Goal: Task Accomplishment & Management: Manage account settings

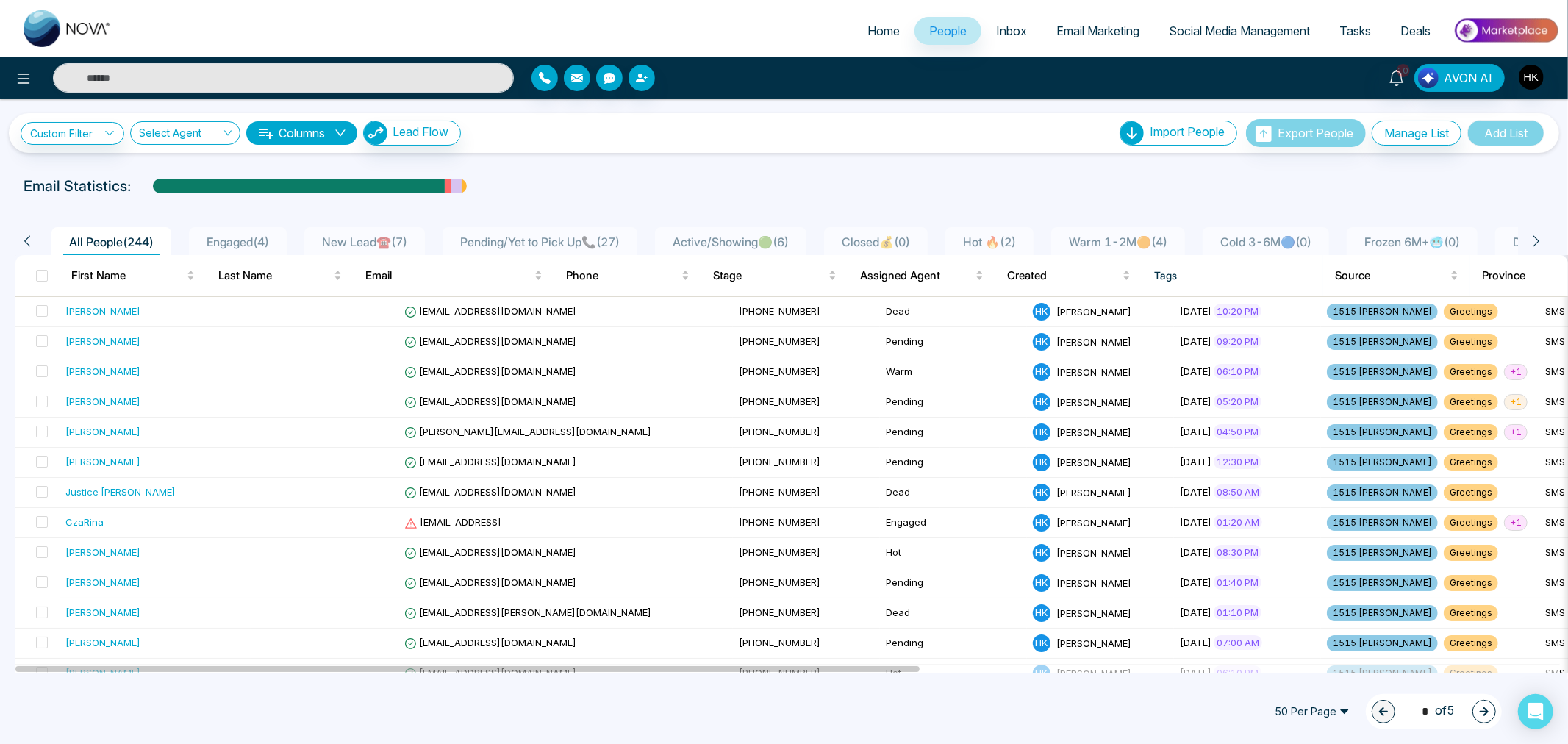
click at [343, 241] on span "New Lead☎️ ( 7 )" at bounding box center [364, 242] width 97 height 15
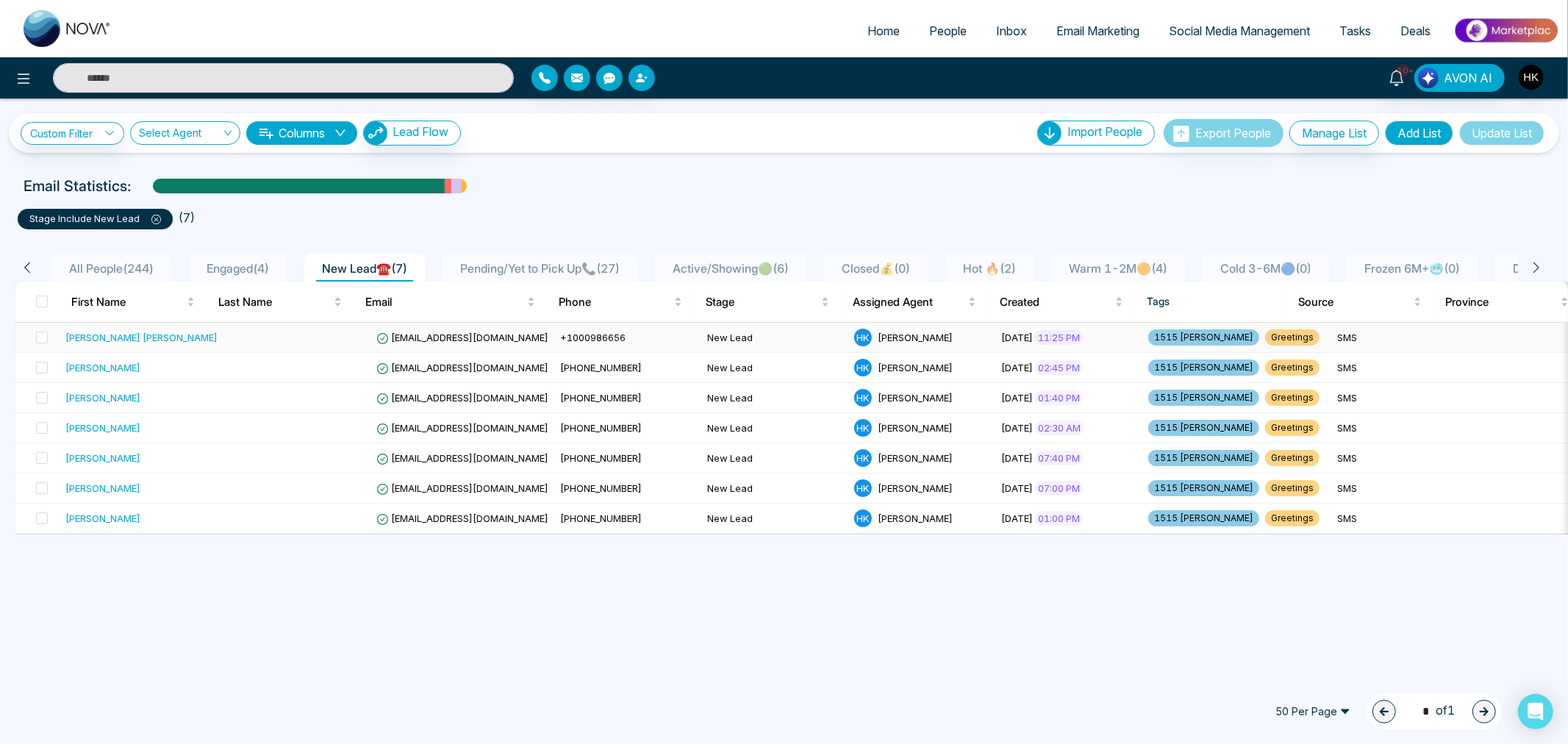
click at [103, 340] on div "[PERSON_NAME] [PERSON_NAME]" at bounding box center [141, 337] width 152 height 15
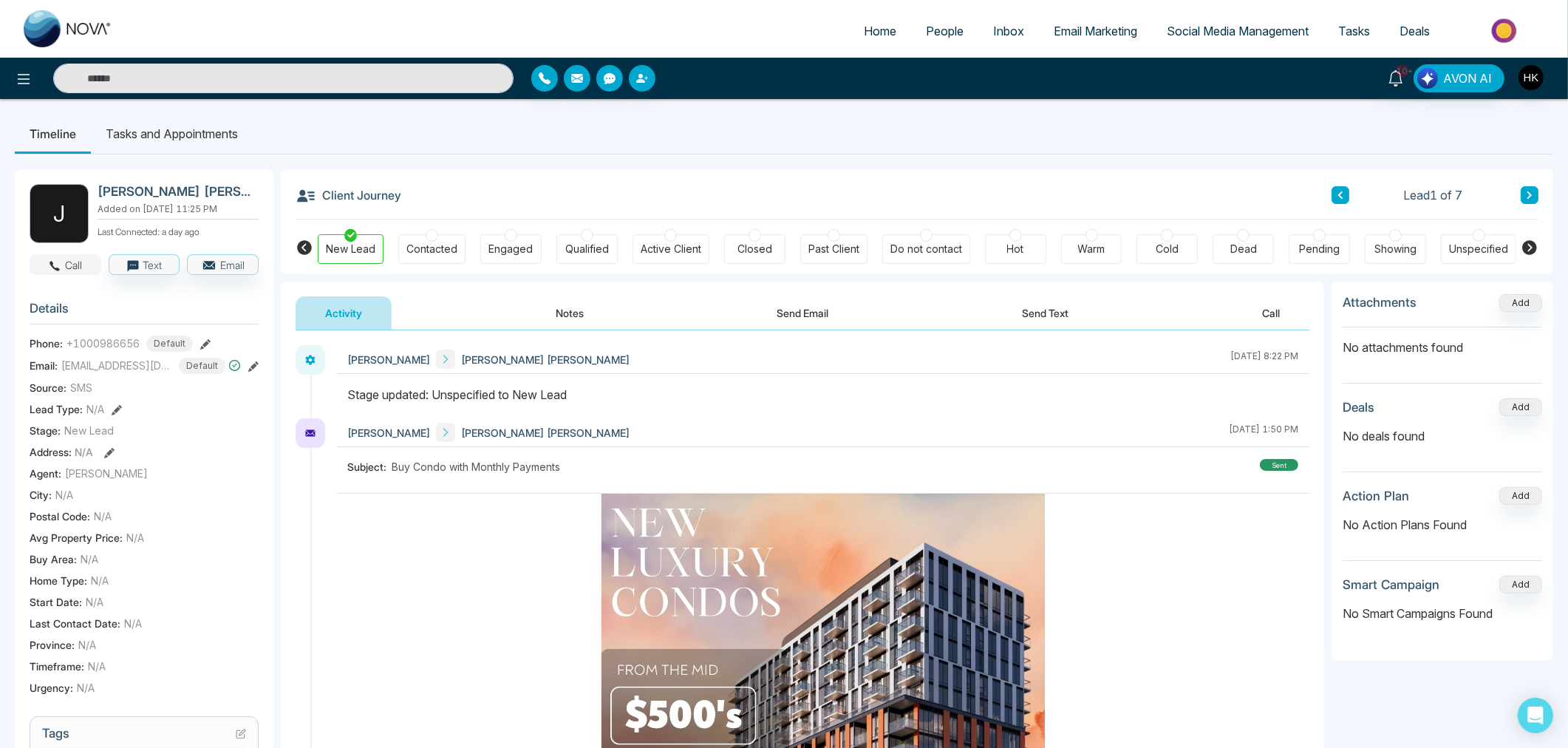
click at [80, 262] on button "Call" at bounding box center [65, 265] width 71 height 21
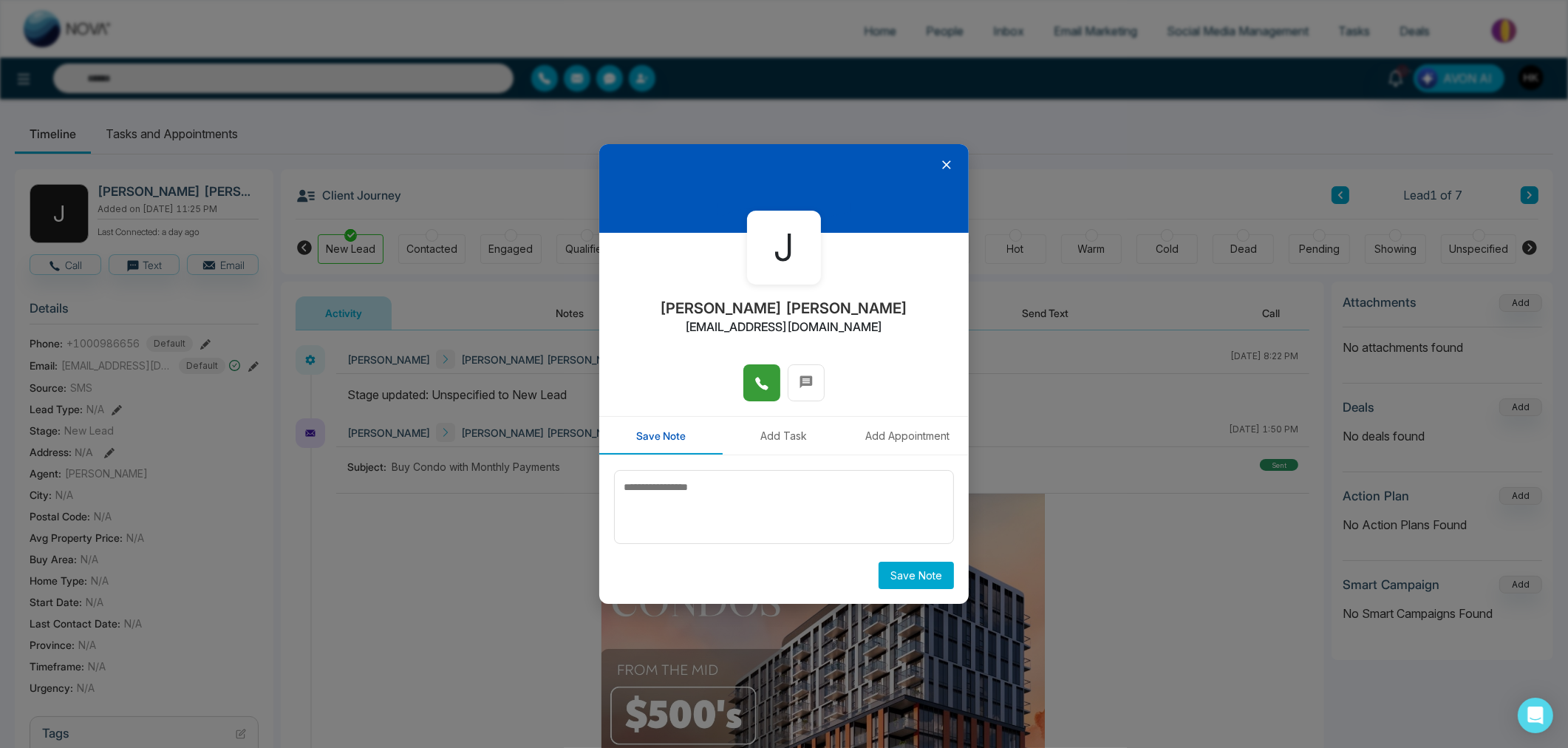
click at [762, 380] on icon at bounding box center [762, 384] width 15 height 15
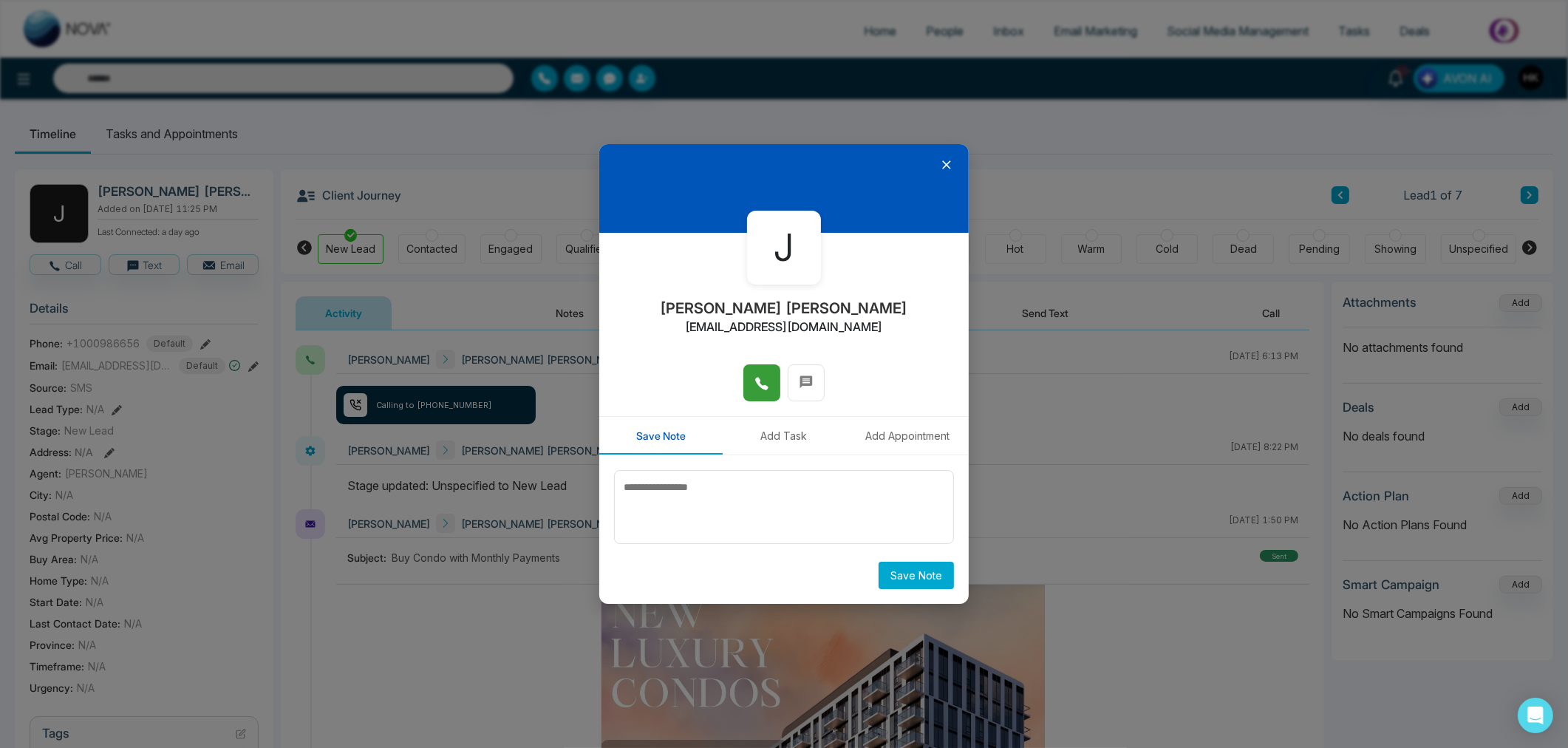
click at [757, 382] on icon at bounding box center [761, 383] width 13 height 13
click at [951, 161] on icon at bounding box center [947, 165] width 15 height 15
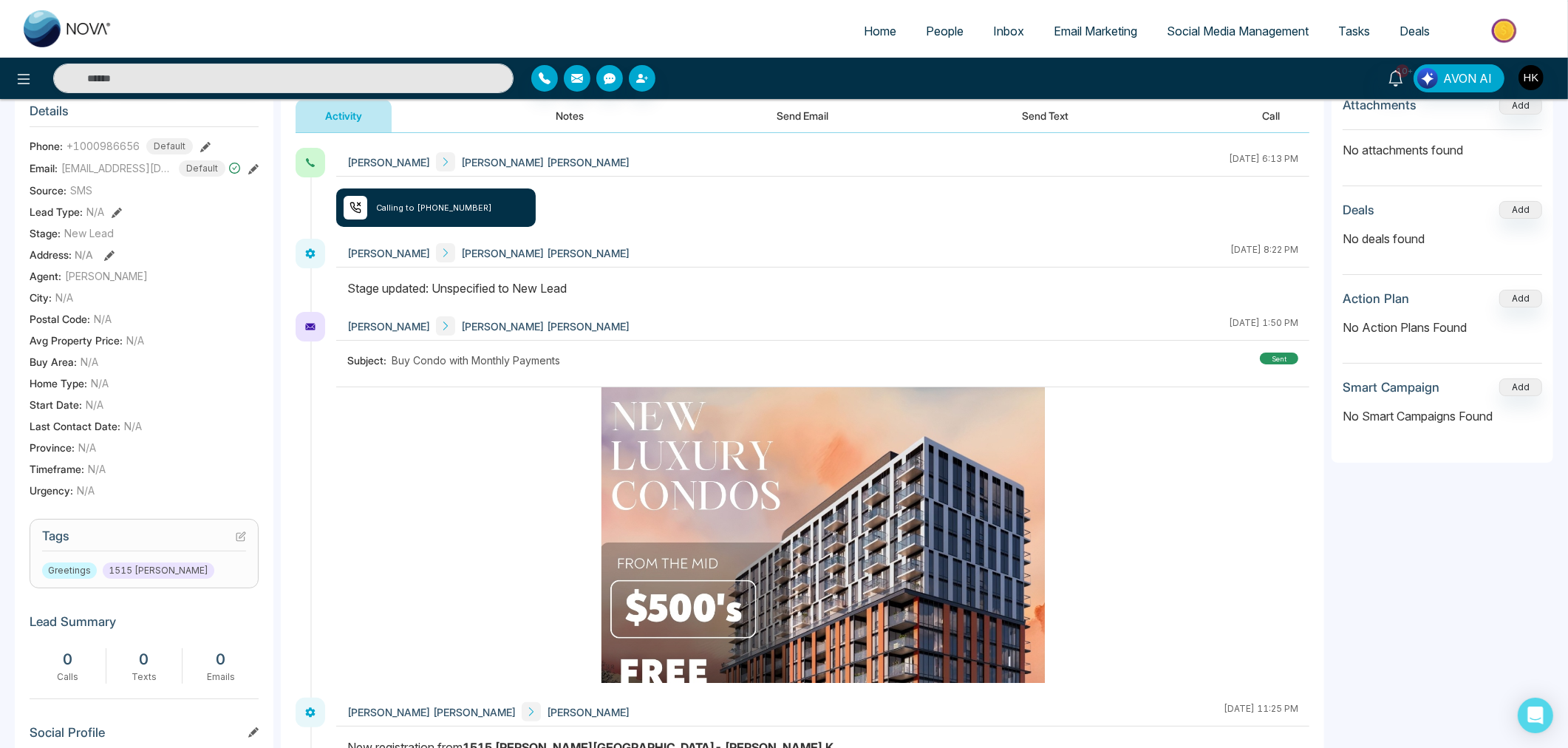
scroll to position [328, 0]
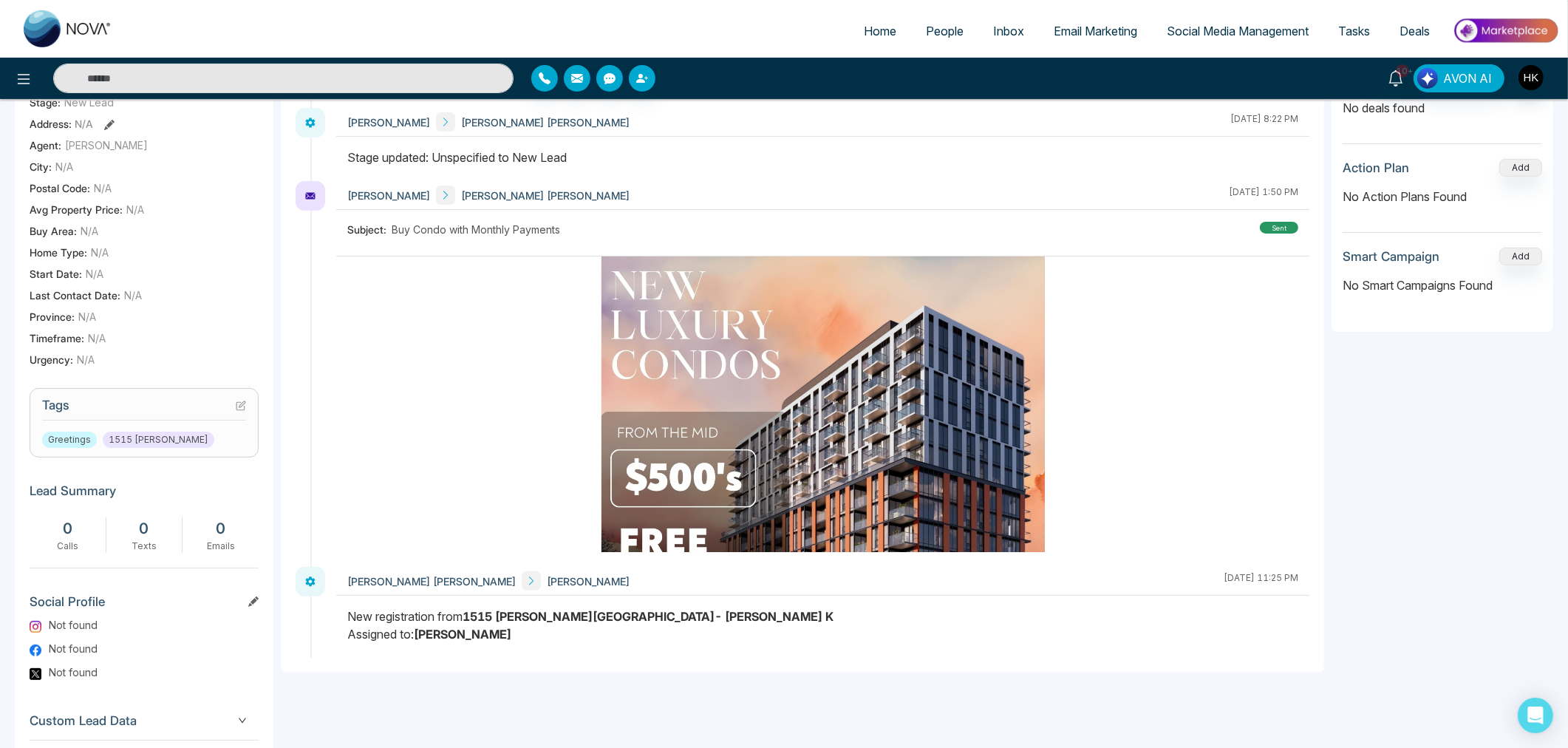
click at [190, 432] on div "Greetings 1515 [PERSON_NAME]" at bounding box center [144, 440] width 204 height 16
click at [131, 411] on h3 "Tags" at bounding box center [144, 409] width 204 height 23
click at [236, 403] on icon at bounding box center [240, 406] width 8 height 8
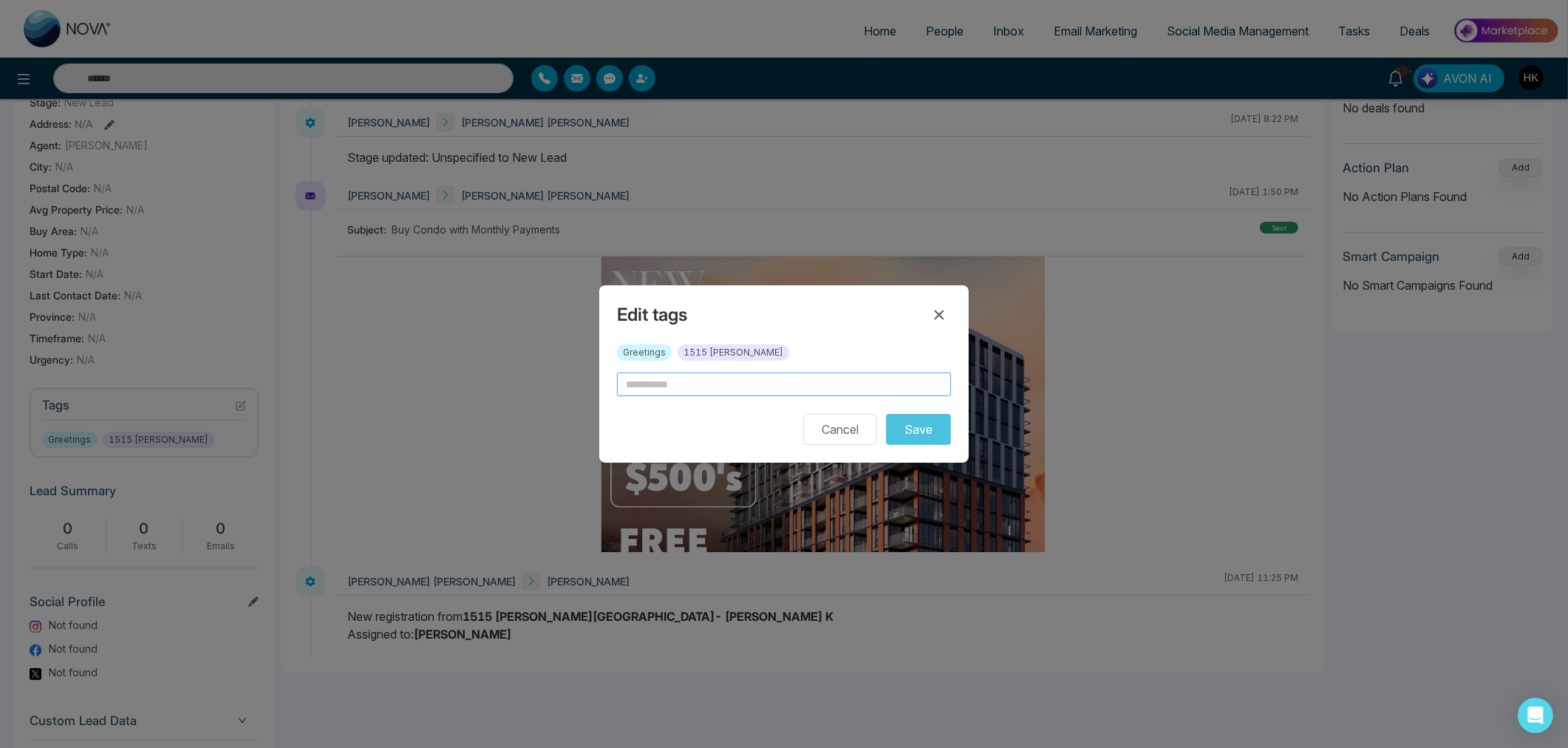
click at [648, 383] on input "text" at bounding box center [783, 384] width 334 height 24
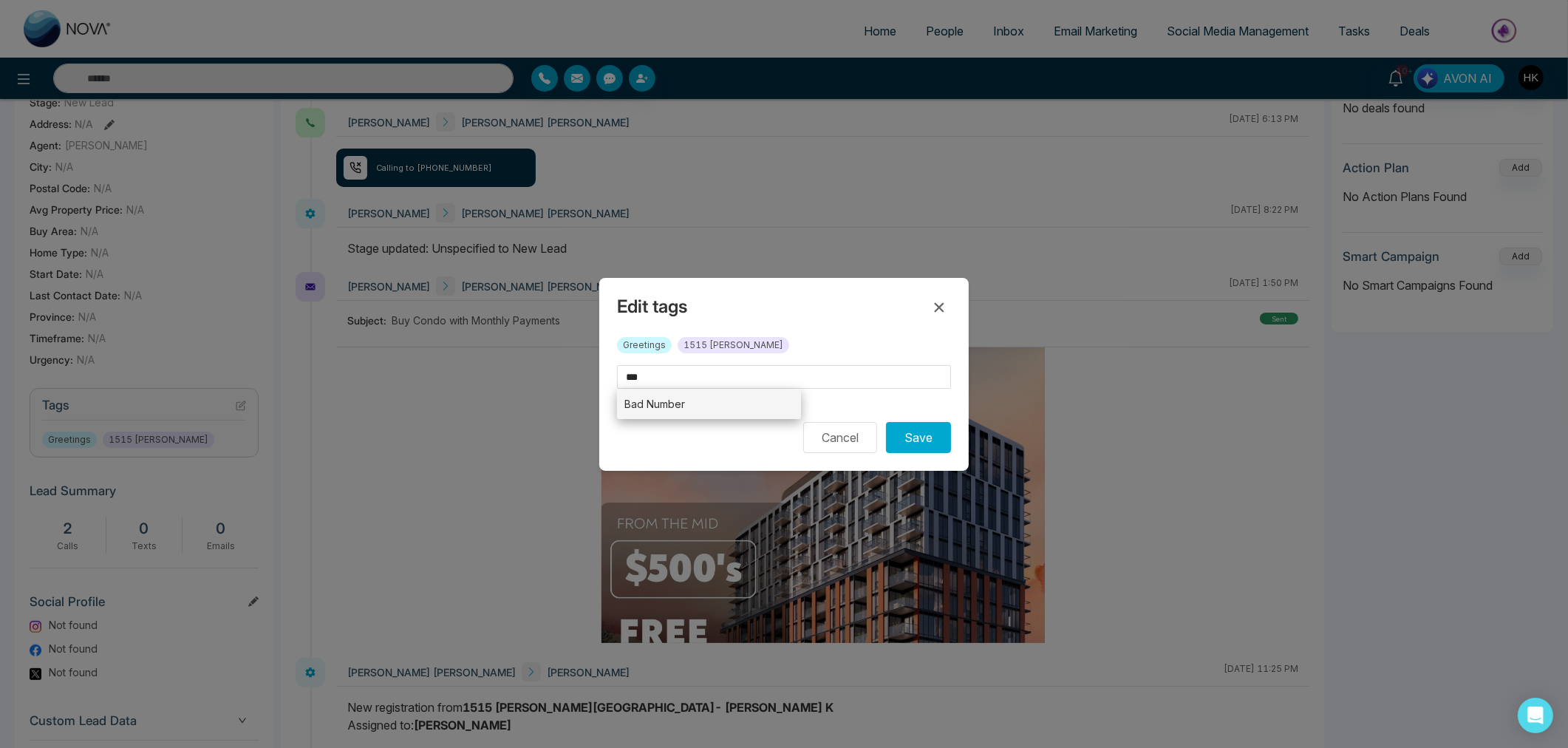
click at [698, 402] on li "Bad Number" at bounding box center [709, 404] width 184 height 30
type input "**********"
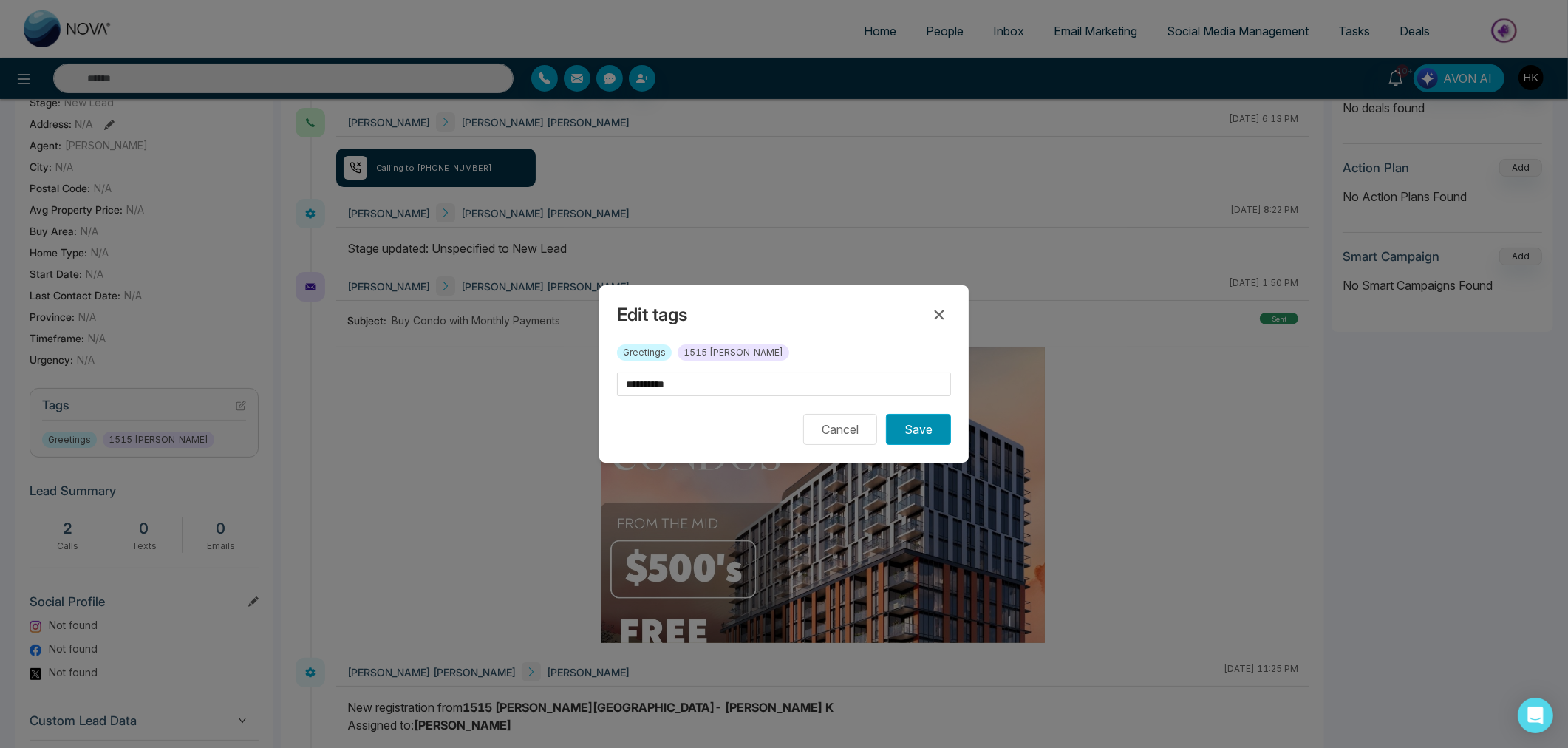
click at [931, 429] on button "Save" at bounding box center [918, 430] width 65 height 31
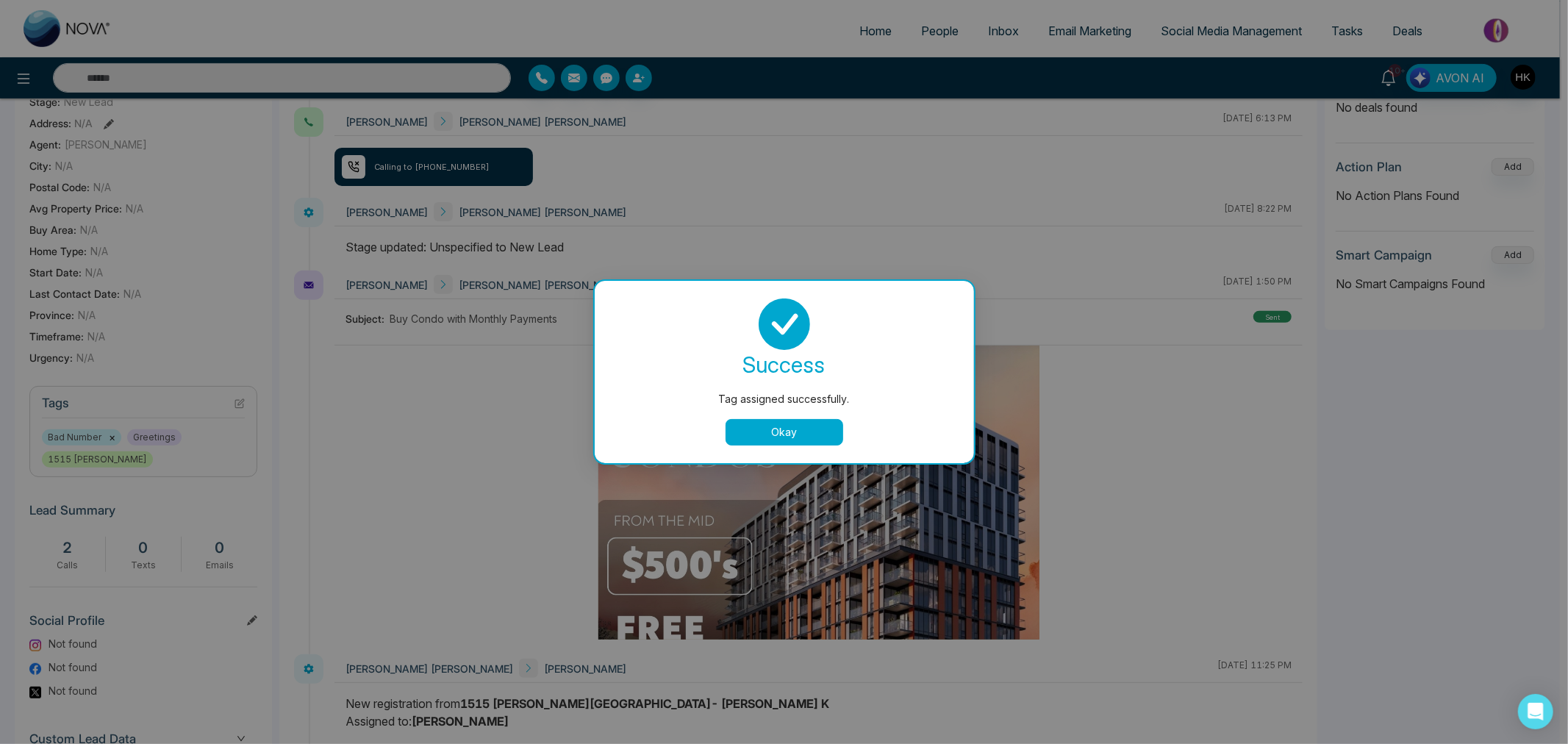
click at [796, 430] on button "Okay" at bounding box center [784, 433] width 118 height 27
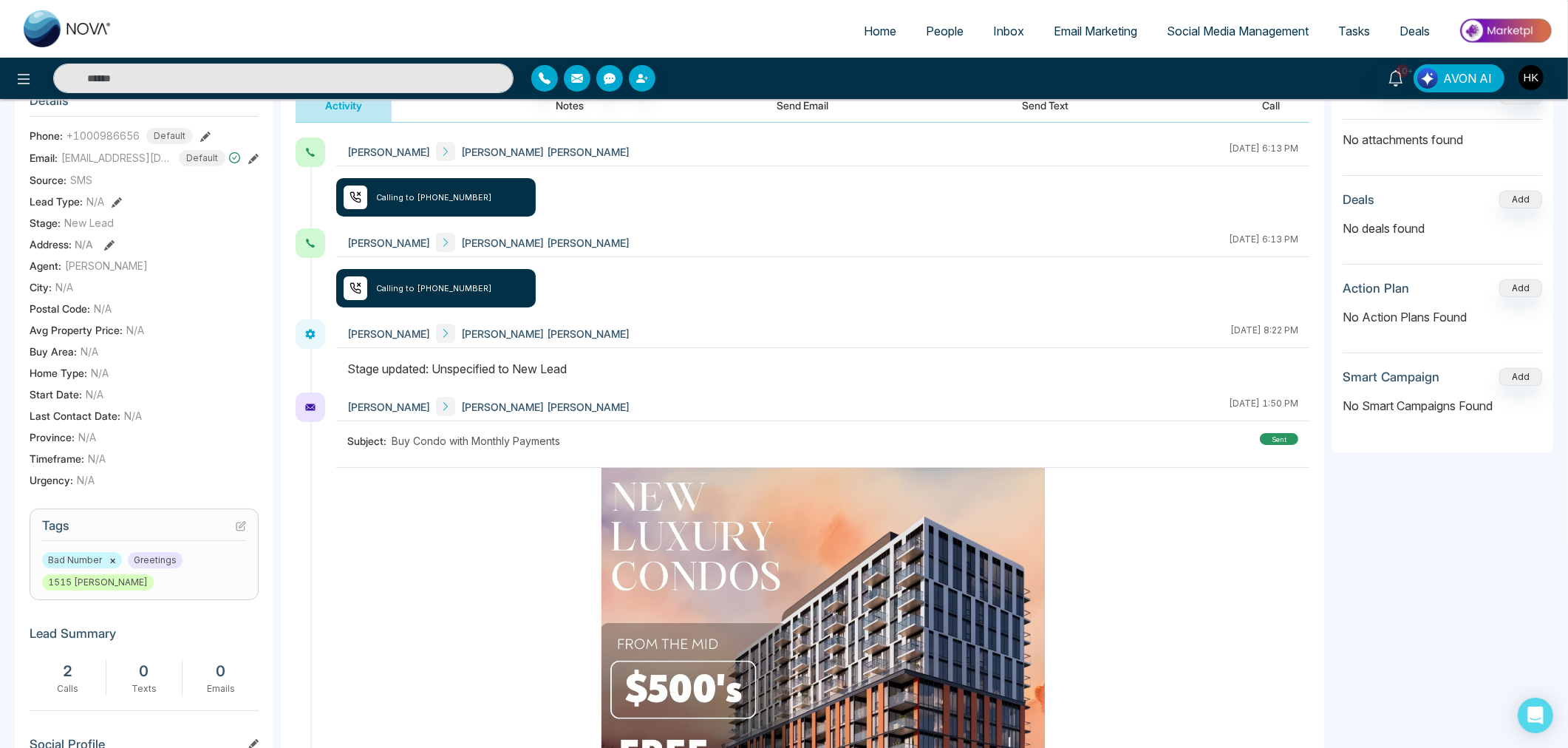
scroll to position [82, 0]
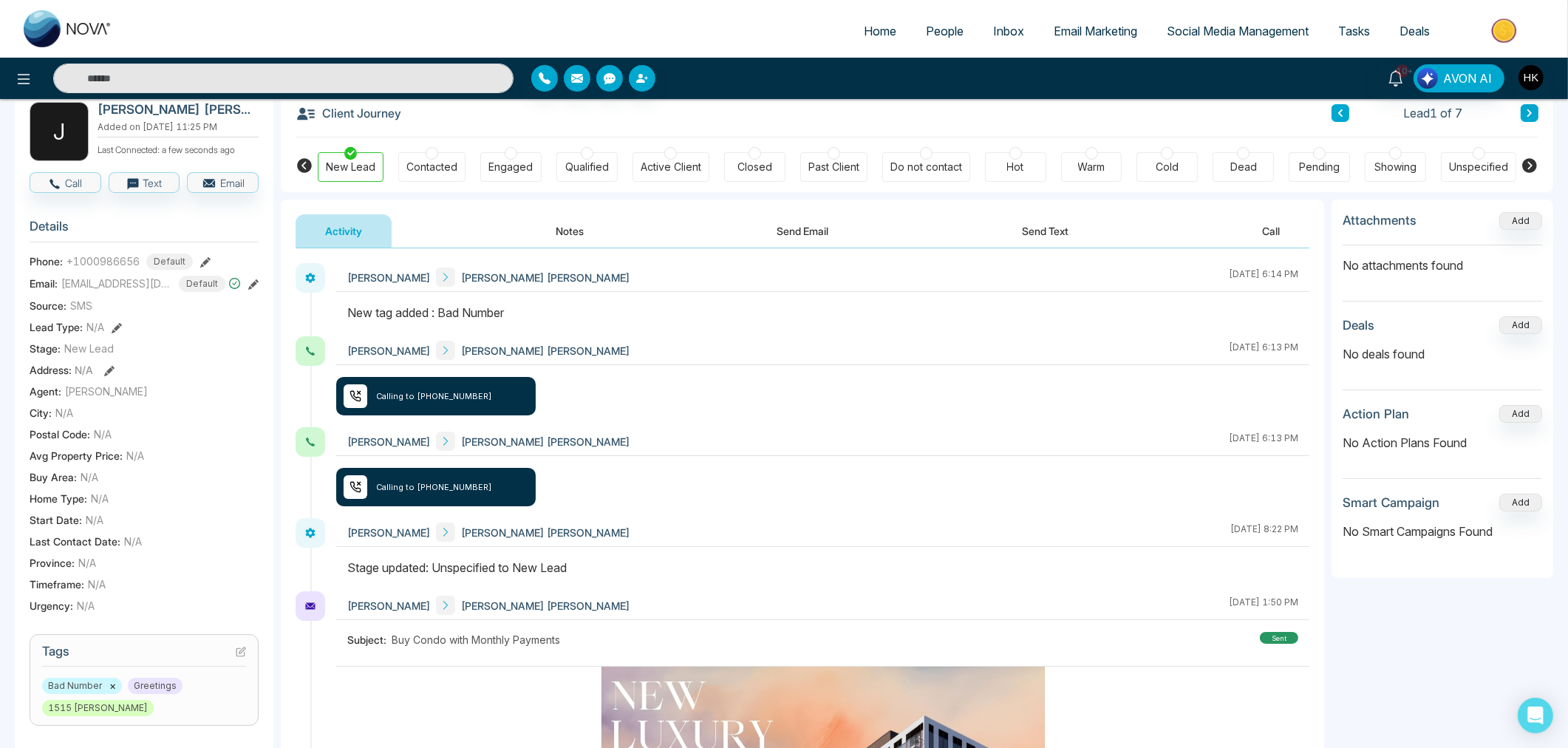
click at [786, 230] on button "Send Email" at bounding box center [803, 230] width 111 height 33
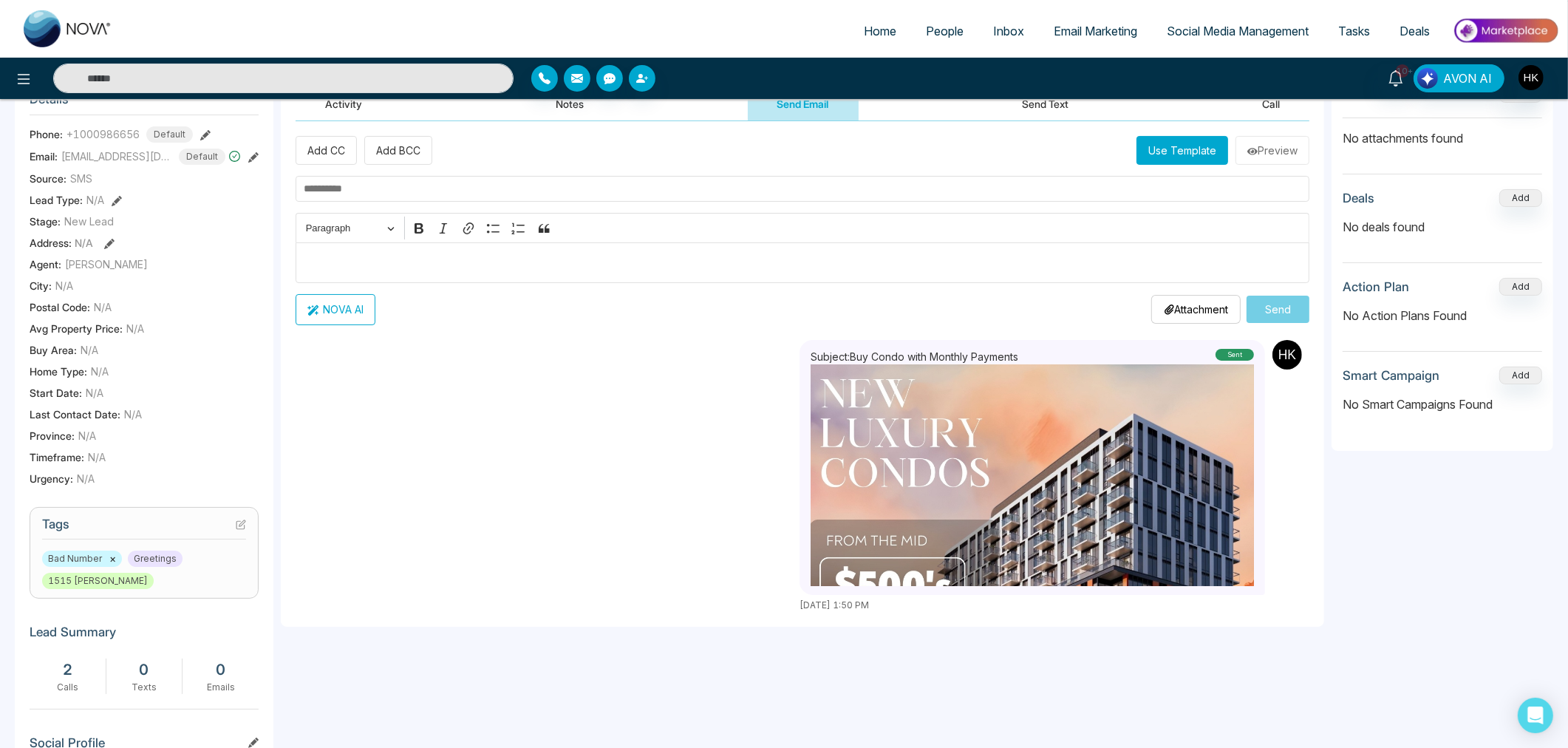
scroll to position [328, 0]
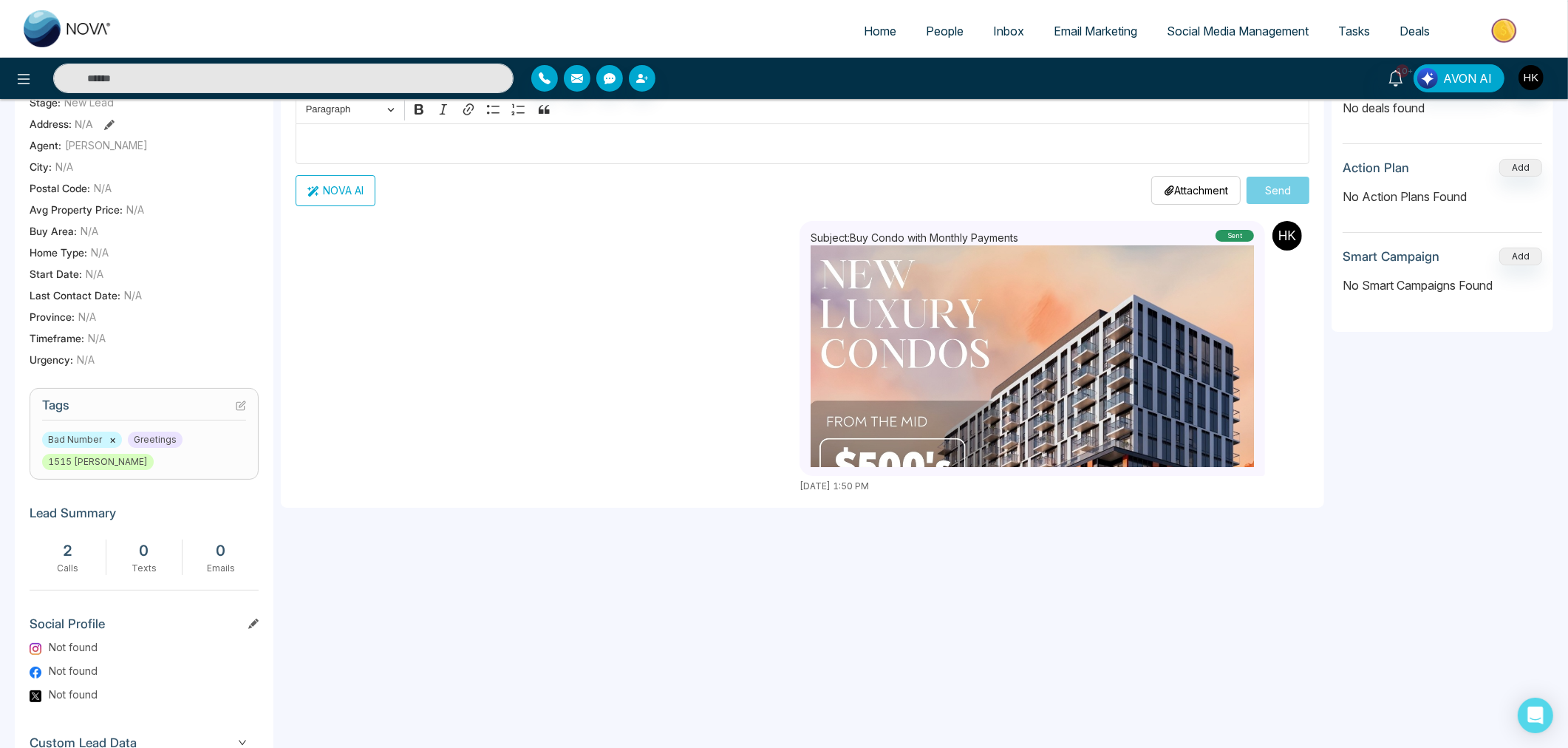
click at [1020, 292] on img at bounding box center [1032, 467] width 443 height 443
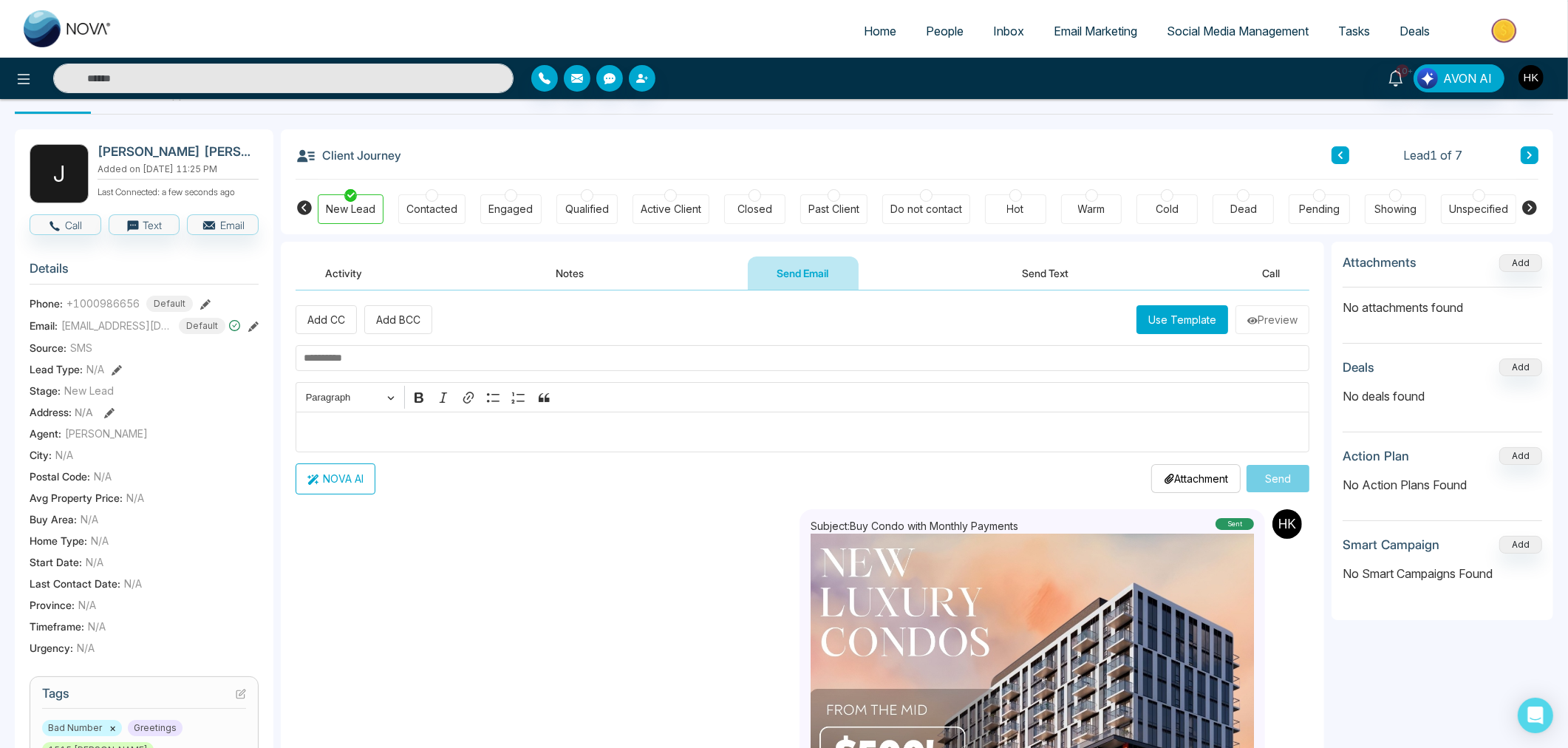
scroll to position [0, 0]
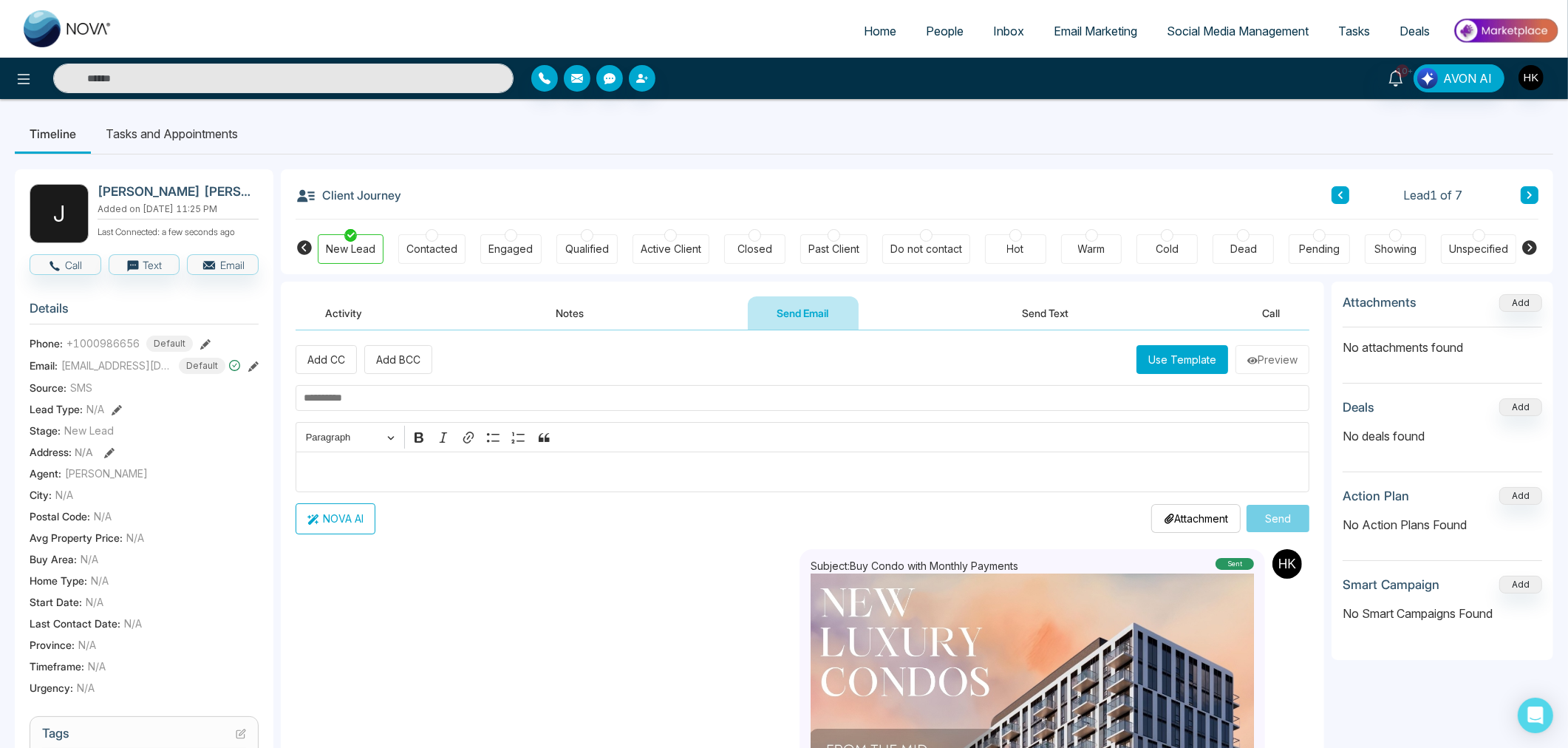
click at [1528, 193] on icon at bounding box center [1529, 195] width 4 height 7
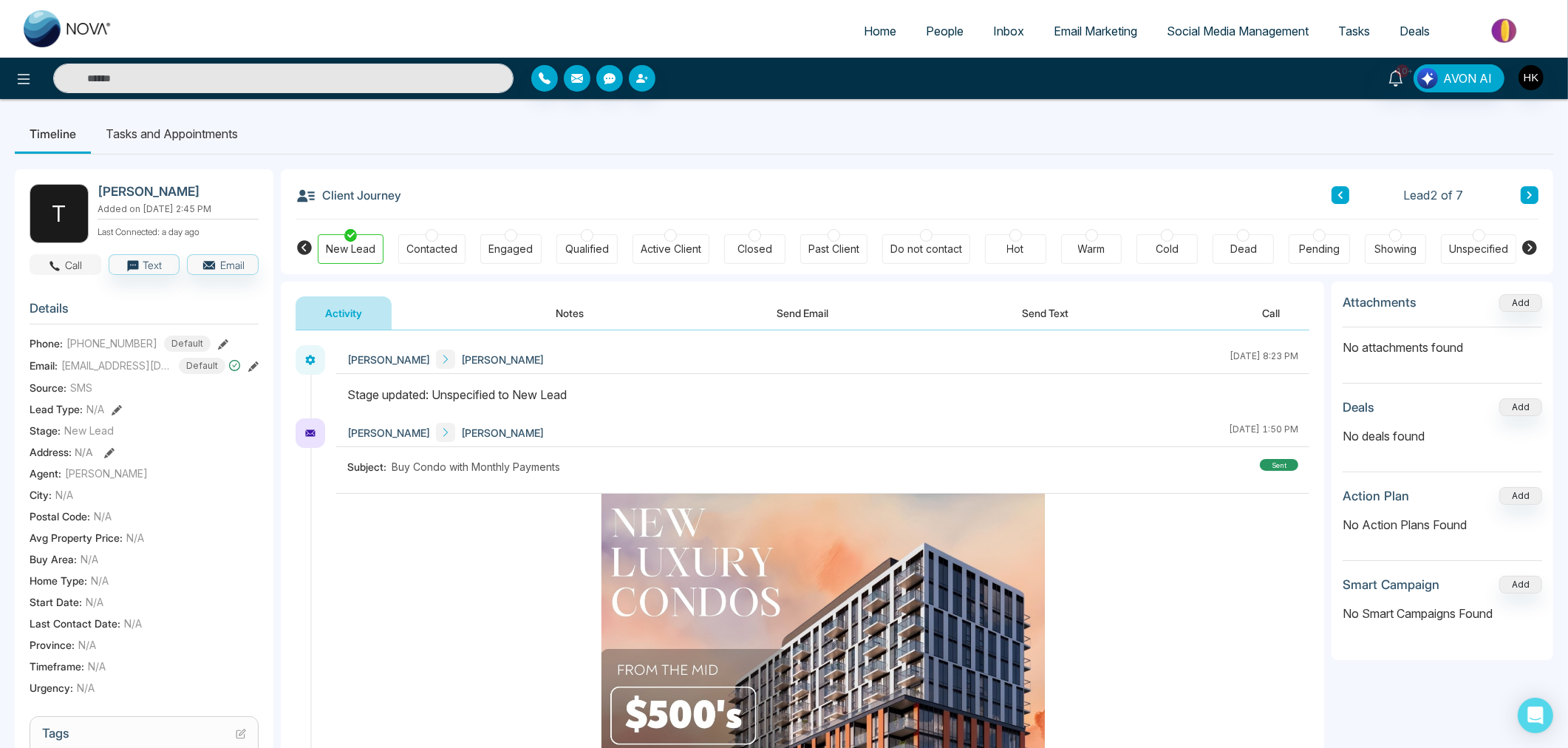
click at [72, 262] on button "Call" at bounding box center [65, 265] width 71 height 21
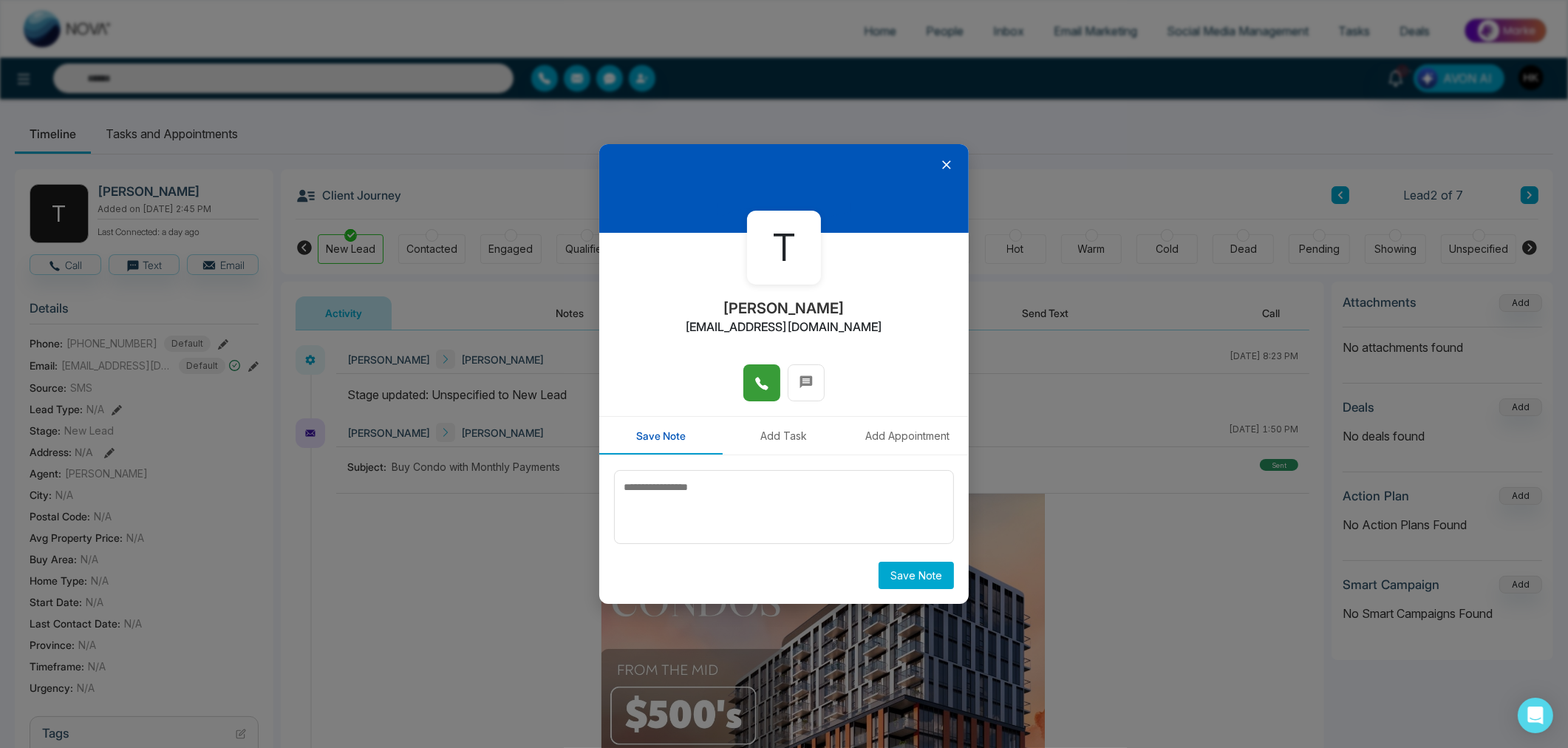
click at [766, 383] on icon at bounding box center [762, 384] width 15 height 15
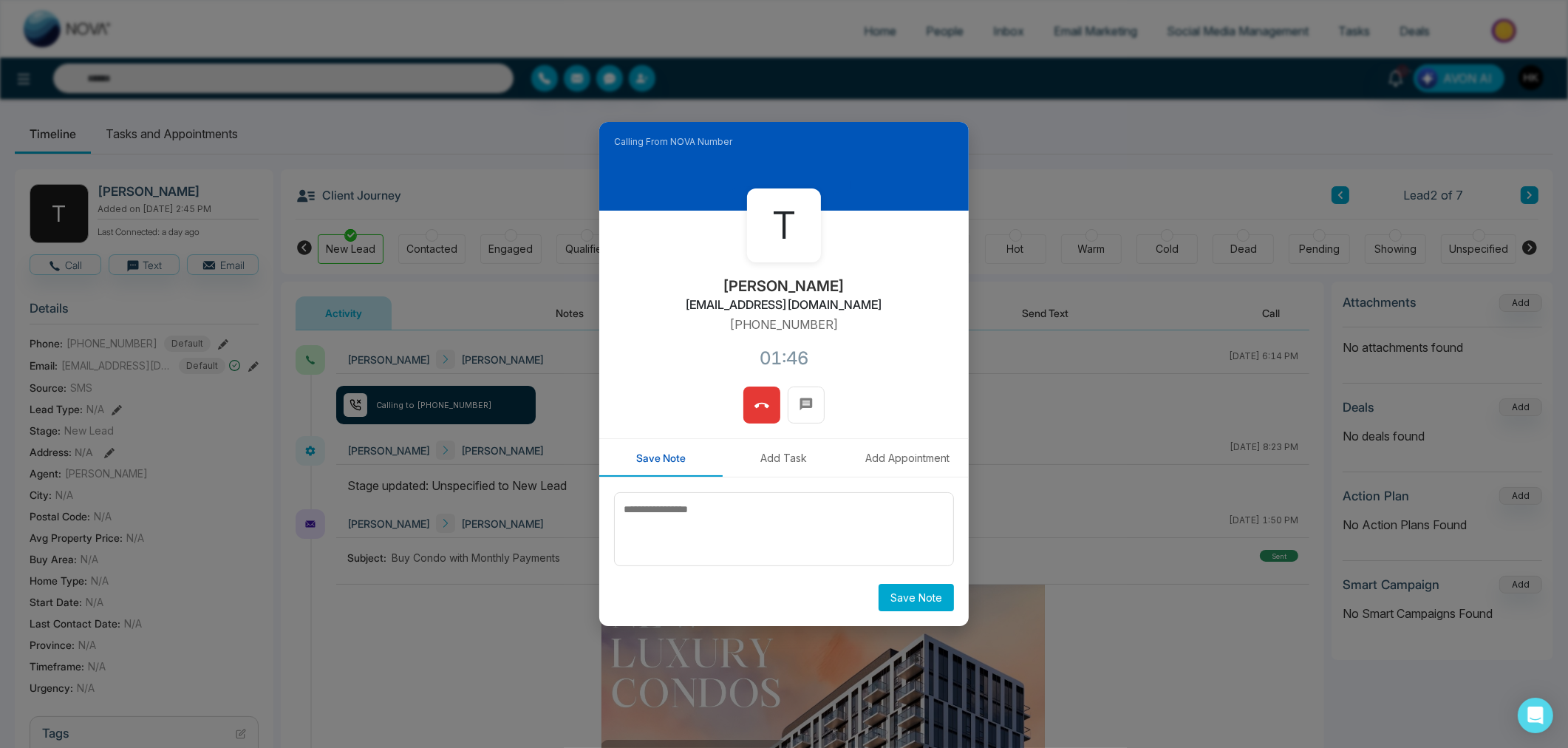
click at [761, 405] on icon at bounding box center [762, 406] width 15 height 15
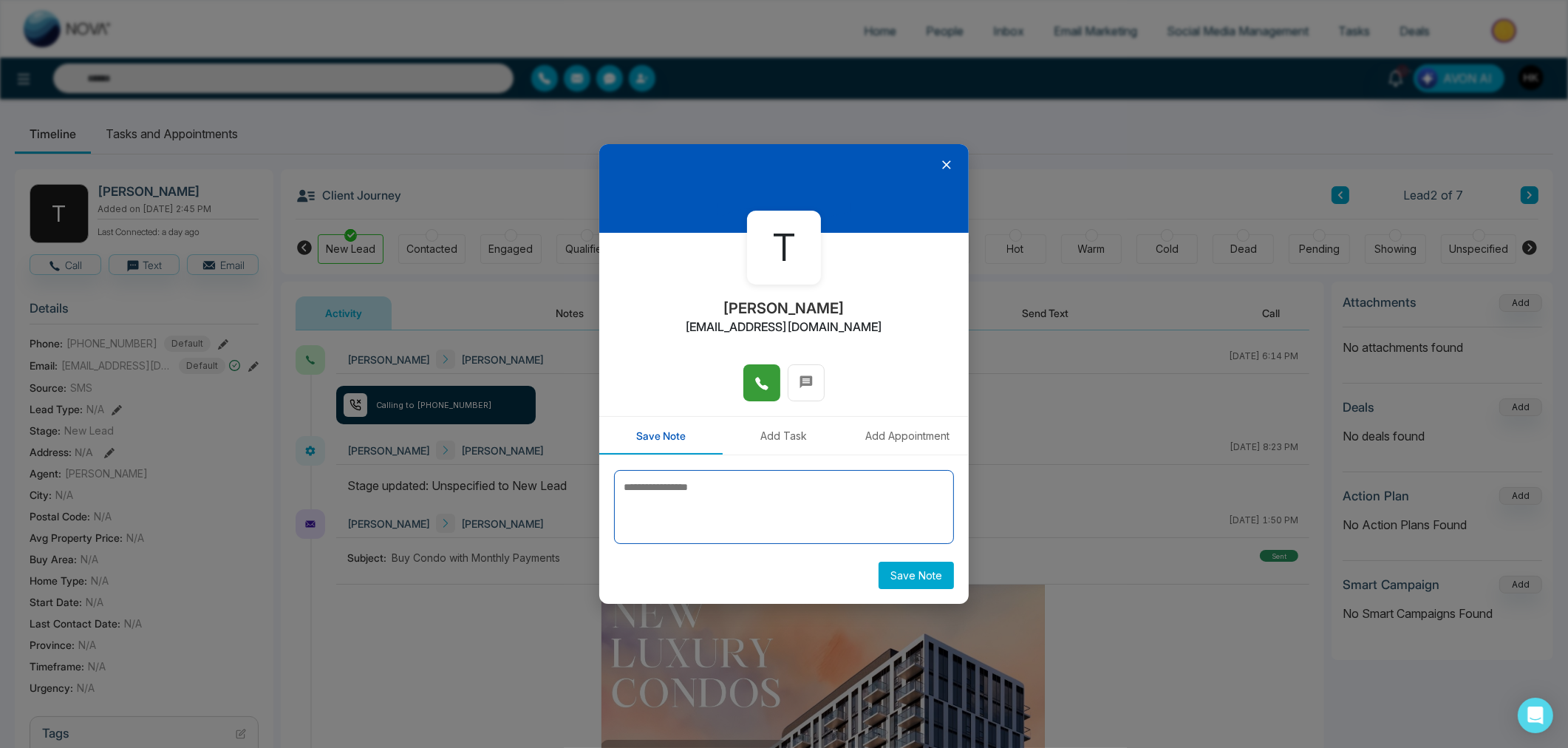
click at [700, 515] on textarea at bounding box center [783, 506] width 340 height 74
type textarea "**********"
click at [936, 574] on button "Save Note" at bounding box center [916, 575] width 75 height 28
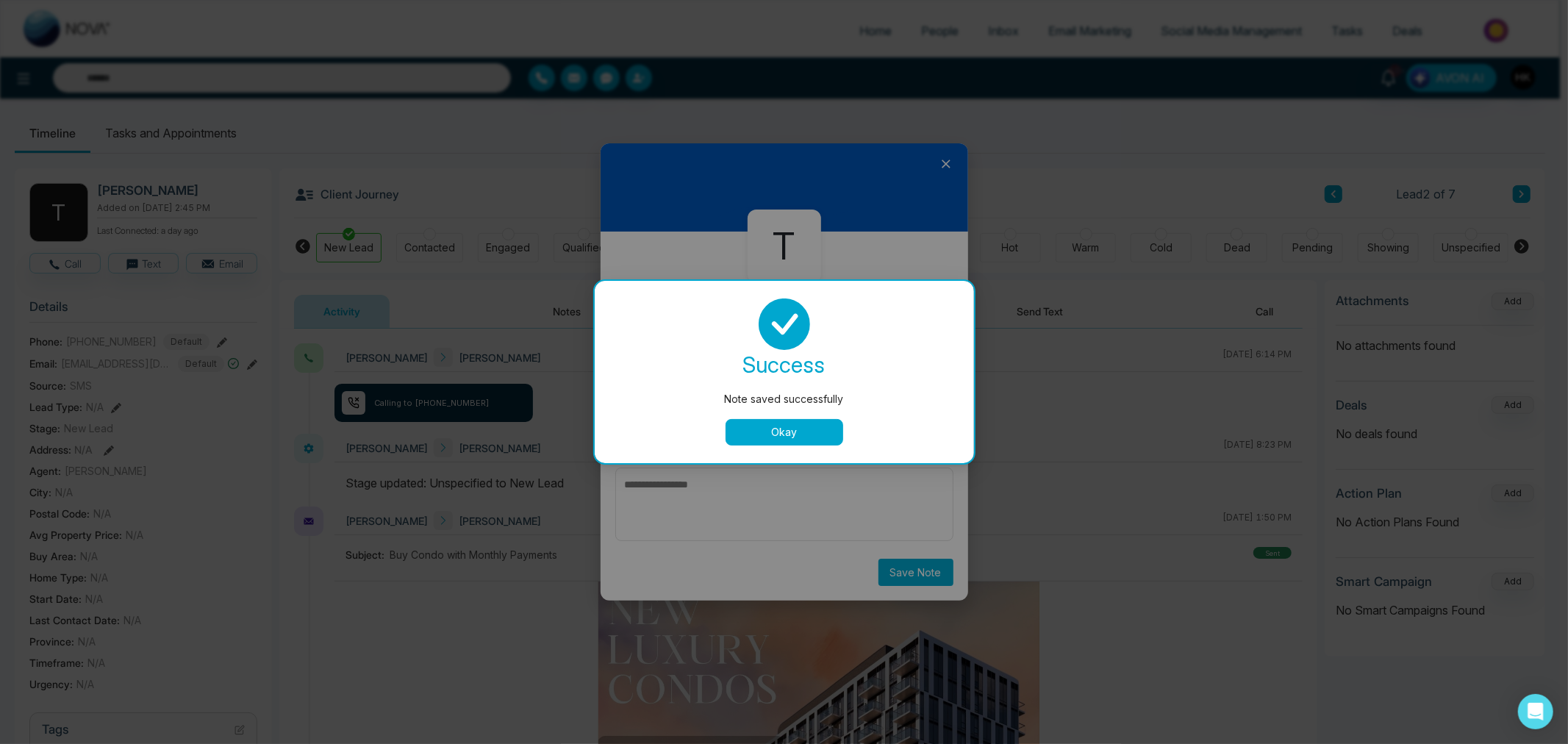
click at [805, 434] on button "Okay" at bounding box center [784, 433] width 118 height 27
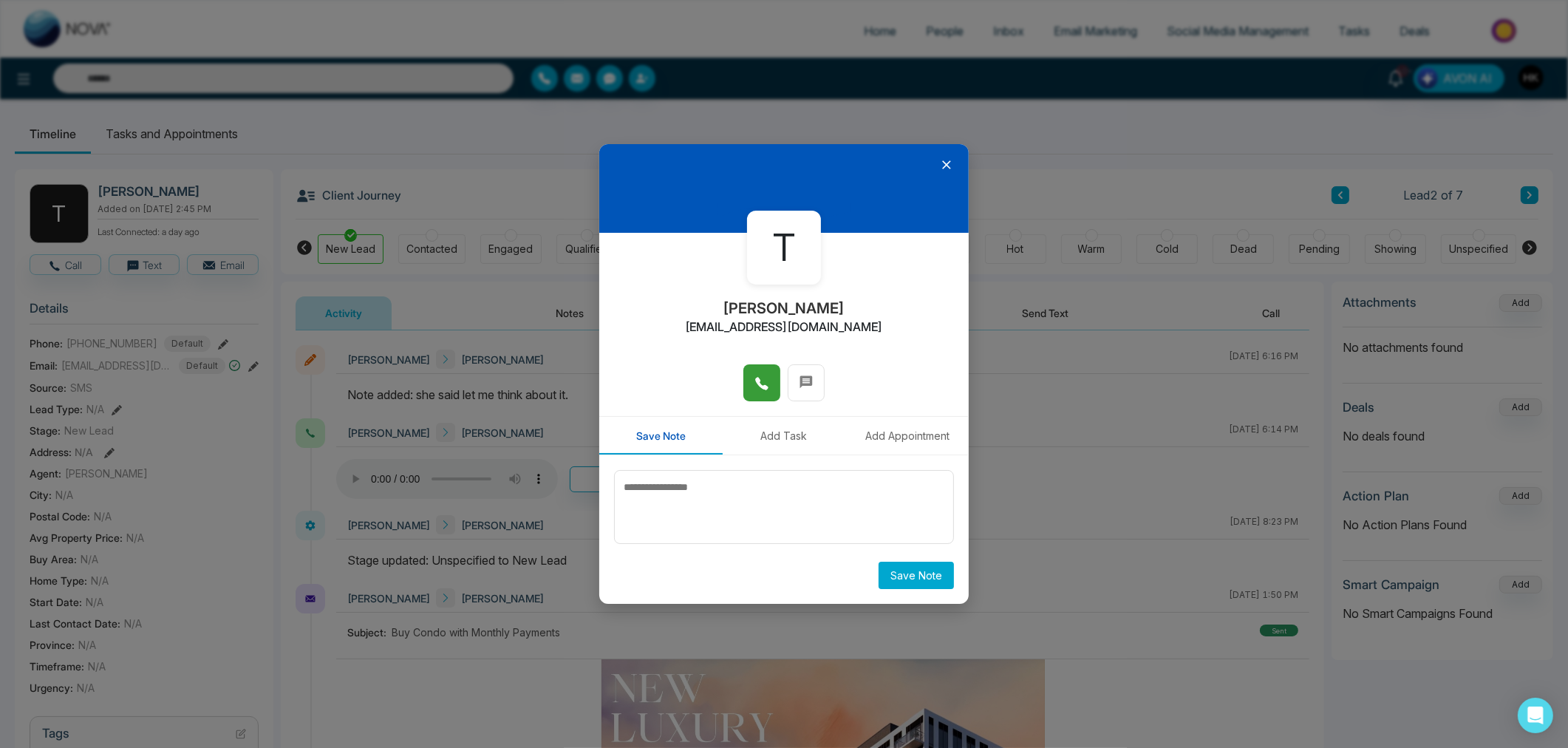
click at [951, 161] on icon at bounding box center [947, 165] width 15 height 15
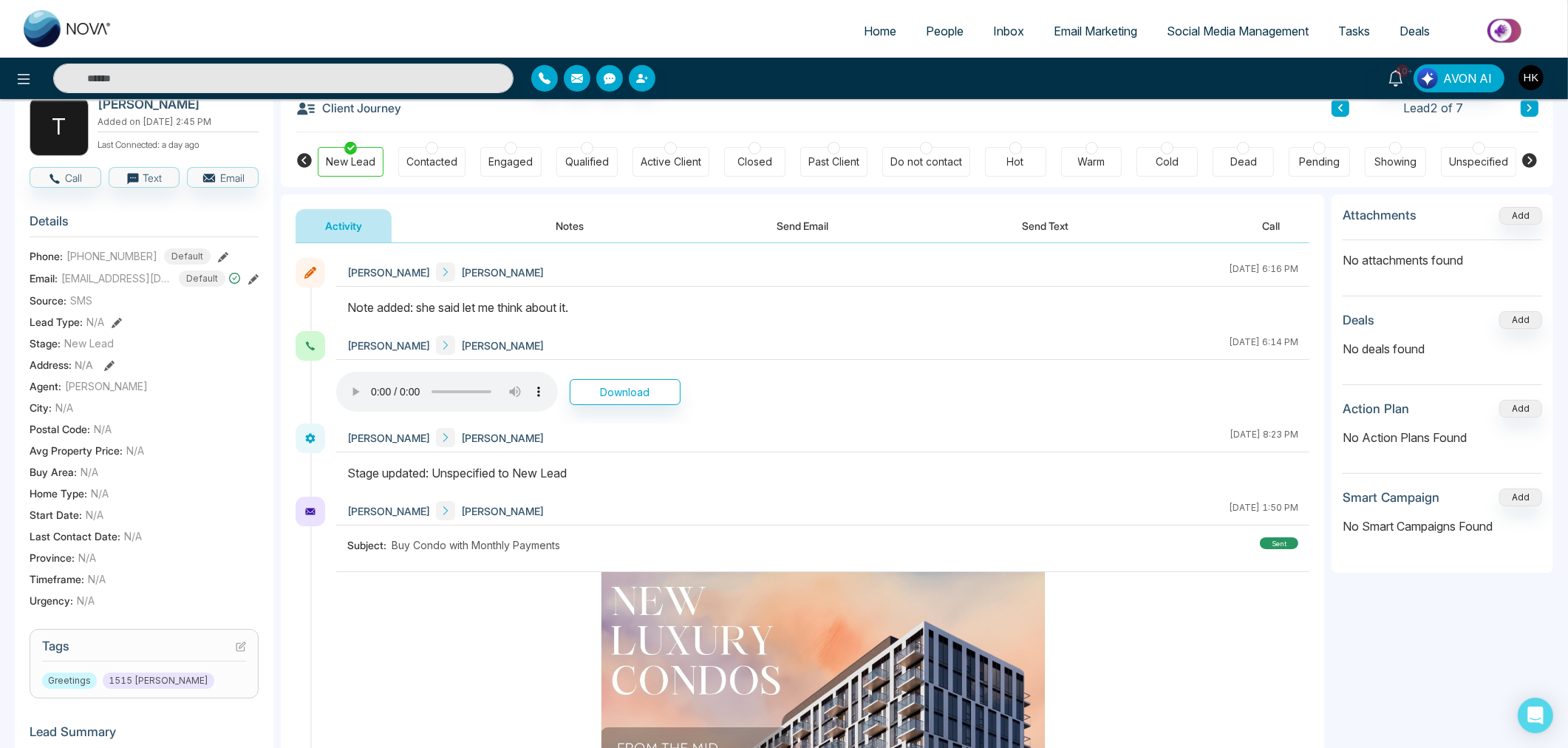
scroll to position [164, 0]
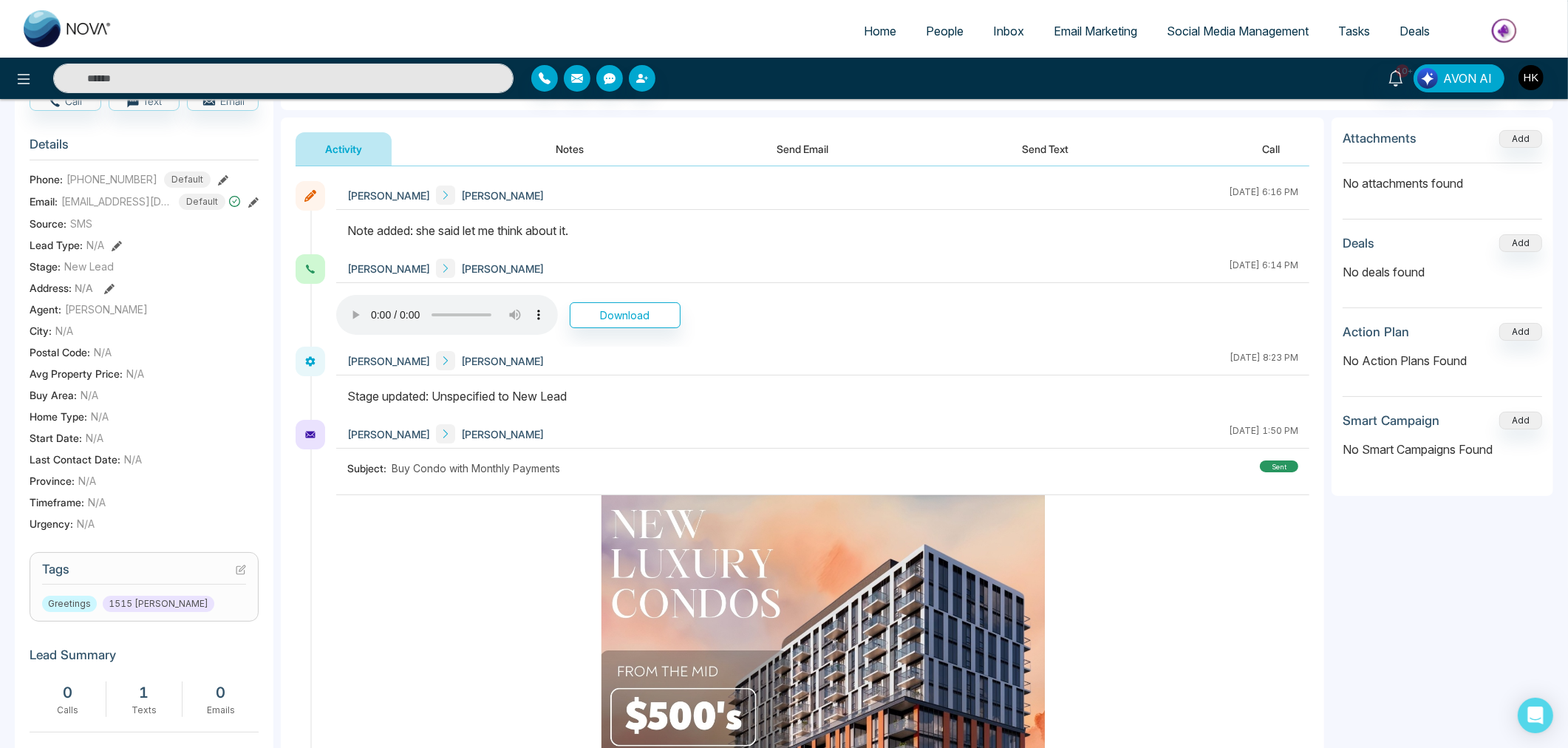
click at [241, 565] on icon at bounding box center [241, 570] width 10 height 10
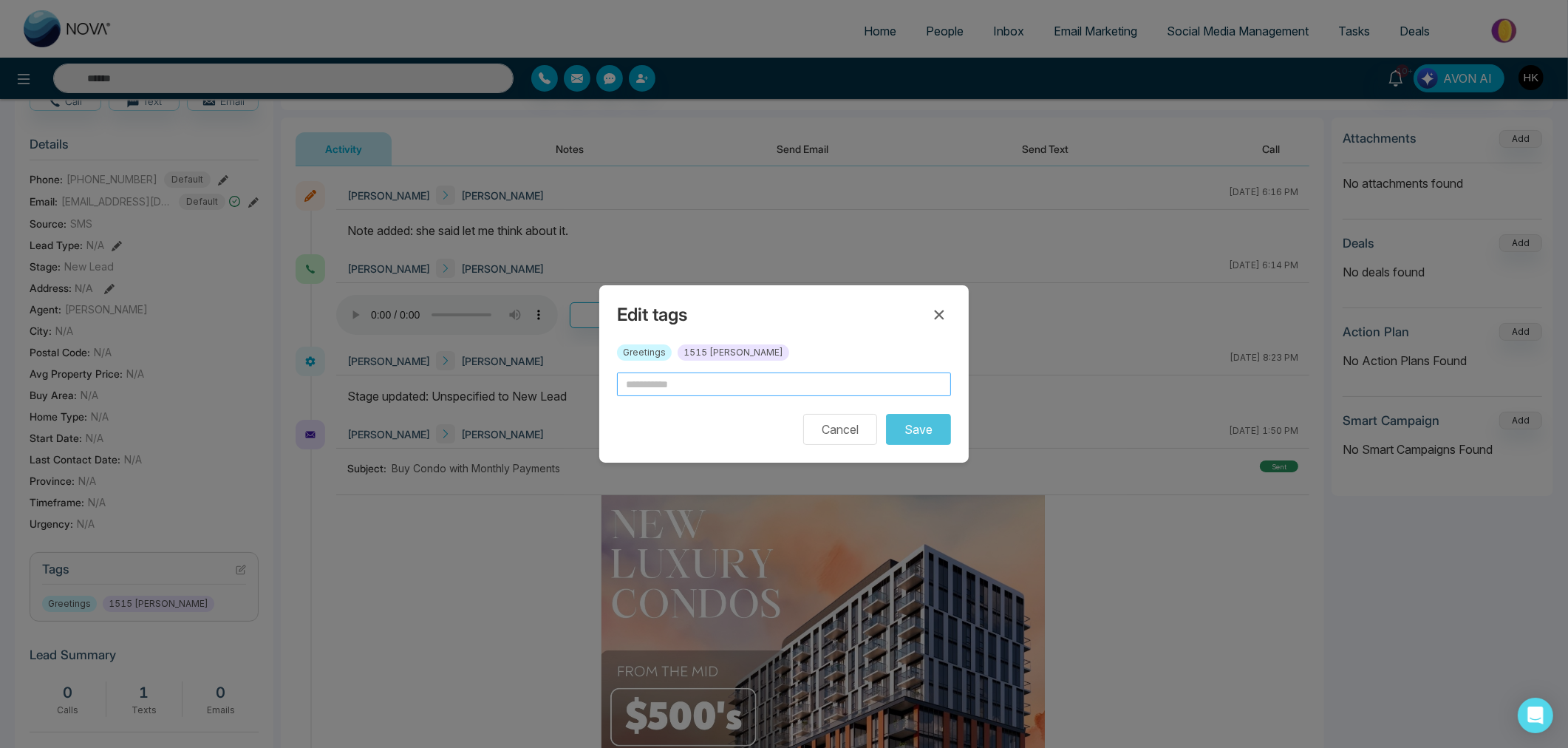
click at [716, 373] on input "text" at bounding box center [783, 384] width 334 height 24
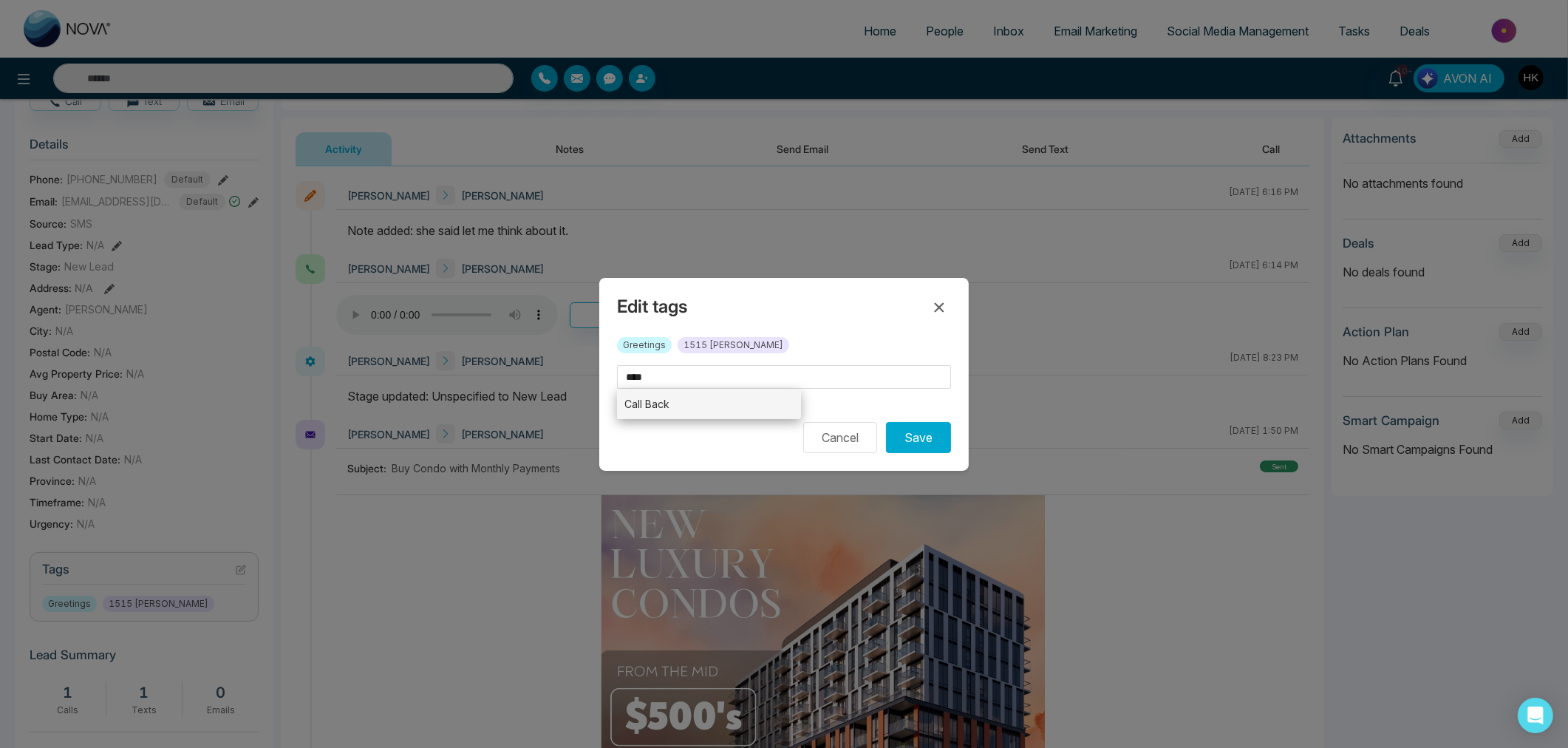
click at [645, 402] on li "Call Back" at bounding box center [709, 404] width 184 height 30
type input "*********"
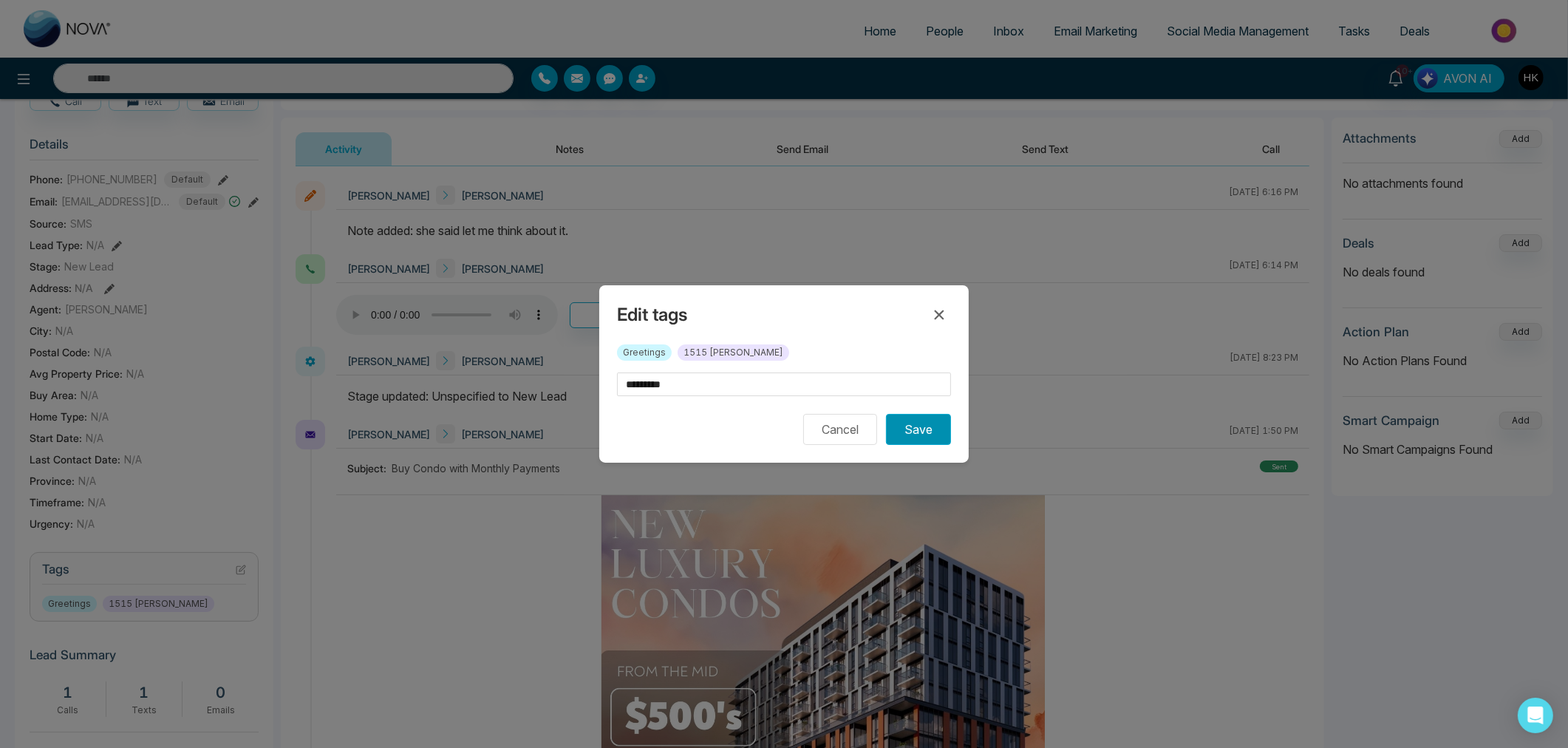
click at [919, 431] on button "Save" at bounding box center [918, 430] width 65 height 31
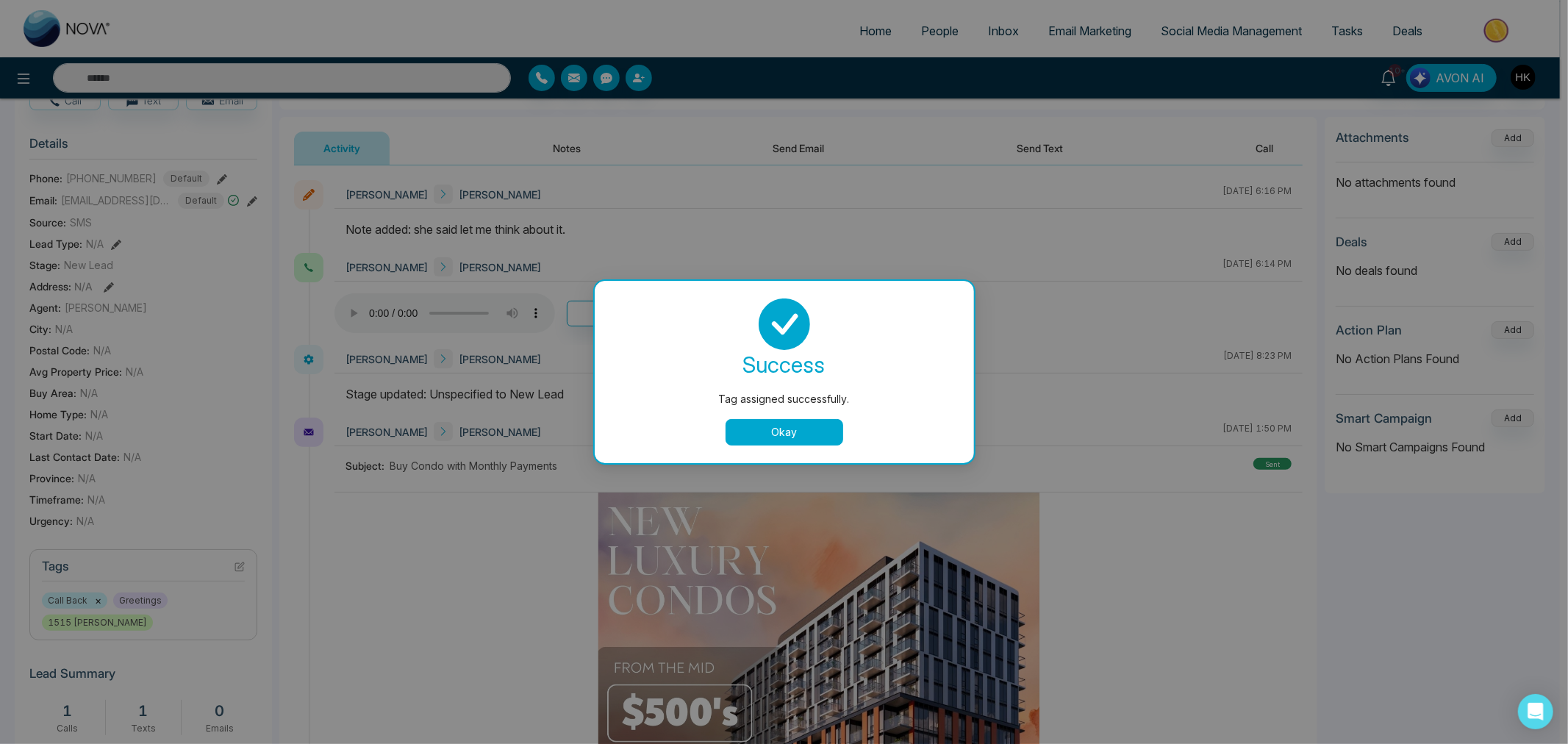
click at [782, 430] on button "Okay" at bounding box center [784, 433] width 118 height 27
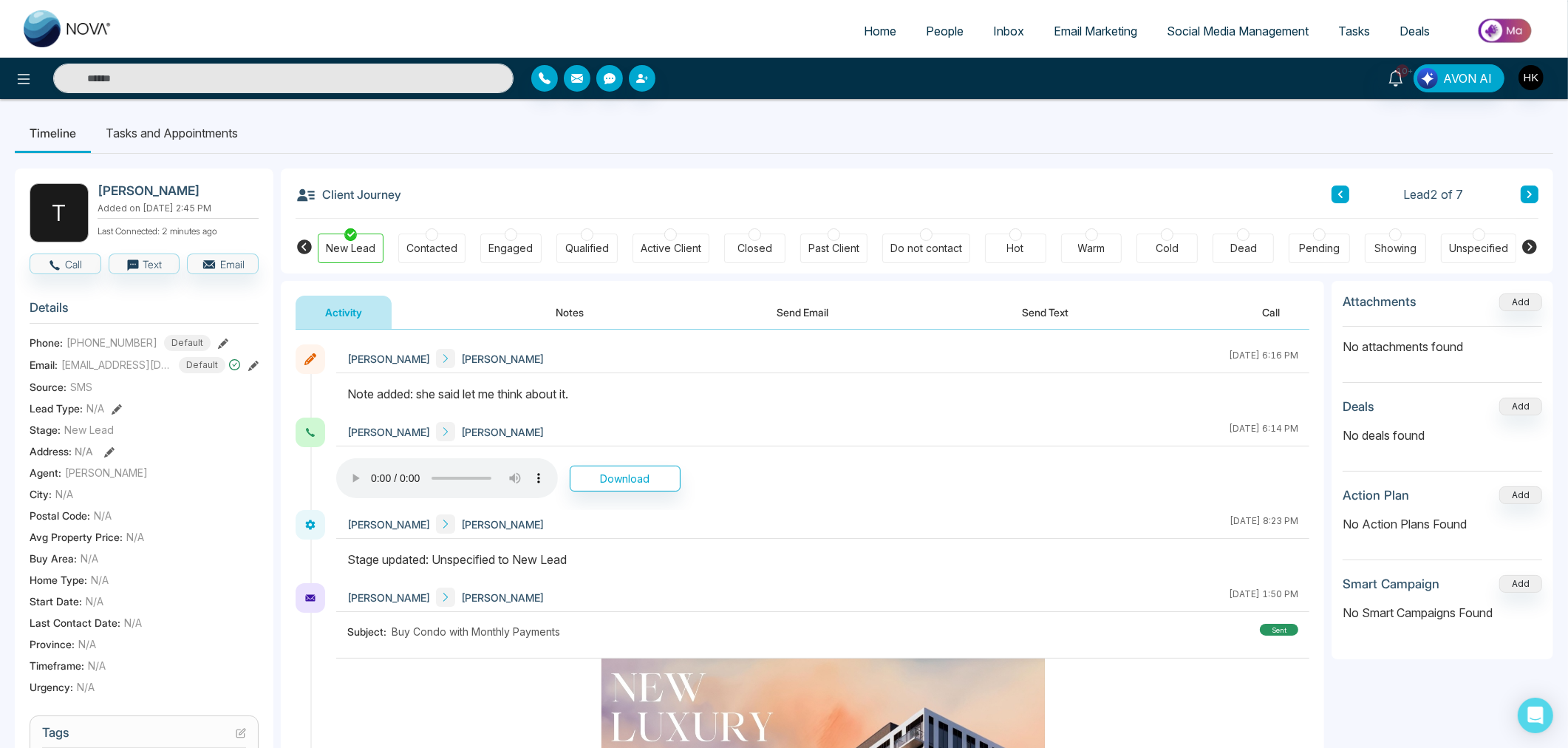
scroll to position [0, 0]
drag, startPoint x: 511, startPoint y: 236, endPoint x: 517, endPoint y: 257, distance: 21.8
click at [511, 237] on div at bounding box center [511, 235] width 13 height 13
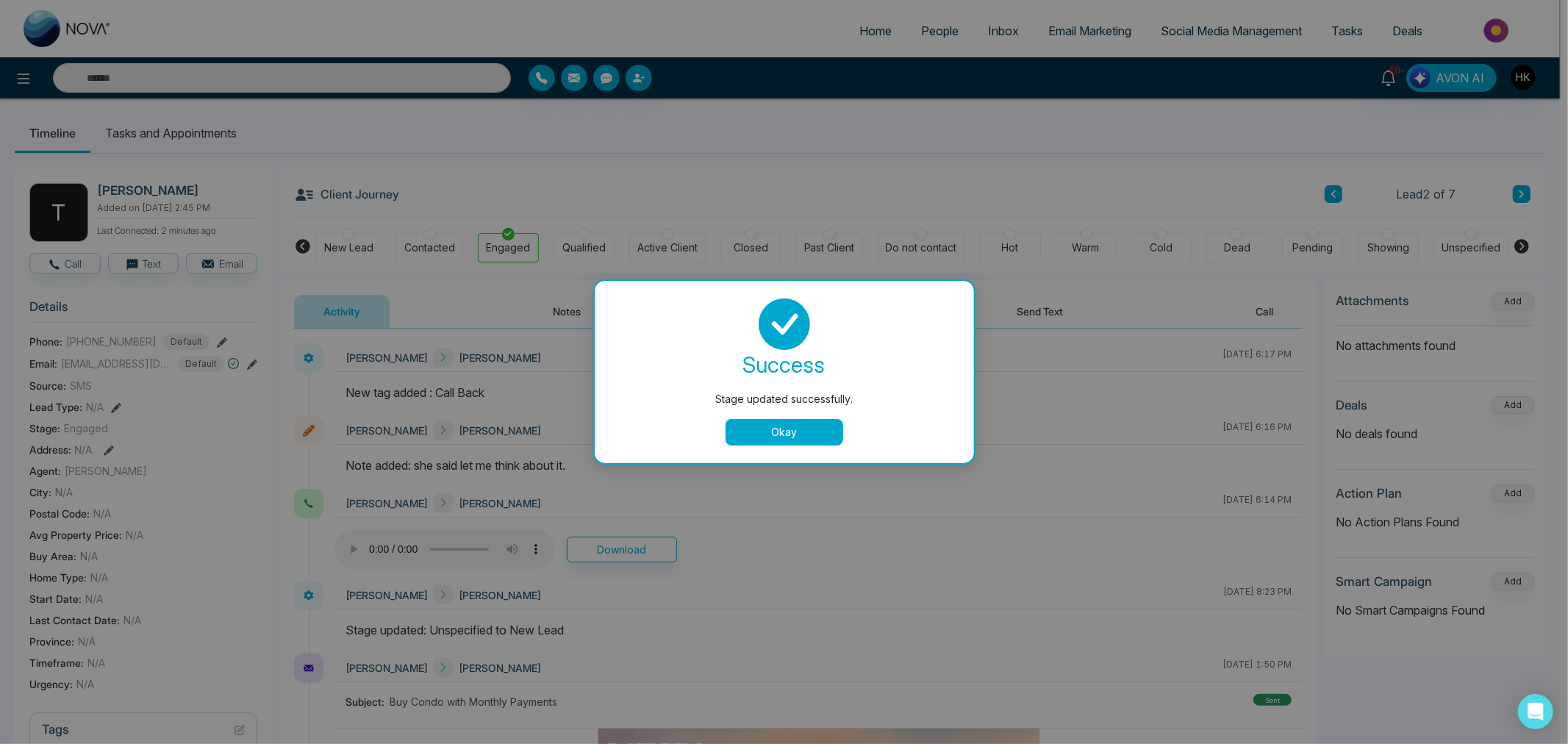
click at [767, 432] on button "Okay" at bounding box center [784, 433] width 118 height 27
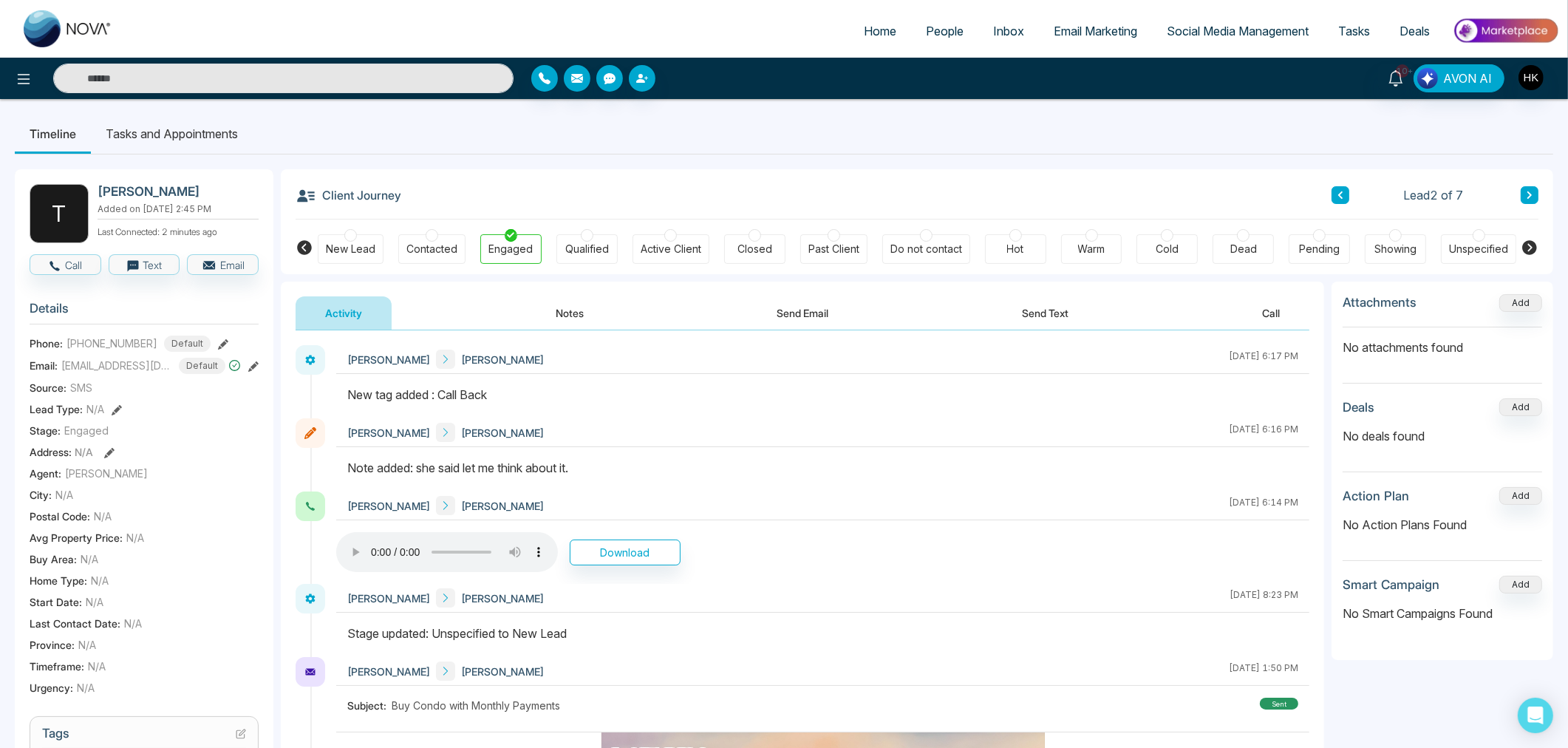
click at [1531, 193] on icon at bounding box center [1529, 195] width 7 height 9
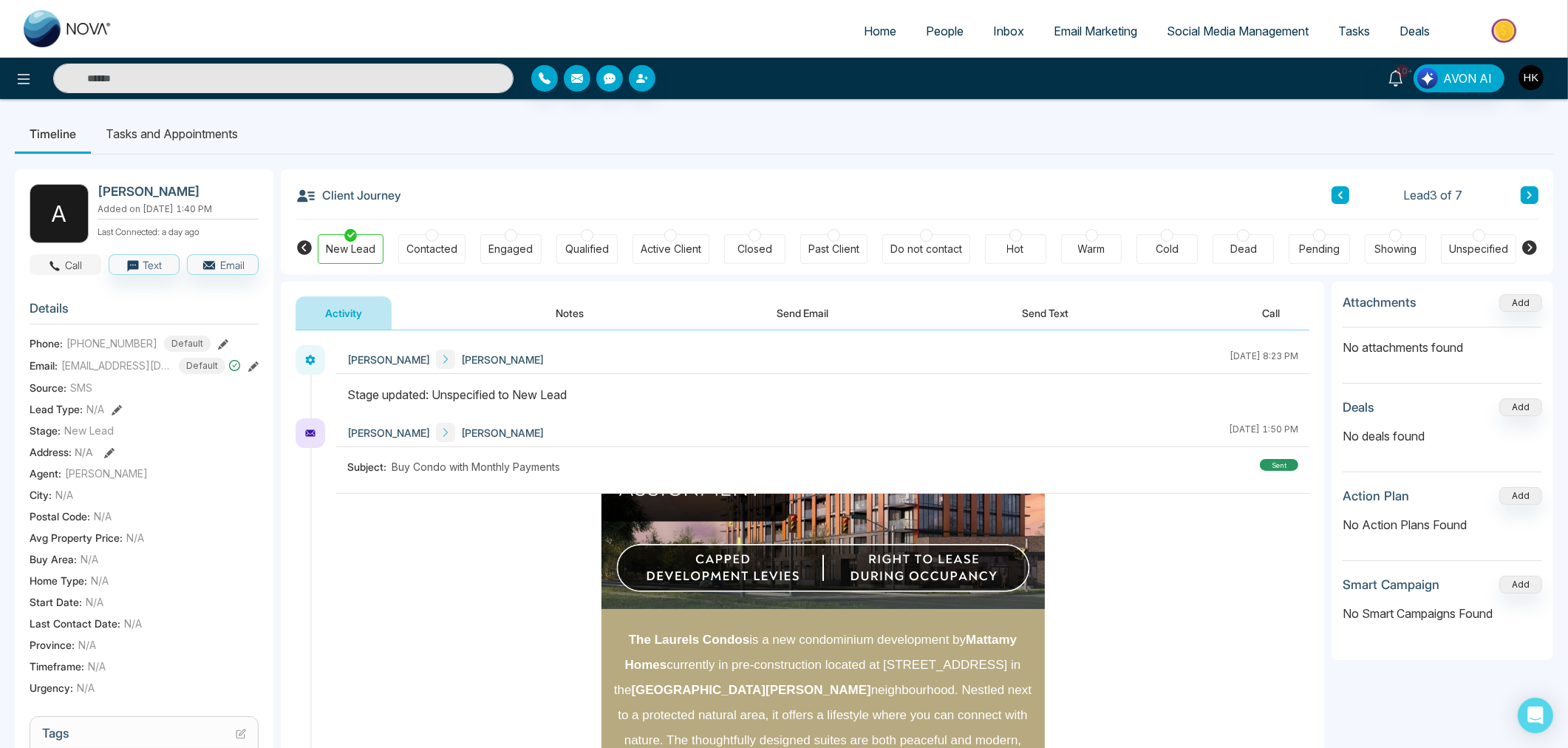
click at [88, 260] on button "Call" at bounding box center [65, 265] width 71 height 21
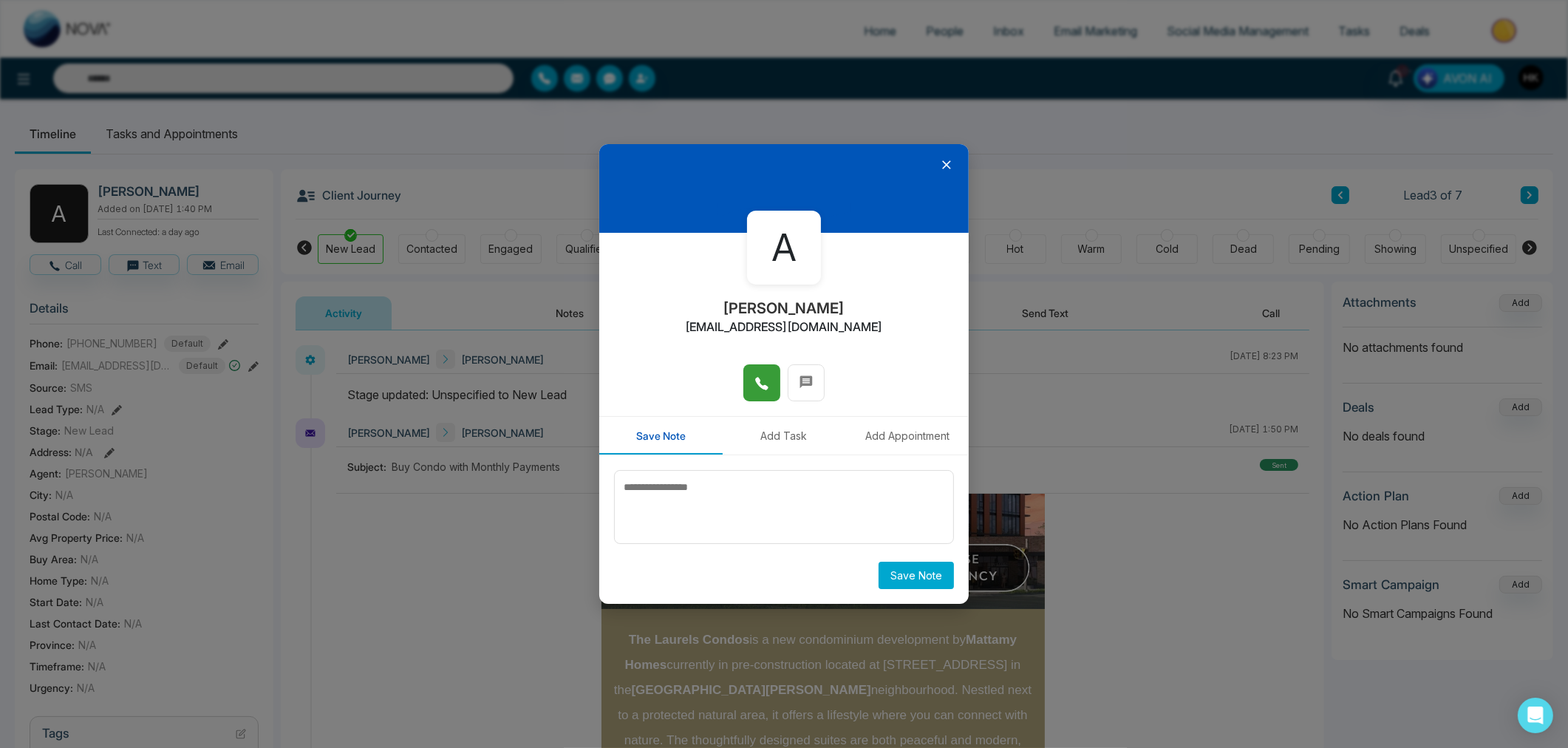
click at [770, 380] on button at bounding box center [762, 383] width 37 height 37
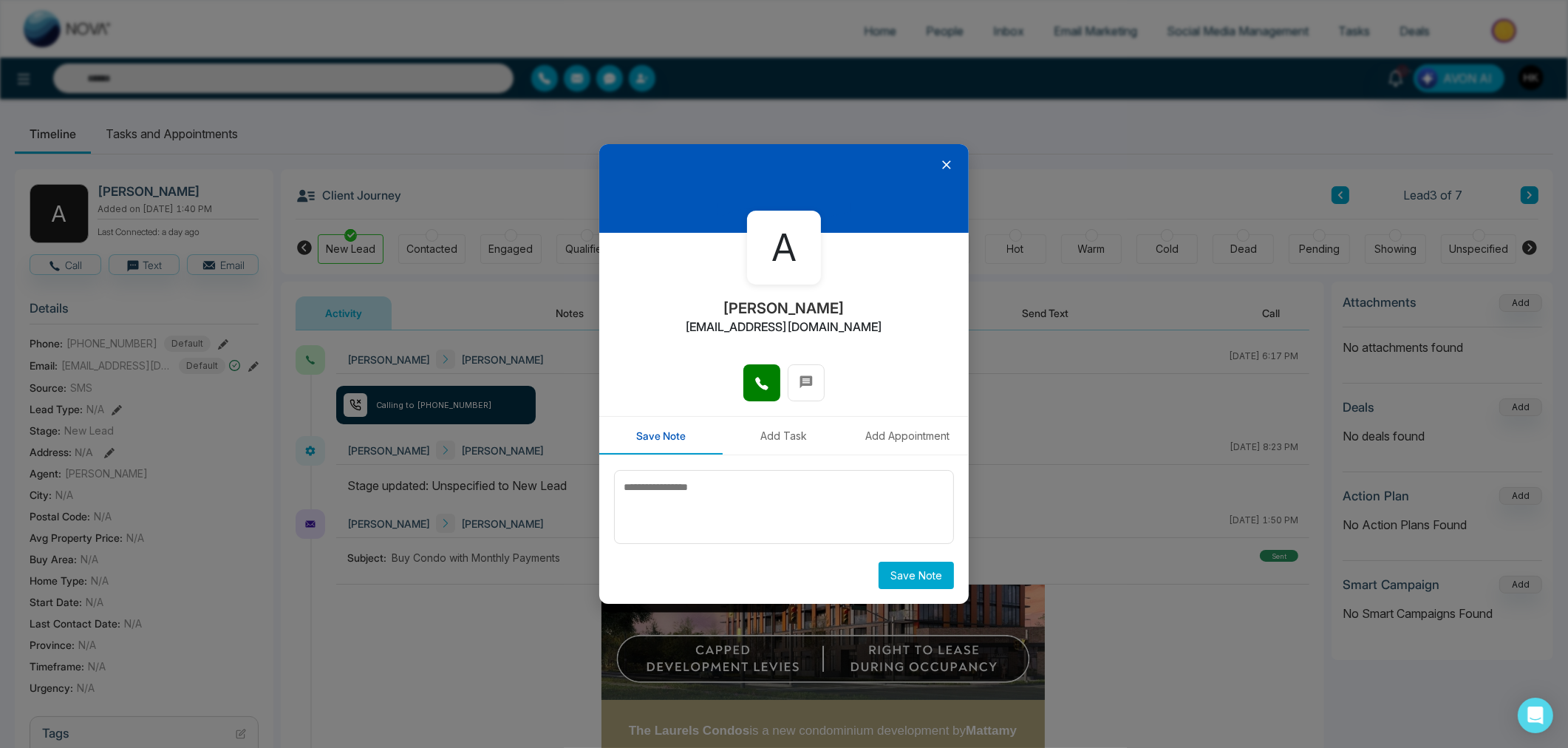
click at [881, 338] on div "A Aya [EMAIL_ADDRESS][DOMAIN_NAME]" at bounding box center [783, 298] width 369 height 131
click at [947, 167] on icon at bounding box center [947, 166] width 9 height 9
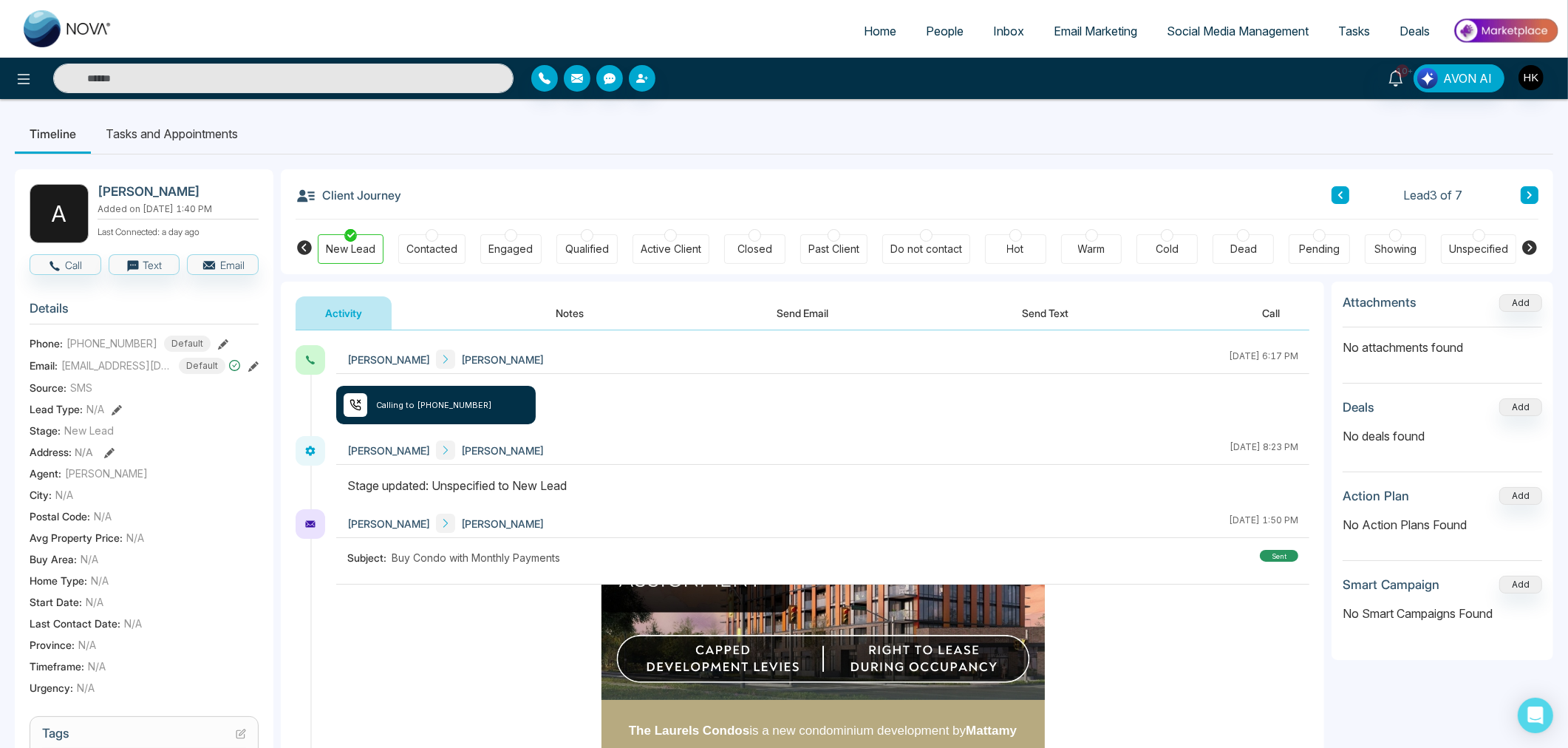
click at [1247, 234] on div at bounding box center [1243, 235] width 13 height 13
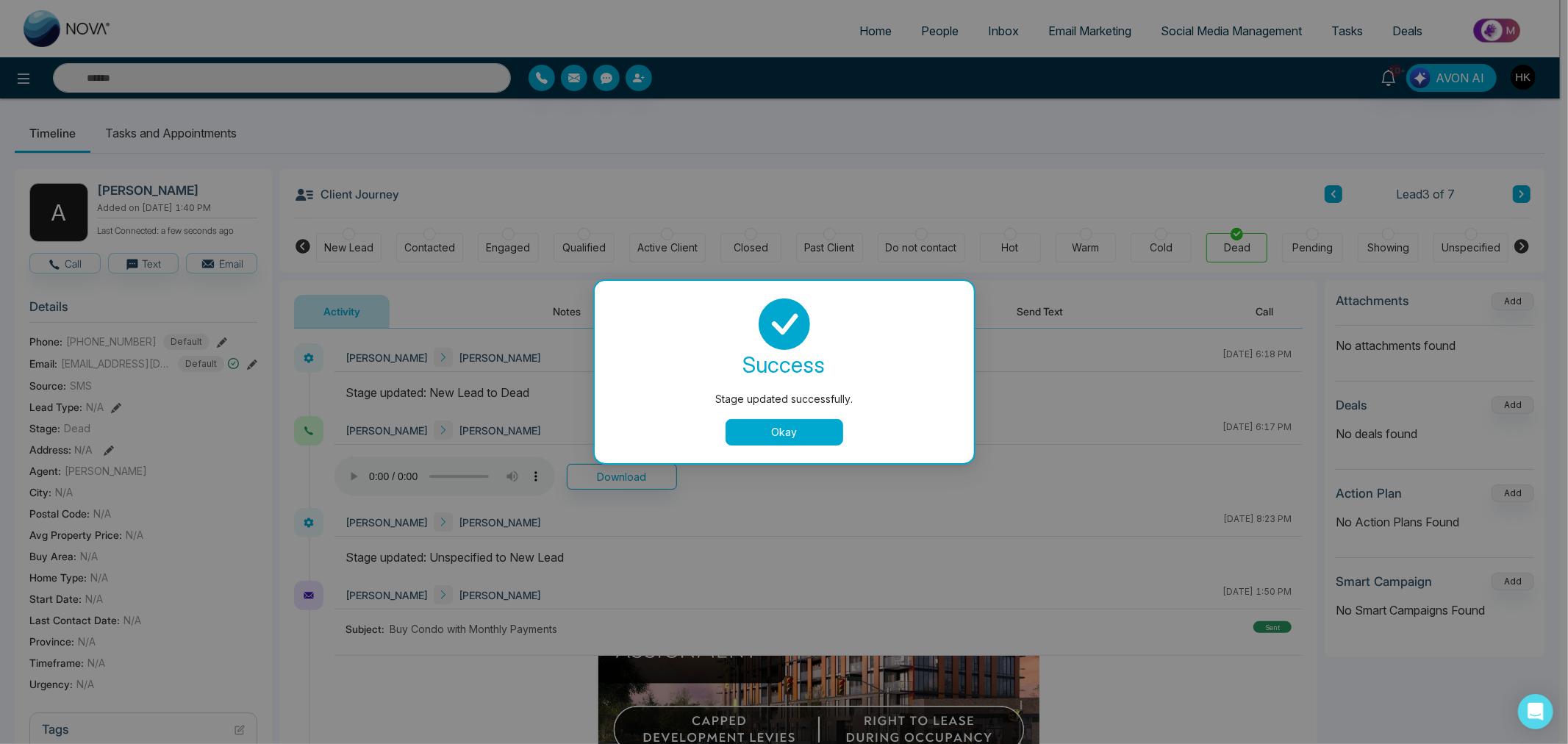
click at [790, 432] on button "Okay" at bounding box center [784, 433] width 118 height 27
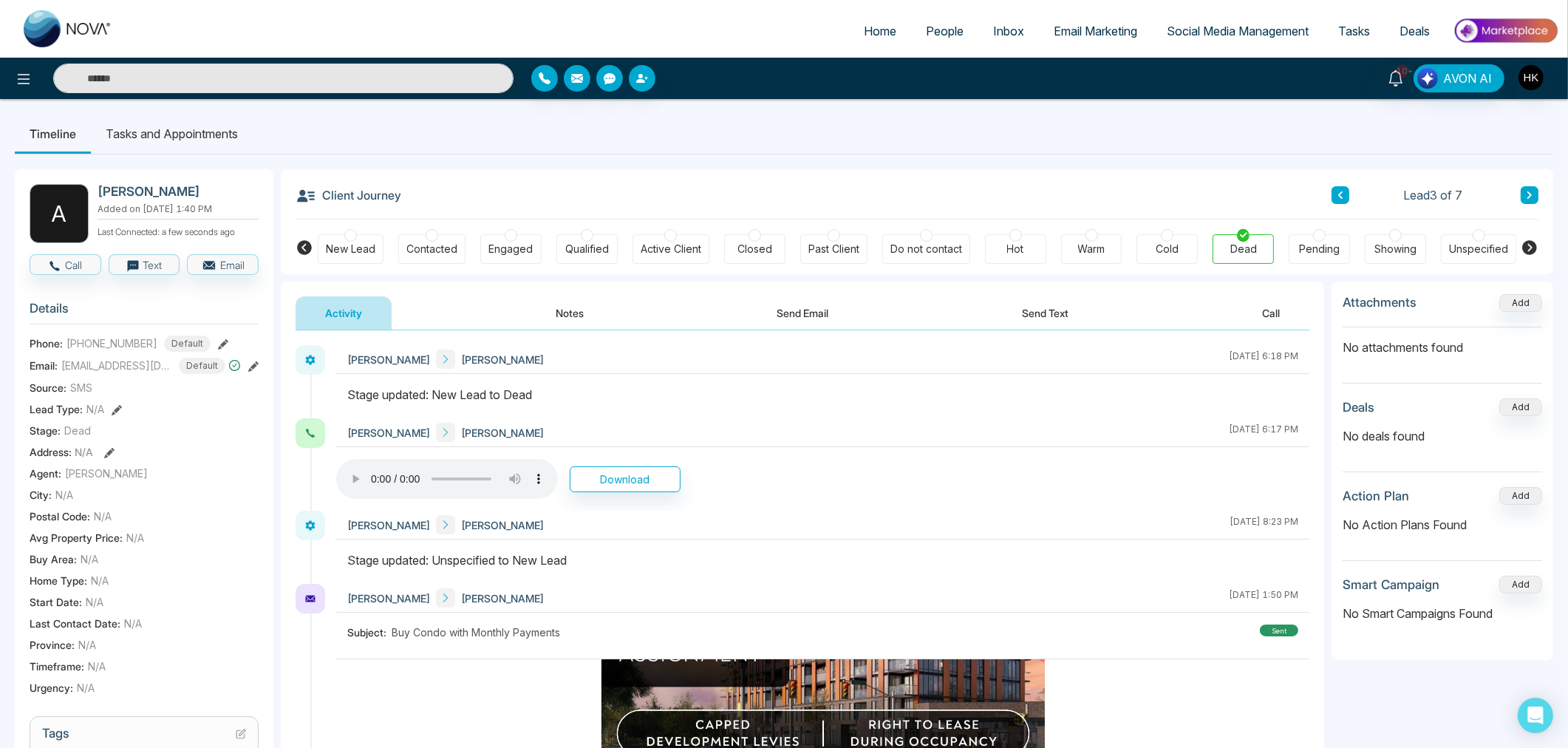
drag, startPoint x: 579, startPoint y: 314, endPoint x: 579, endPoint y: 321, distance: 7.0
click at [579, 313] on button "Notes" at bounding box center [569, 313] width 87 height 33
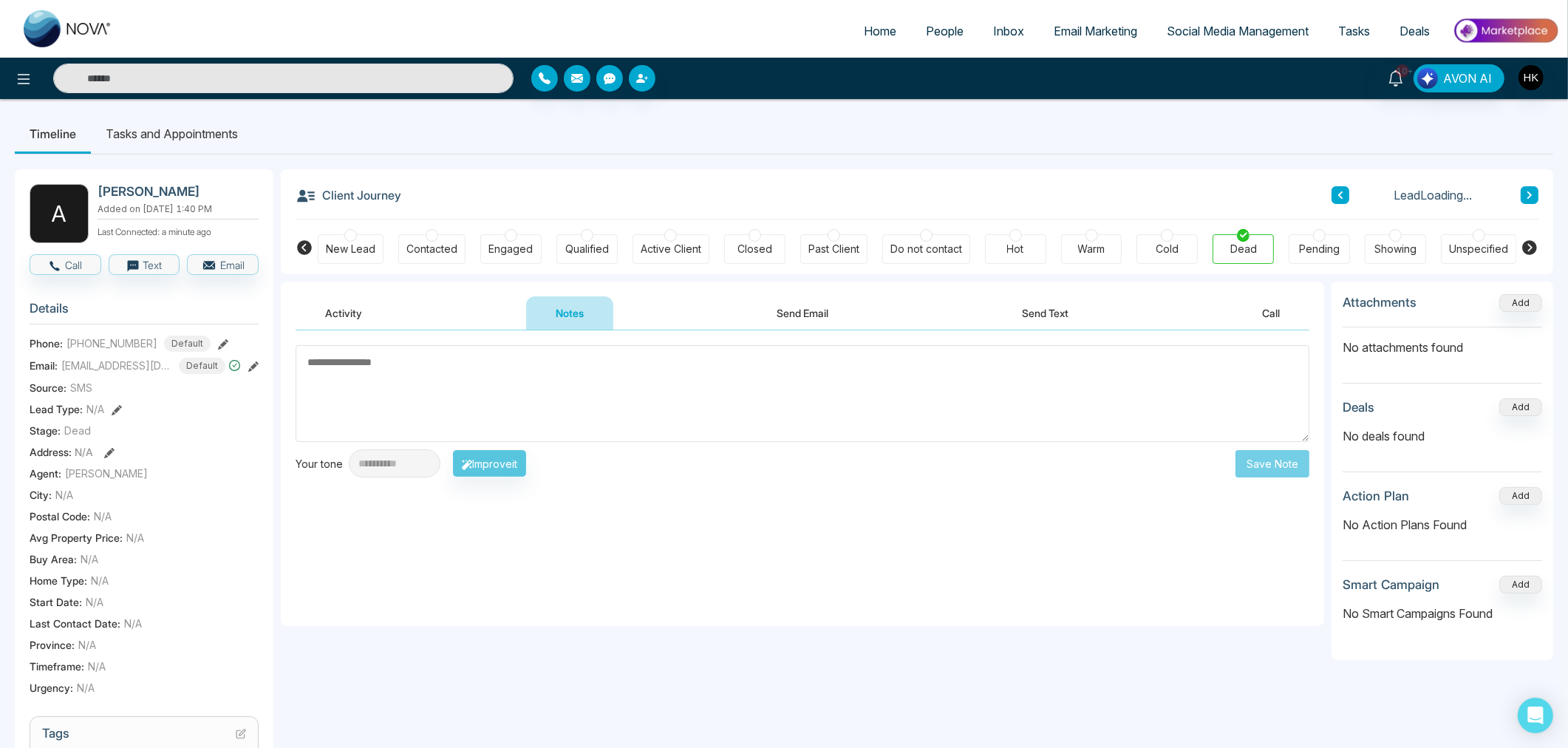
click at [594, 372] on textarea at bounding box center [803, 393] width 1014 height 97
type textarea "**********"
click at [1259, 460] on button "Save Note" at bounding box center [1271, 463] width 74 height 28
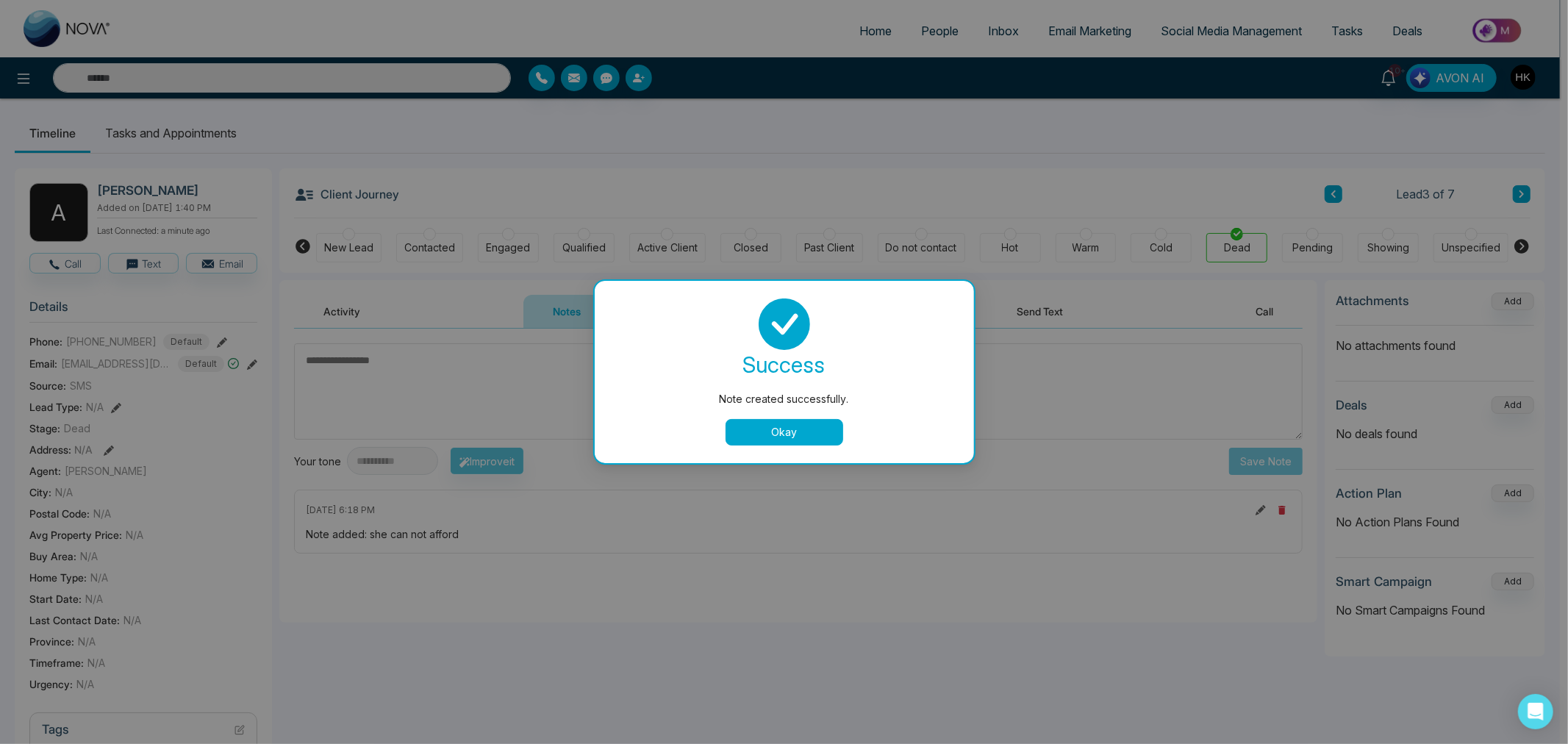
click at [827, 425] on button "Okay" at bounding box center [784, 433] width 118 height 27
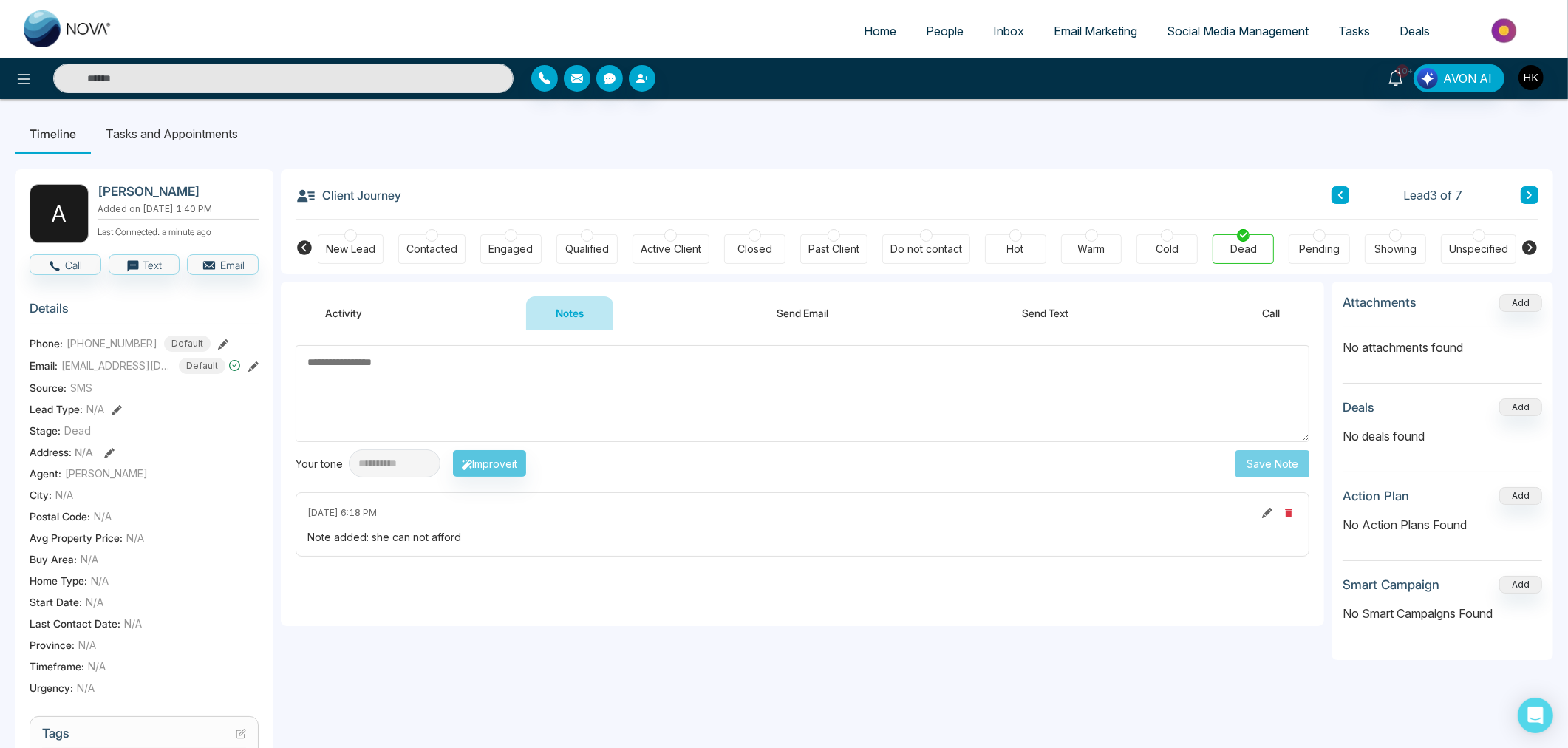
click at [1529, 194] on icon at bounding box center [1529, 195] width 4 height 7
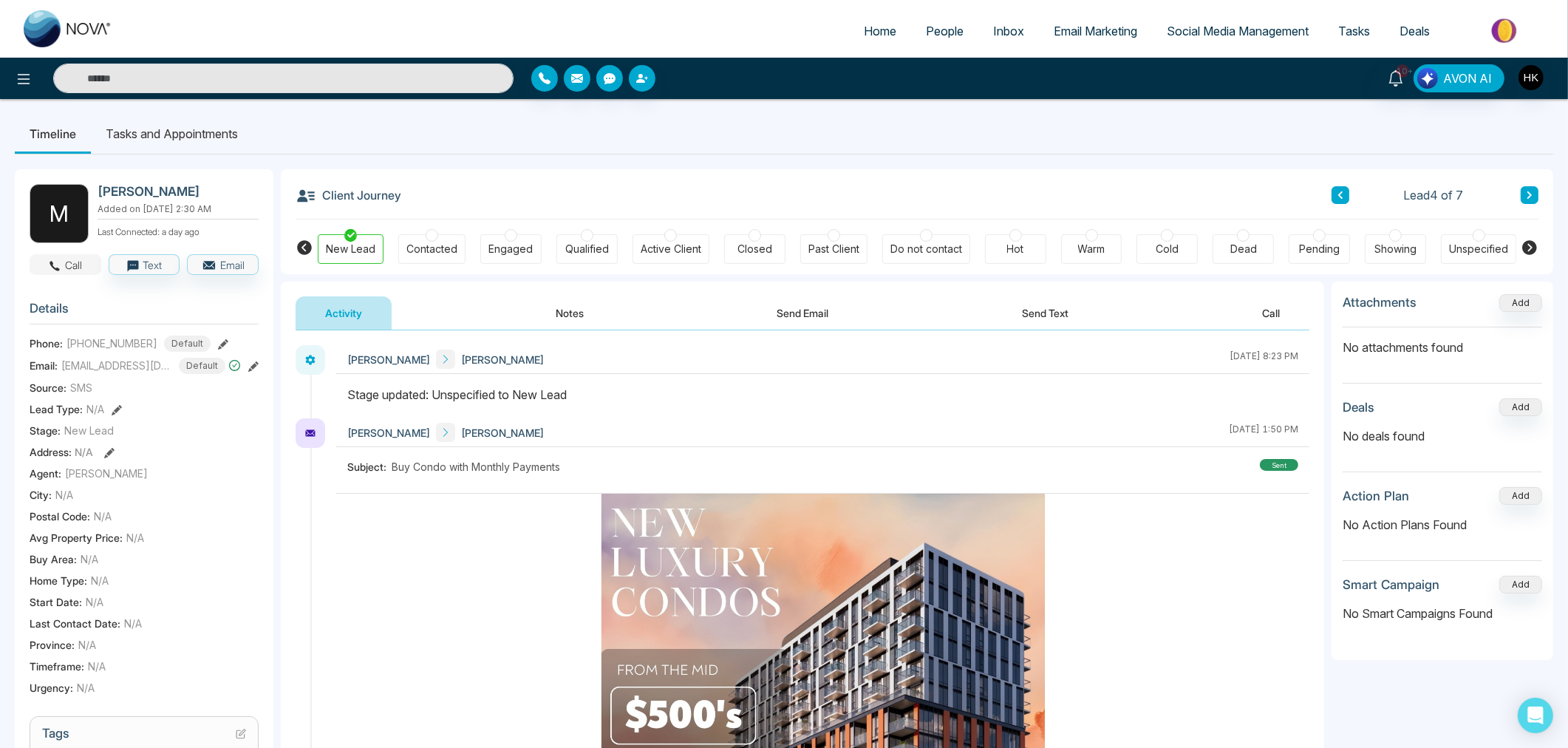
click at [77, 264] on button "Call" at bounding box center [65, 265] width 71 height 21
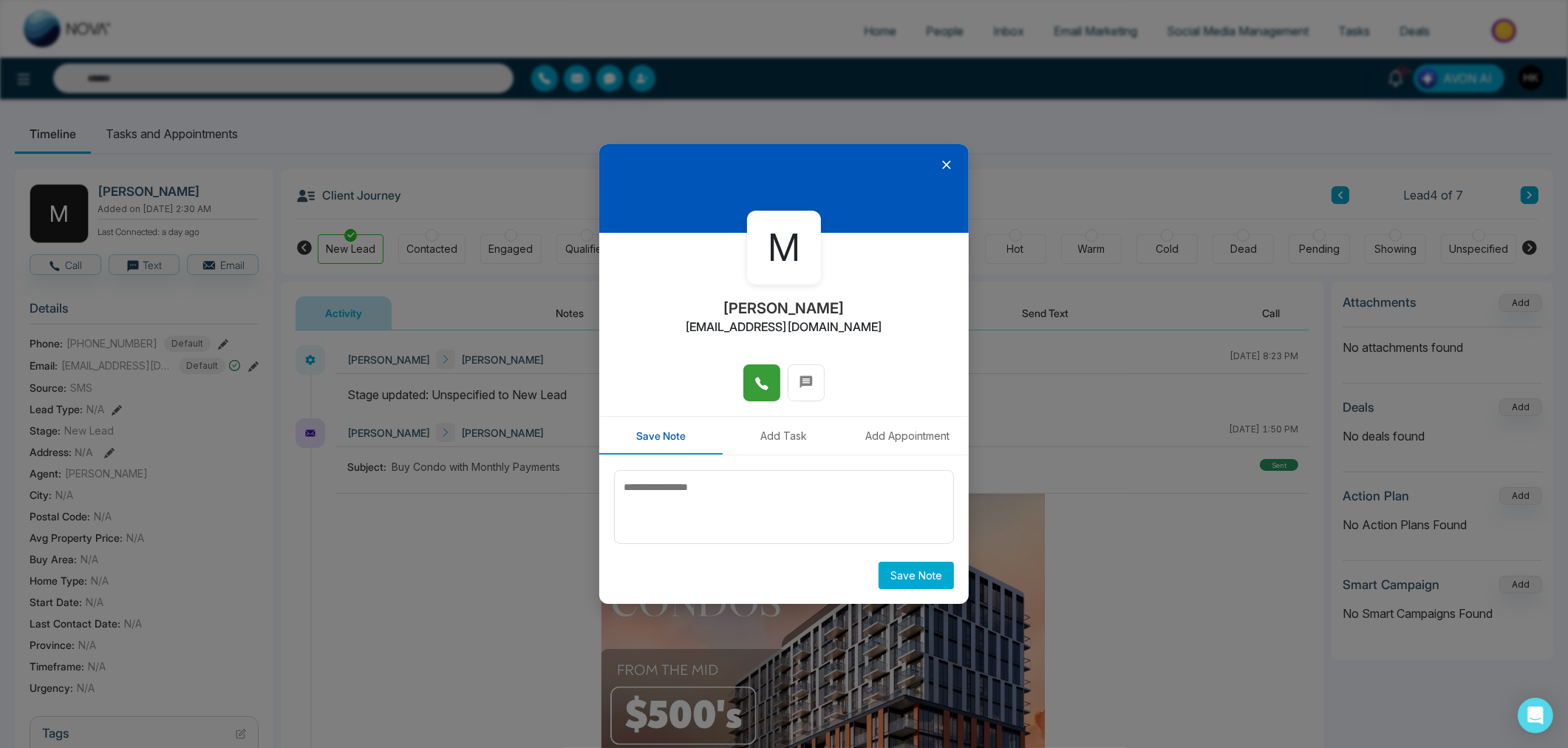
click at [769, 381] on button at bounding box center [762, 383] width 37 height 37
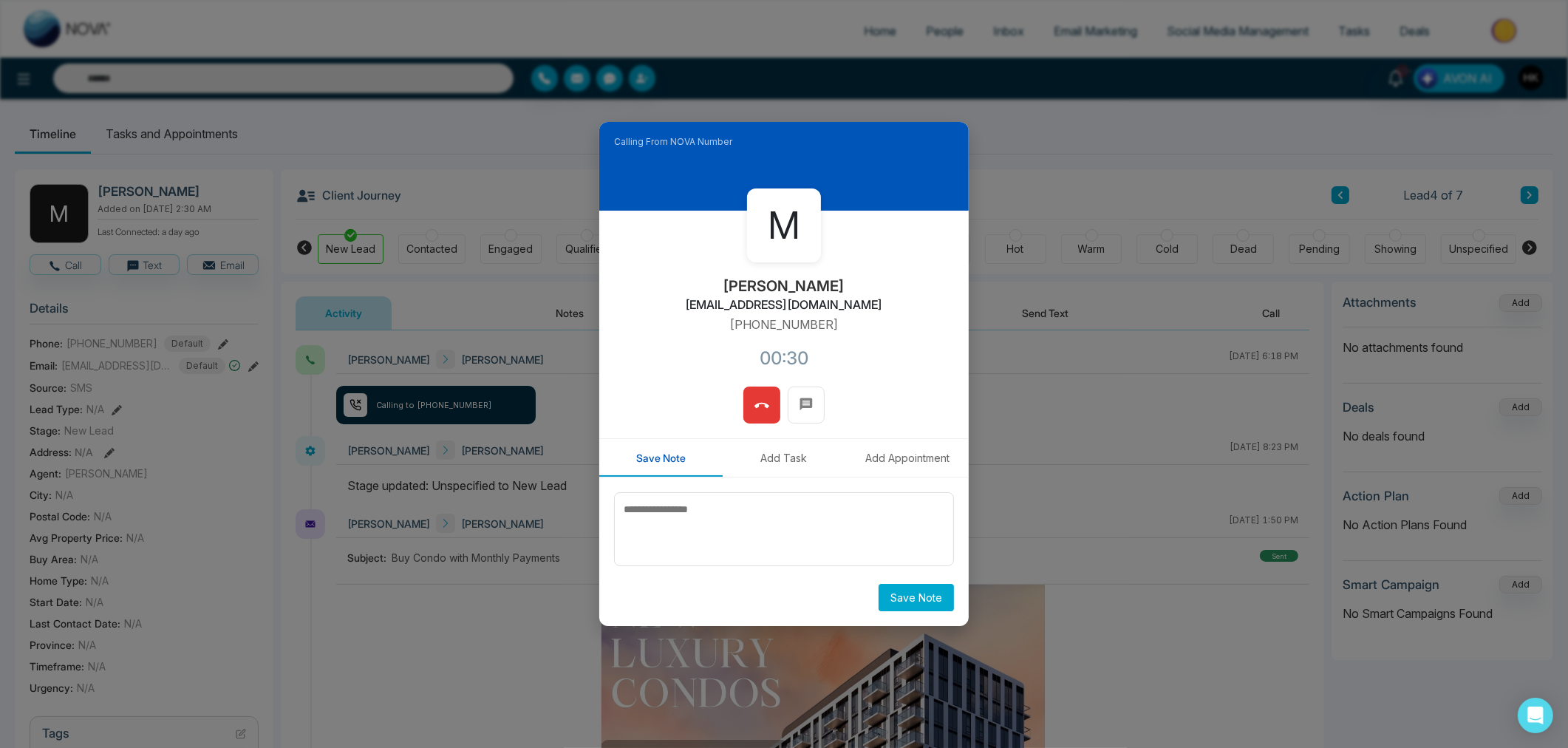
click at [766, 397] on span at bounding box center [762, 405] width 15 height 22
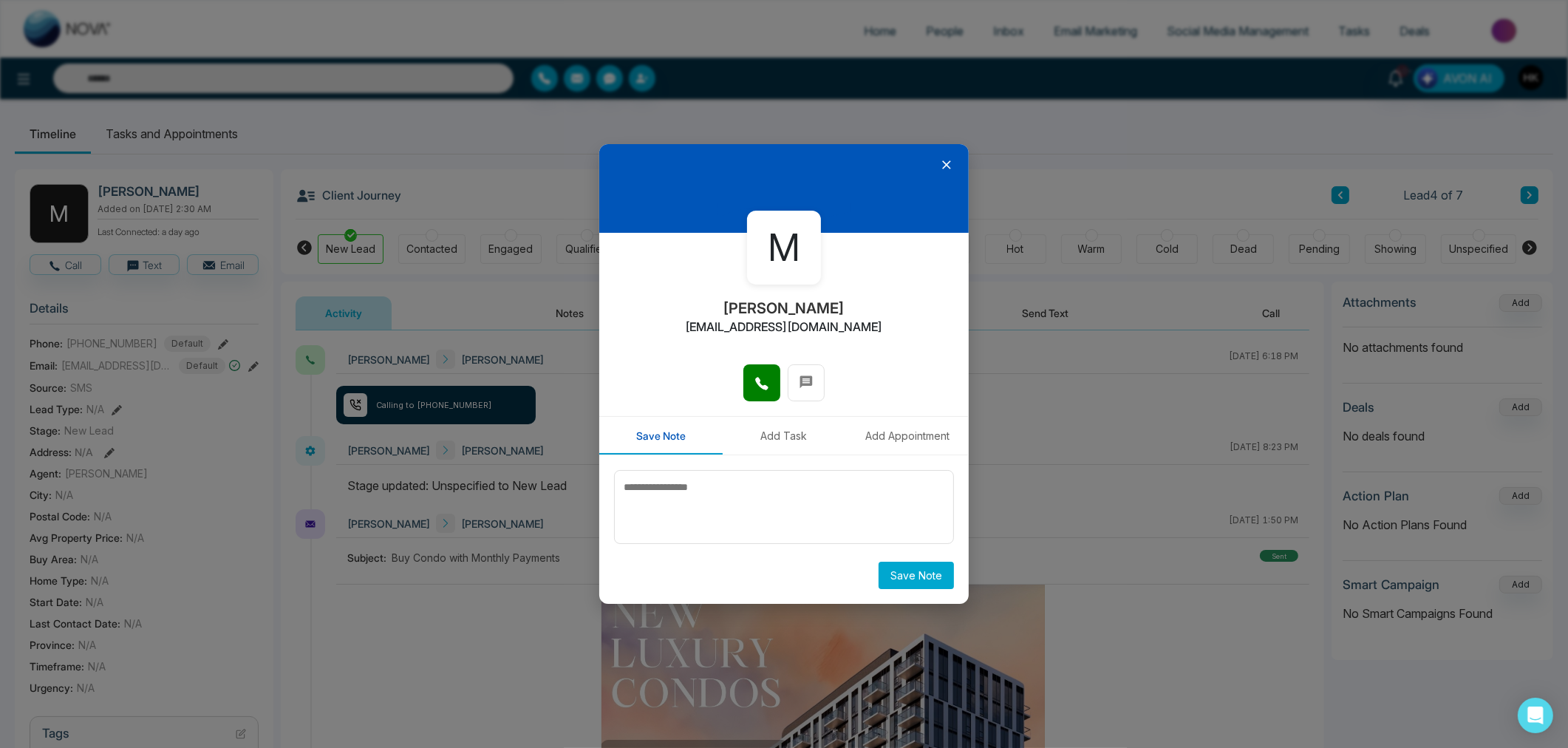
click at [950, 156] on div at bounding box center [783, 188] width 369 height 88
click at [944, 168] on icon at bounding box center [947, 166] width 9 height 9
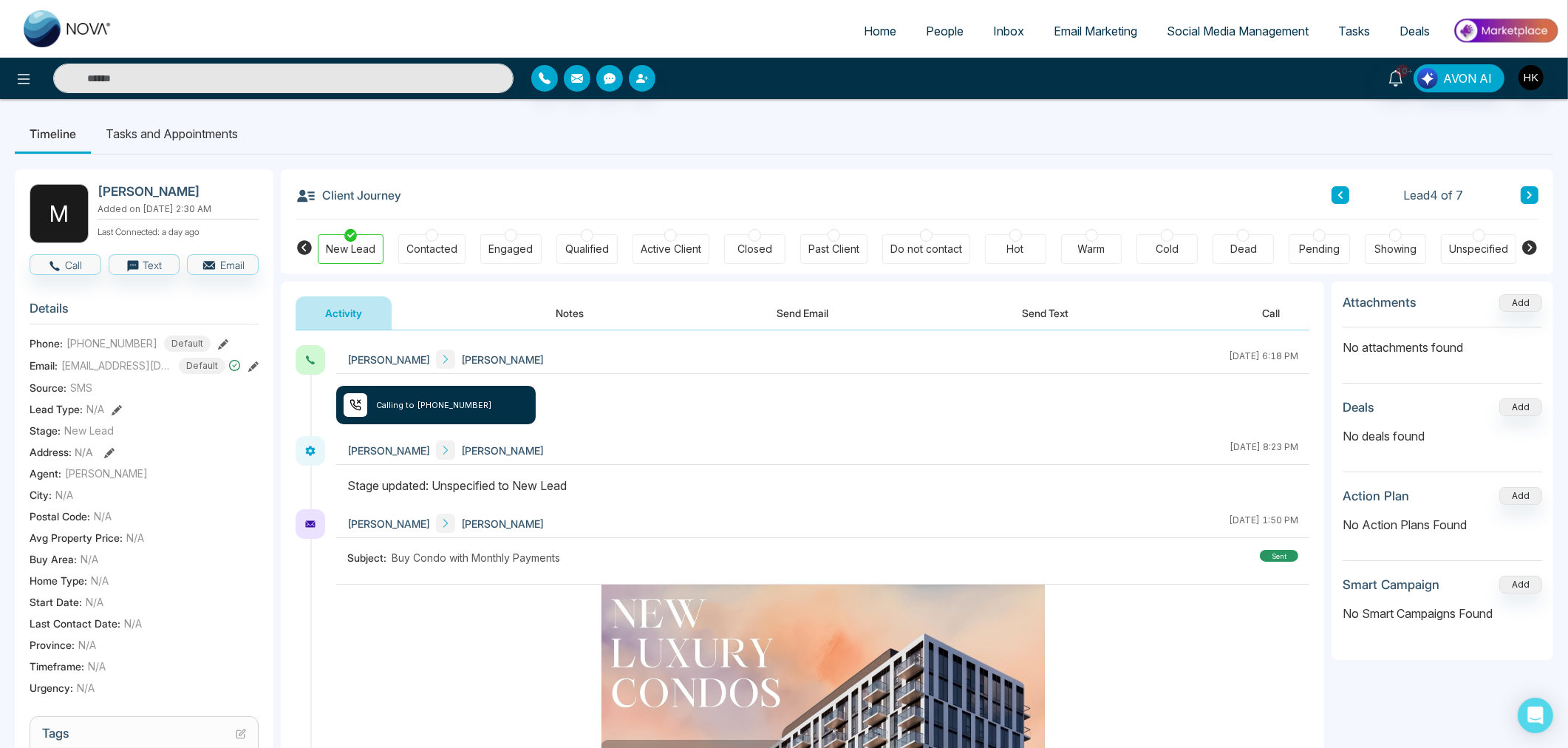
click at [1318, 233] on div at bounding box center [1319, 235] width 13 height 13
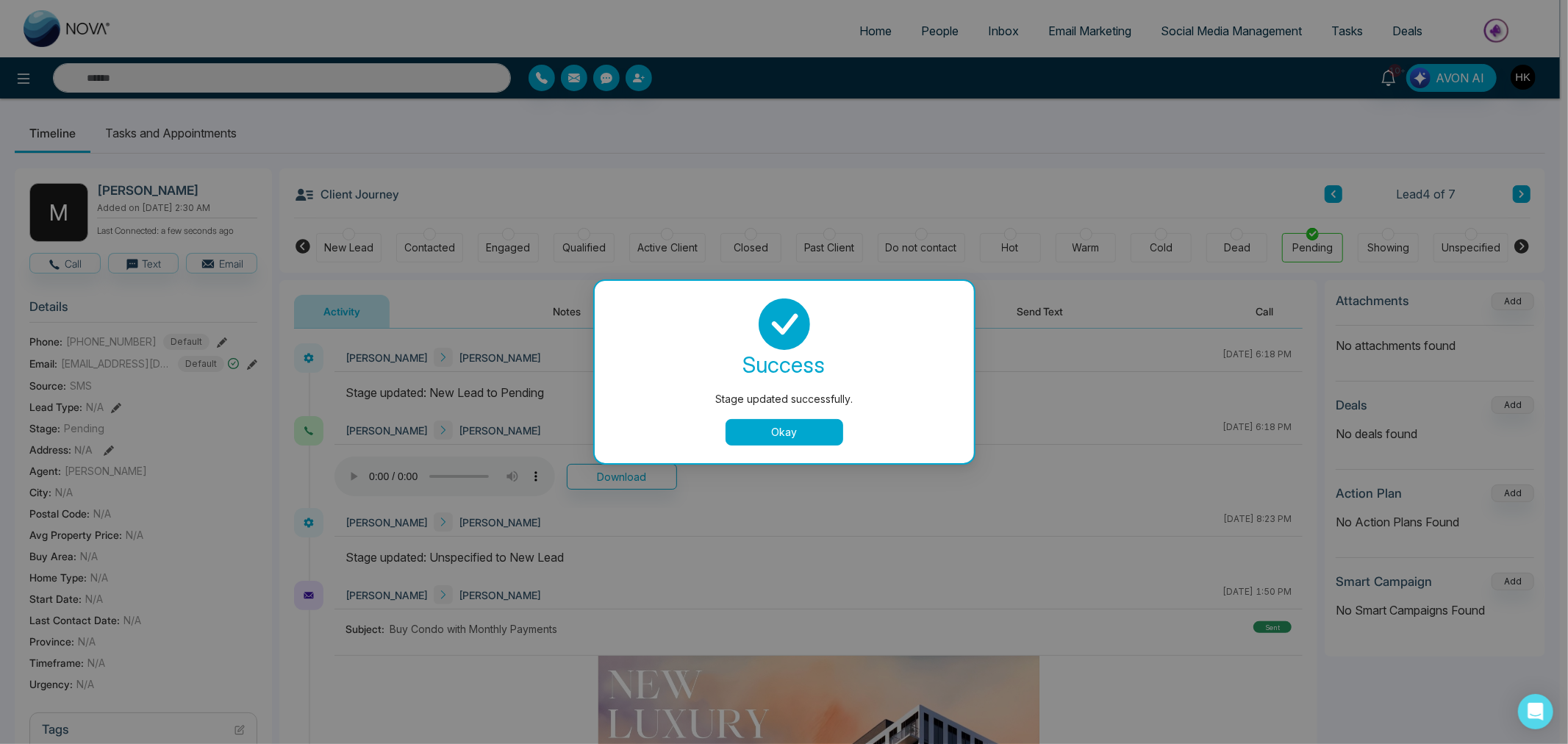
click at [816, 436] on button "Okay" at bounding box center [784, 433] width 118 height 27
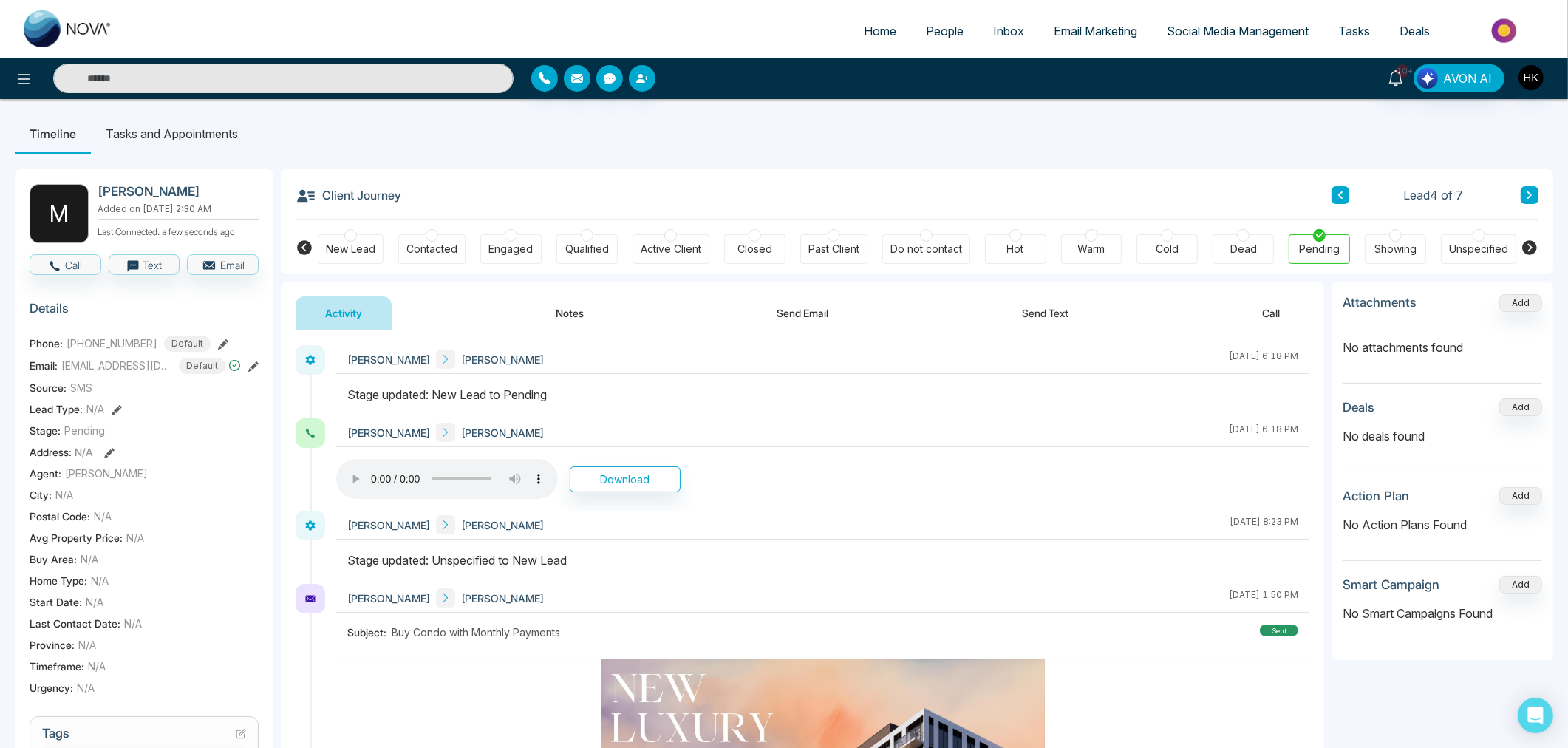
click at [1538, 196] on button at bounding box center [1529, 196] width 18 height 18
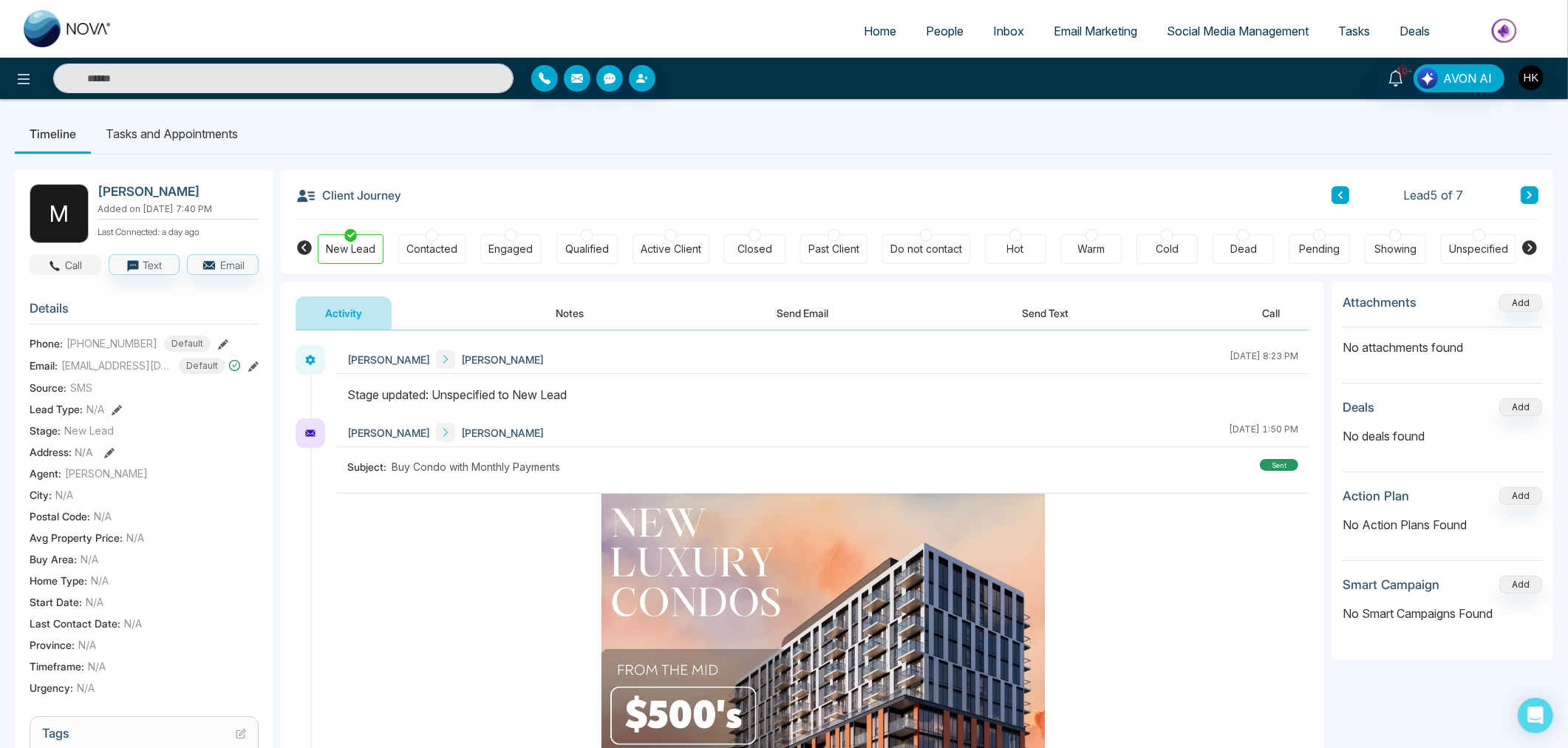
click at [76, 257] on button "Call" at bounding box center [65, 265] width 71 height 21
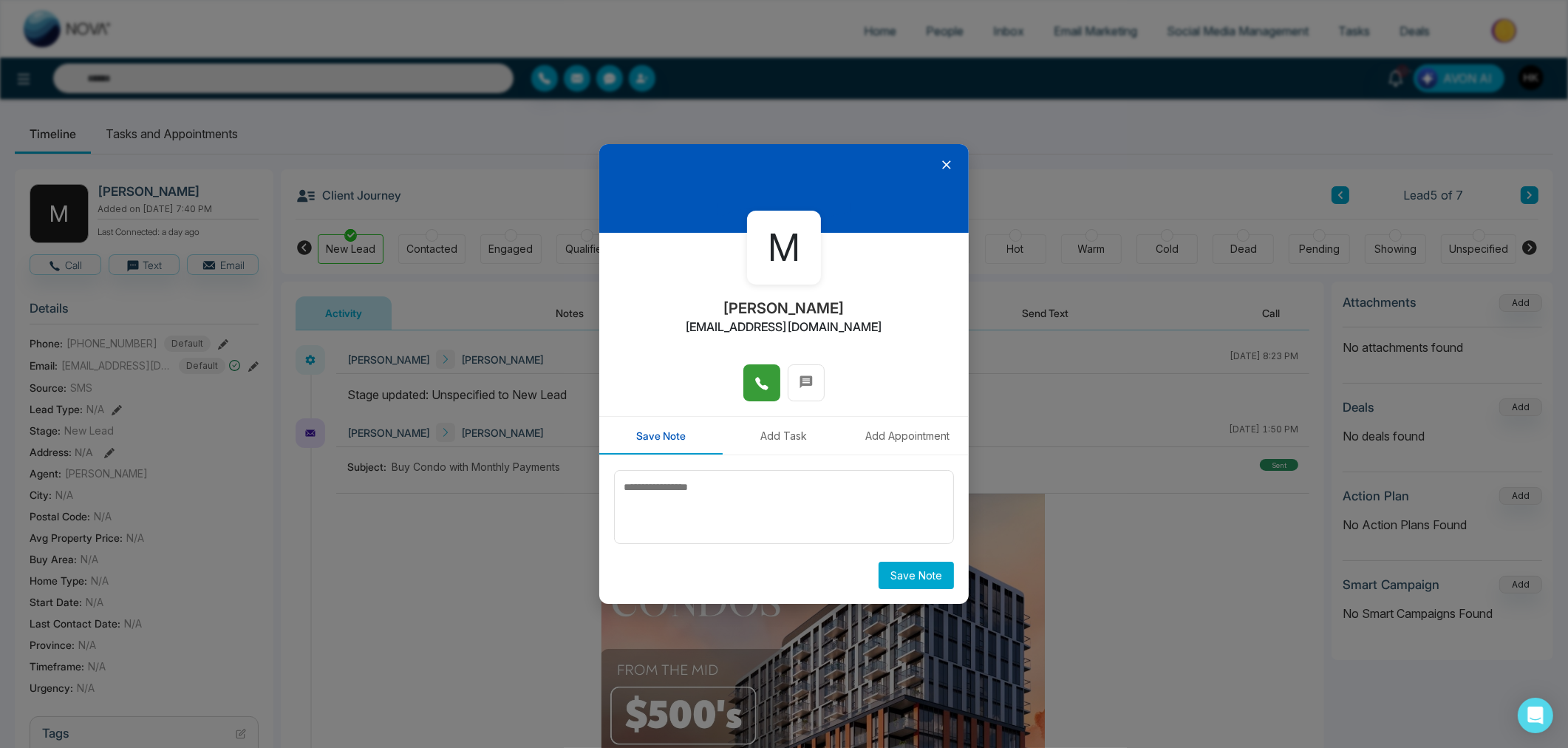
click at [758, 384] on icon at bounding box center [761, 383] width 13 height 13
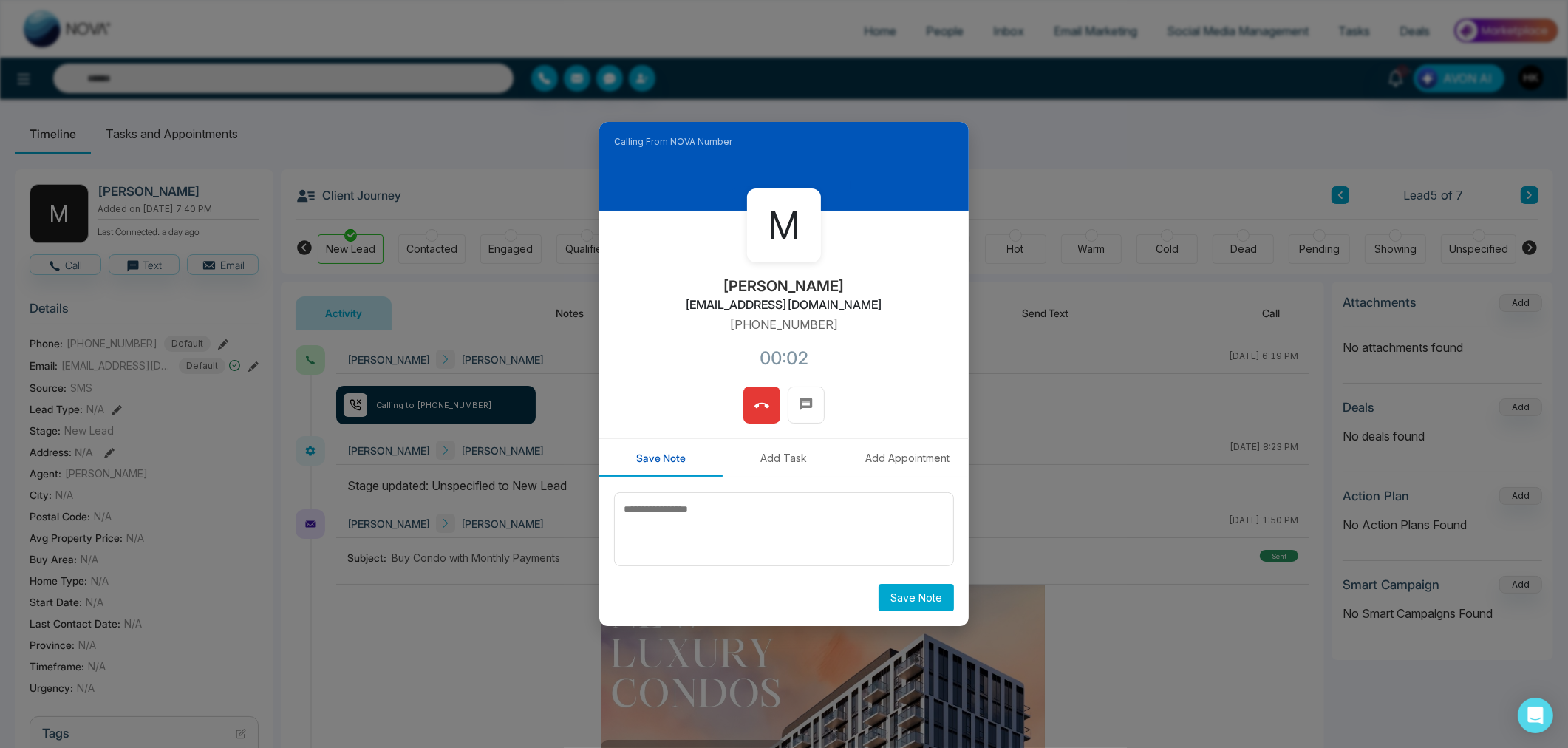
click at [759, 409] on icon at bounding box center [762, 406] width 15 height 15
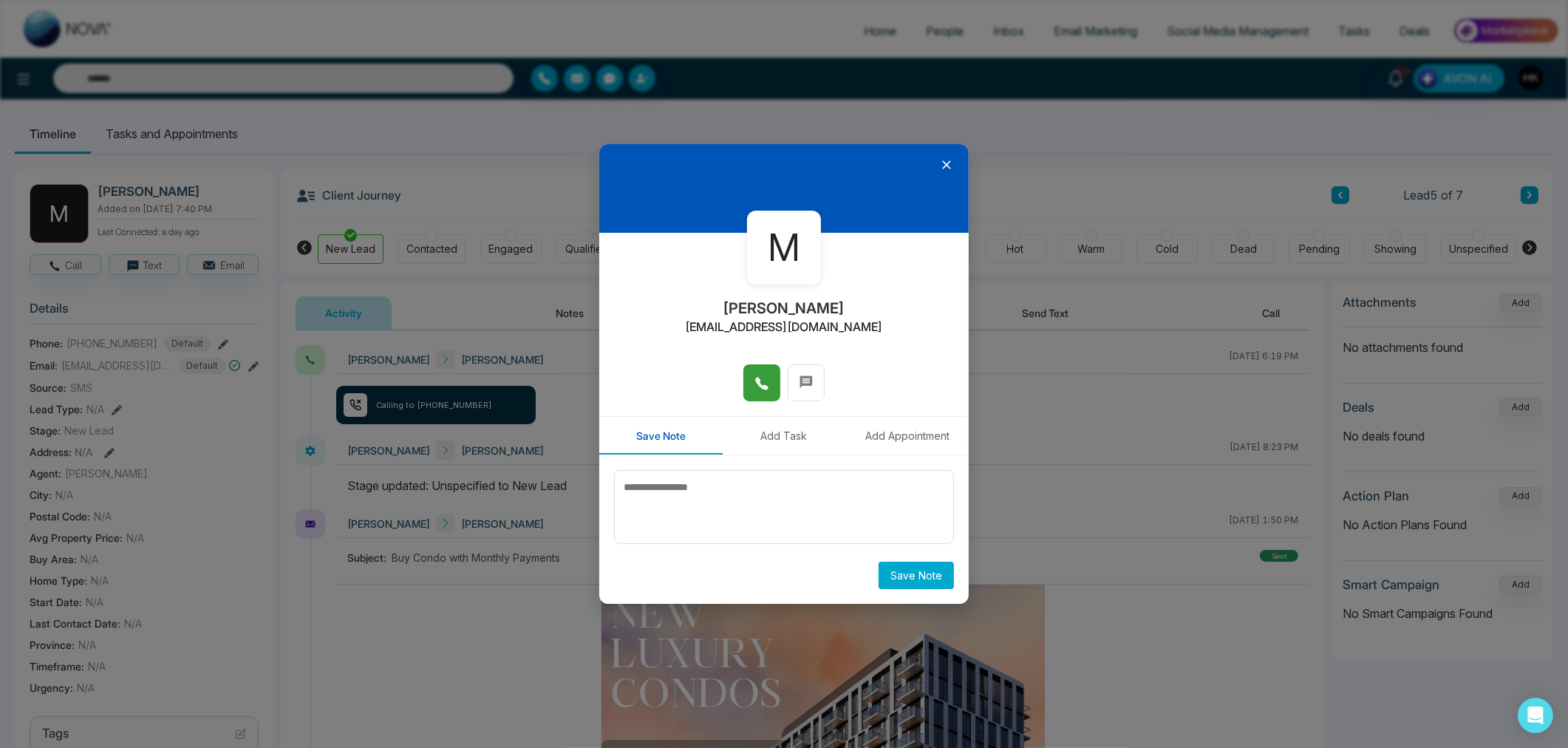
click at [947, 163] on icon at bounding box center [947, 165] width 15 height 15
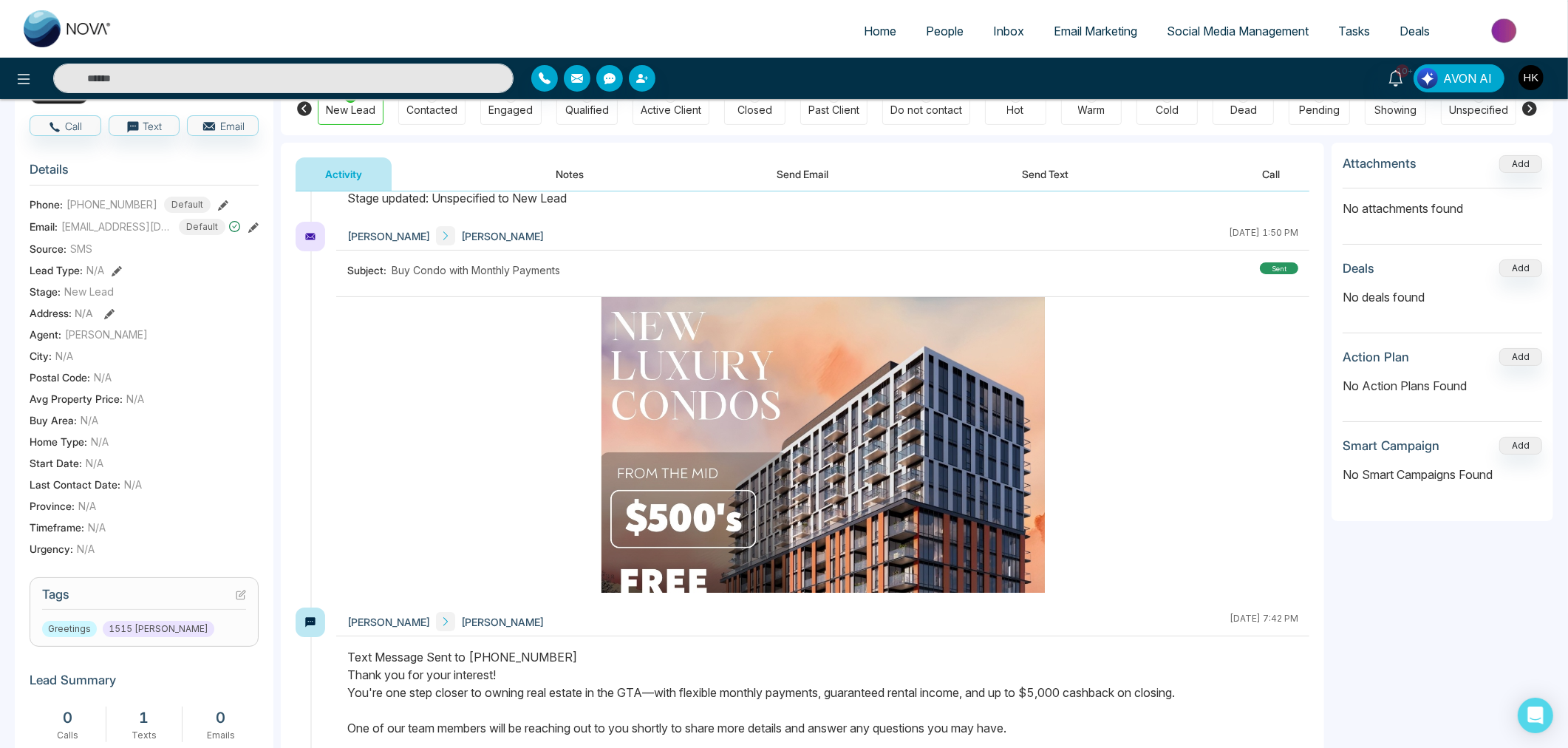
scroll to position [246, 0]
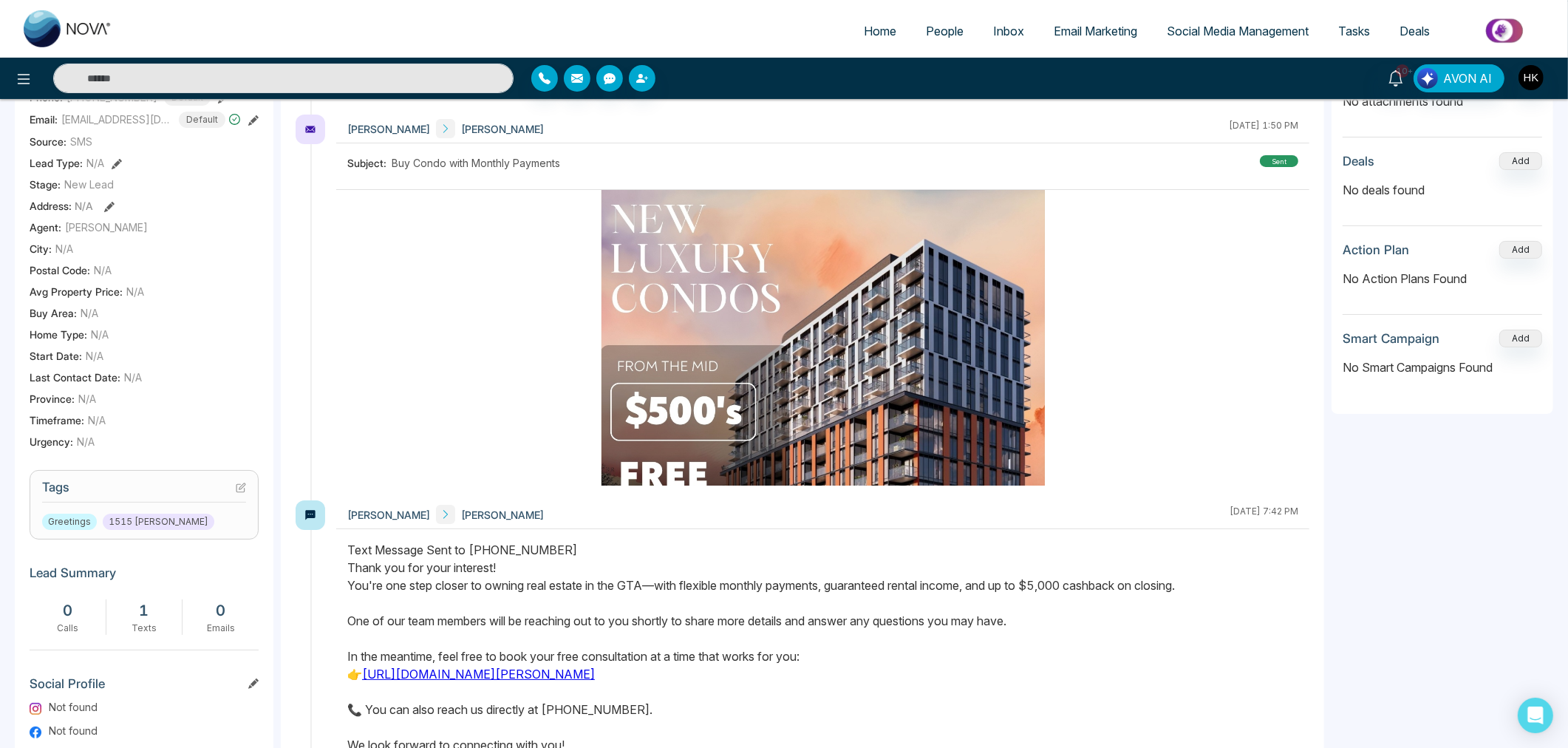
click at [242, 484] on icon at bounding box center [241, 488] width 10 height 10
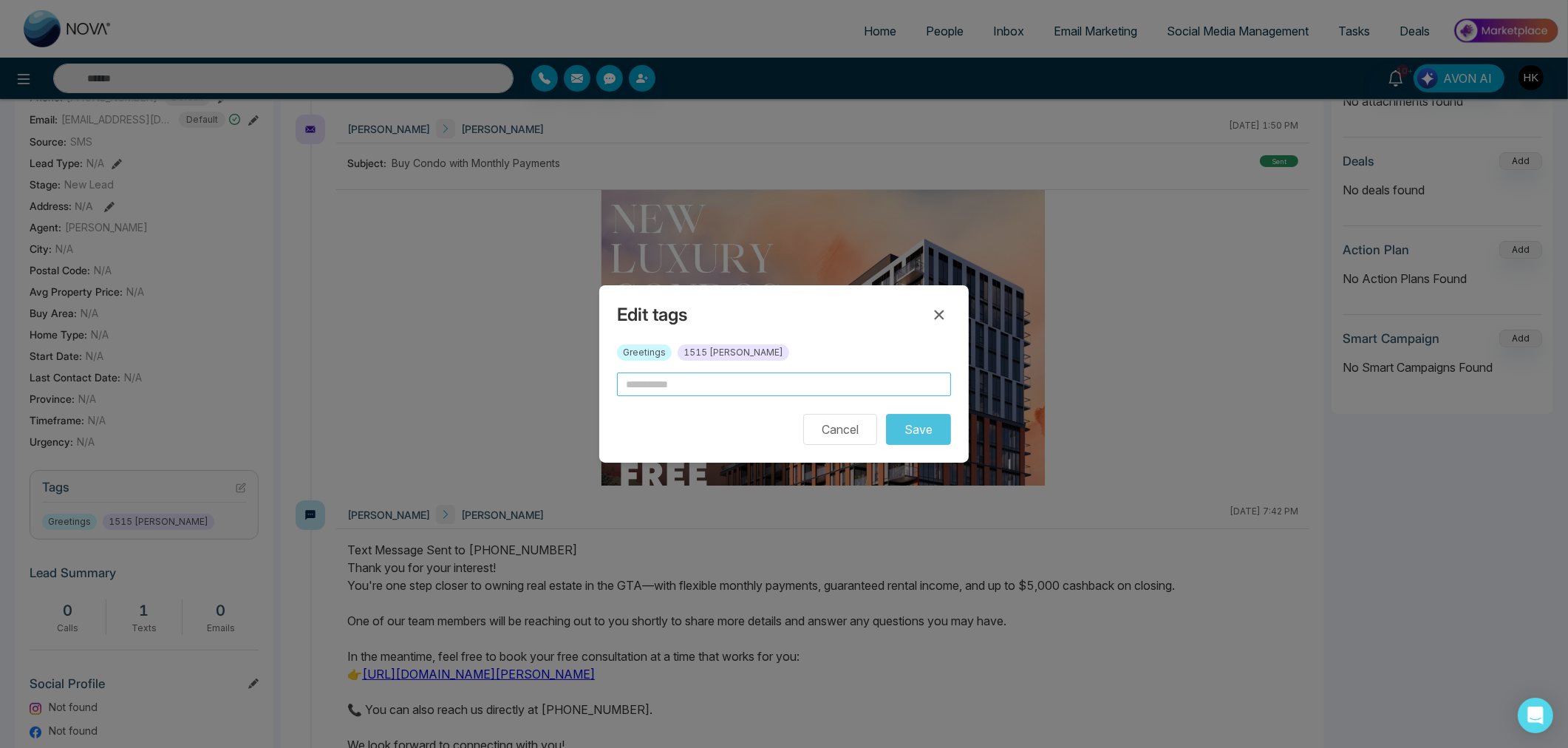
click at [808, 390] on input "text" at bounding box center [783, 384] width 334 height 24
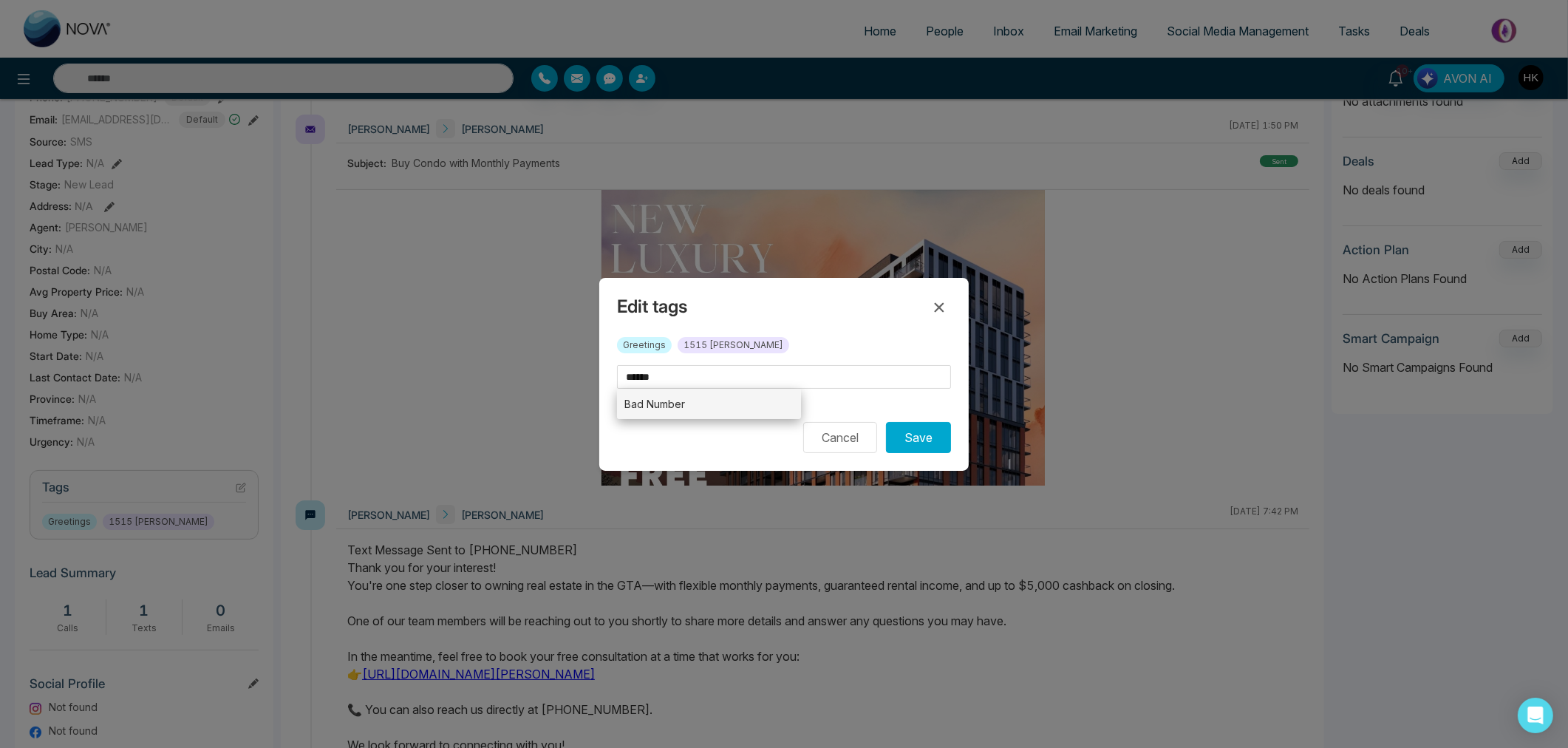
click at [670, 404] on li "Bad Number" at bounding box center [709, 404] width 184 height 30
type input "**********"
click at [909, 431] on button "Save" at bounding box center [918, 438] width 65 height 31
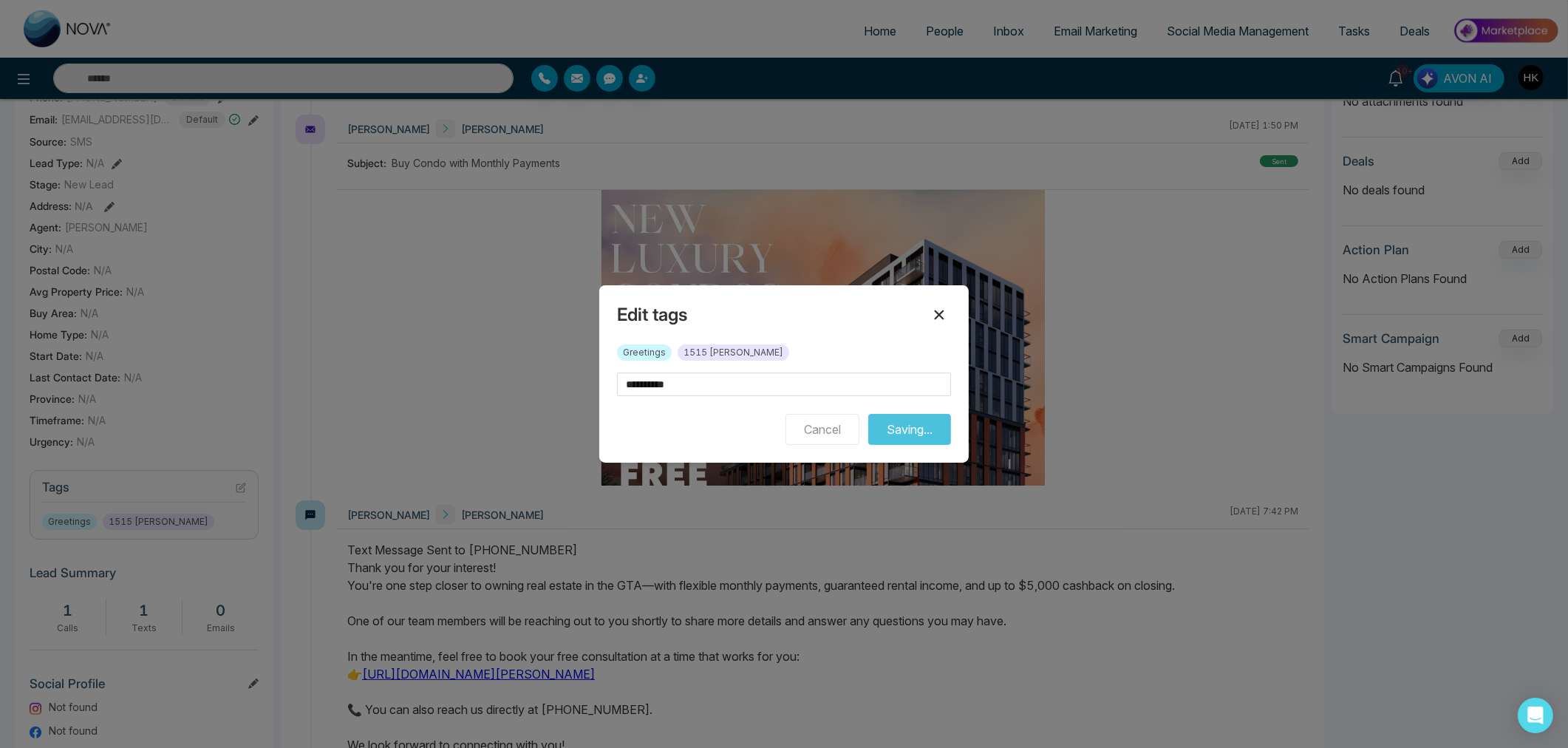
scroll to position [128, 0]
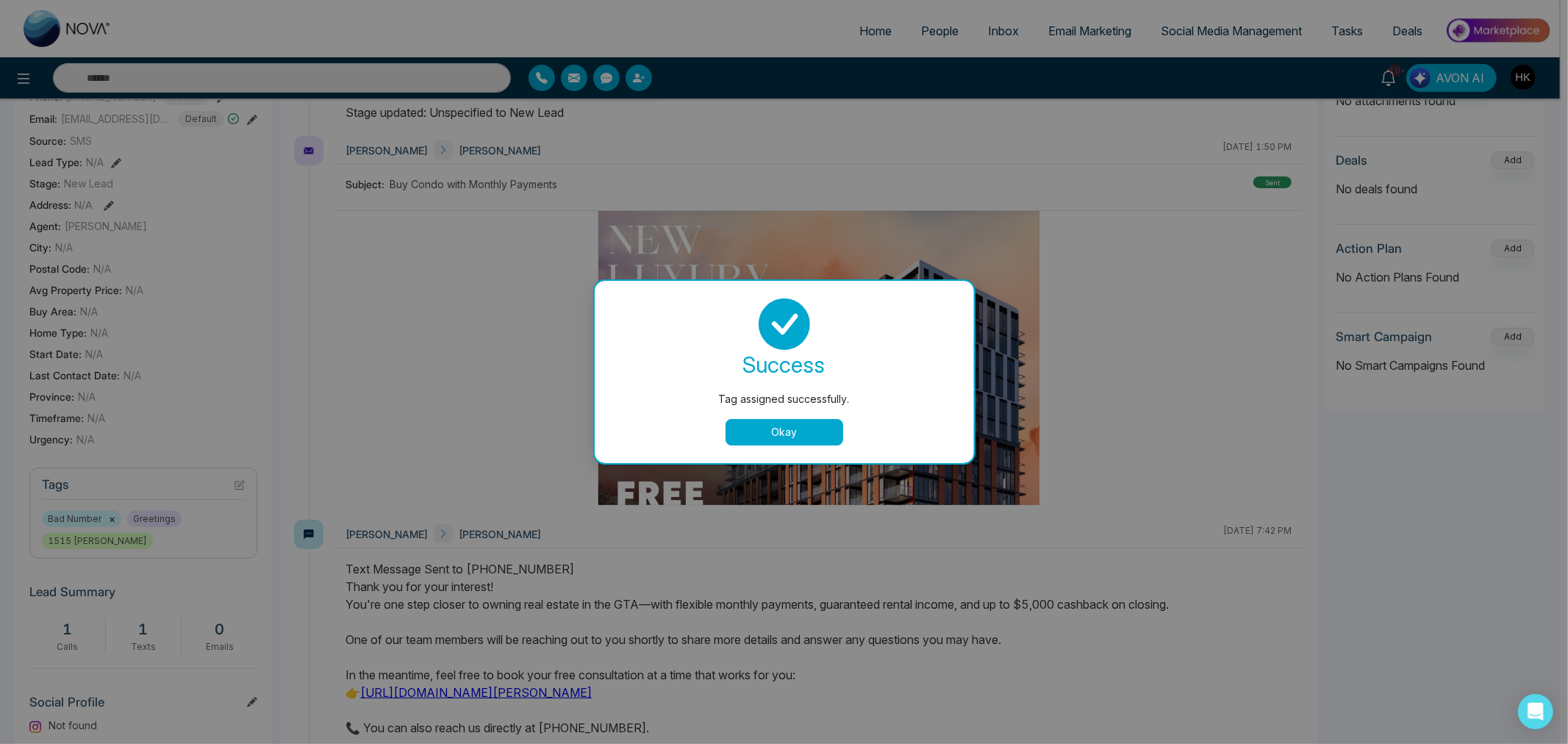
click at [818, 430] on button "Okay" at bounding box center [784, 433] width 118 height 27
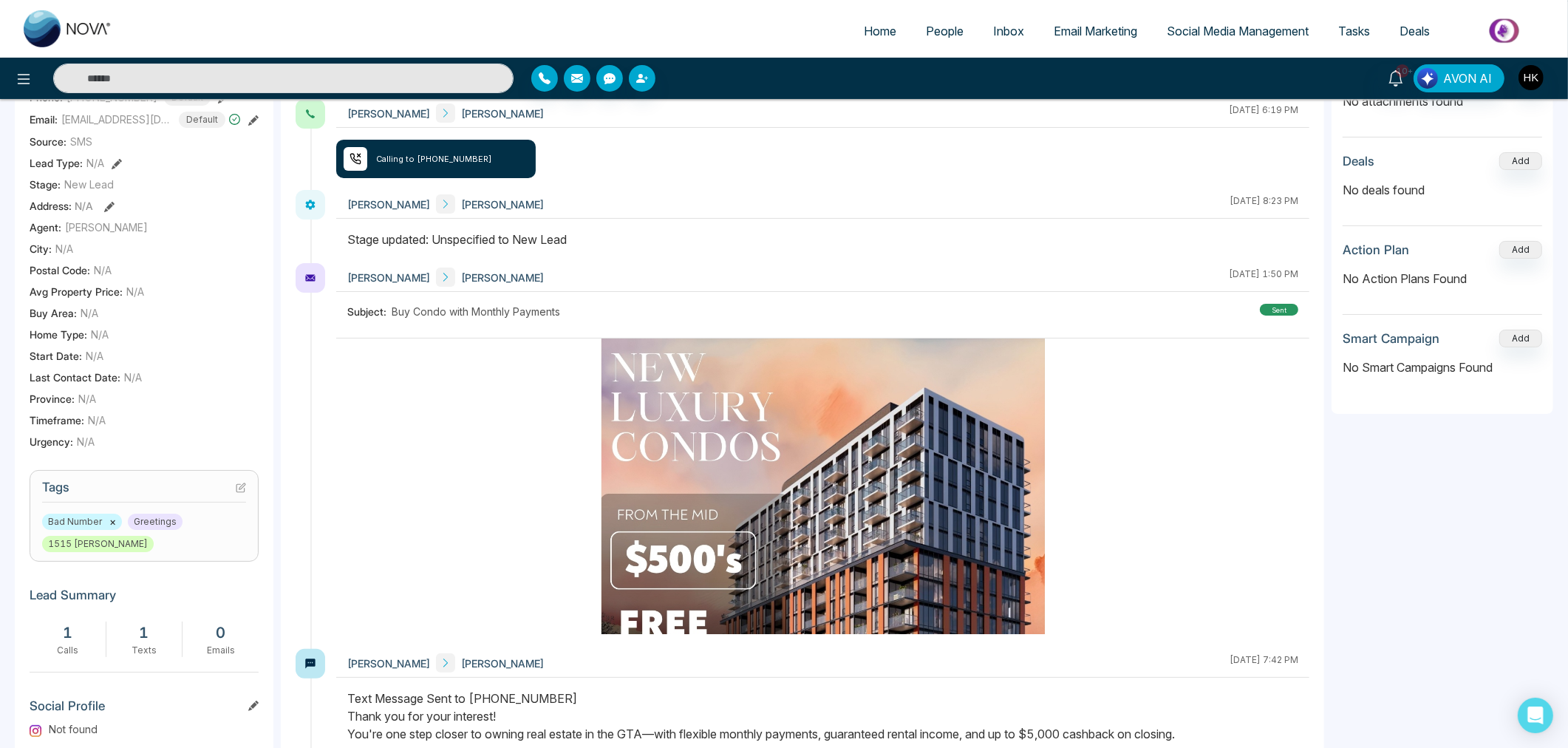
scroll to position [0, 0]
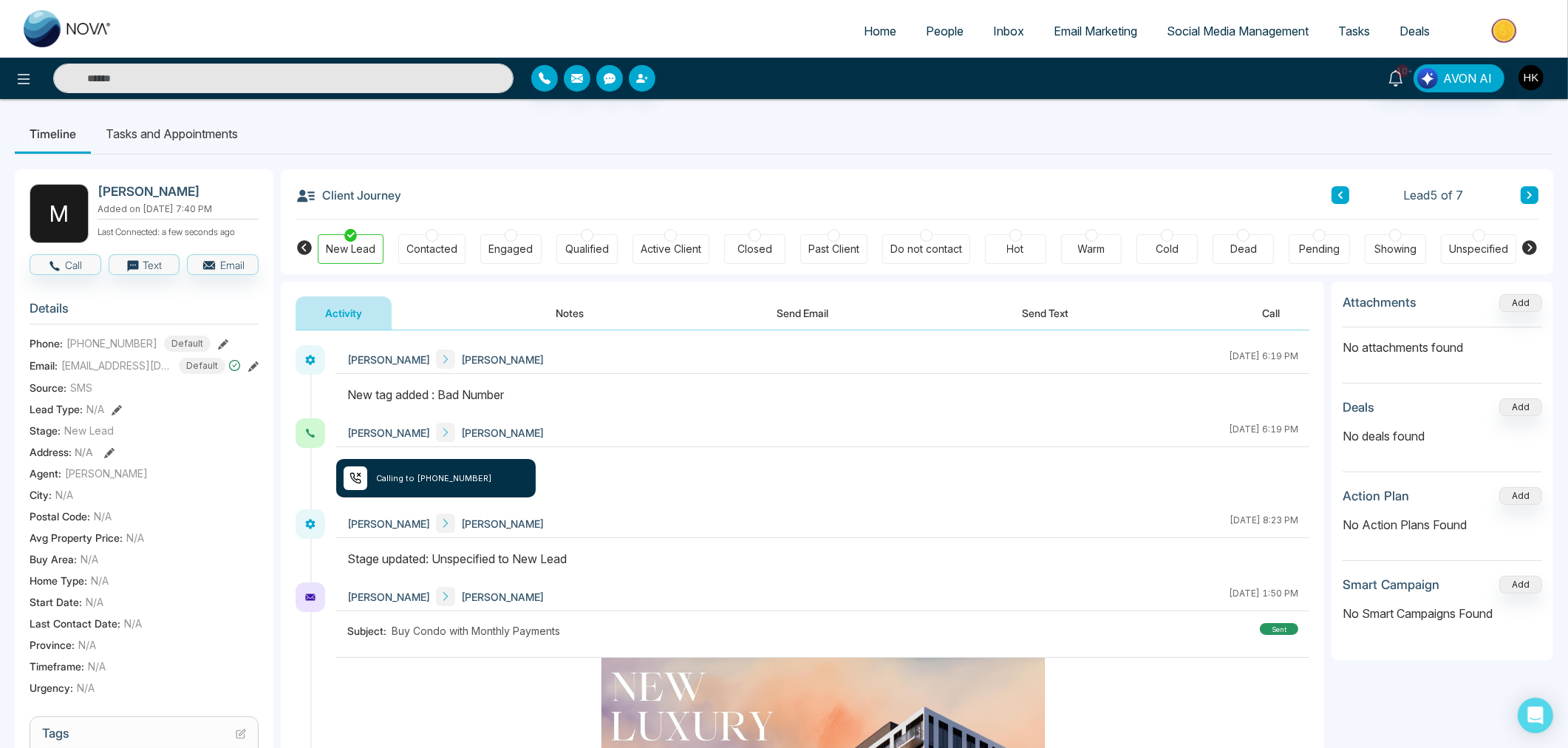
click at [1530, 196] on icon at bounding box center [1529, 195] width 4 height 7
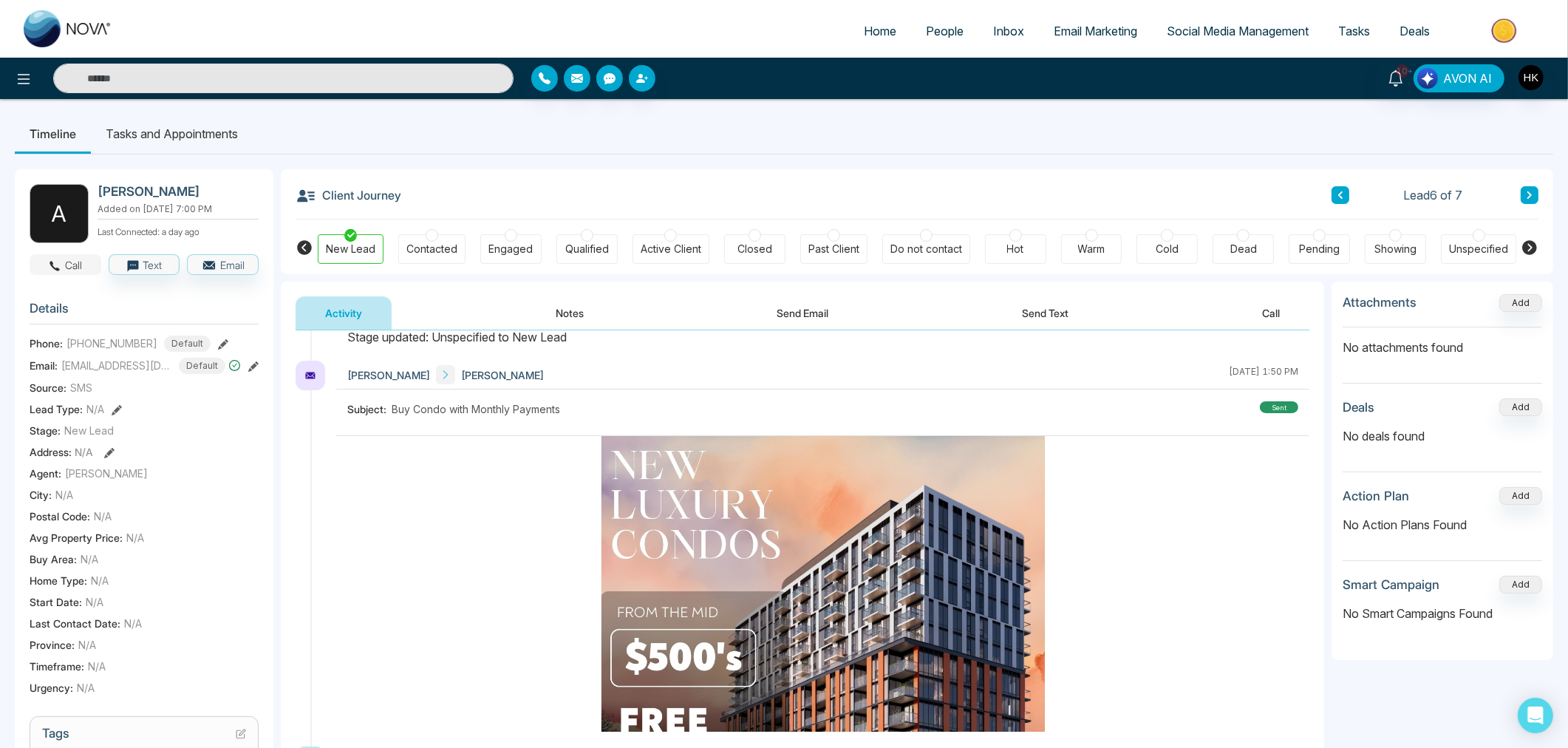
click at [76, 263] on button "Call" at bounding box center [65, 265] width 71 height 21
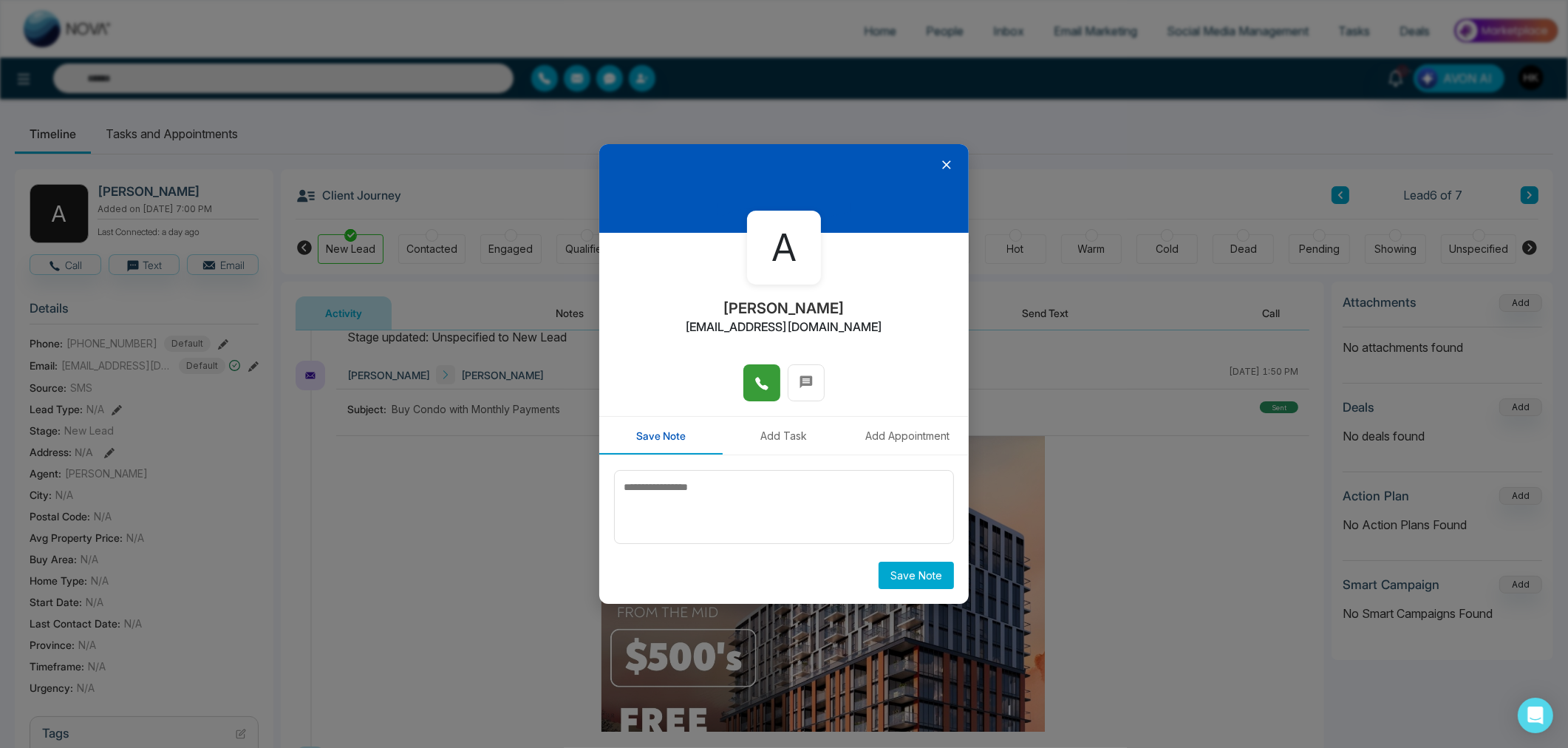
click at [771, 381] on button at bounding box center [762, 383] width 37 height 37
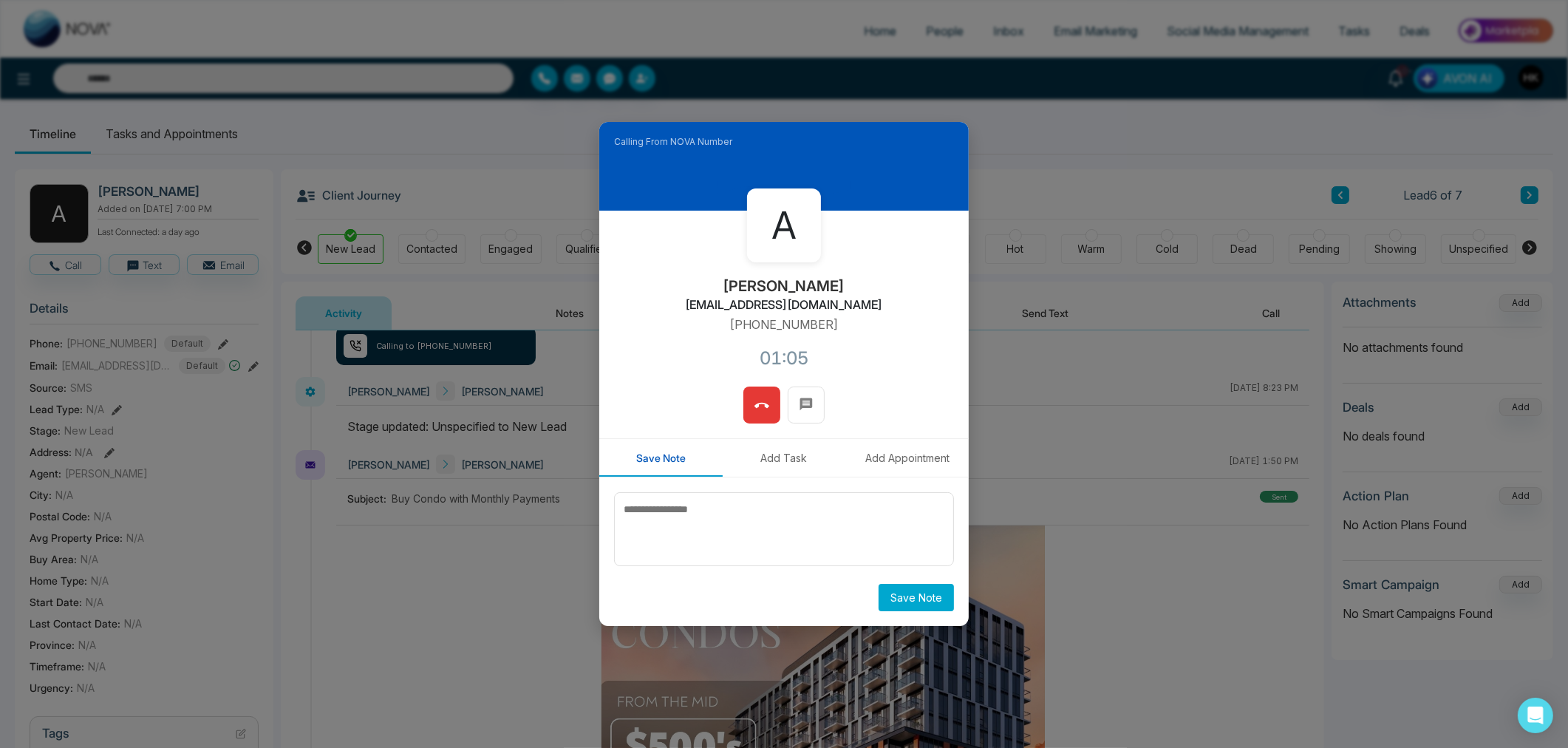
click at [762, 404] on icon at bounding box center [762, 405] width 15 height 5
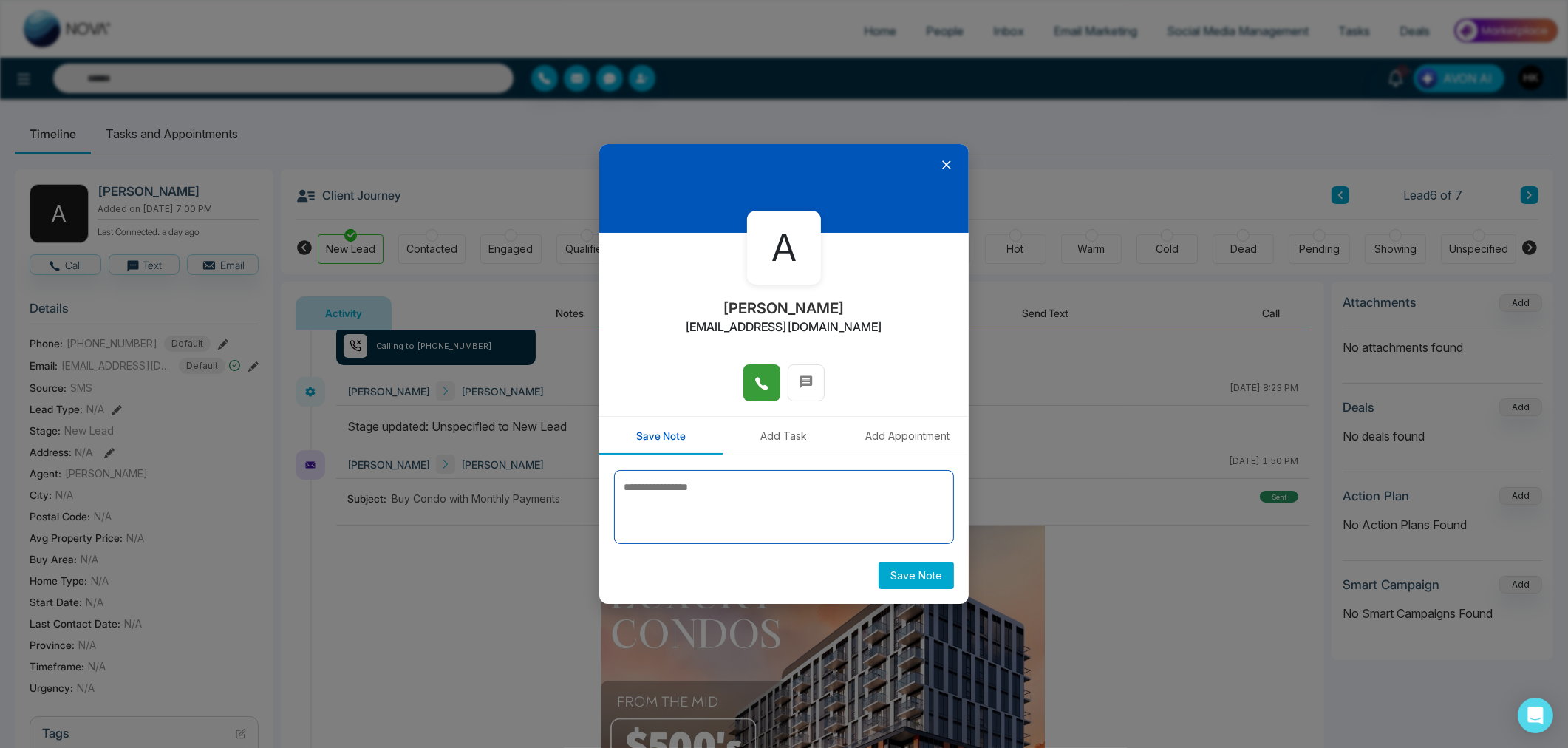
click at [719, 488] on textarea at bounding box center [783, 506] width 340 height 74
type textarea "******"
click at [935, 575] on button "Save Note" at bounding box center [916, 575] width 75 height 28
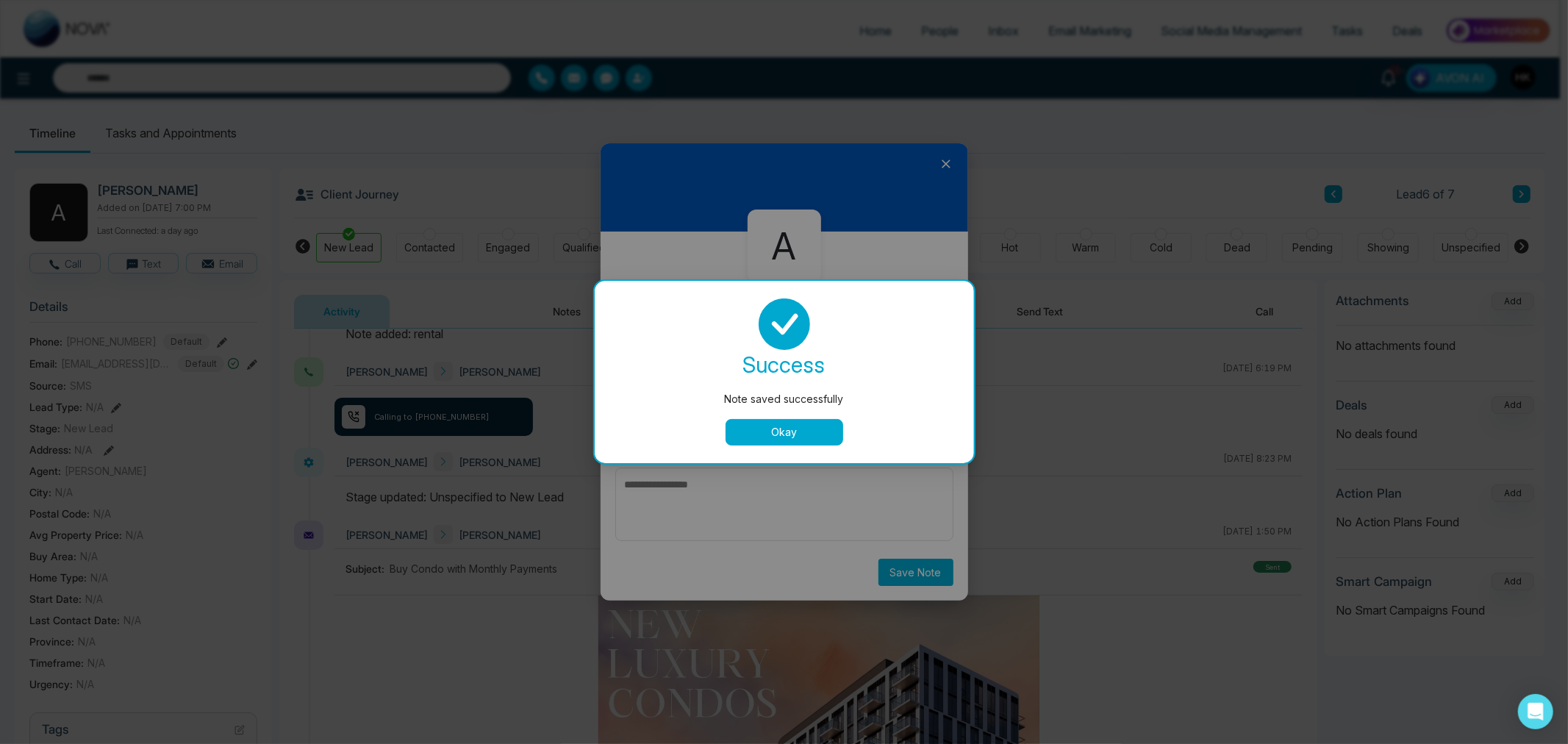
drag, startPoint x: 764, startPoint y: 442, endPoint x: 815, endPoint y: 357, distance: 99.1
click at [765, 440] on button "Okay" at bounding box center [784, 433] width 118 height 27
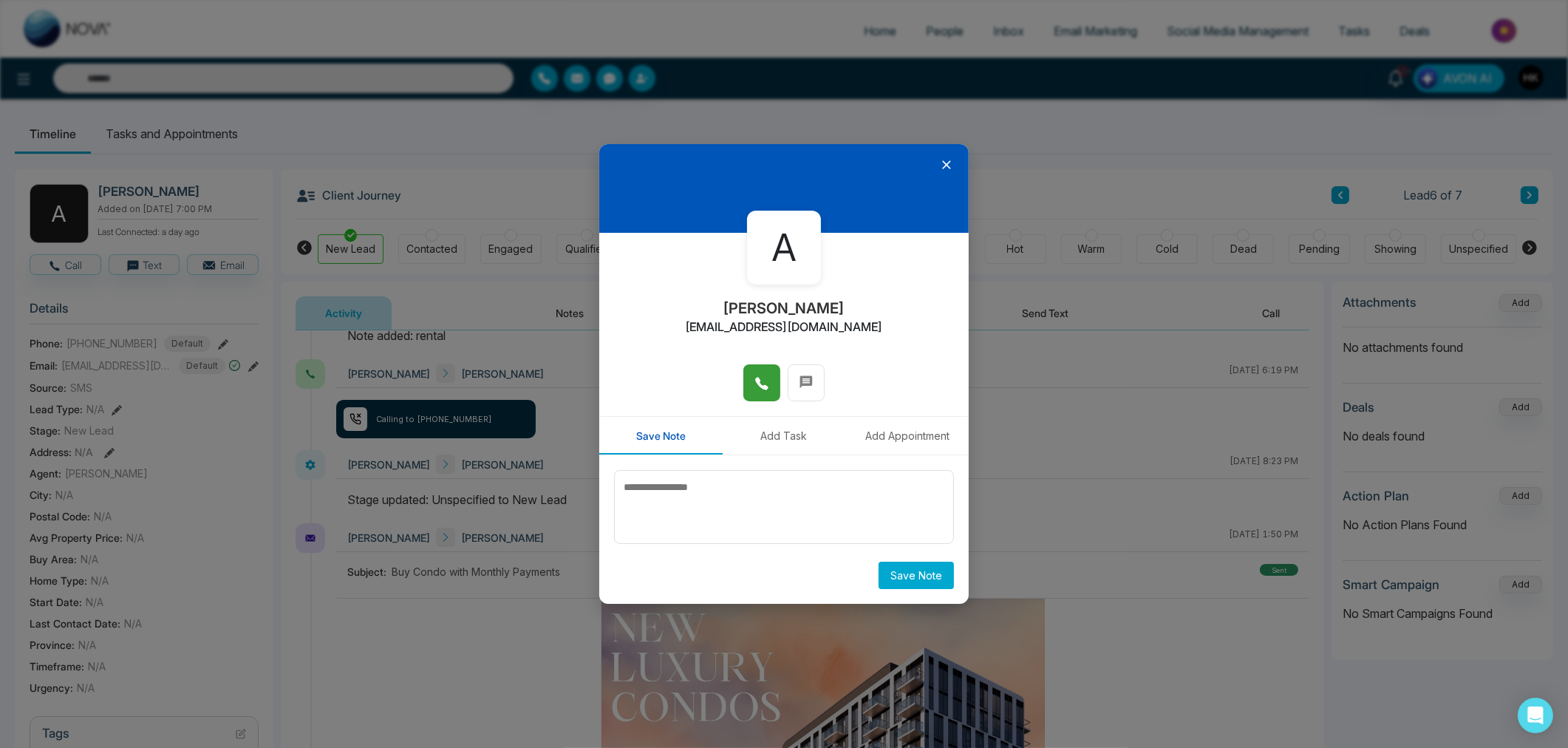
click at [948, 161] on icon at bounding box center [947, 165] width 15 height 15
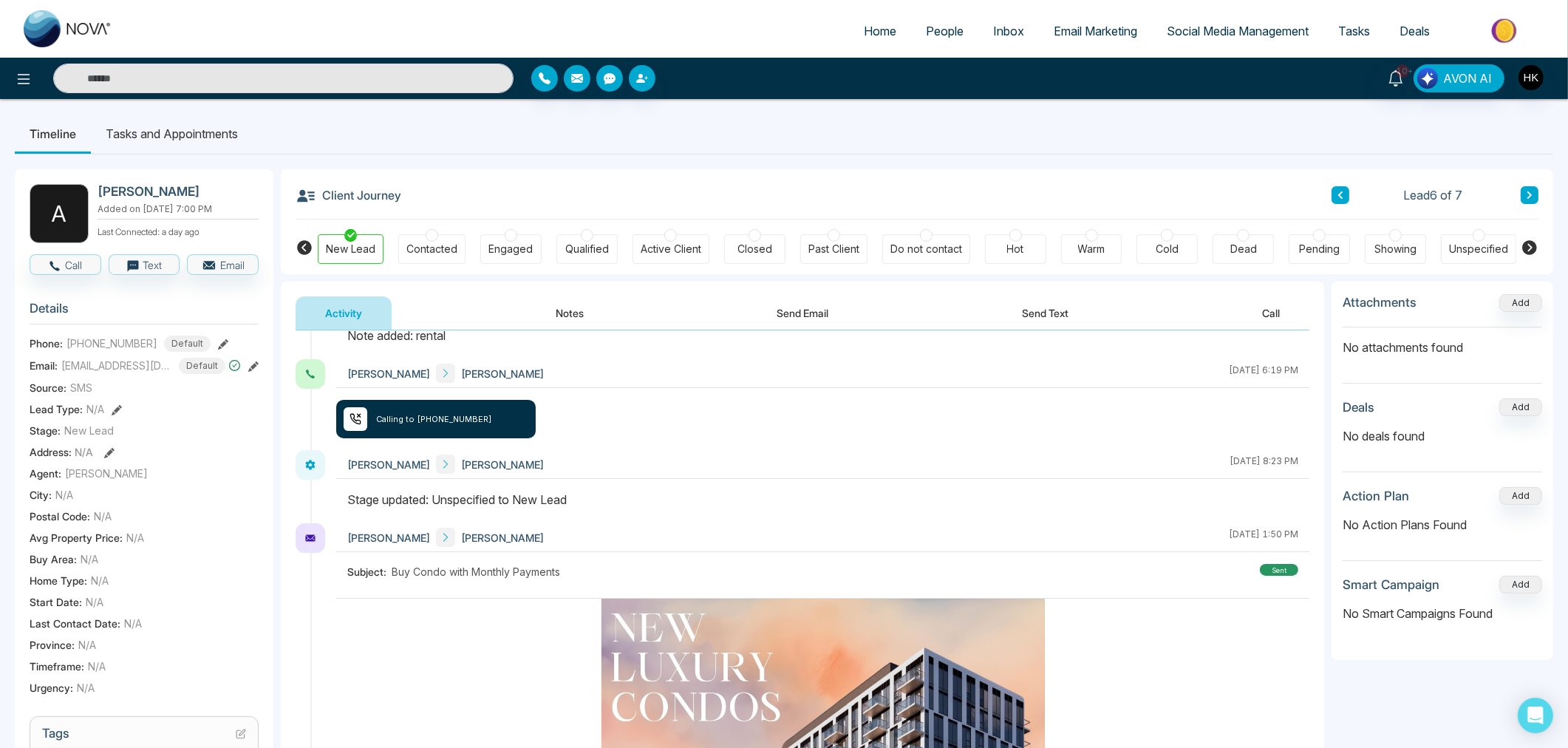
click at [1237, 233] on div at bounding box center [1243, 235] width 13 height 13
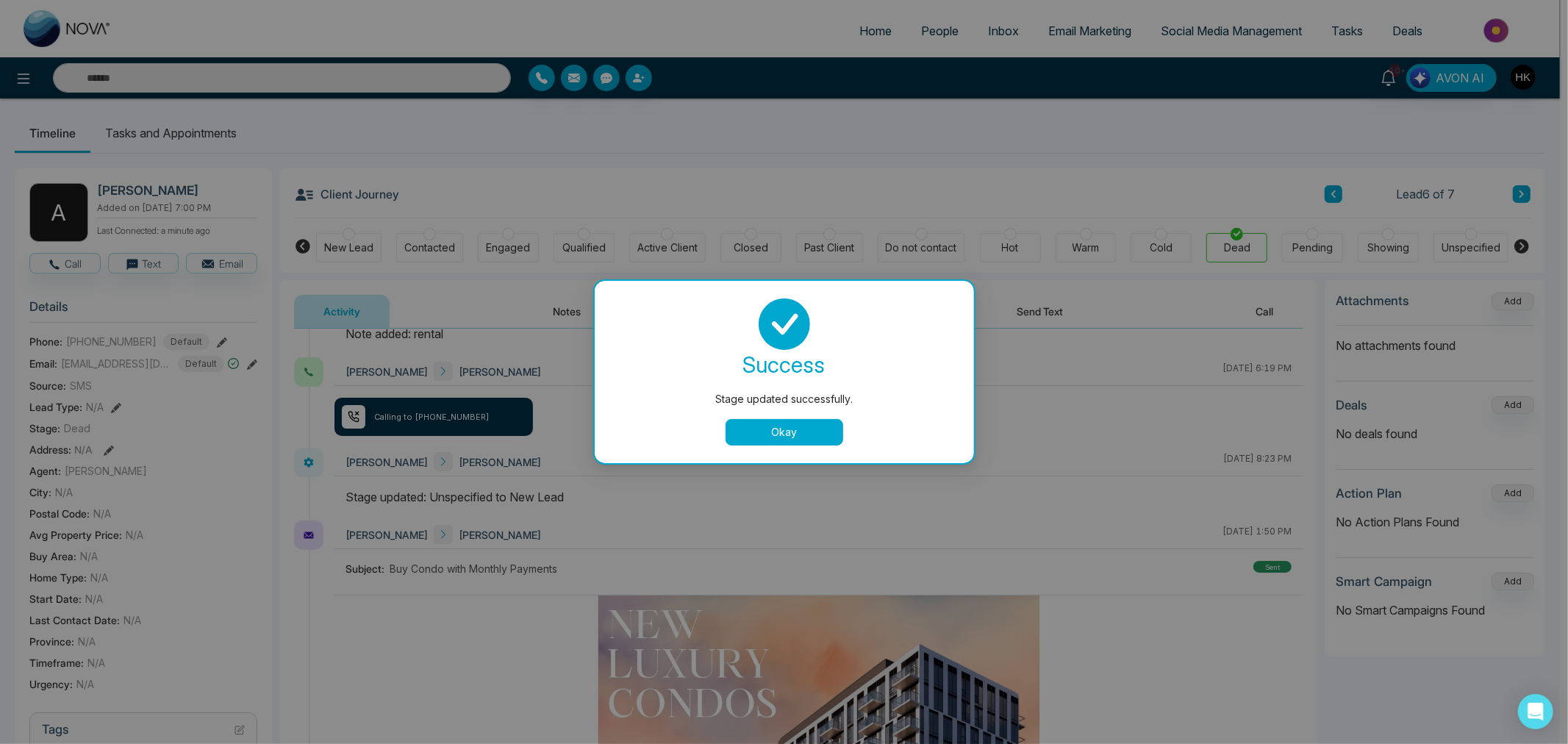
click at [790, 435] on button "Okay" at bounding box center [784, 433] width 118 height 27
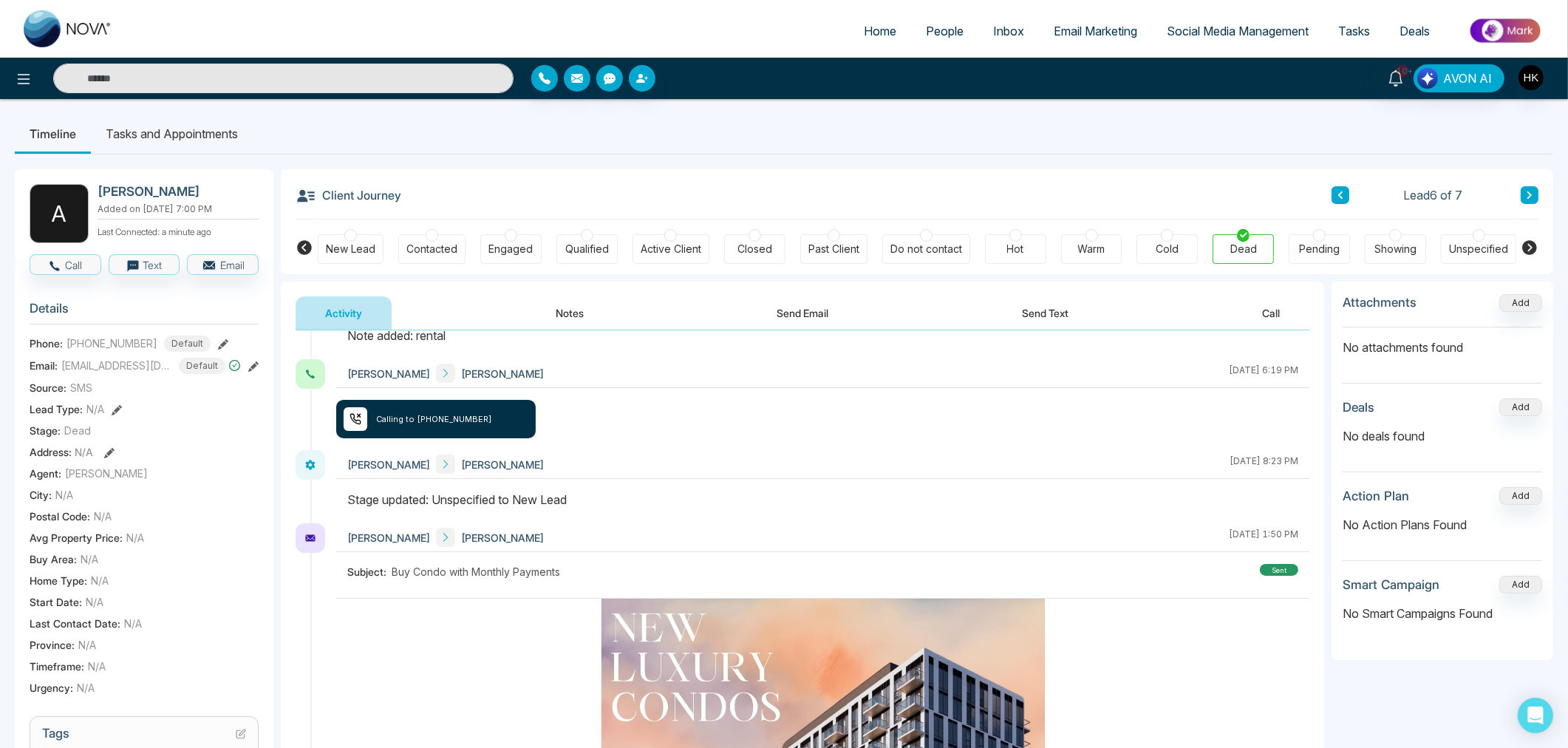
click at [1532, 193] on icon at bounding box center [1529, 195] width 7 height 9
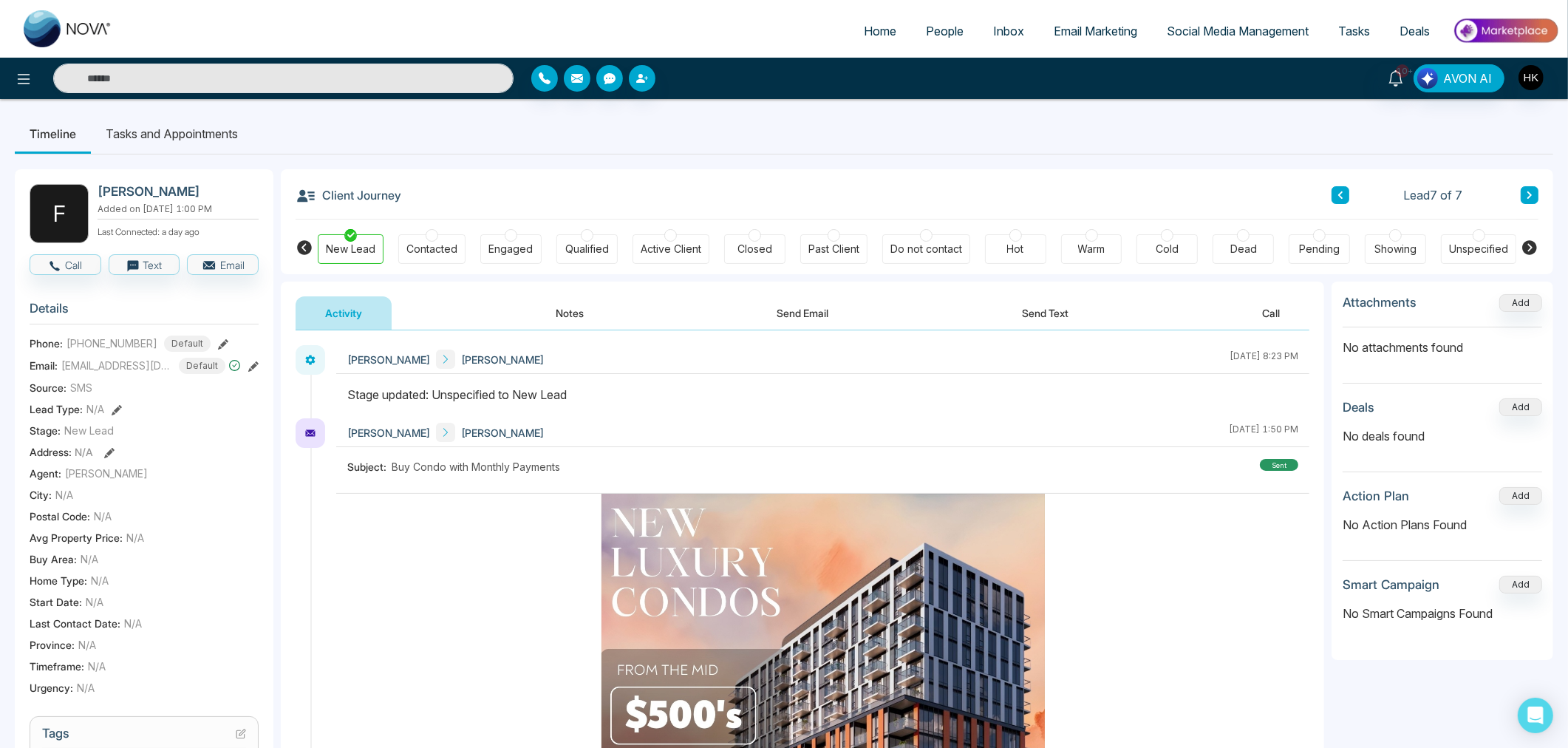
drag, startPoint x: 464, startPoint y: 407, endPoint x: 644, endPoint y: 404, distance: 180.0
click at [644, 404] on div at bounding box center [822, 402] width 973 height 33
click at [77, 264] on button "Call" at bounding box center [65, 265] width 71 height 21
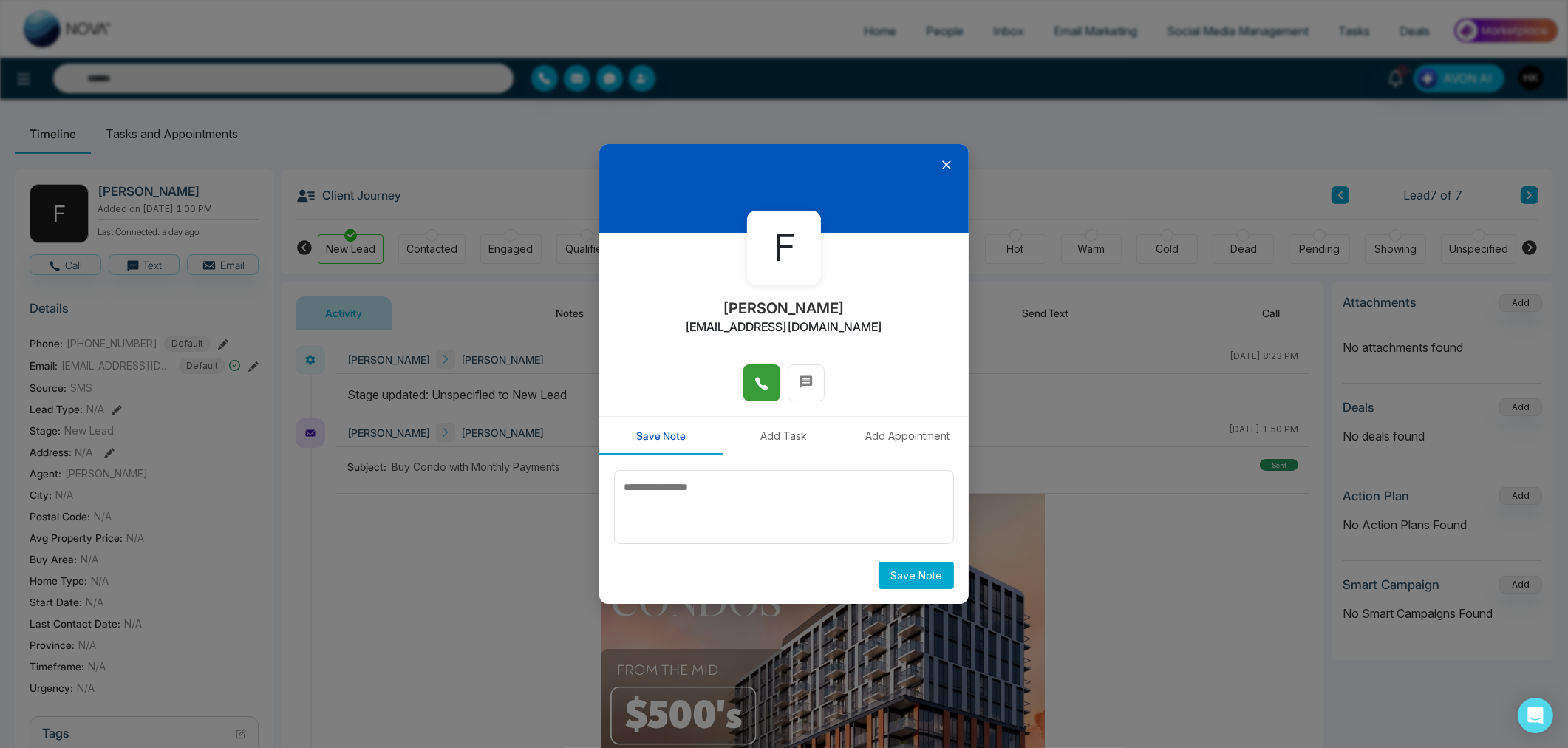
click at [765, 378] on icon at bounding box center [762, 384] width 15 height 15
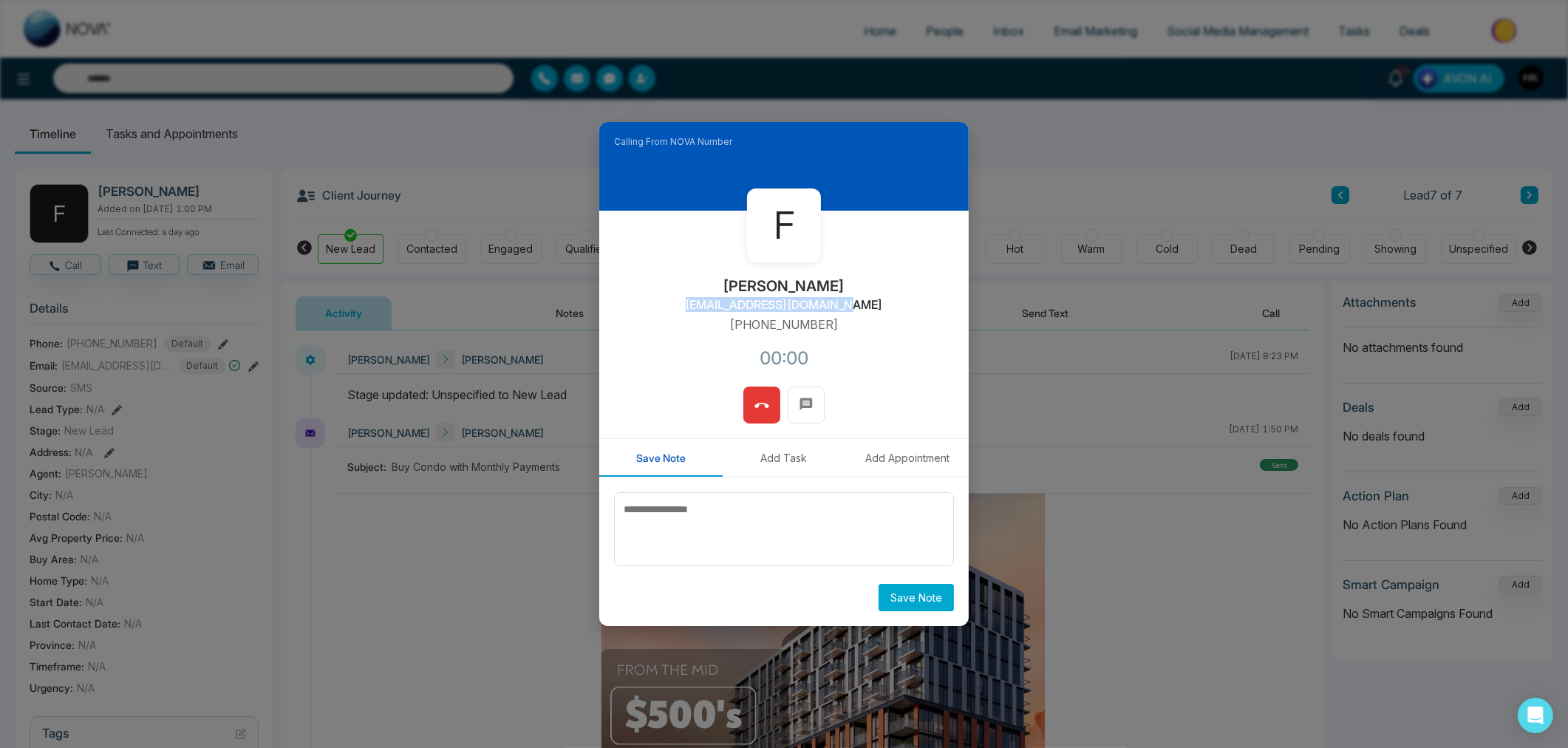
drag, startPoint x: 848, startPoint y: 315, endPoint x: 690, endPoint y: 315, distance: 158.0
click at [690, 315] on div "[PERSON_NAME] [PERSON_NAME][EMAIL_ADDRESS][DOMAIN_NAME] [PHONE_NUMBER]:00" at bounding box center [783, 298] width 369 height 175
click at [845, 315] on div "[PERSON_NAME] [PERSON_NAME][EMAIL_ADDRESS][DOMAIN_NAME] [PHONE_NUMBER]:00" at bounding box center [783, 298] width 369 height 175
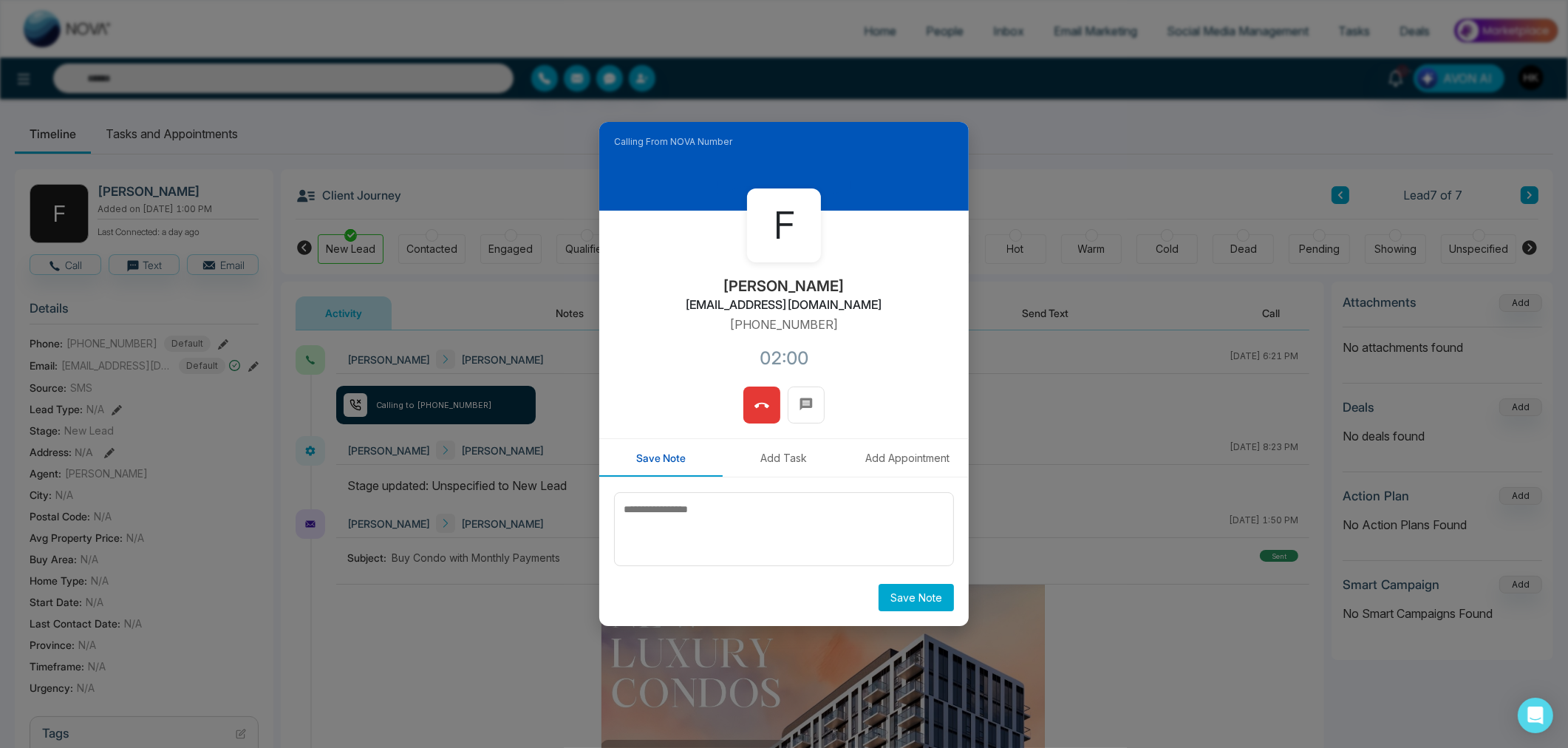
click at [883, 326] on div "[PERSON_NAME] [PERSON_NAME][EMAIL_ADDRESS][DOMAIN_NAME] [PHONE_NUMBER]:00" at bounding box center [783, 298] width 369 height 175
click at [762, 404] on icon at bounding box center [762, 405] width 15 height 5
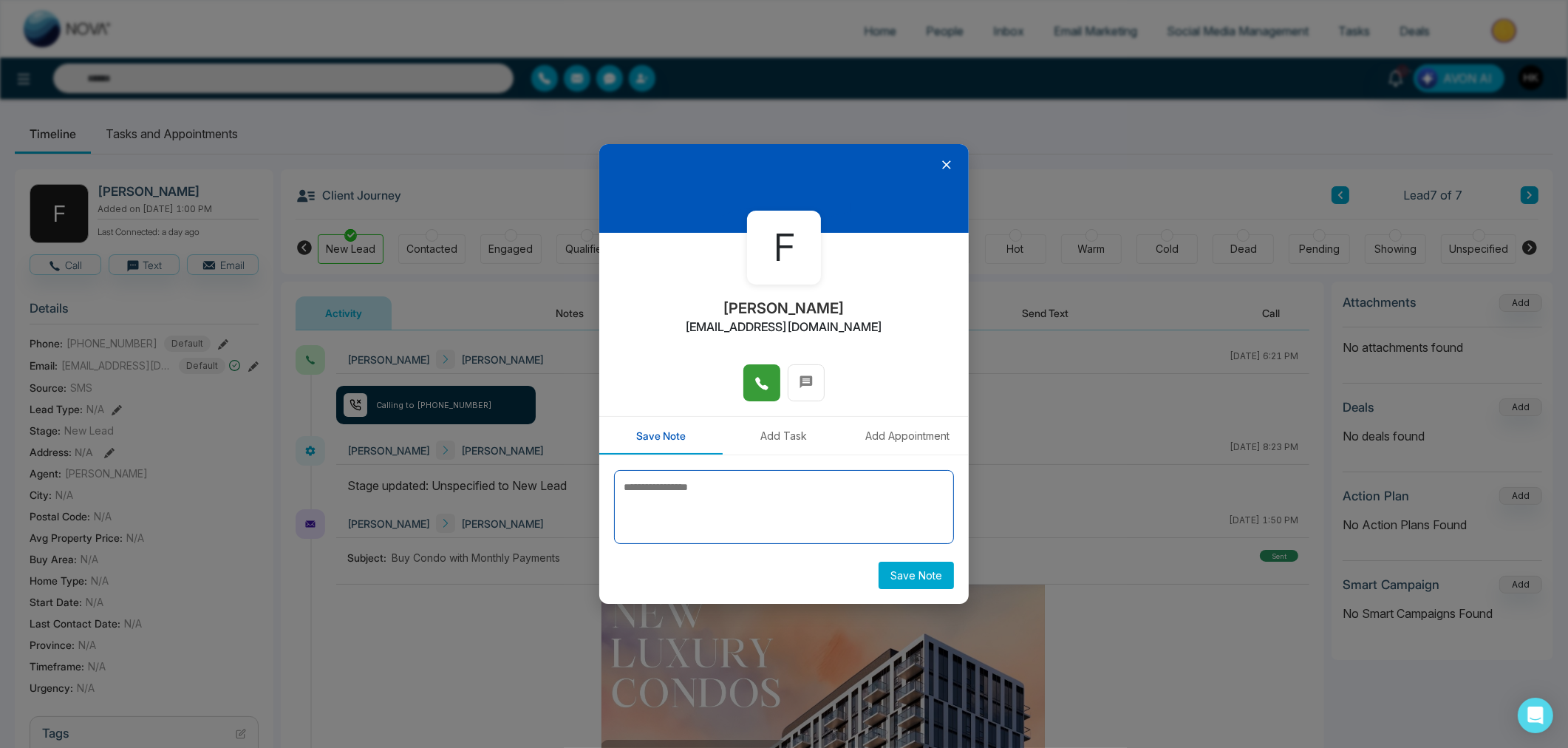
click at [709, 490] on textarea at bounding box center [783, 506] width 340 height 74
type textarea "*"
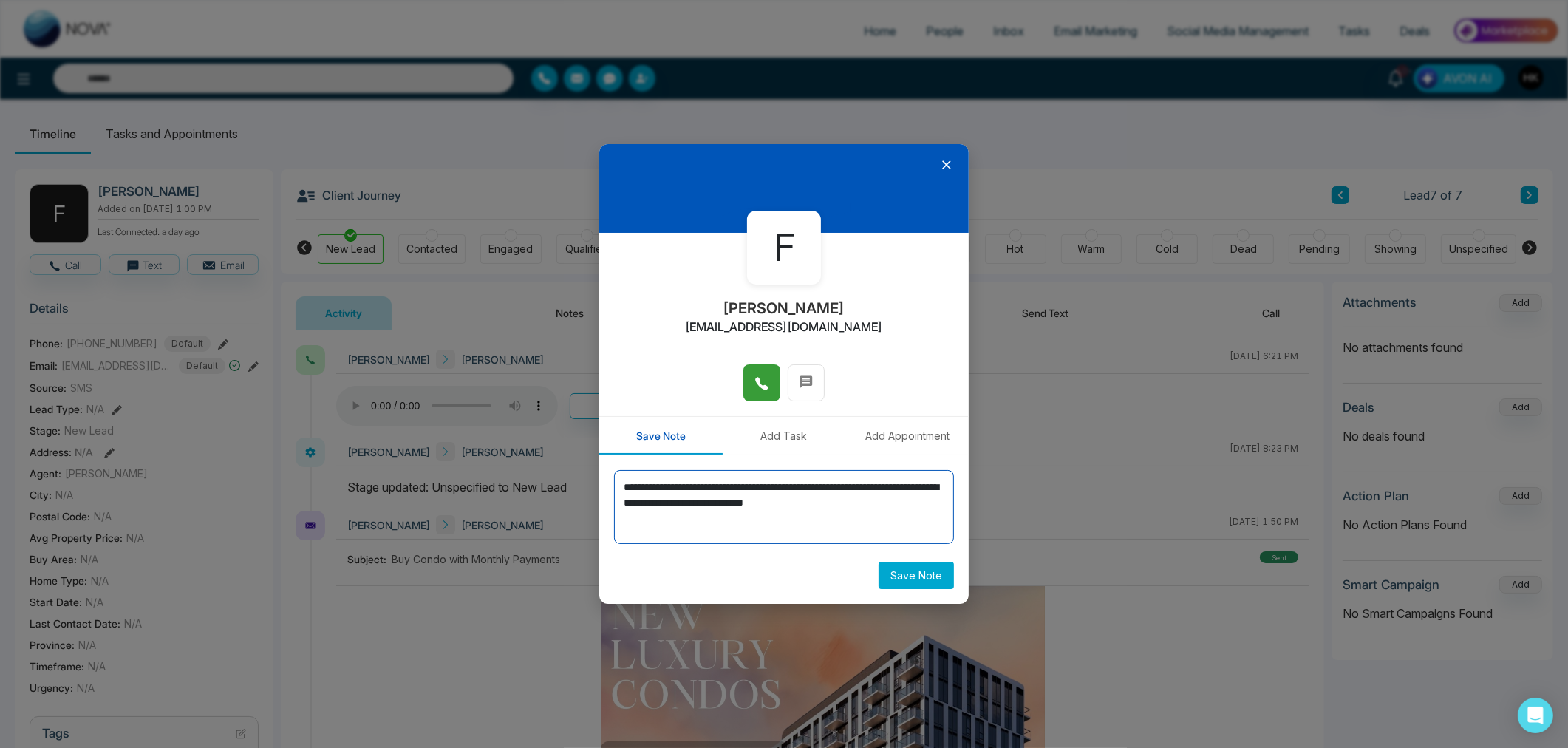
click at [845, 483] on textarea "**********" at bounding box center [783, 506] width 340 height 74
click at [890, 507] on textarea "**********" at bounding box center [783, 506] width 340 height 74
drag, startPoint x: 903, startPoint y: 512, endPoint x: 532, endPoint y: 479, distance: 372.5
click at [532, 479] on div "**********" at bounding box center [784, 374] width 1568 height 748
type textarea "**********"
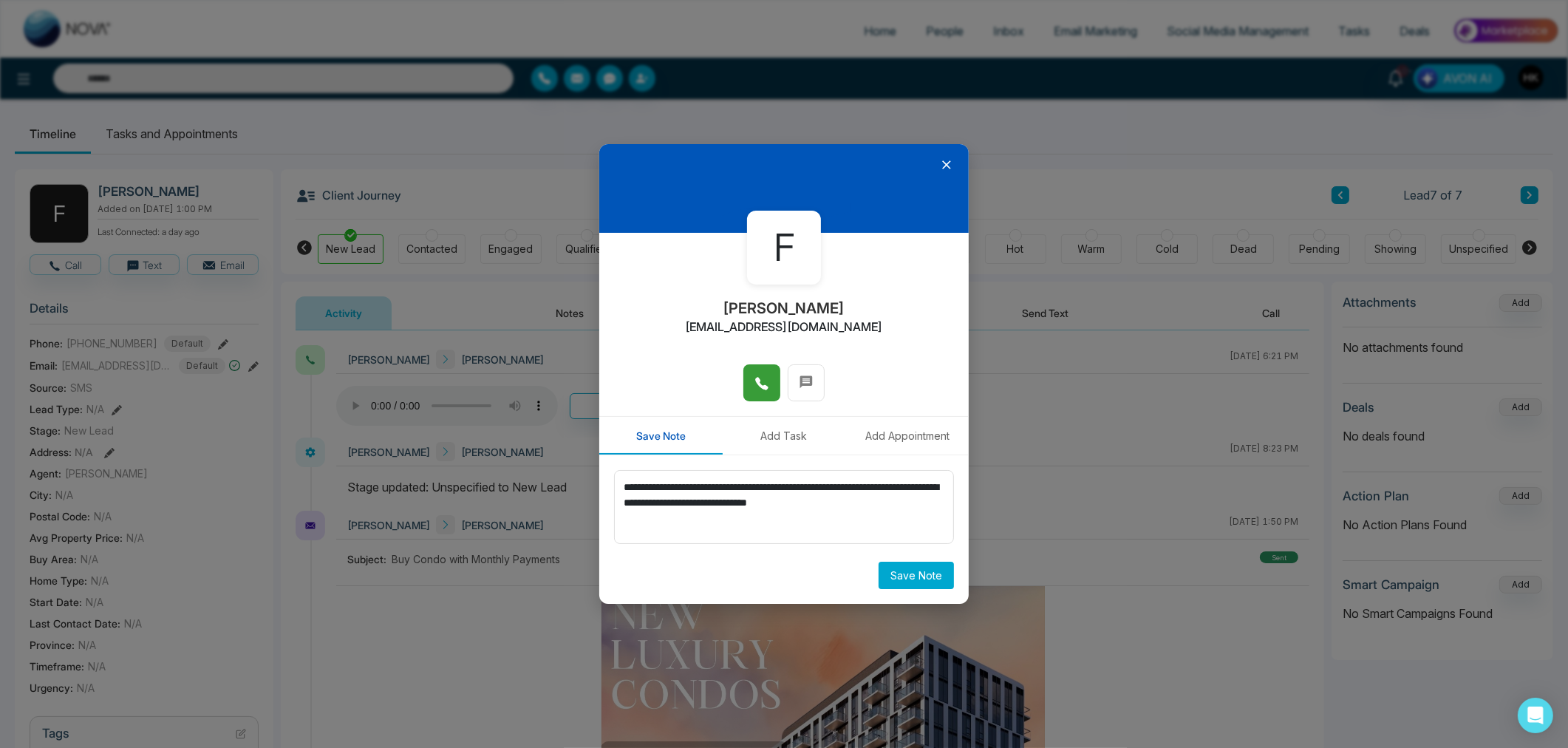
click at [928, 573] on button "Save Note" at bounding box center [916, 575] width 75 height 28
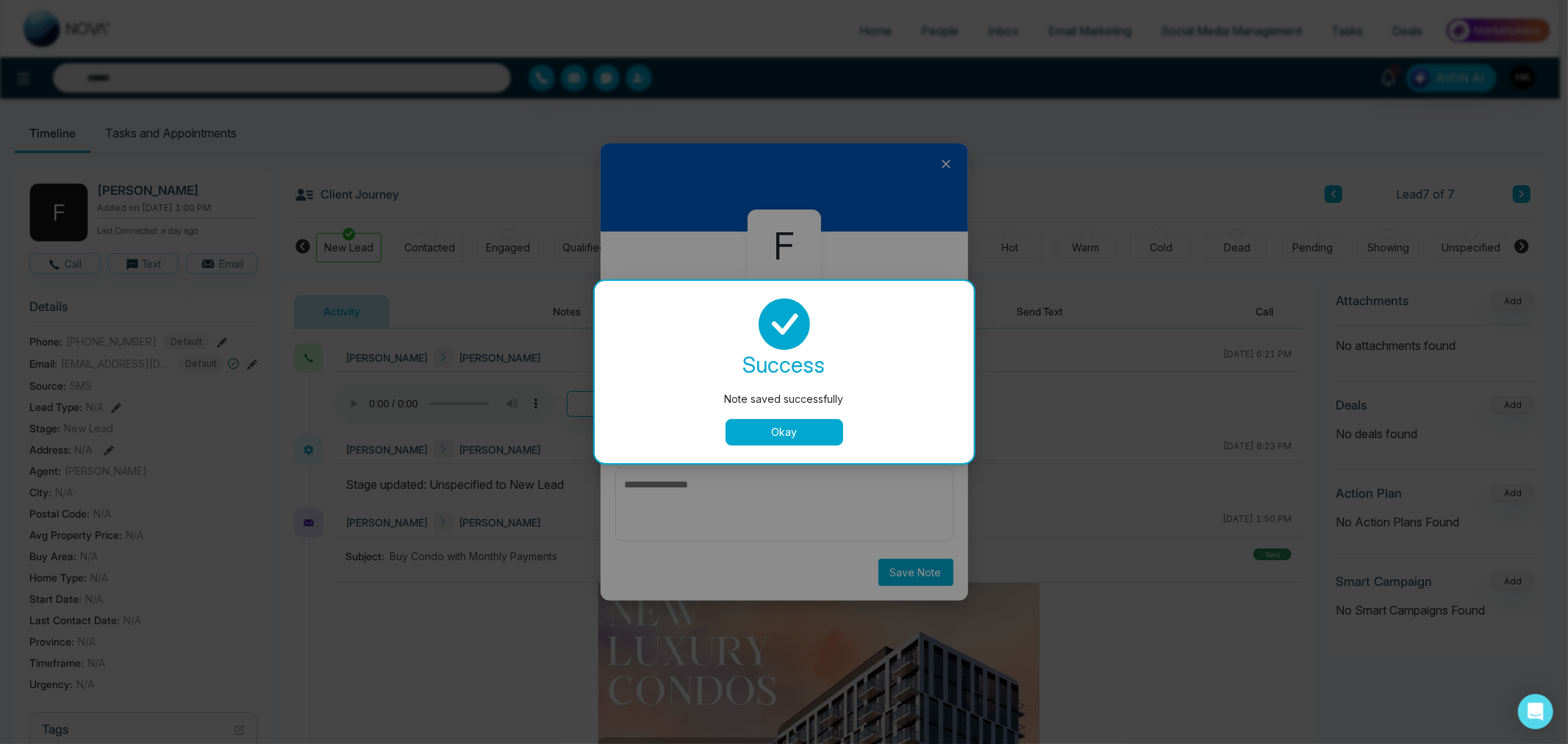
click at [805, 436] on button "Okay" at bounding box center [784, 433] width 118 height 27
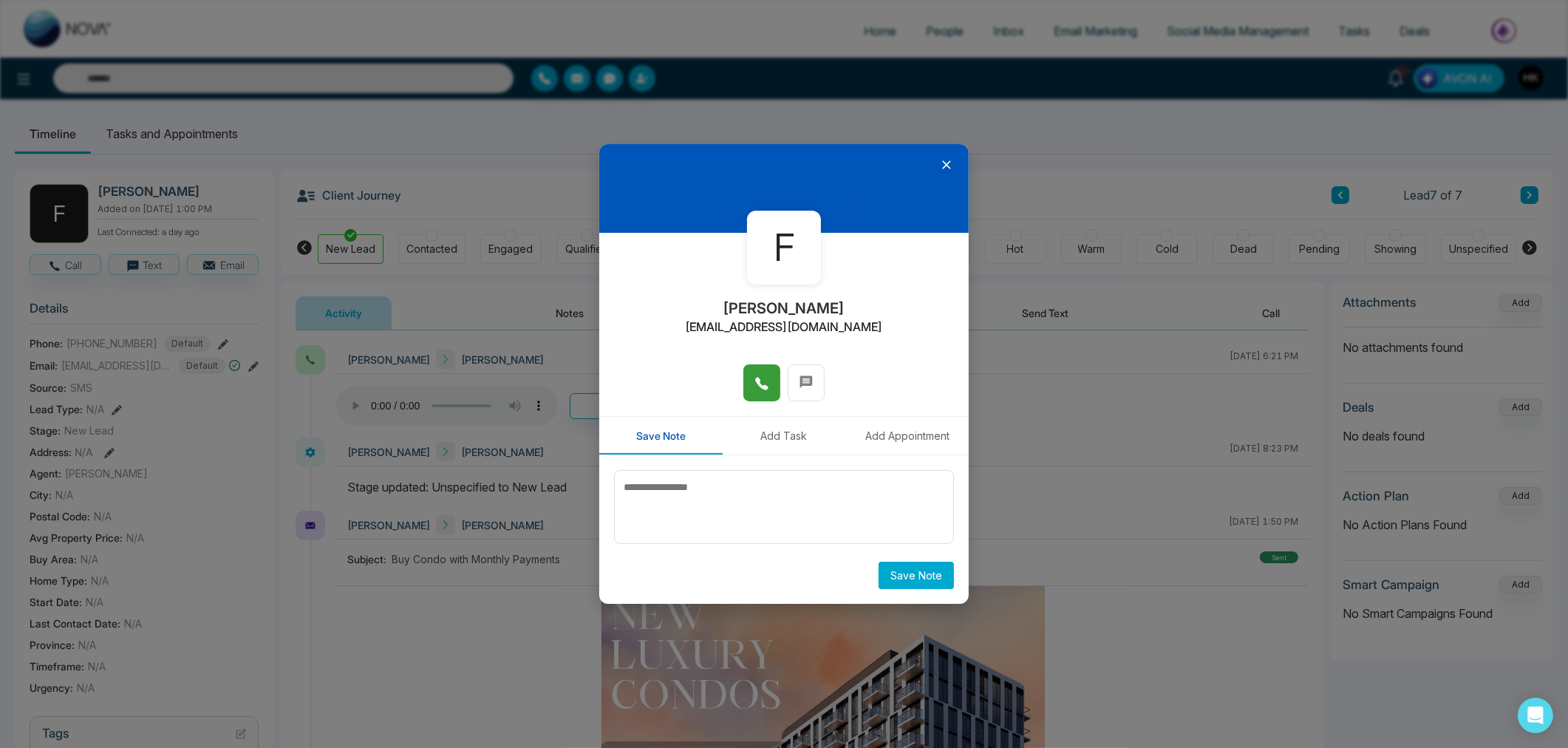
click at [945, 166] on icon at bounding box center [947, 165] width 15 height 15
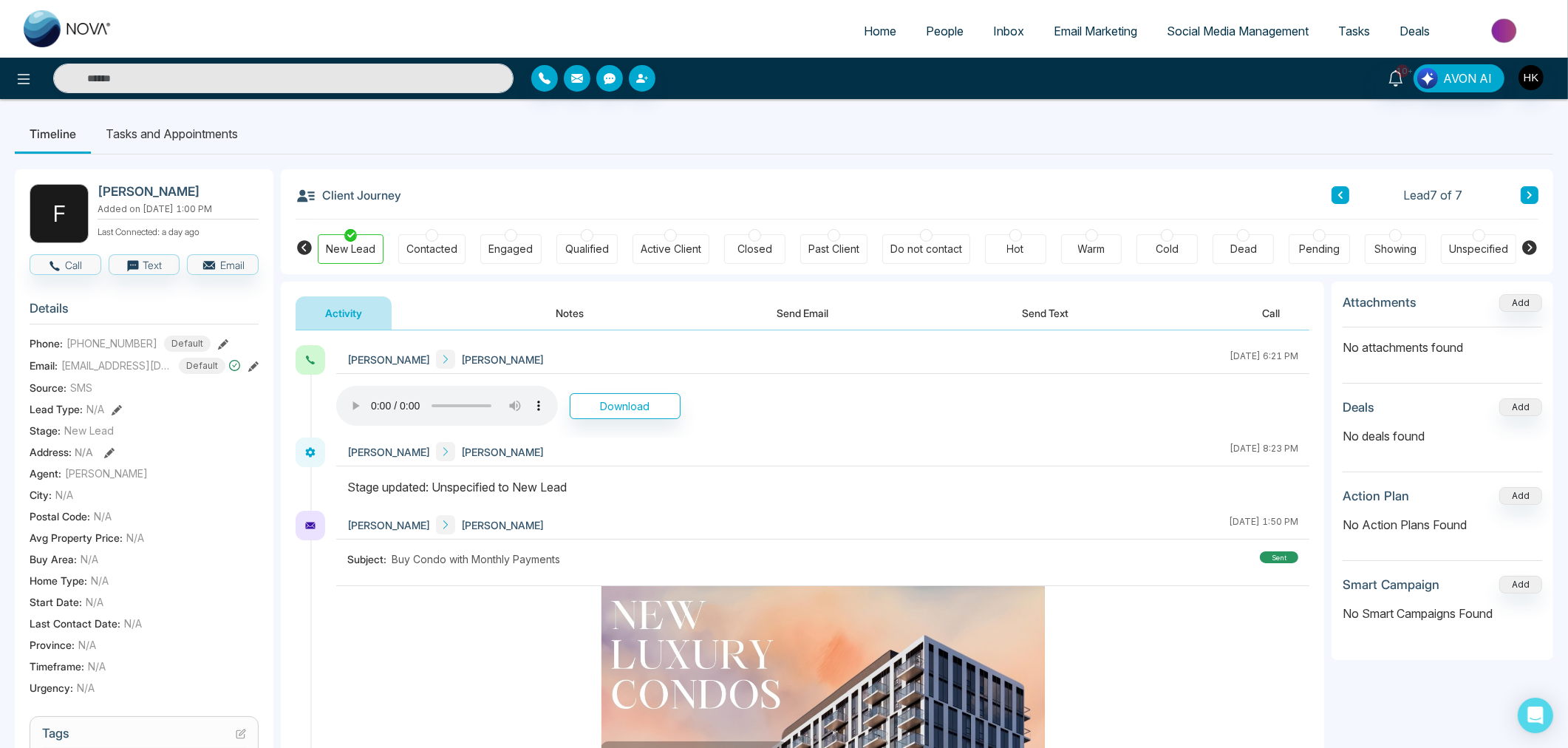
click at [1016, 240] on div at bounding box center [1015, 235] width 13 height 13
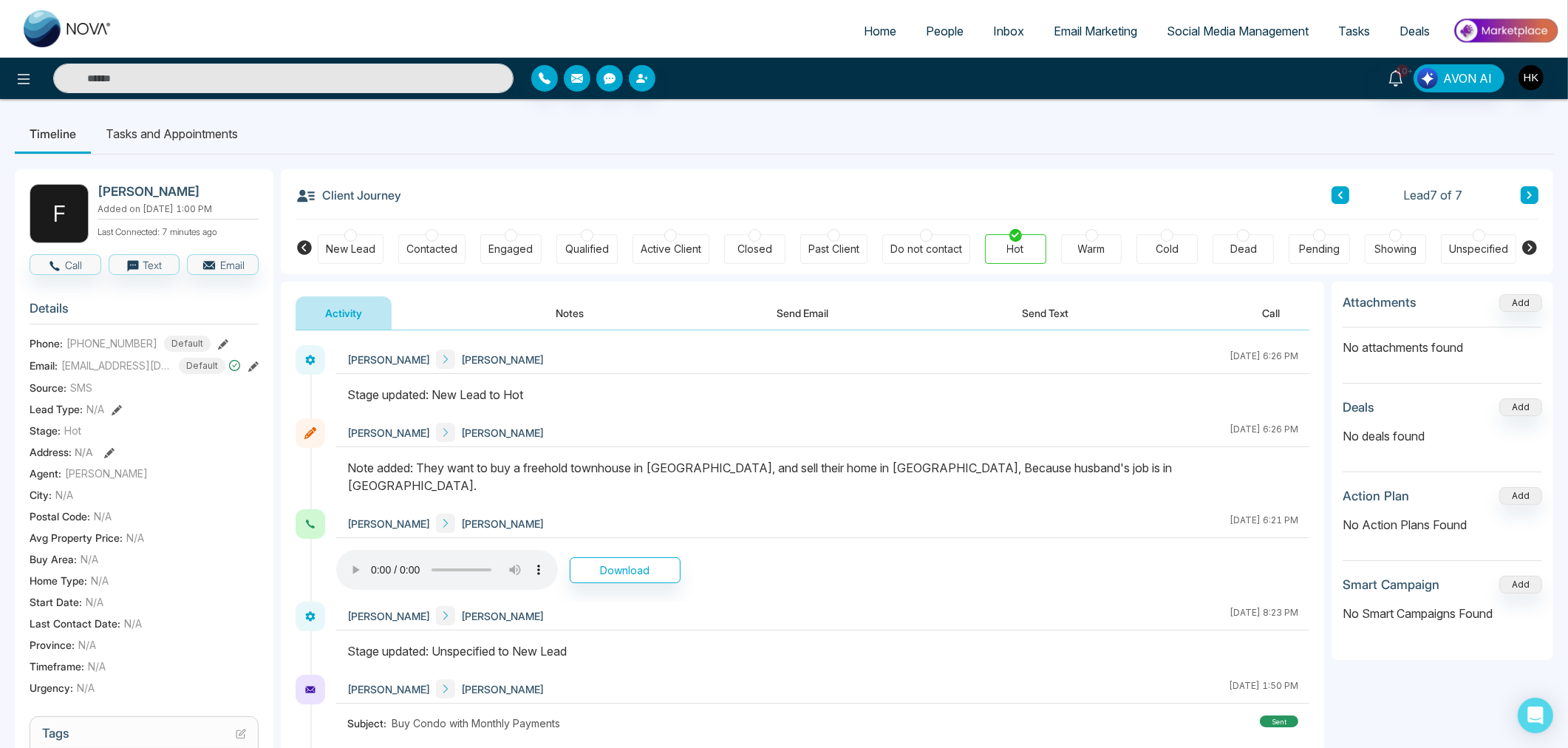
drag, startPoint x: 411, startPoint y: 394, endPoint x: 1080, endPoint y: 402, distance: 669.0
drag, startPoint x: 1112, startPoint y: 504, endPoint x: 1110, endPoint y: 496, distance: 8.2
click at [1113, 509] on div "[PERSON_NAME] [PERSON_NAME] [DATE] 6:21 PM" at bounding box center [822, 523] width 973 height 29
drag, startPoint x: 1078, startPoint y: 469, endPoint x: 417, endPoint y: 476, distance: 661.0
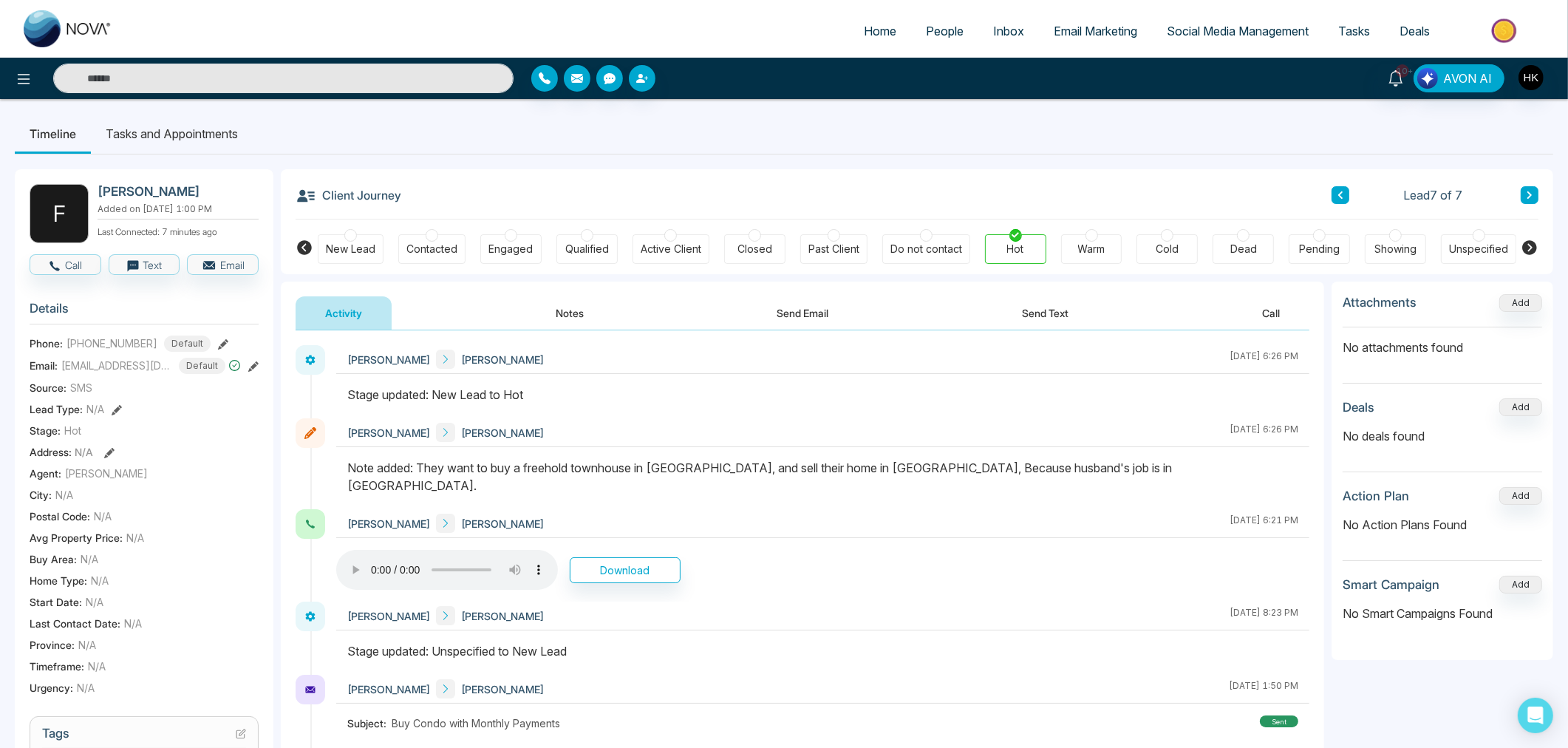
click at [417, 476] on div "Note added: They want to buy a freehold townhouse in [GEOGRAPHIC_DATA], and sel…" at bounding box center [822, 477] width 950 height 36
click at [563, 317] on button "Notes" at bounding box center [569, 313] width 87 height 33
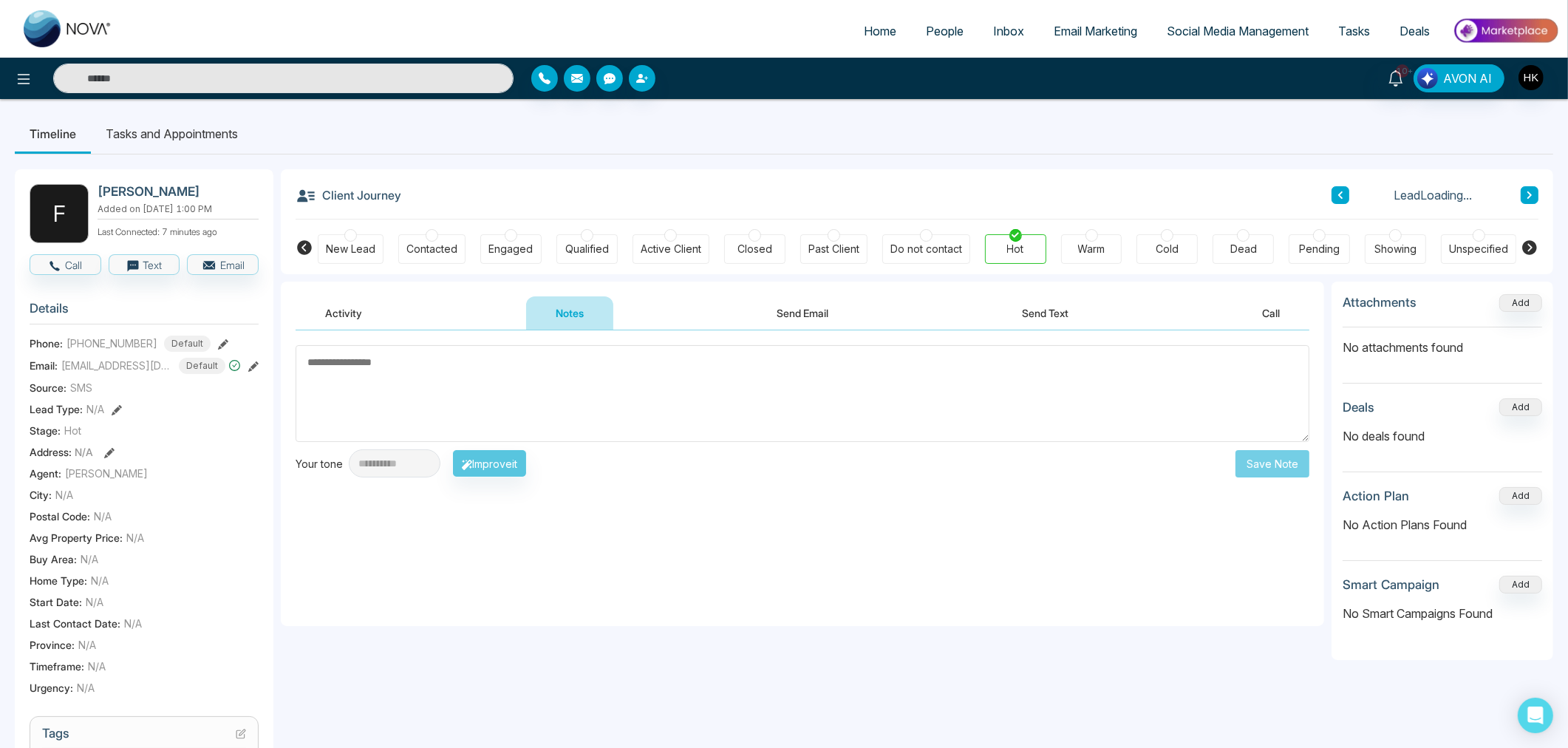
click at [570, 378] on textarea at bounding box center [803, 393] width 1014 height 97
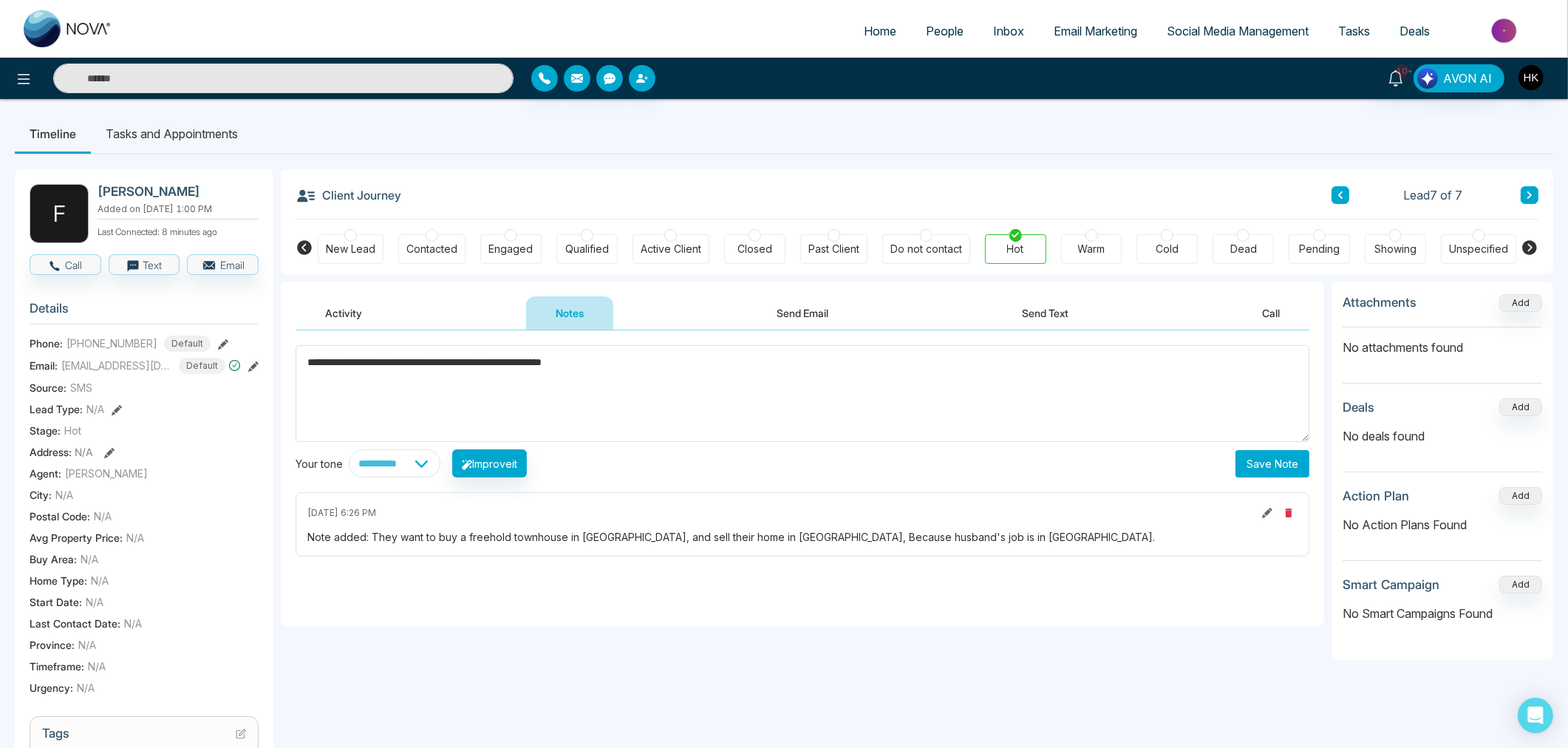
drag, startPoint x: 493, startPoint y: 364, endPoint x: 499, endPoint y: 378, distance: 15.2
click at [495, 364] on textarea "**********" at bounding box center [803, 393] width 1014 height 97
click at [700, 375] on textarea "**********" at bounding box center [803, 393] width 1014 height 97
type textarea "**********"
click at [1253, 454] on button "Save Note" at bounding box center [1271, 463] width 74 height 28
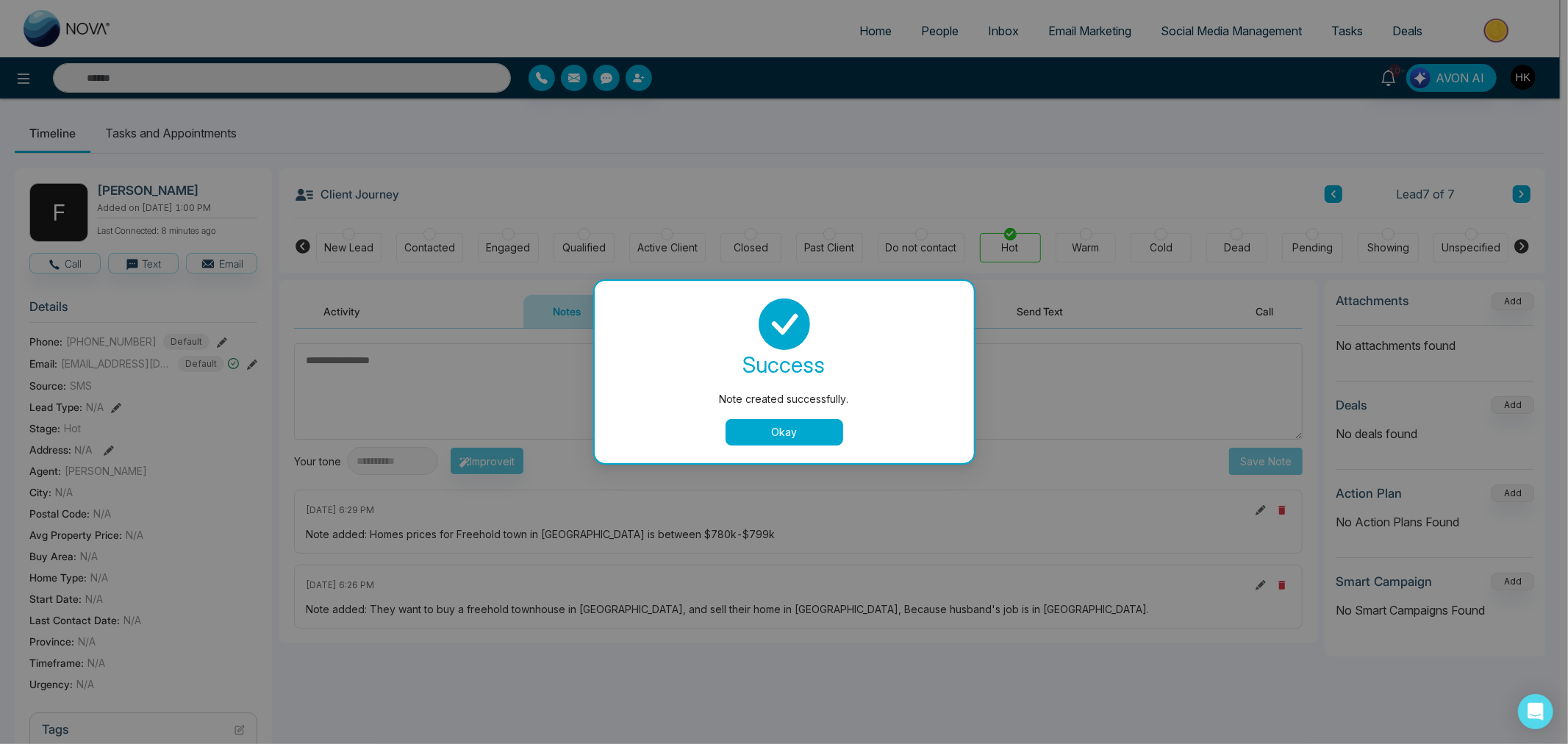
click at [781, 423] on button "Okay" at bounding box center [784, 433] width 118 height 27
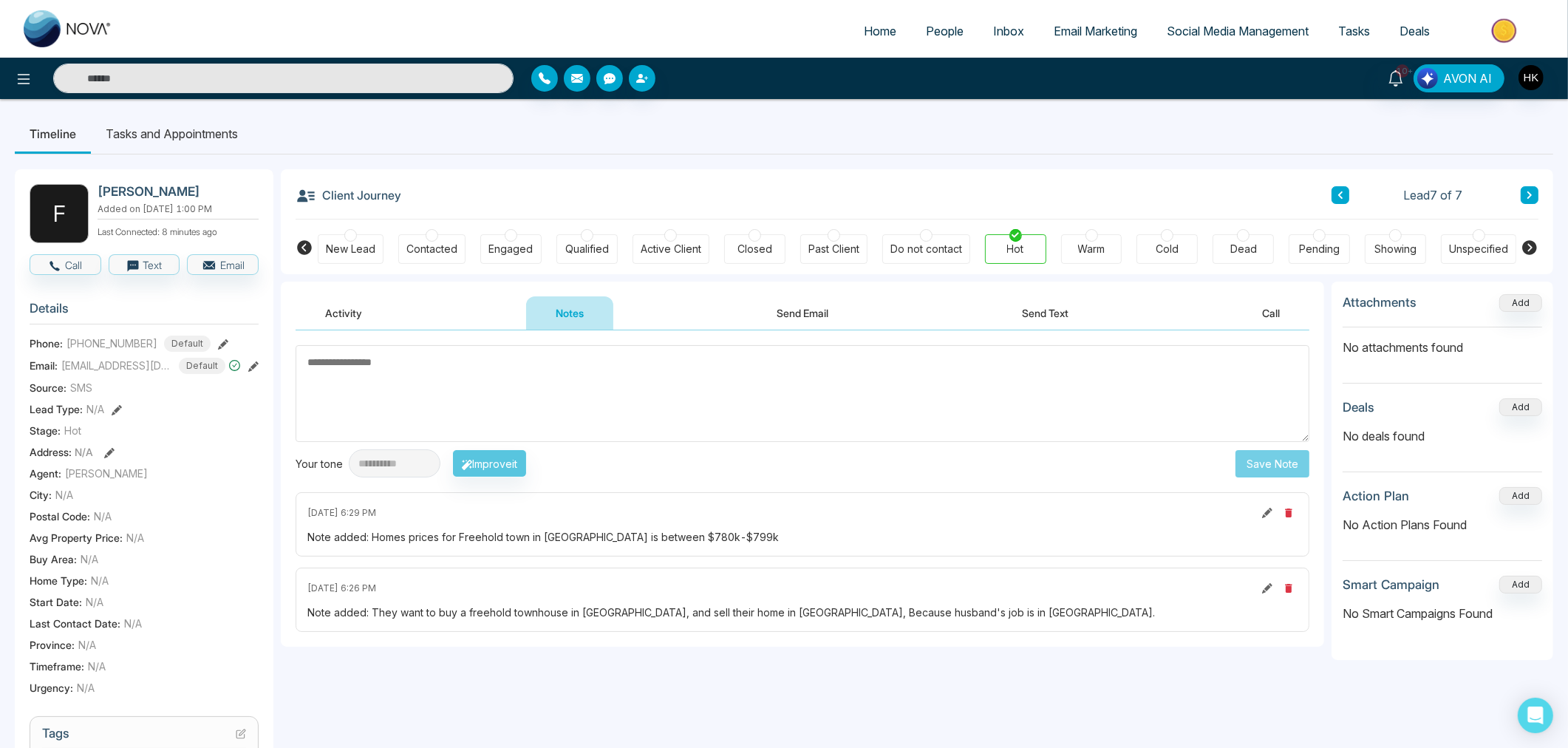
click at [934, 42] on link "People" at bounding box center [945, 31] width 67 height 28
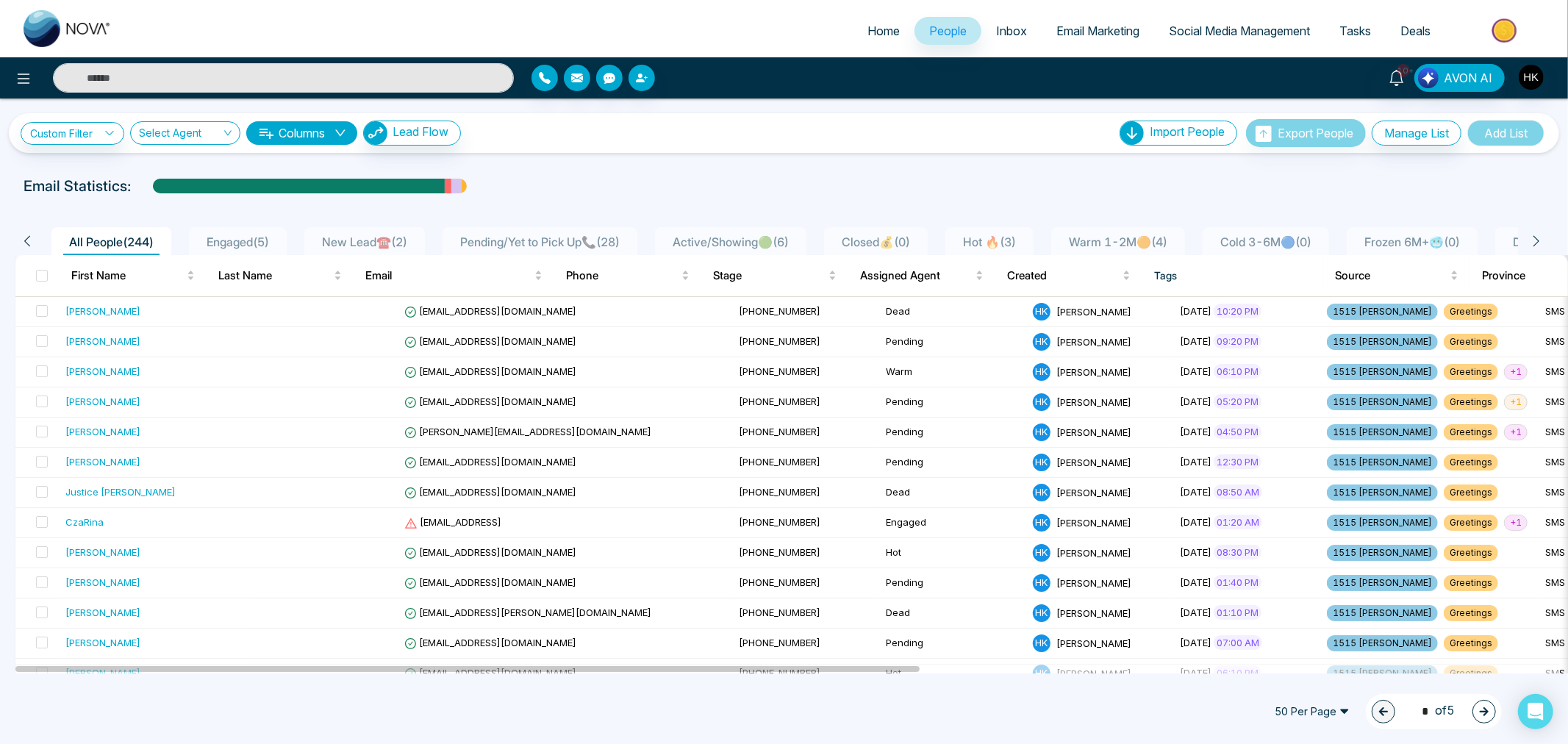
click at [265, 247] on span "Engaged ( 5 )" at bounding box center [237, 242] width 74 height 15
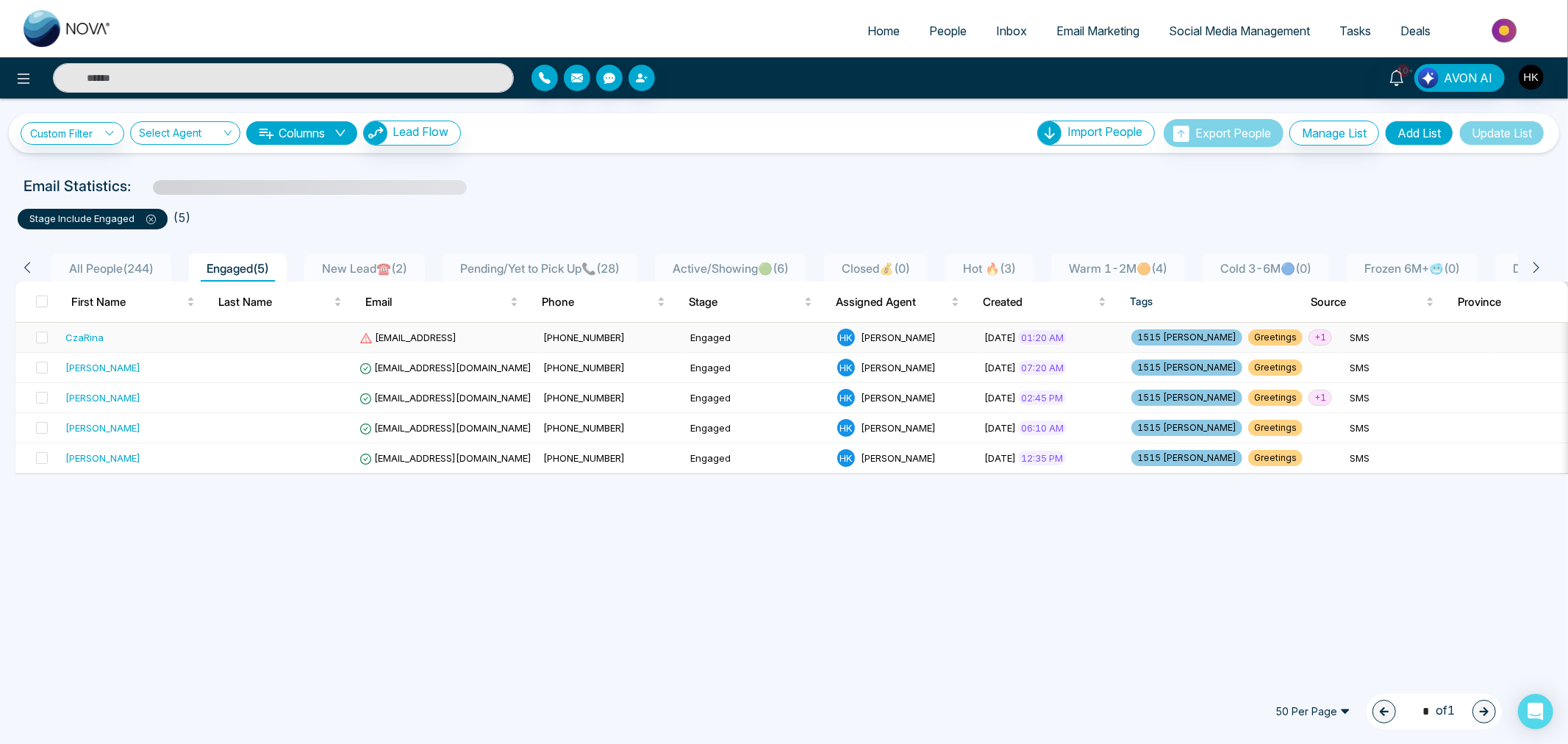
click at [90, 335] on div "CzaRina" at bounding box center [84, 337] width 38 height 15
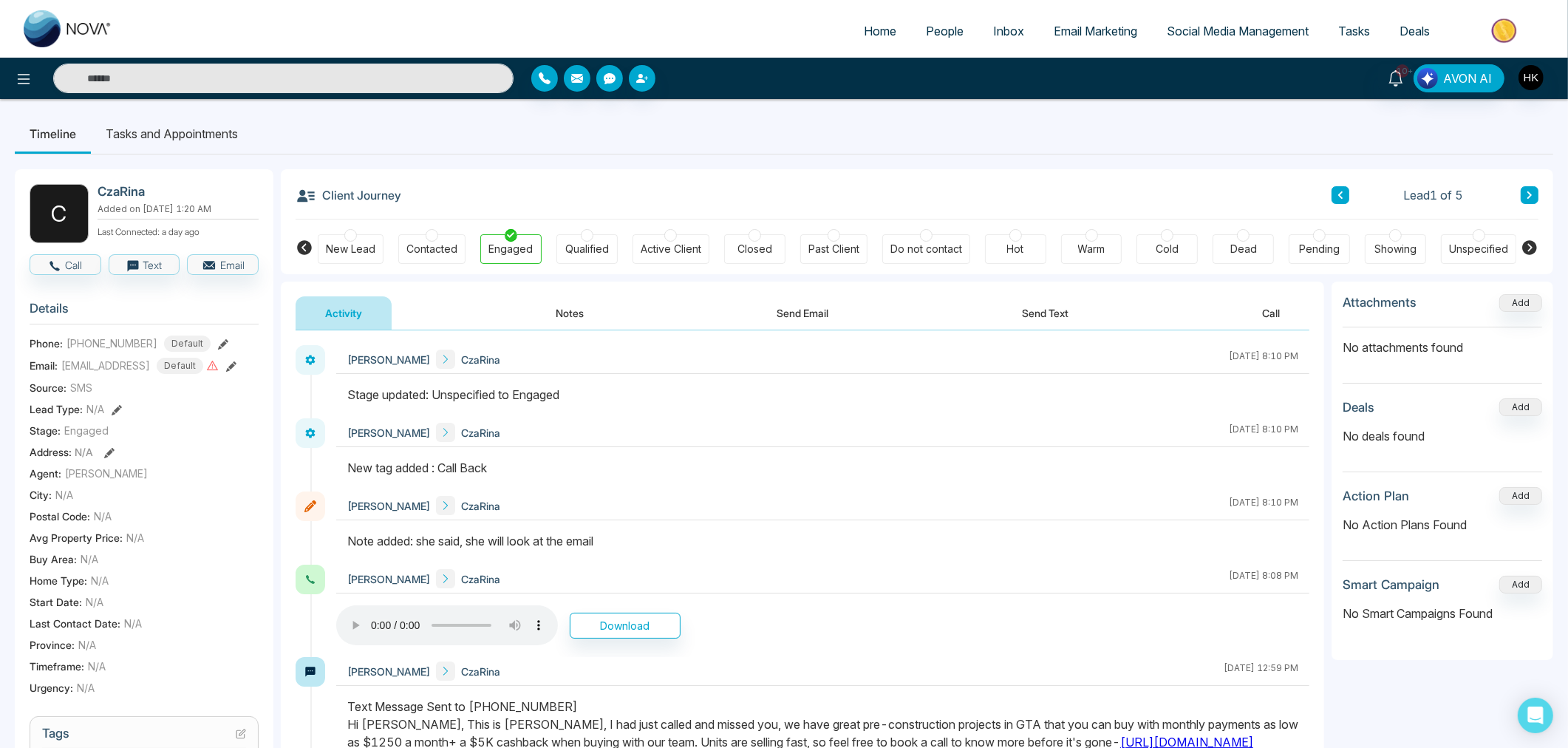
click at [791, 321] on button "Send Email" at bounding box center [803, 313] width 111 height 33
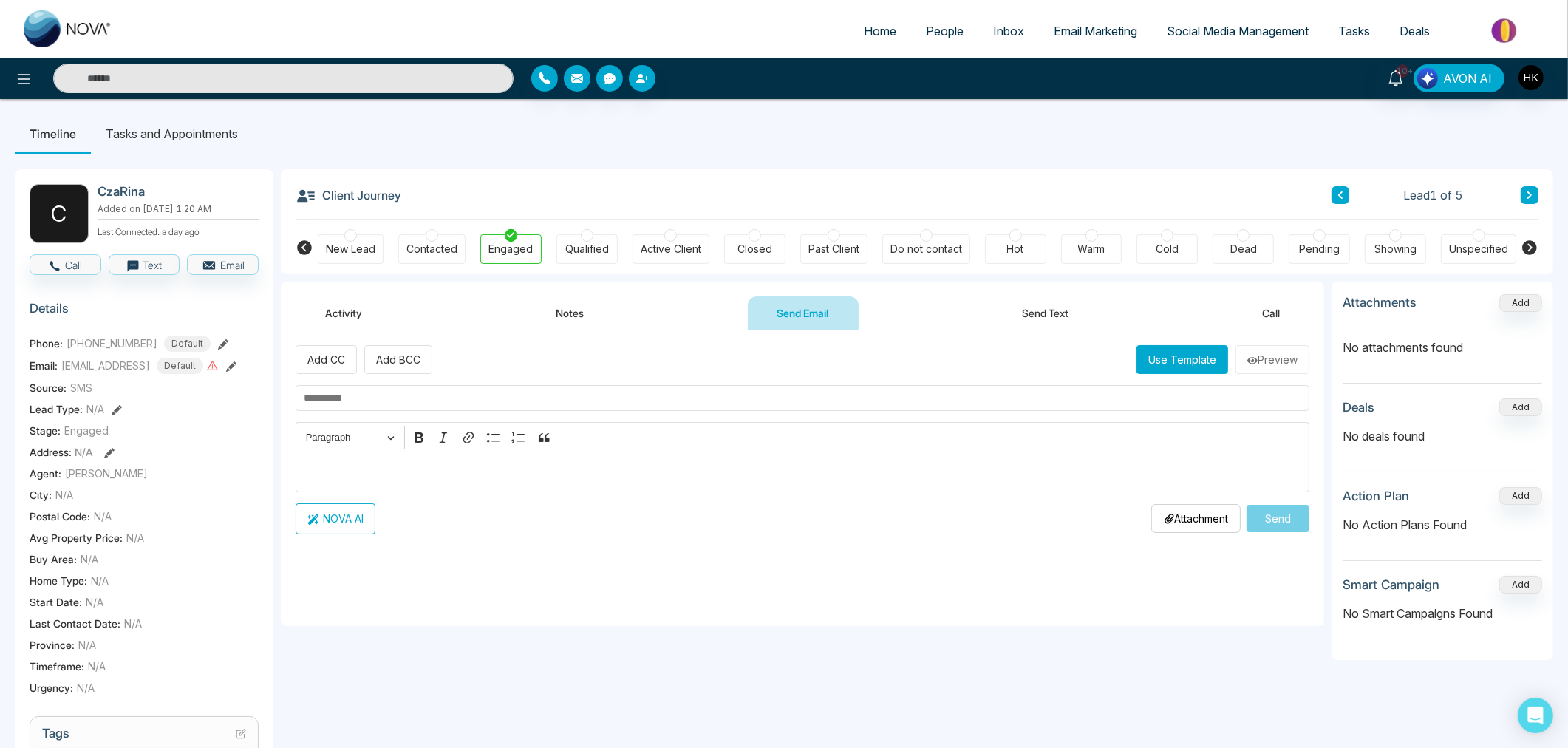
click at [577, 315] on button "Notes" at bounding box center [569, 313] width 87 height 33
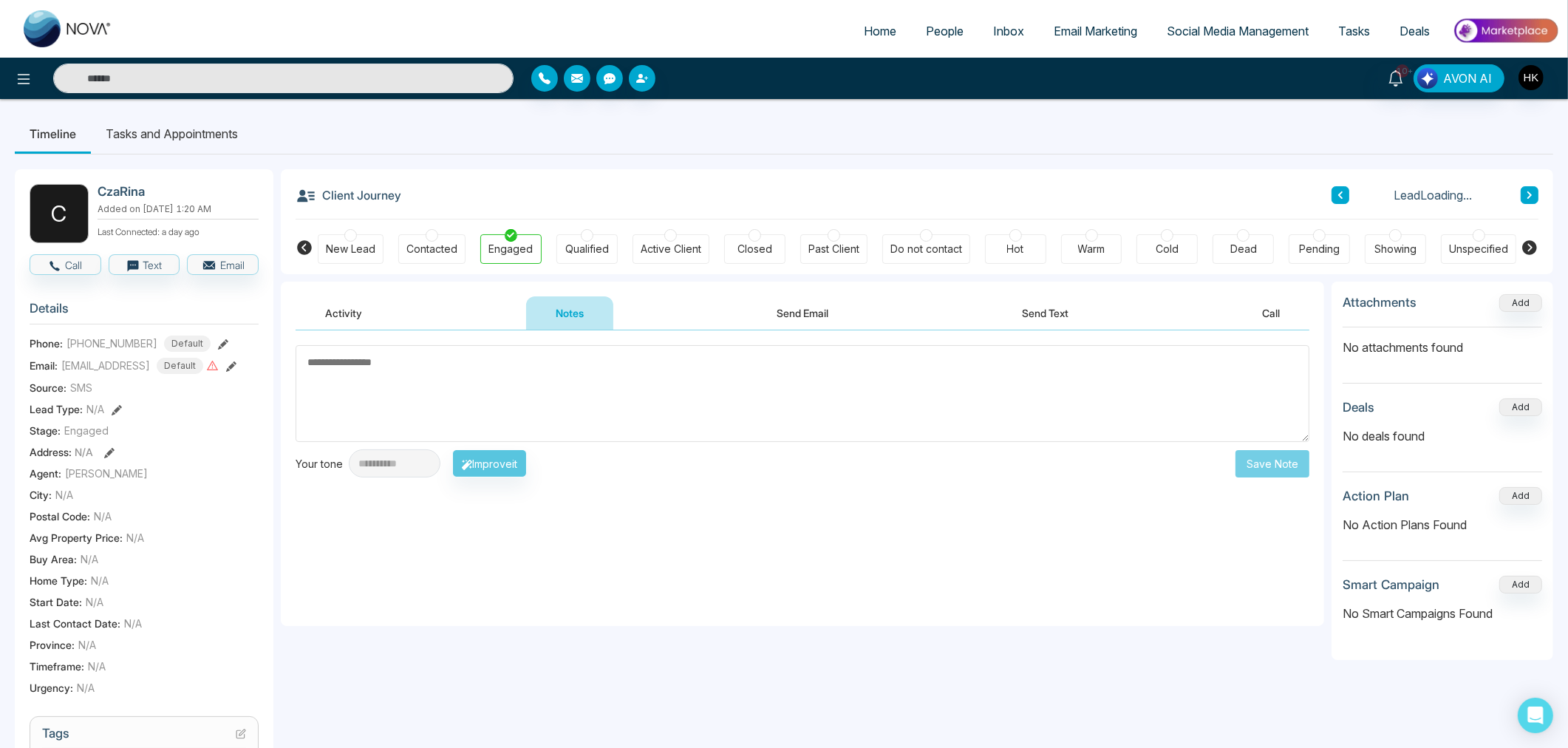
click at [771, 318] on button "Send Email" at bounding box center [803, 313] width 111 height 33
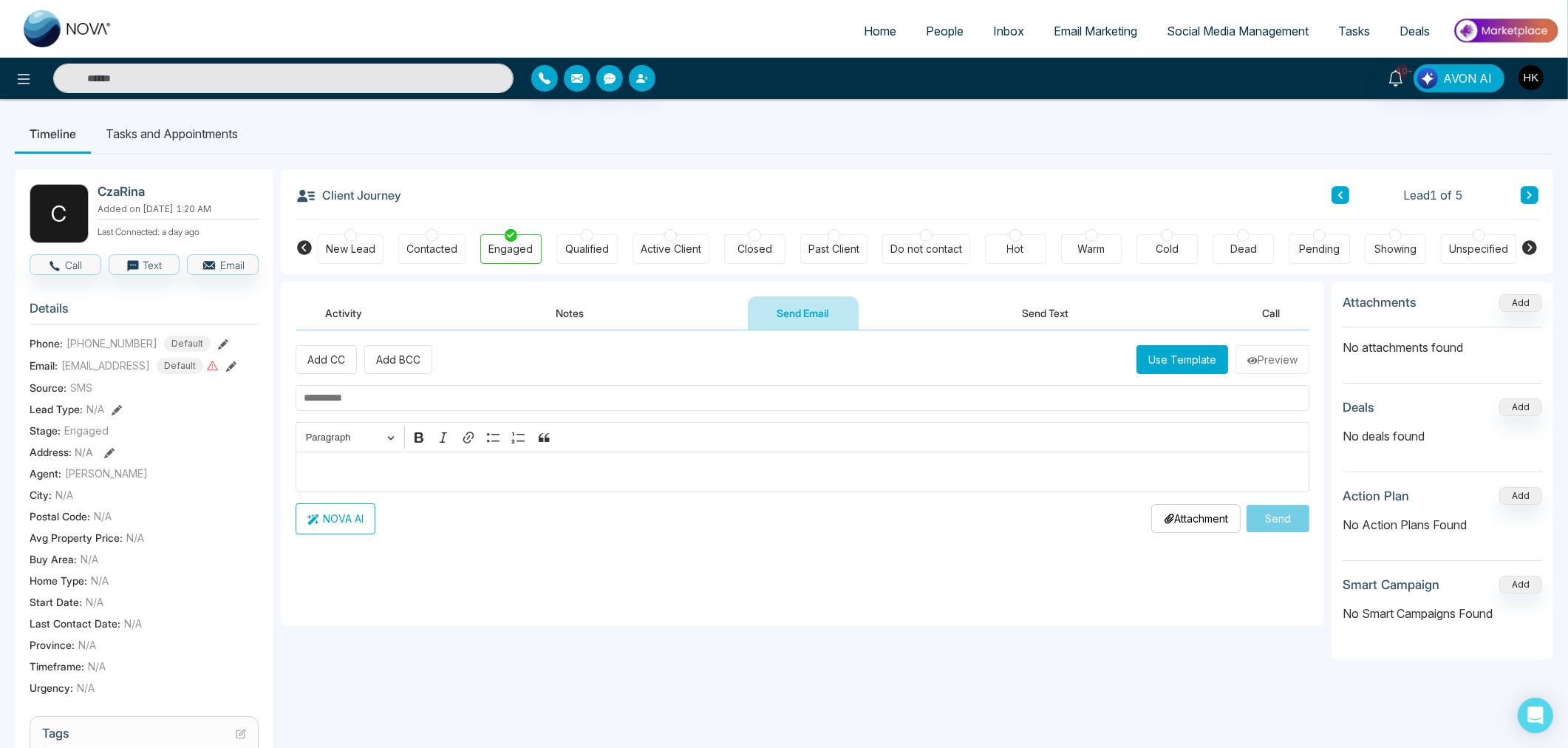
click at [360, 316] on button "Activity" at bounding box center [343, 313] width 96 height 33
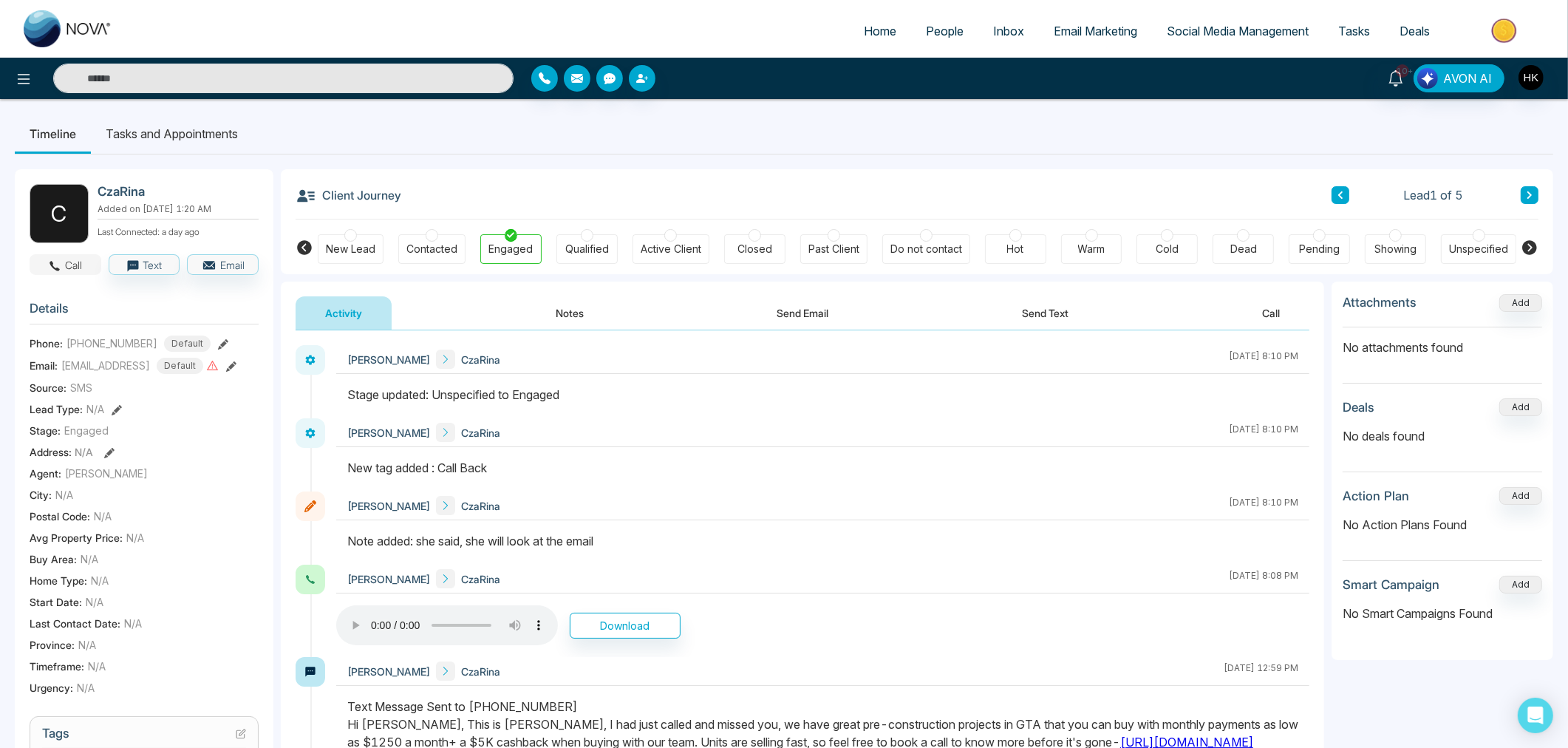
click at [65, 257] on button "Call" at bounding box center [65, 265] width 71 height 21
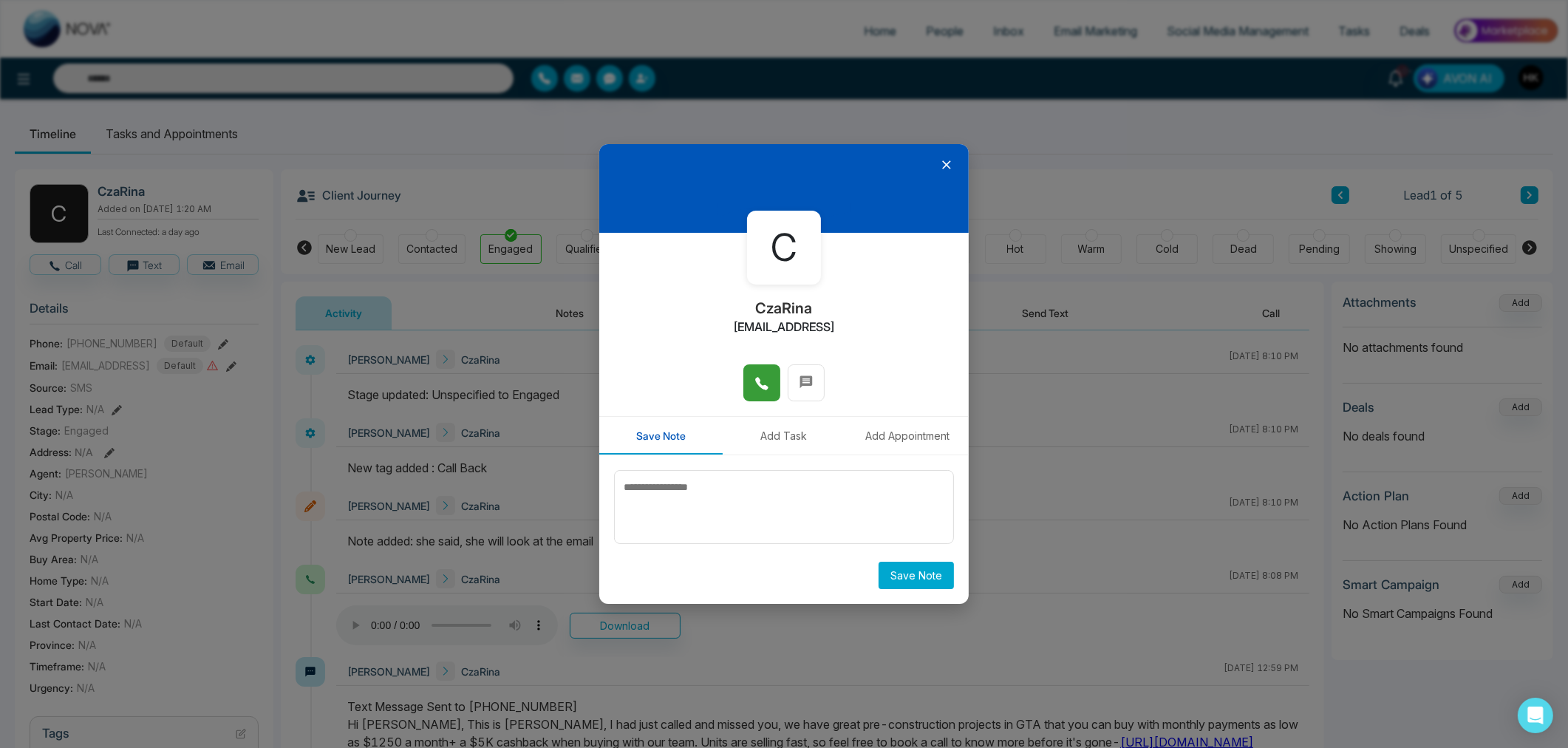
click at [762, 373] on span at bounding box center [762, 383] width 15 height 22
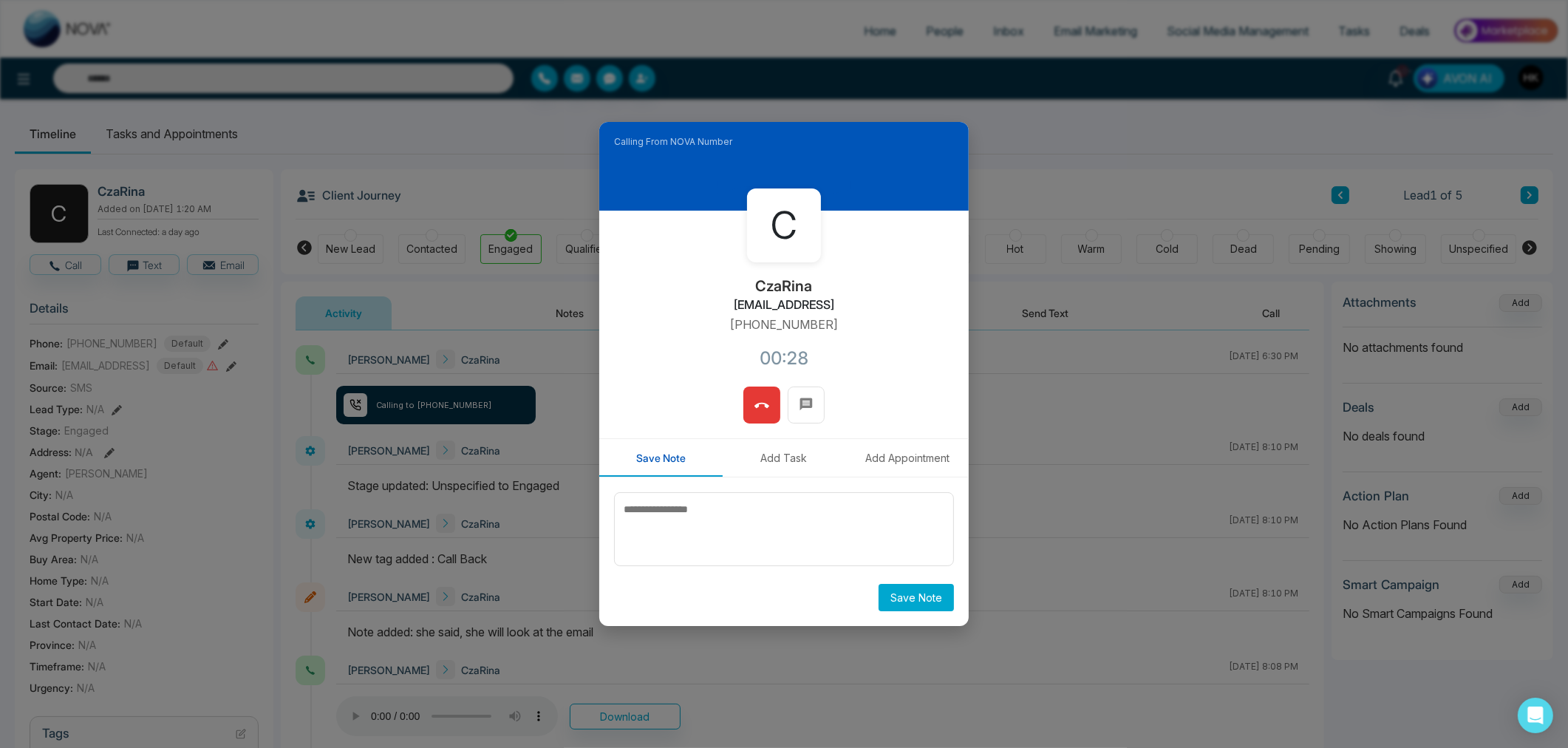
click at [767, 404] on icon at bounding box center [762, 405] width 15 height 5
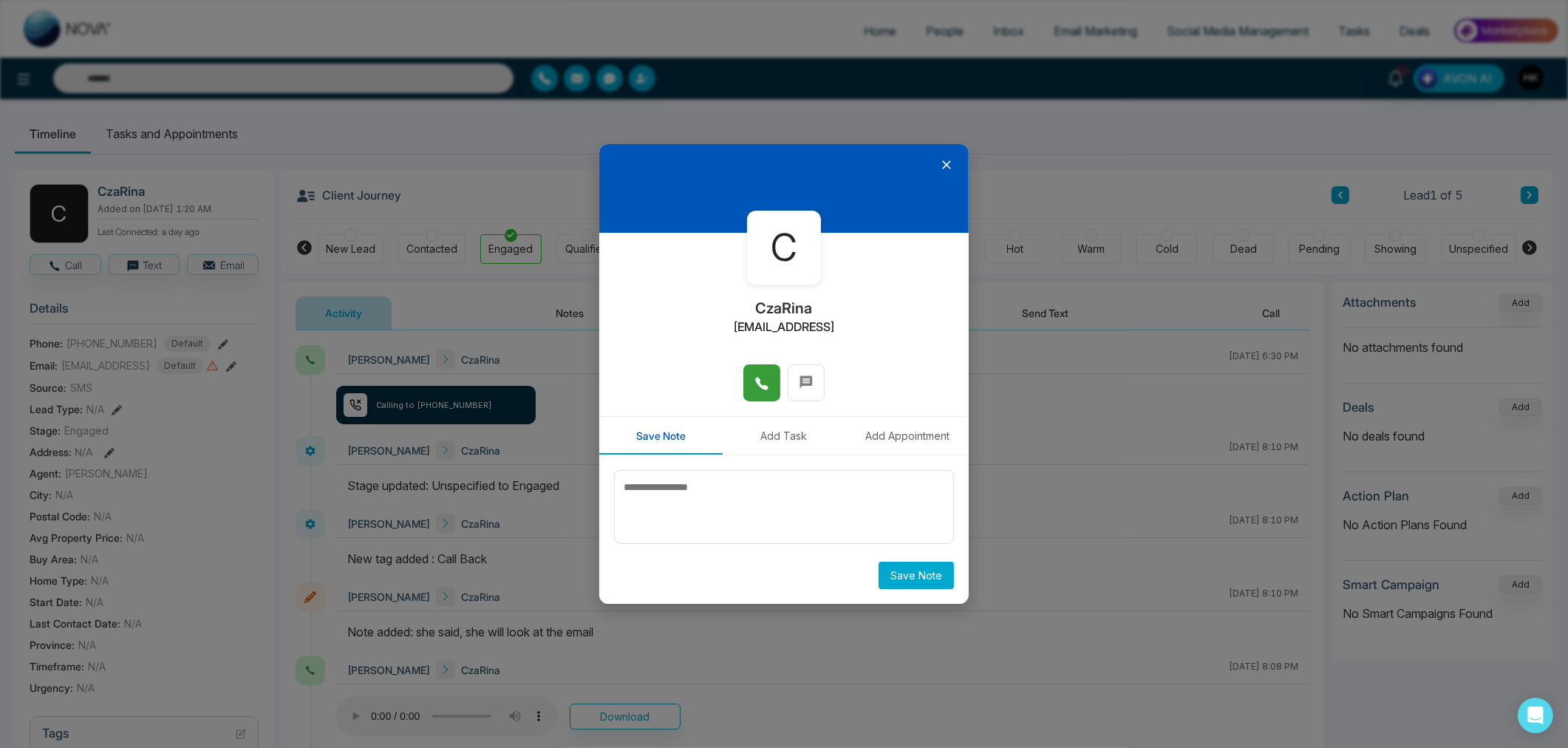
click at [949, 167] on icon at bounding box center [947, 165] width 15 height 15
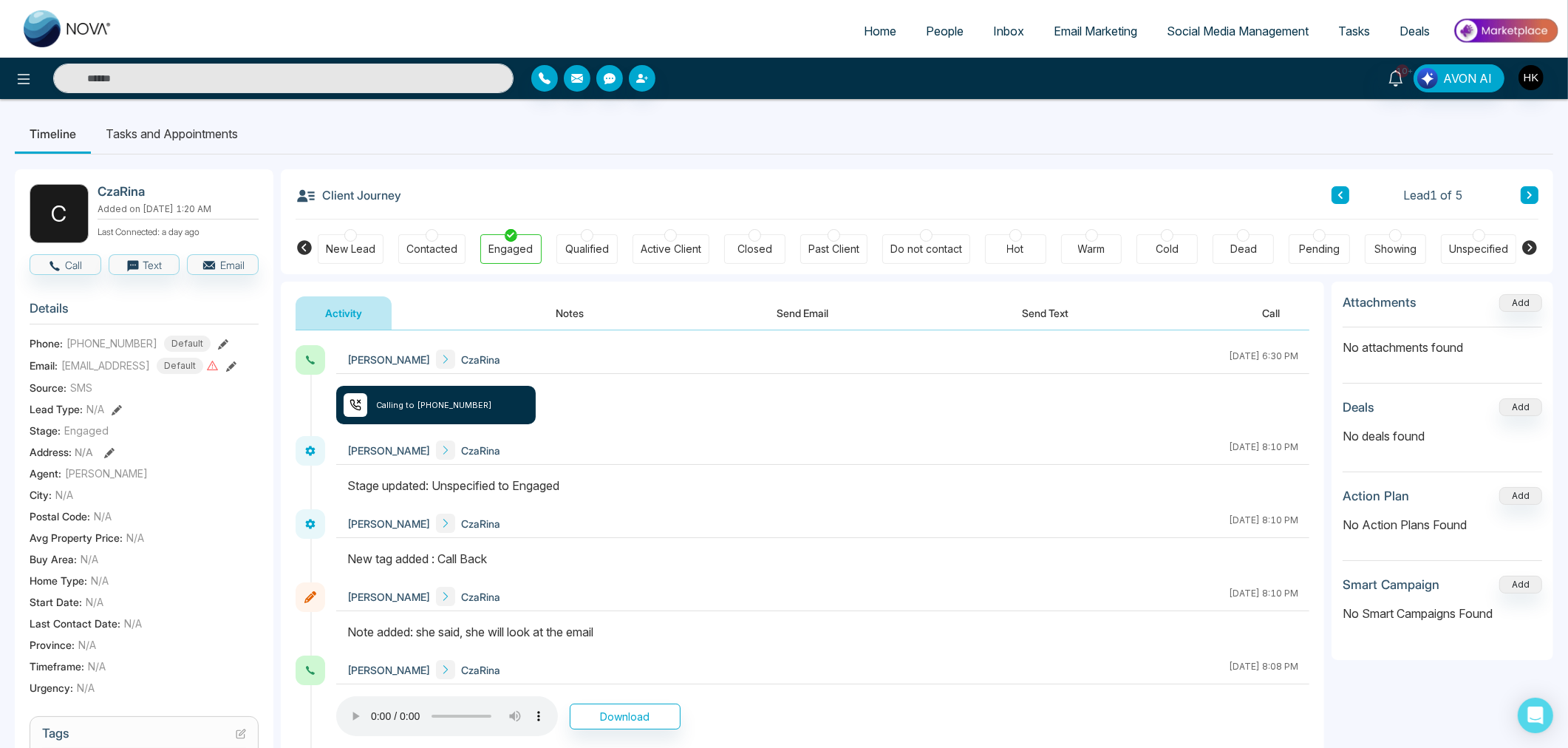
click at [1533, 197] on button at bounding box center [1529, 196] width 18 height 18
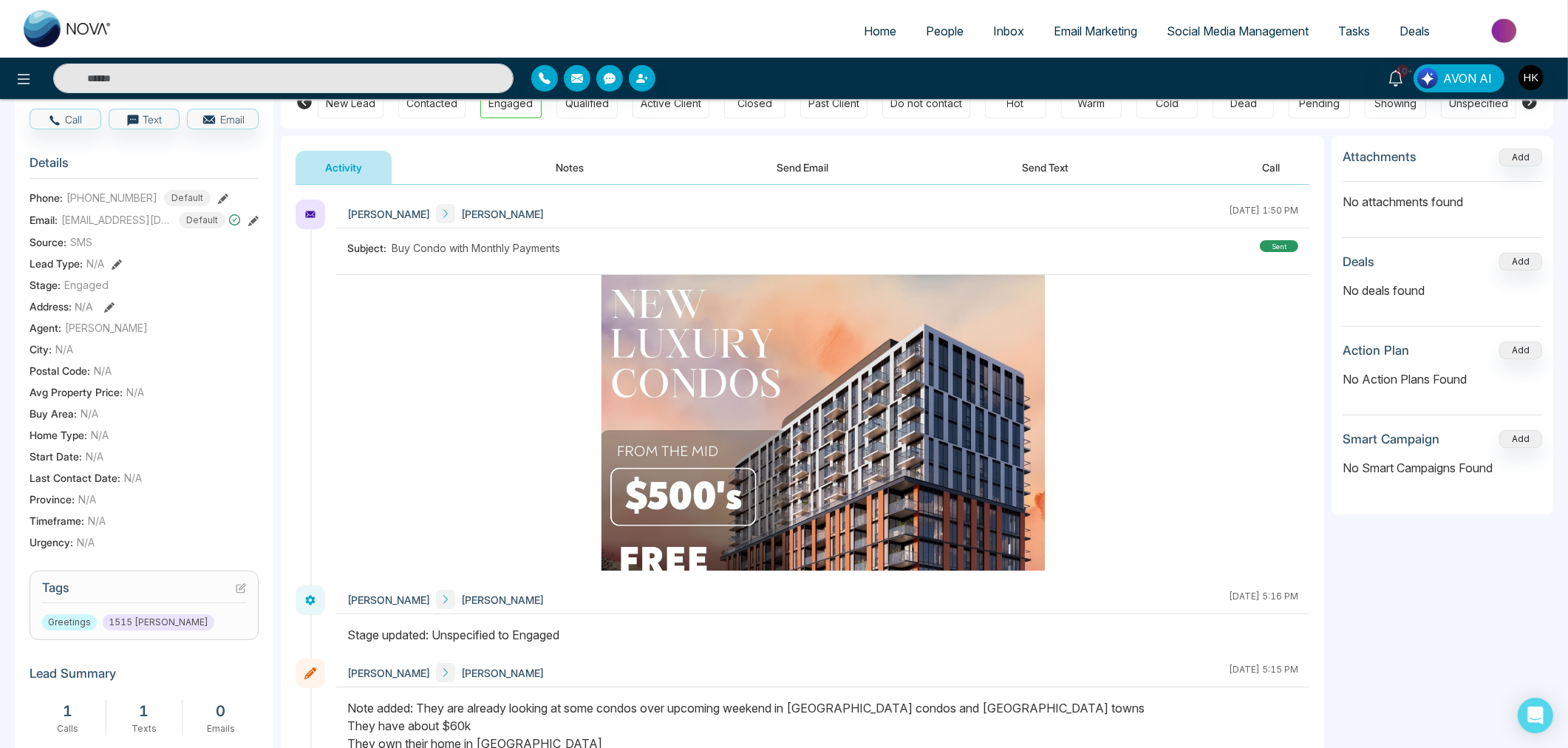
scroll to position [246, 0]
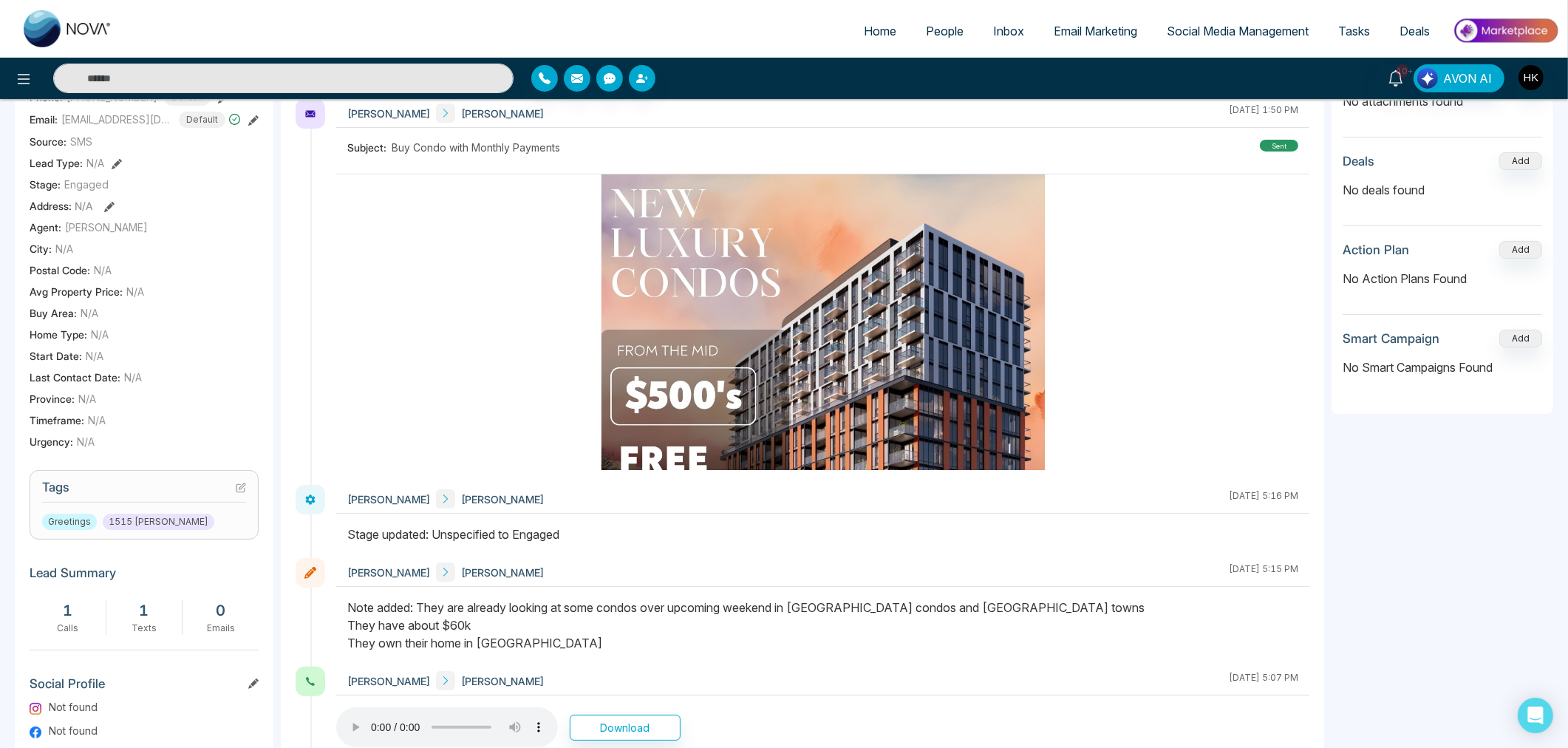
drag, startPoint x: 518, startPoint y: 604, endPoint x: 1046, endPoint y: 610, distance: 528.0
click at [1046, 610] on div "Note added: They are already looking at some condos over upcoming weekend in [G…" at bounding box center [822, 625] width 950 height 54
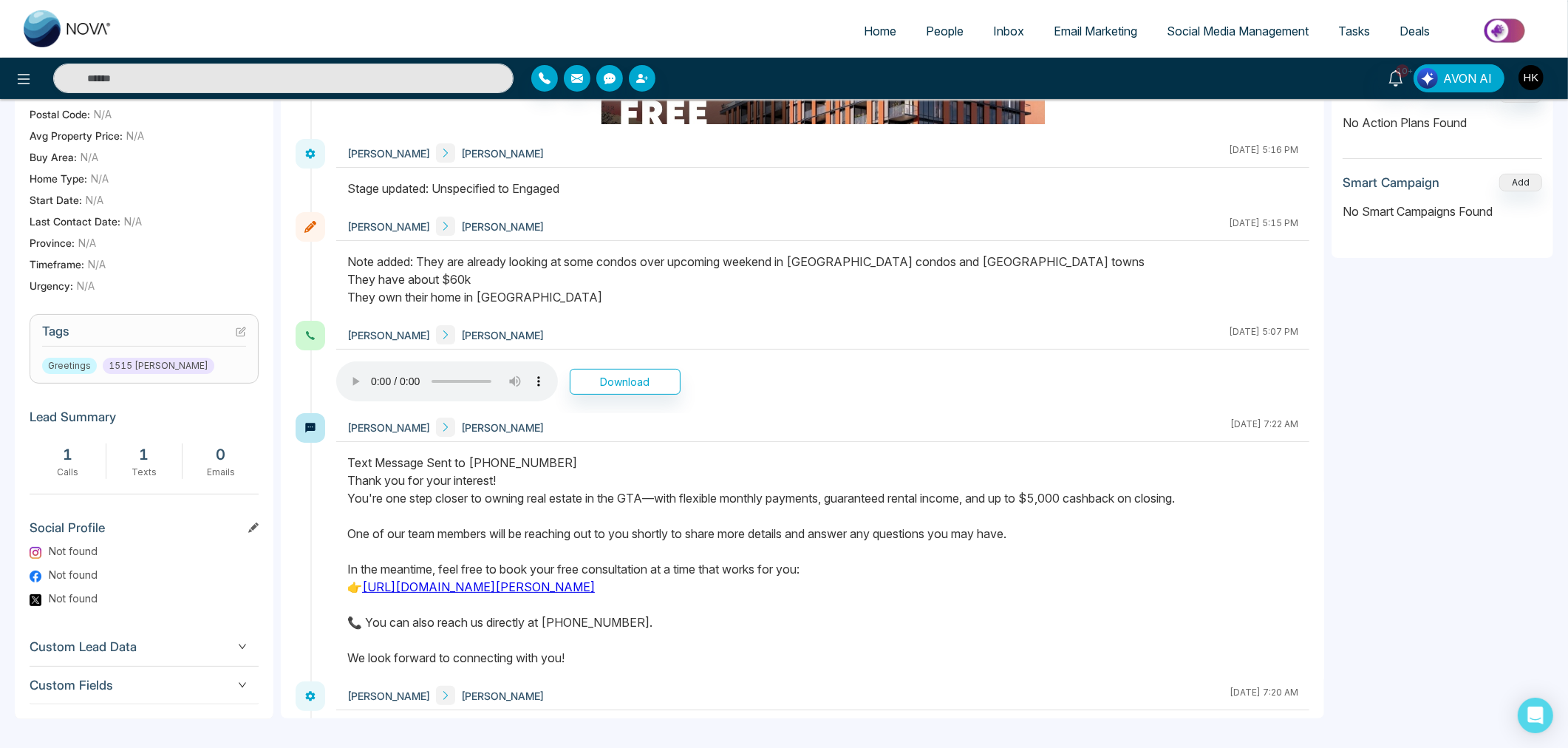
scroll to position [236, 0]
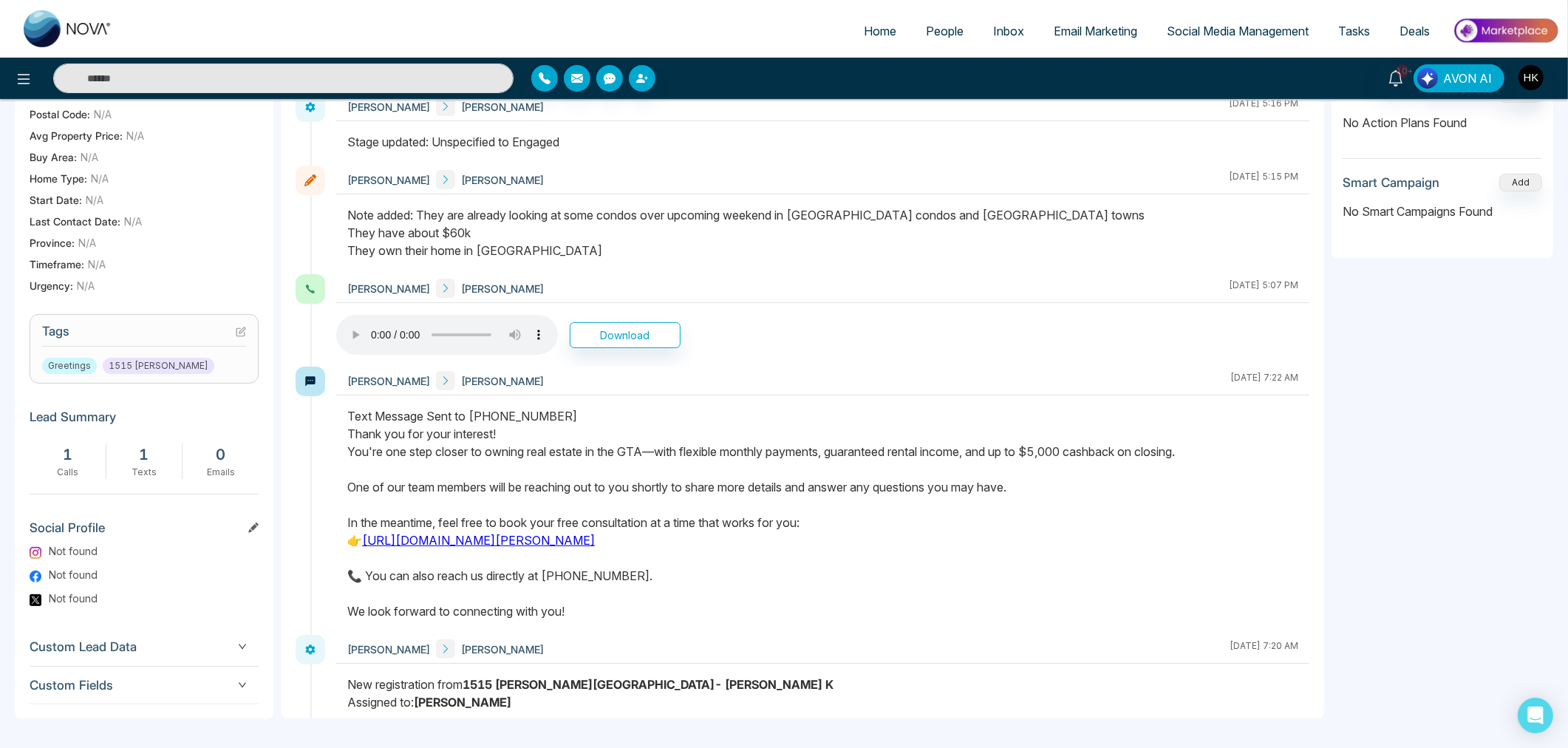
drag, startPoint x: 478, startPoint y: 692, endPoint x: 1212, endPoint y: 606, distance: 739.0
click at [1217, 628] on div at bounding box center [822, 521] width 973 height 228
click at [1104, 541] on div "Text Message Sent to [PHONE_NUMBER] Thank you for your interest! You're one ste…" at bounding box center [822, 514] width 950 height 213
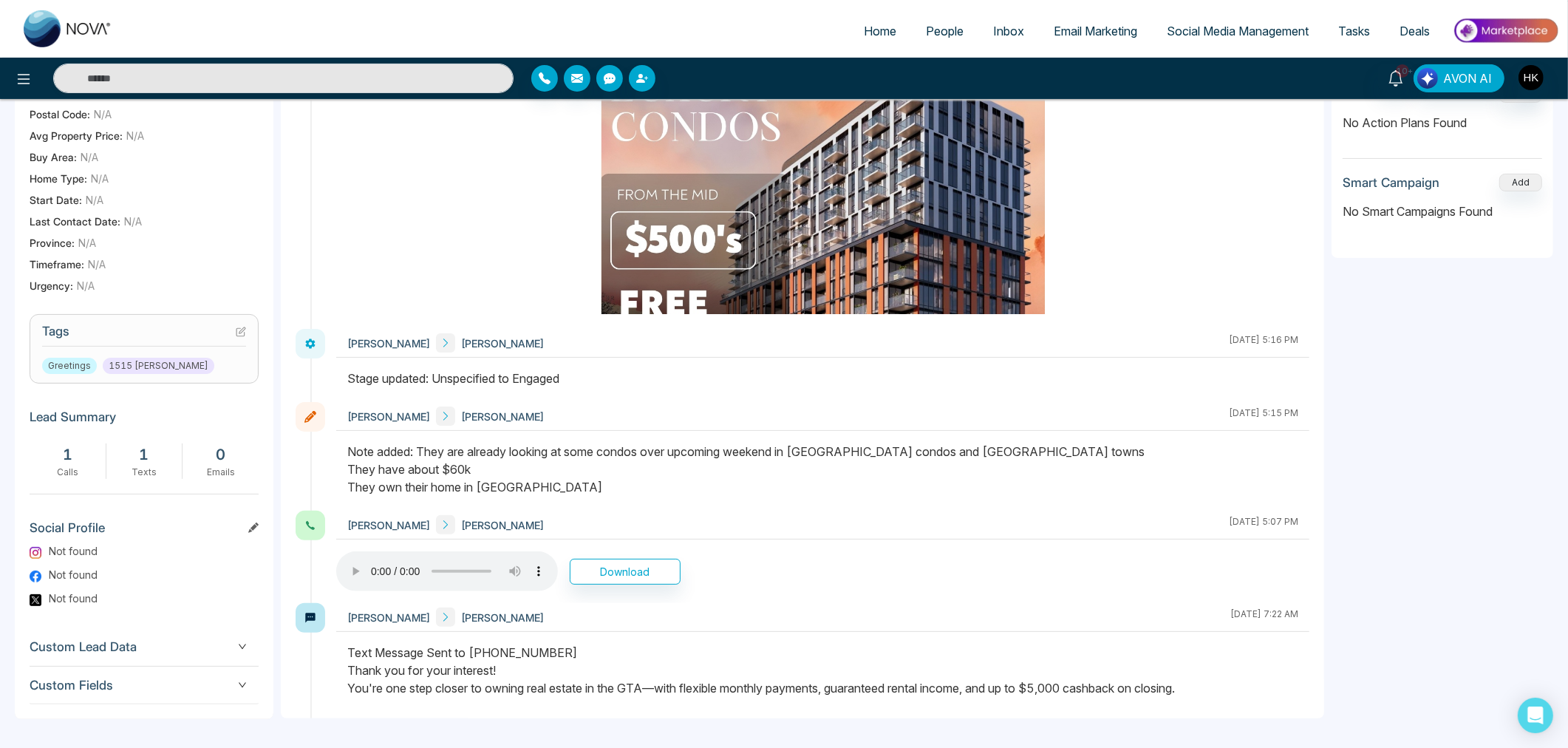
click at [867, 456] on div "Note added: They are already looking at some condos over upcoming weekend in [G…" at bounding box center [822, 470] width 950 height 54
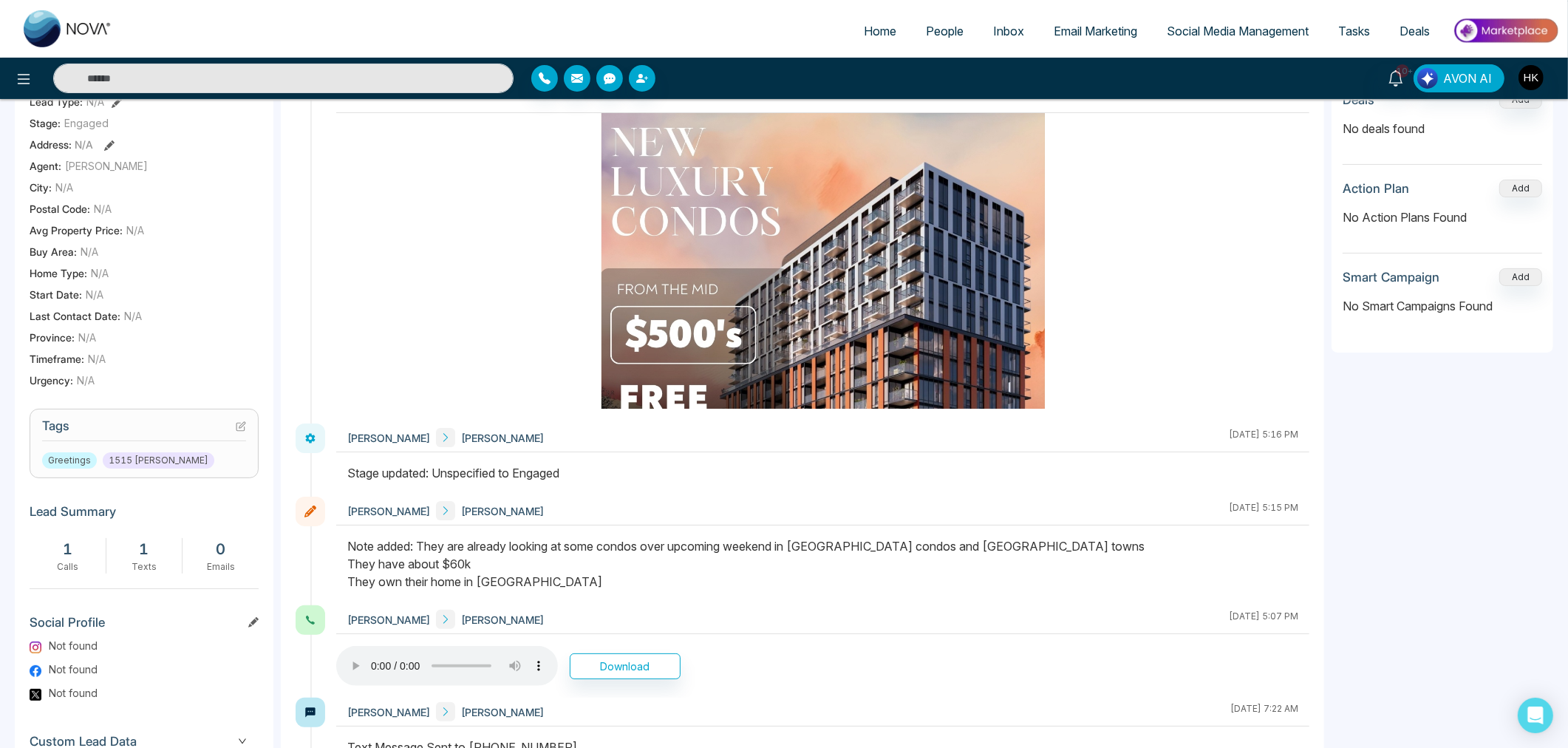
scroll to position [238, 0]
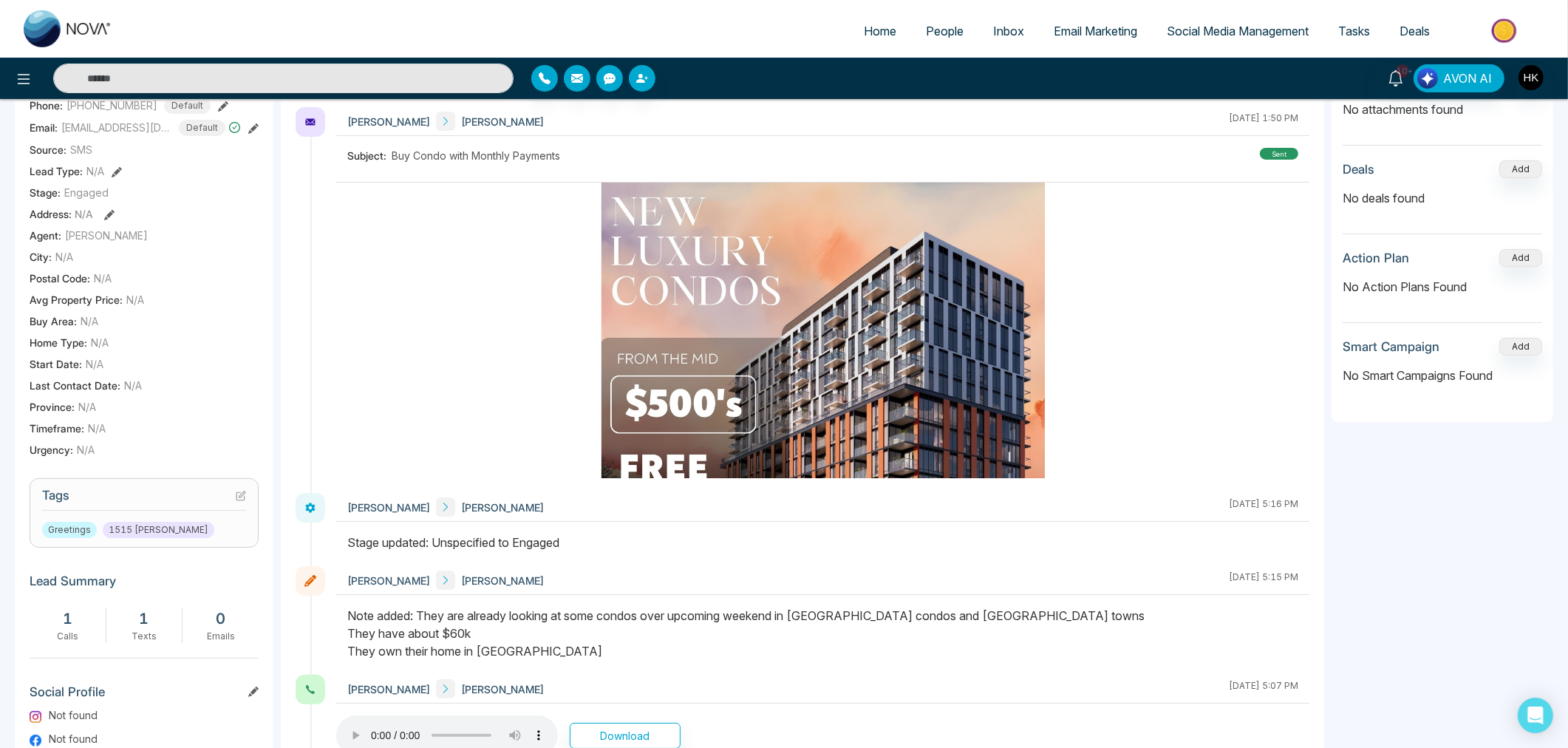
drag, startPoint x: 721, startPoint y: 616, endPoint x: 1066, endPoint y: 617, distance: 345.0
click at [1066, 617] on div "Note added: They are already looking at some condos over upcoming weekend in [G…" at bounding box center [822, 633] width 950 height 54
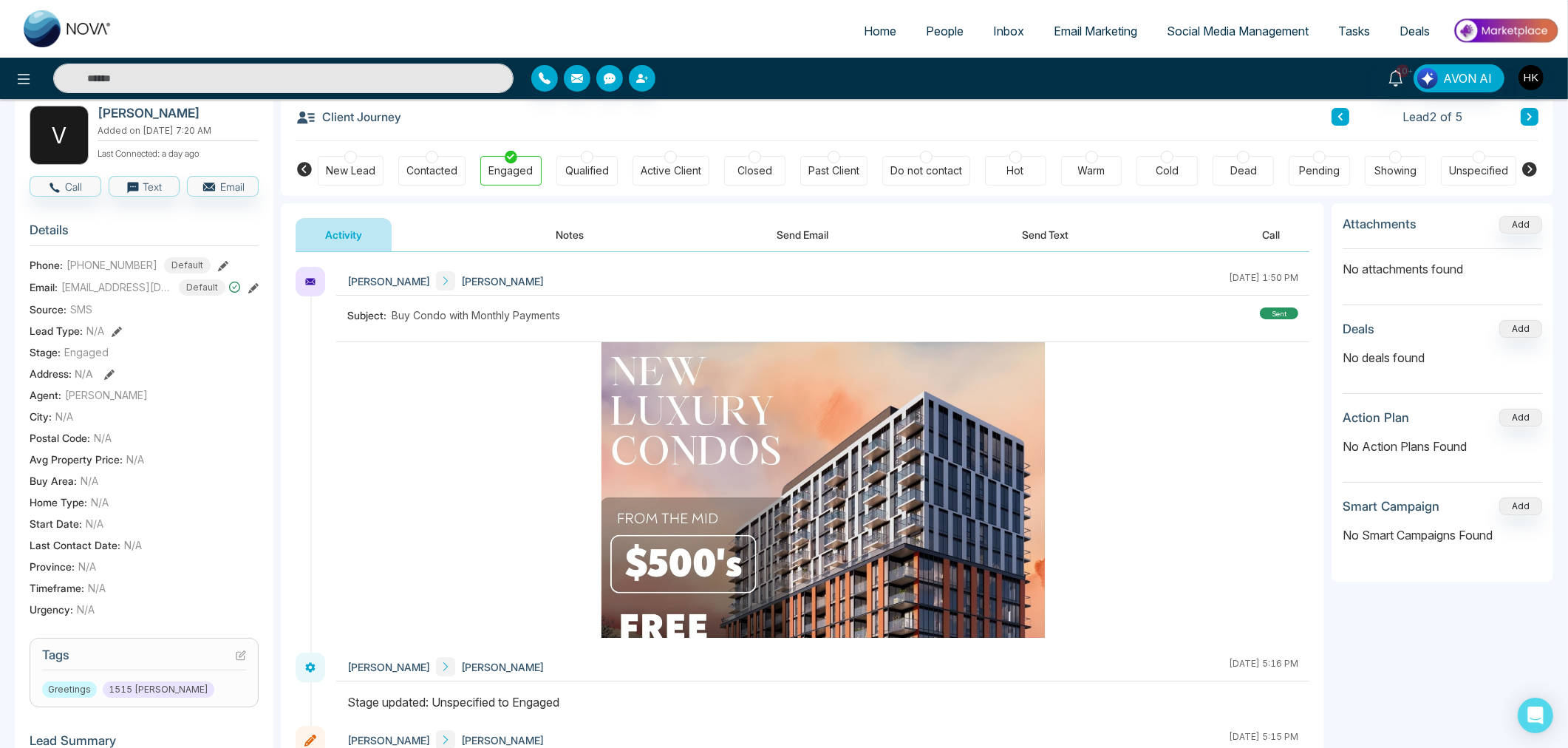
scroll to position [0, 0]
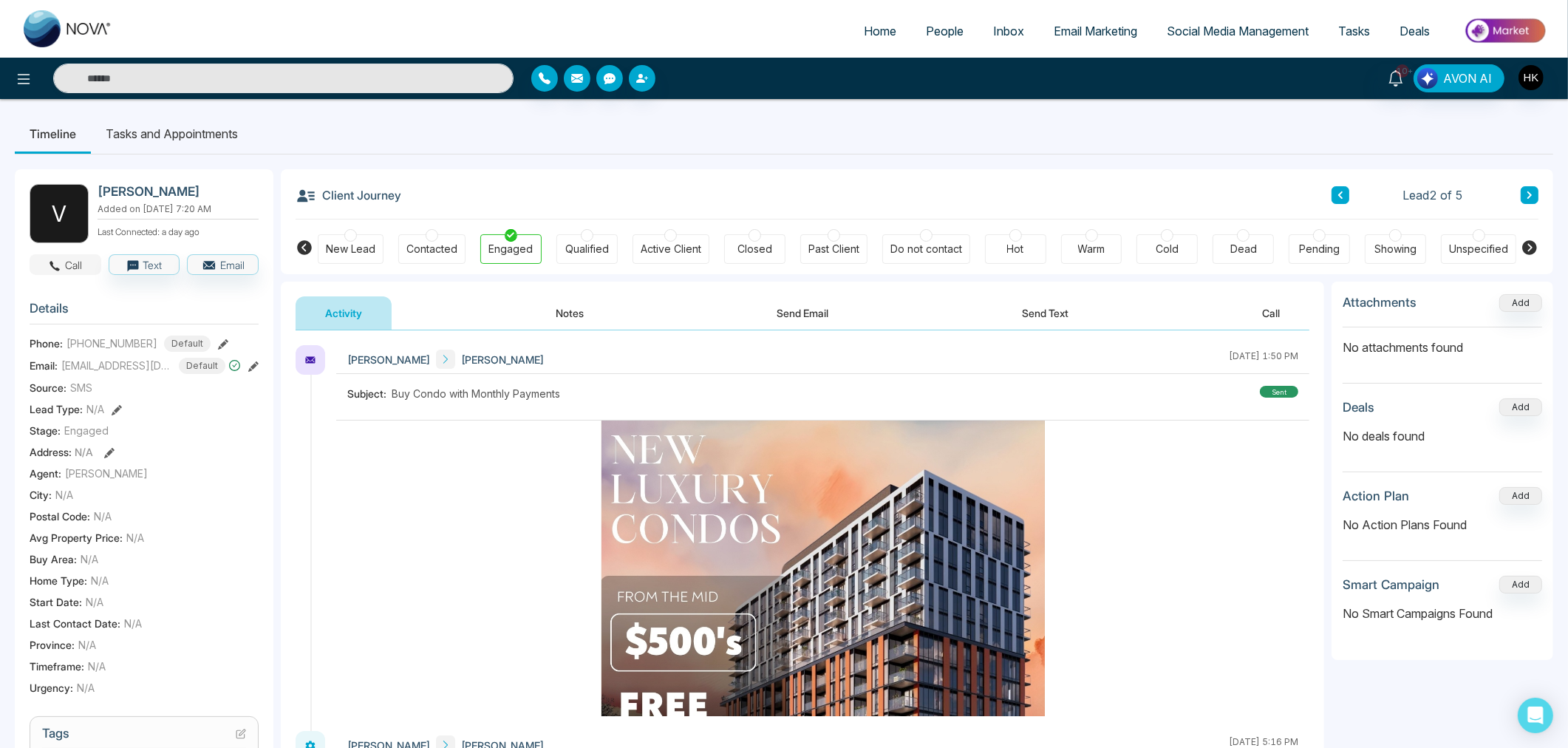
click at [53, 263] on icon "button" at bounding box center [56, 266] width 10 height 10
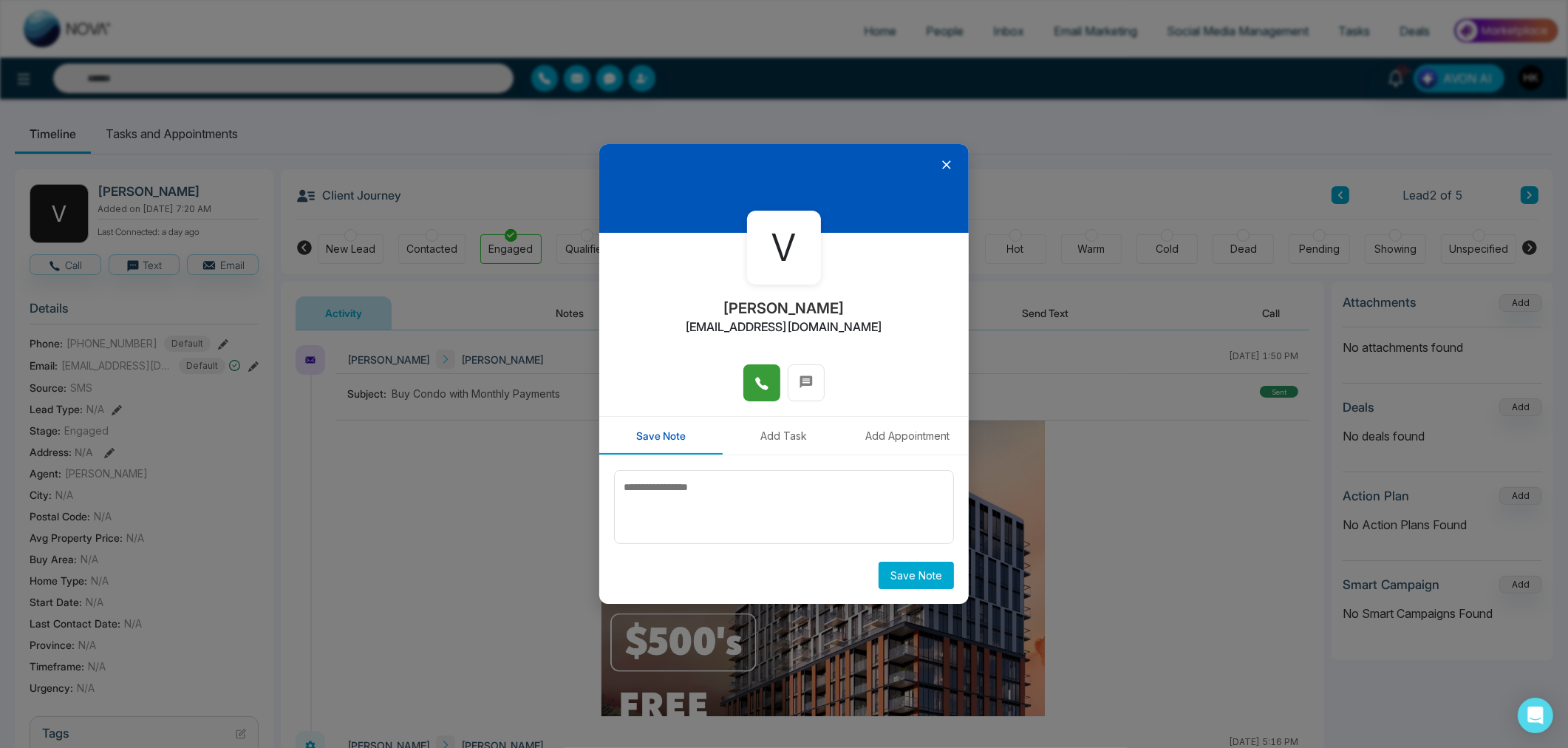
click at [765, 381] on icon at bounding box center [762, 384] width 15 height 15
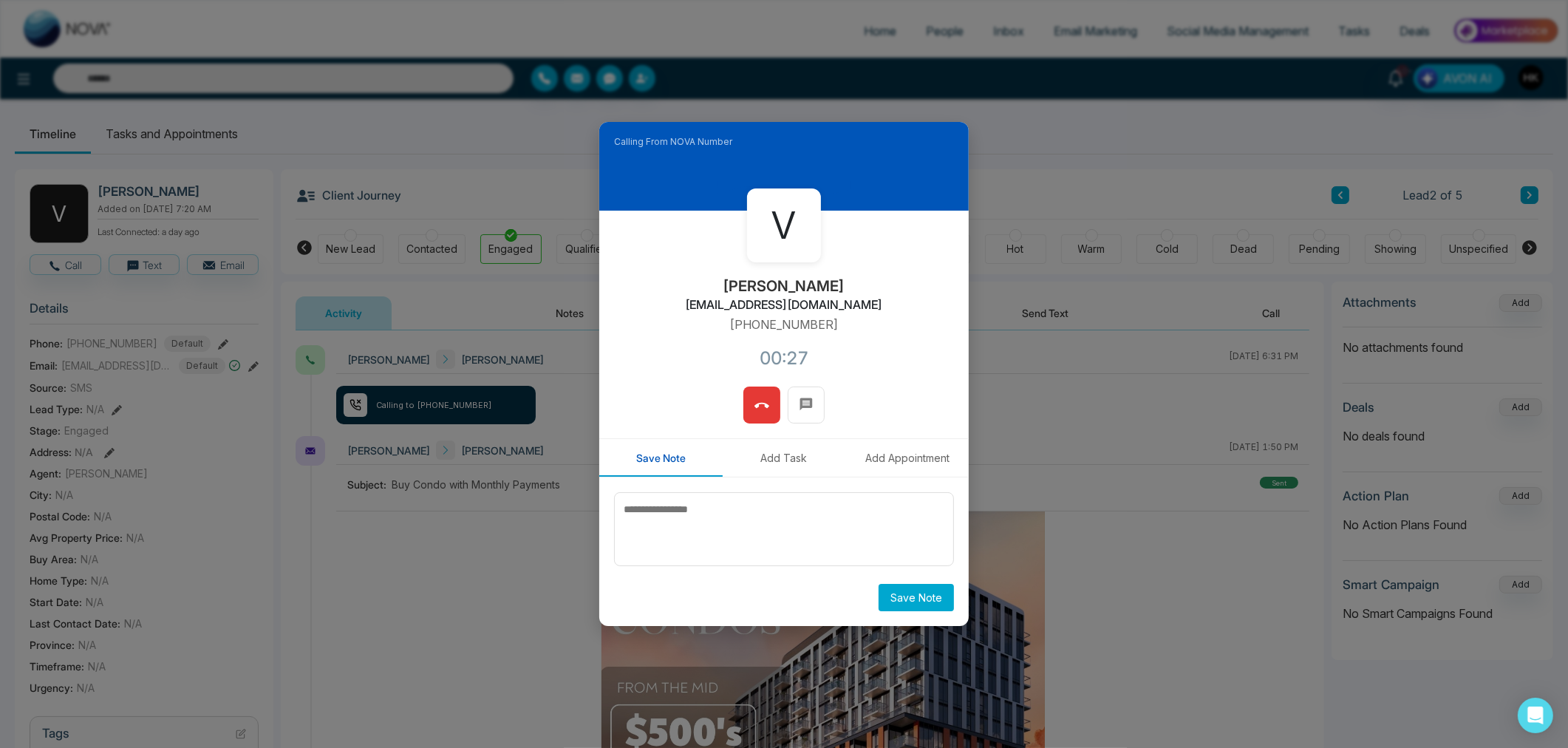
click at [771, 399] on button at bounding box center [762, 405] width 37 height 37
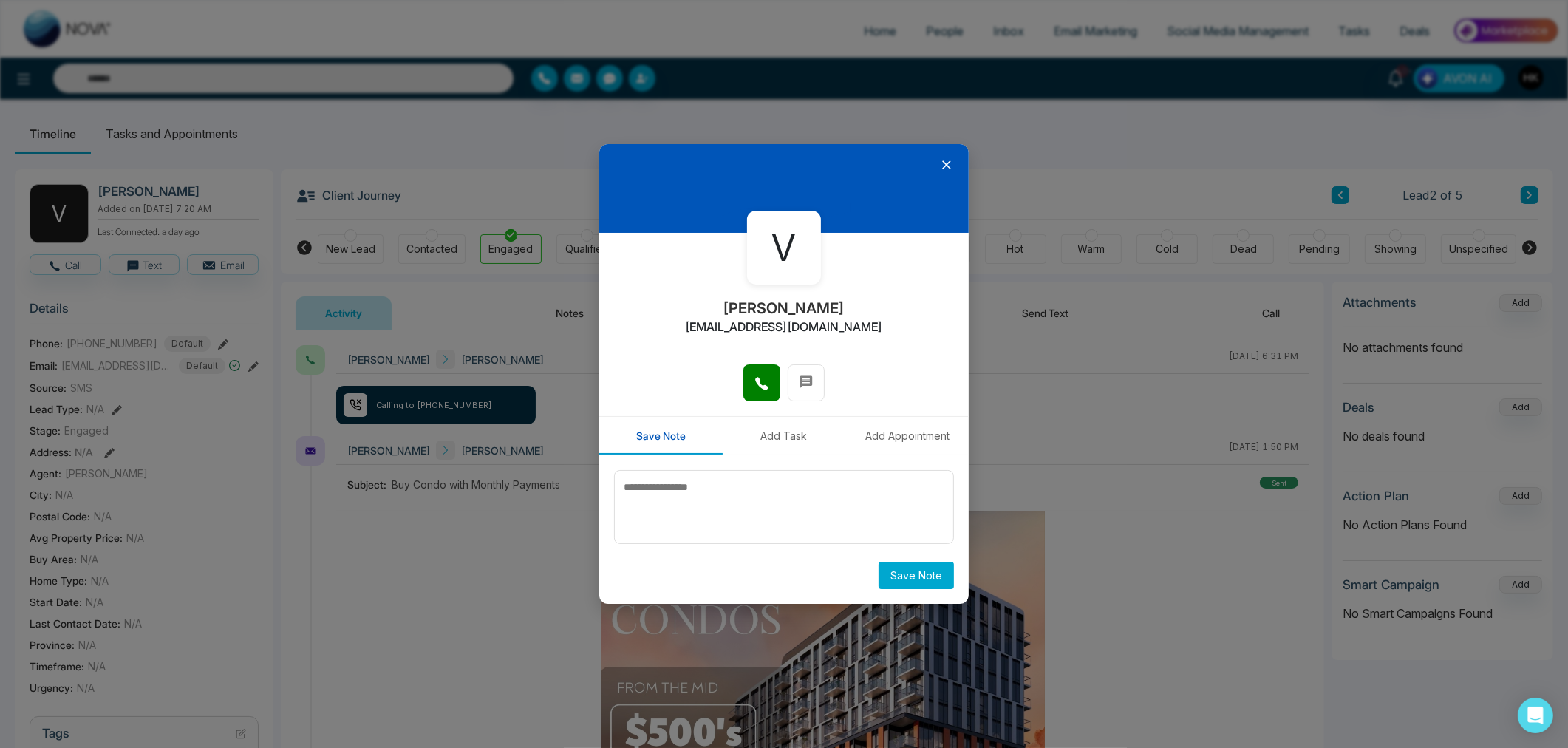
click at [945, 167] on icon at bounding box center [947, 166] width 9 height 9
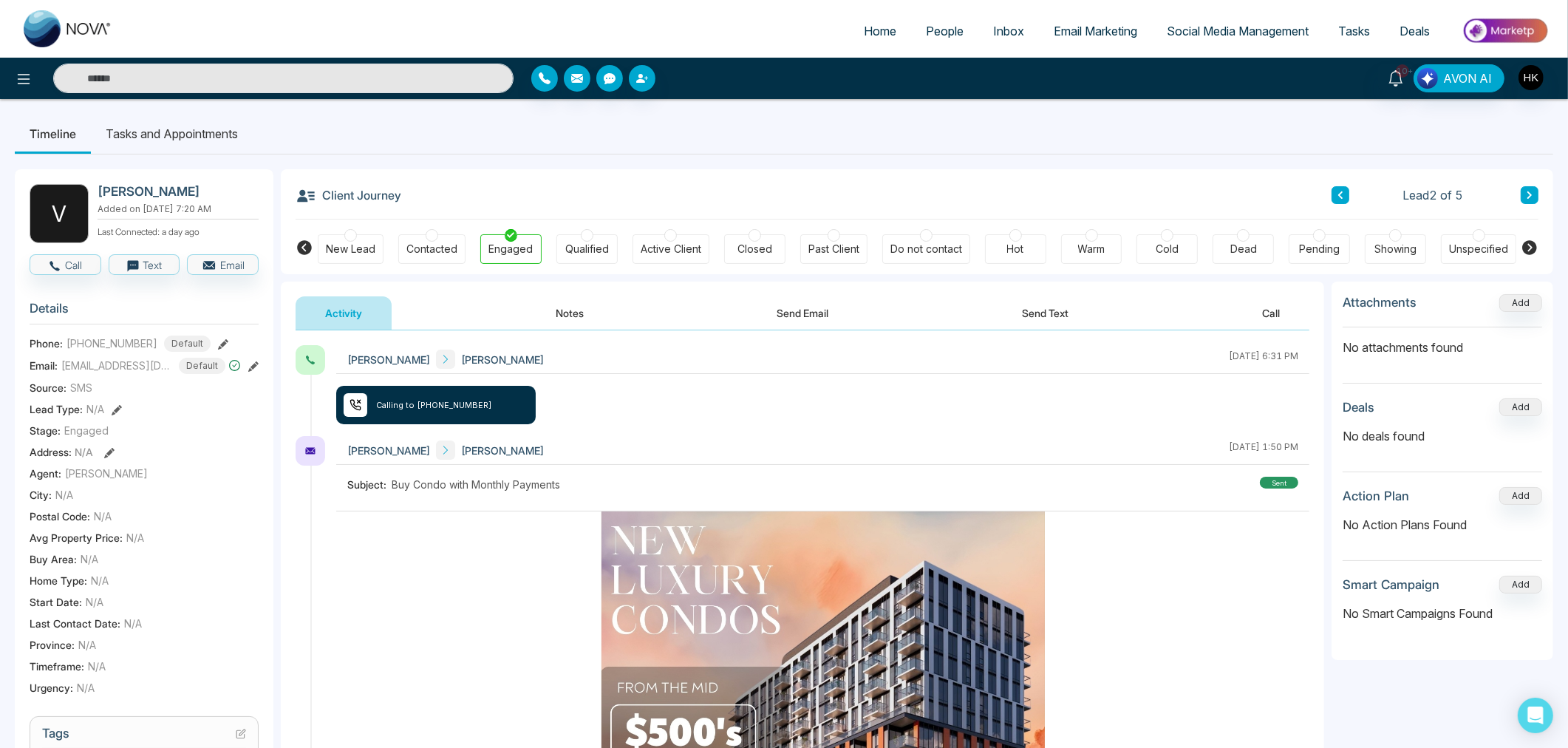
click at [1527, 196] on icon at bounding box center [1529, 195] width 7 height 9
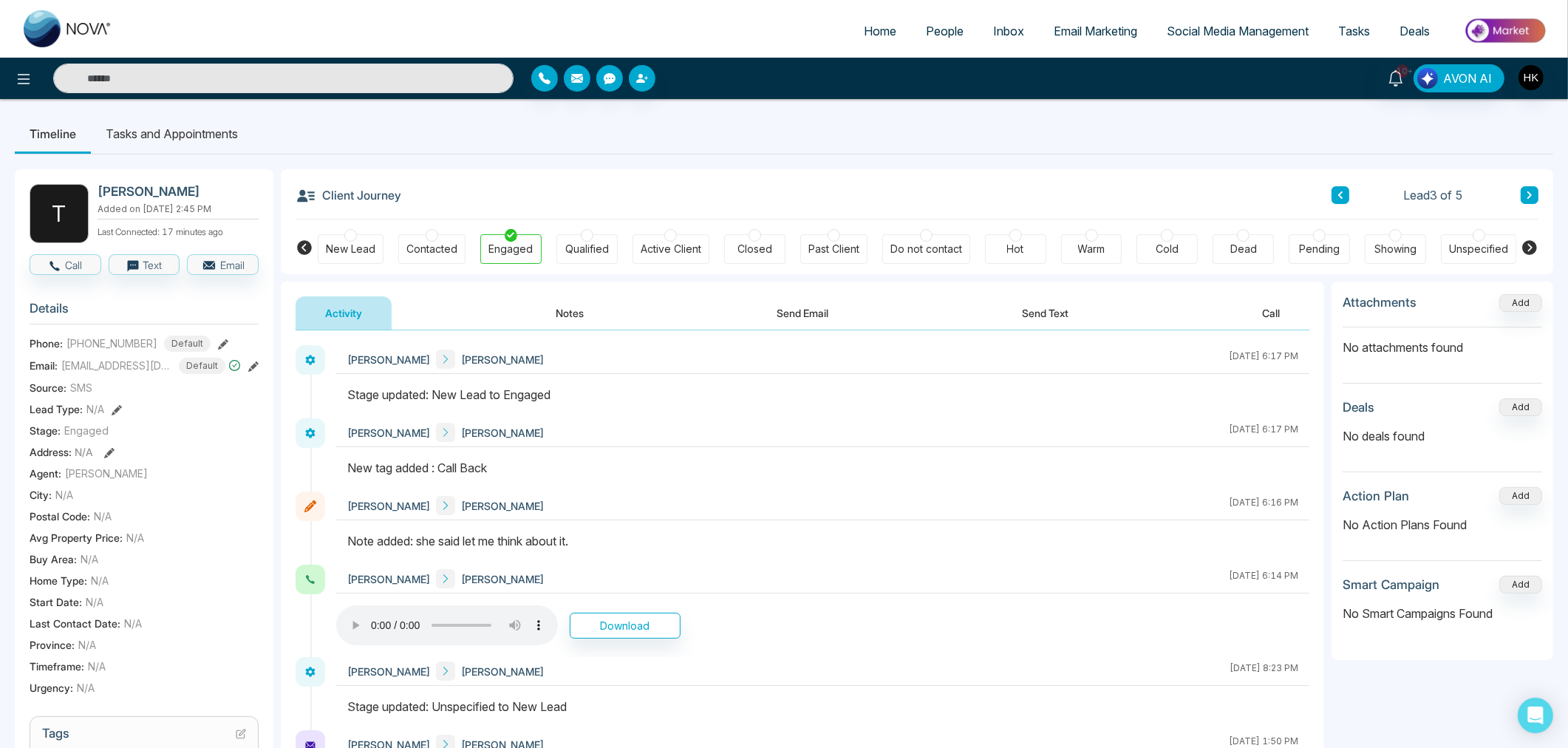
click at [1523, 194] on button at bounding box center [1529, 196] width 18 height 18
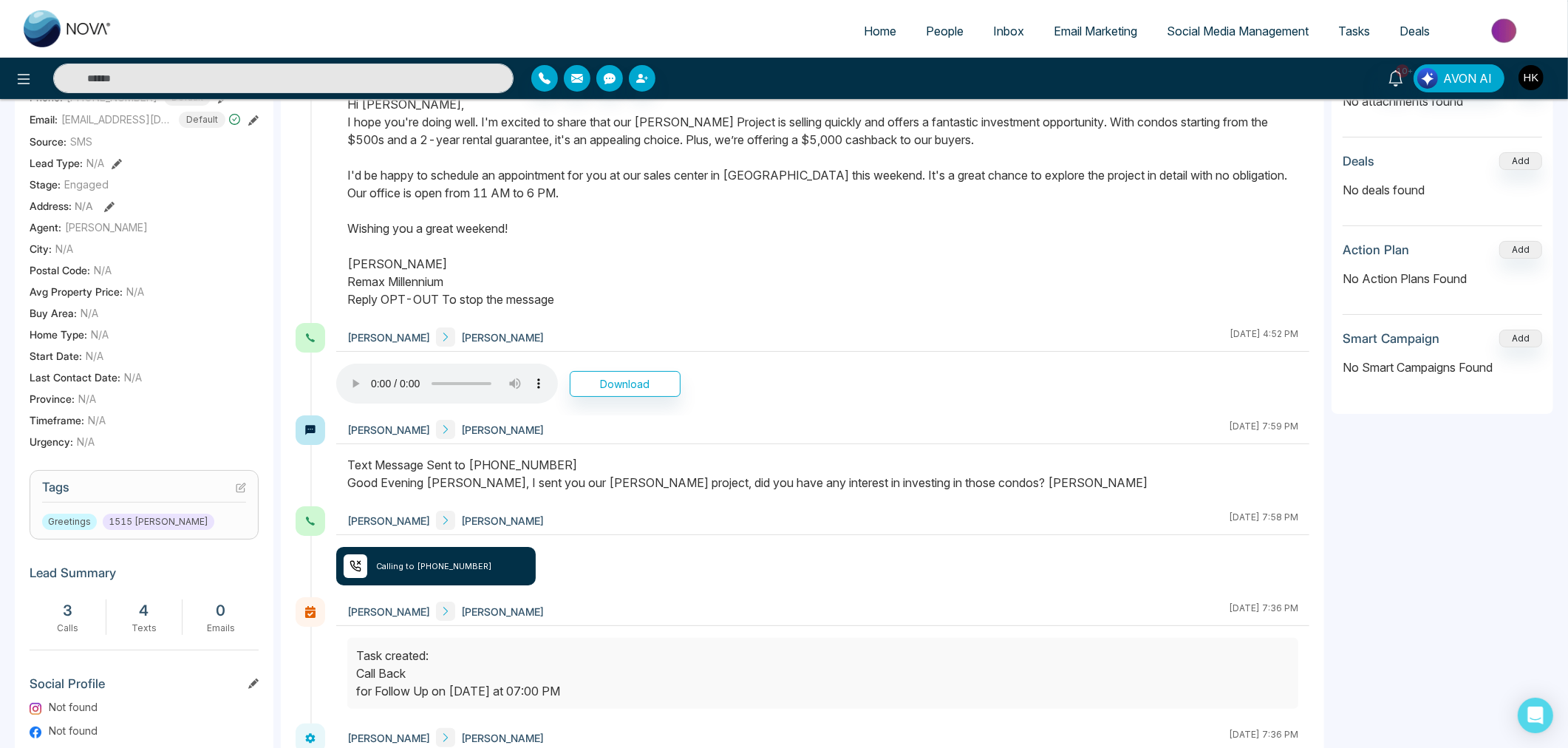
scroll to position [574, 0]
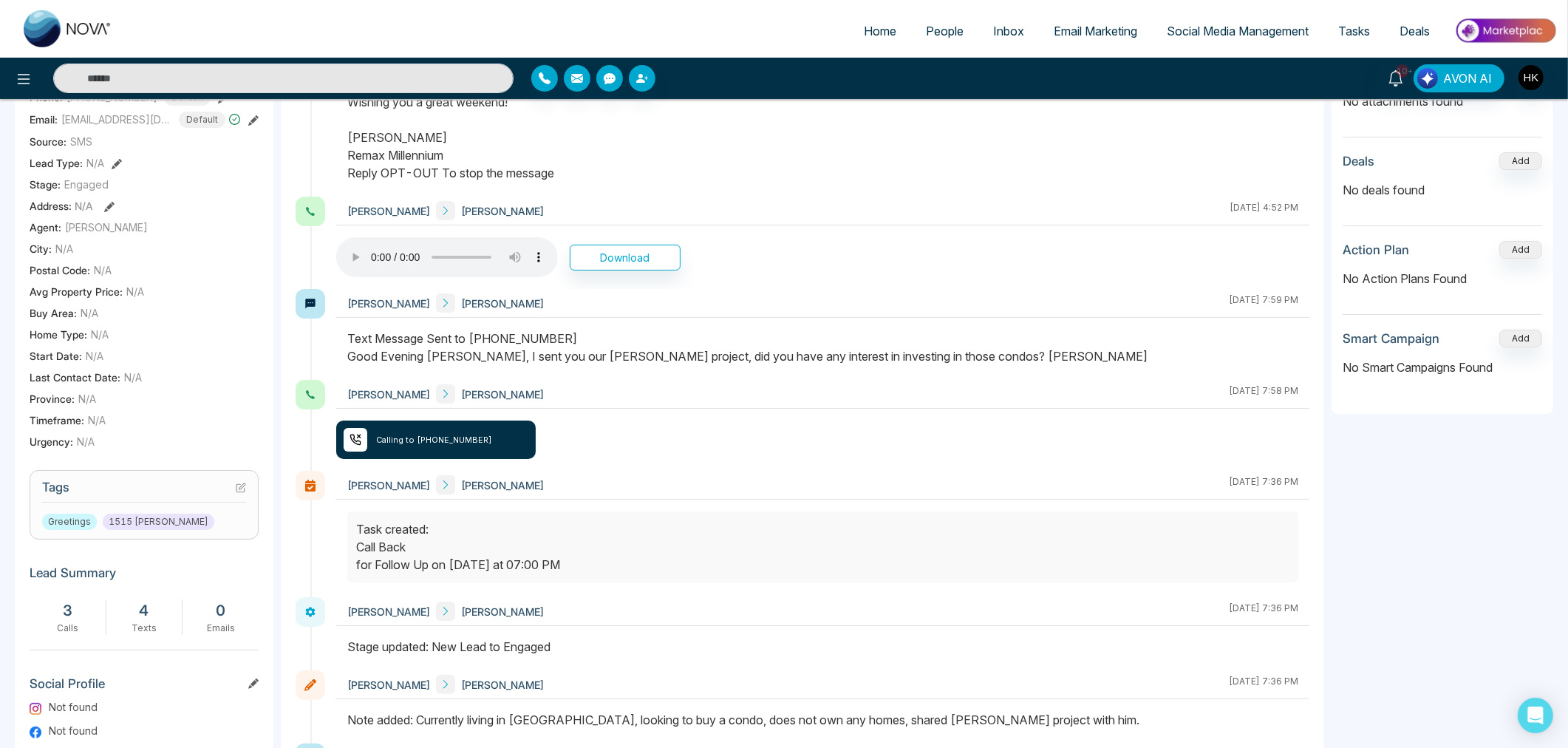
drag, startPoint x: 659, startPoint y: 370, endPoint x: 1047, endPoint y: 368, distance: 388.0
click at [1047, 368] on div at bounding box center [822, 355] width 973 height 51
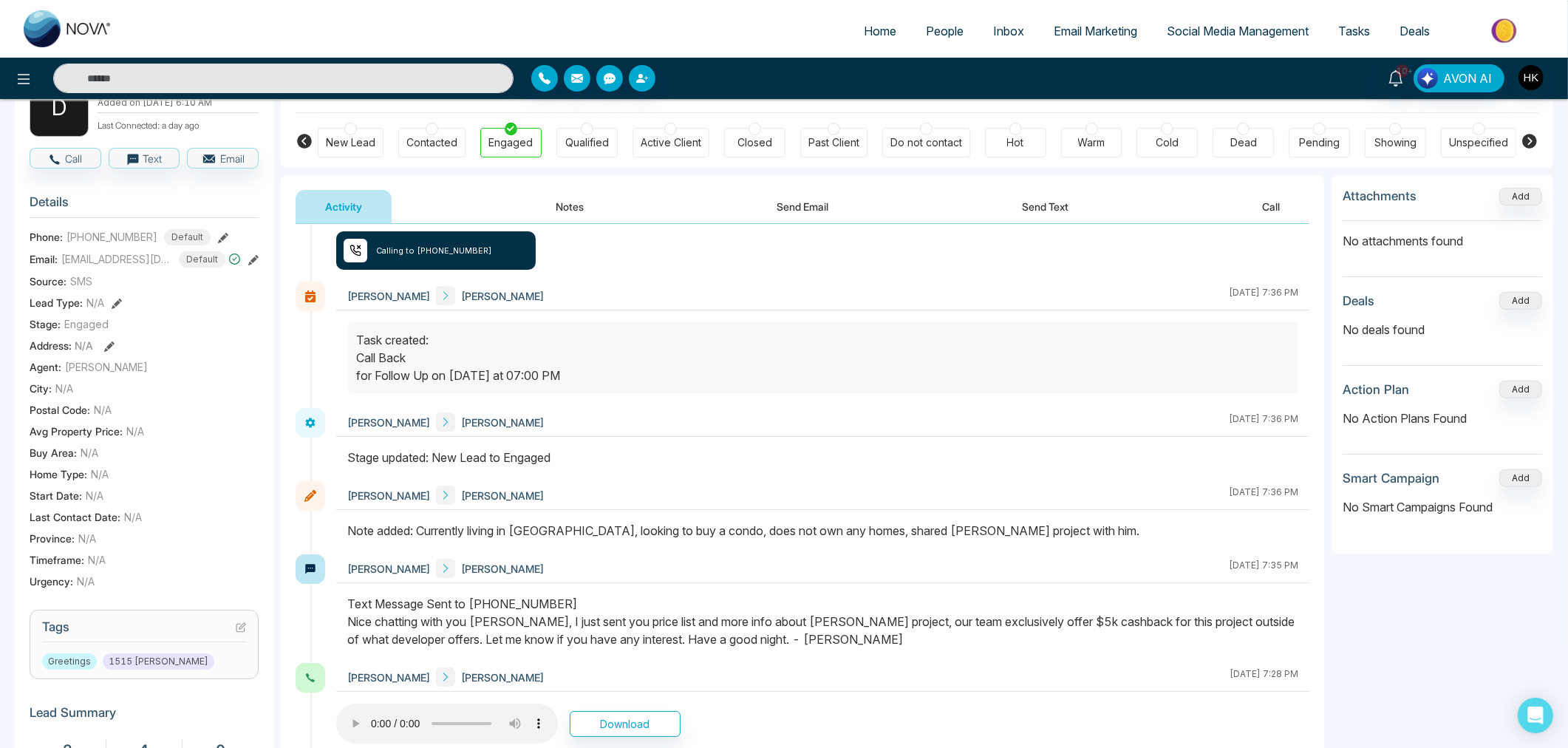
scroll to position [0, 0]
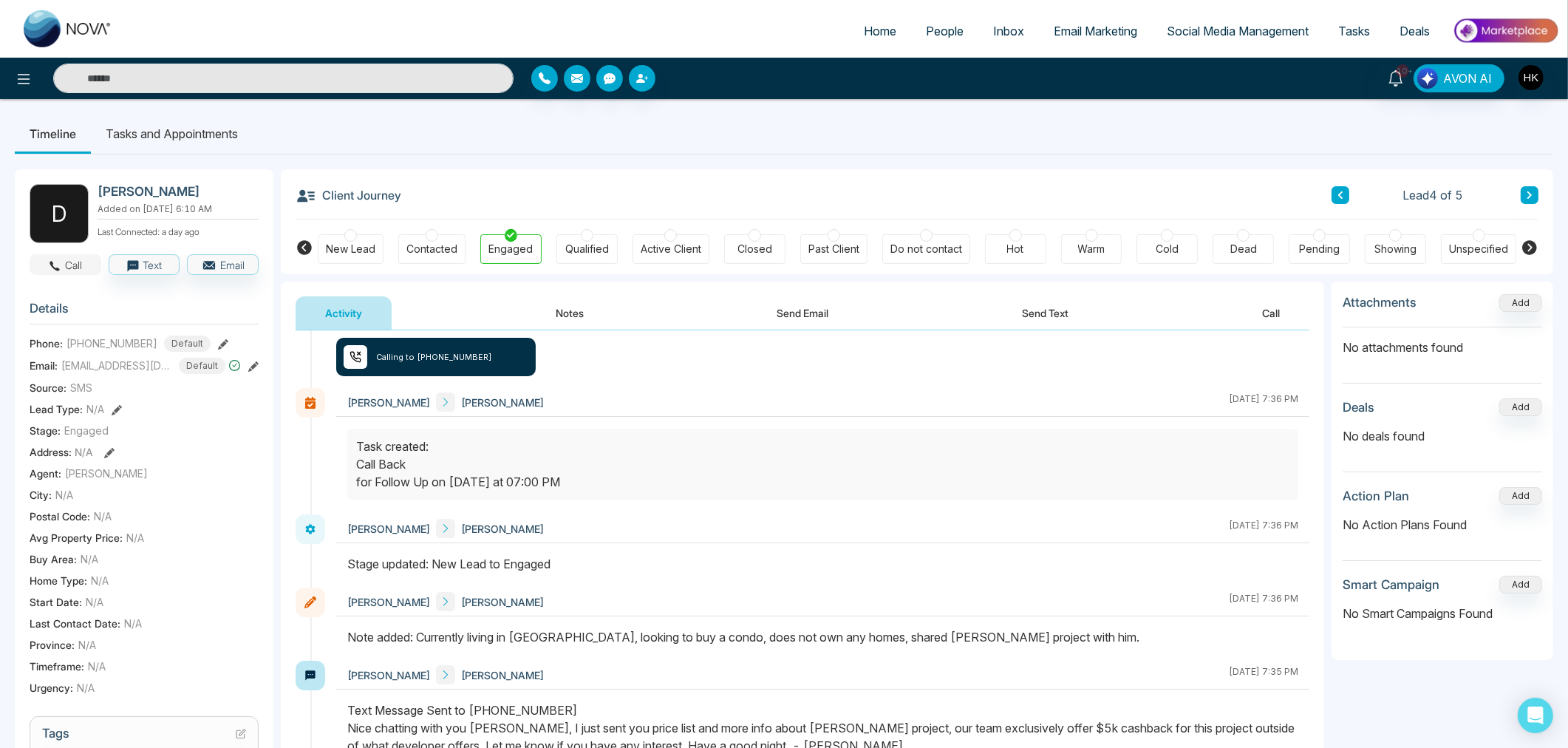
click at [67, 267] on button "Call" at bounding box center [65, 265] width 71 height 21
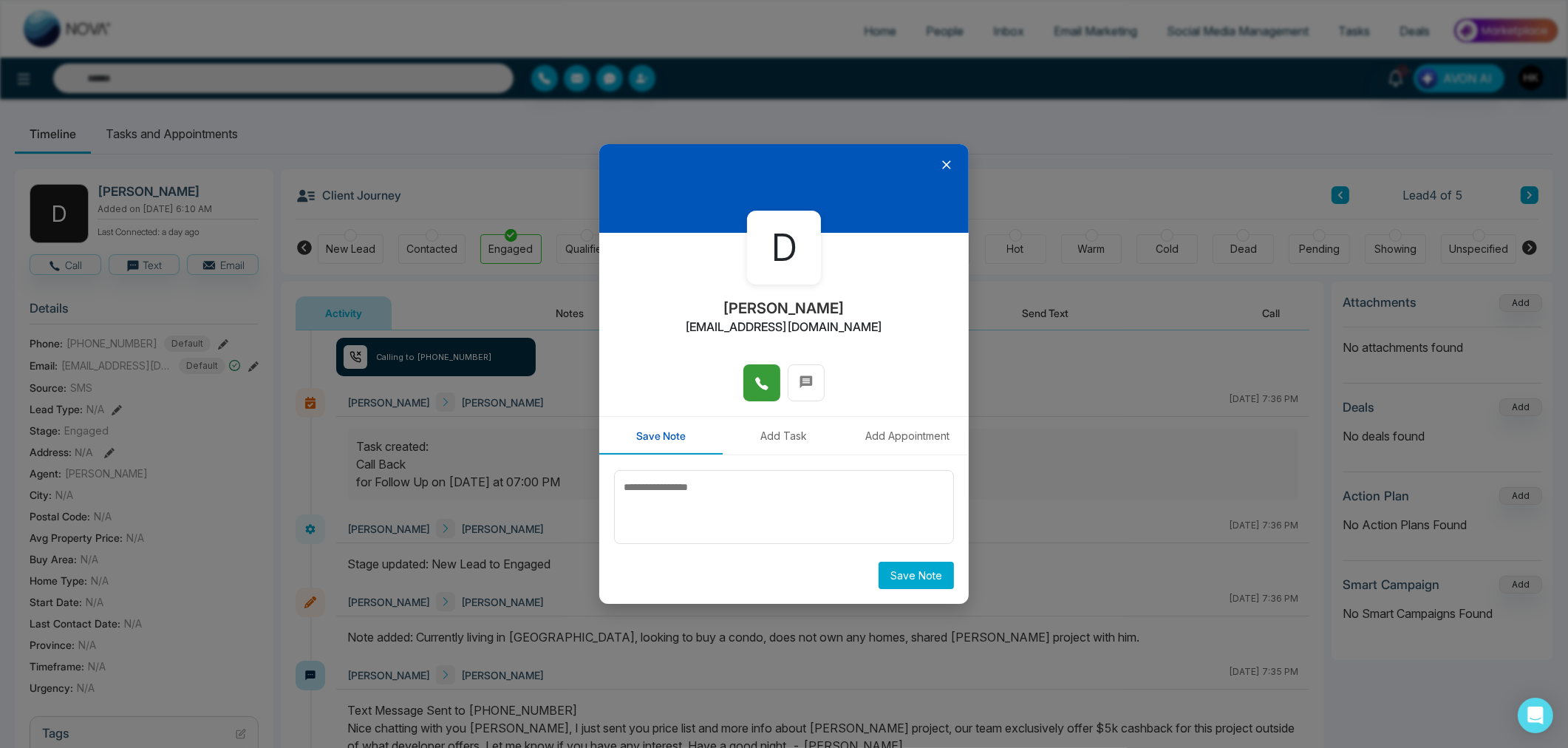
click at [761, 381] on icon at bounding box center [762, 384] width 15 height 15
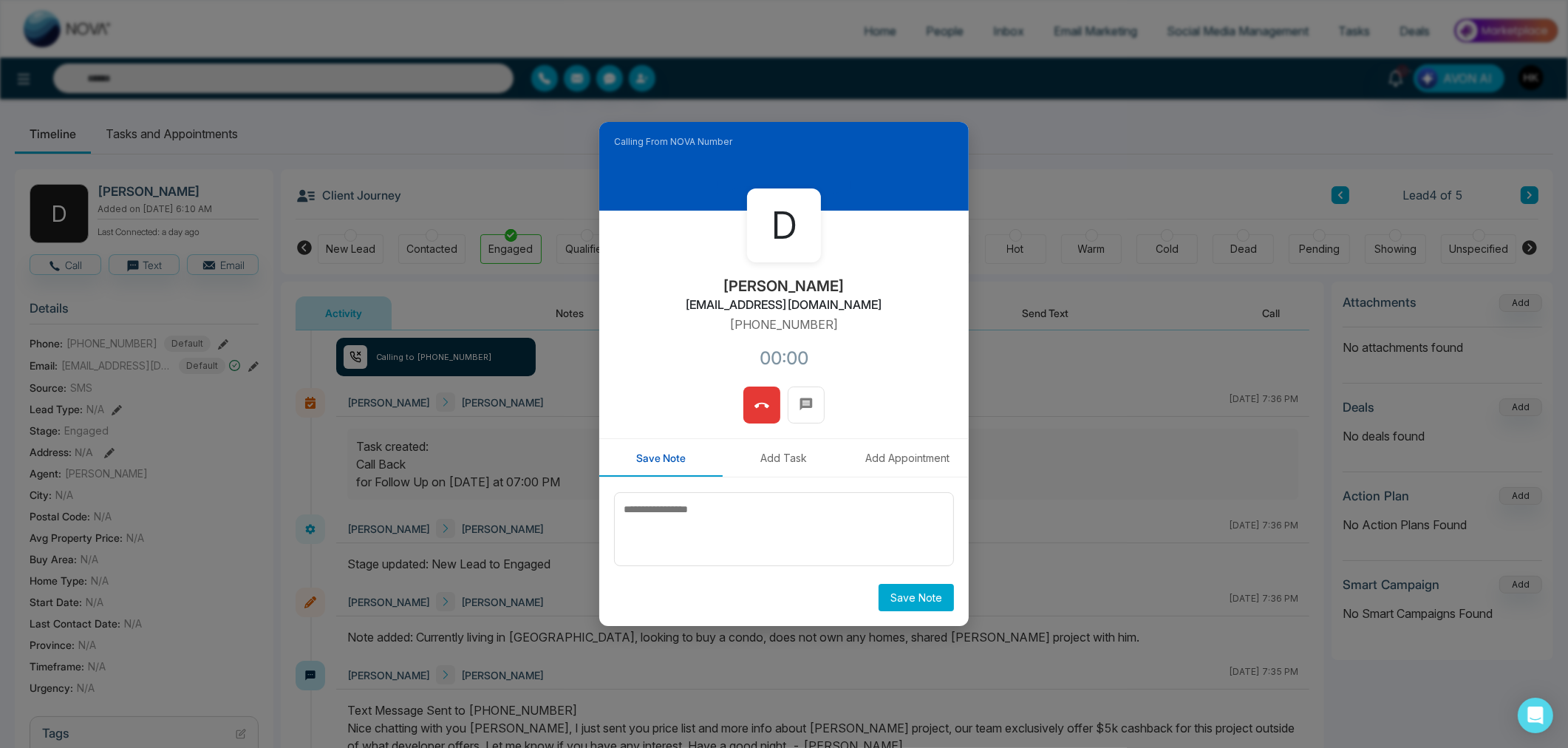
click at [881, 292] on div "D [PERSON_NAME] [EMAIL_ADDRESS][DOMAIN_NAME] [PHONE_NUMBER]:00" at bounding box center [783, 298] width 369 height 175
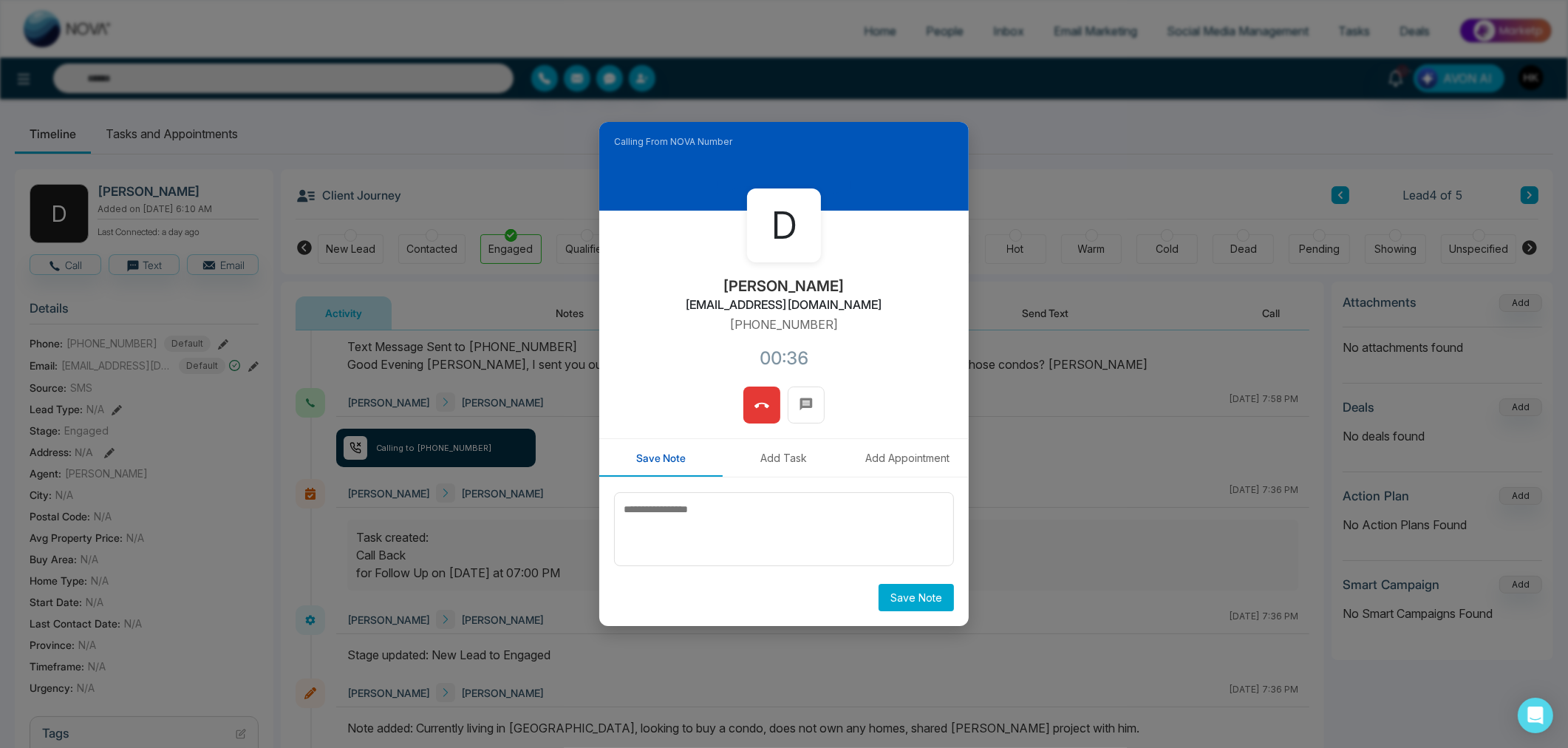
click at [768, 407] on icon at bounding box center [762, 405] width 15 height 5
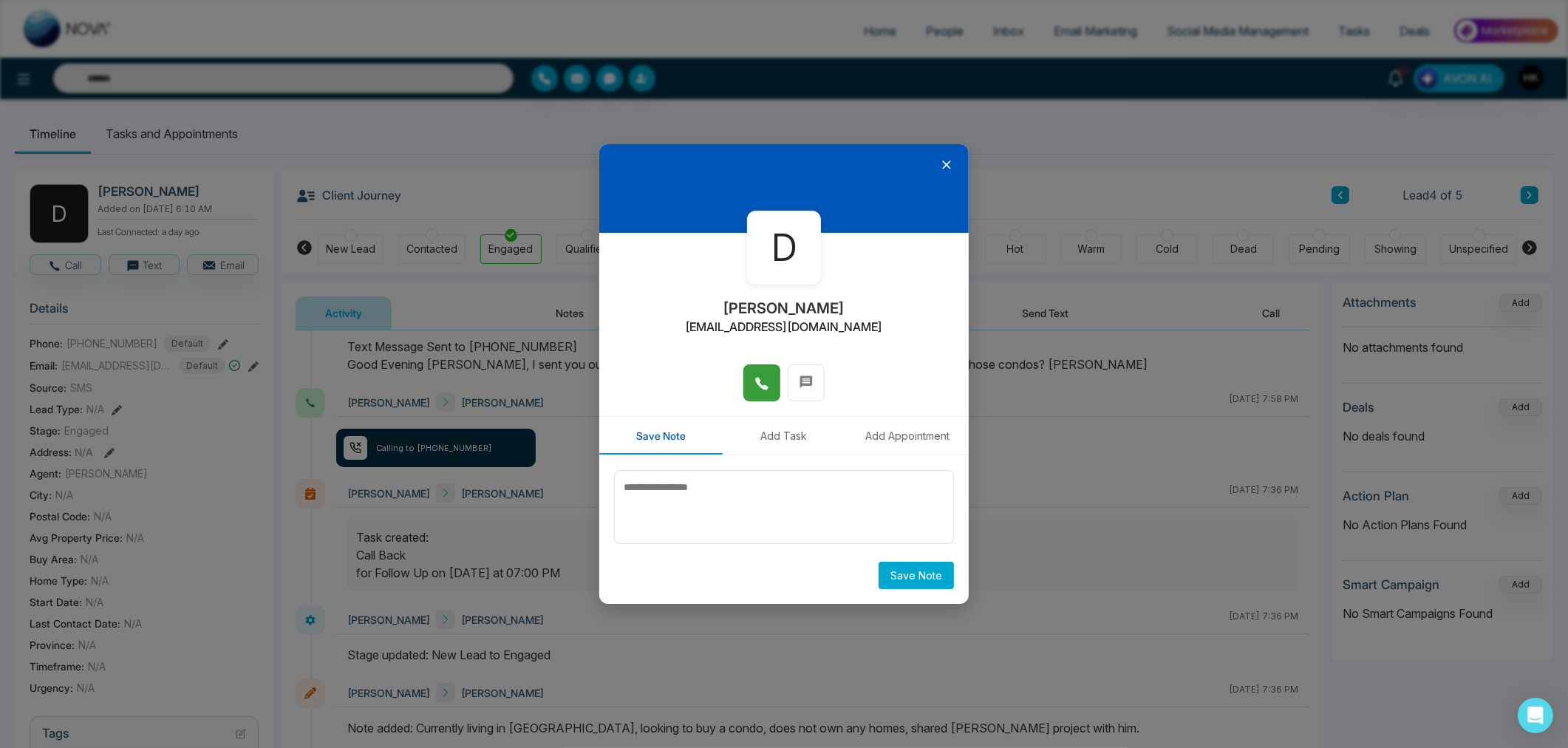
click at [944, 164] on icon at bounding box center [947, 166] width 9 height 9
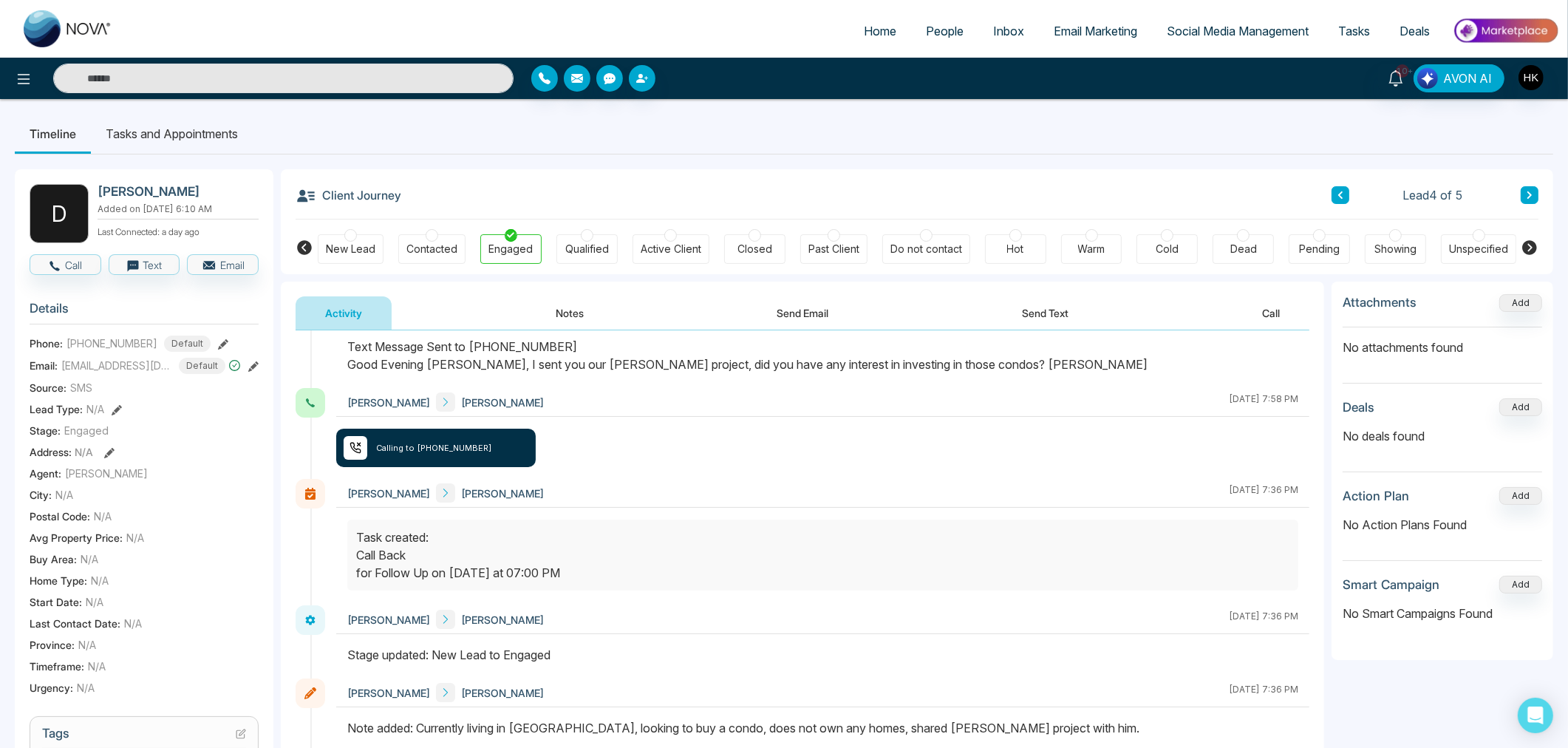
click at [1524, 194] on button at bounding box center [1529, 196] width 18 height 18
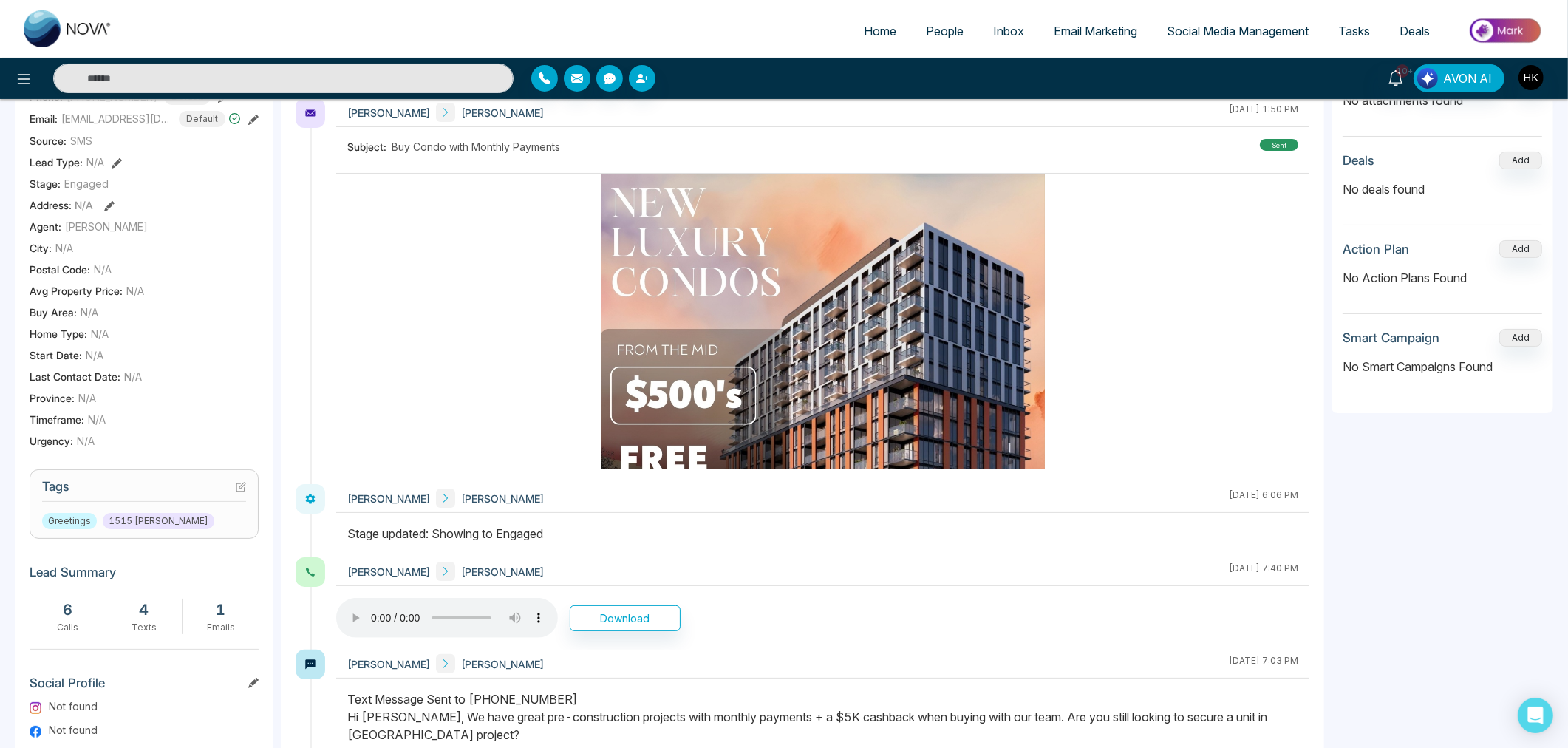
scroll to position [402, 0]
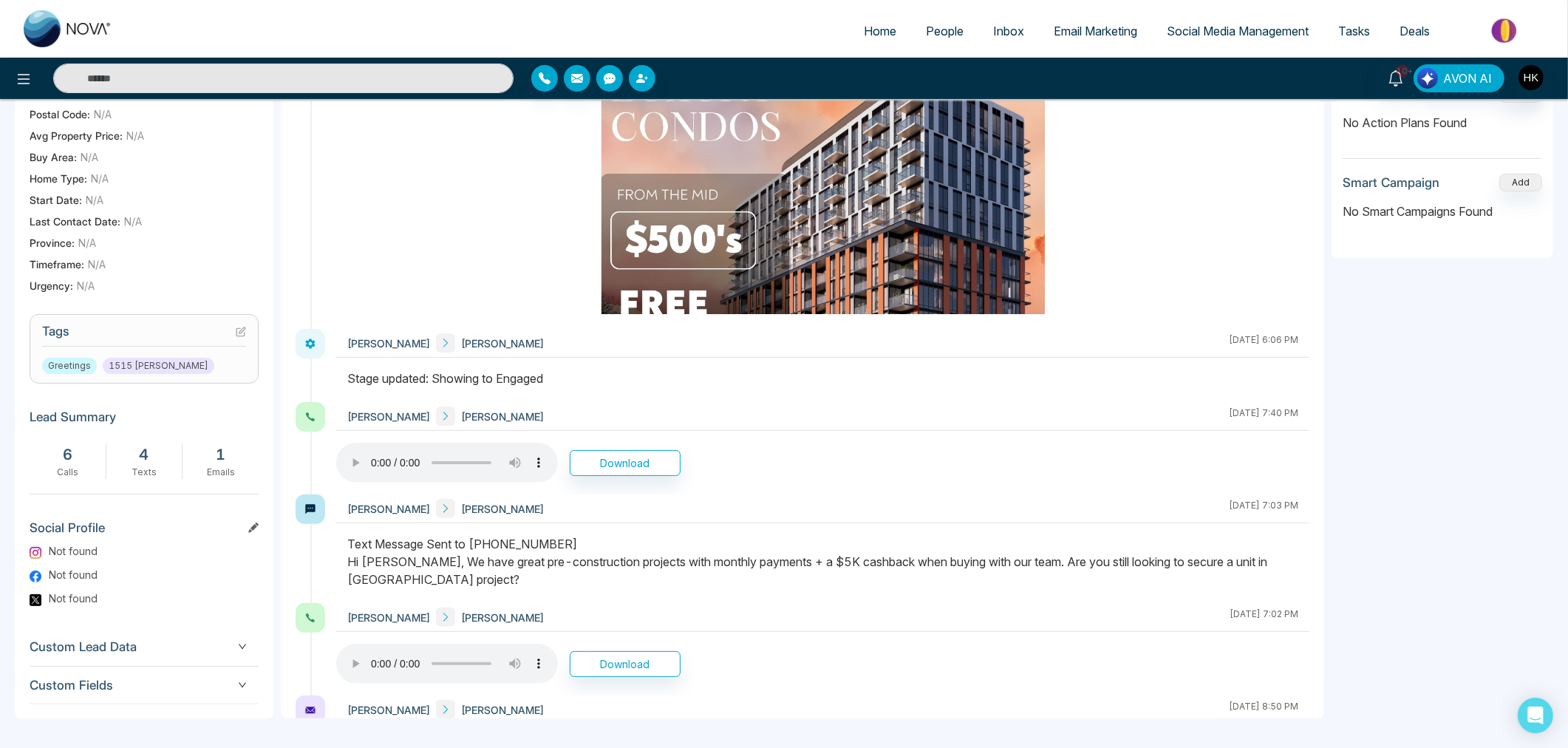
drag, startPoint x: 444, startPoint y: 566, endPoint x: 963, endPoint y: 582, distance: 519.2
click at [963, 582] on div "Text Message Sent to [PHONE_NUMBER] Hi [PERSON_NAME], We have great pre-constru…" at bounding box center [822, 562] width 950 height 54
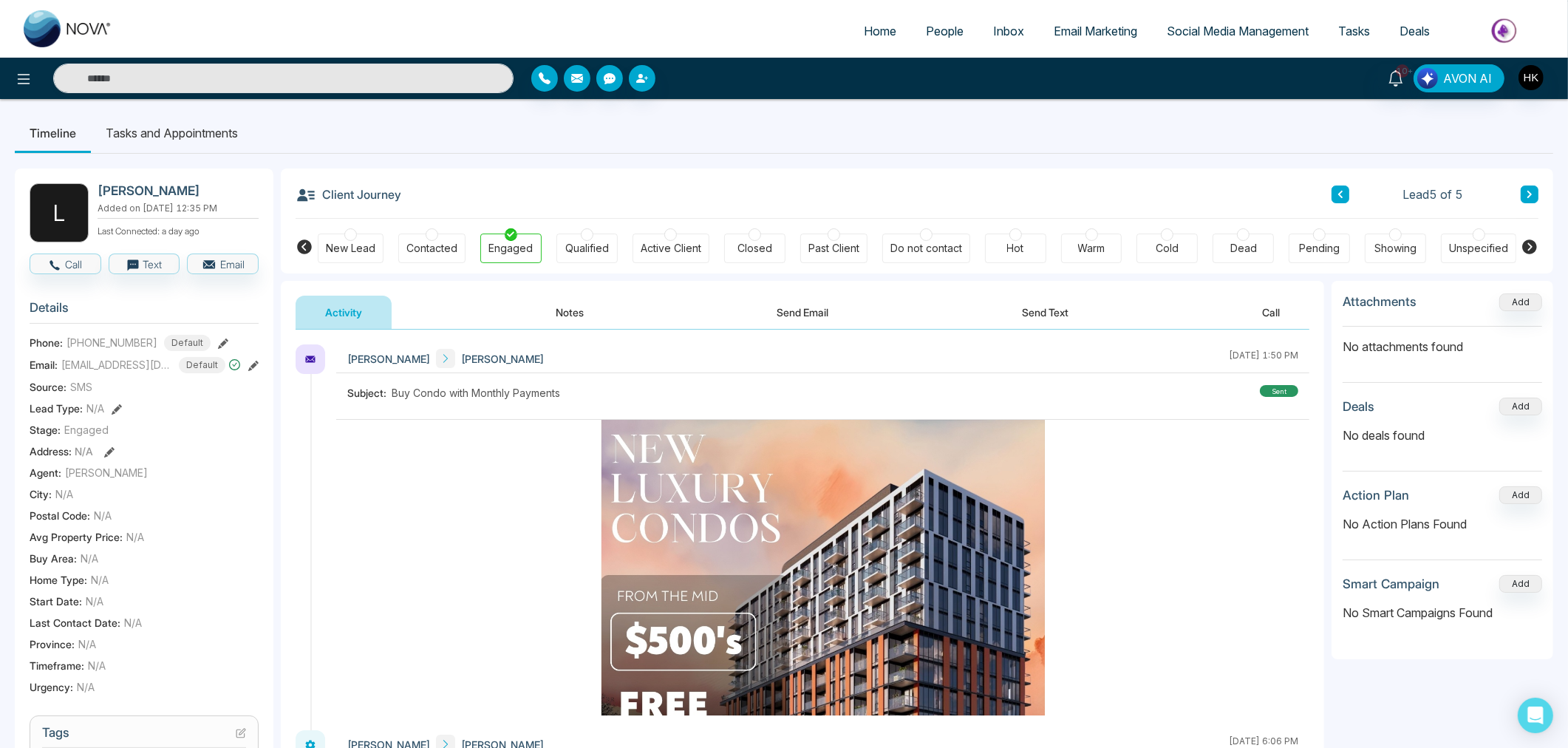
scroll to position [0, 0]
click at [25, 257] on div "L [PERSON_NAME] Added on [DATE] 12:35 PM Last Connected: a day ago Call Text Em…" at bounding box center [144, 645] width 259 height 952
click at [66, 265] on button "Call" at bounding box center [65, 265] width 71 height 21
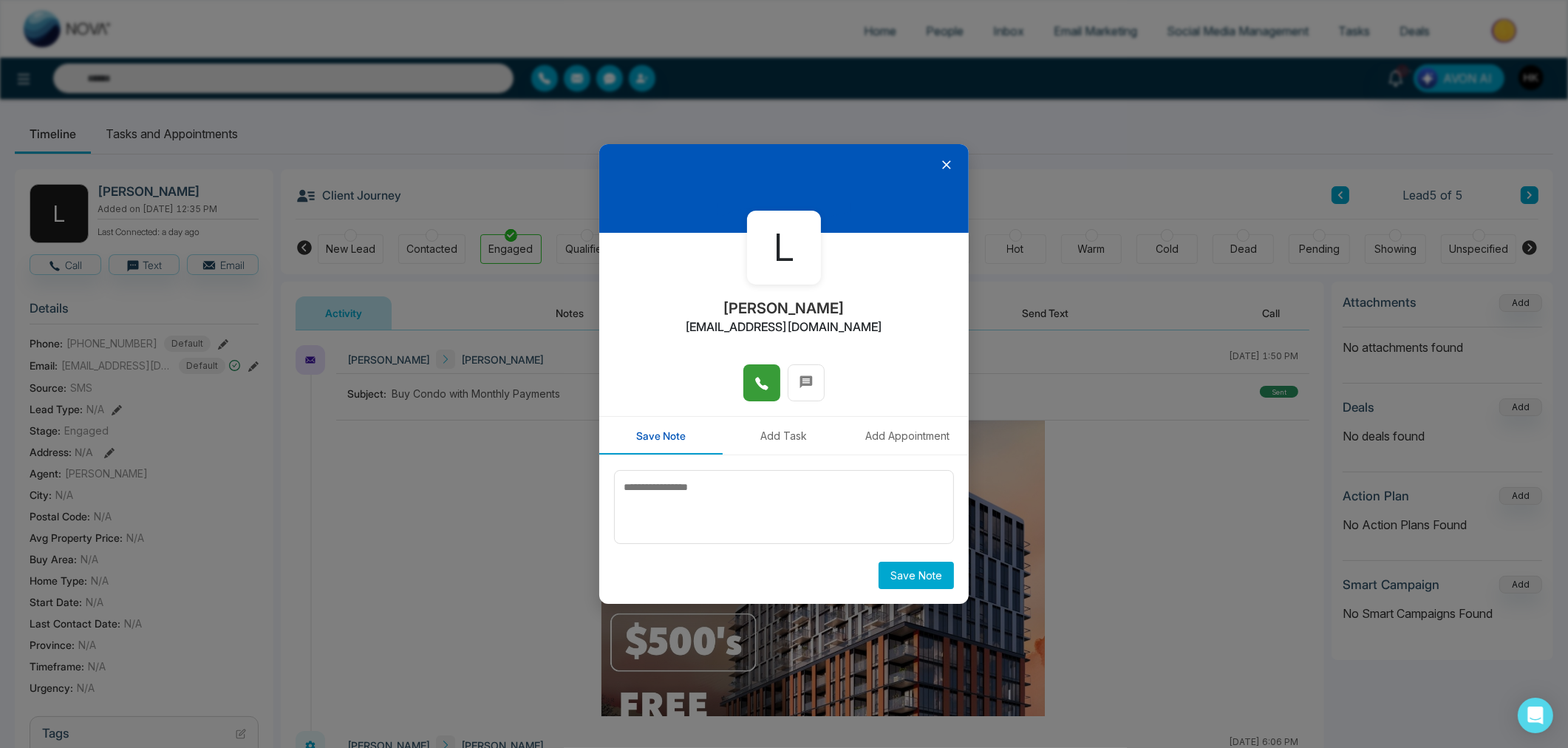
click at [764, 381] on icon at bounding box center [762, 384] width 15 height 15
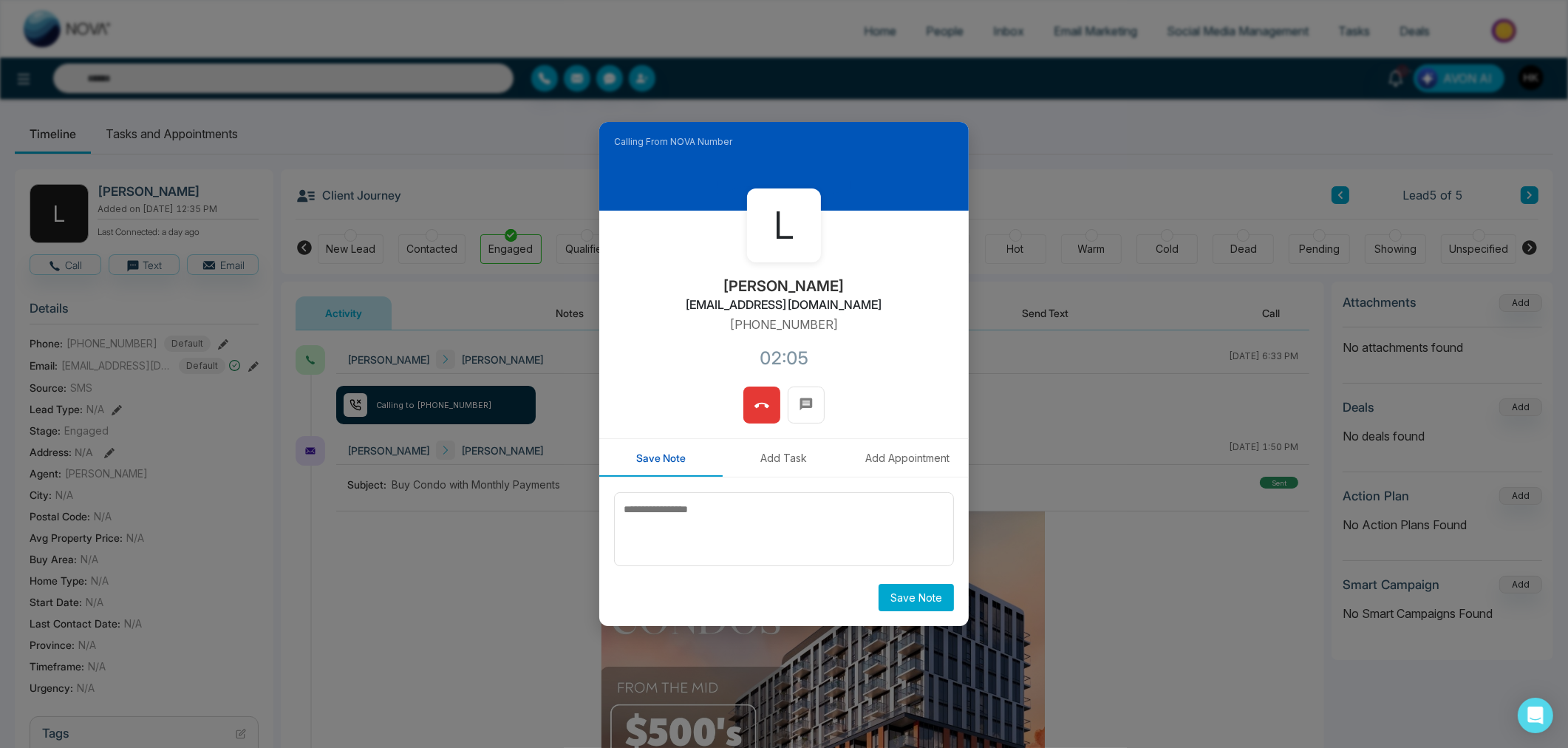
click at [767, 401] on icon at bounding box center [762, 406] width 15 height 15
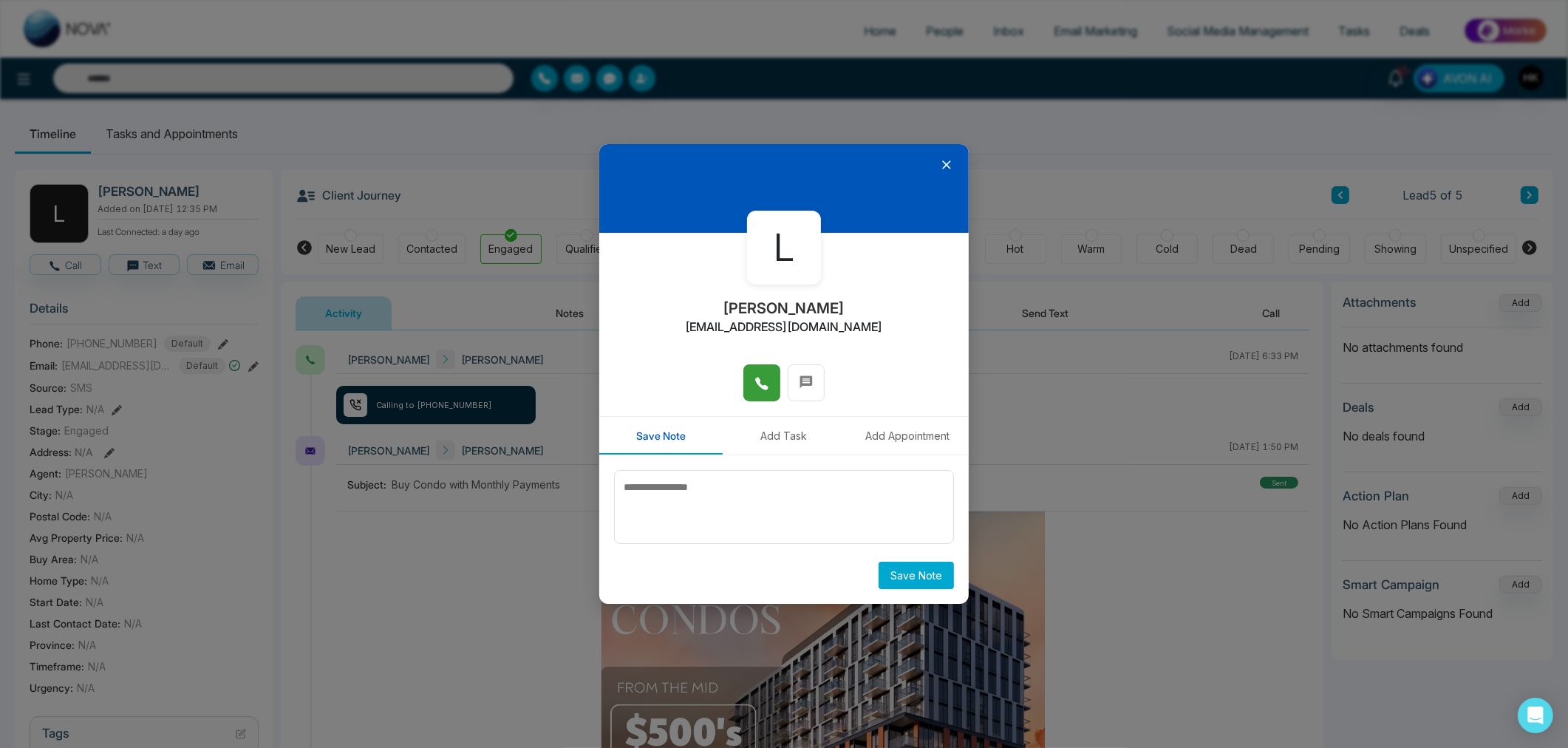
click at [942, 166] on icon at bounding box center [947, 165] width 15 height 15
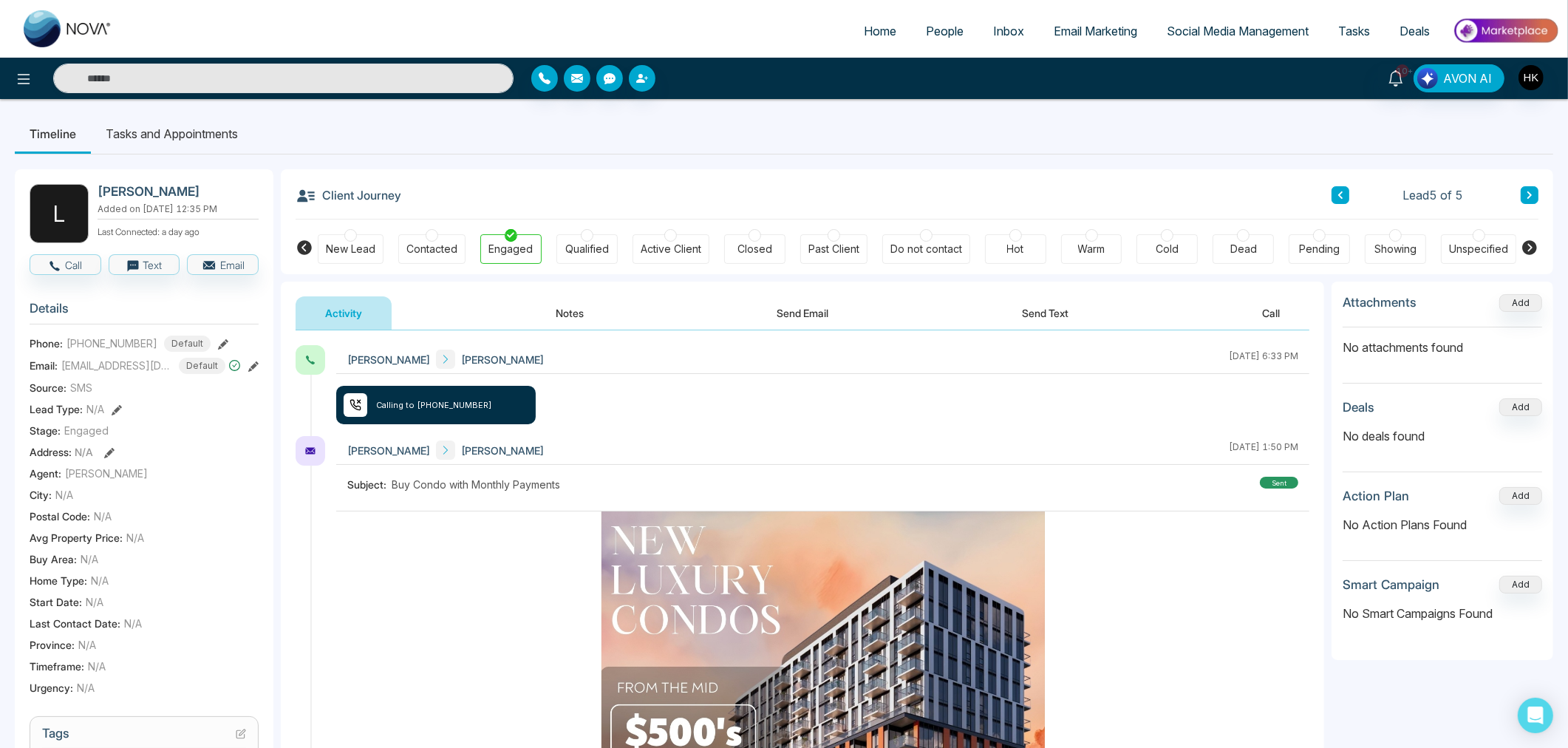
click at [1244, 236] on div at bounding box center [1243, 235] width 13 height 13
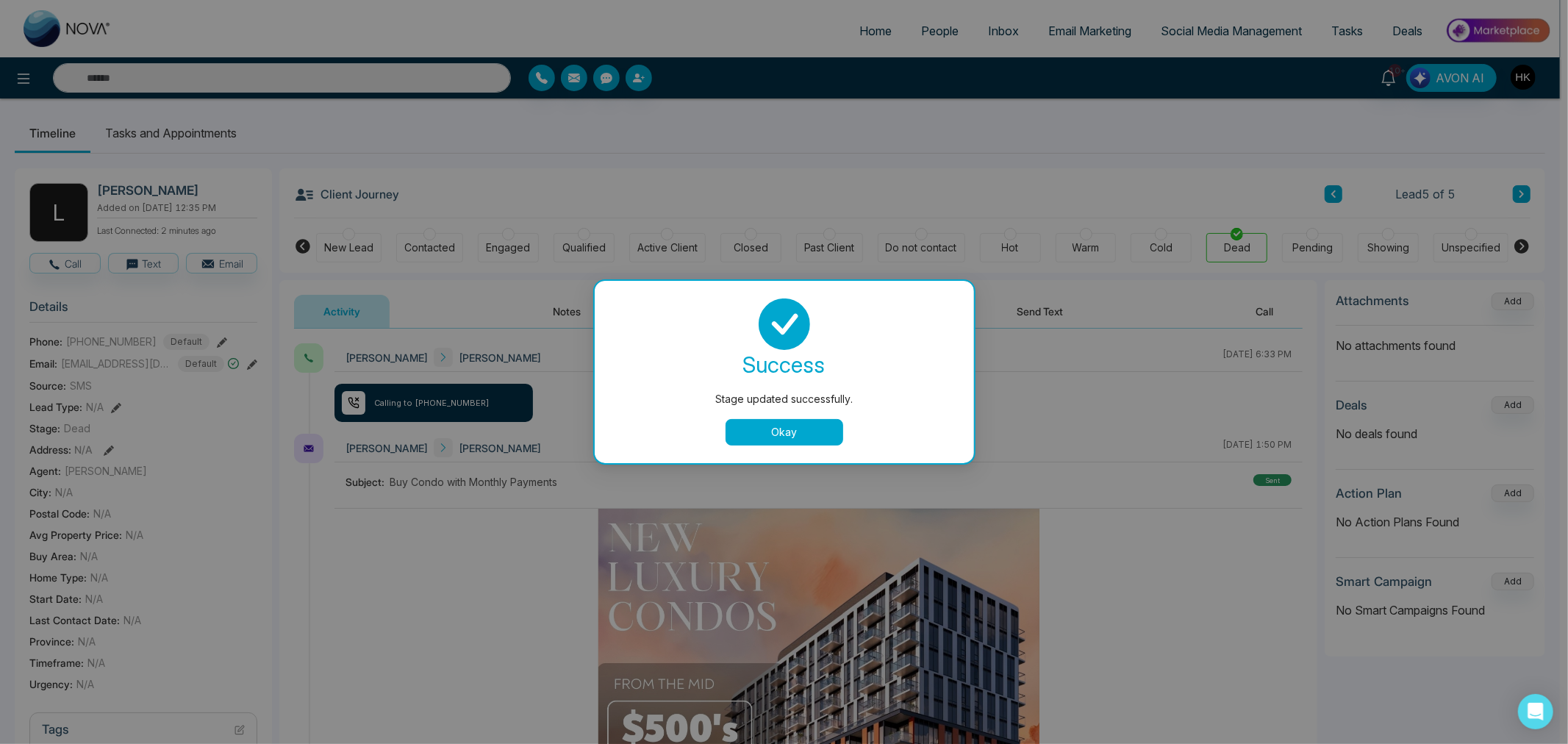
click at [810, 428] on button "Okay" at bounding box center [784, 433] width 118 height 27
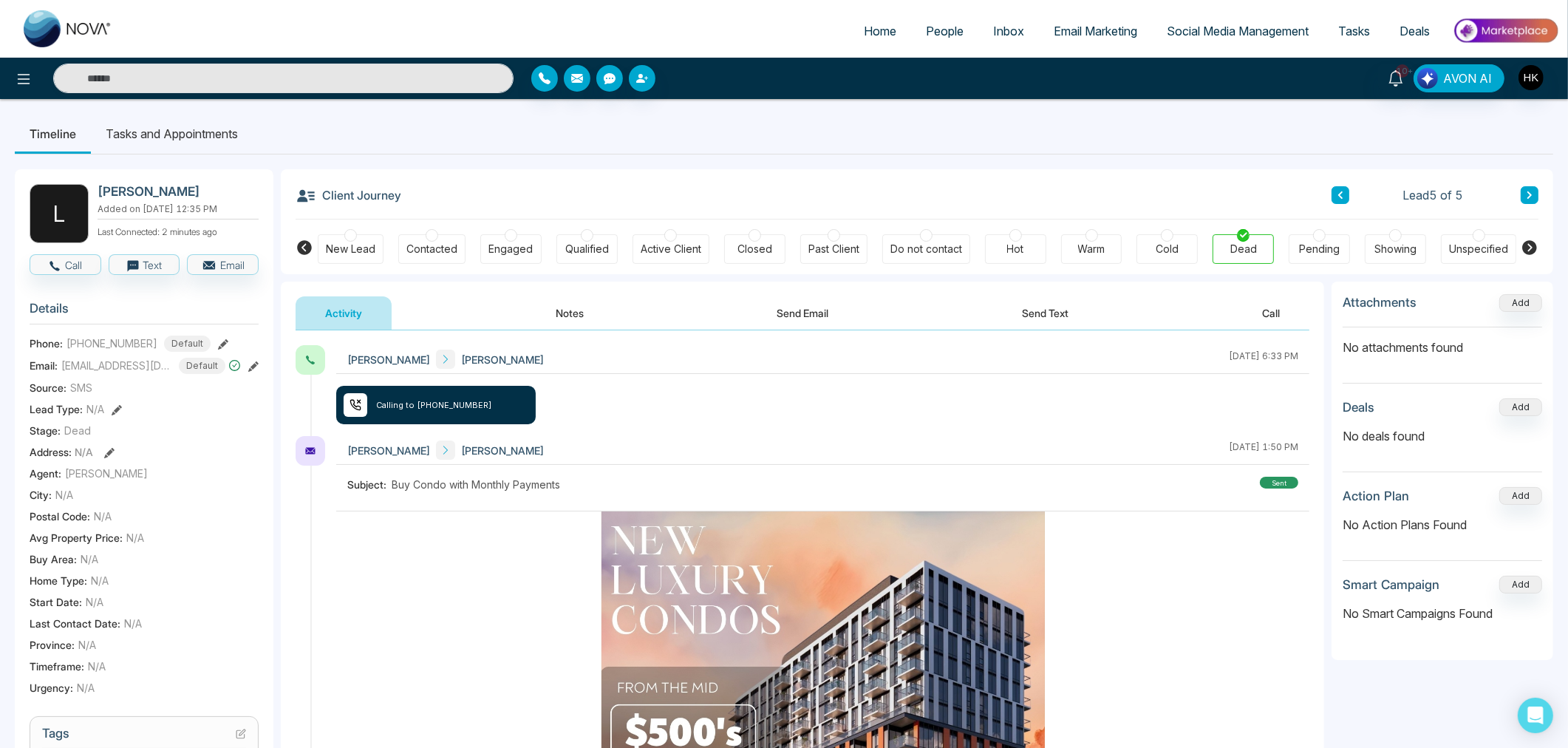
click at [580, 306] on button "Notes" at bounding box center [569, 313] width 87 height 33
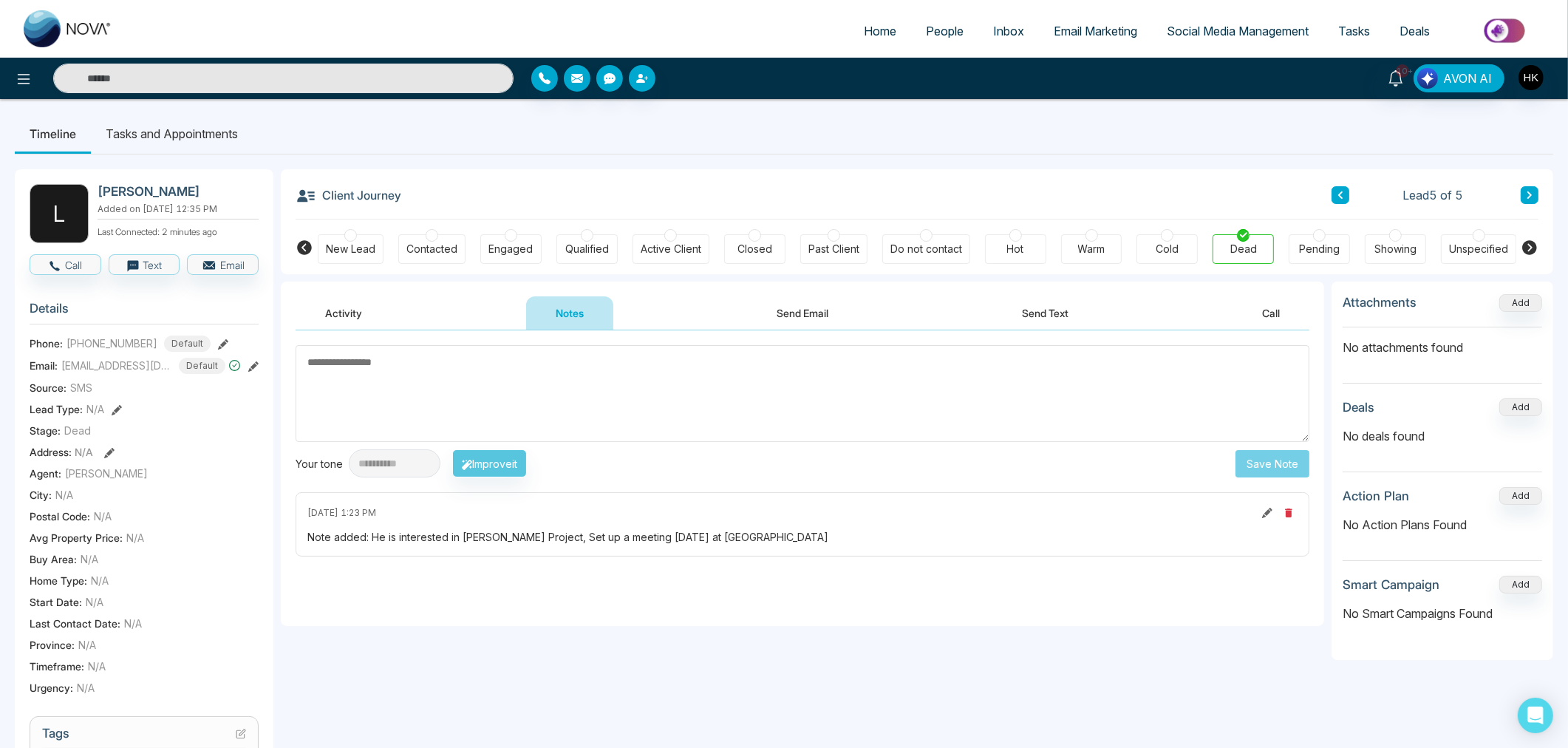
click at [535, 367] on textarea at bounding box center [803, 393] width 1014 height 97
type textarea "**********"
click at [1289, 461] on button "Save Note" at bounding box center [1271, 463] width 74 height 28
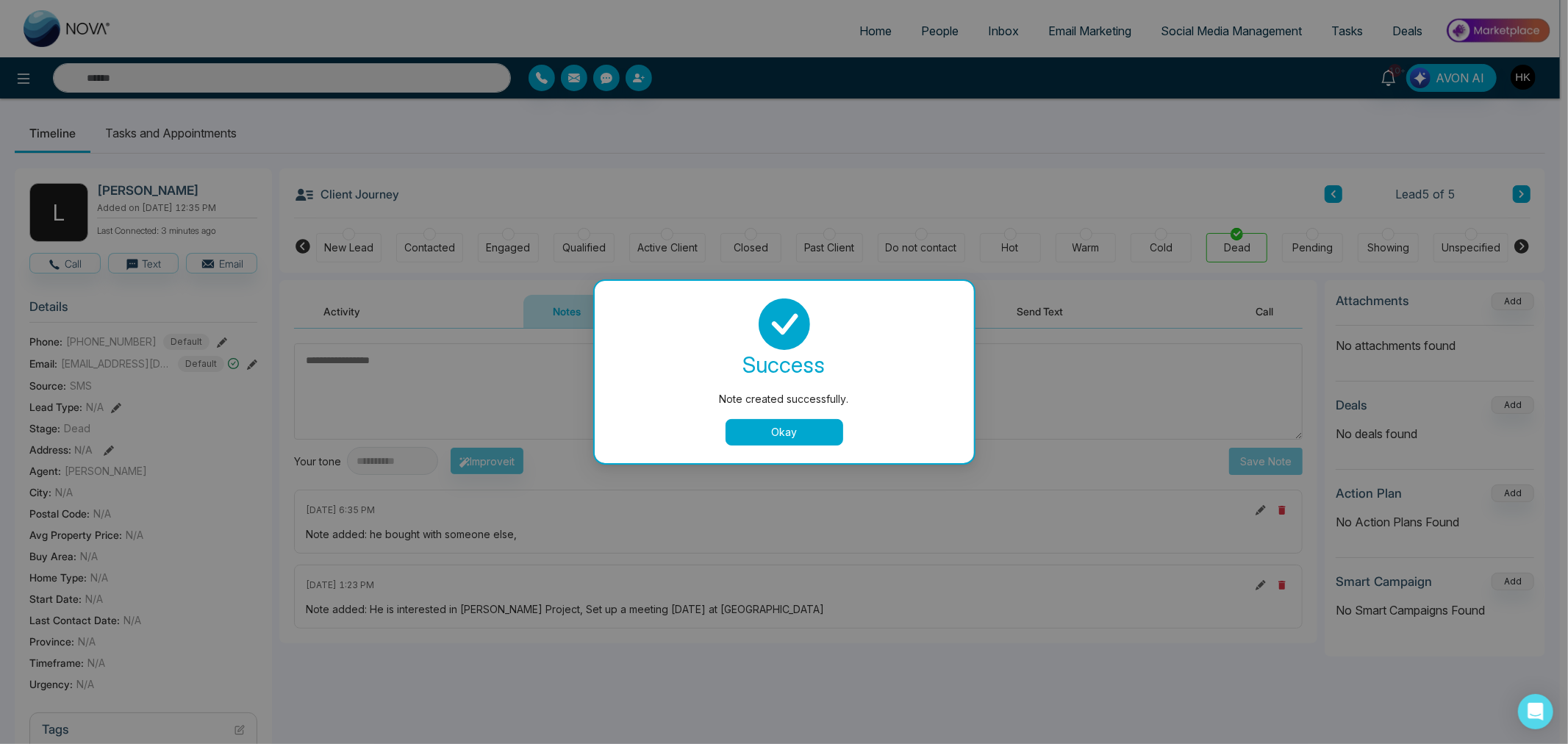
click at [765, 430] on button "Okay" at bounding box center [784, 433] width 118 height 27
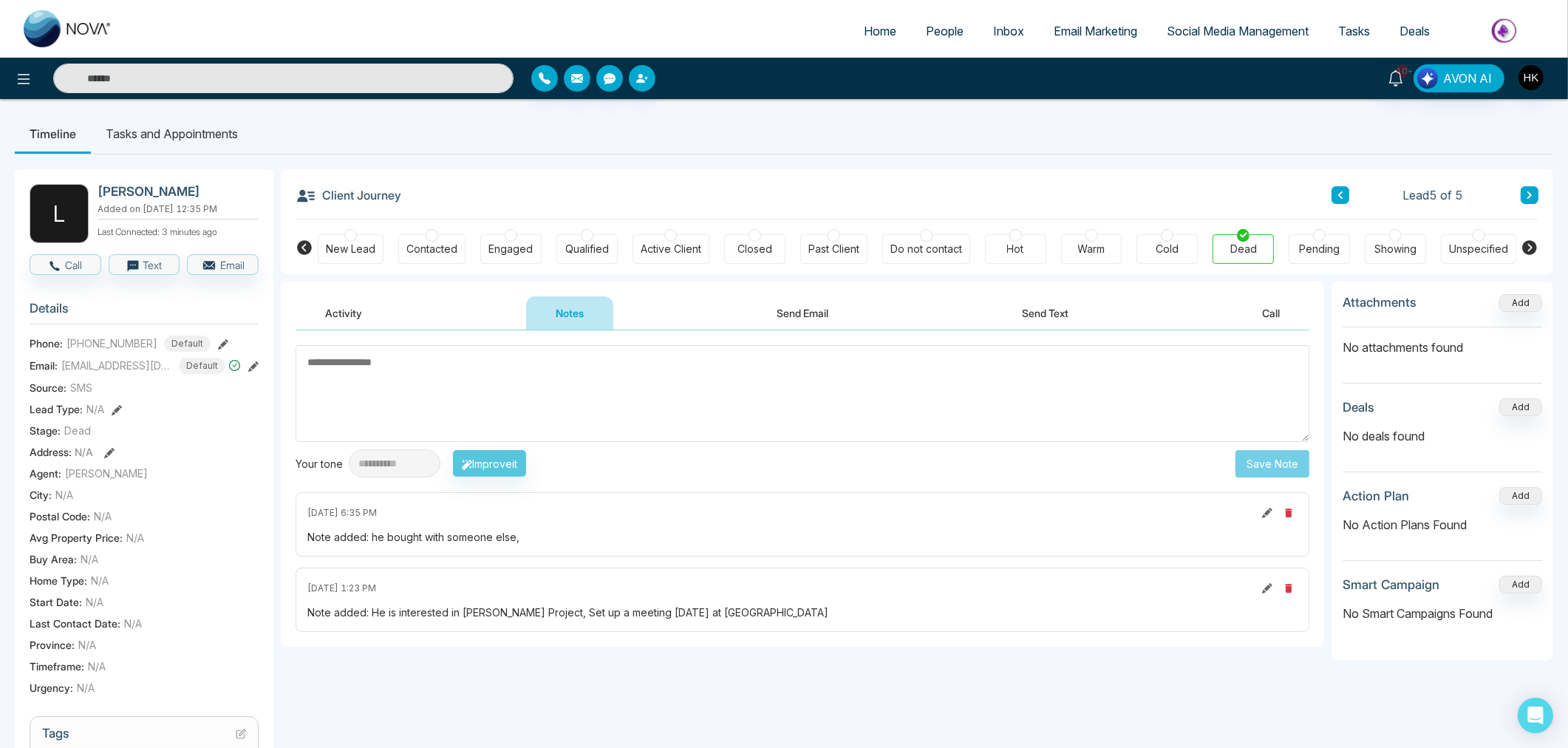
click at [936, 33] on span "People" at bounding box center [945, 31] width 38 height 15
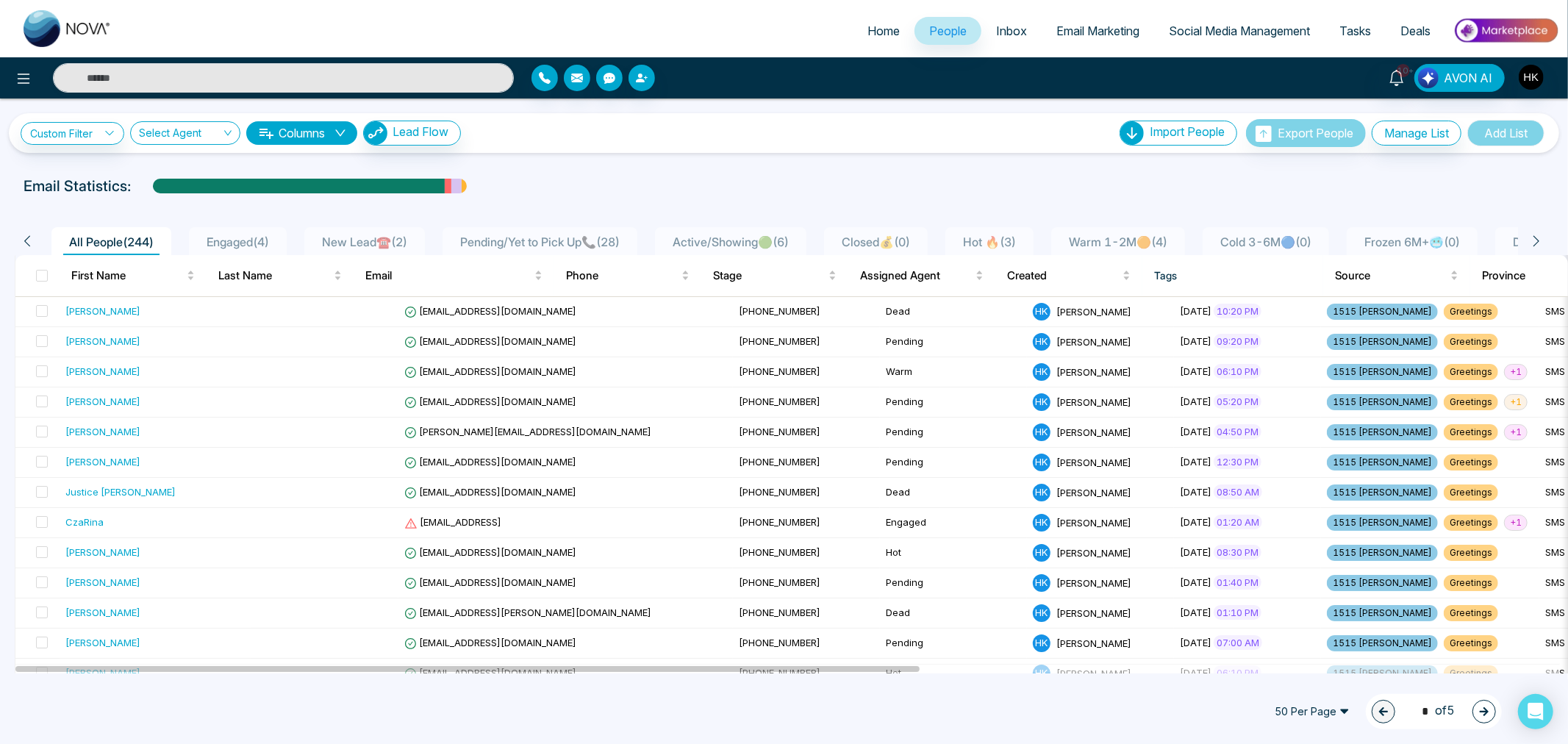
click at [1018, 245] on span "Hot 🔥 ( 3 )" at bounding box center [988, 242] width 64 height 15
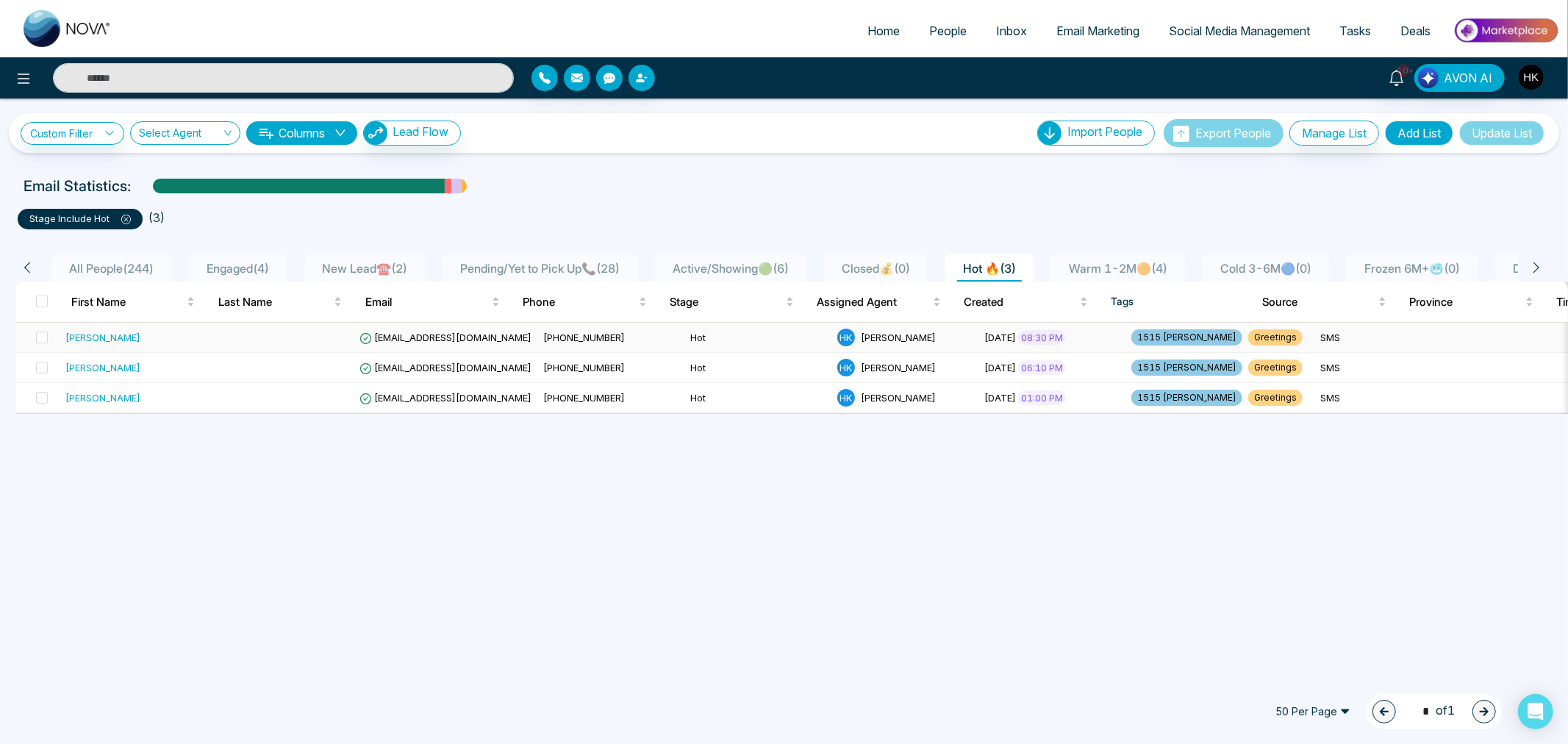
click at [107, 338] on div "[PERSON_NAME]" at bounding box center [102, 337] width 75 height 15
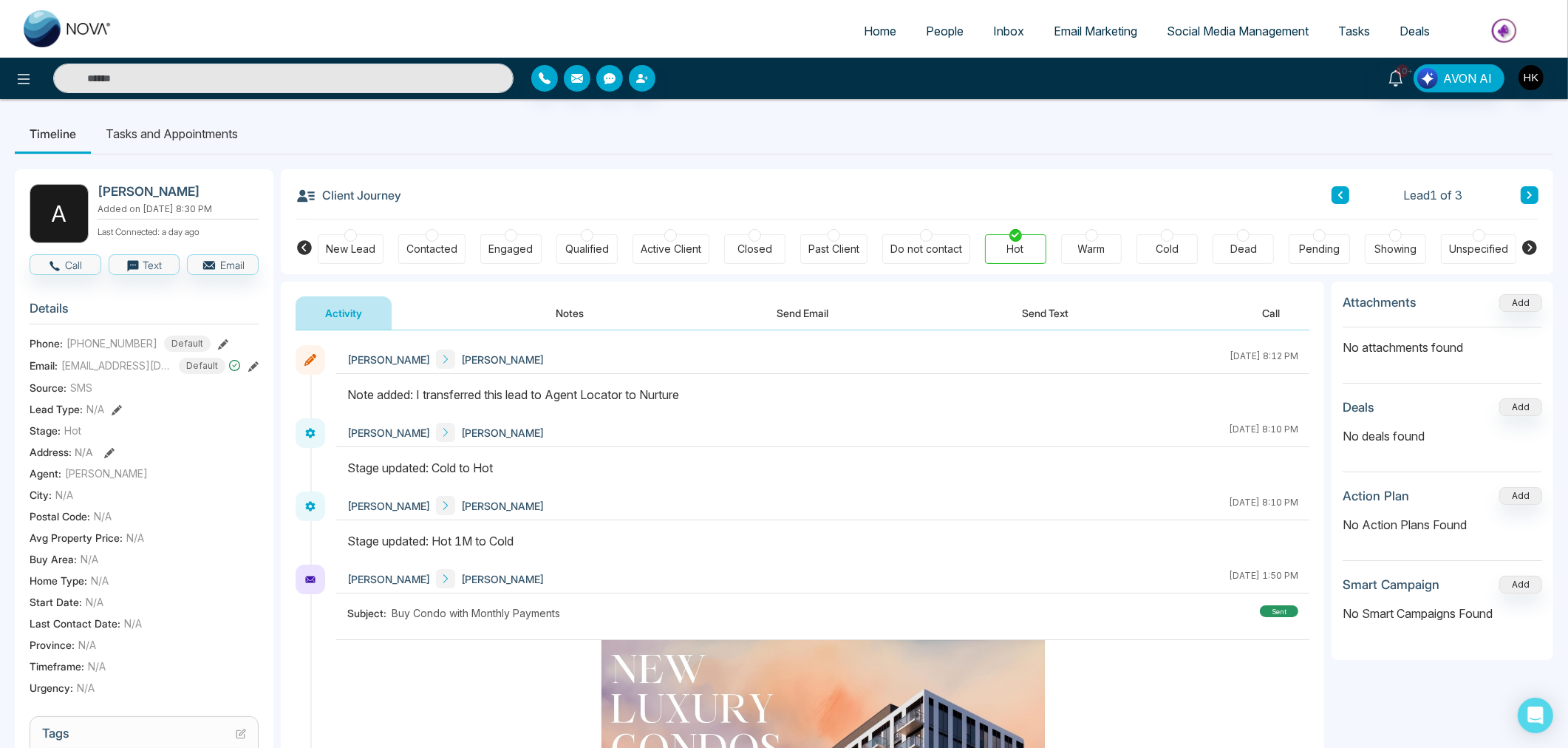
drag, startPoint x: 410, startPoint y: 400, endPoint x: 774, endPoint y: 400, distance: 364.0
click at [774, 400] on div "Note added: I transferred this lead to Agent Locator to Nurture" at bounding box center [822, 395] width 950 height 18
click at [1526, 192] on icon at bounding box center [1529, 195] width 7 height 9
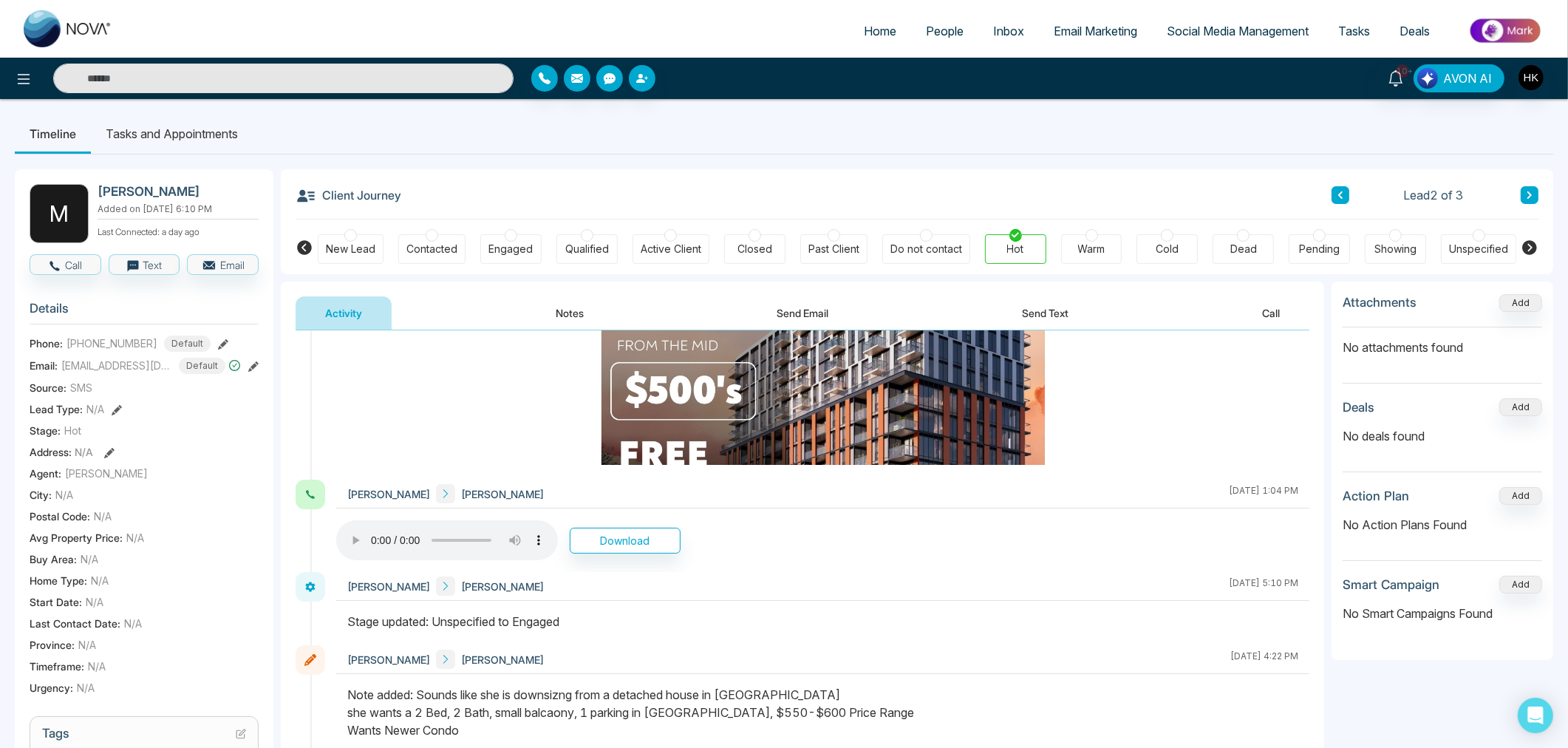
scroll to position [607, 0]
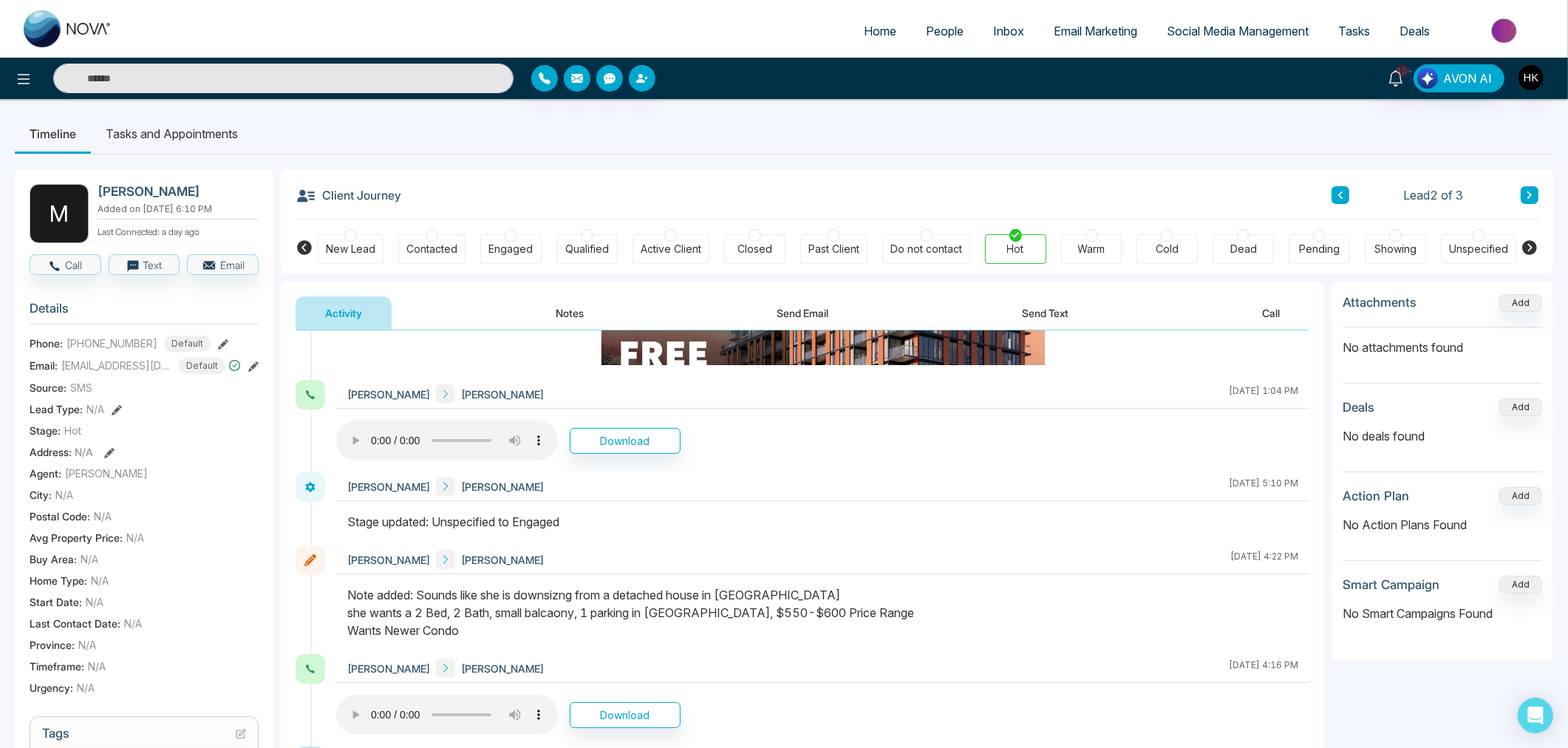
drag, startPoint x: 386, startPoint y: 609, endPoint x: 920, endPoint y: 622, distance: 534.2
click at [920, 622] on div "Note added: Sounds like she is downsizng from a detached house in [GEOGRAPHIC_D…" at bounding box center [822, 613] width 950 height 54
click at [921, 619] on div "Note added: Sounds like she is downsizng from a detached house in [GEOGRAPHIC_D…" at bounding box center [822, 613] width 950 height 54
click at [563, 618] on div "Note added: Sounds like she is downsizng from a detached house in [GEOGRAPHIC_D…" at bounding box center [822, 613] width 950 height 54
click at [74, 264] on button "Call" at bounding box center [65, 265] width 71 height 21
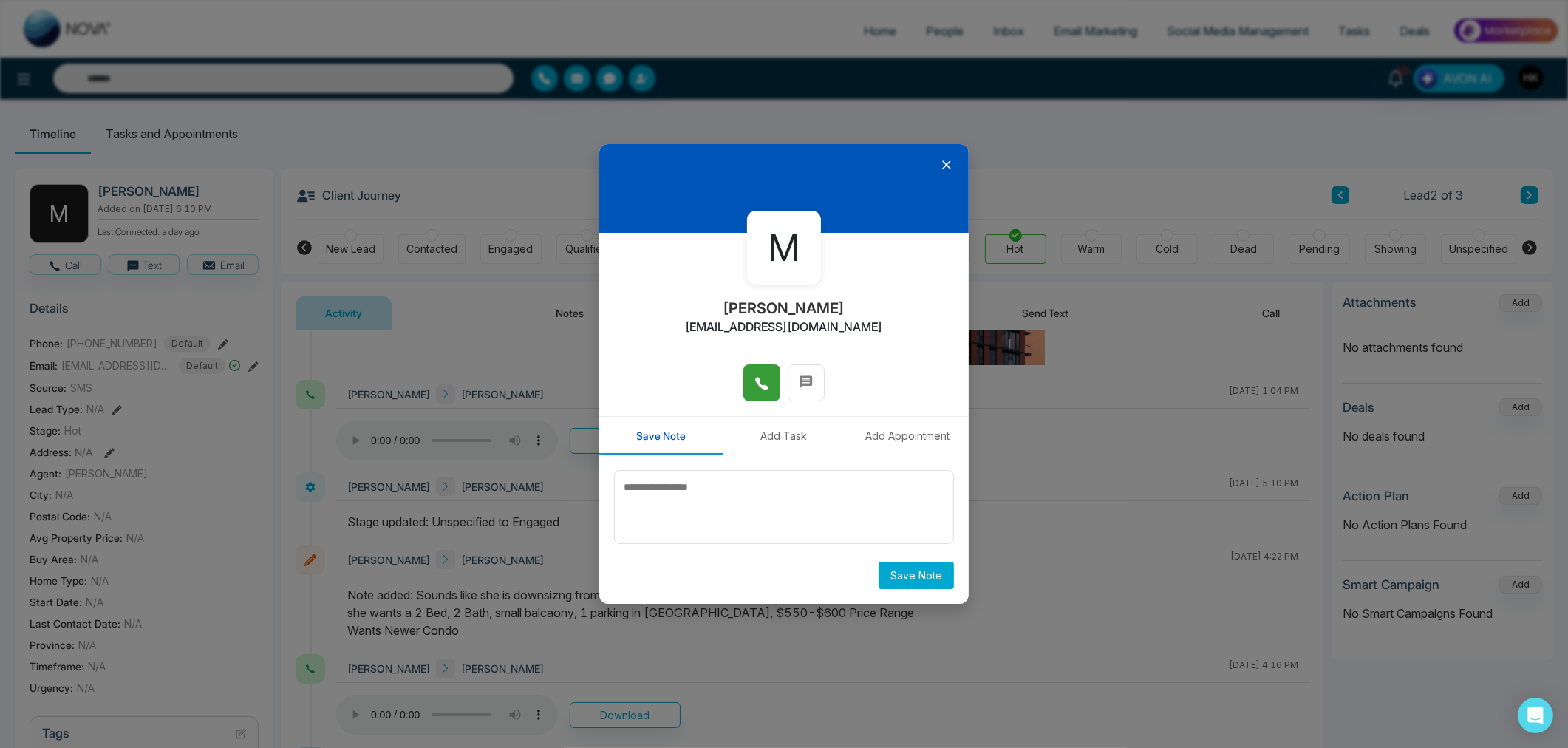
click at [768, 374] on span at bounding box center [762, 383] width 15 height 22
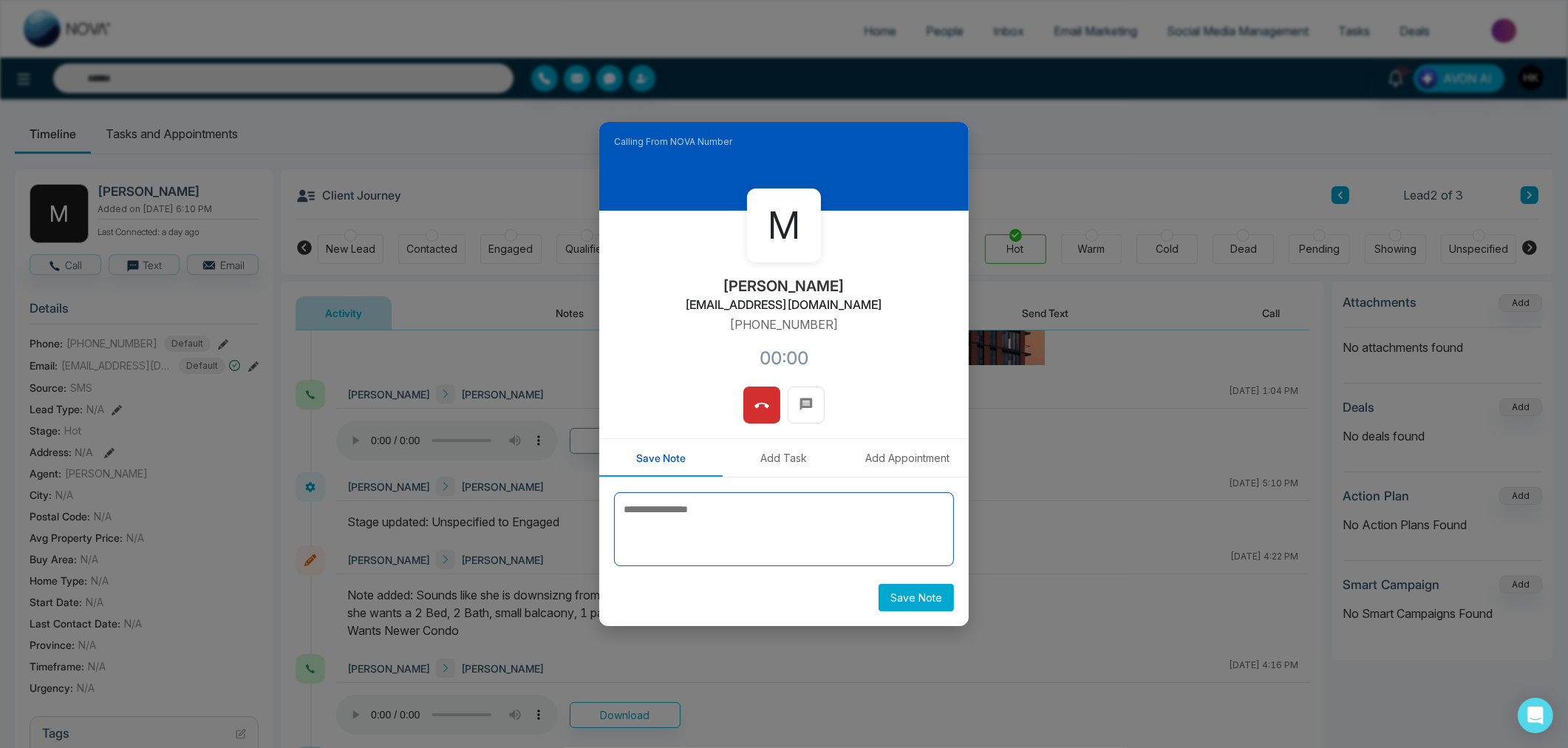
click at [726, 519] on textarea at bounding box center [783, 529] width 340 height 74
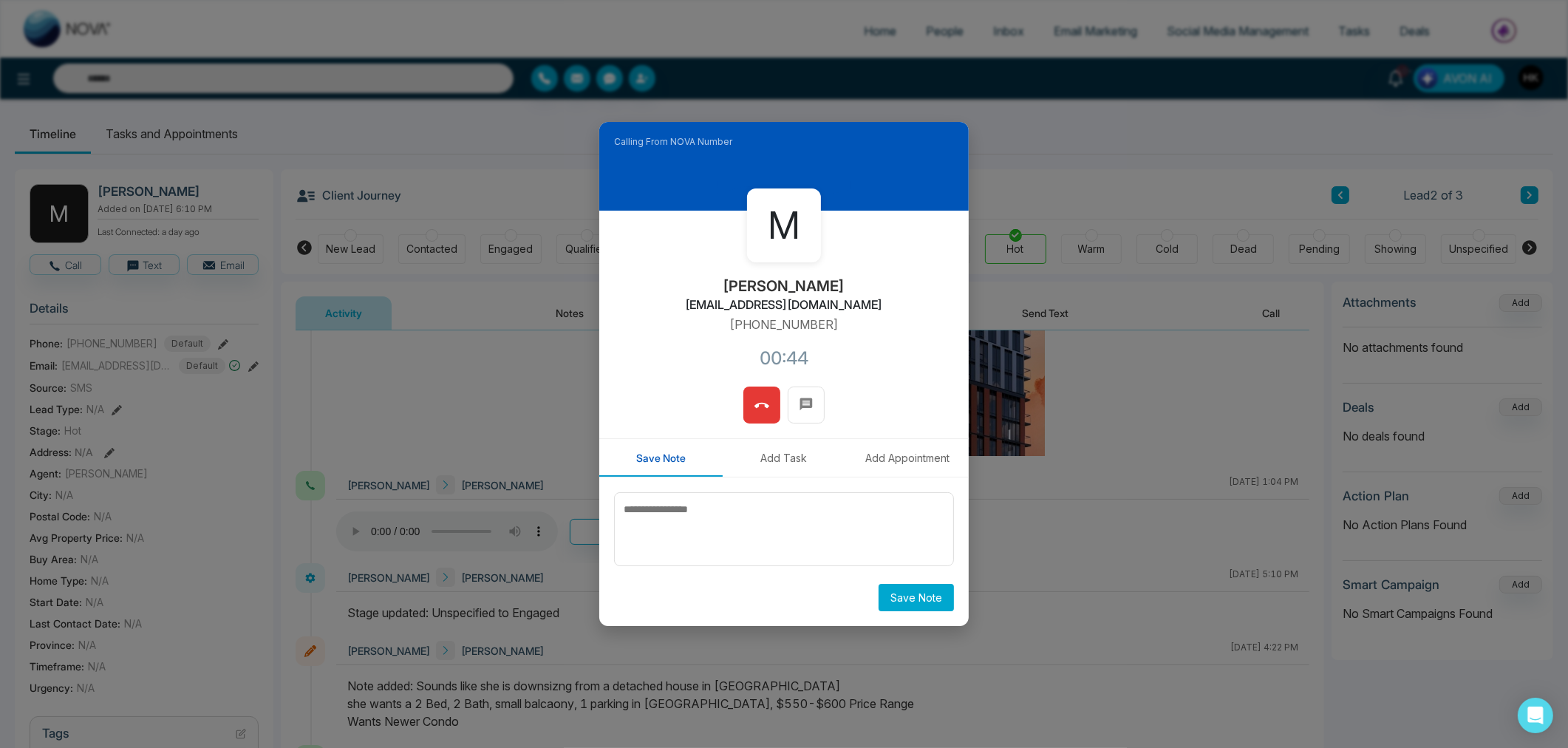
click at [762, 395] on span at bounding box center [762, 405] width 15 height 22
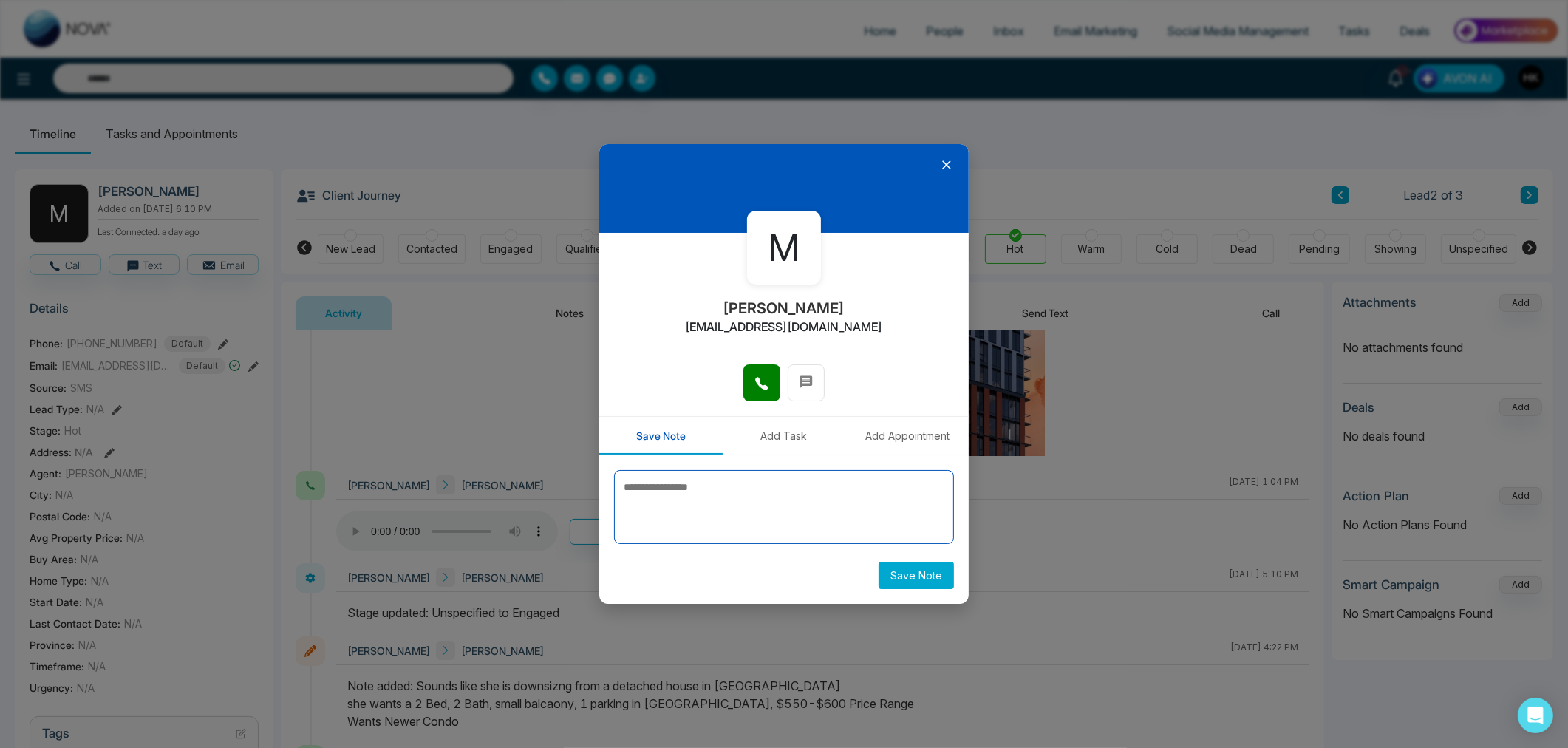
click at [710, 488] on textarea at bounding box center [783, 506] width 340 height 74
type textarea "**********"
click at [910, 573] on button "Save Note" at bounding box center [916, 575] width 75 height 28
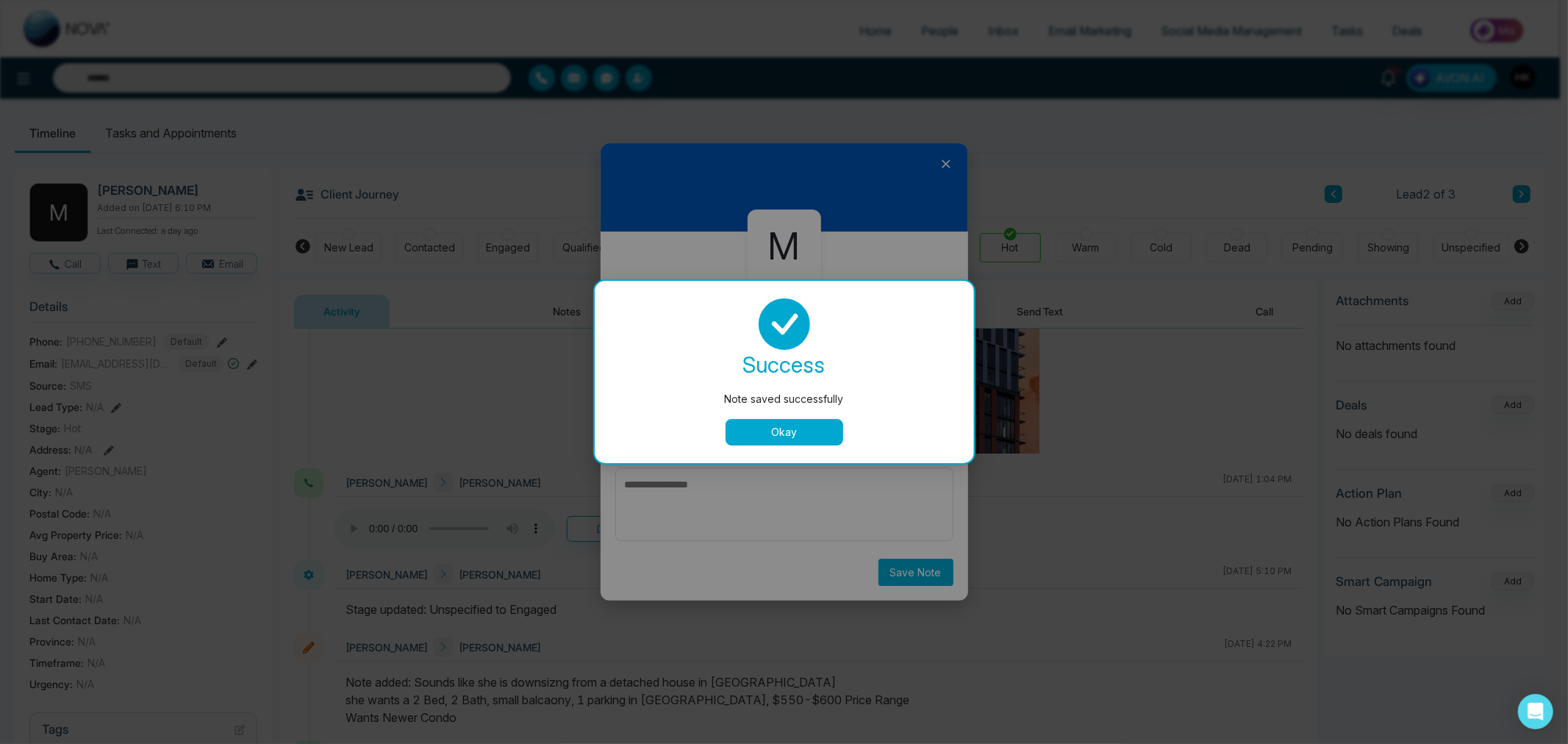
click at [782, 436] on button "Okay" at bounding box center [784, 433] width 118 height 27
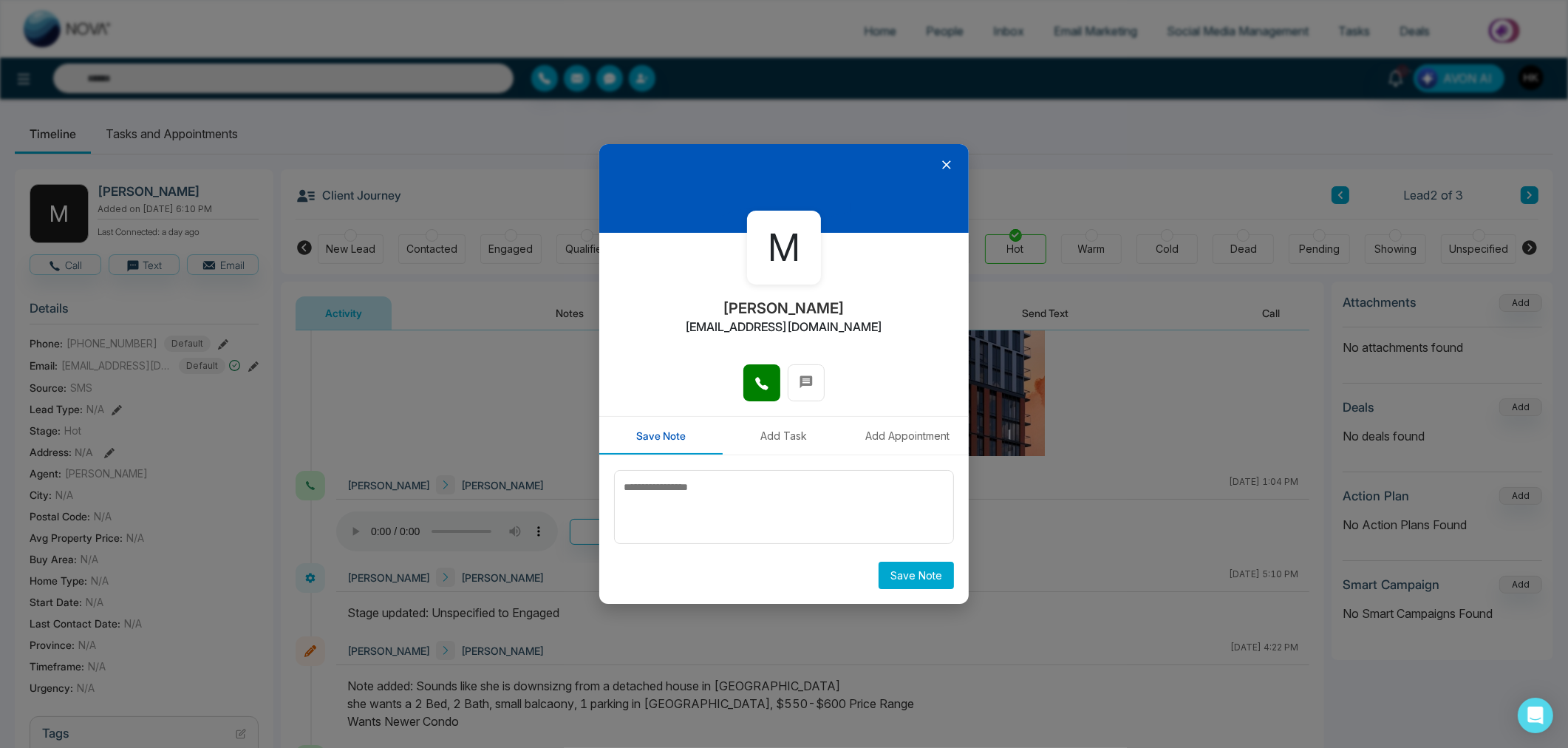
click at [944, 165] on icon at bounding box center [947, 165] width 15 height 15
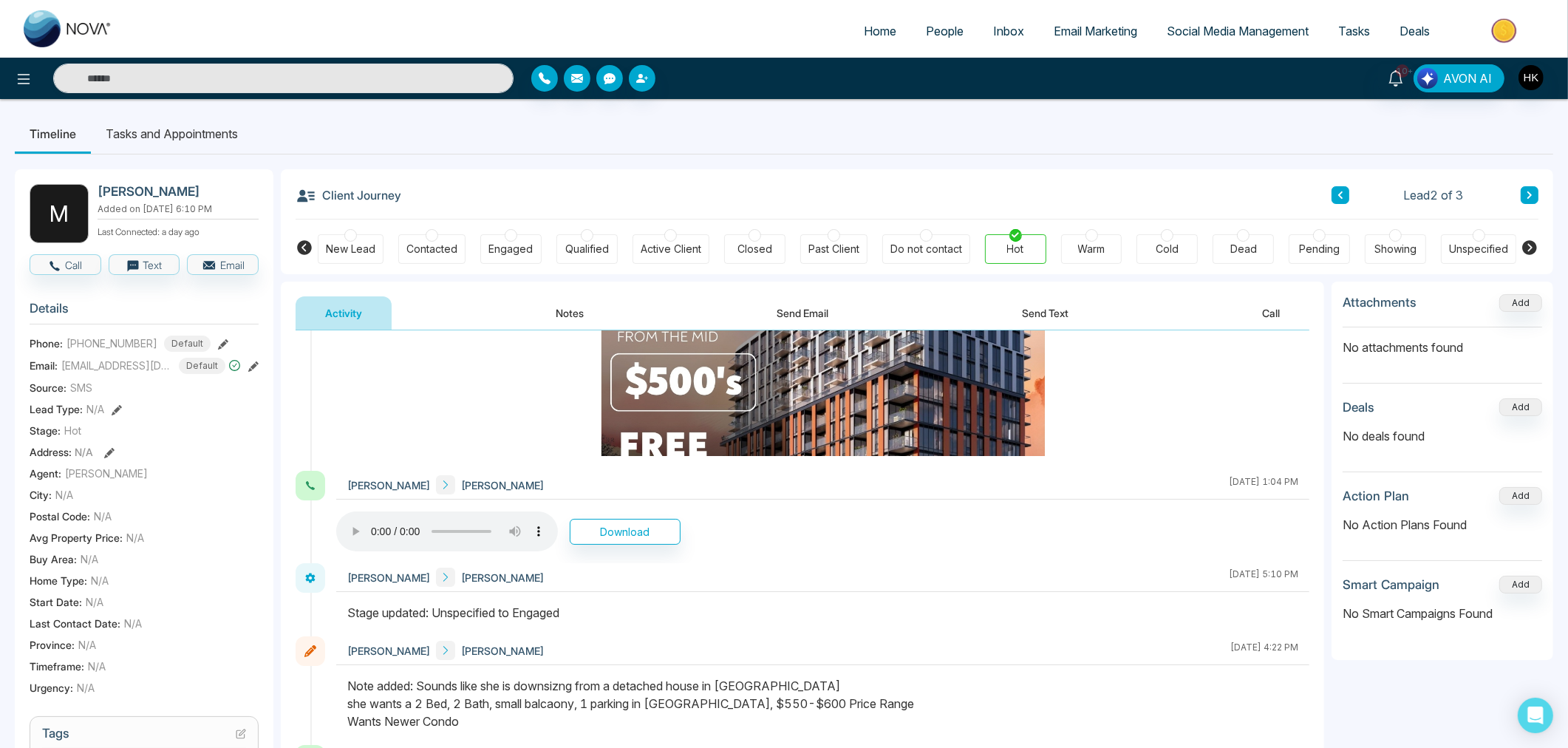
click at [1170, 235] on div at bounding box center [1167, 235] width 13 height 13
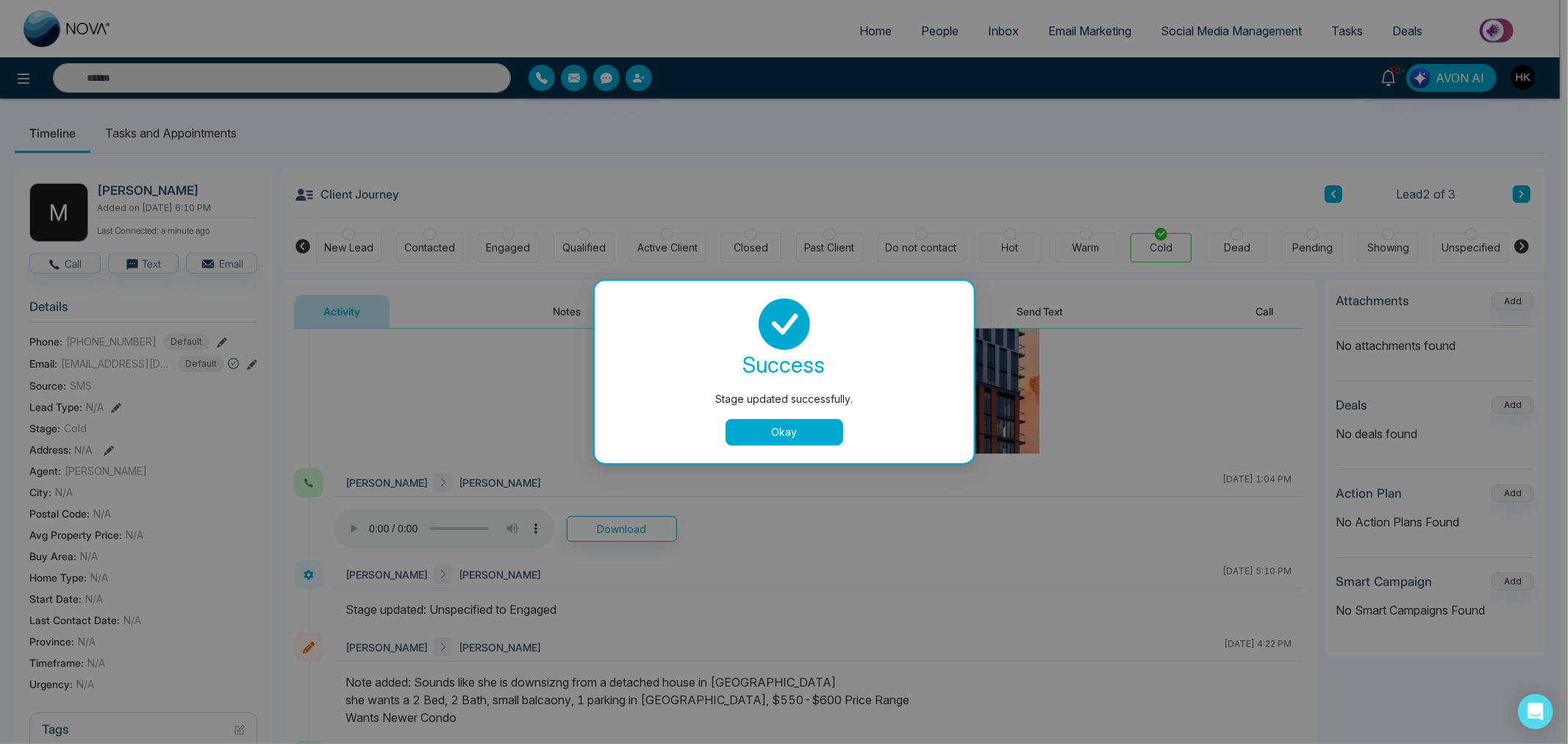
click at [764, 425] on button "Okay" at bounding box center [784, 433] width 118 height 27
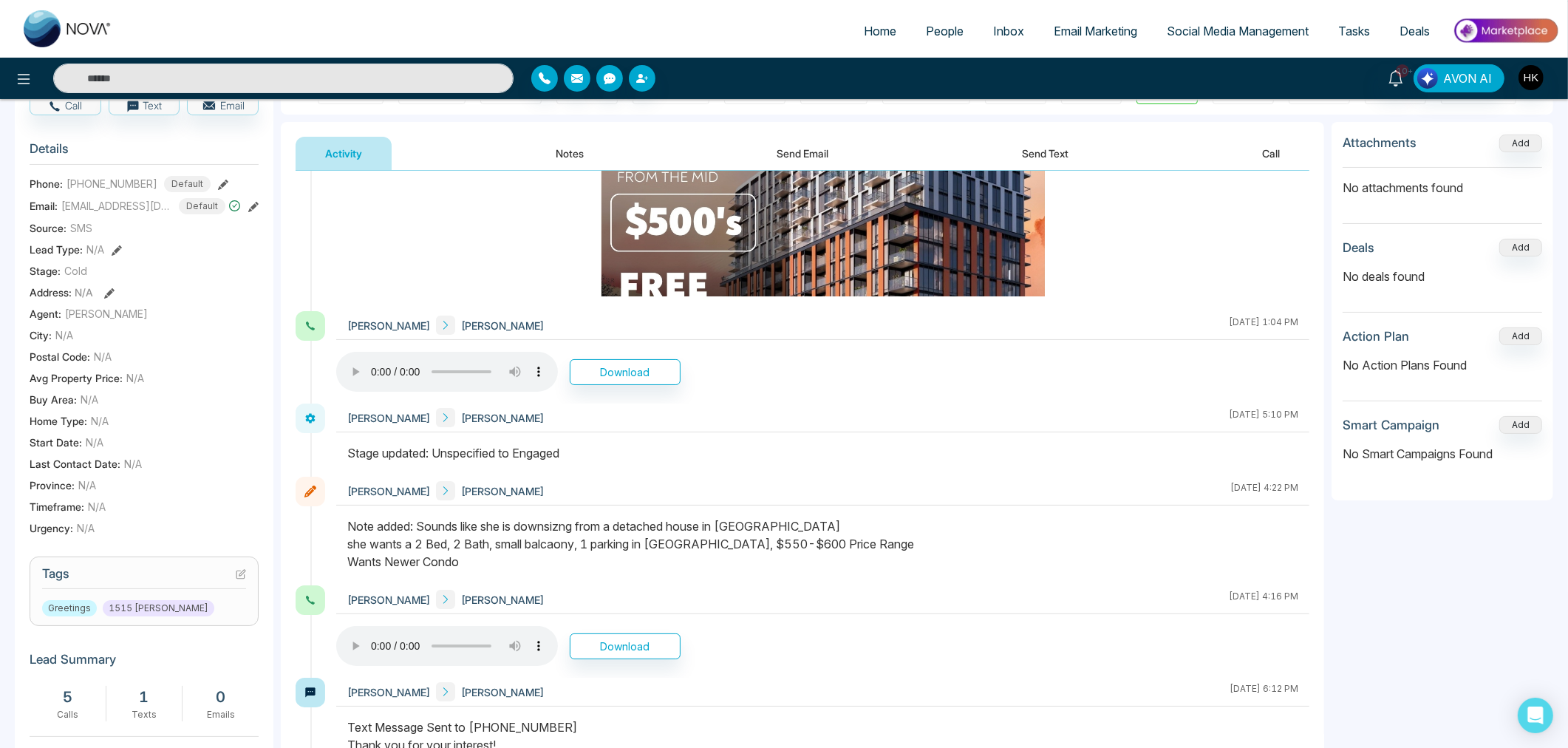
scroll to position [246, 0]
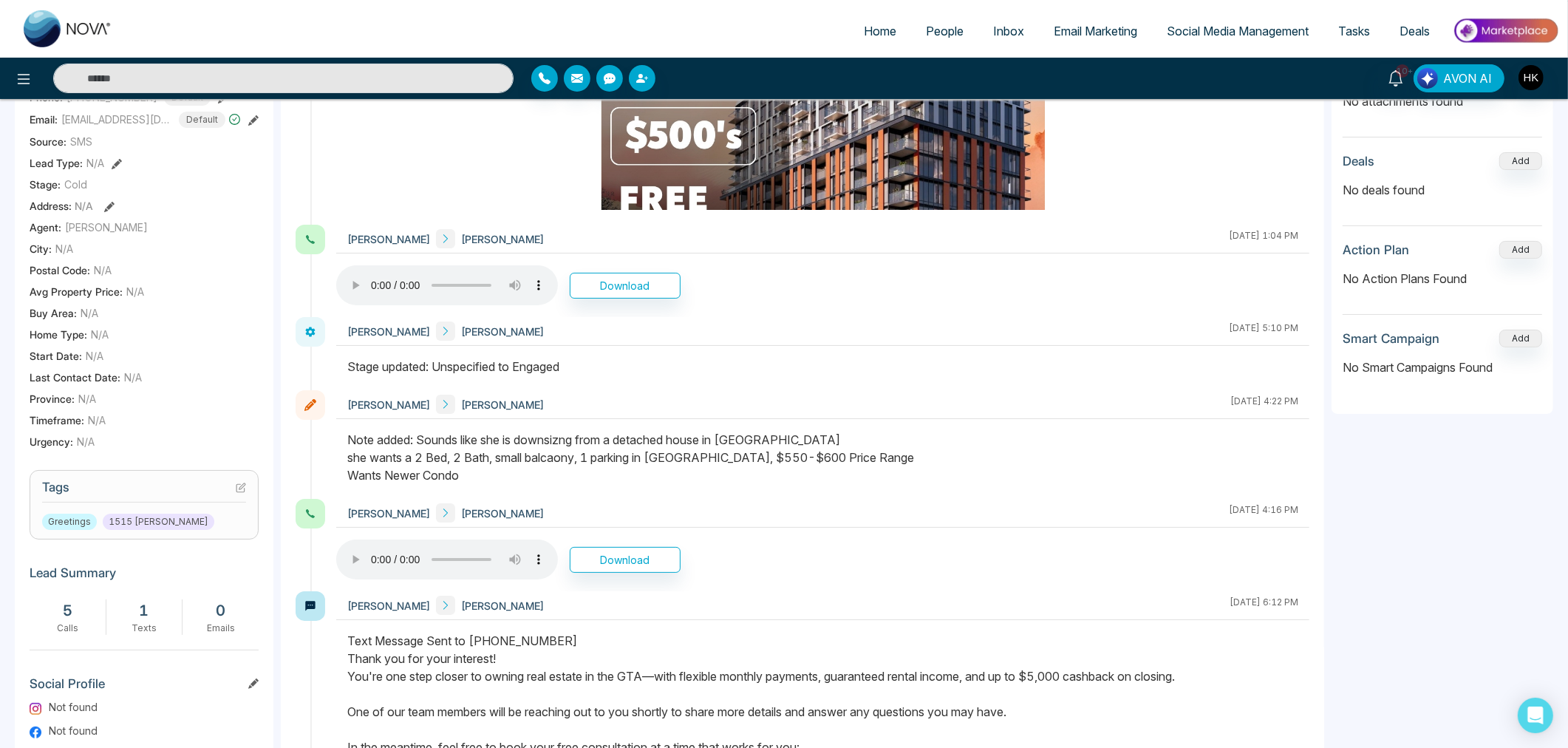
click at [244, 484] on icon at bounding box center [242, 486] width 6 height 6
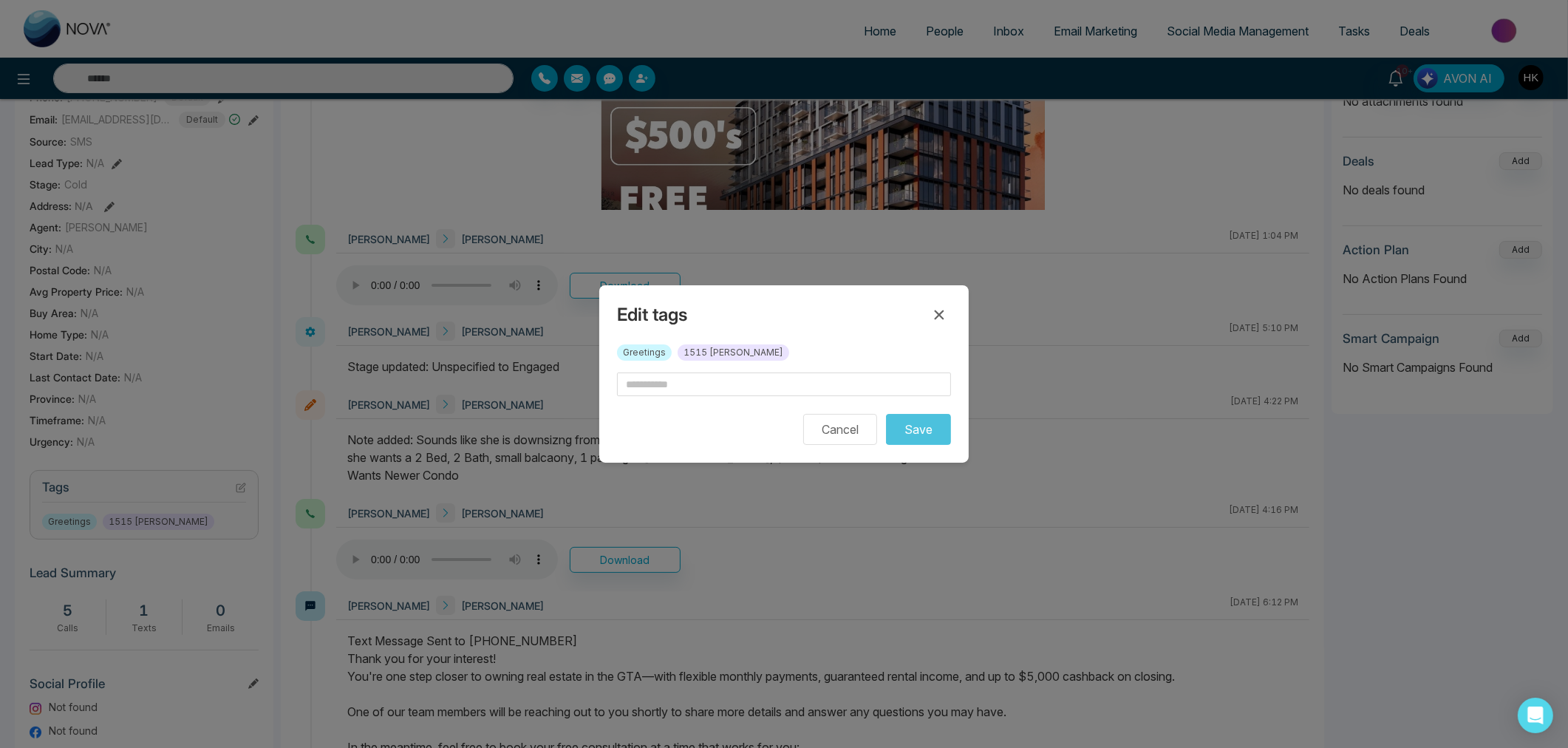
drag, startPoint x: 730, startPoint y: 366, endPoint x: 722, endPoint y: 382, distance: 17.9
click at [728, 371] on div "Greetings 1515 [PERSON_NAME]" at bounding box center [783, 358] width 334 height 28
click at [722, 382] on input "text" at bounding box center [783, 384] width 334 height 24
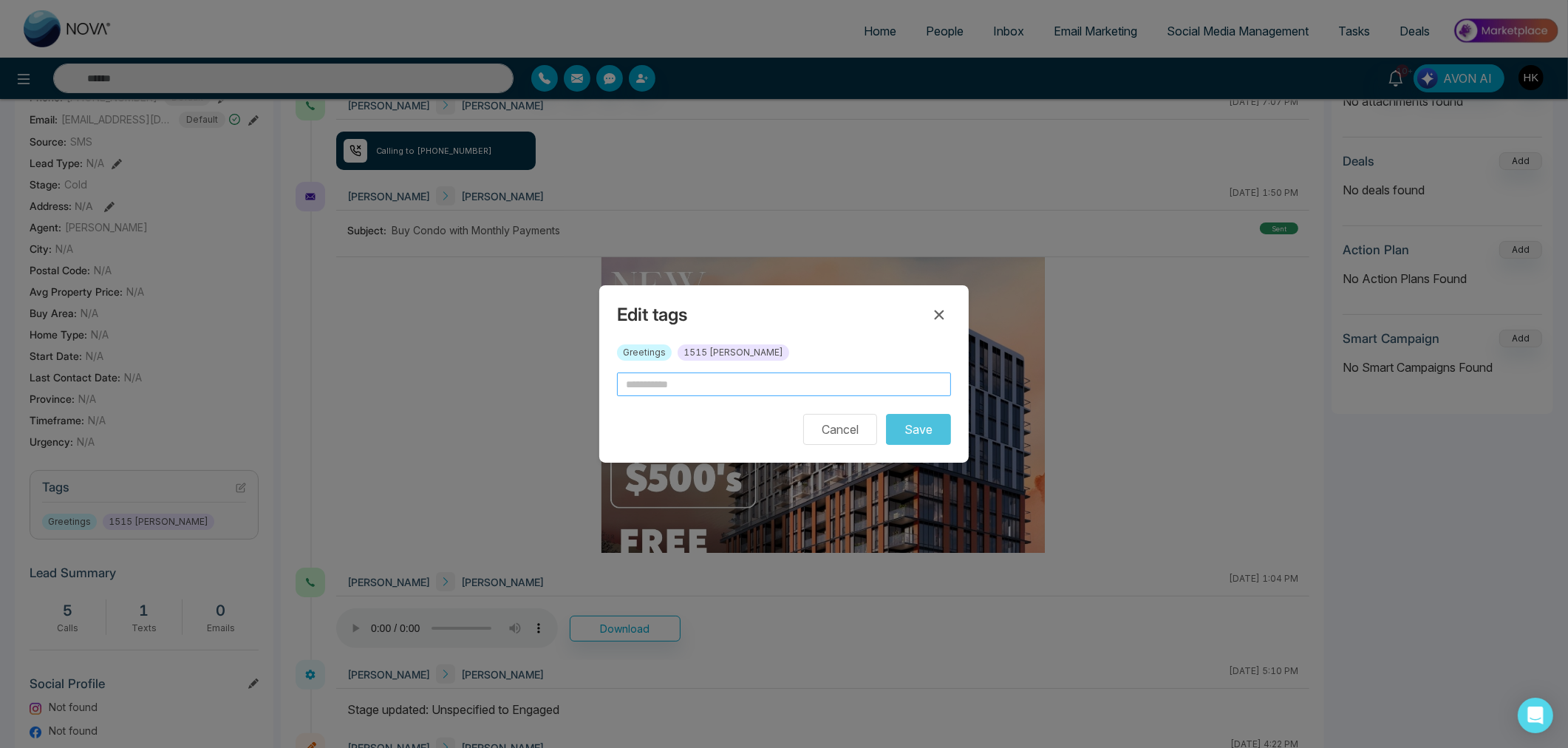
scroll to position [607, 0]
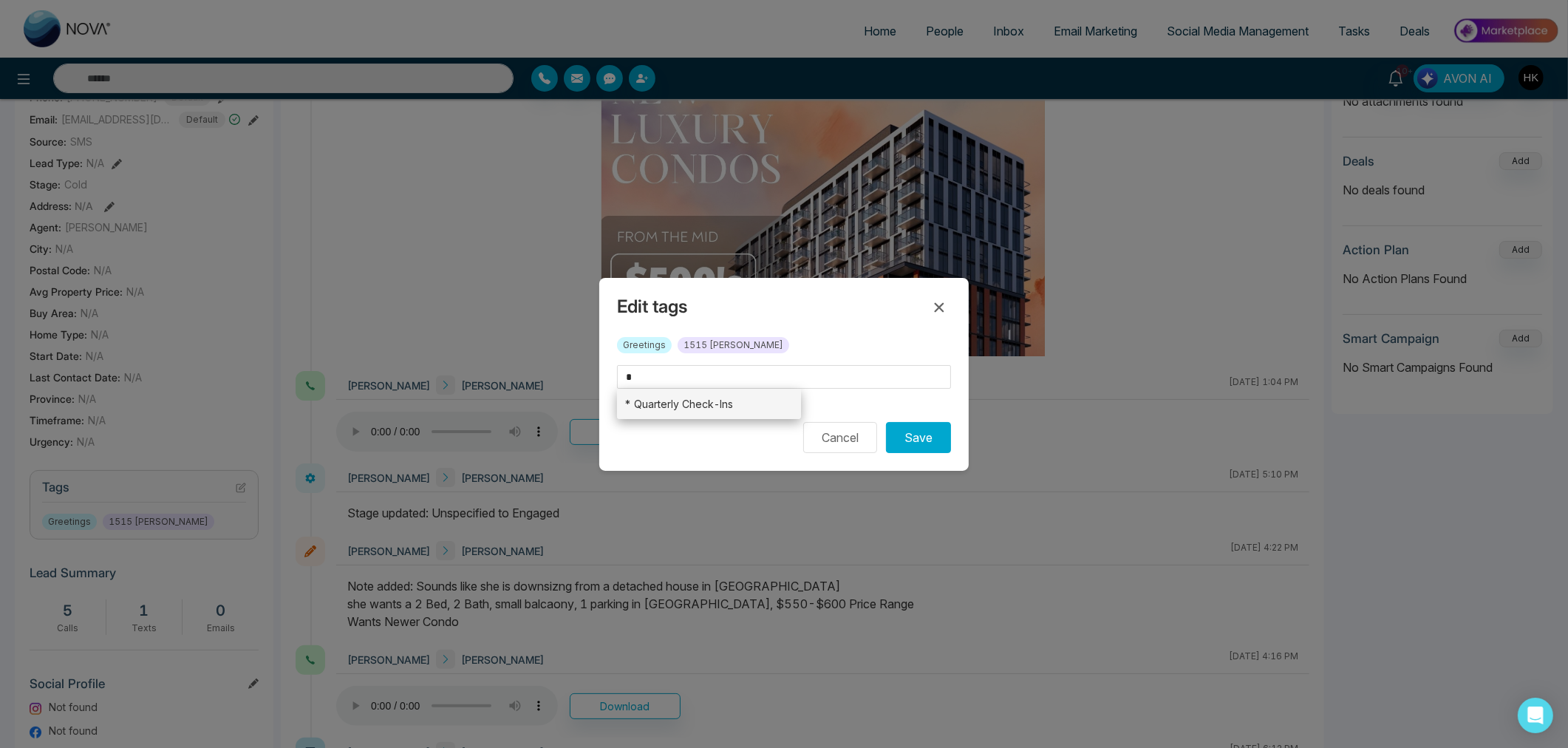
click at [717, 401] on li "* Quarterly Check-Ins" at bounding box center [709, 404] width 184 height 30
type input "**********"
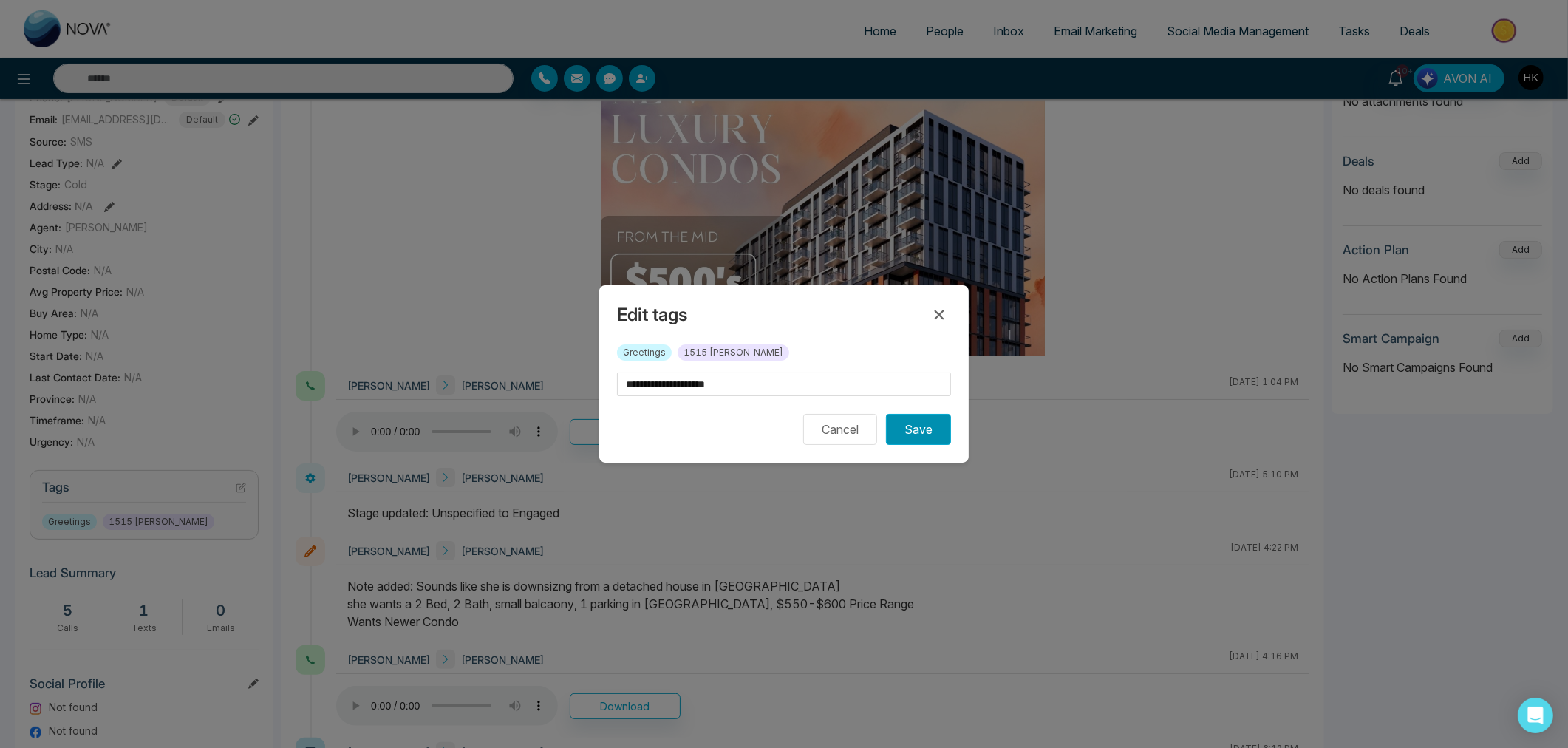
click at [927, 431] on button "Save" at bounding box center [918, 430] width 65 height 31
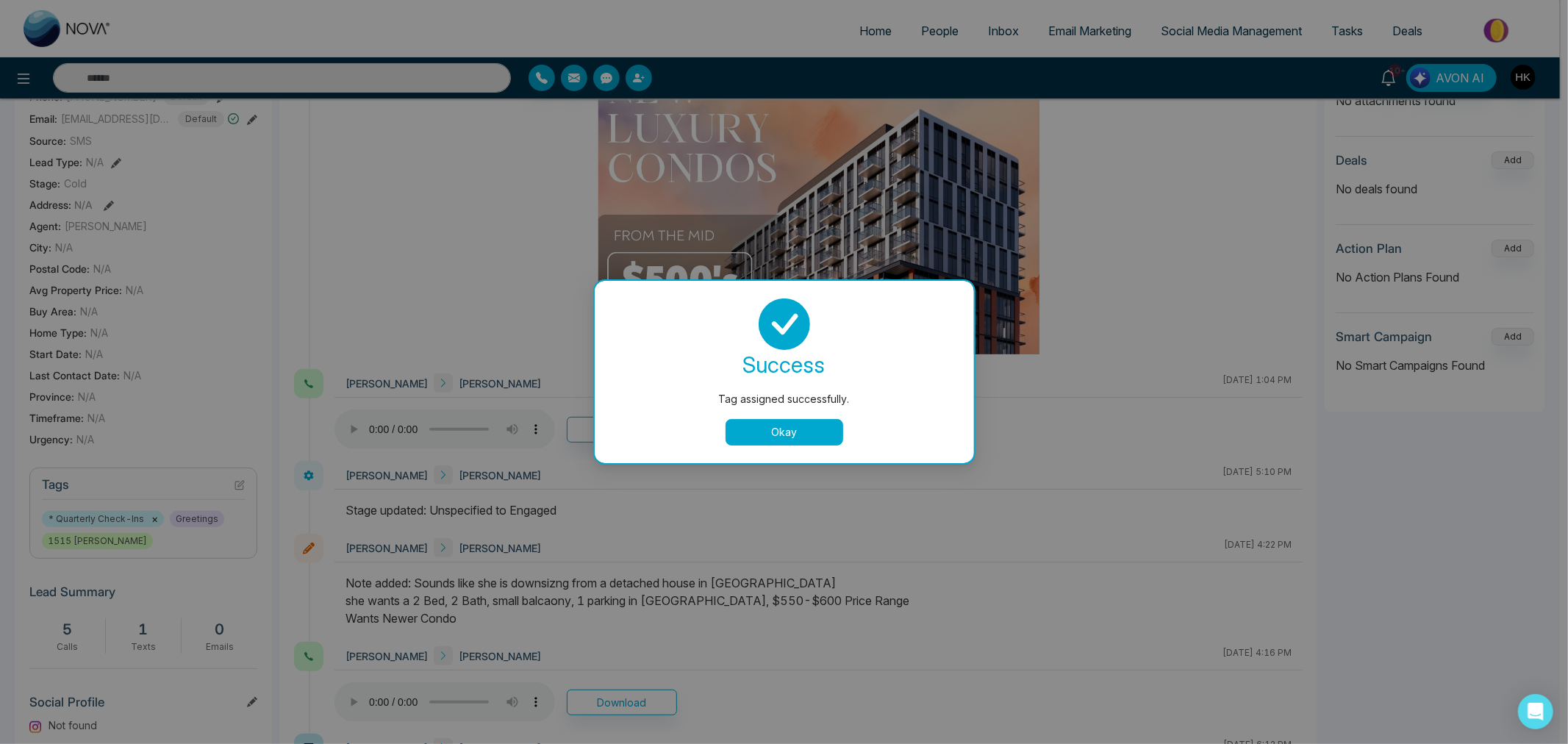
click at [795, 432] on button "Okay" at bounding box center [784, 433] width 118 height 27
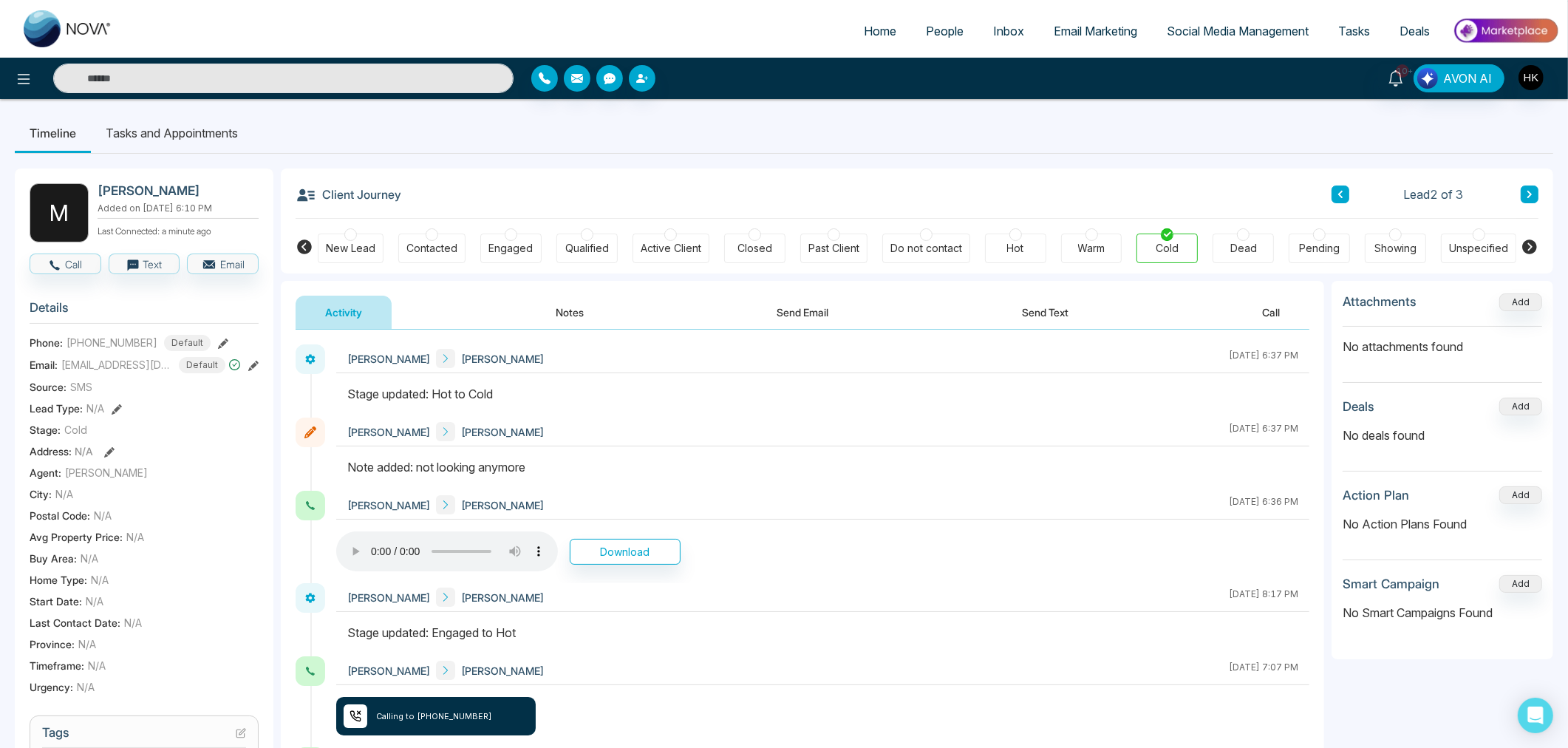
scroll to position [0, 0]
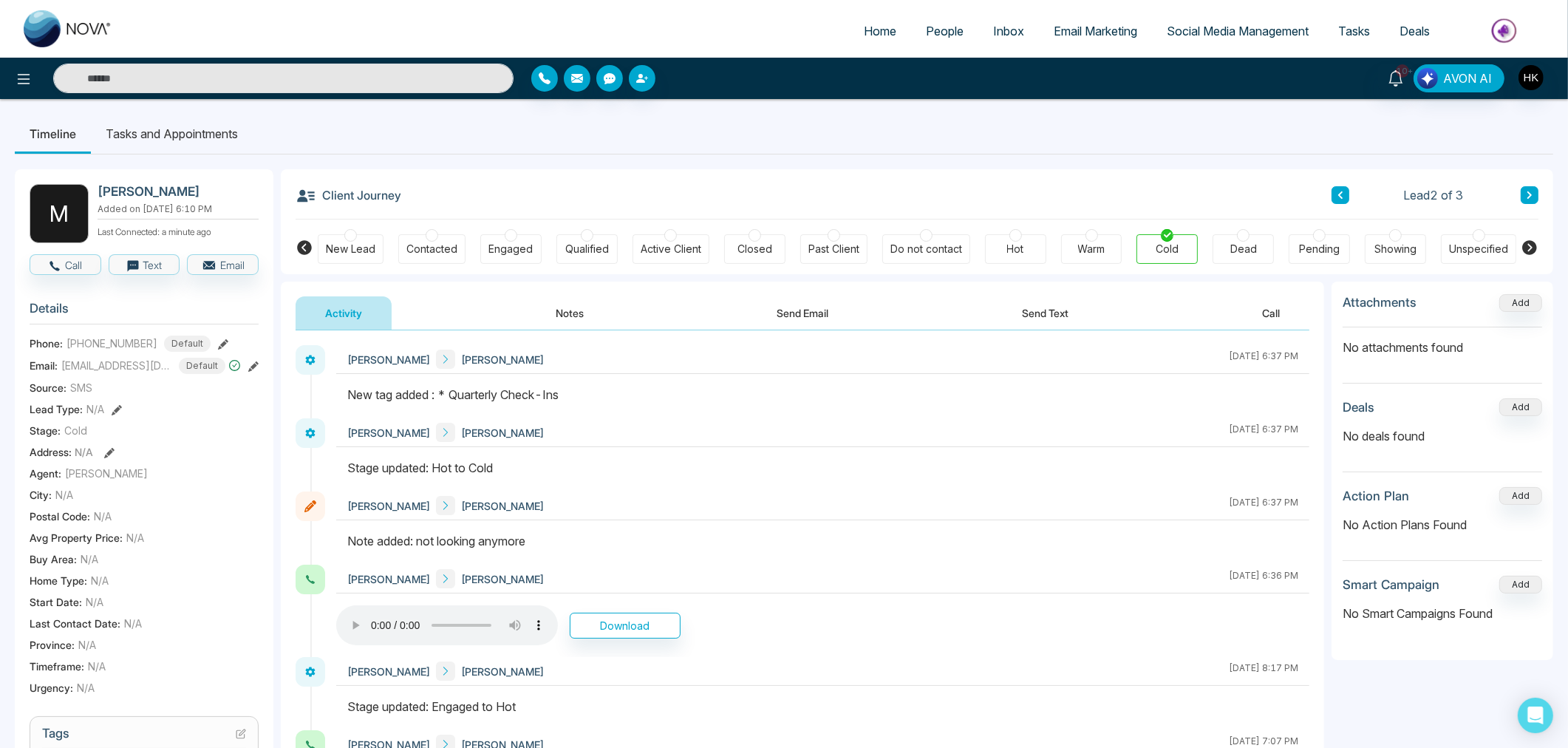
click at [1531, 193] on icon at bounding box center [1529, 195] width 7 height 9
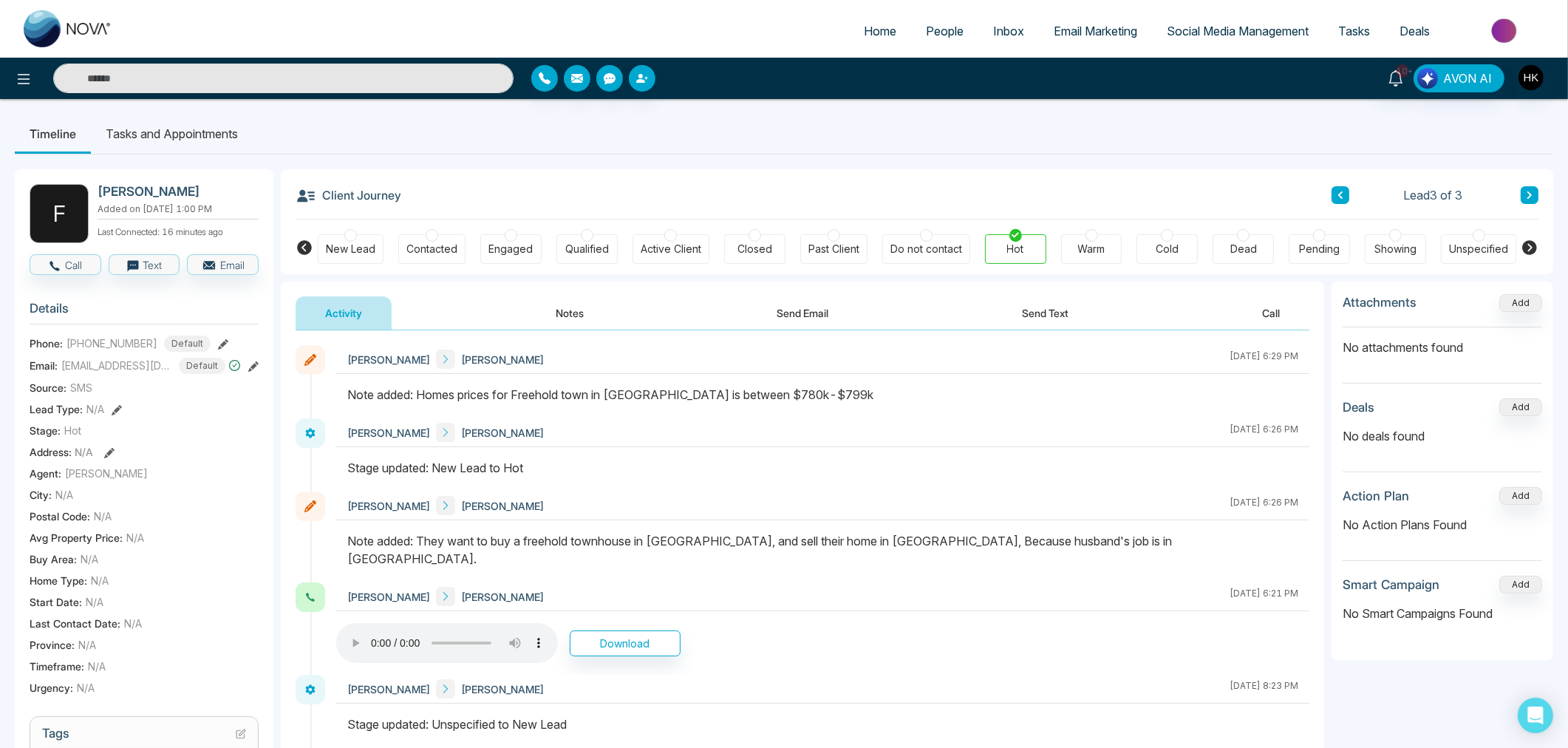
drag, startPoint x: 470, startPoint y: 388, endPoint x: 869, endPoint y: 394, distance: 399.0
click at [869, 394] on div "Note added: Homes prices for Freehold town in [GEOGRAPHIC_DATA] is between $780…" at bounding box center [822, 395] width 950 height 18
click at [955, 31] on link "People" at bounding box center [945, 31] width 67 height 28
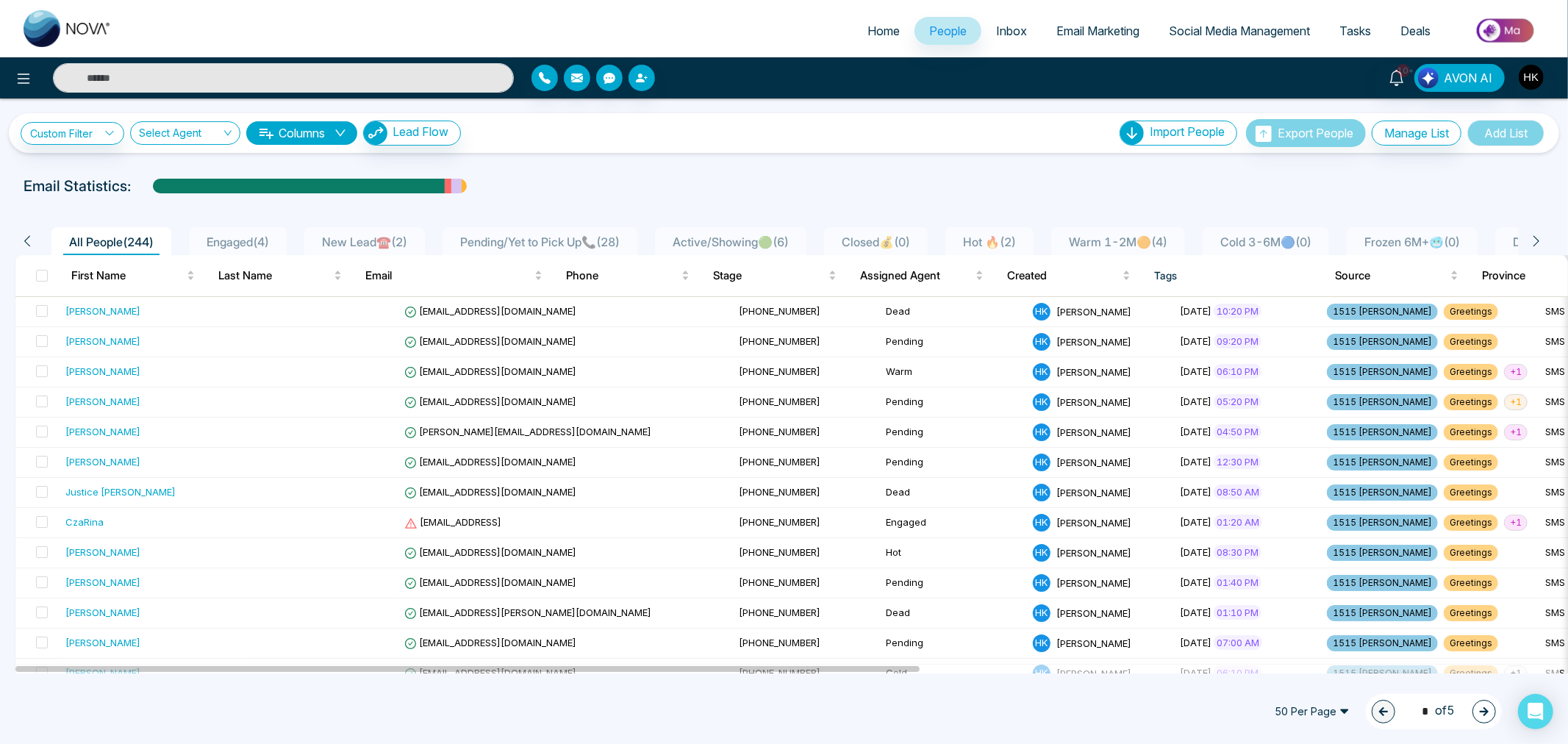
click at [1143, 243] on span "Warm 1-2M🟠 ( 4 )" at bounding box center [1118, 242] width 110 height 15
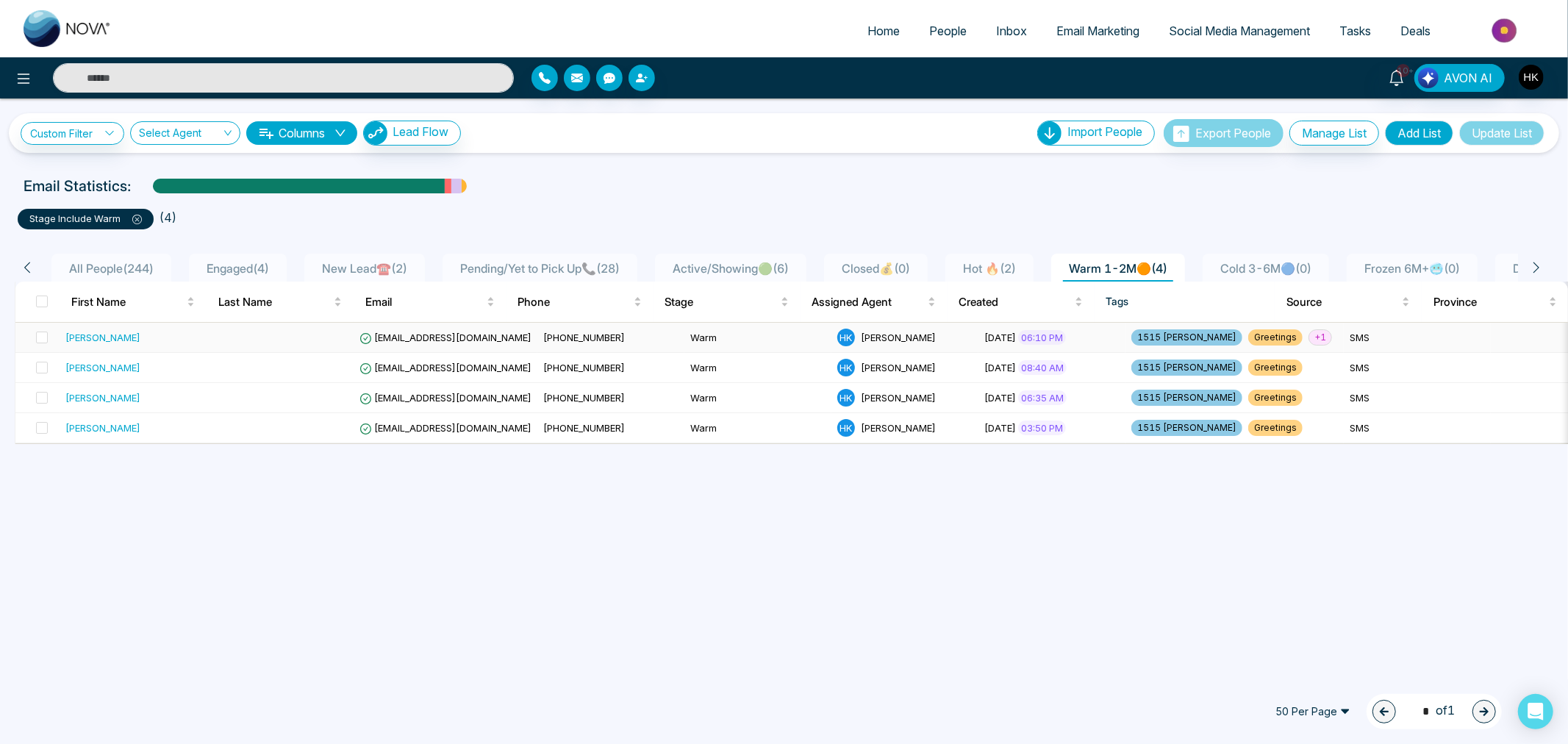
click at [111, 342] on div "[PERSON_NAME]" at bounding box center [102, 337] width 75 height 15
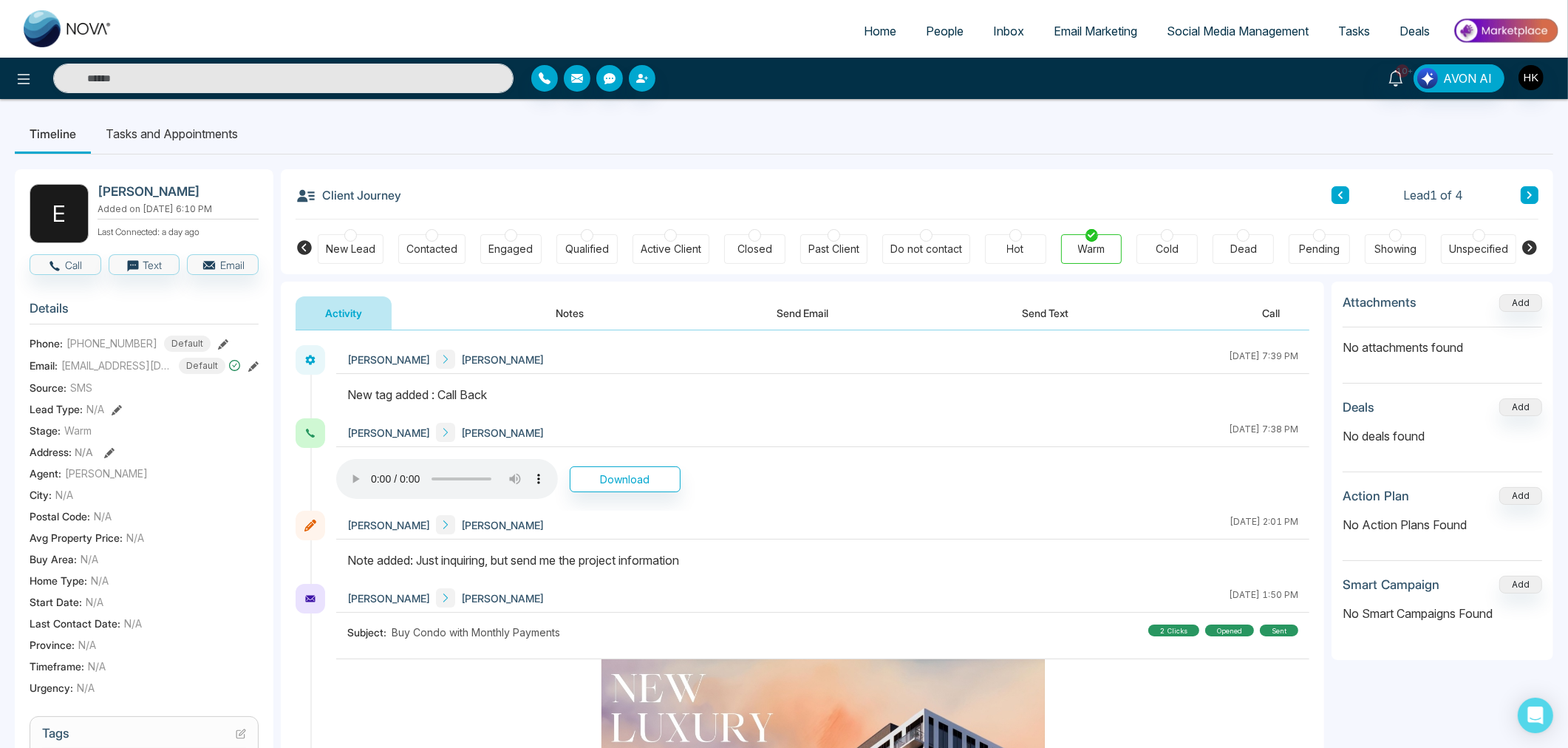
drag, startPoint x: 468, startPoint y: 564, endPoint x: 712, endPoint y: 560, distance: 244.0
click at [712, 560] on div "Note added: Just inquiring, but send me the project information" at bounding box center [822, 561] width 950 height 18
click at [70, 255] on button "Call" at bounding box center [65, 265] width 71 height 21
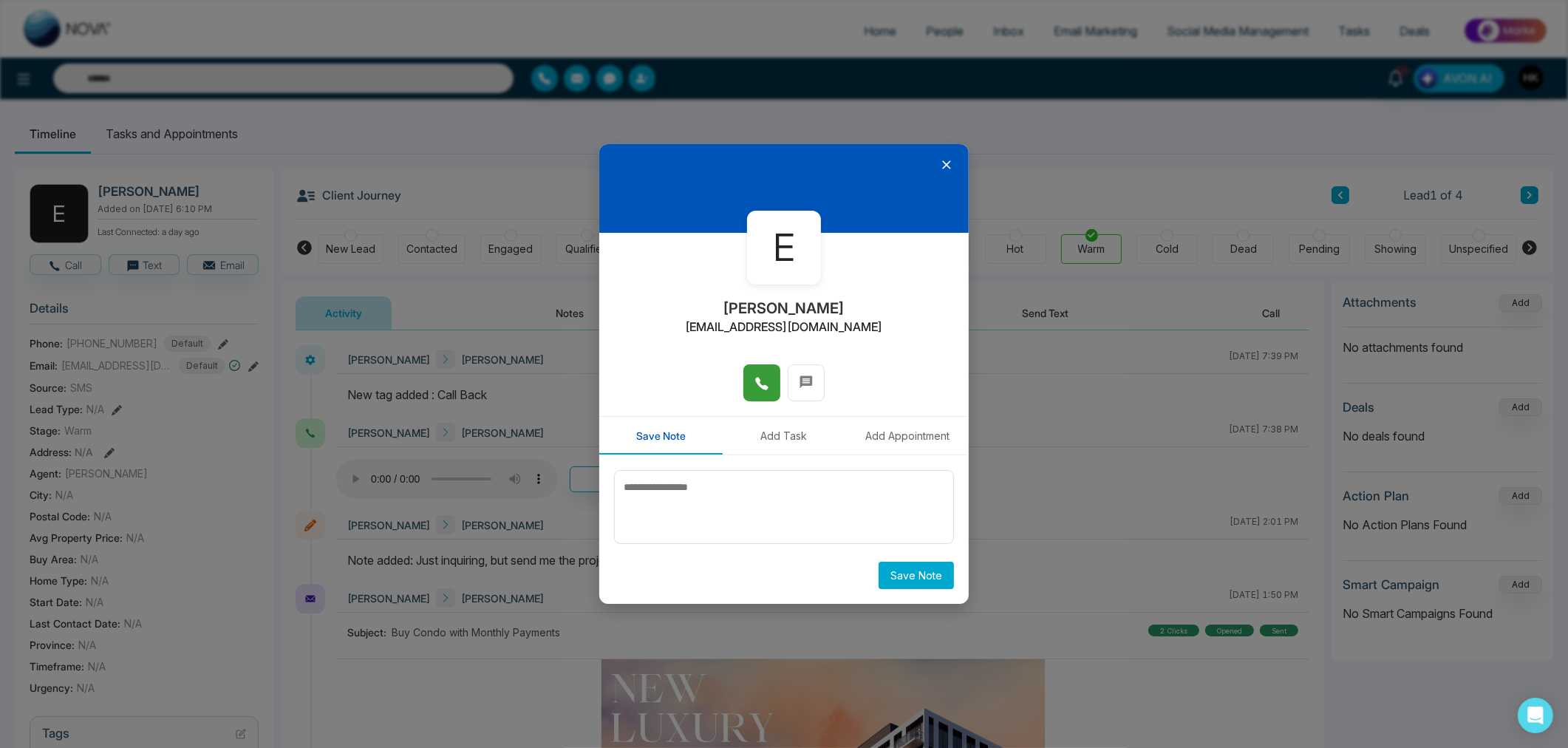
click at [758, 380] on icon at bounding box center [761, 383] width 13 height 13
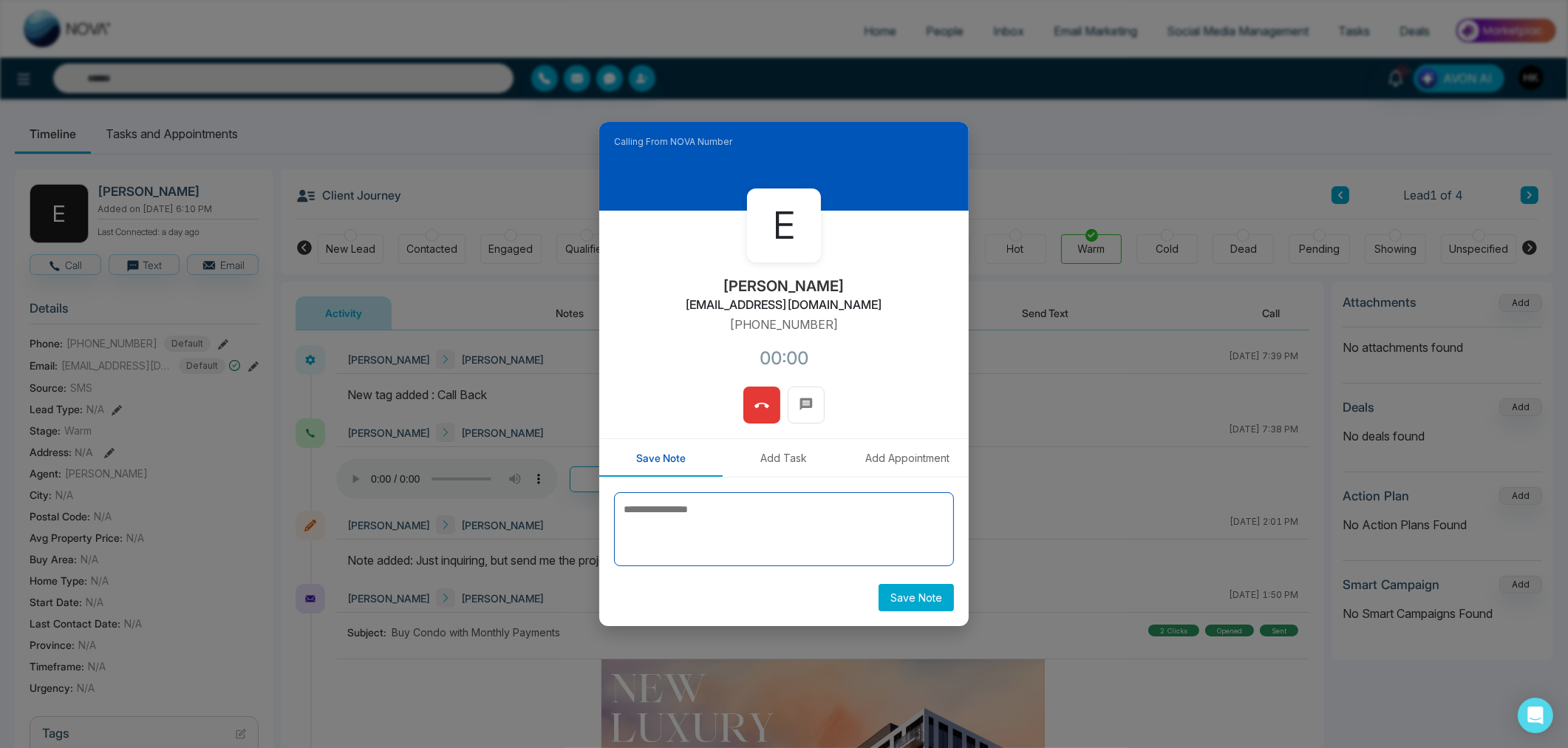
click at [761, 496] on textarea at bounding box center [783, 529] width 340 height 74
click at [785, 542] on textarea at bounding box center [783, 529] width 340 height 74
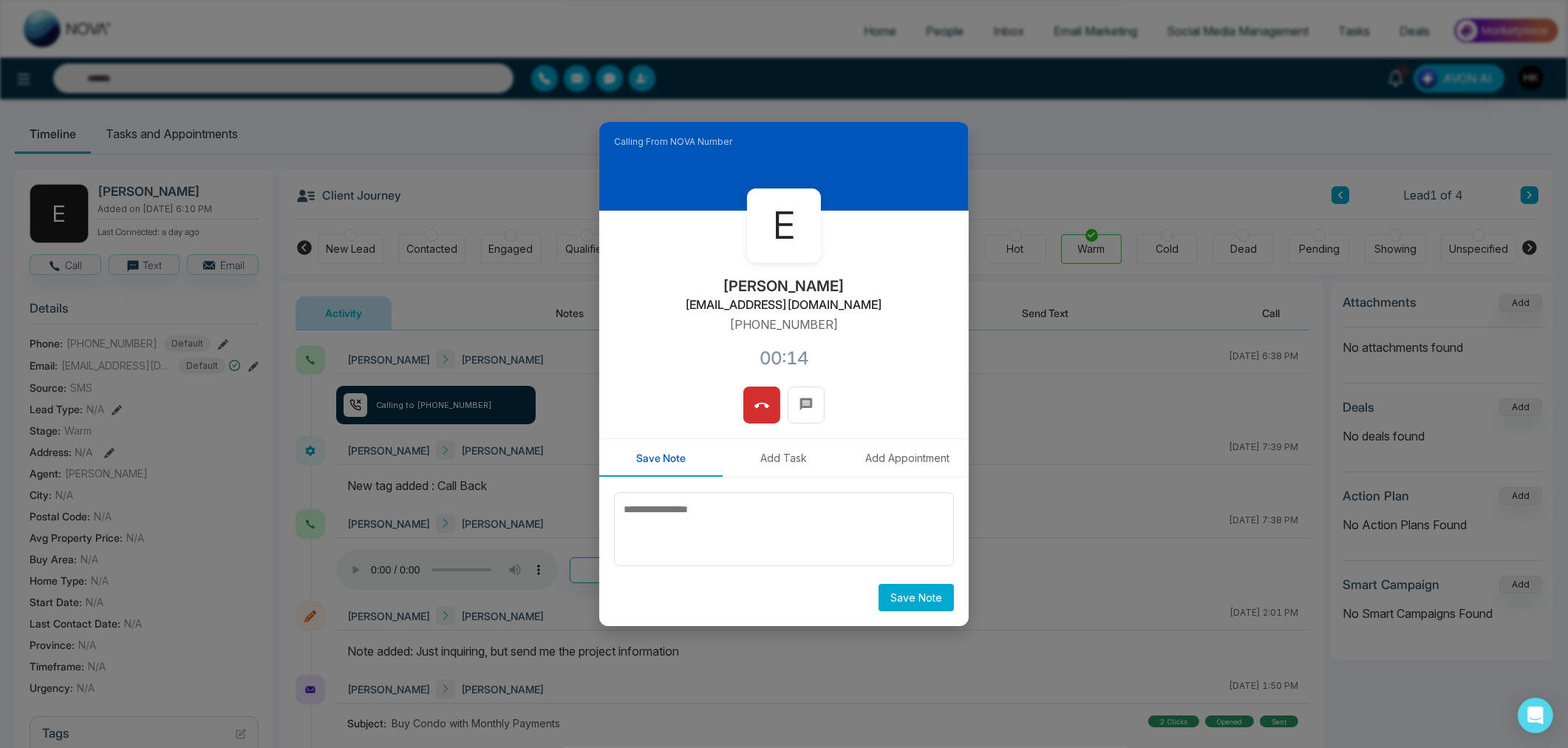
click at [766, 407] on icon at bounding box center [762, 405] width 15 height 5
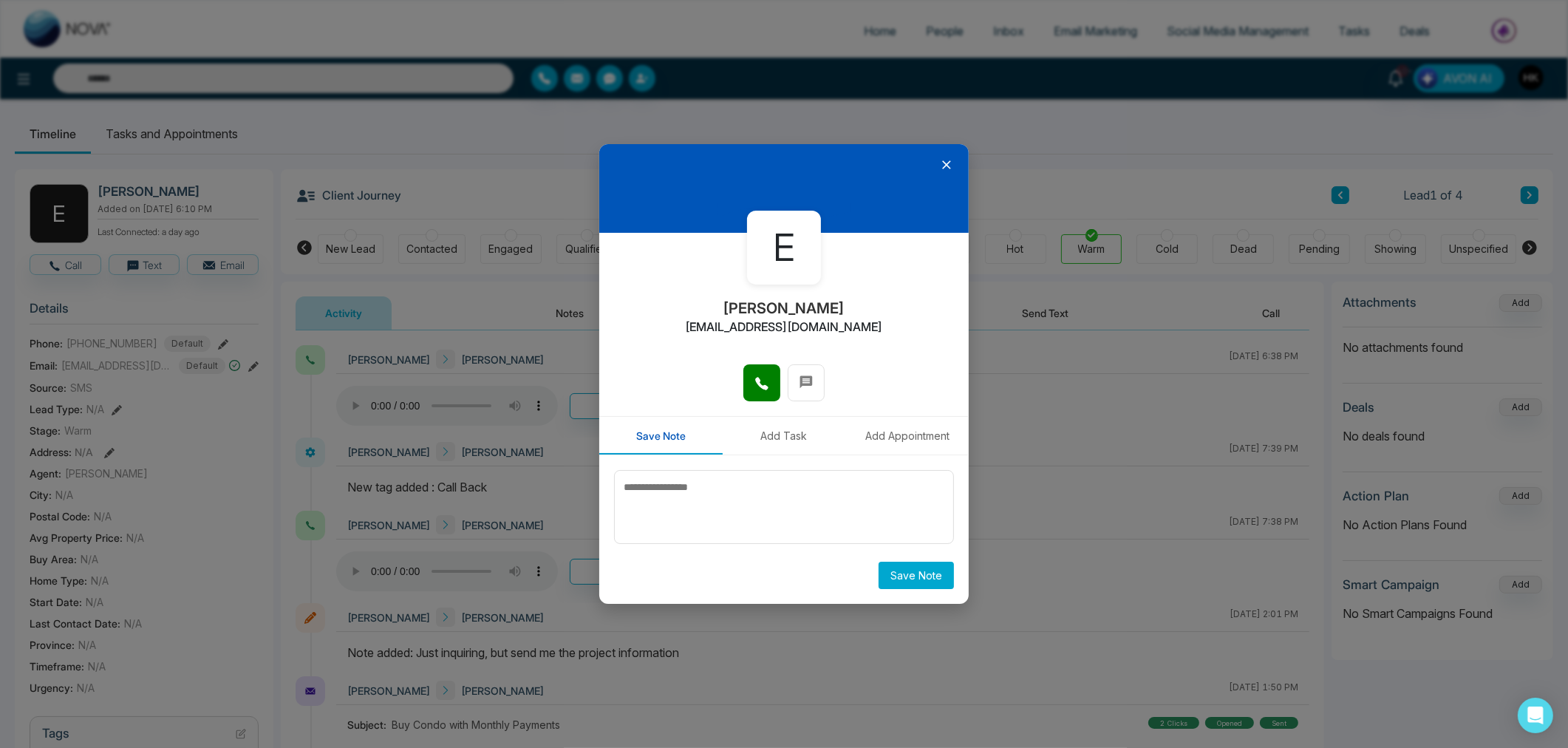
click at [872, 343] on div "E [PERSON_NAME] [EMAIL_ADDRESS][DOMAIN_NAME]" at bounding box center [783, 298] width 369 height 131
click at [944, 163] on icon at bounding box center [947, 166] width 9 height 9
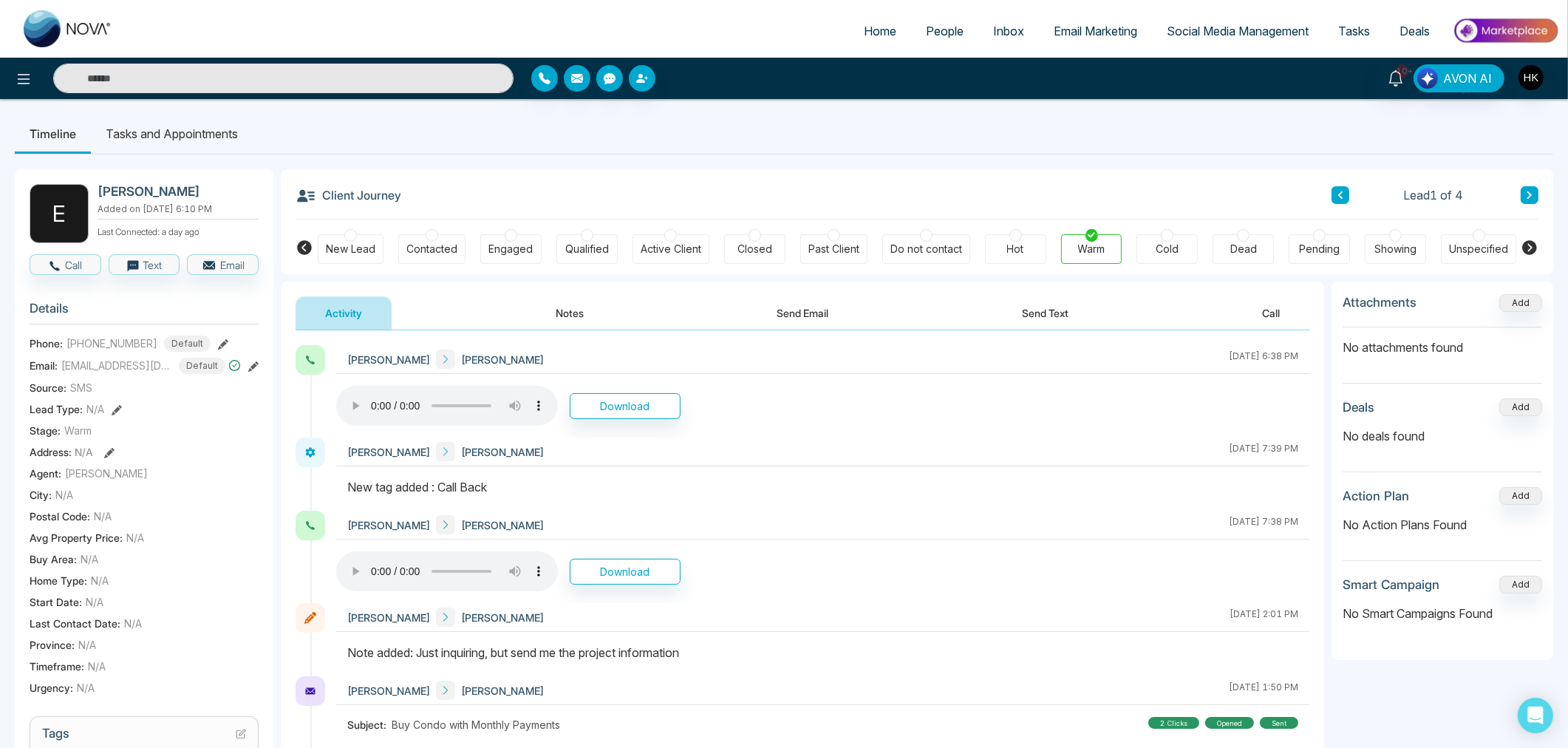
click at [1043, 313] on button "Send Text" at bounding box center [1045, 313] width 106 height 33
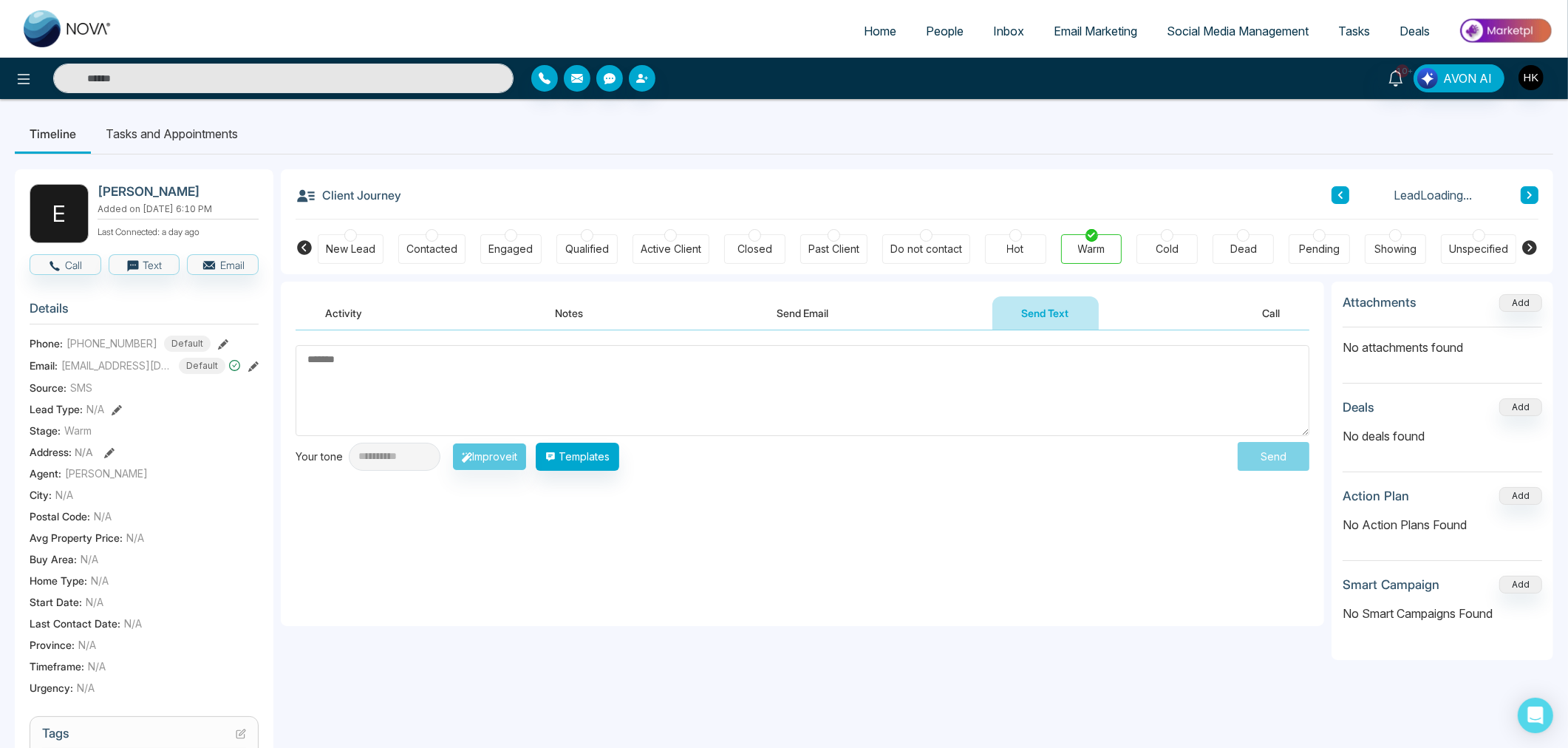
click at [453, 407] on textarea at bounding box center [803, 390] width 1014 height 91
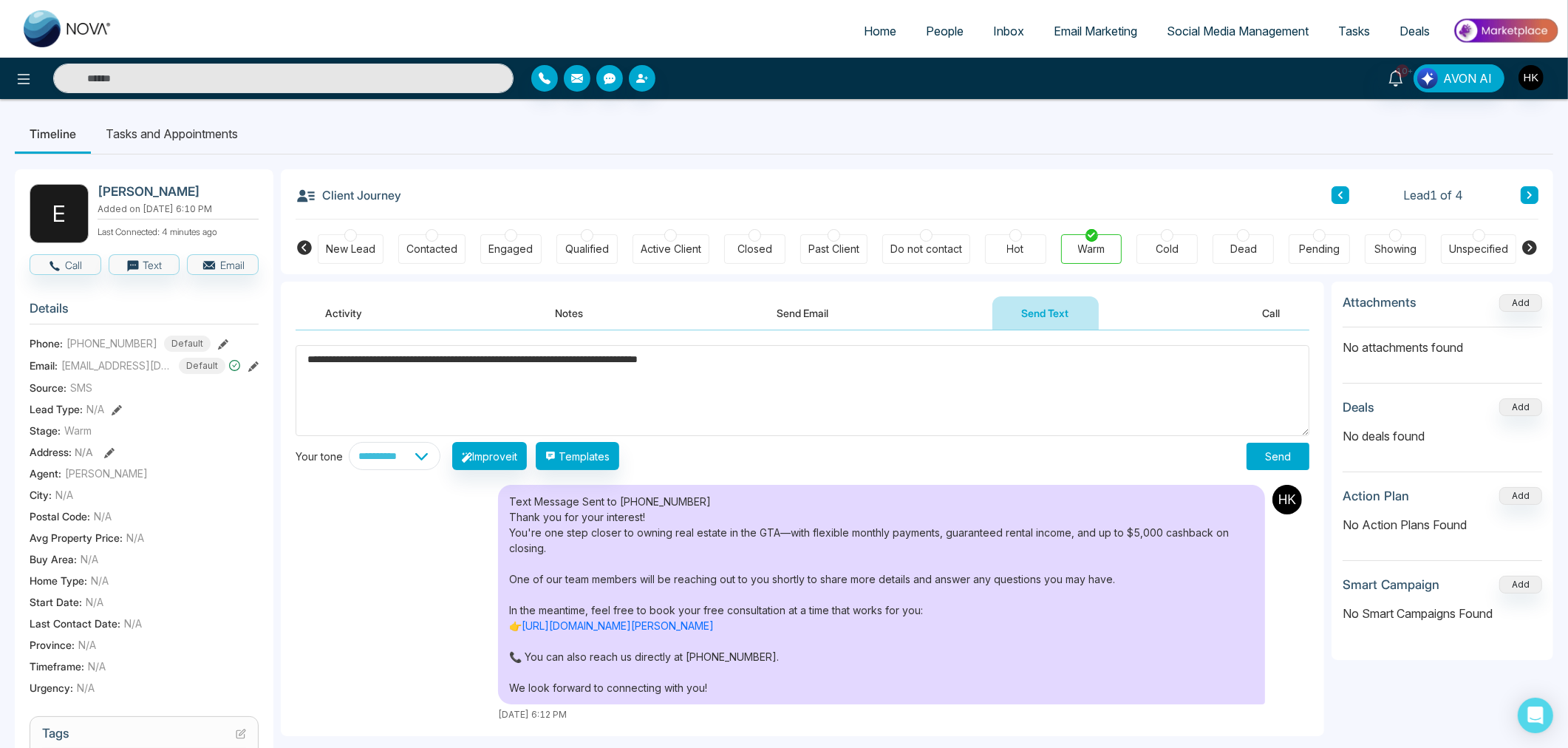
type textarea "**********"
click at [1264, 451] on button "Send" at bounding box center [1277, 457] width 63 height 28
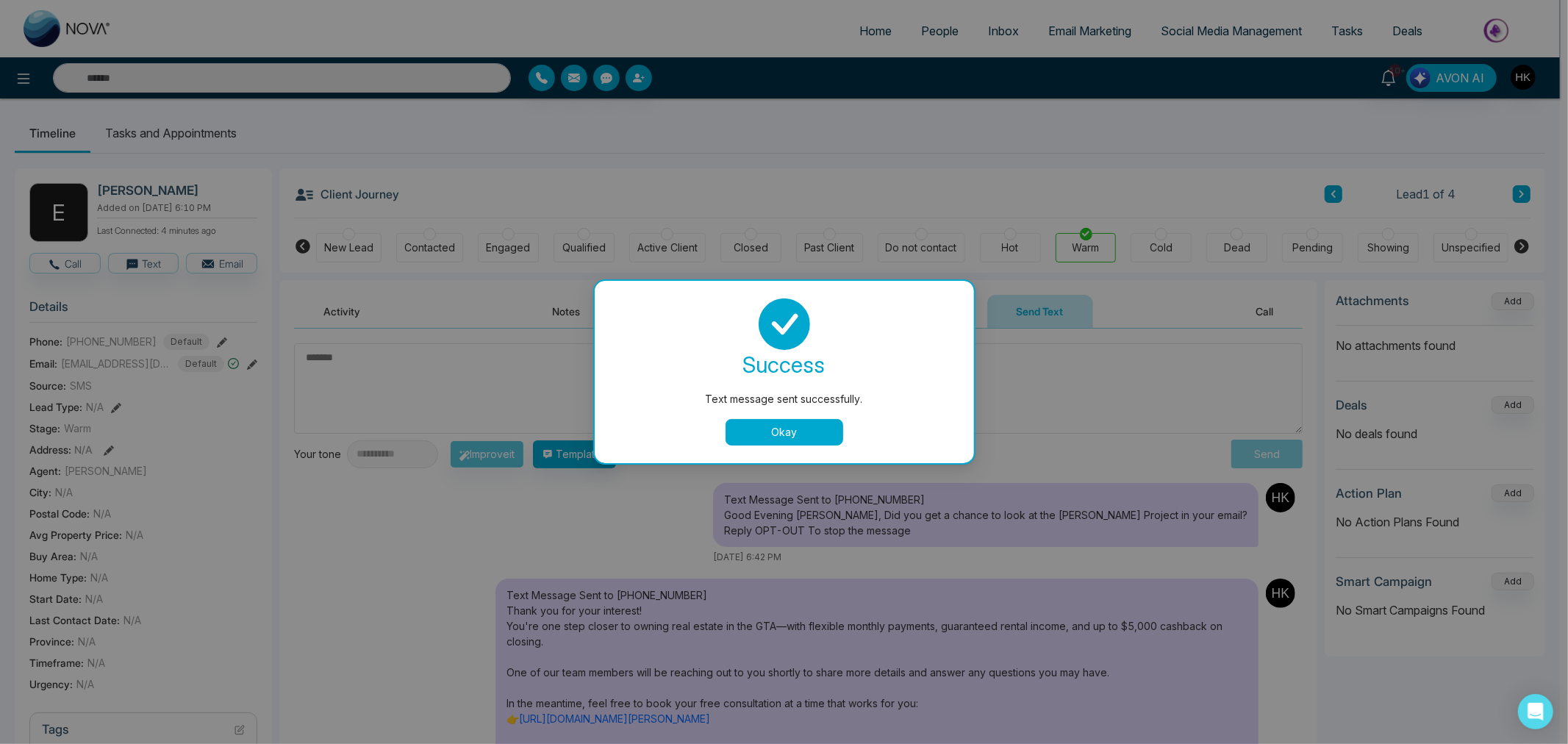
drag, startPoint x: 834, startPoint y: 422, endPoint x: 815, endPoint y: 427, distance: 19.6
click at [829, 425] on div "success Text message sent successfully. Okay" at bounding box center [784, 372] width 344 height 147
click at [814, 428] on button "Okay" at bounding box center [784, 433] width 118 height 27
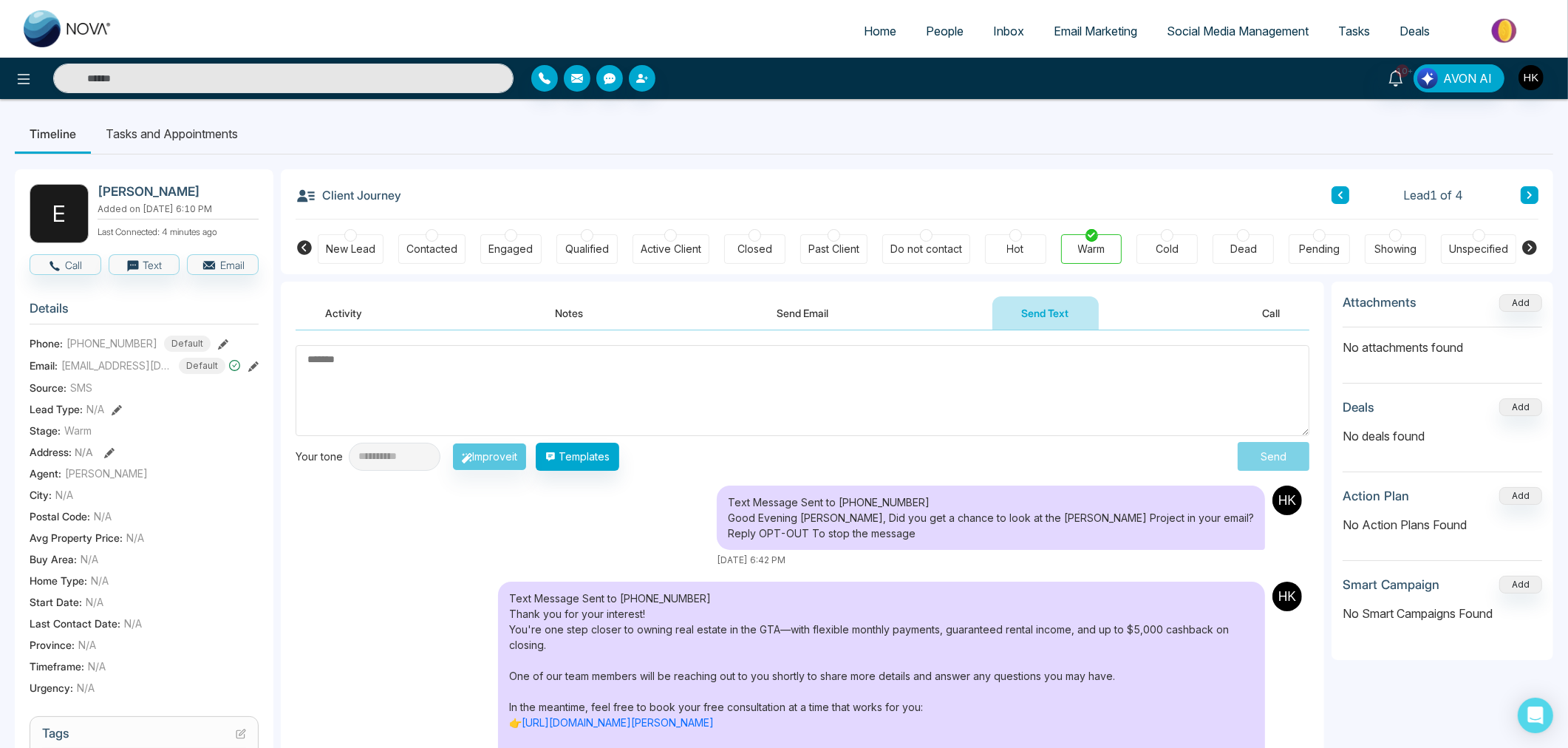
click at [1528, 193] on icon at bounding box center [1529, 195] width 4 height 7
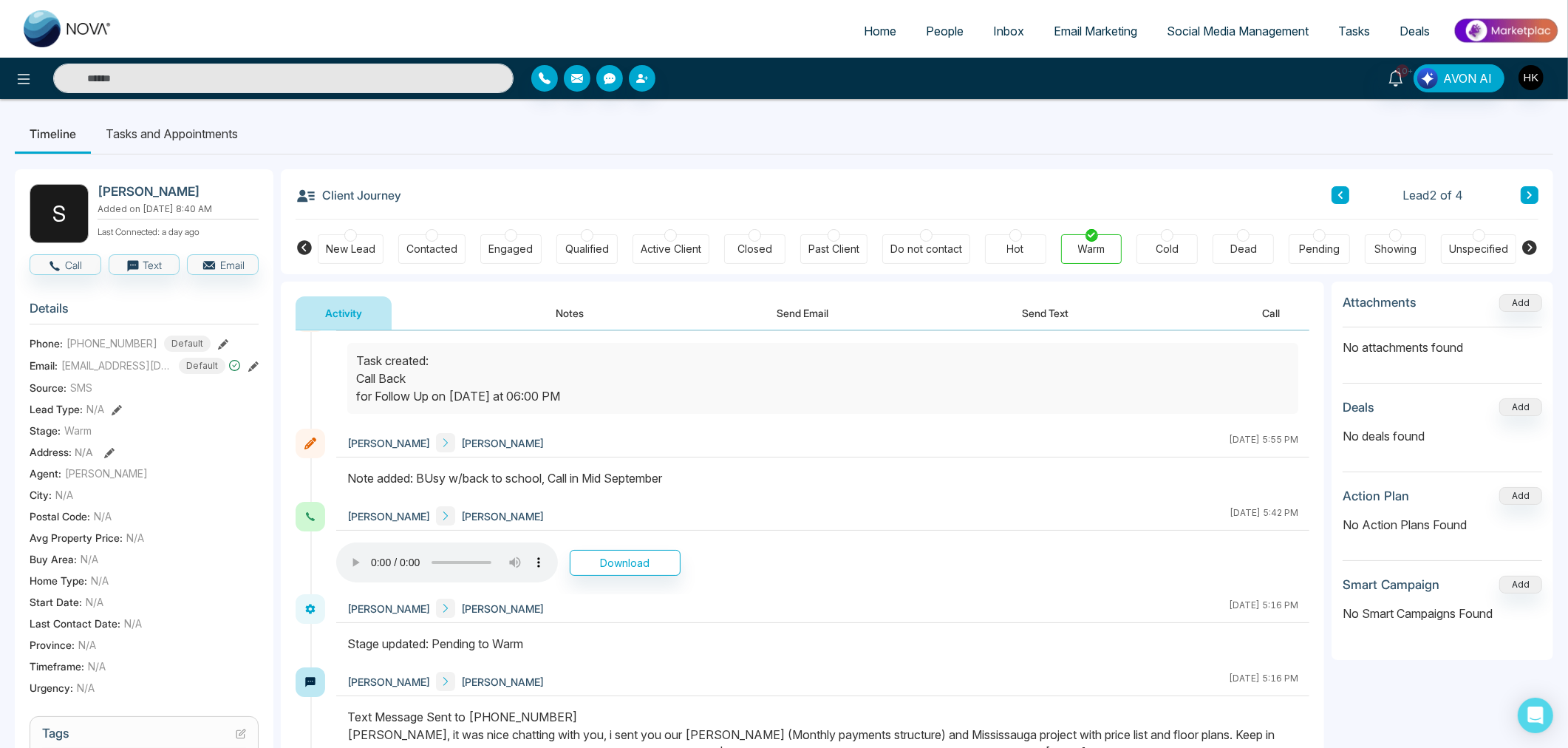
scroll to position [492, 0]
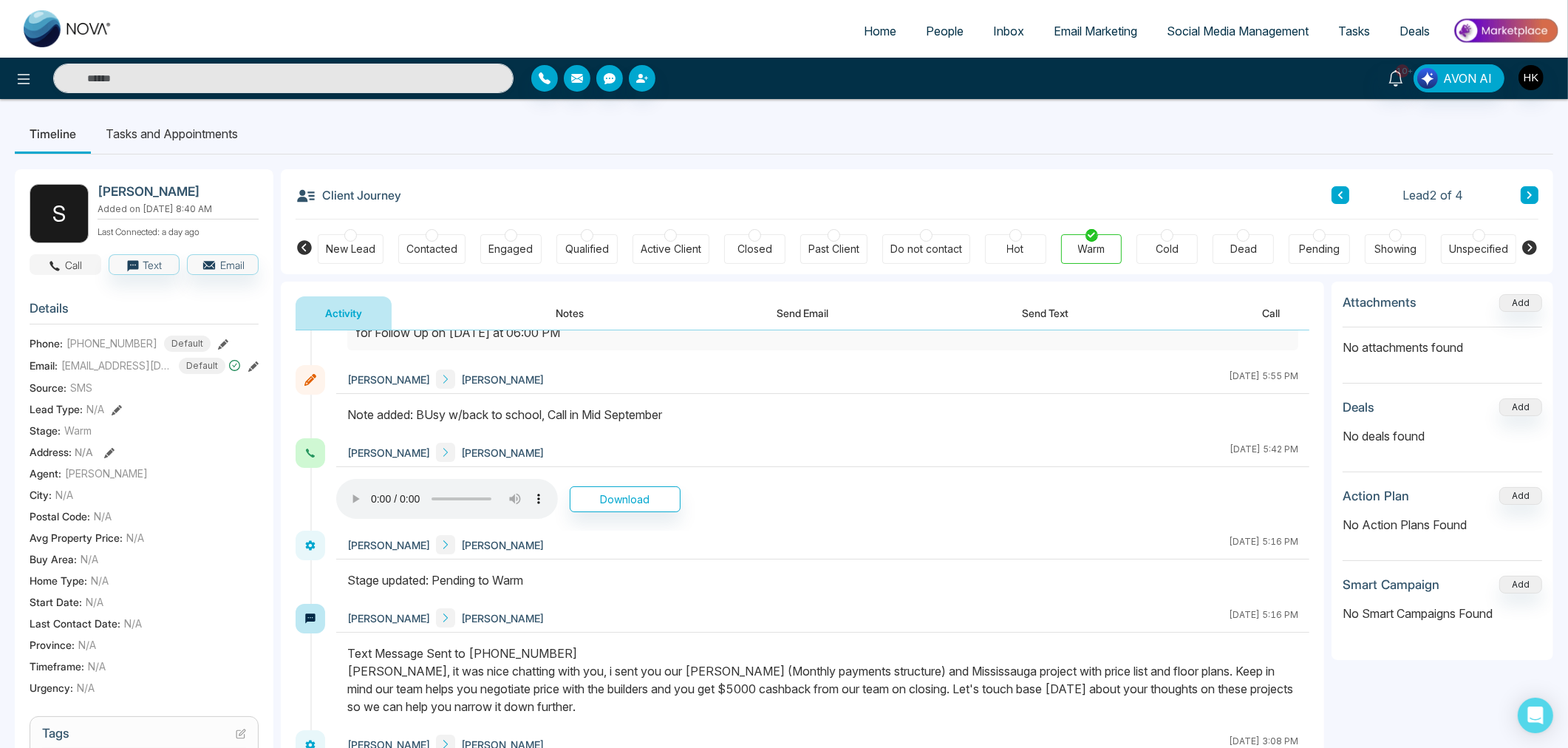
click at [68, 260] on button "Call" at bounding box center [65, 265] width 71 height 21
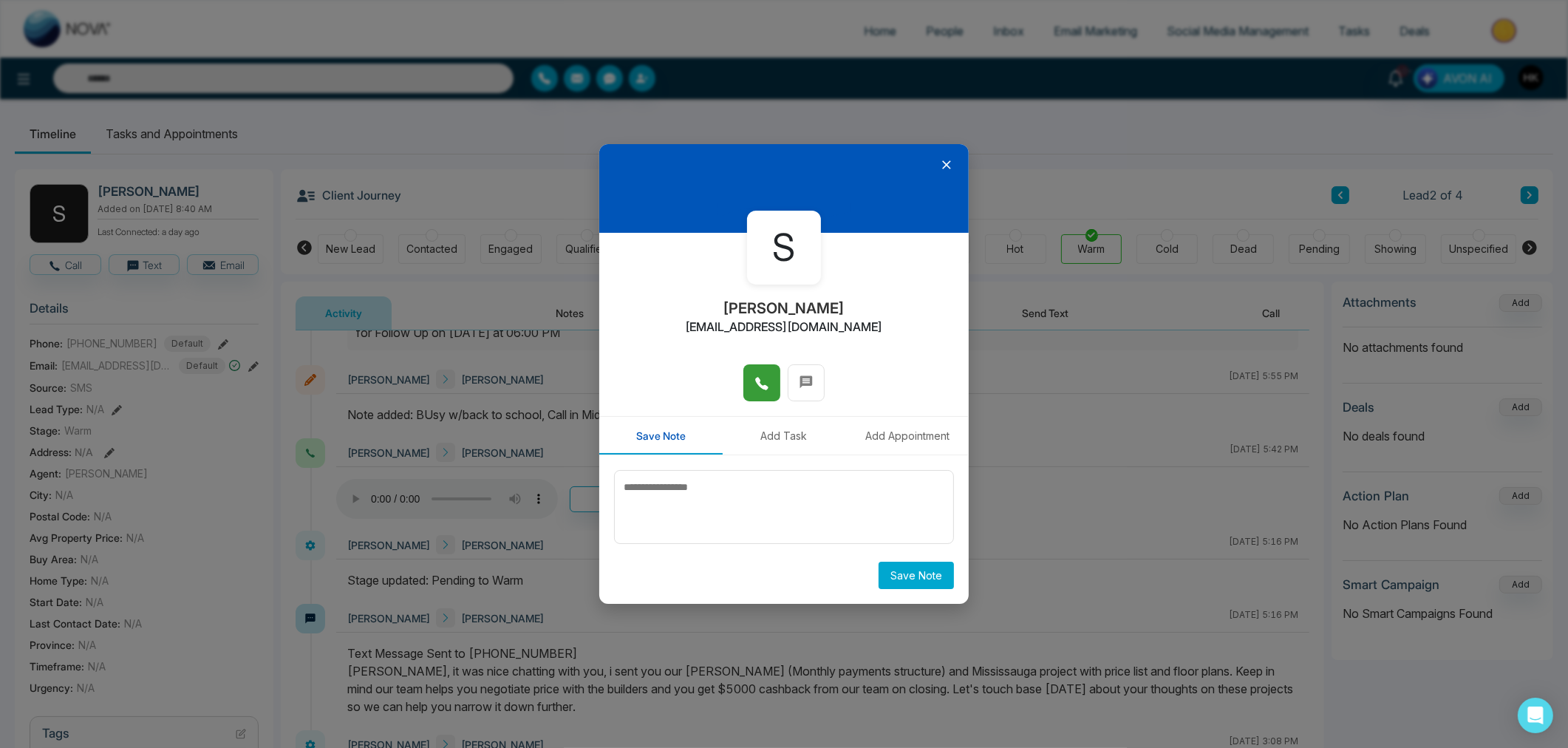
click at [758, 382] on icon at bounding box center [761, 383] width 13 height 13
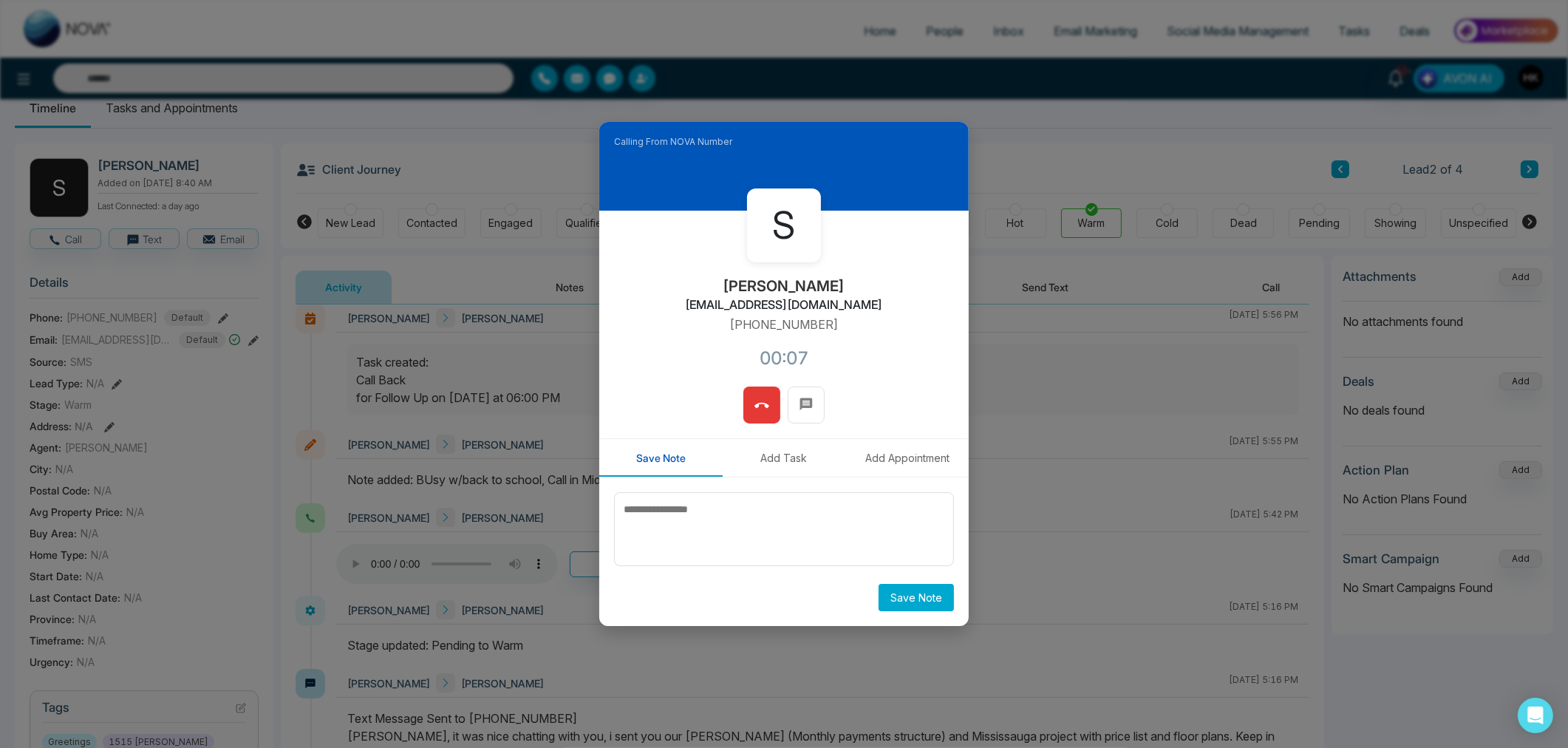
scroll to position [0, 0]
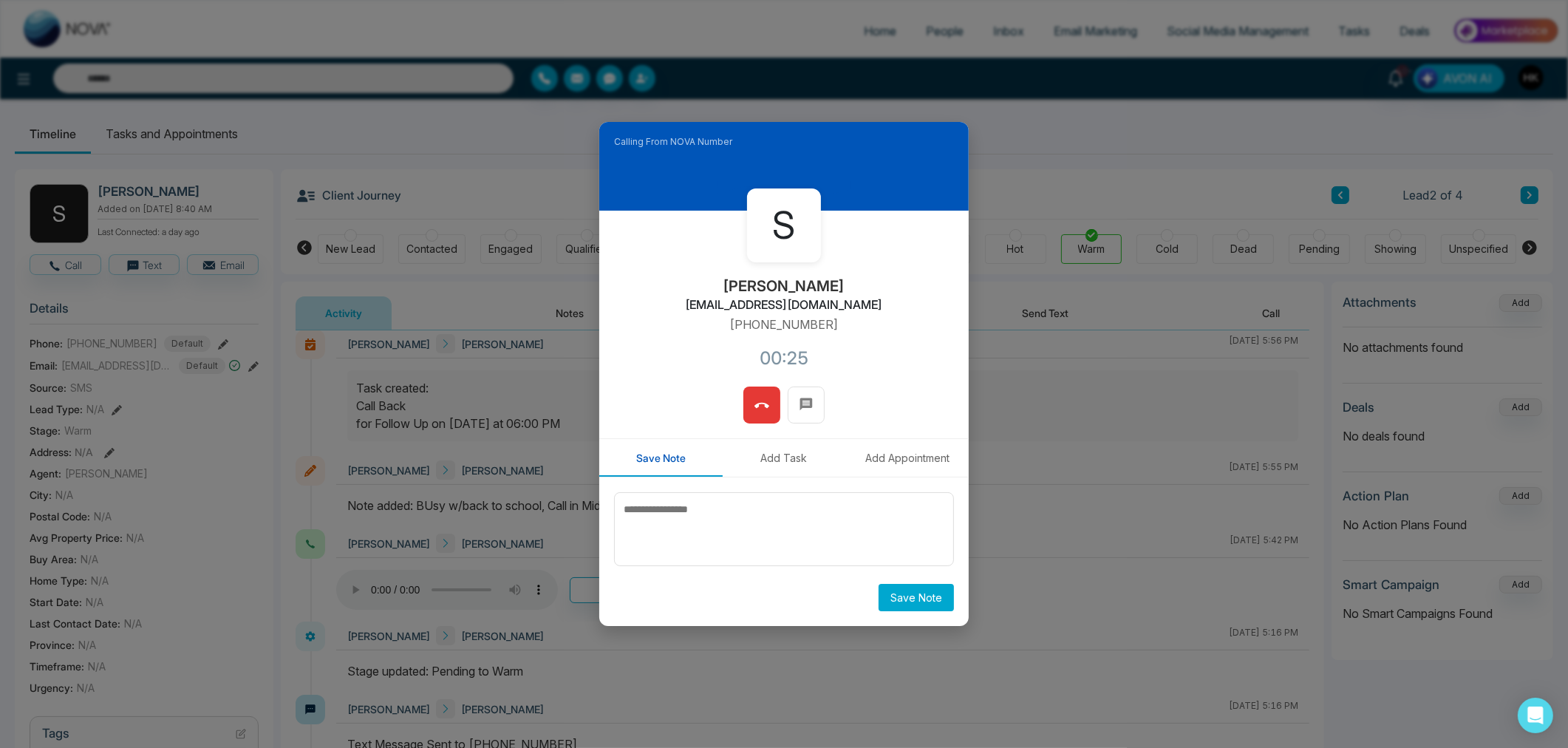
click at [761, 415] on span at bounding box center [762, 405] width 15 height 22
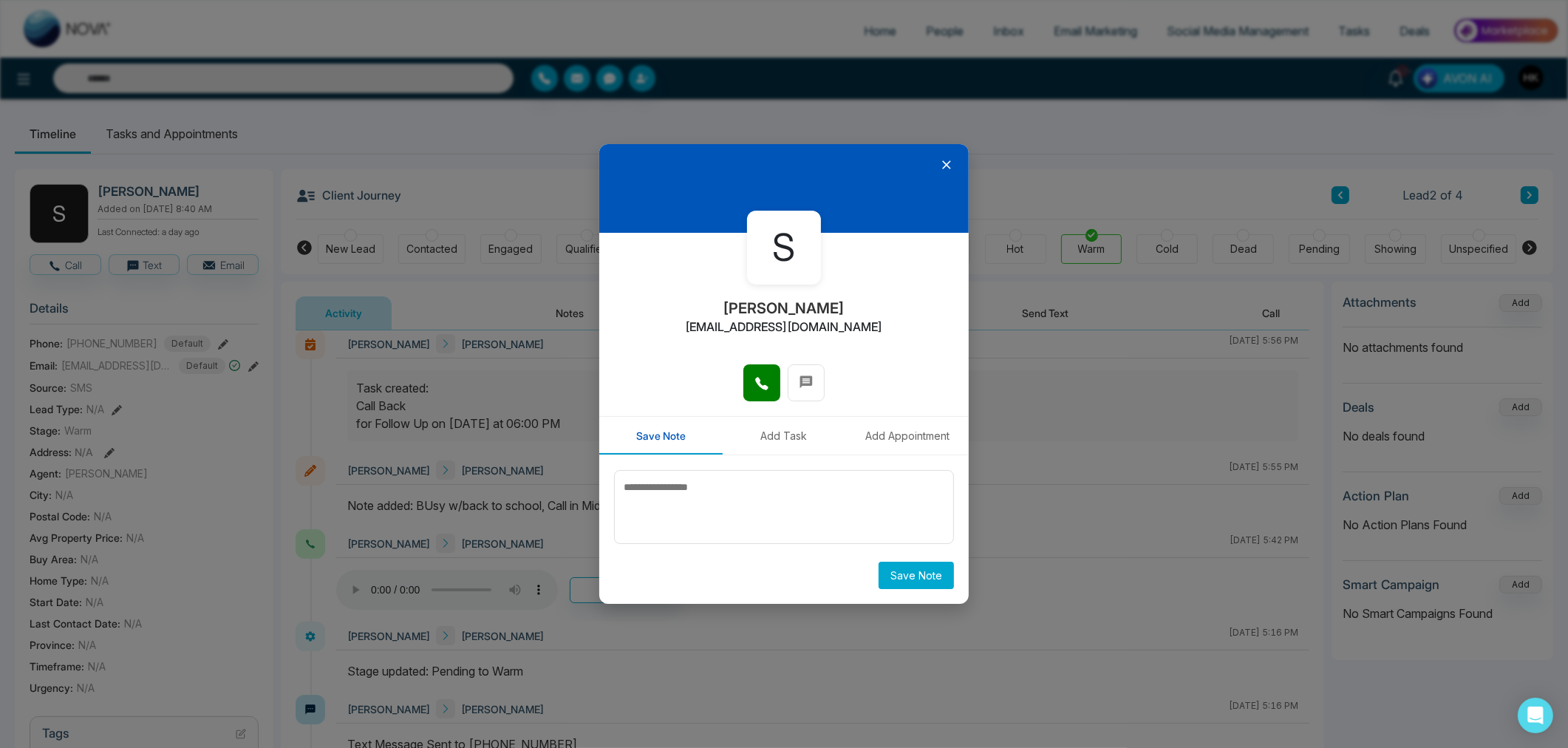
click at [948, 159] on icon at bounding box center [947, 165] width 15 height 15
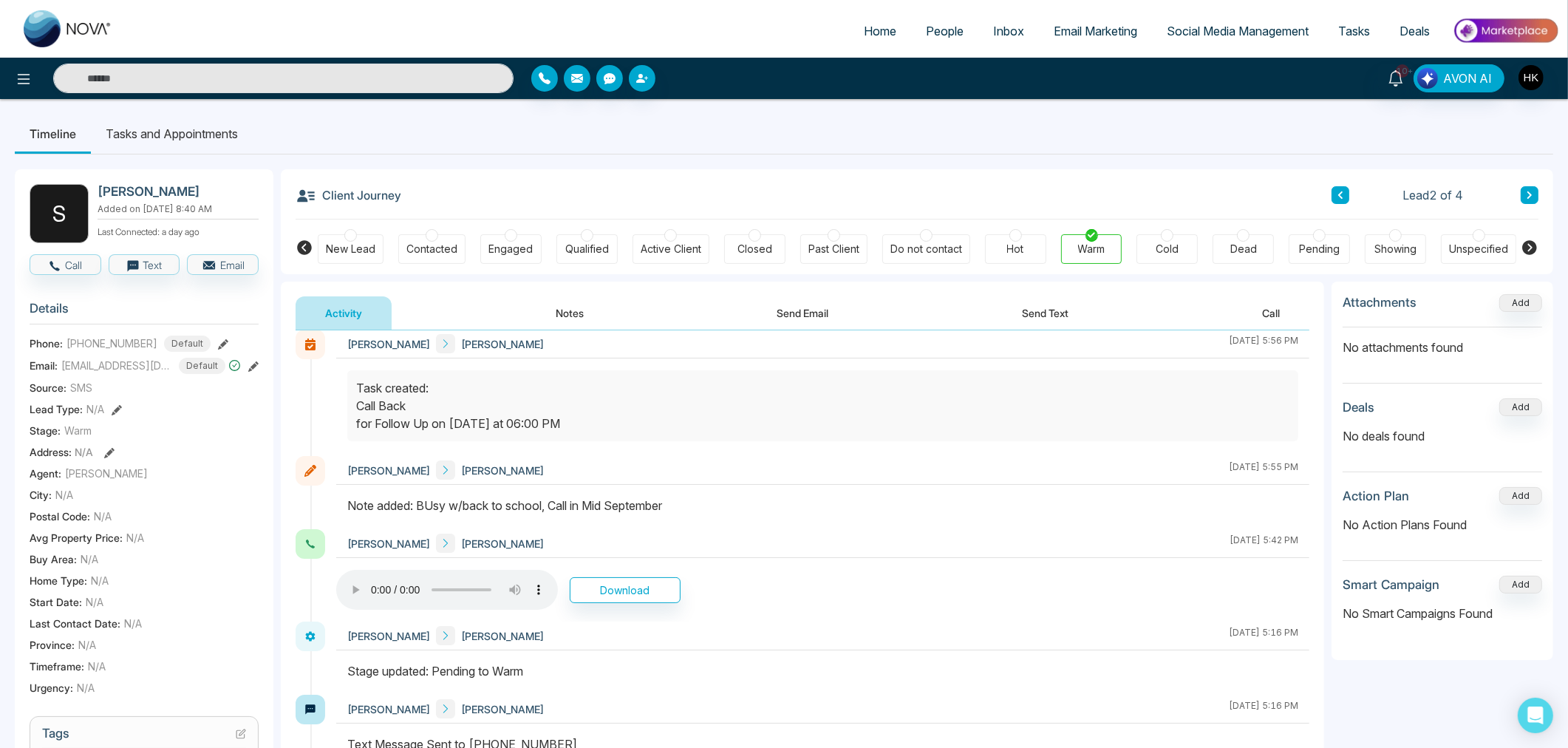
click at [1024, 315] on button "Send Text" at bounding box center [1045, 313] width 106 height 33
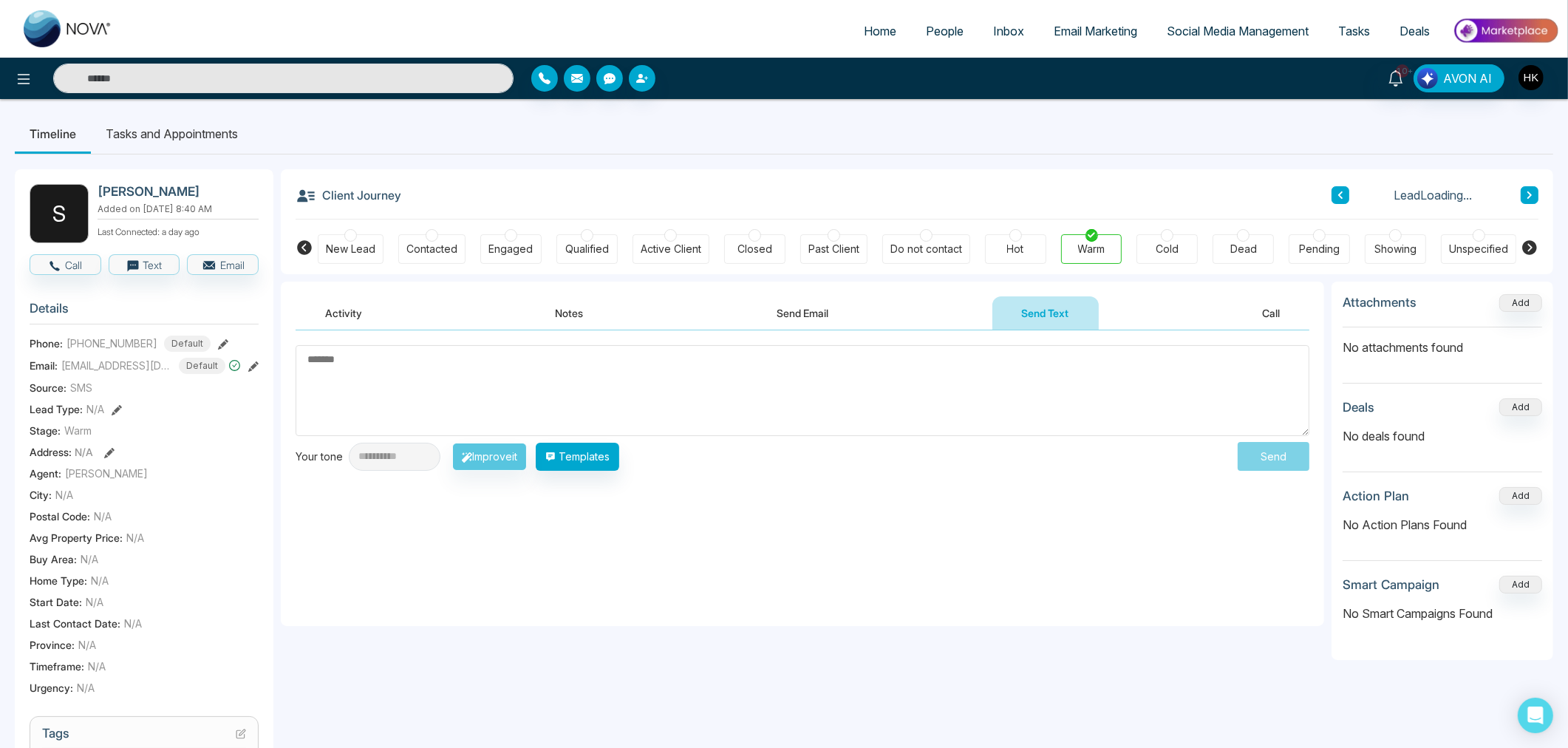
click at [594, 382] on textarea at bounding box center [803, 390] width 1014 height 91
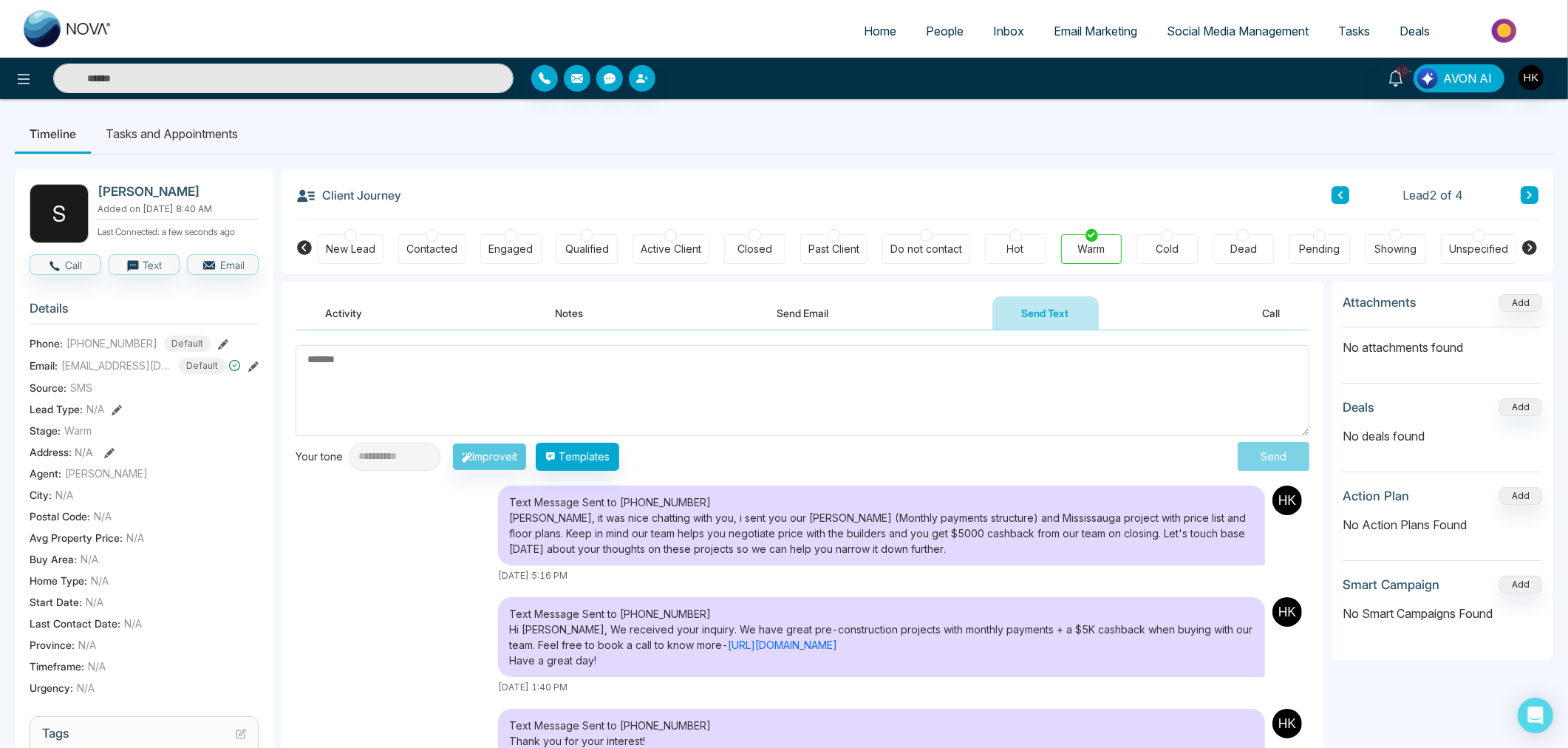
click at [716, 407] on textarea at bounding box center [803, 390] width 1014 height 91
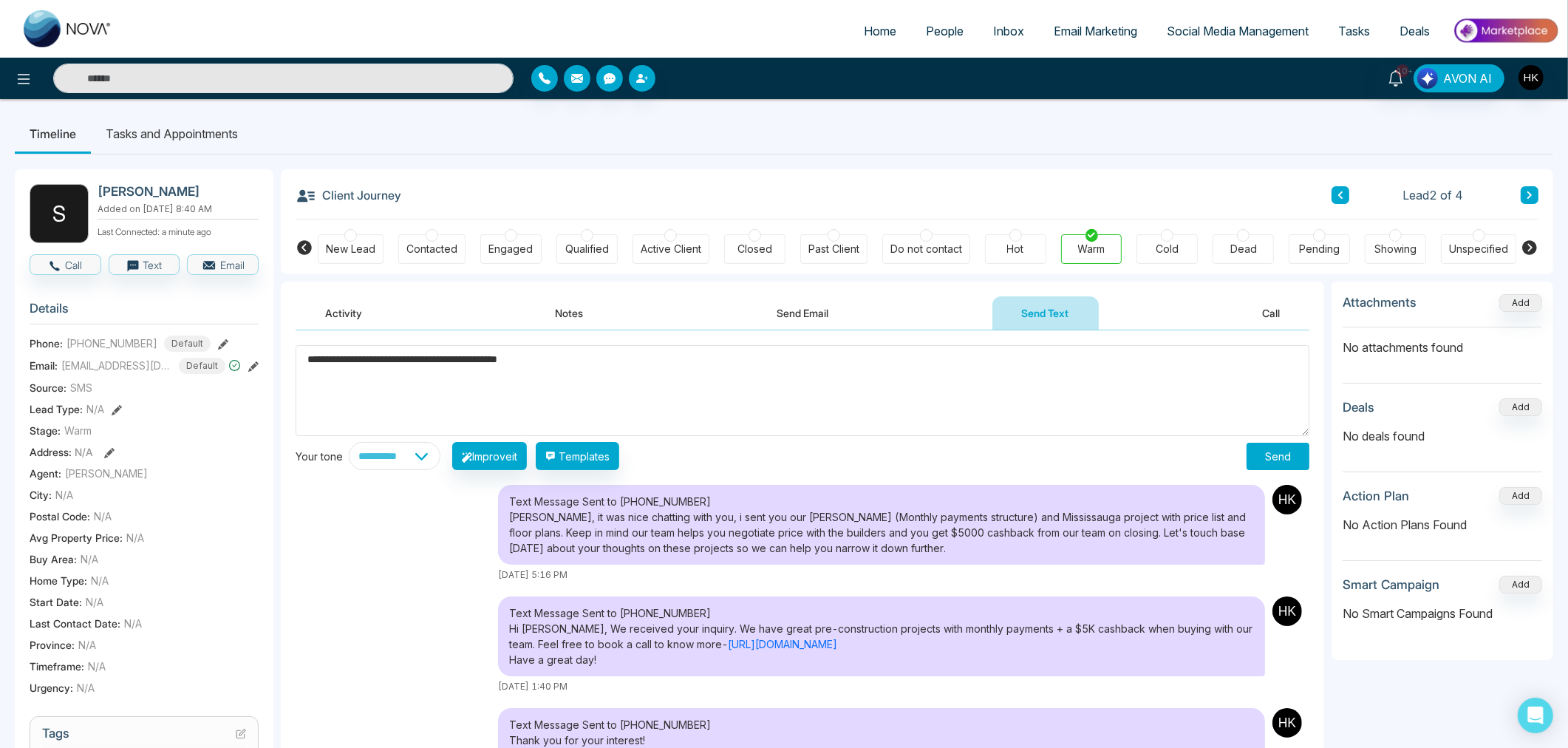
click at [485, 361] on textarea "**********" at bounding box center [803, 390] width 1014 height 91
click at [619, 355] on textarea "**********" at bounding box center [803, 390] width 1014 height 91
click at [918, 361] on textarea "**********" at bounding box center [803, 390] width 1014 height 91
click at [980, 373] on textarea "**********" at bounding box center [803, 390] width 1014 height 91
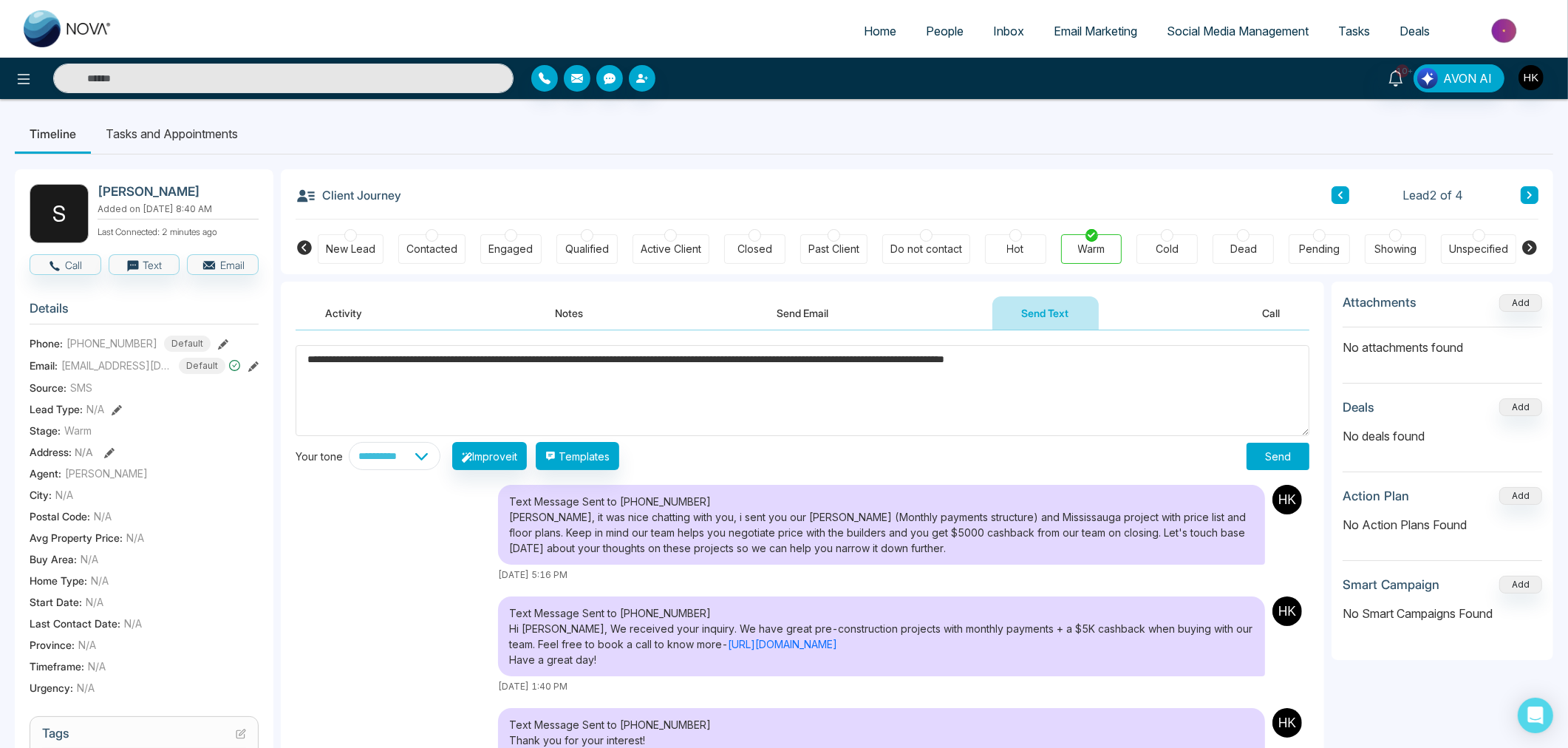
type textarea "**********"
click at [1295, 452] on button "Send" at bounding box center [1277, 457] width 63 height 28
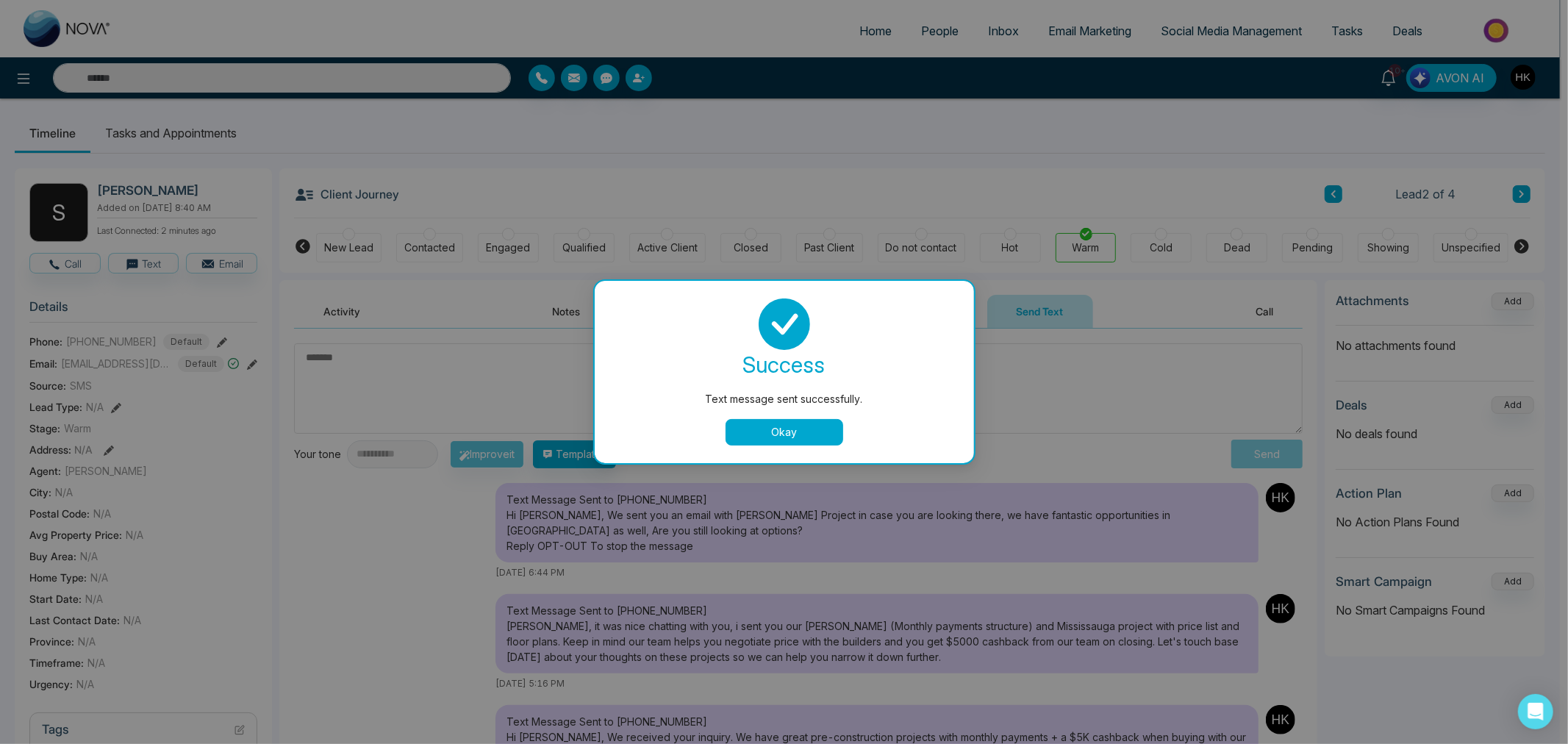
click at [799, 438] on button "Okay" at bounding box center [784, 433] width 118 height 27
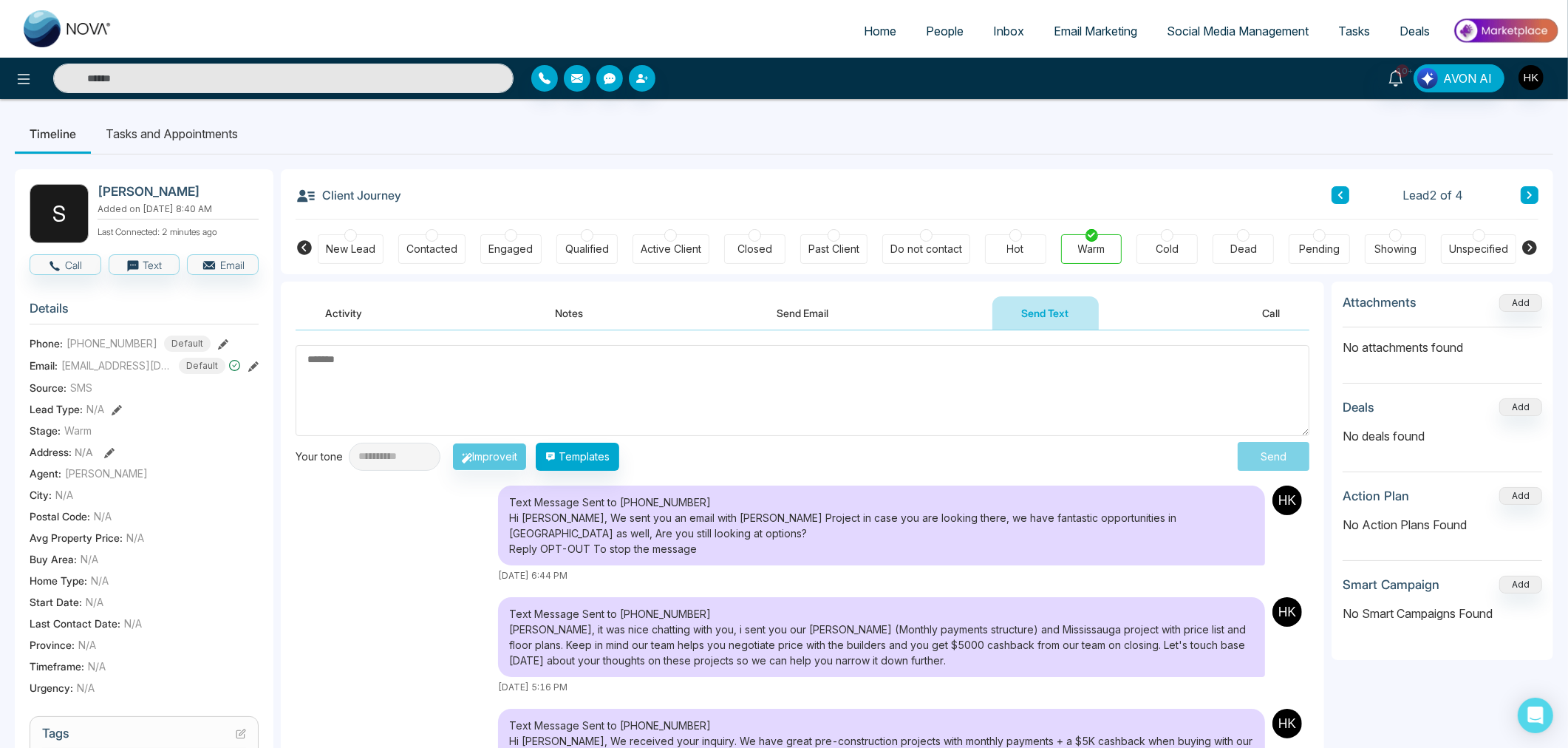
click at [1535, 196] on button at bounding box center [1529, 196] width 18 height 18
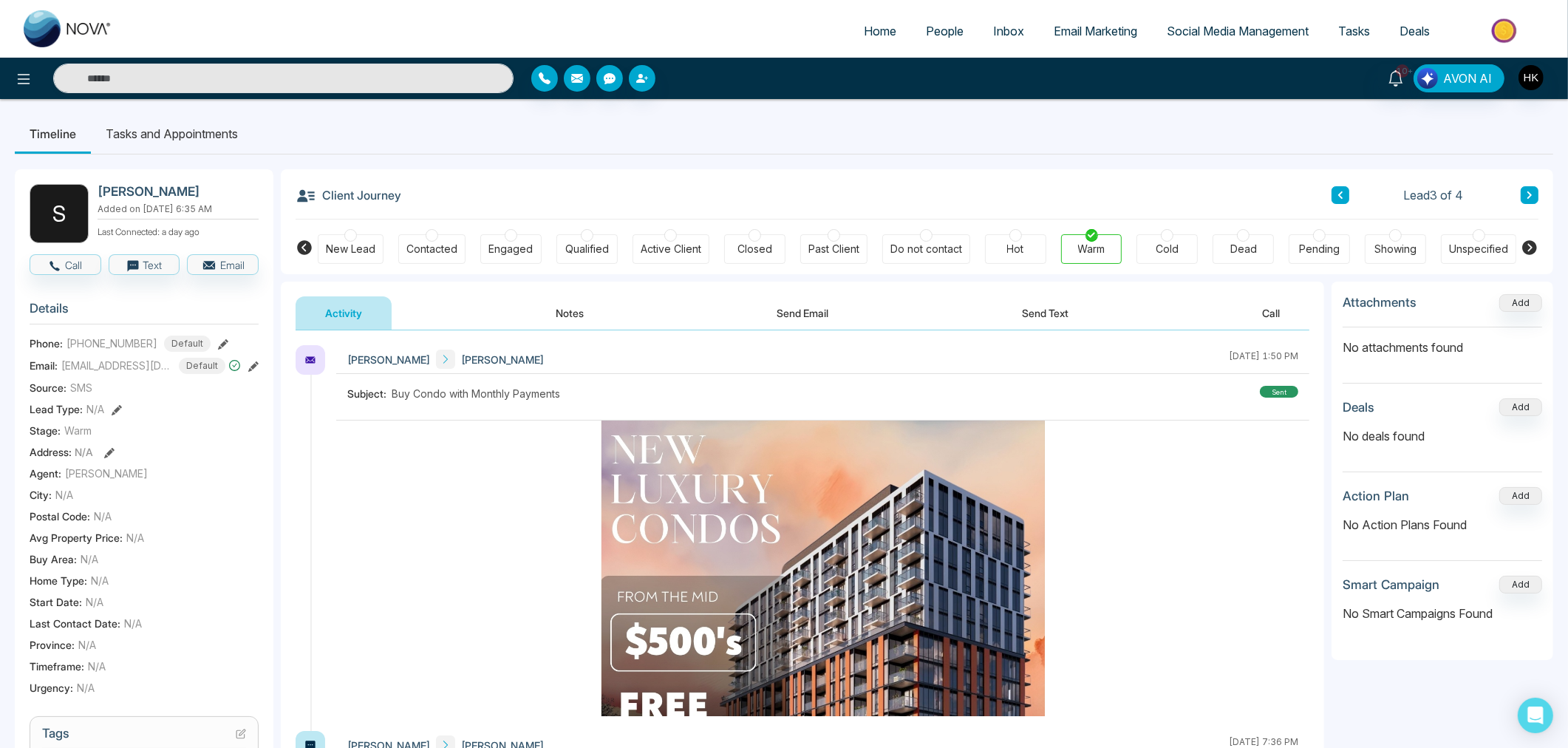
scroll to position [328, 0]
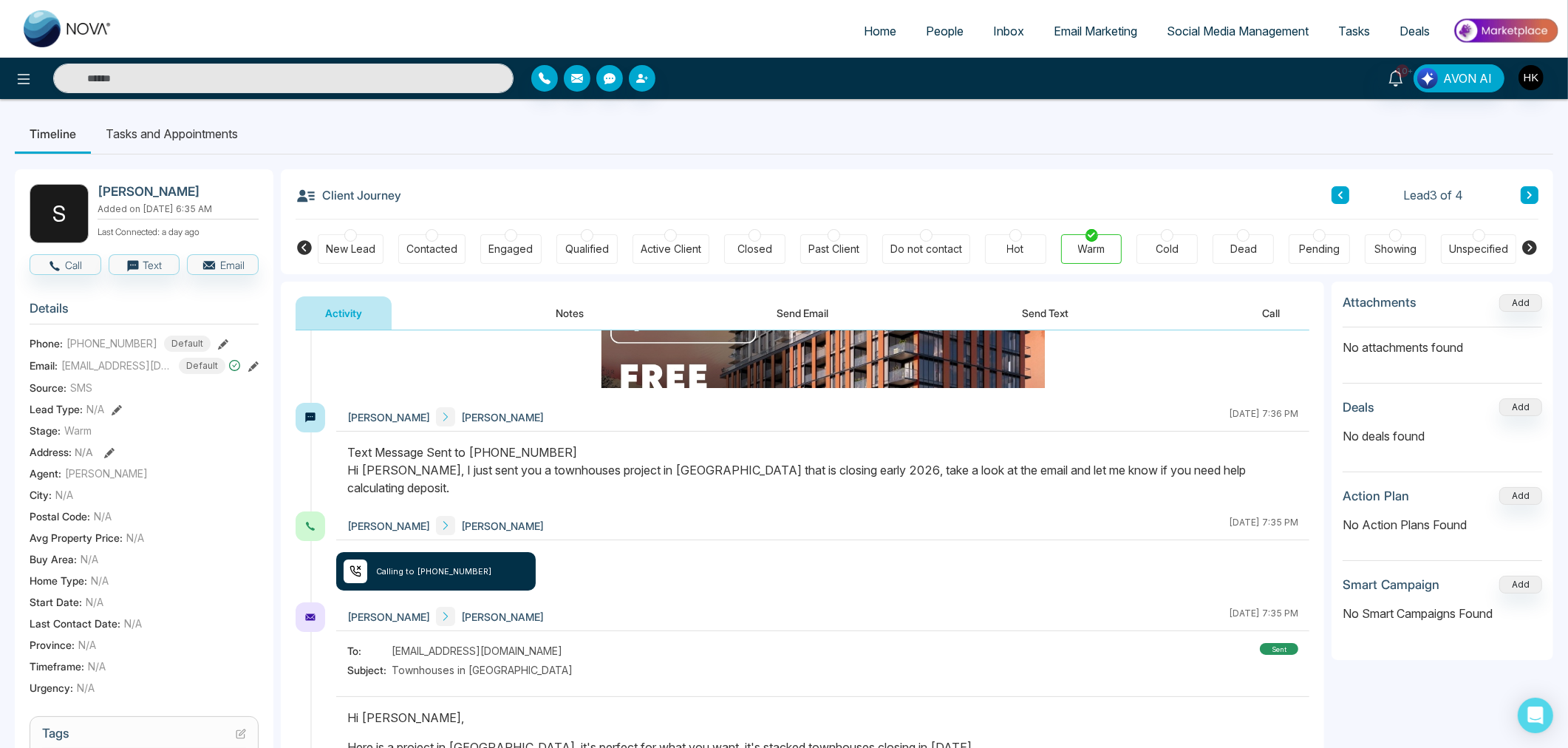
drag, startPoint x: 526, startPoint y: 473, endPoint x: 1170, endPoint y: 486, distance: 644.1
click at [1170, 486] on div at bounding box center [822, 477] width 973 height 68
click at [1042, 489] on div at bounding box center [822, 477] width 973 height 68
drag, startPoint x: 818, startPoint y: 475, endPoint x: 1266, endPoint y: 471, distance: 448.0
click at [1266, 471] on div "Text Message Sent to [PHONE_NUMBER] Hi Samir, I just sent you a townhouses proj…" at bounding box center [822, 470] width 950 height 54
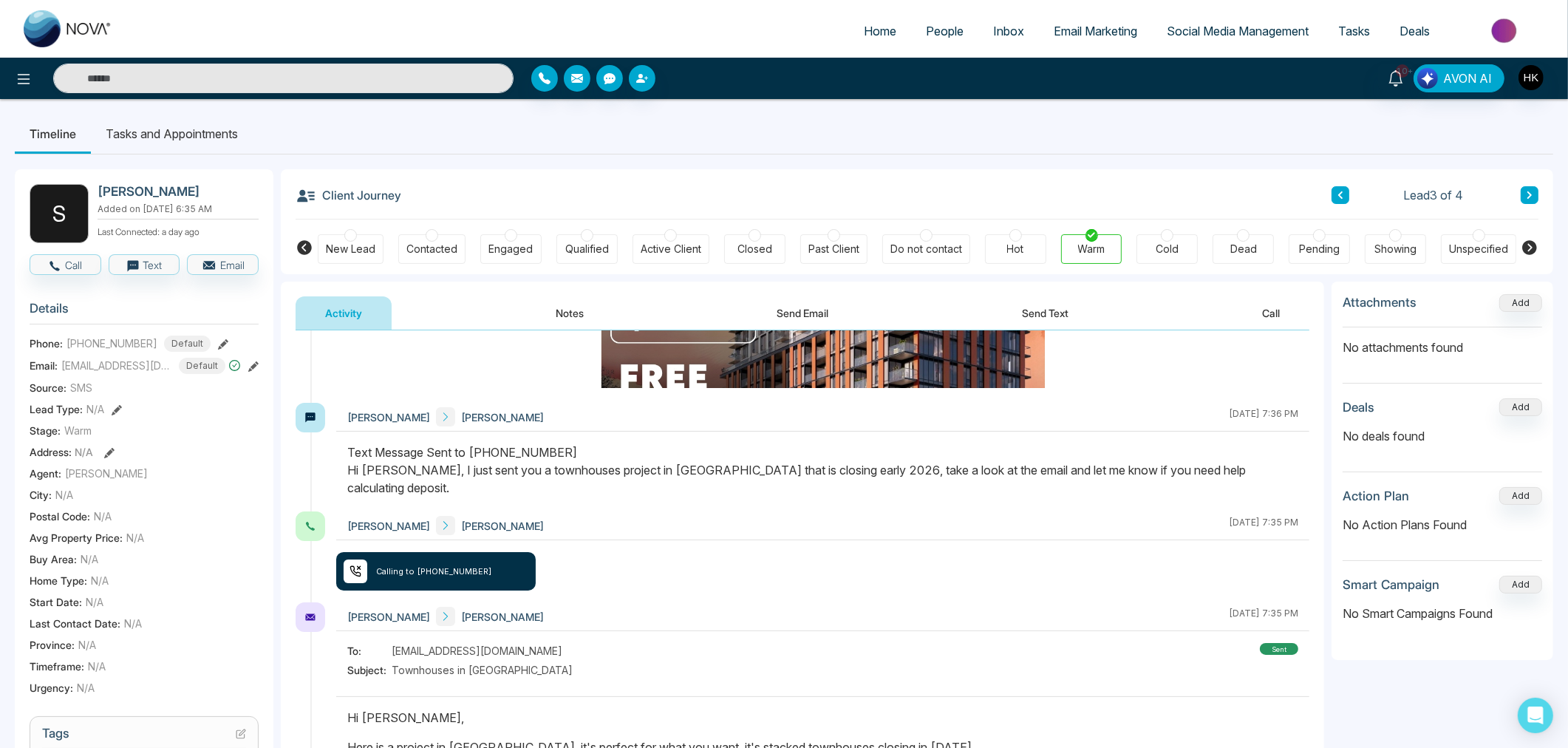
click at [1264, 468] on div "Text Message Sent to [PHONE_NUMBER] Hi Samir, I just sent you a townhouses proj…" at bounding box center [822, 470] width 950 height 54
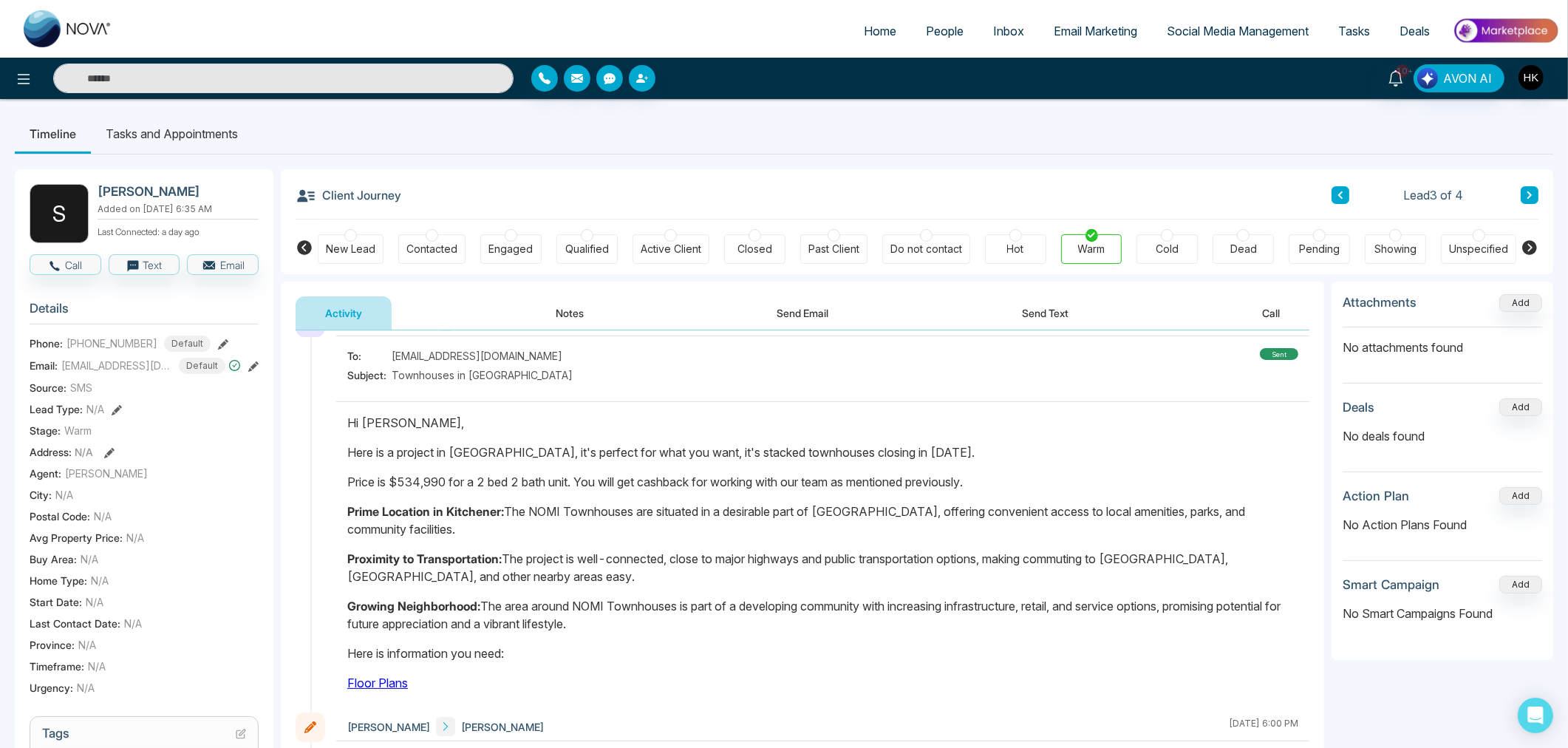
scroll to position [645, 0]
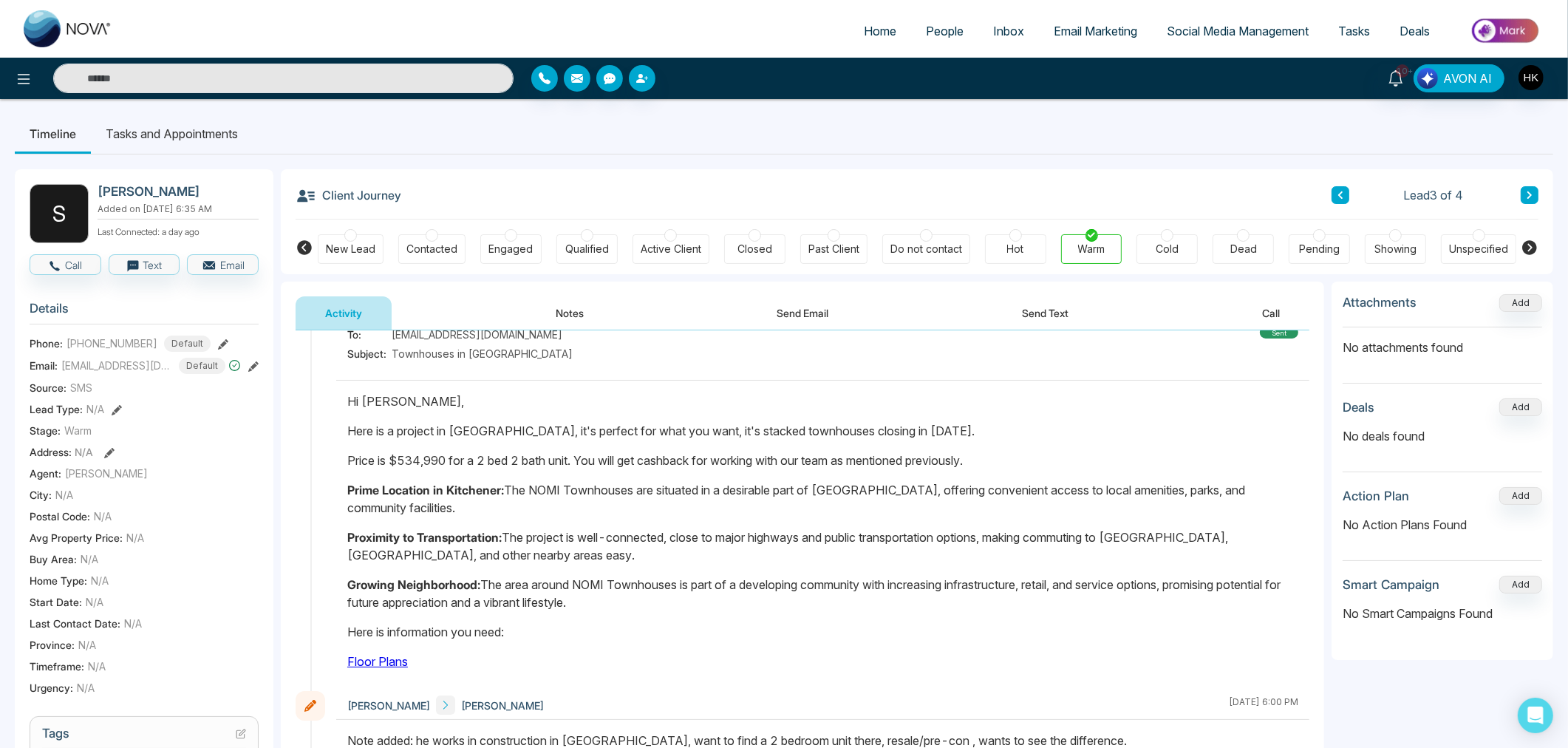
drag, startPoint x: 446, startPoint y: 429, endPoint x: 1098, endPoint y: 413, distance: 652.2
click at [1098, 422] on p "Here is a project in [GEOGRAPHIC_DATA], it's perfect for what you want, it's st…" at bounding box center [822, 431] width 950 height 18
click at [65, 262] on button "Call" at bounding box center [65, 265] width 71 height 21
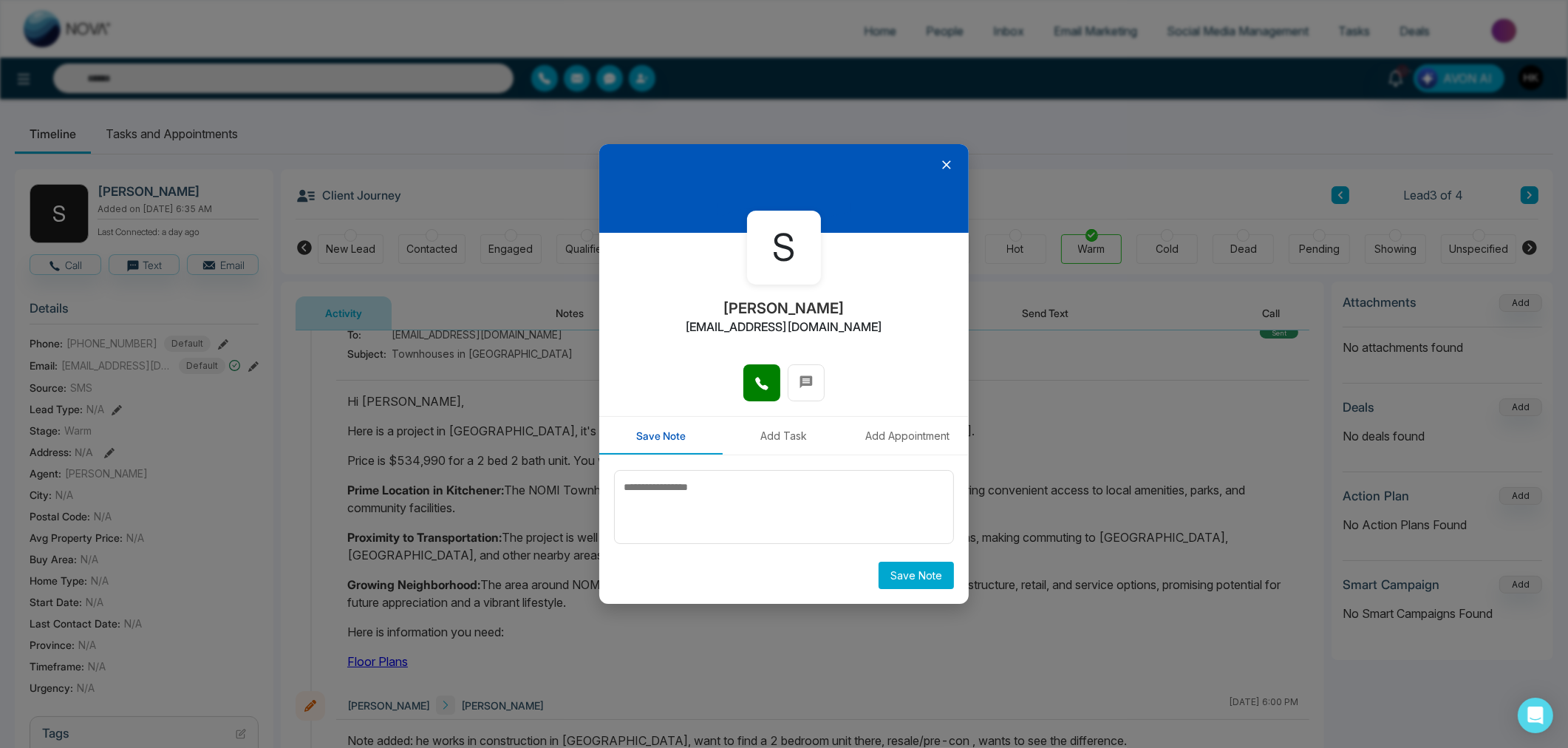
drag, startPoint x: 424, startPoint y: 453, endPoint x: 435, endPoint y: 456, distance: 11.4
click at [424, 454] on div "S [PERSON_NAME] [EMAIL_ADDRESS][DOMAIN_NAME] Save Note Add Task Add Appointment…" at bounding box center [784, 374] width 1568 height 748
click at [943, 165] on icon at bounding box center [947, 165] width 15 height 15
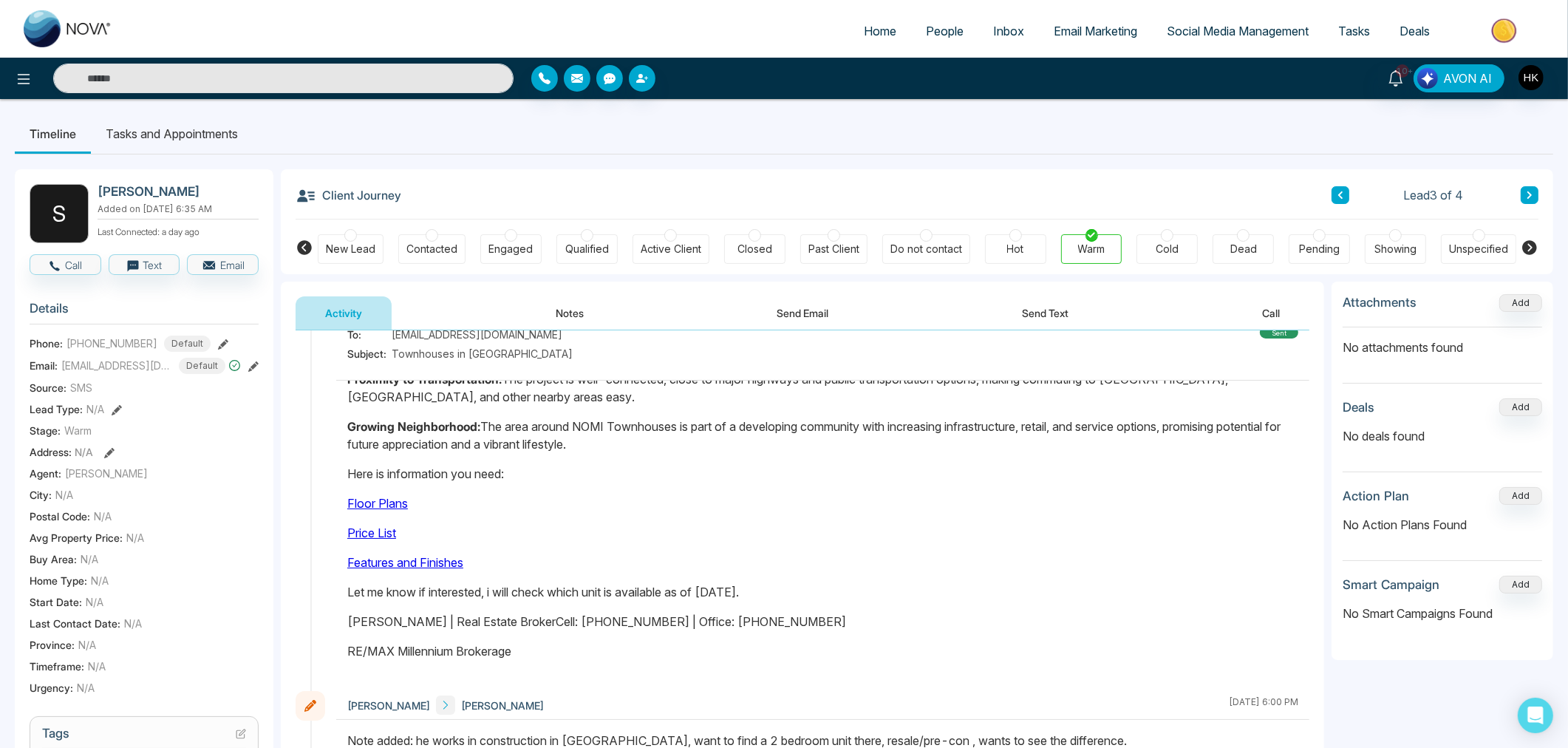
scroll to position [196, 0]
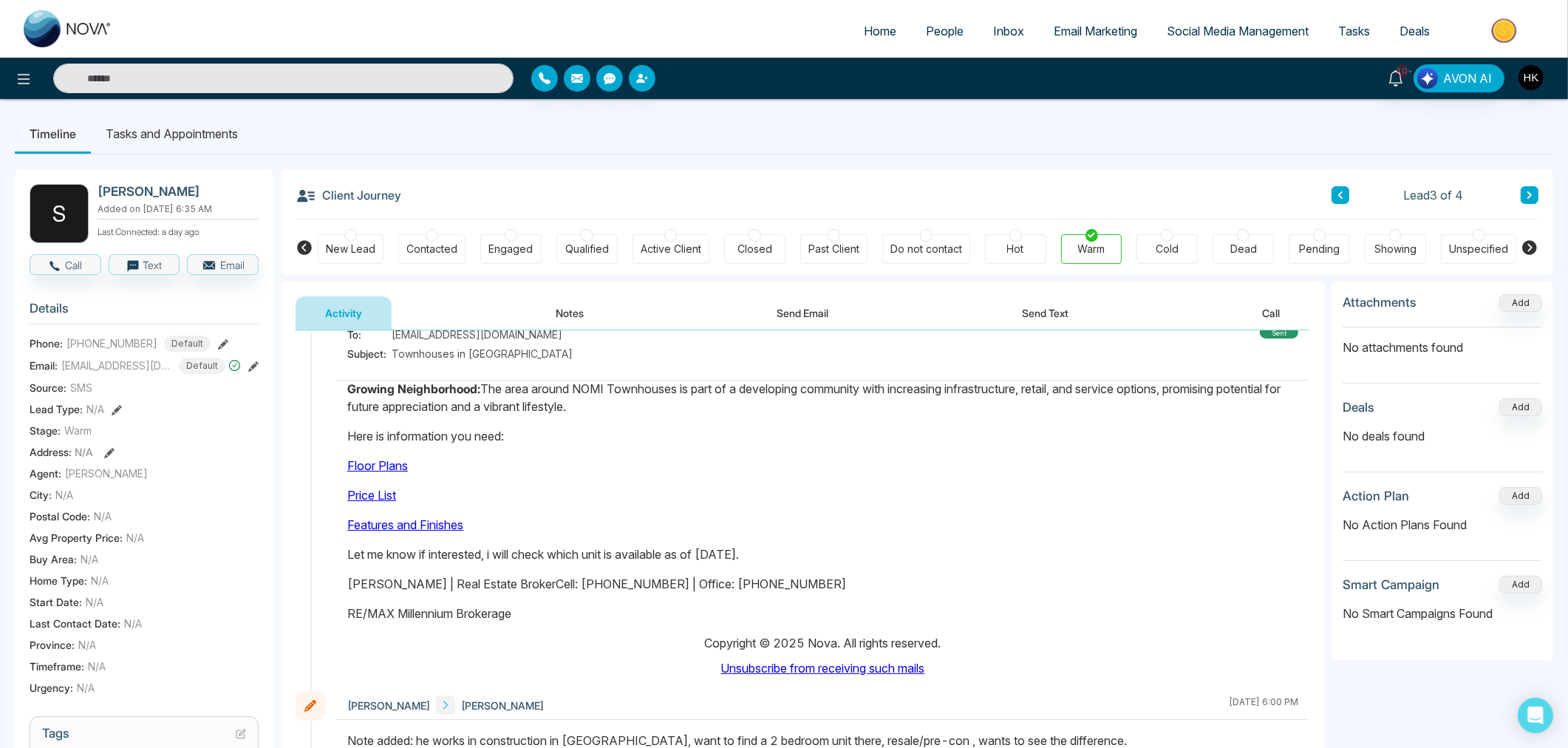
click at [378, 488] on link "Price List" at bounding box center [372, 495] width 49 height 15
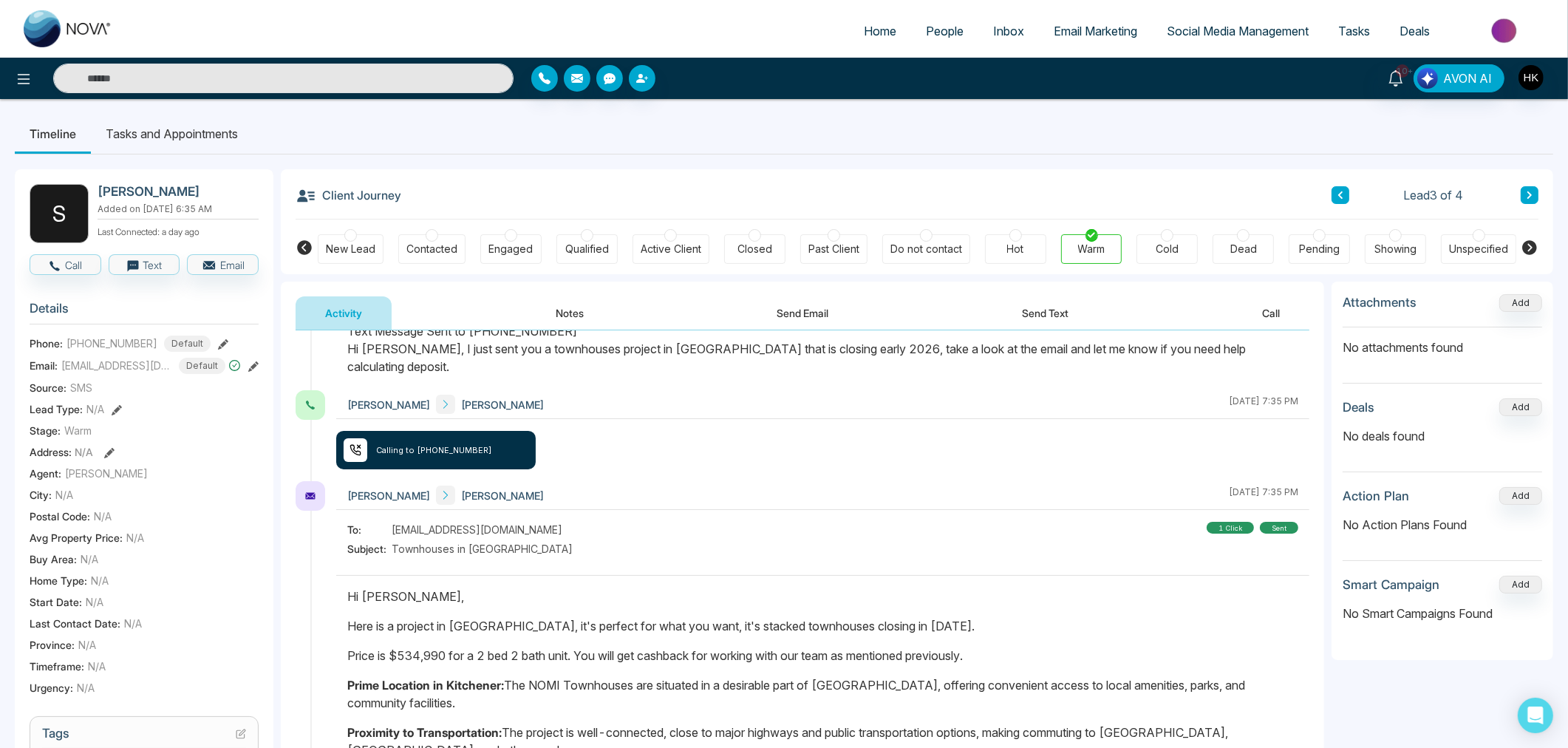
scroll to position [398, 0]
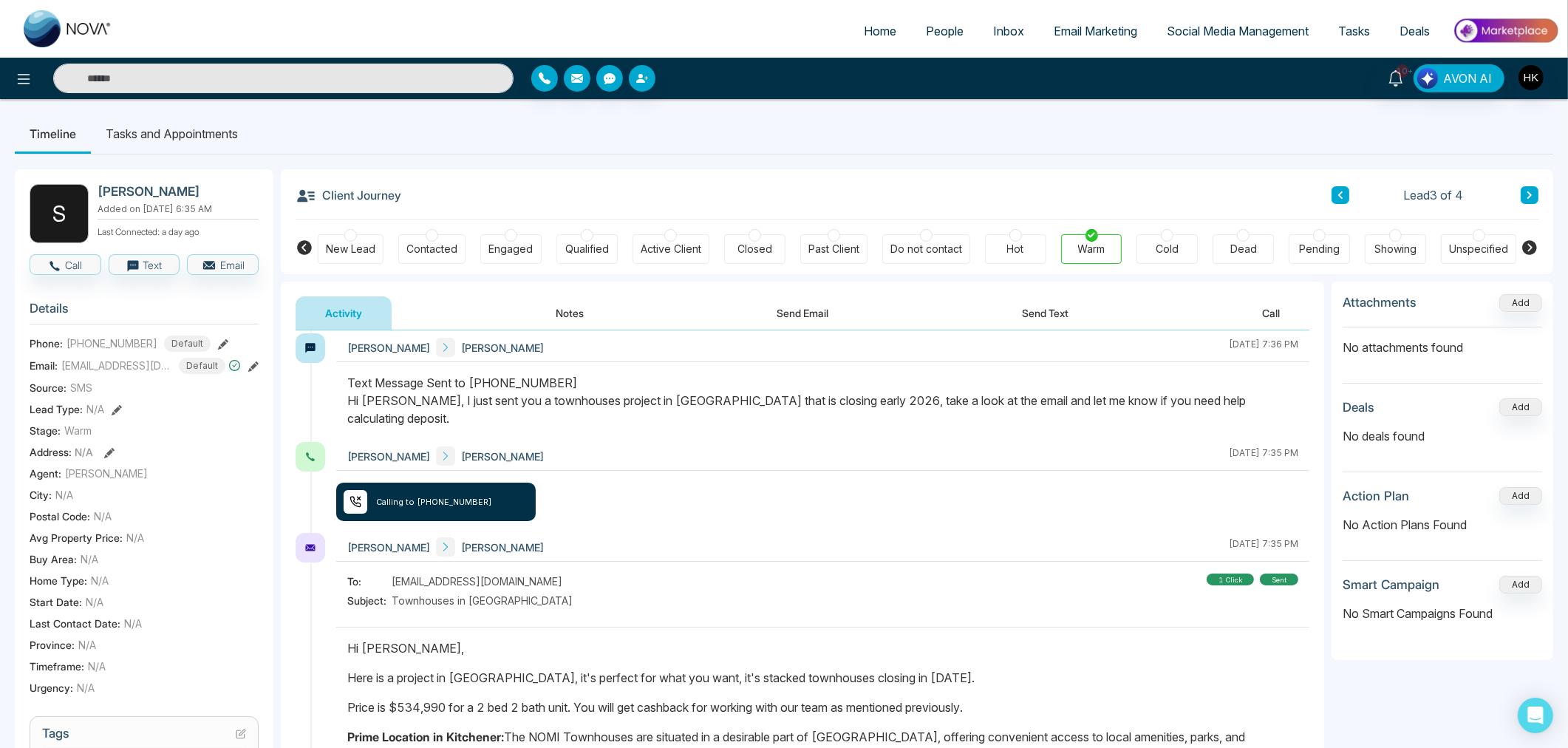
drag, startPoint x: 392, startPoint y: 584, endPoint x: 704, endPoint y: 579, distance: 312.0
click at [704, 579] on div "To: [EMAIL_ADDRESS][DOMAIN_NAME] Subject: Townhouses in [GEOGRAPHIC_DATA] 1 cli…" at bounding box center [822, 593] width 950 height 39
copy span "Townhouses in [GEOGRAPHIC_DATA]"
click at [1057, 312] on button "Send Text" at bounding box center [1045, 313] width 106 height 33
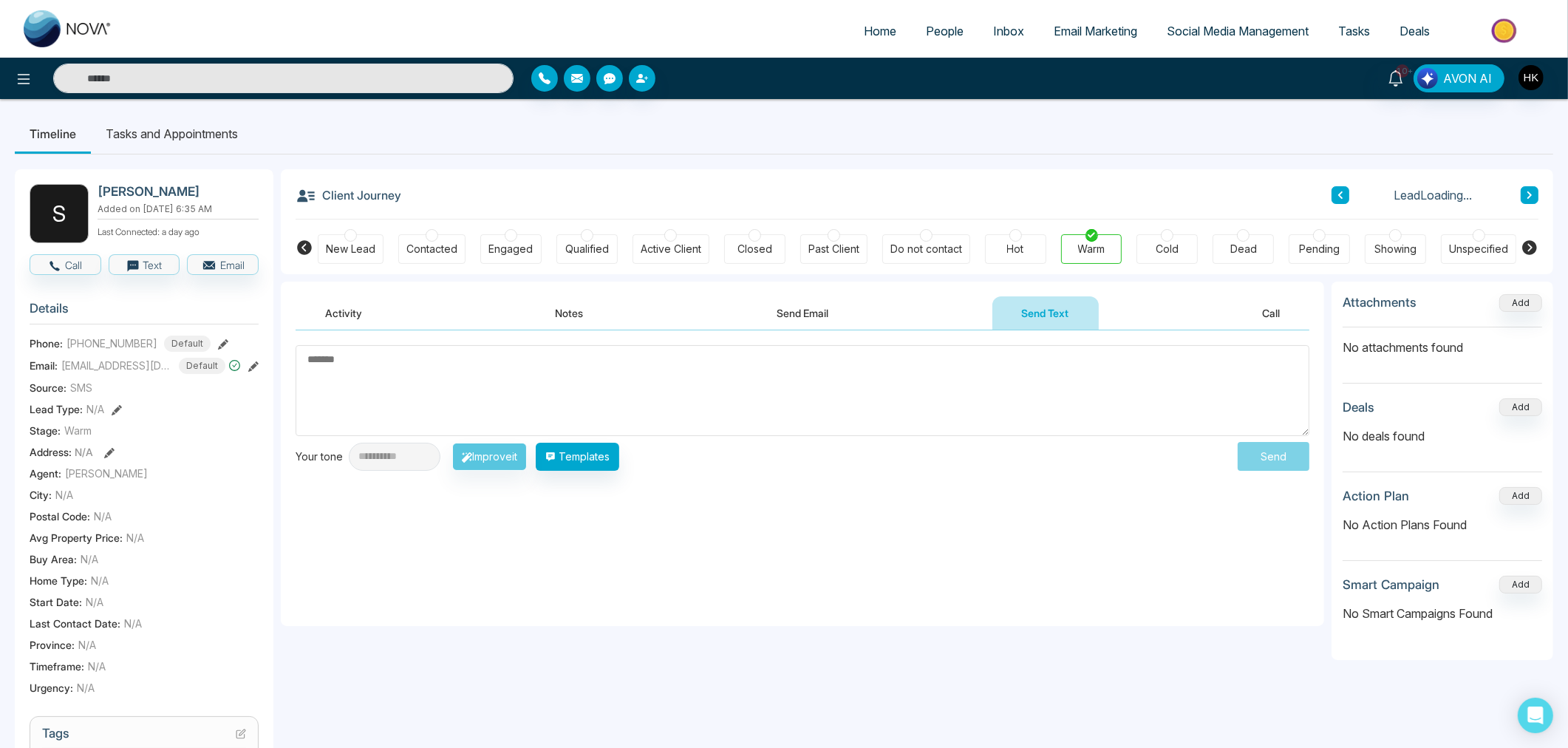
click at [560, 370] on textarea at bounding box center [803, 390] width 1014 height 91
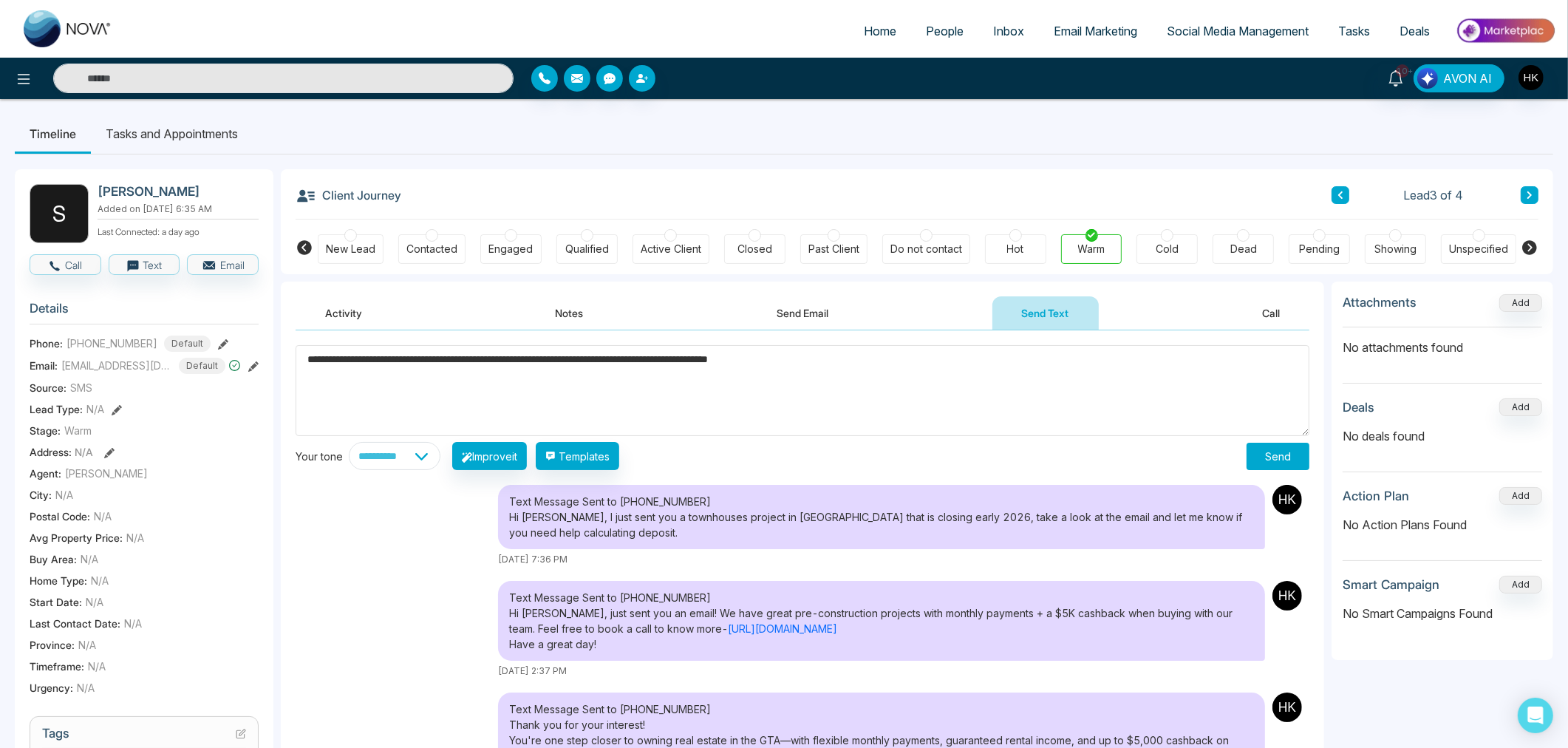
type textarea "**********"
click at [1260, 448] on button "Send" at bounding box center [1277, 457] width 63 height 28
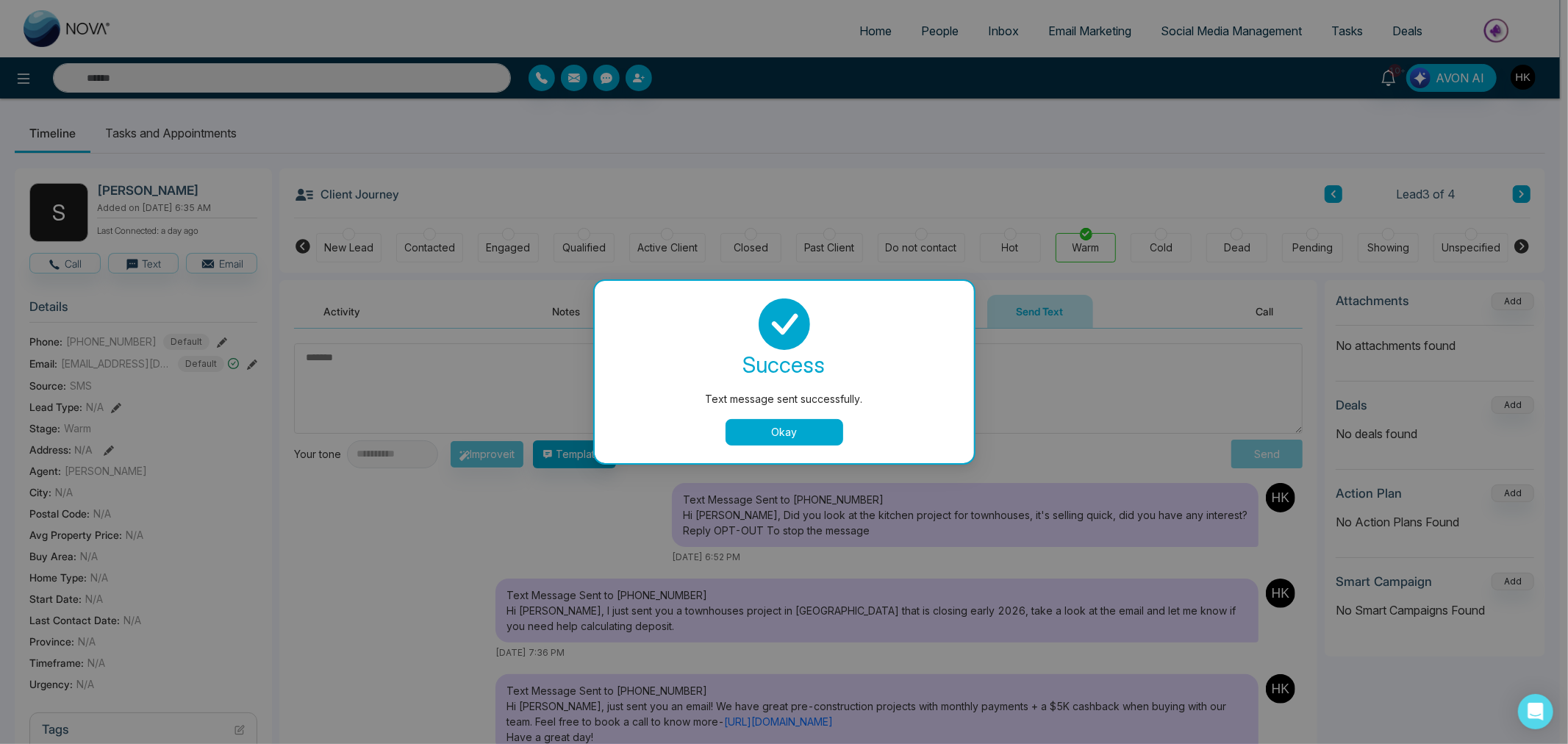
click at [819, 427] on button "Okay" at bounding box center [784, 433] width 118 height 27
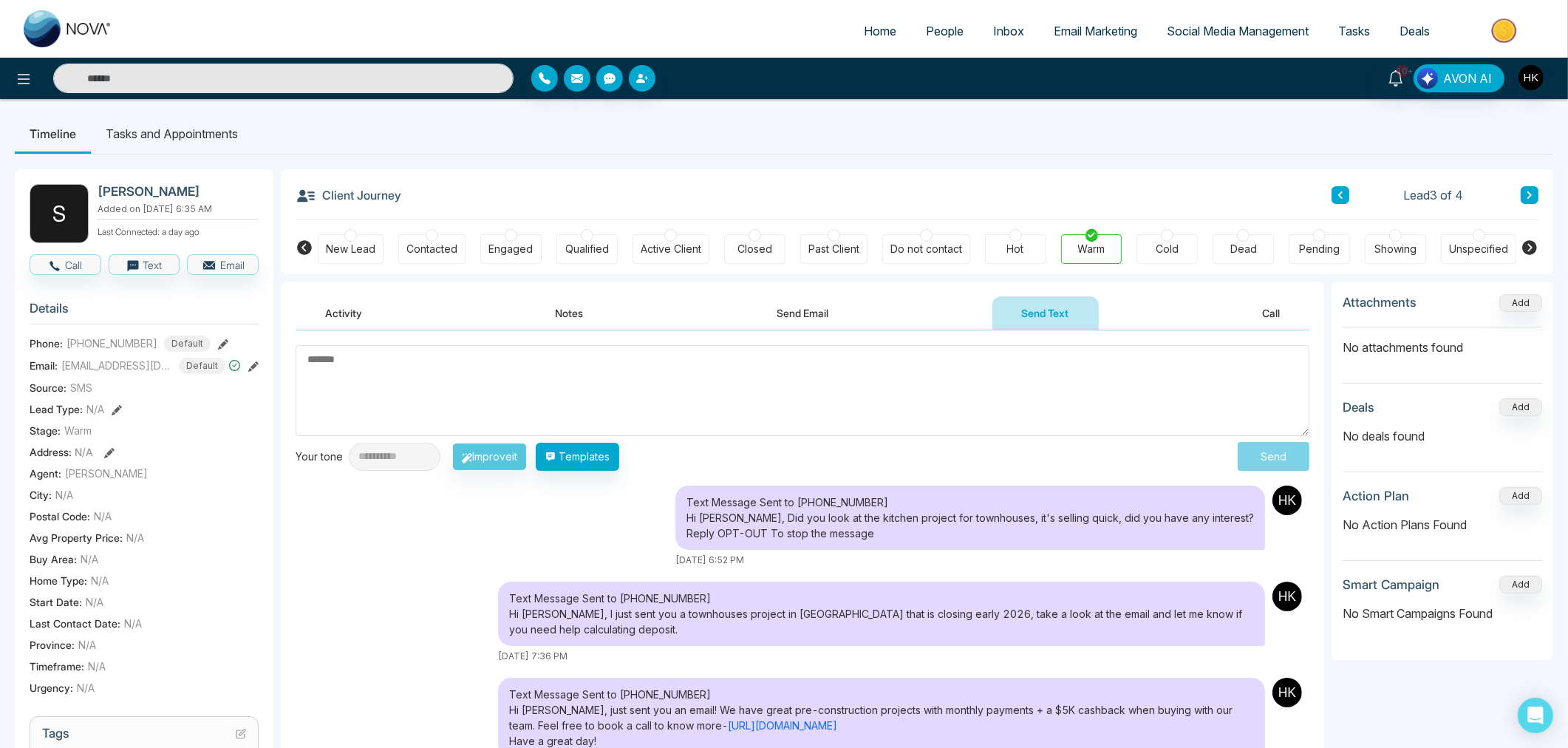
click at [1532, 194] on icon at bounding box center [1529, 195] width 7 height 9
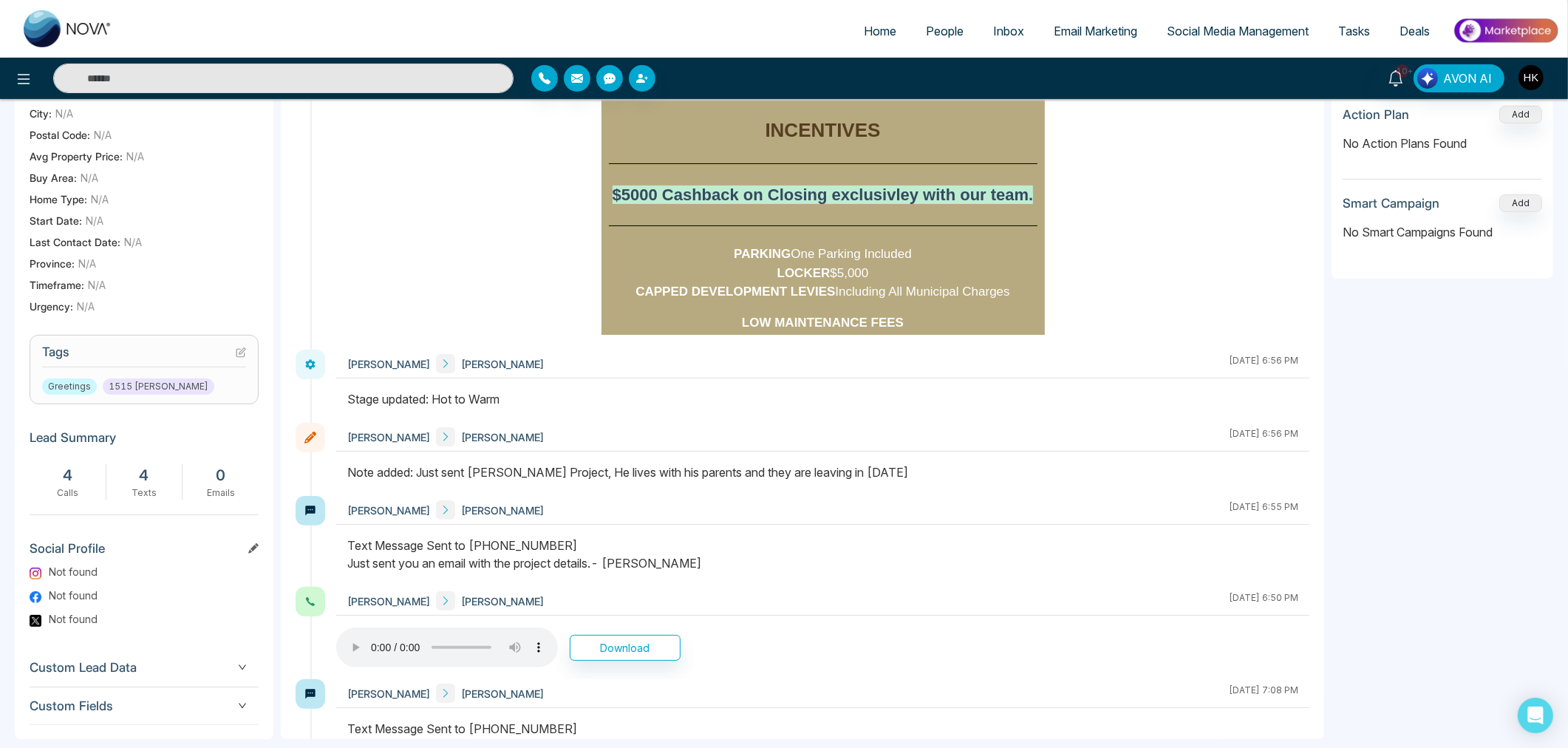
scroll to position [402, 0]
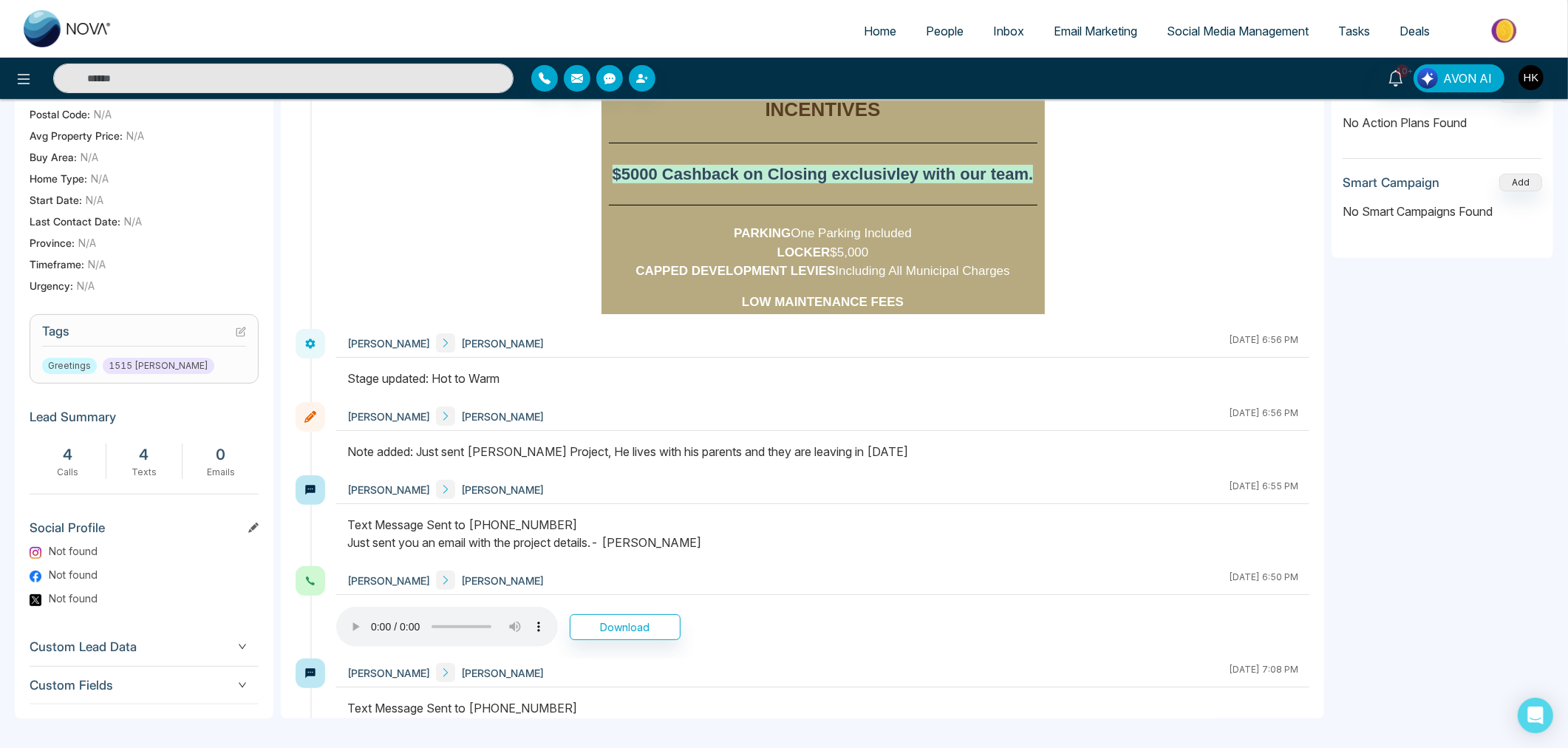
drag, startPoint x: 439, startPoint y: 462, endPoint x: 936, endPoint y: 430, distance: 498.0
click at [936, 430] on div "[PERSON_NAME] [PERSON_NAME] [DATE] 6:56 PM" at bounding box center [822, 439] width 973 height 73
click at [929, 445] on div "Note added: Just sent [PERSON_NAME] Project, He lives with his parents and they…" at bounding box center [822, 452] width 950 height 18
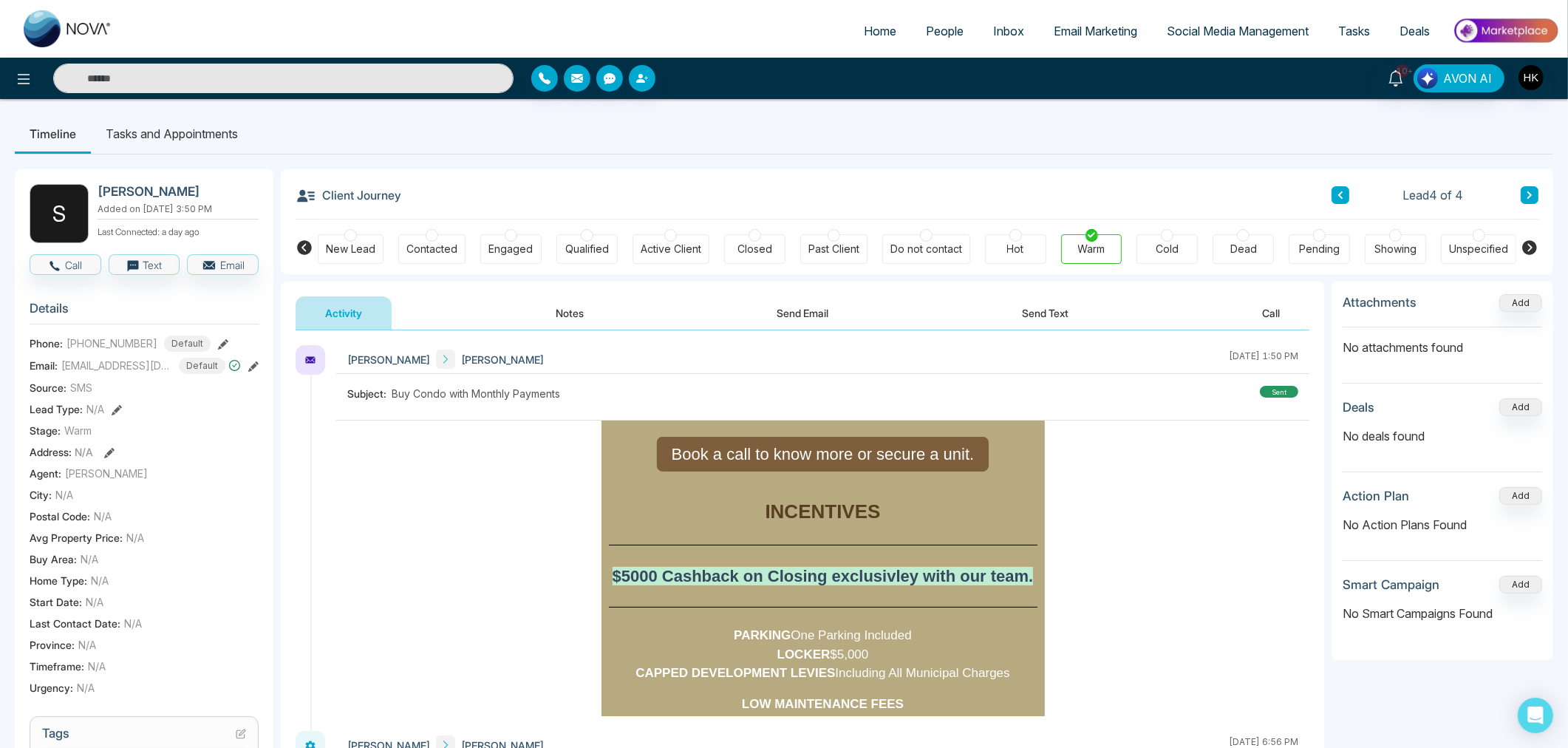
scroll to position [1068, 0]
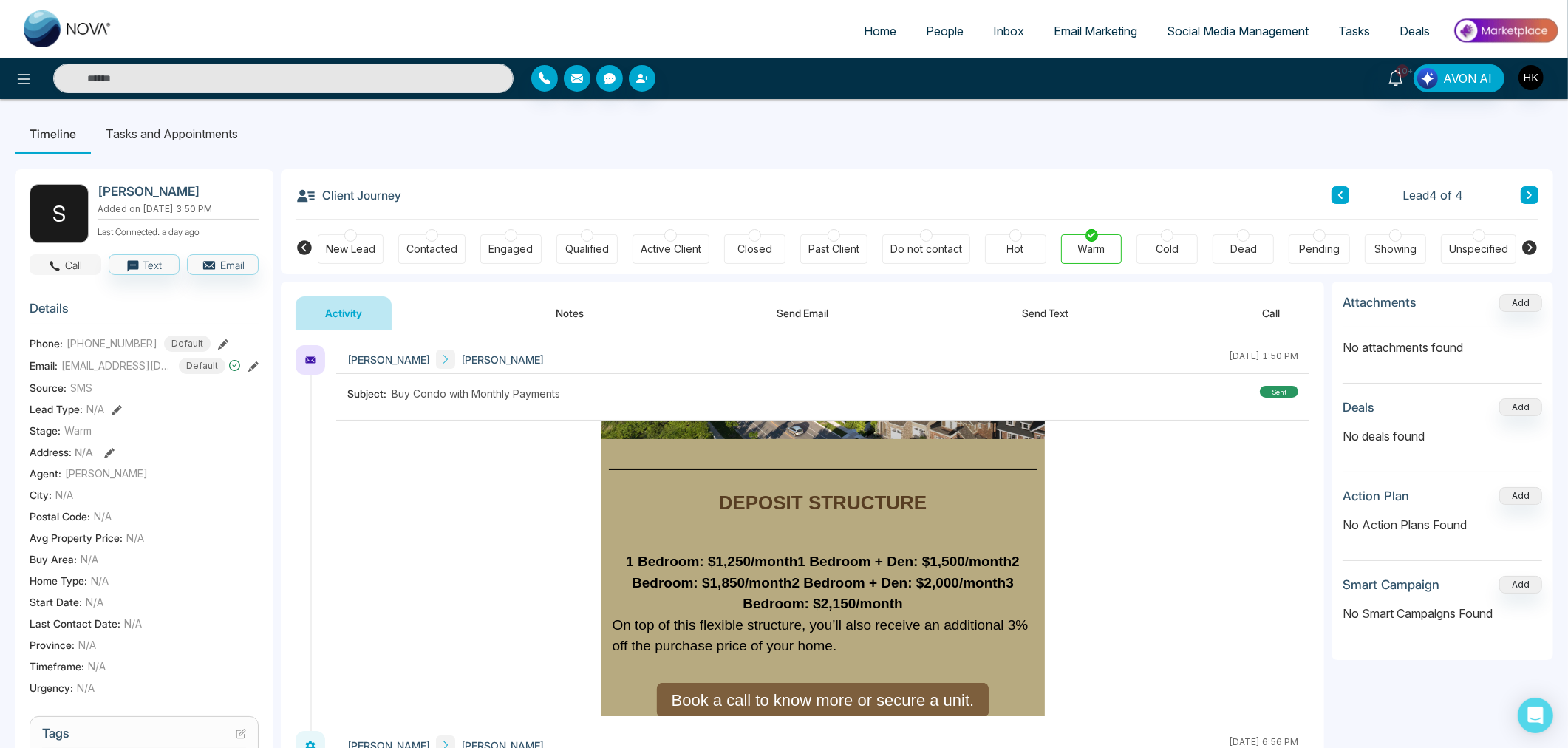
click at [75, 260] on button "Call" at bounding box center [65, 265] width 71 height 21
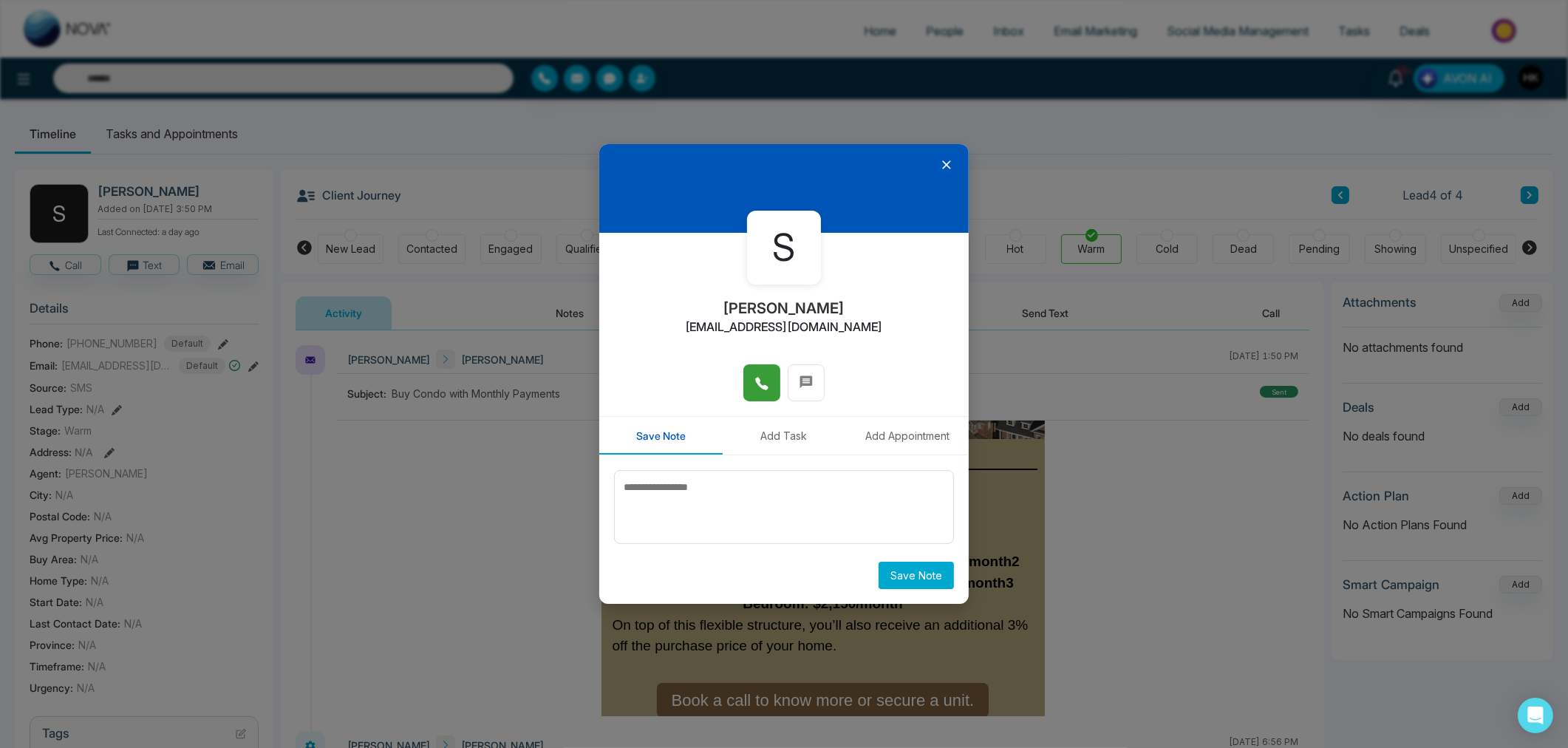
click at [762, 386] on icon at bounding box center [761, 383] width 13 height 13
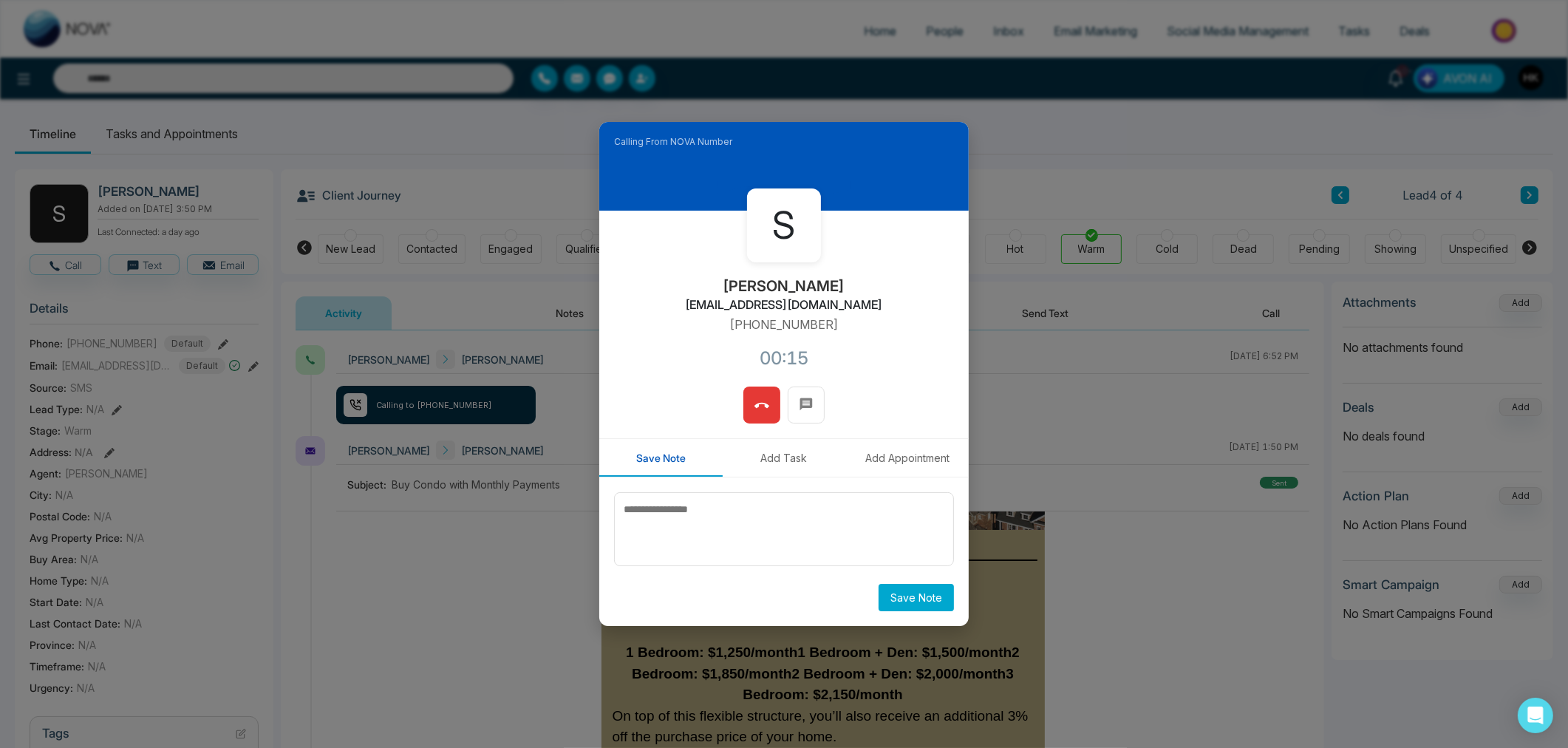
click at [762, 403] on icon at bounding box center [762, 405] width 15 height 5
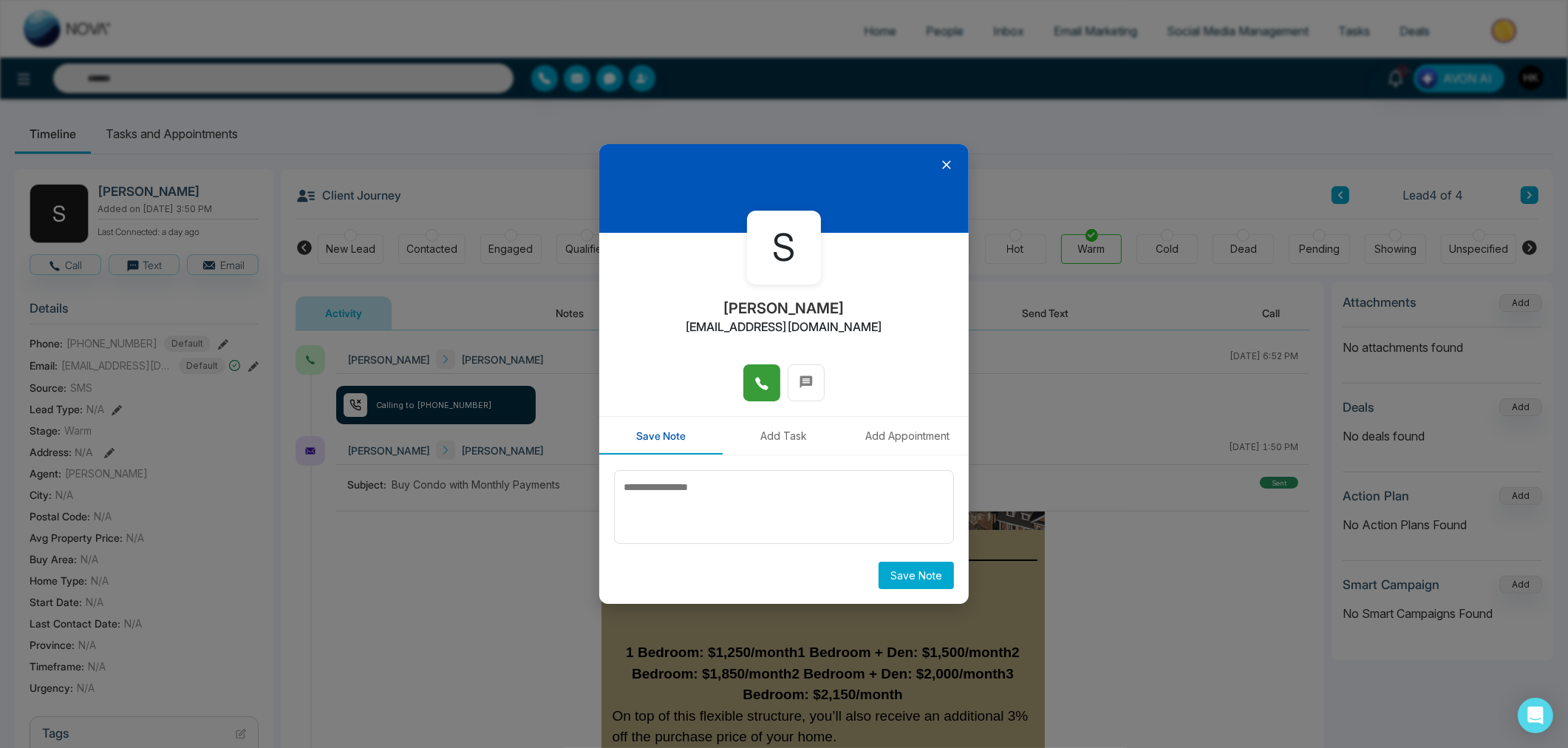
click at [950, 171] on icon at bounding box center [947, 165] width 15 height 15
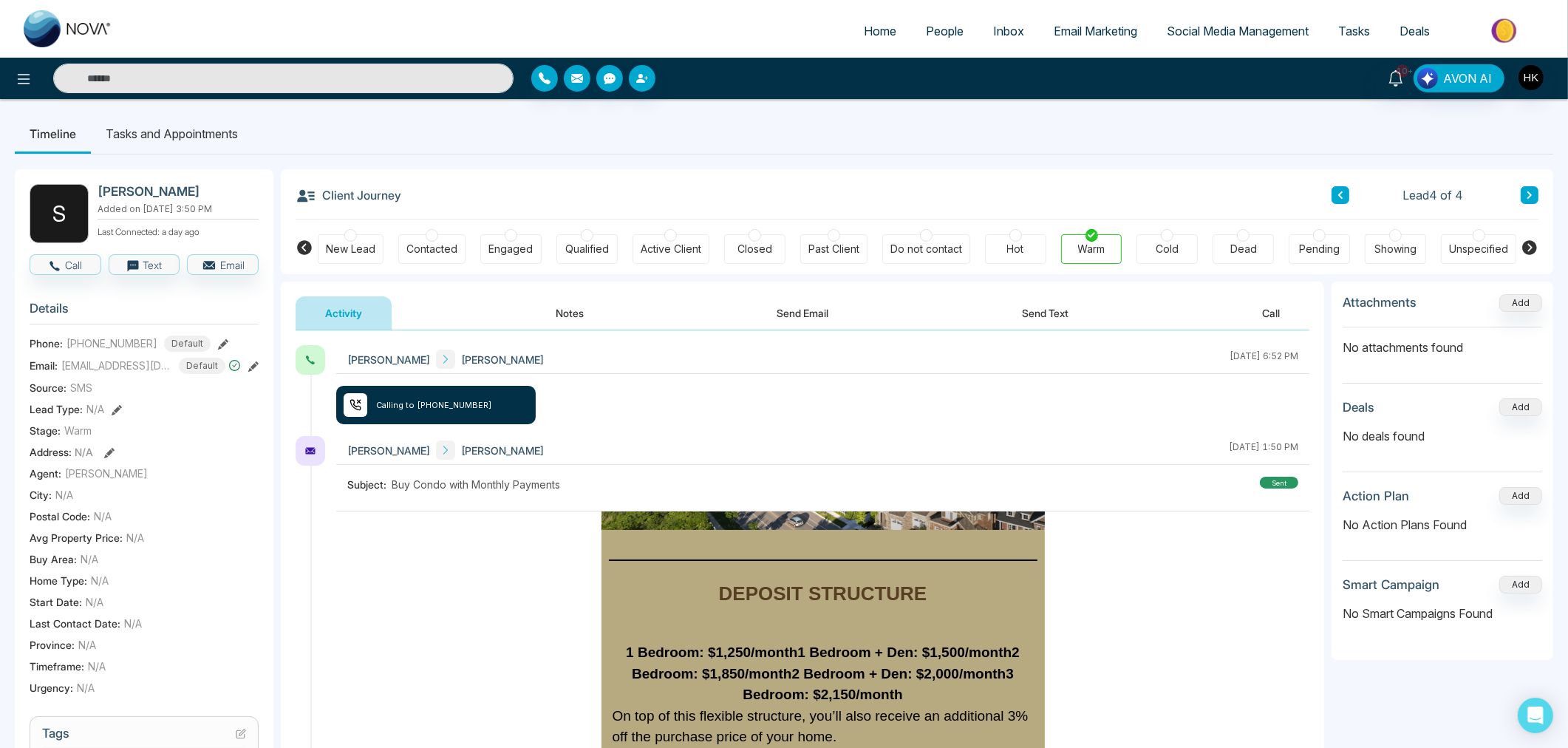
click at [1038, 300] on button "Send Text" at bounding box center [1045, 313] width 106 height 33
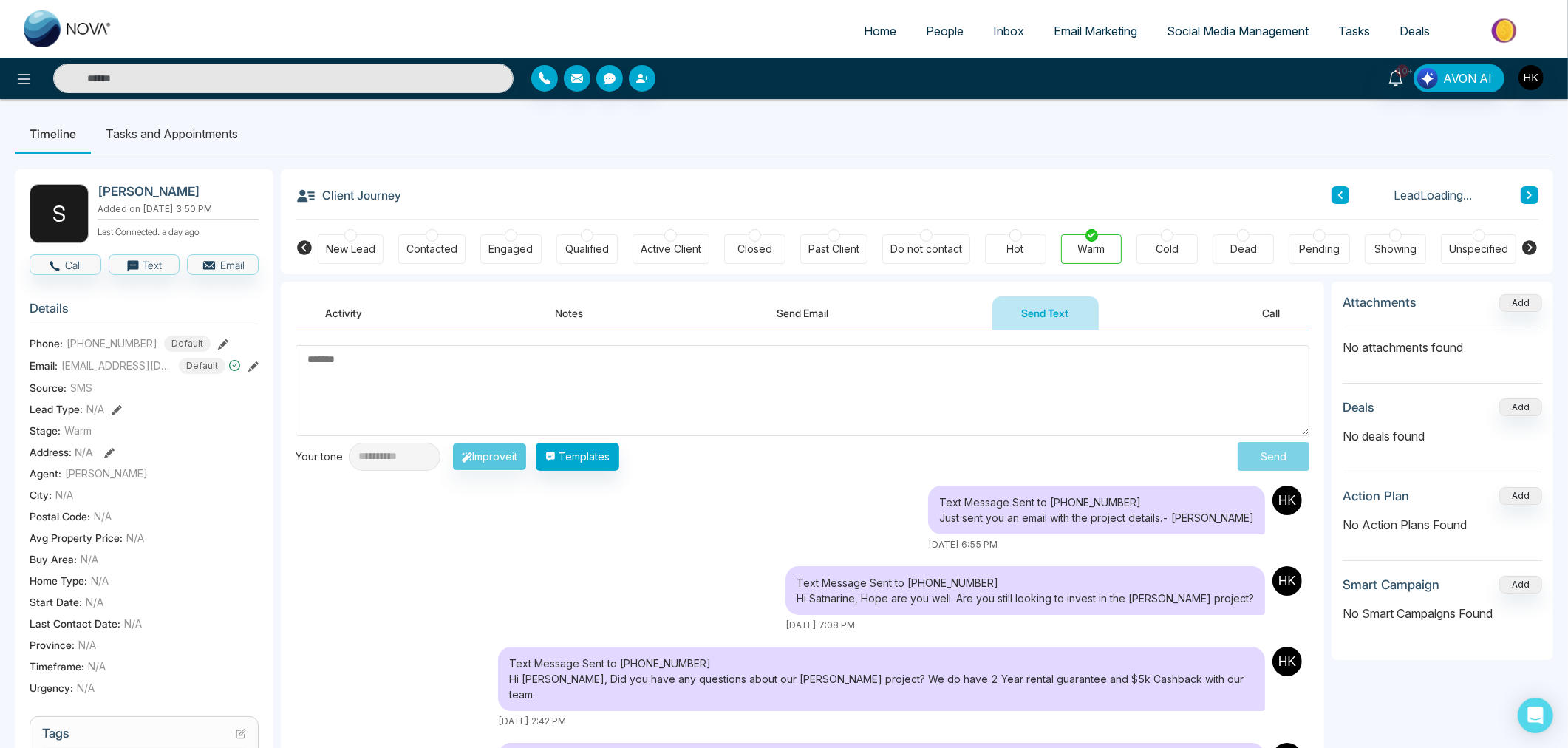
click at [628, 388] on textarea at bounding box center [803, 390] width 1014 height 91
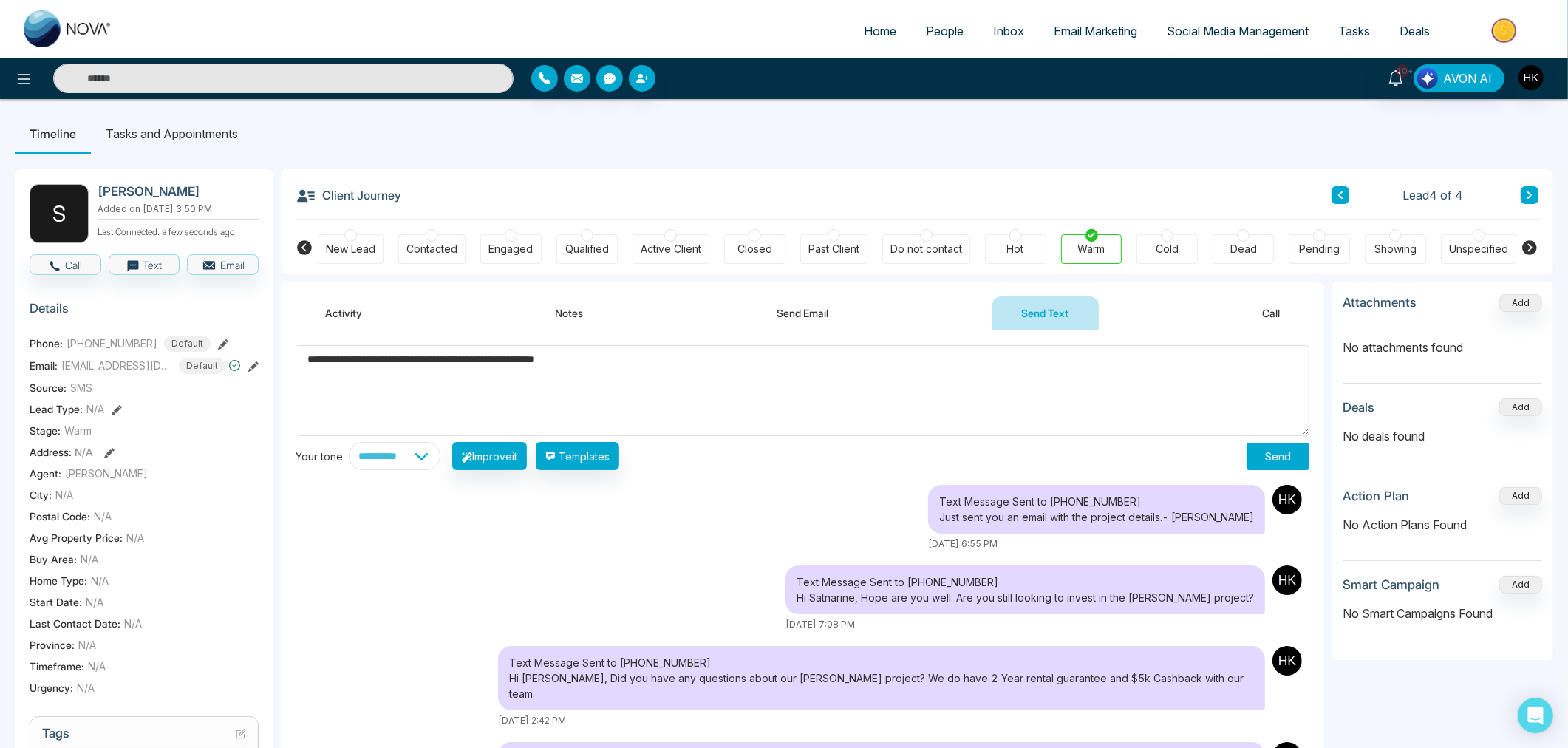
click at [664, 357] on textarea "**********" at bounding box center [803, 390] width 1014 height 91
type textarea "**********"
click at [1275, 446] on button "Send" at bounding box center [1277, 457] width 63 height 28
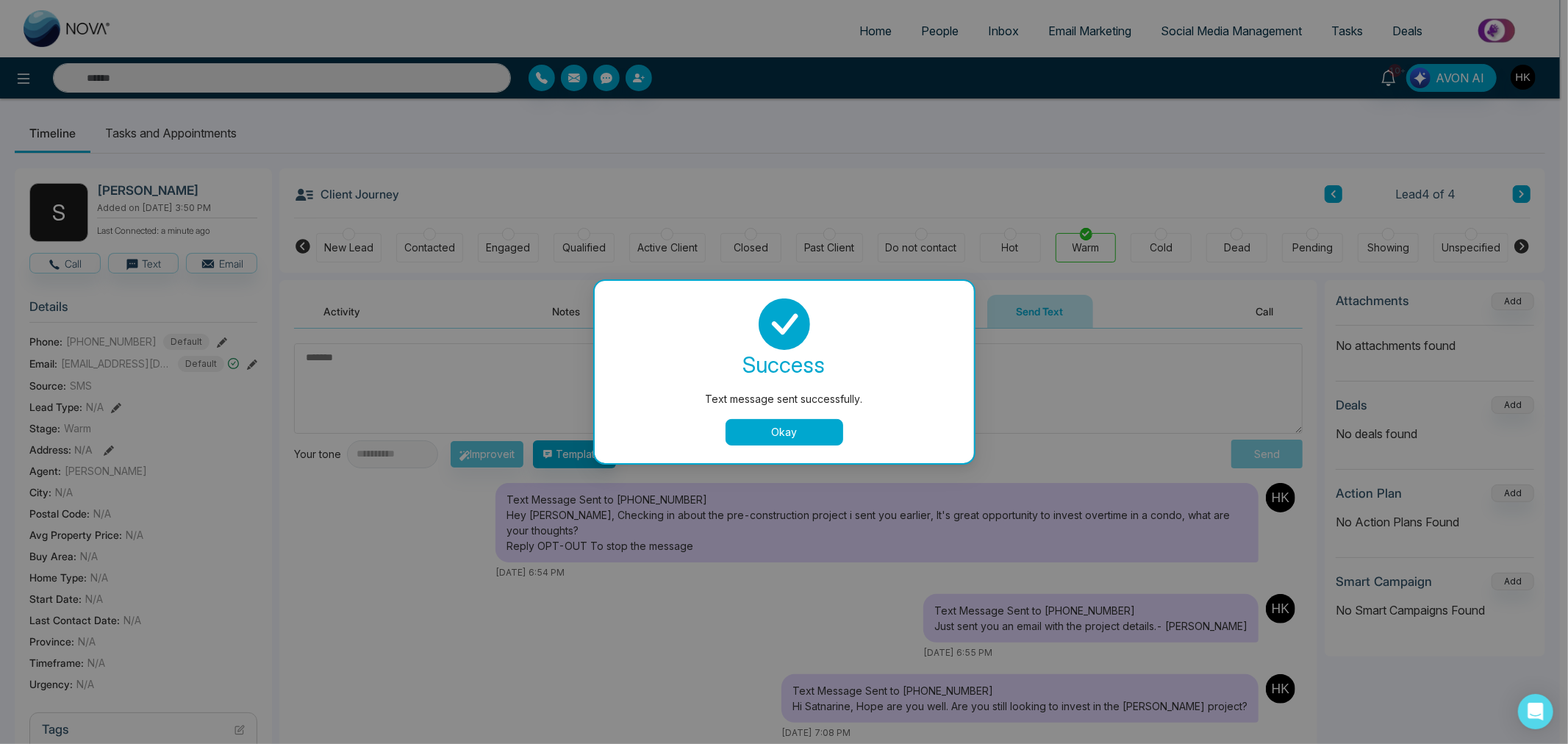
click at [809, 436] on button "Okay" at bounding box center [784, 433] width 118 height 27
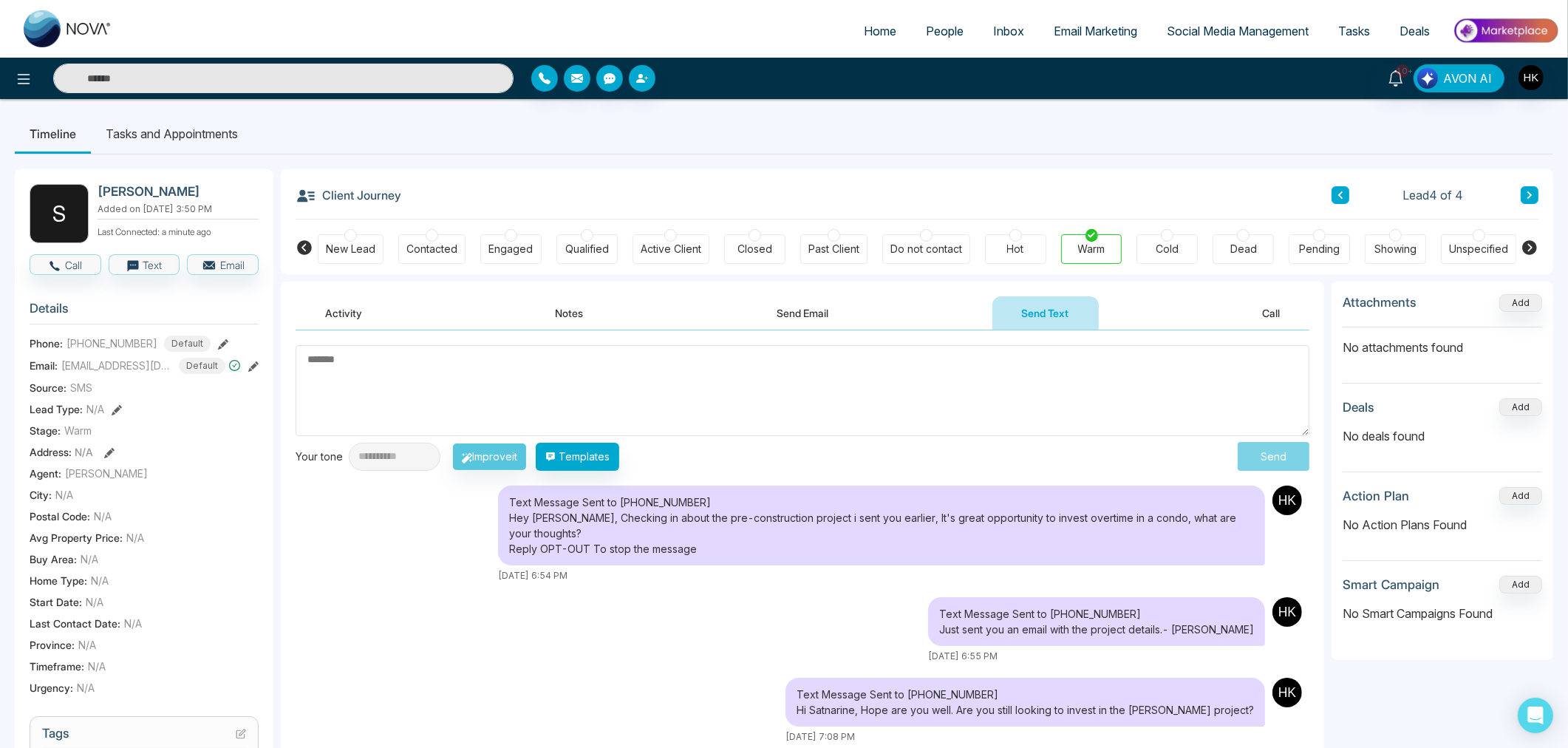
click at [926, 33] on span "People" at bounding box center [945, 31] width 38 height 15
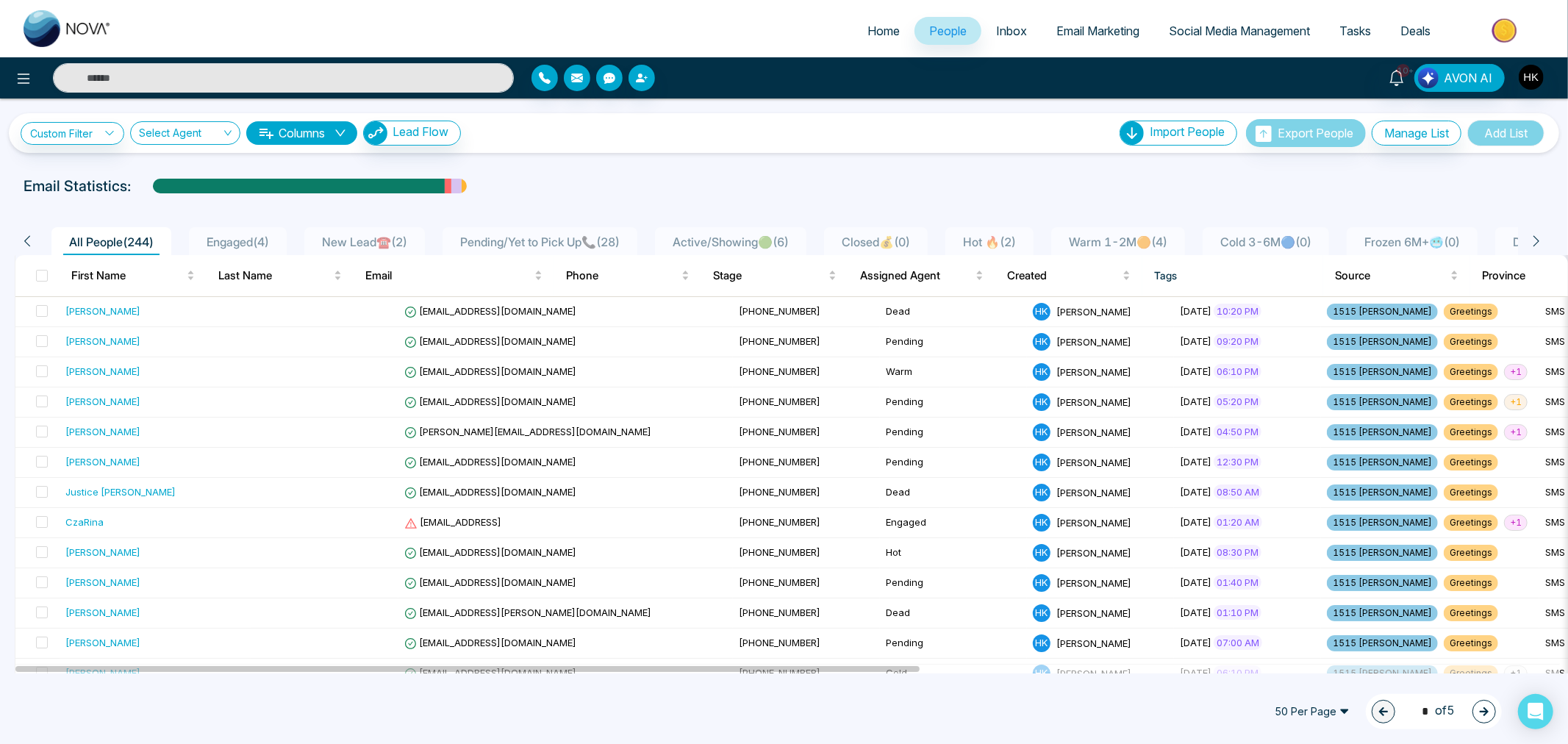
click at [738, 240] on span "Active/Showing🟢 ( 6 )" at bounding box center [730, 242] width 128 height 15
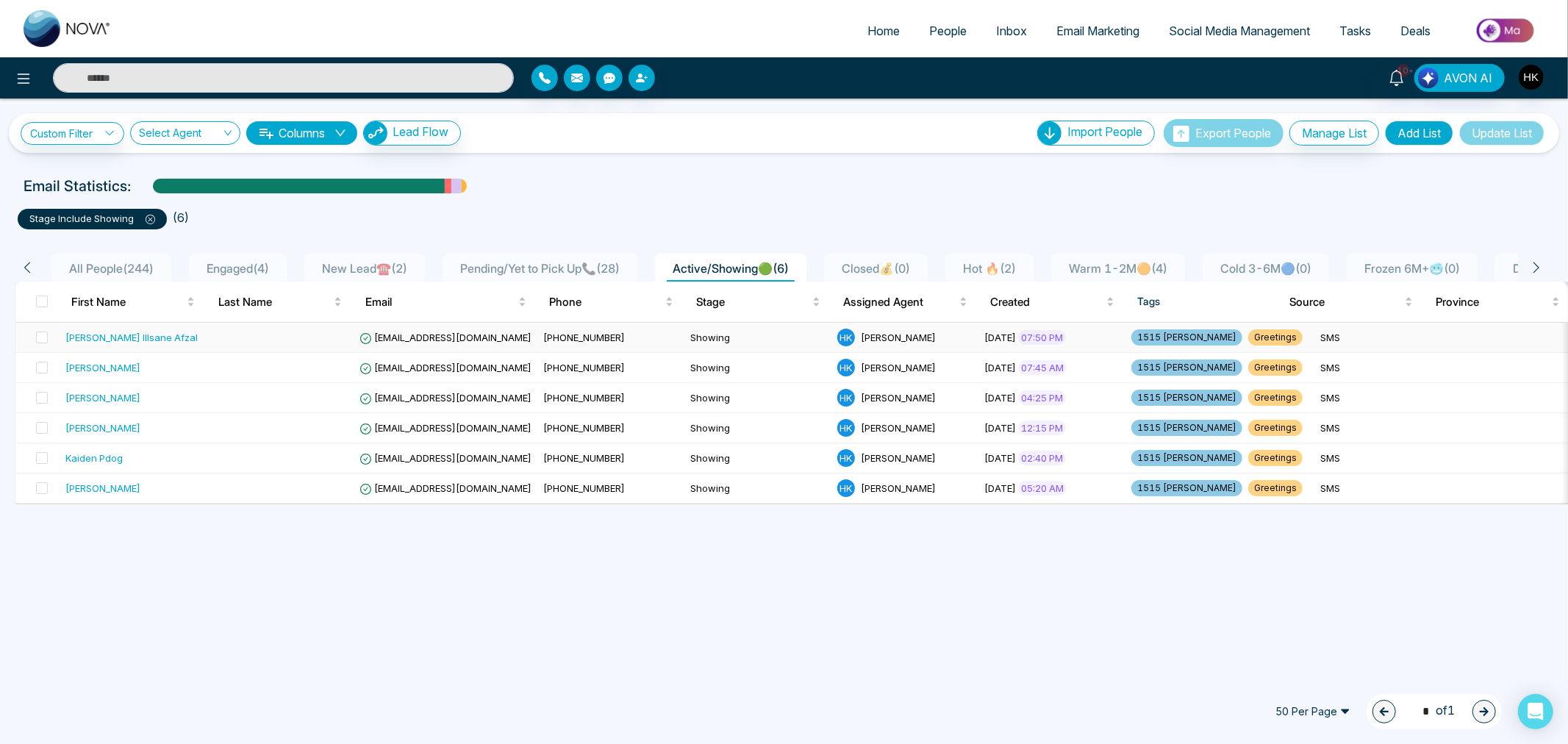
click at [107, 334] on div "[PERSON_NAME] Illsane Afzal" at bounding box center [131, 337] width 132 height 15
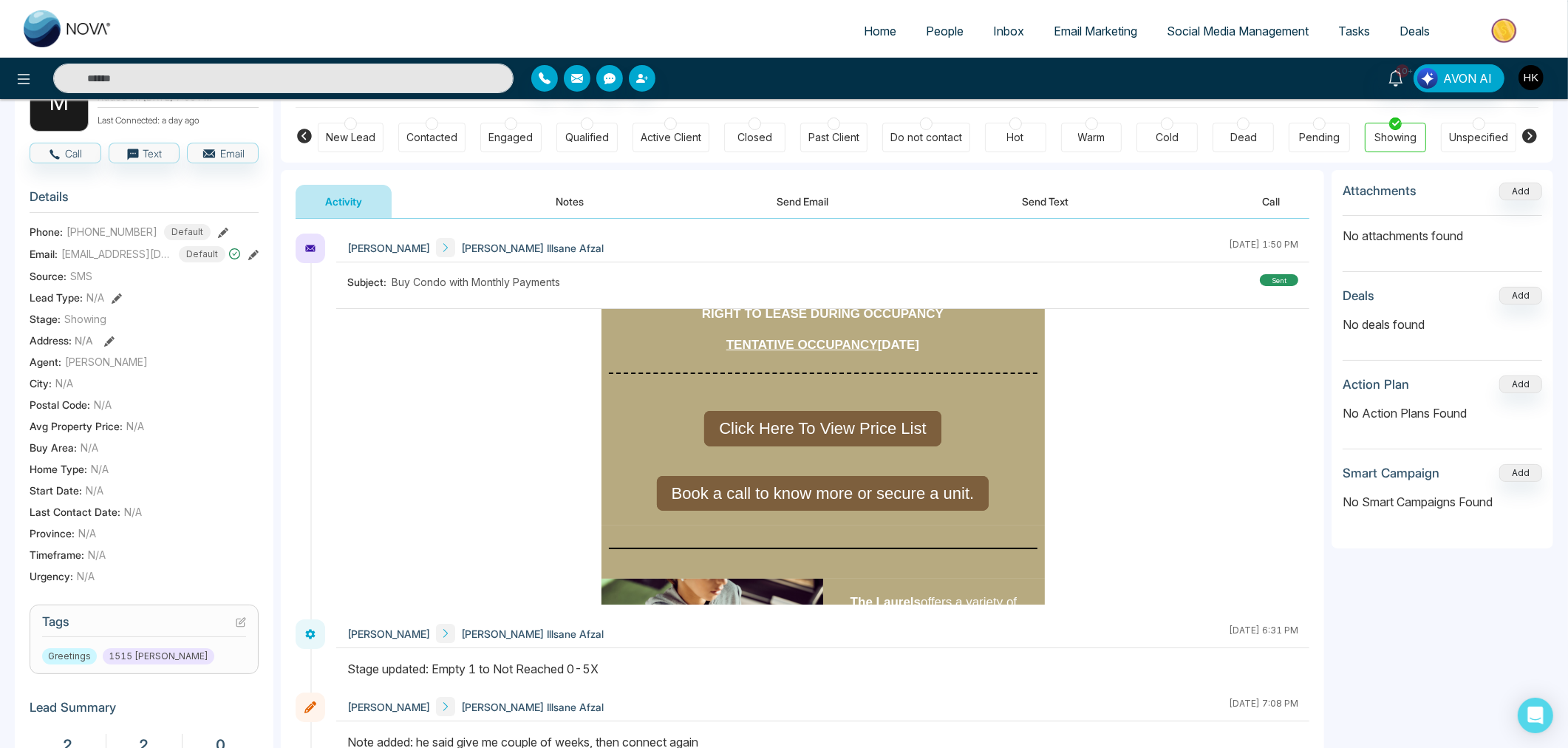
scroll to position [328, 0]
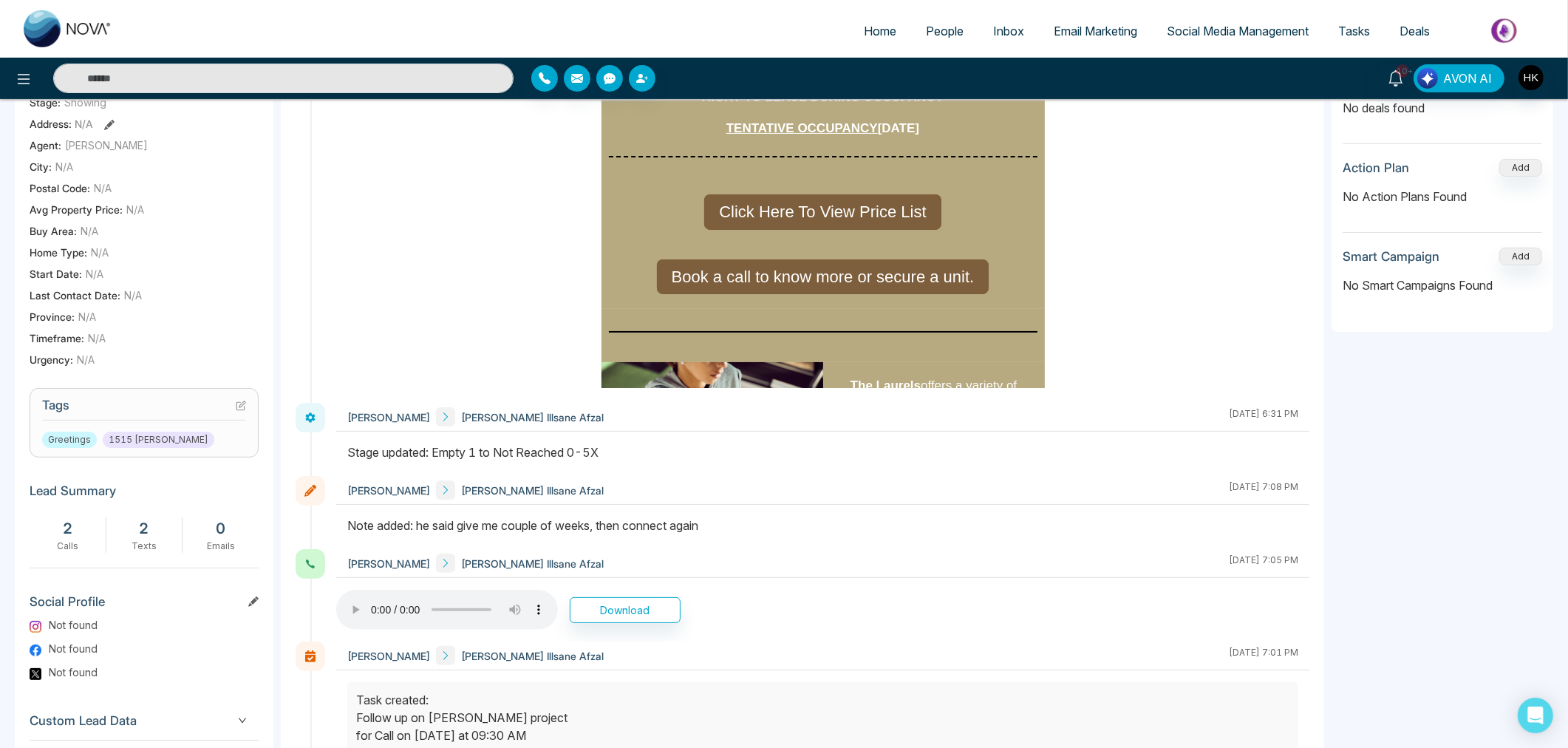
drag, startPoint x: 504, startPoint y: 451, endPoint x: 649, endPoint y: 443, distance: 145.2
click at [649, 443] on div "Stage updated: Empty 1 to Not Reached 0-5X" at bounding box center [822, 452] width 950 height 18
drag, startPoint x: 606, startPoint y: 453, endPoint x: 434, endPoint y: 457, distance: 172.0
click at [434, 457] on div "Stage updated: Empty 1 to Not Reached 0-5X" at bounding box center [822, 452] width 950 height 18
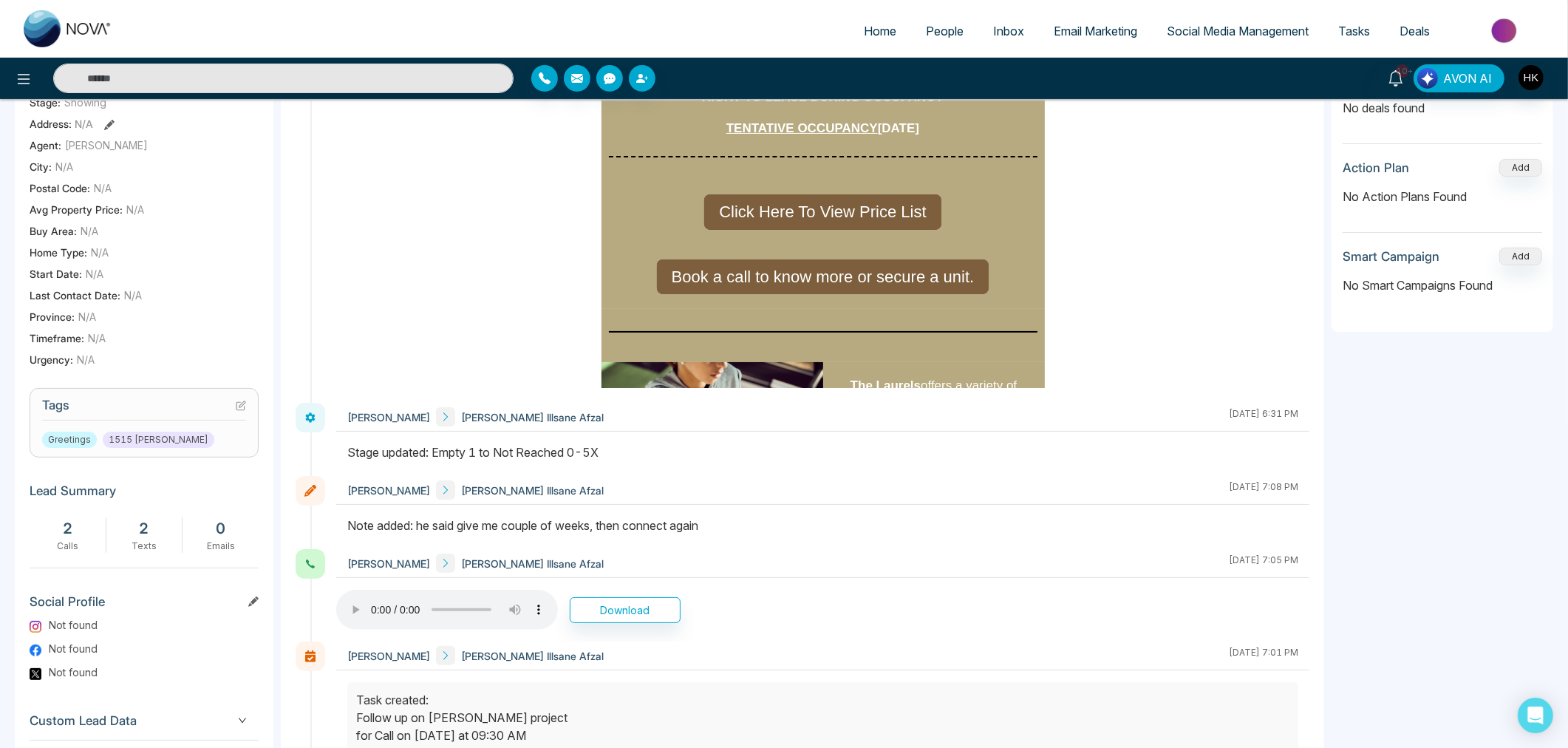
click at [528, 457] on div "Stage updated: Empty 1 to Not Reached 0-5X" at bounding box center [822, 452] width 950 height 18
drag, startPoint x: 424, startPoint y: 529, endPoint x: 777, endPoint y: 529, distance: 353.0
click at [777, 529] on div "Note added: he said give me couple of weeks, then connect again" at bounding box center [822, 526] width 950 height 18
click at [777, 526] on div "Note added: he said give me couple of weeks, then connect again" at bounding box center [822, 526] width 950 height 18
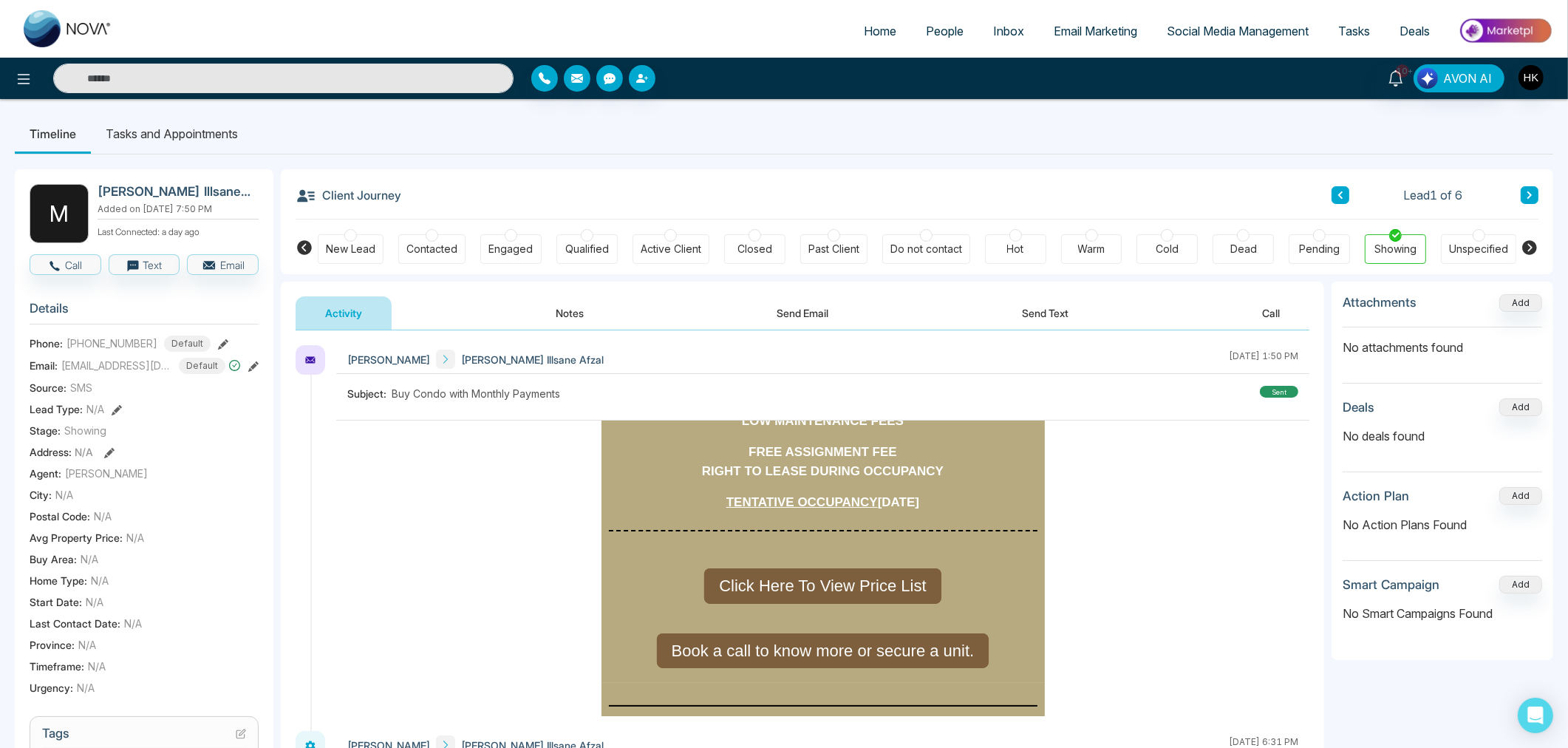
scroll to position [1396, 0]
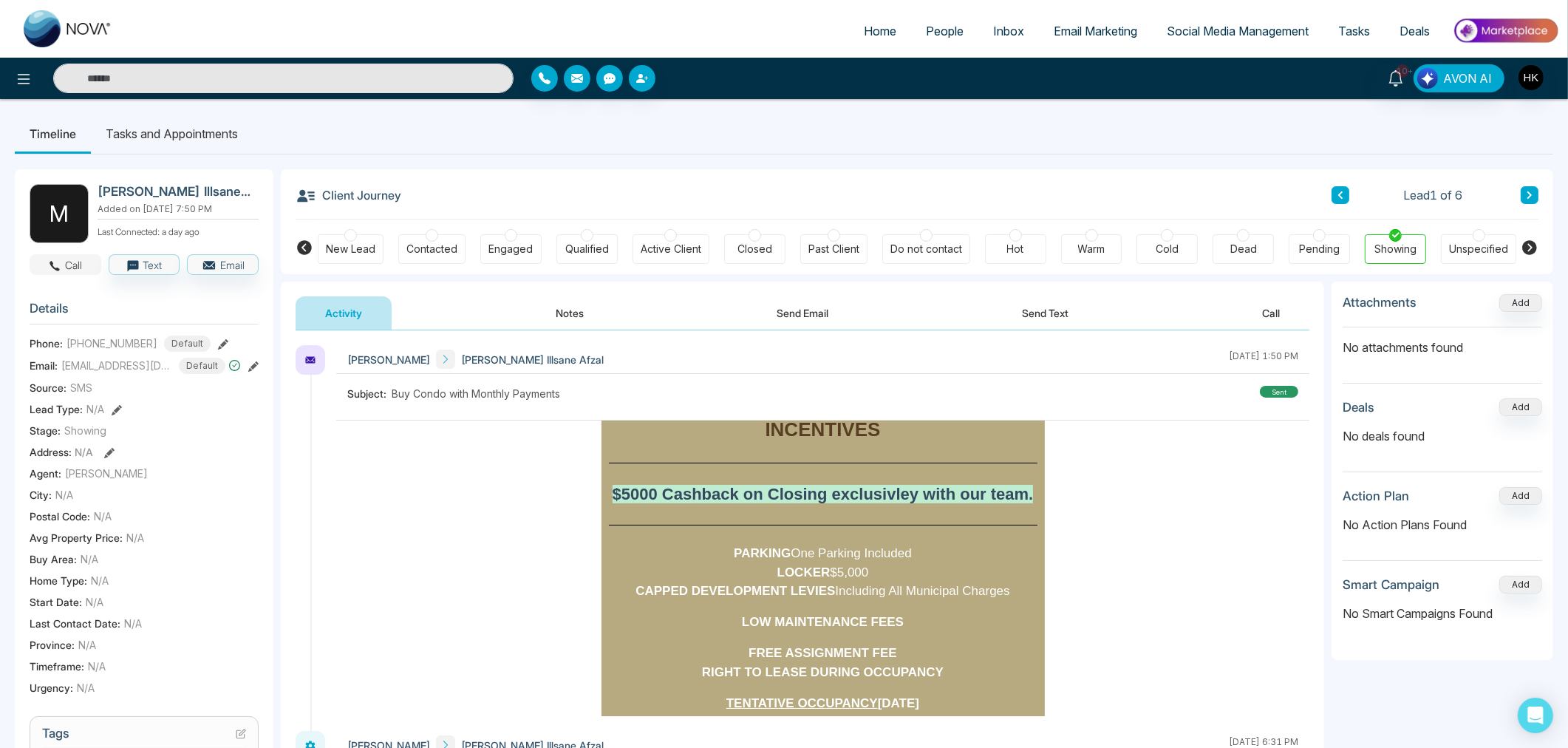
click at [76, 263] on button "Call" at bounding box center [65, 265] width 71 height 21
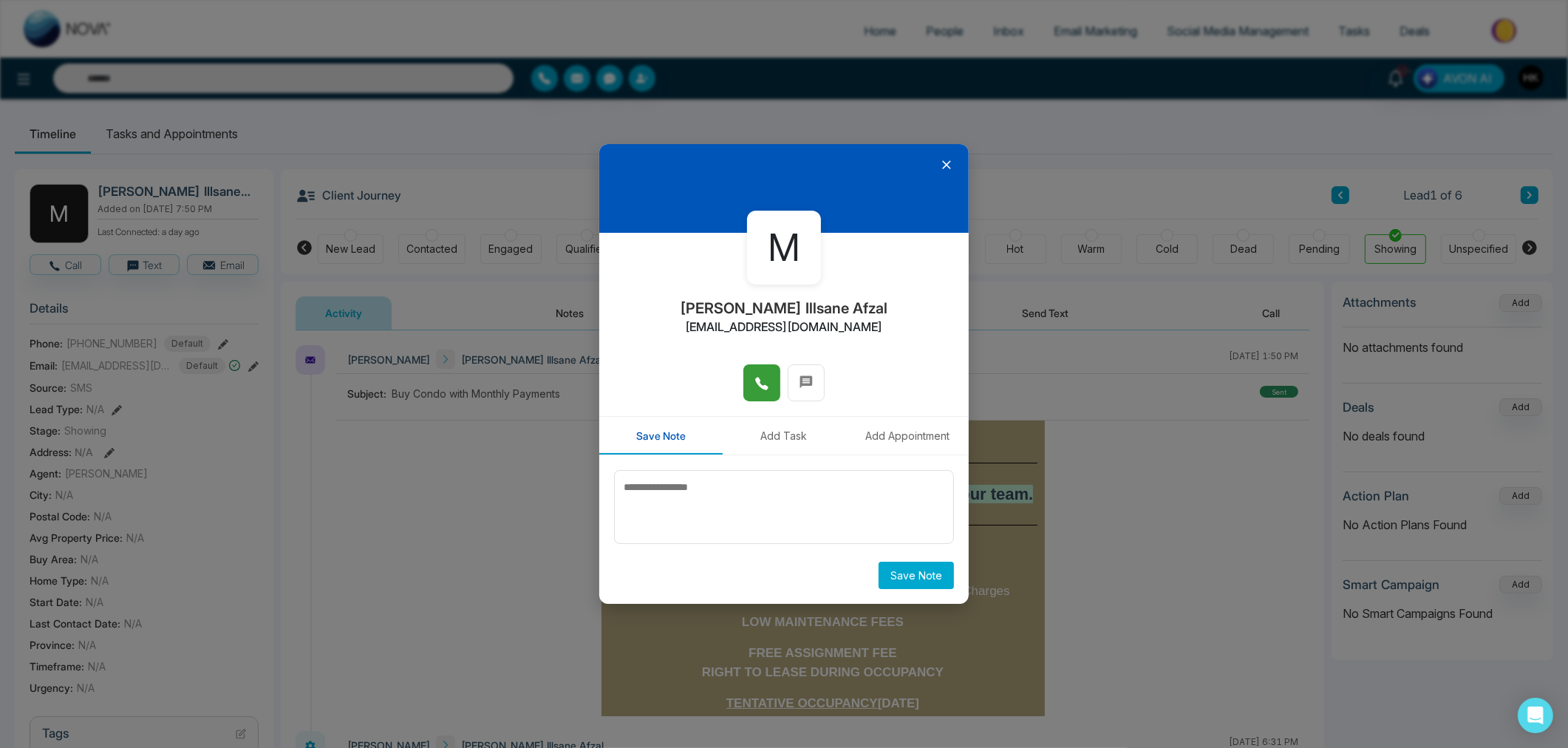
click at [762, 370] on button at bounding box center [762, 383] width 37 height 37
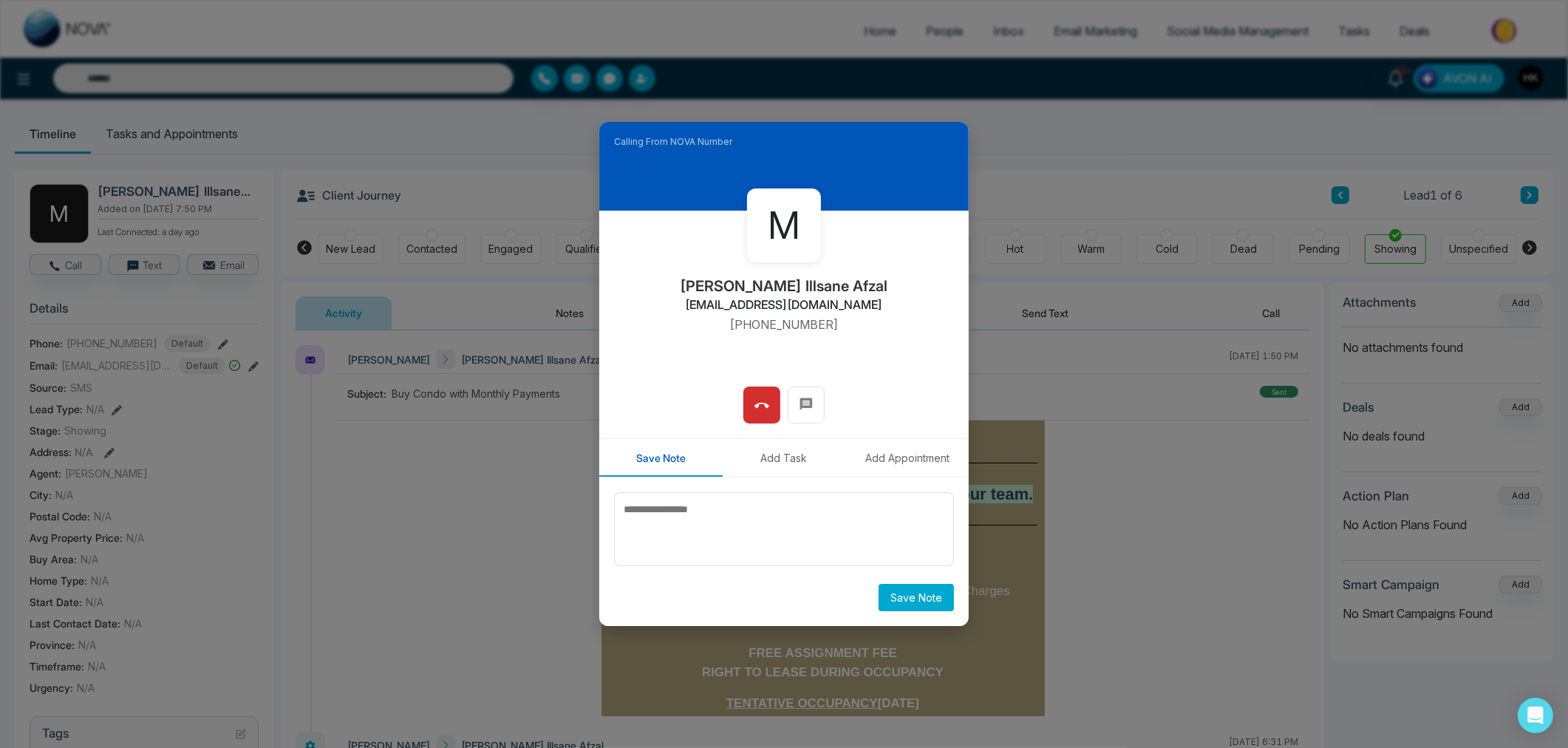
click at [884, 342] on div "M [PERSON_NAME] Illsane Afzal [EMAIL_ADDRESS][DOMAIN_NAME] [PHONE_NUMBER]:00" at bounding box center [783, 298] width 369 height 175
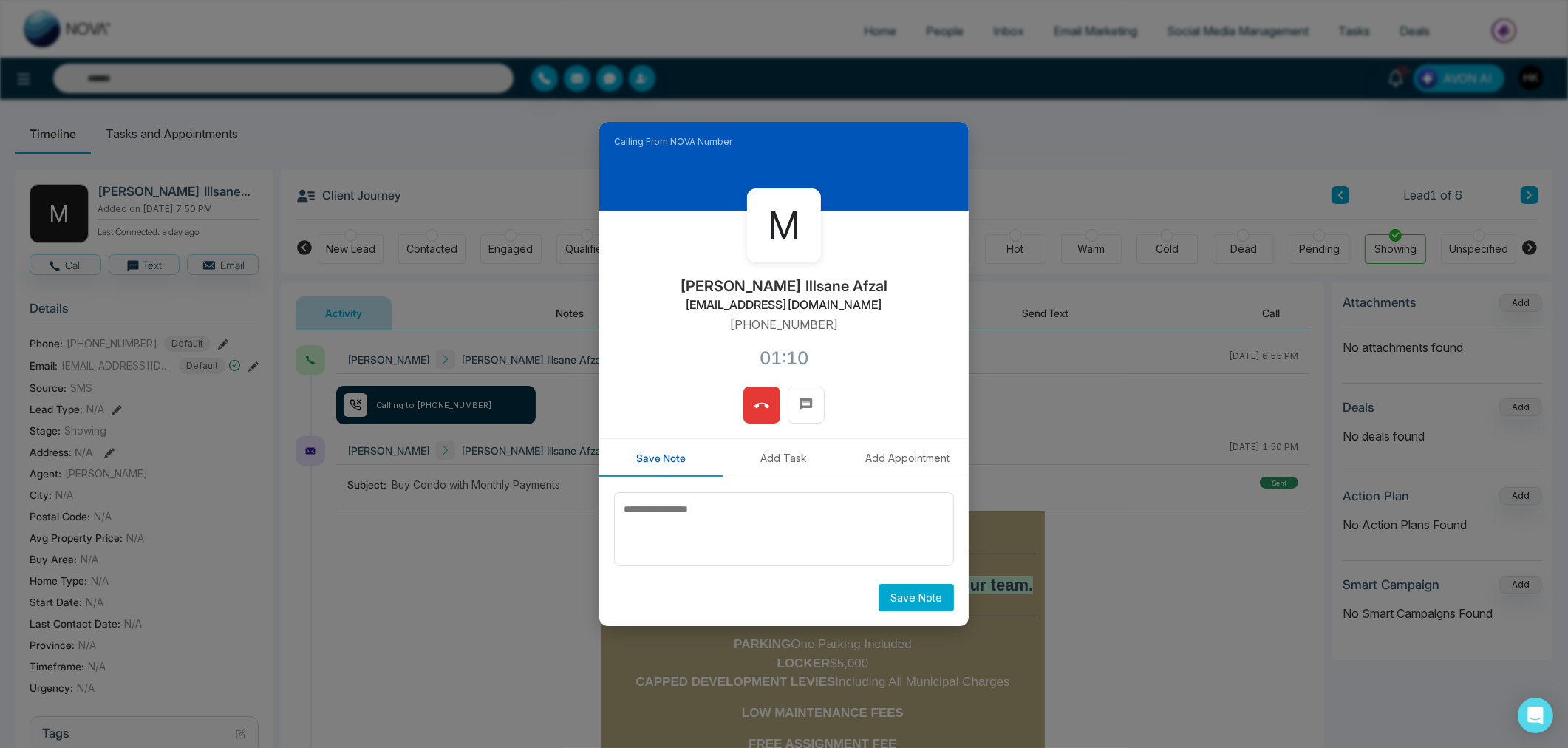
click at [758, 404] on icon at bounding box center [762, 405] width 15 height 5
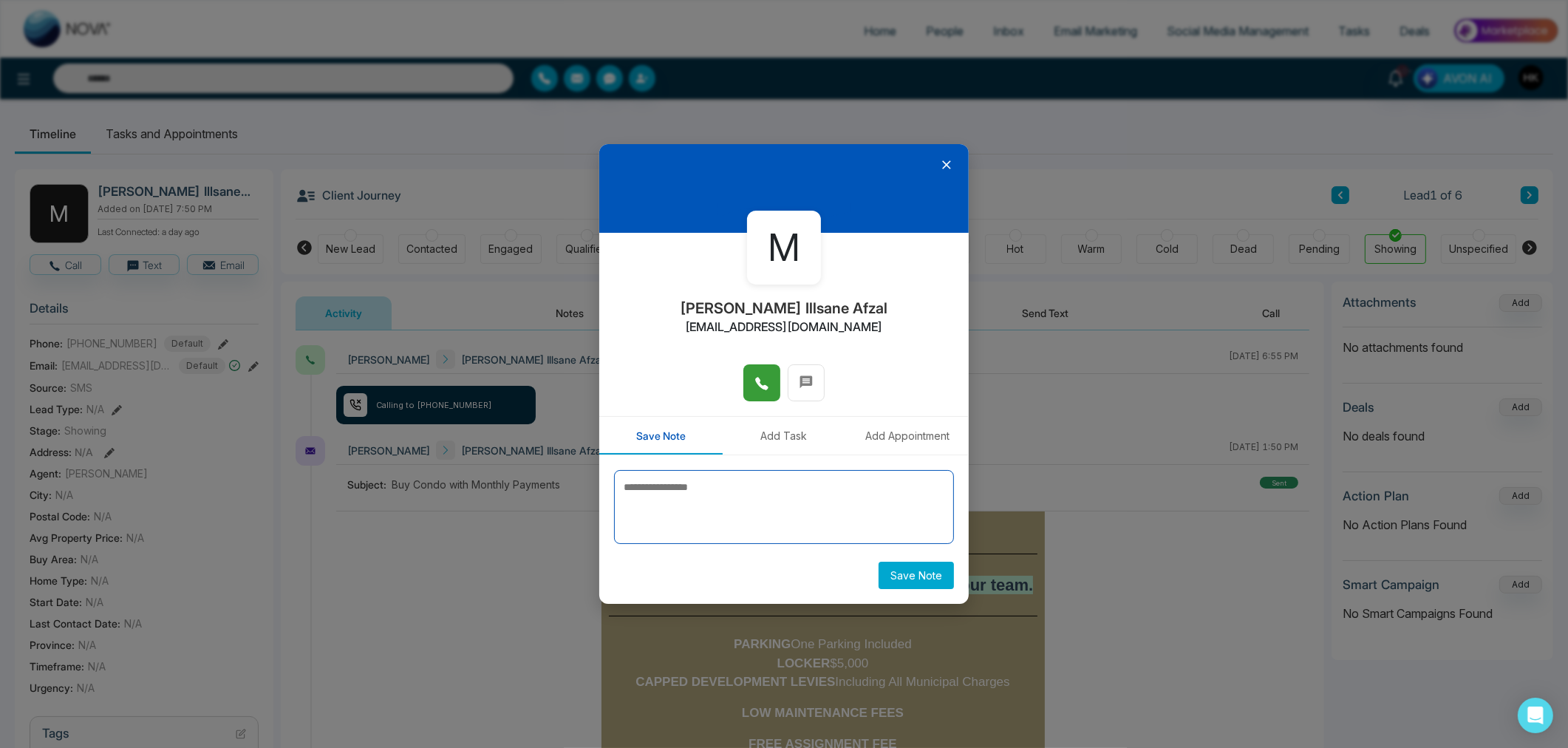
click at [713, 471] on textarea at bounding box center [783, 506] width 340 height 74
drag, startPoint x: 722, startPoint y: 512, endPoint x: 714, endPoint y: 510, distance: 8.2
click at [719, 512] on textarea at bounding box center [783, 506] width 340 height 74
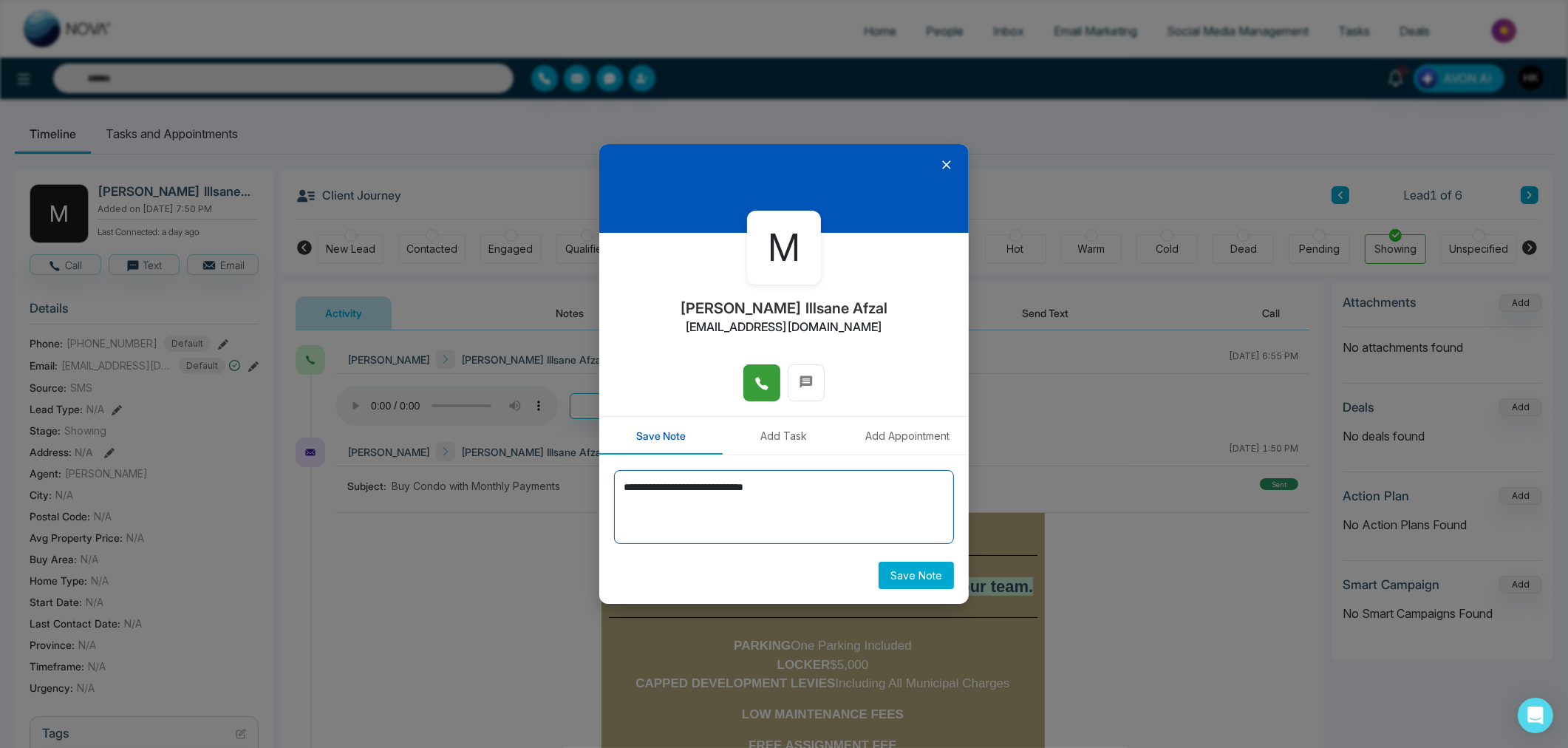
type textarea "**********"
click at [899, 571] on button "Save Note" at bounding box center [916, 575] width 75 height 28
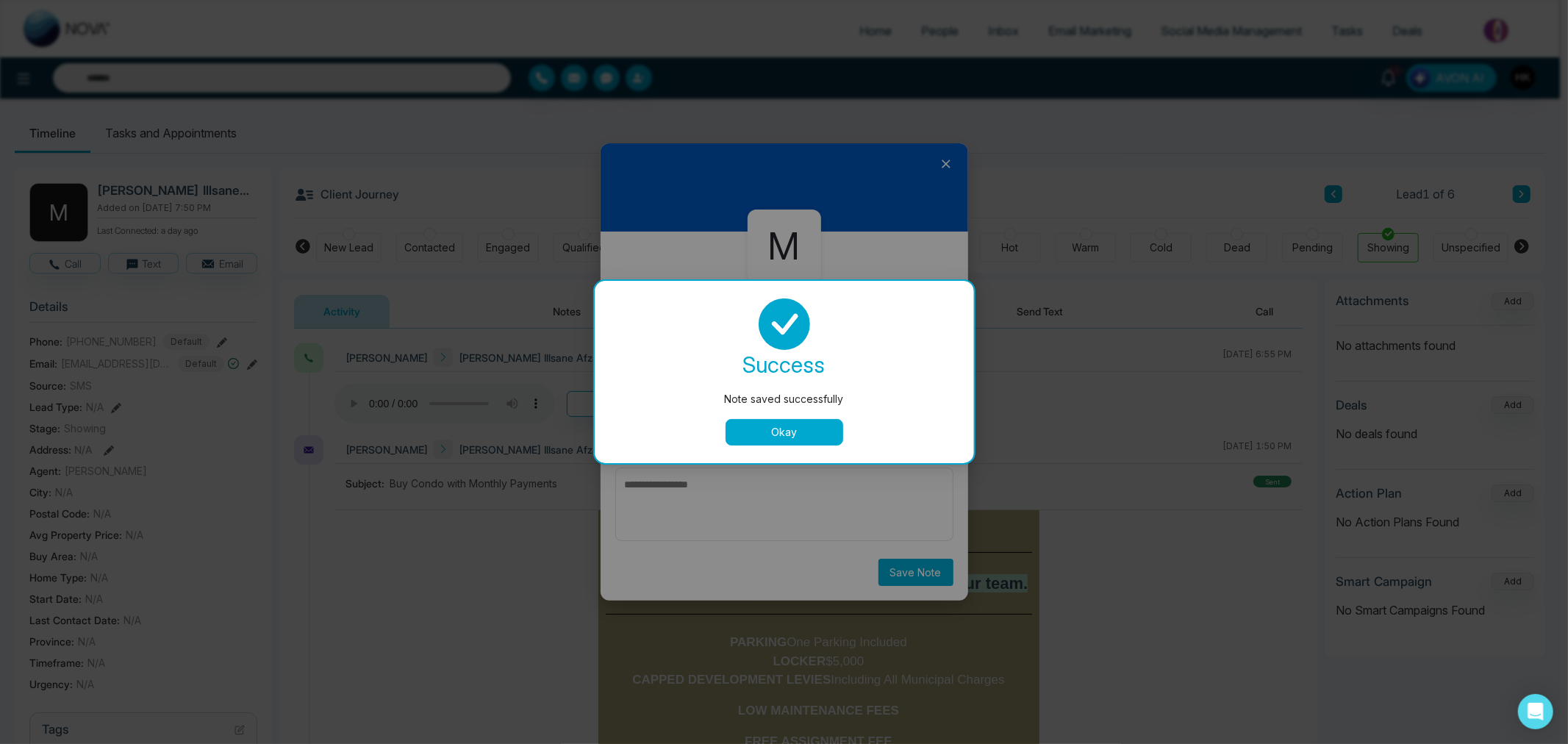
click at [773, 433] on button "Okay" at bounding box center [784, 433] width 118 height 27
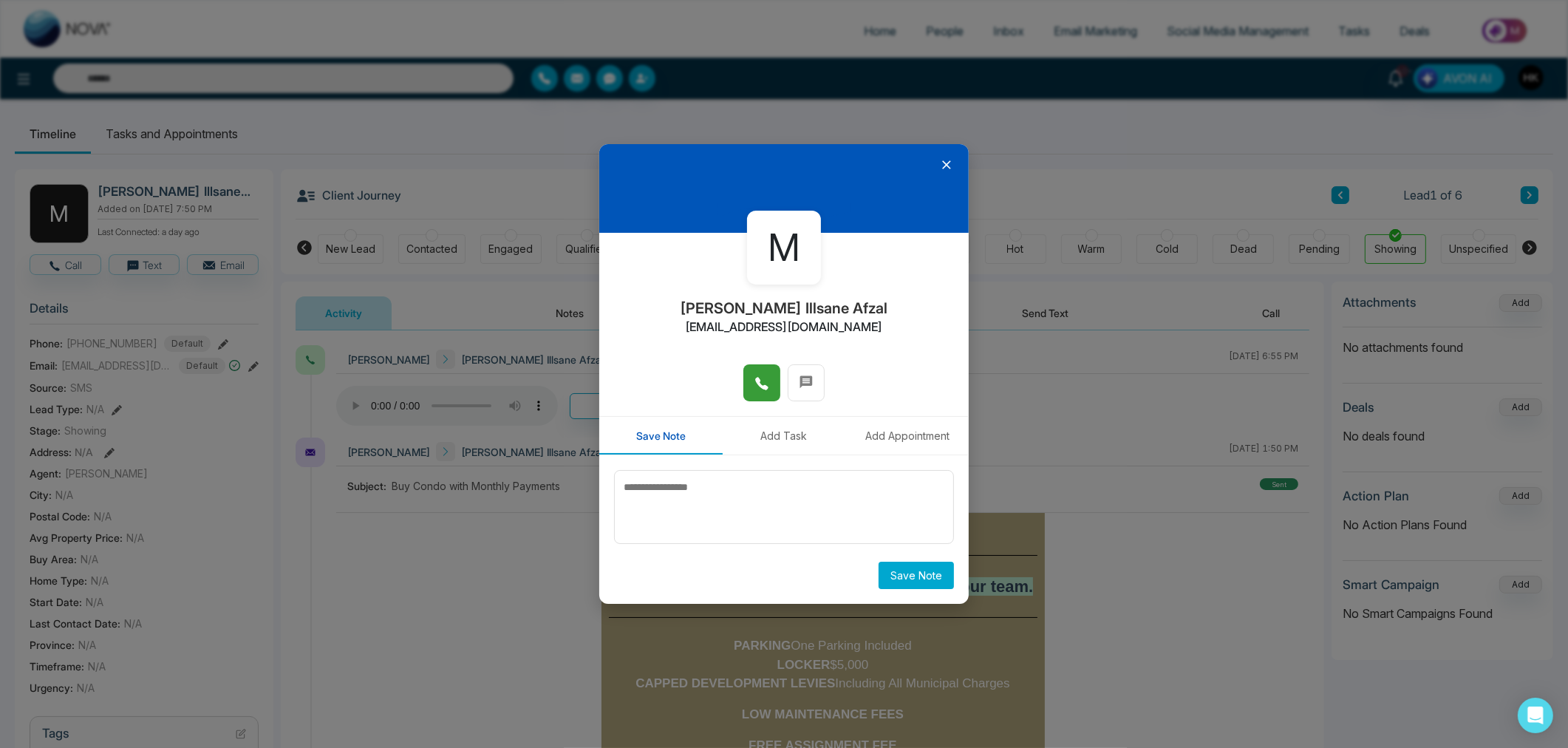
click at [950, 163] on icon at bounding box center [947, 166] width 9 height 9
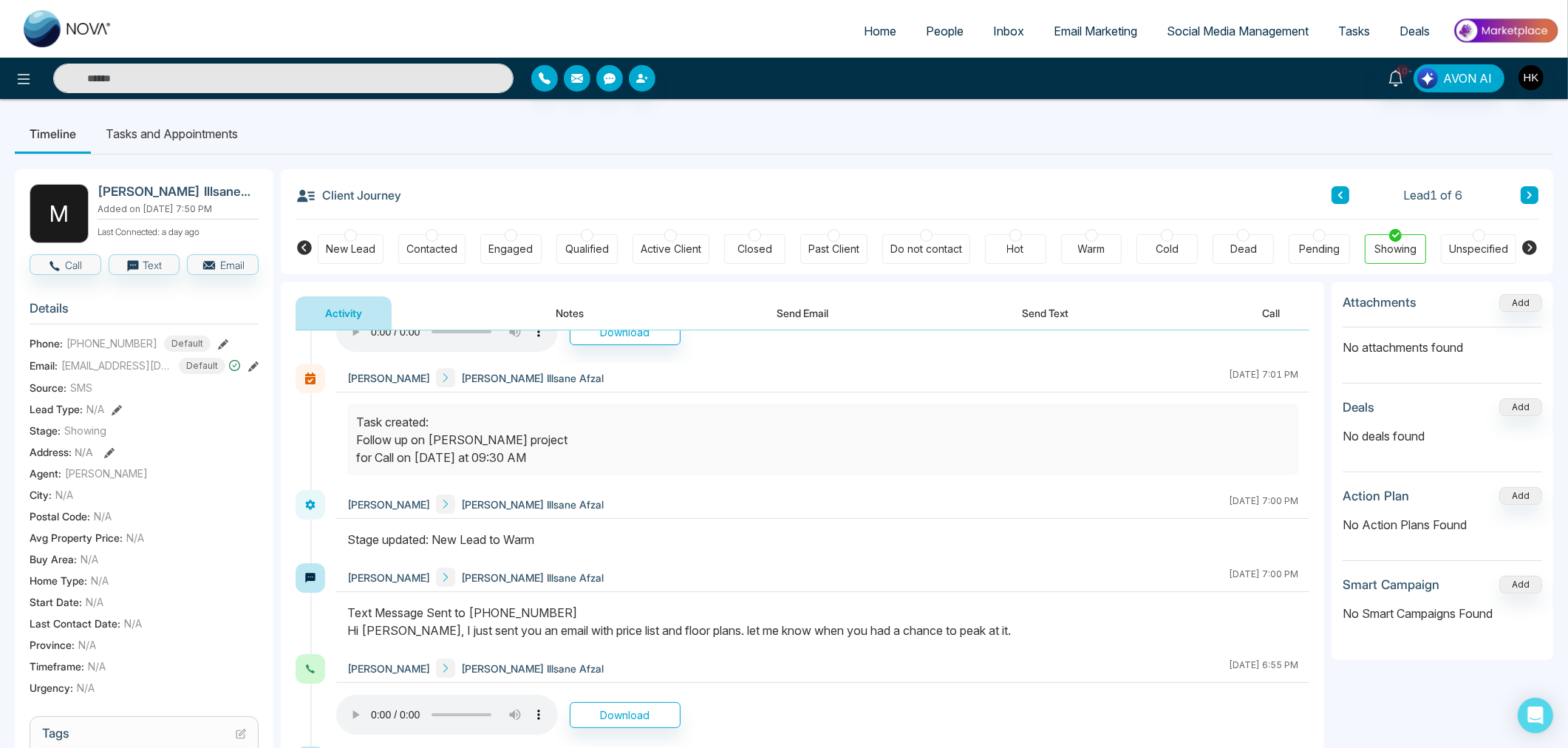
scroll to position [402, 0]
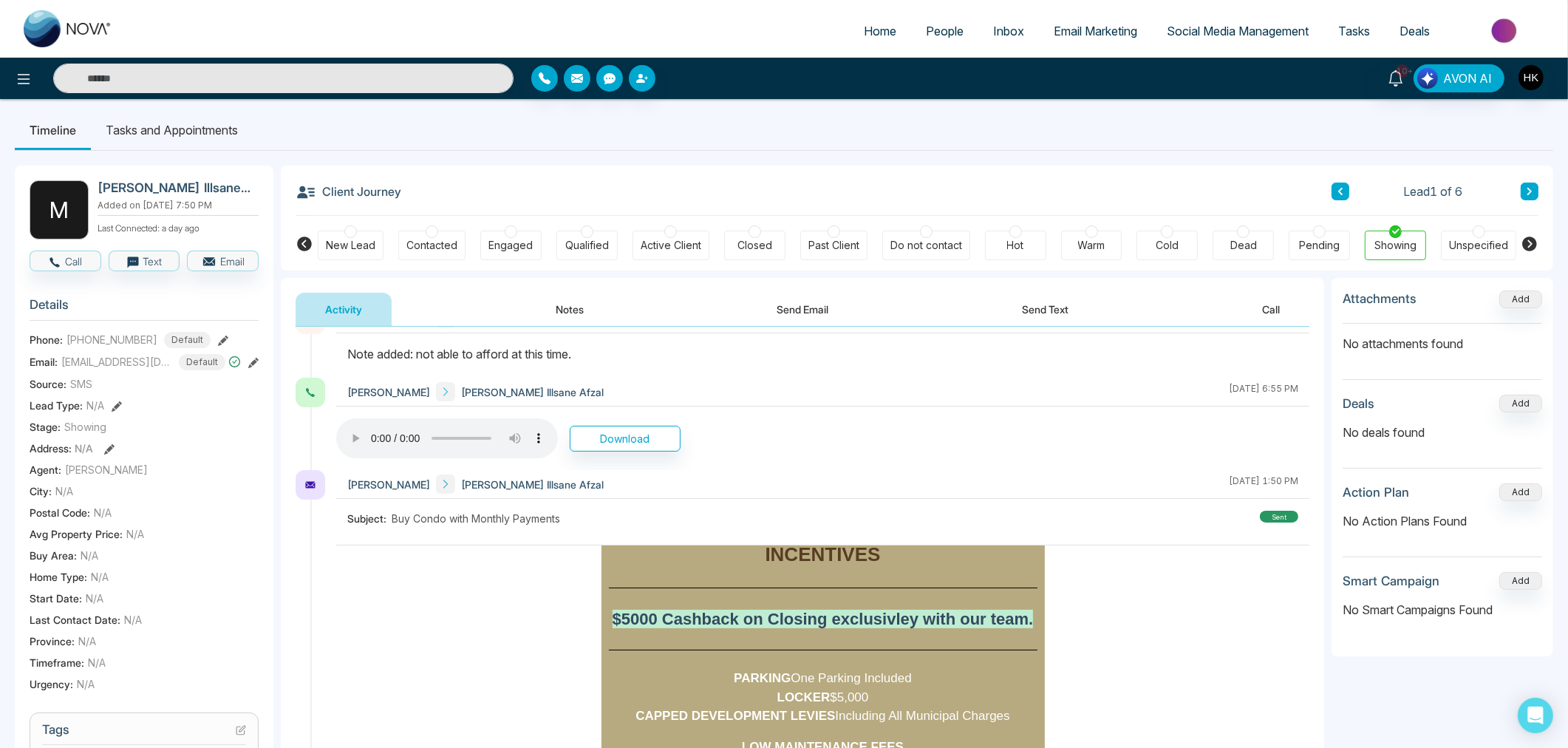
scroll to position [0, 0]
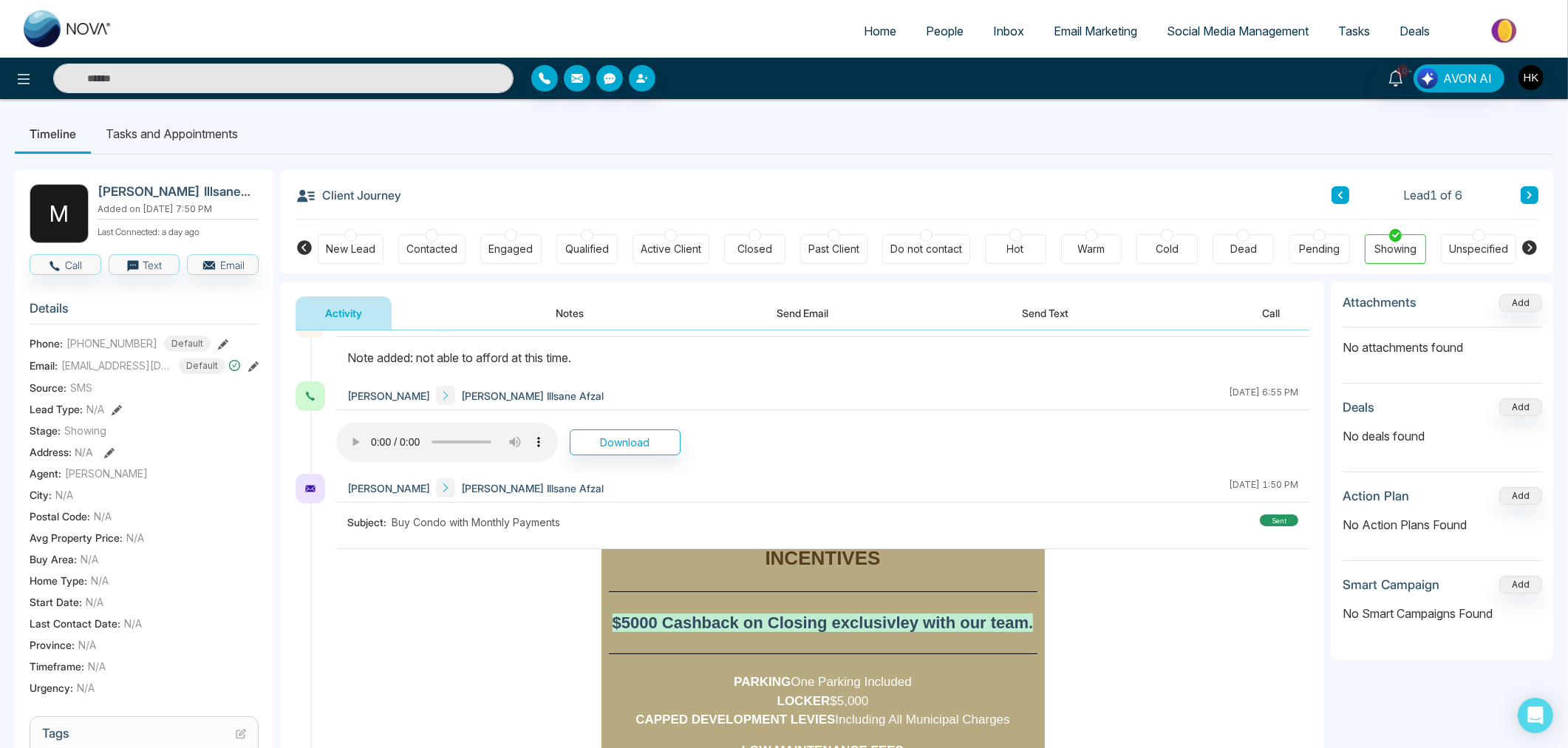
click at [1252, 253] on div "Dead" at bounding box center [1243, 249] width 27 height 15
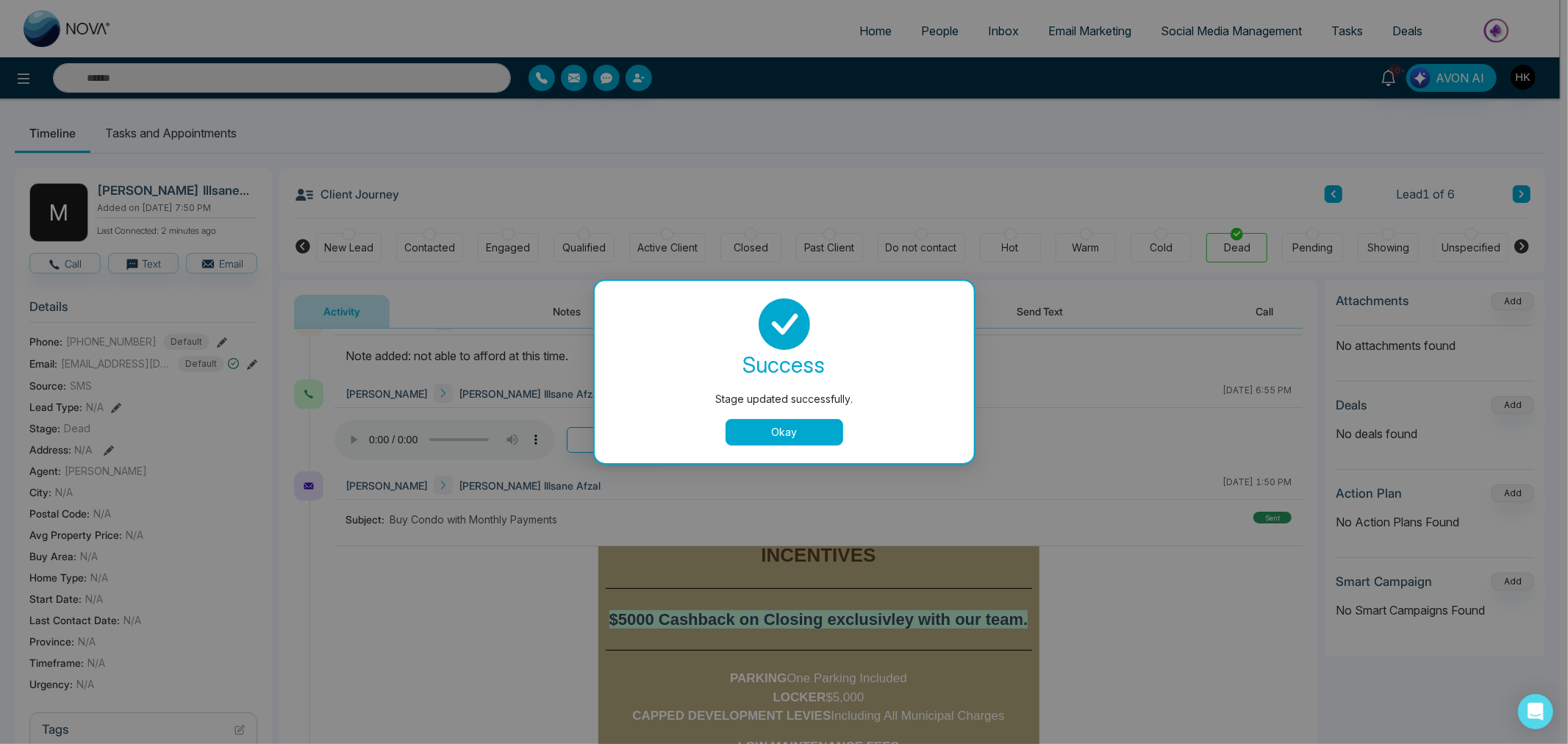
click at [788, 439] on button "Okay" at bounding box center [784, 433] width 118 height 27
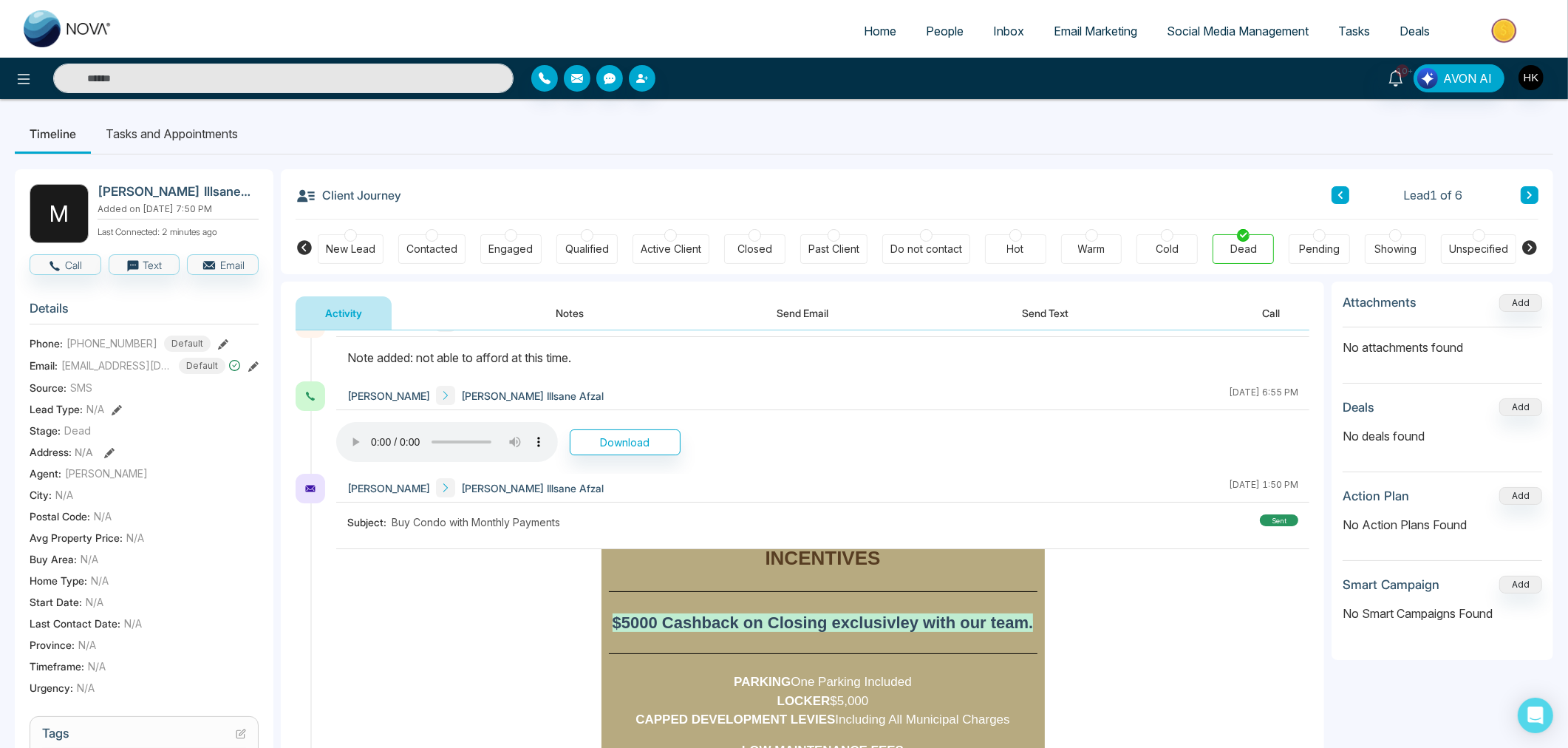
click at [1163, 247] on div "Cold" at bounding box center [1167, 249] width 23 height 15
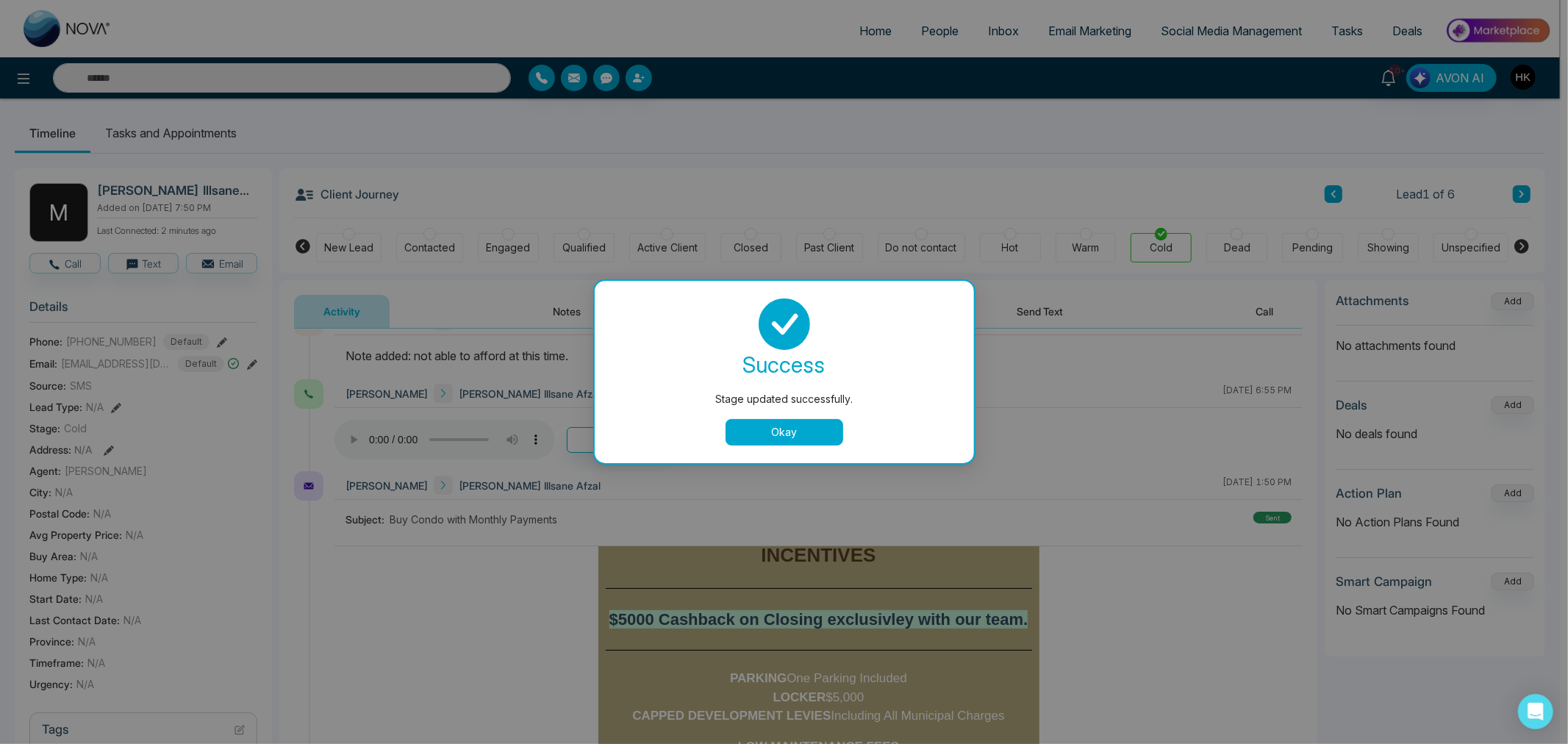
click at [798, 435] on button "Okay" at bounding box center [784, 433] width 118 height 27
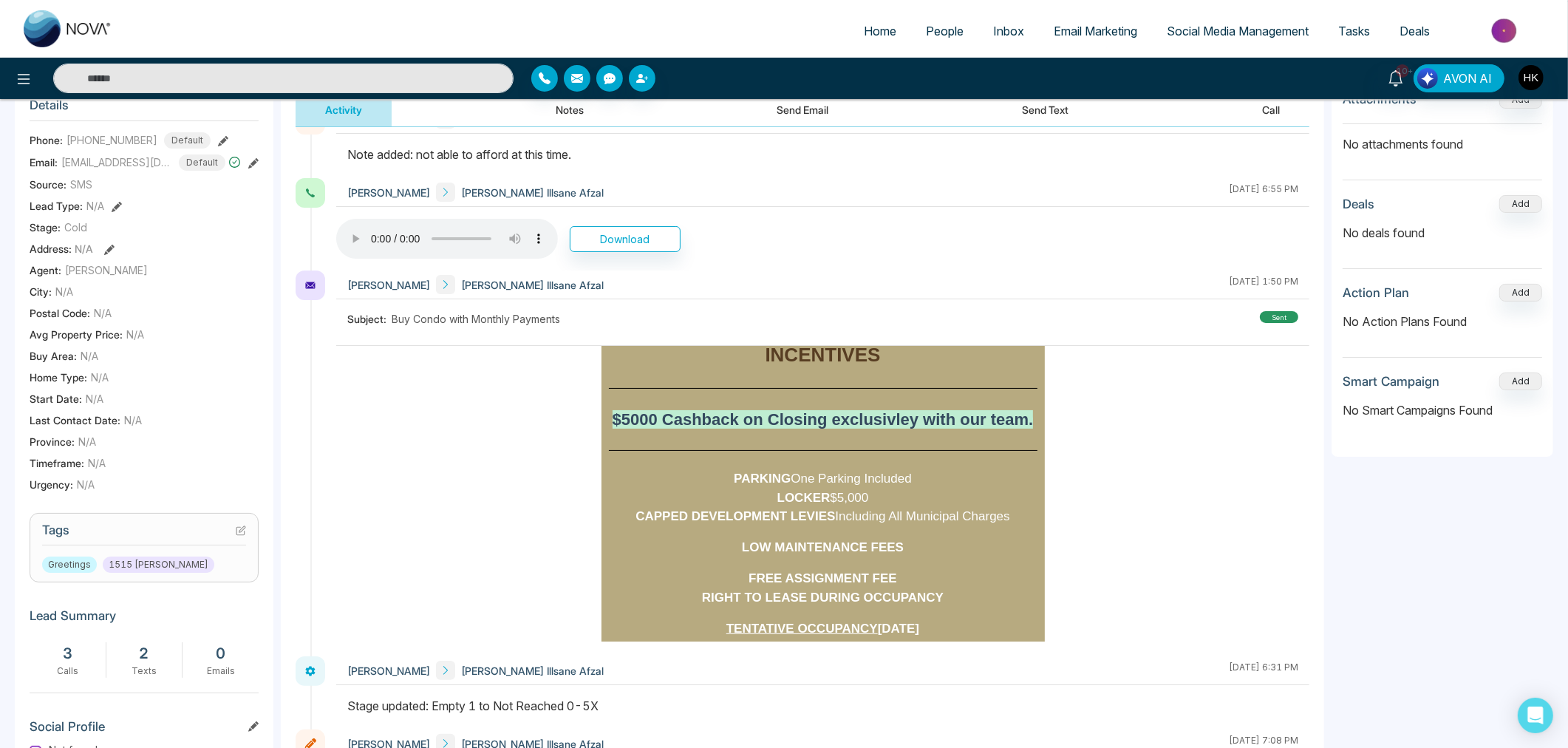
scroll to position [328, 0]
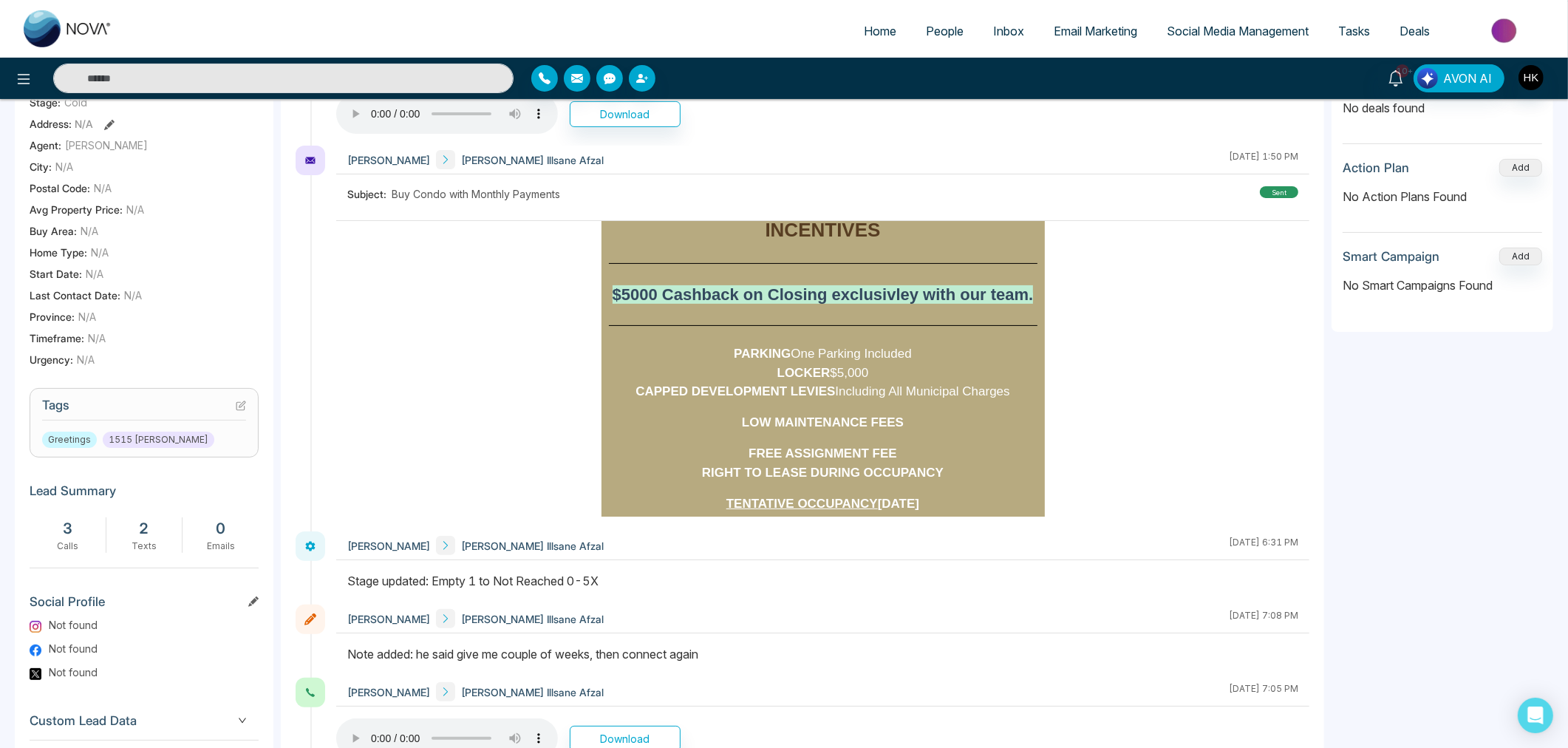
click at [234, 407] on h3 "Tags" at bounding box center [144, 409] width 204 height 23
click at [240, 403] on icon at bounding box center [242, 404] width 6 height 6
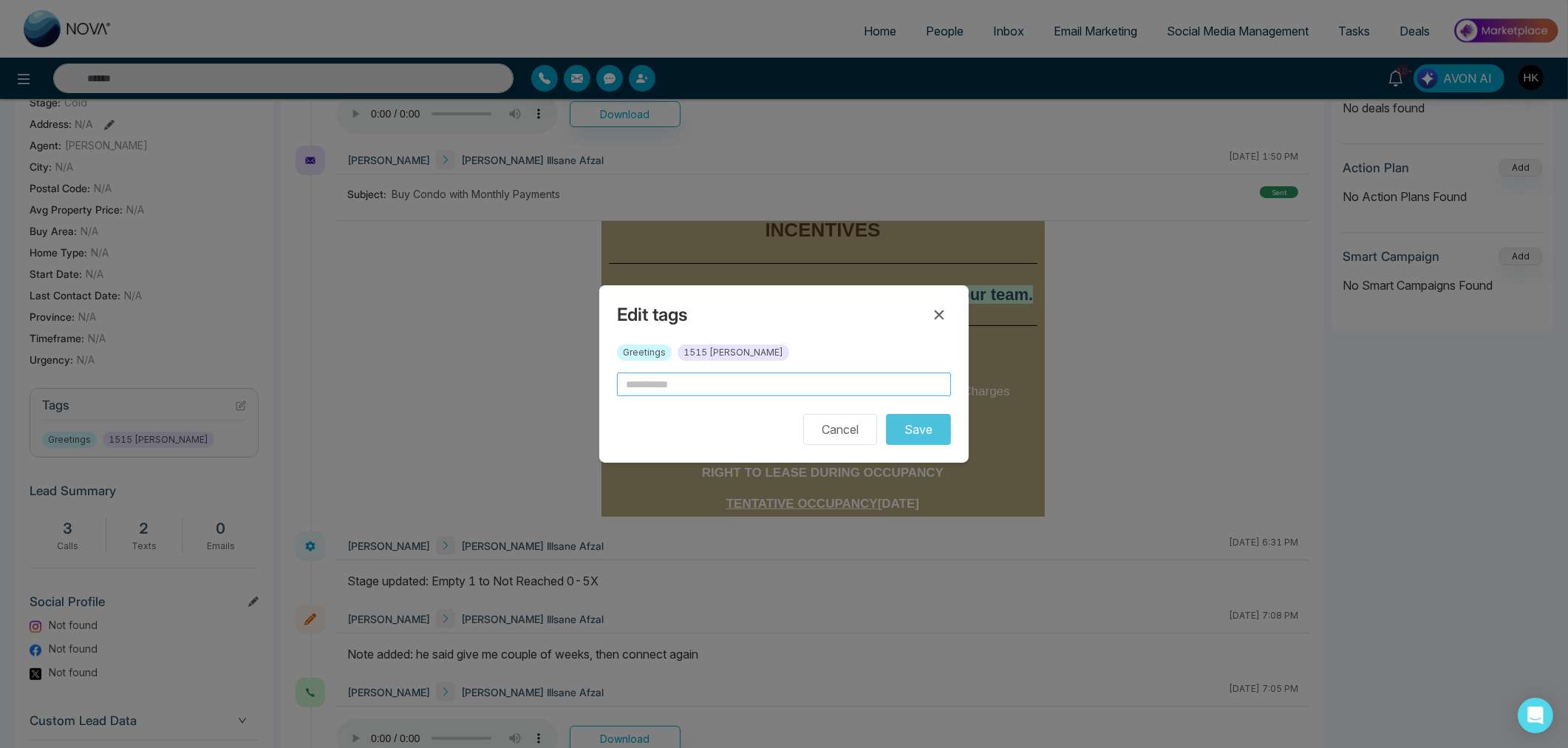
click at [806, 381] on input "text" at bounding box center [783, 384] width 334 height 24
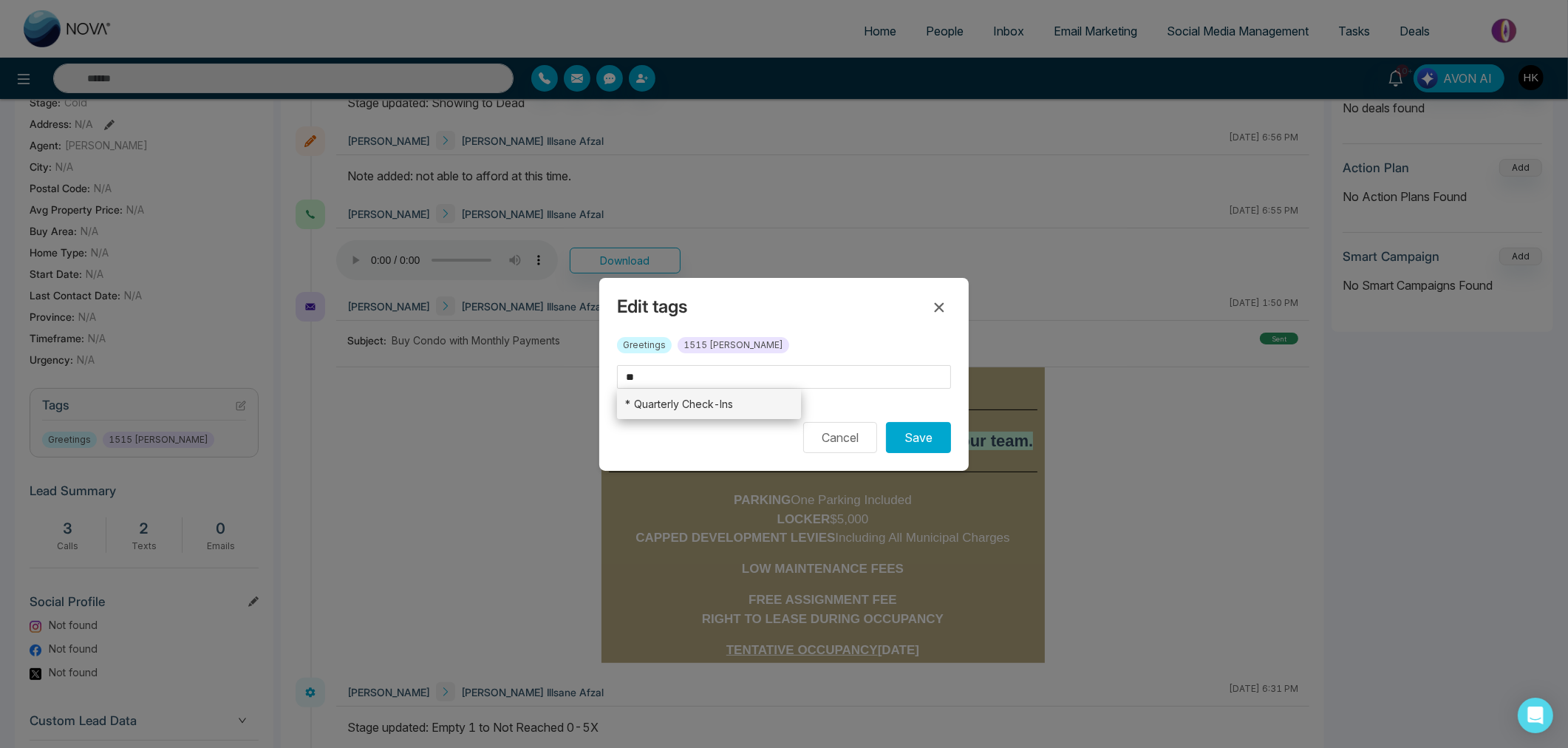
drag, startPoint x: 684, startPoint y: 400, endPoint x: 695, endPoint y: 396, distance: 11.7
click at [687, 398] on li "* Quarterly Check-Ins" at bounding box center [709, 404] width 184 height 30
type input "**********"
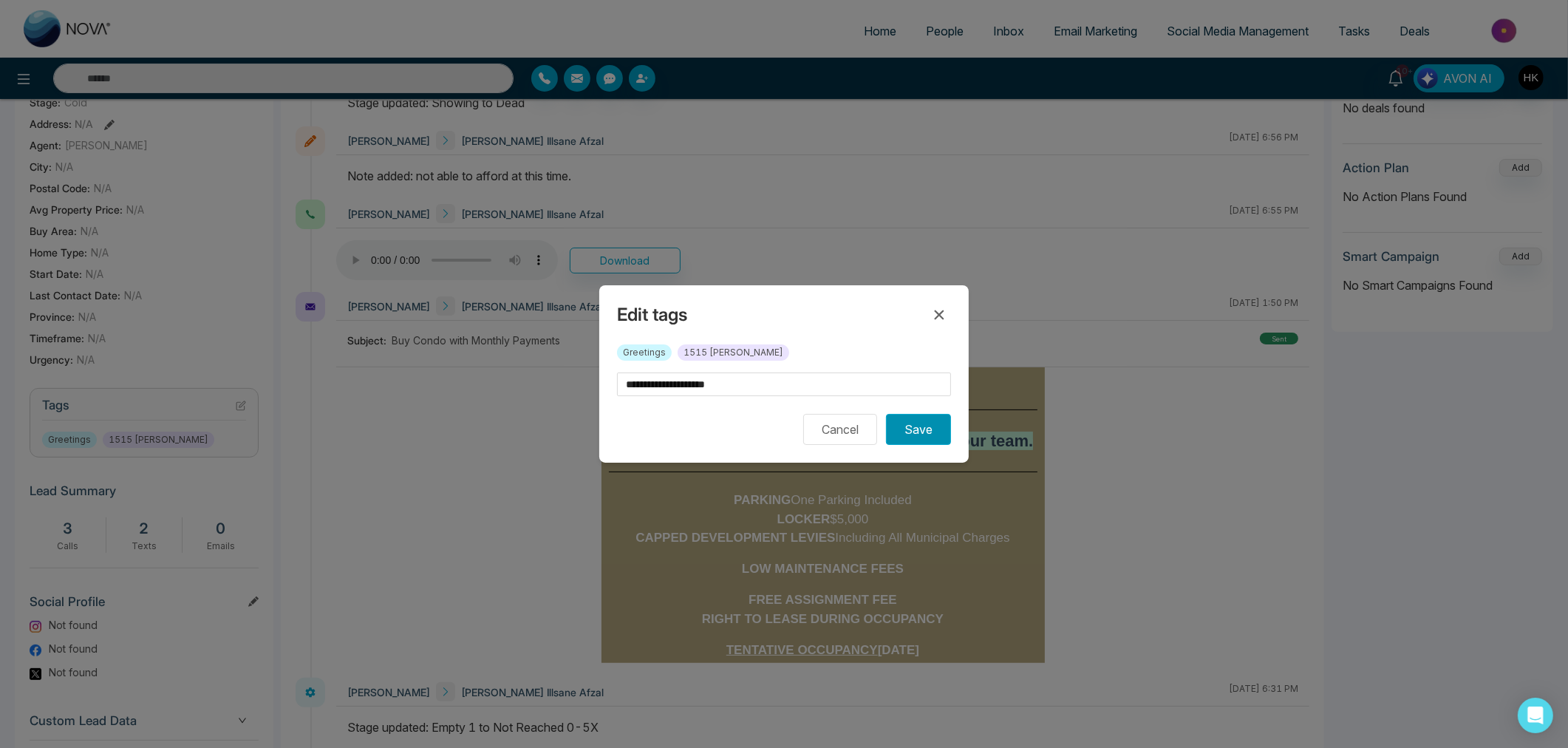
click at [930, 442] on button "Save" at bounding box center [918, 430] width 65 height 31
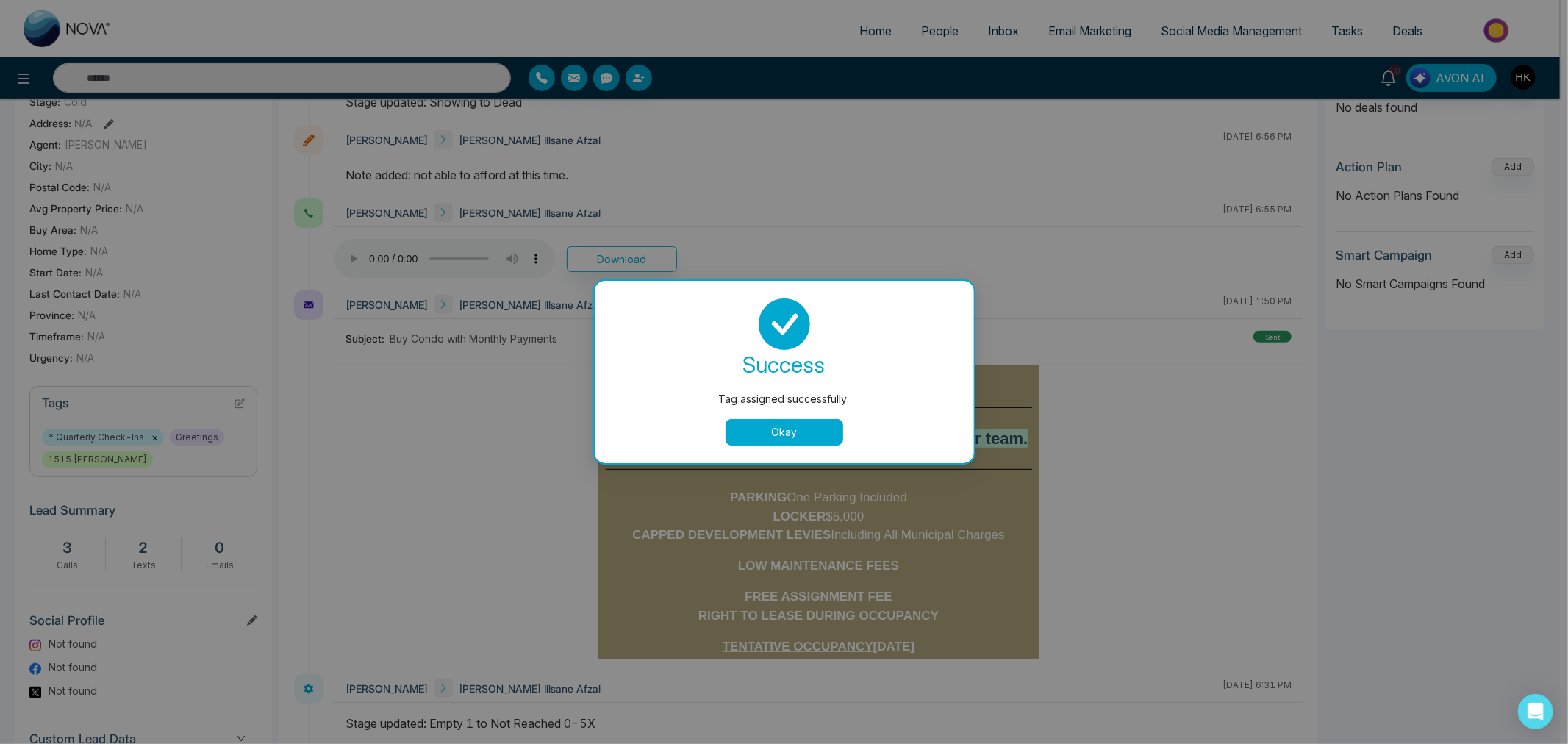
click at [785, 430] on button "Okay" at bounding box center [784, 433] width 118 height 27
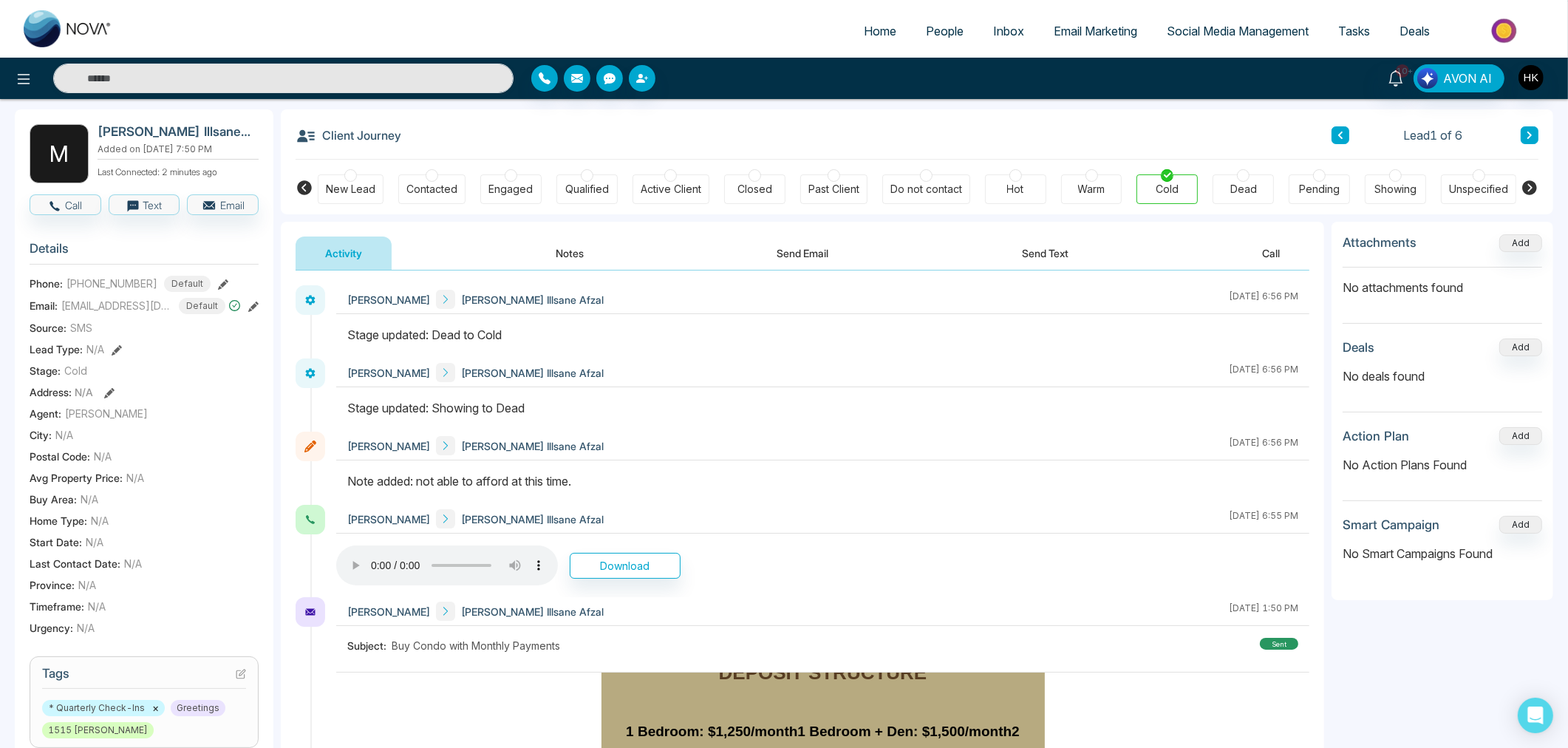
scroll to position [0, 0]
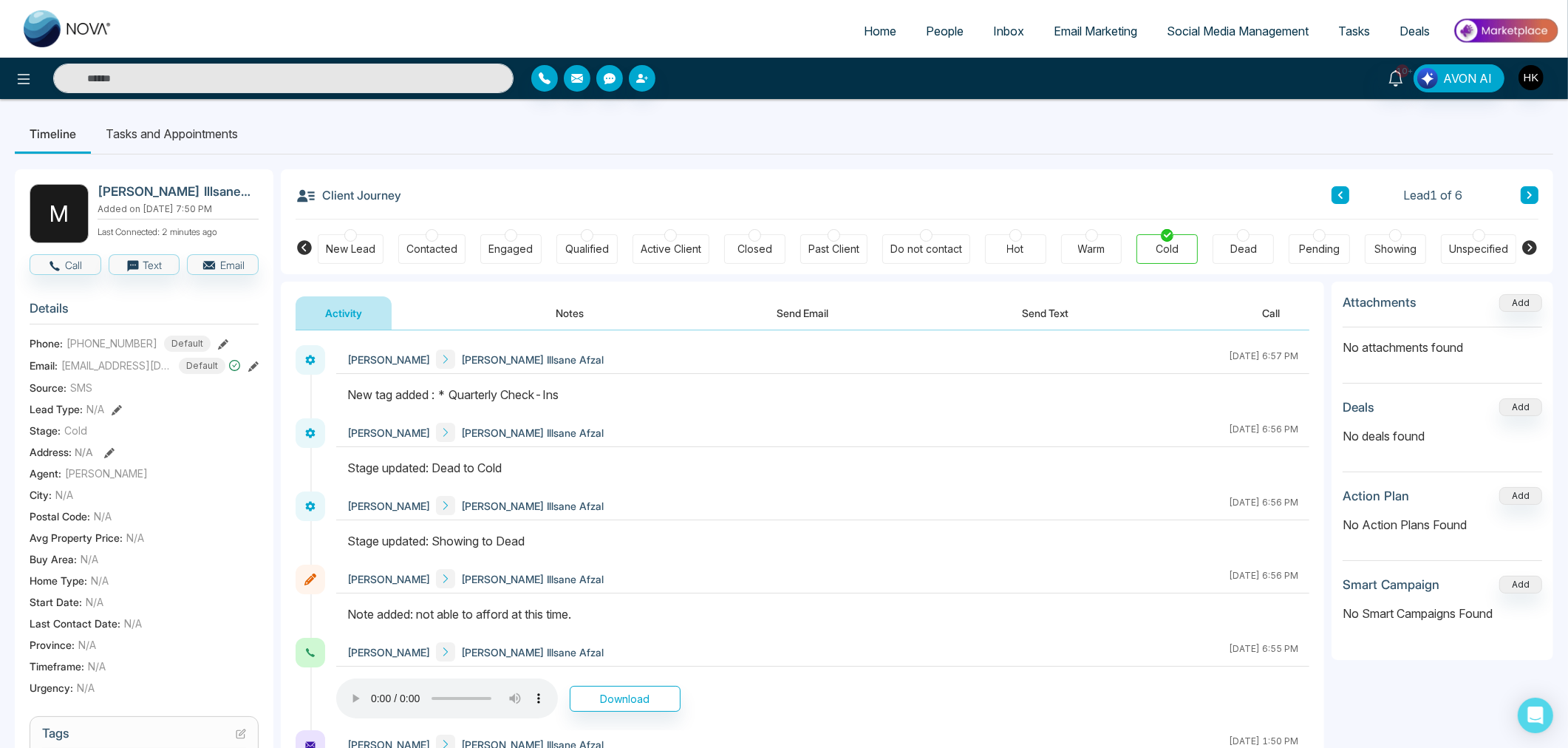
click at [1535, 196] on button at bounding box center [1529, 196] width 18 height 18
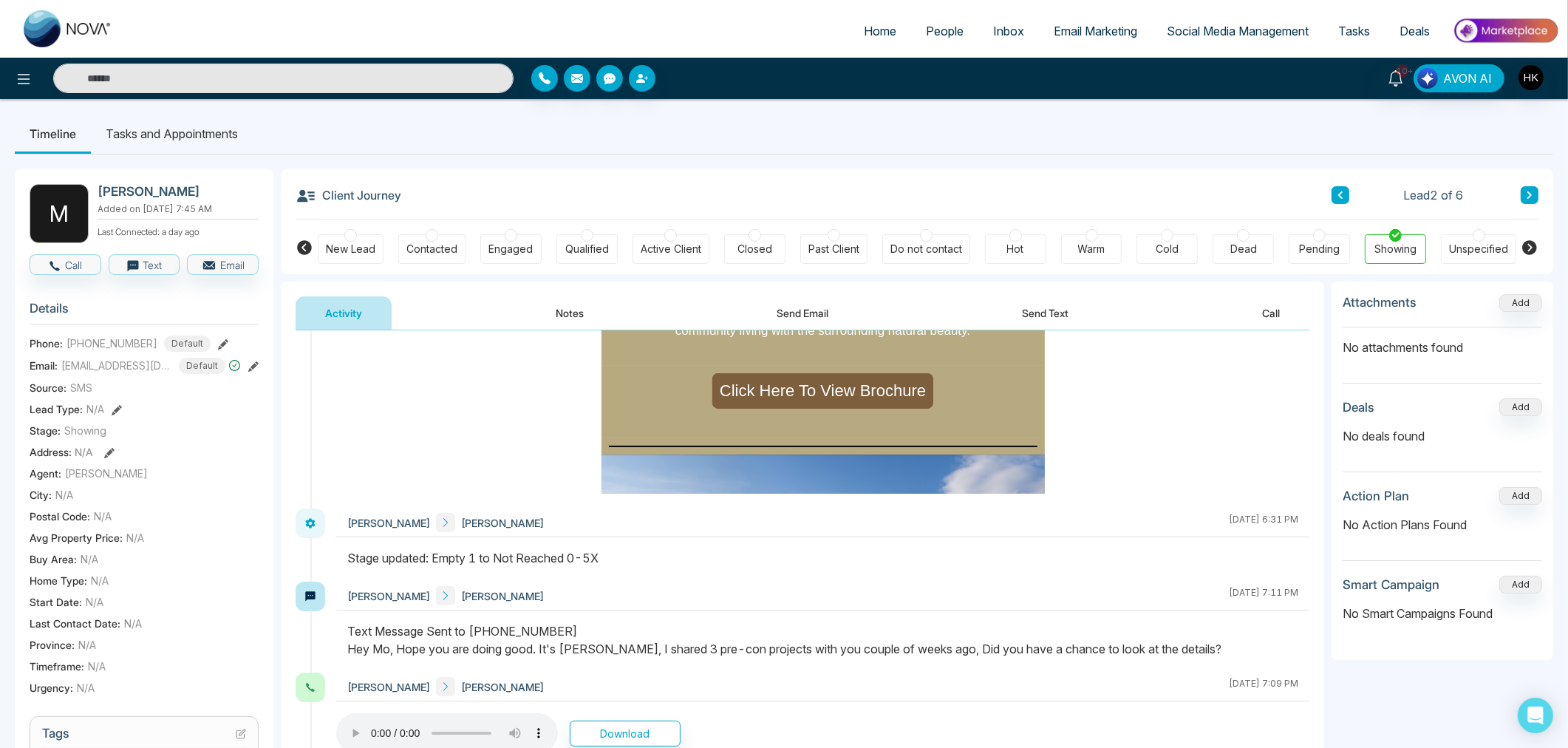
scroll to position [328, 0]
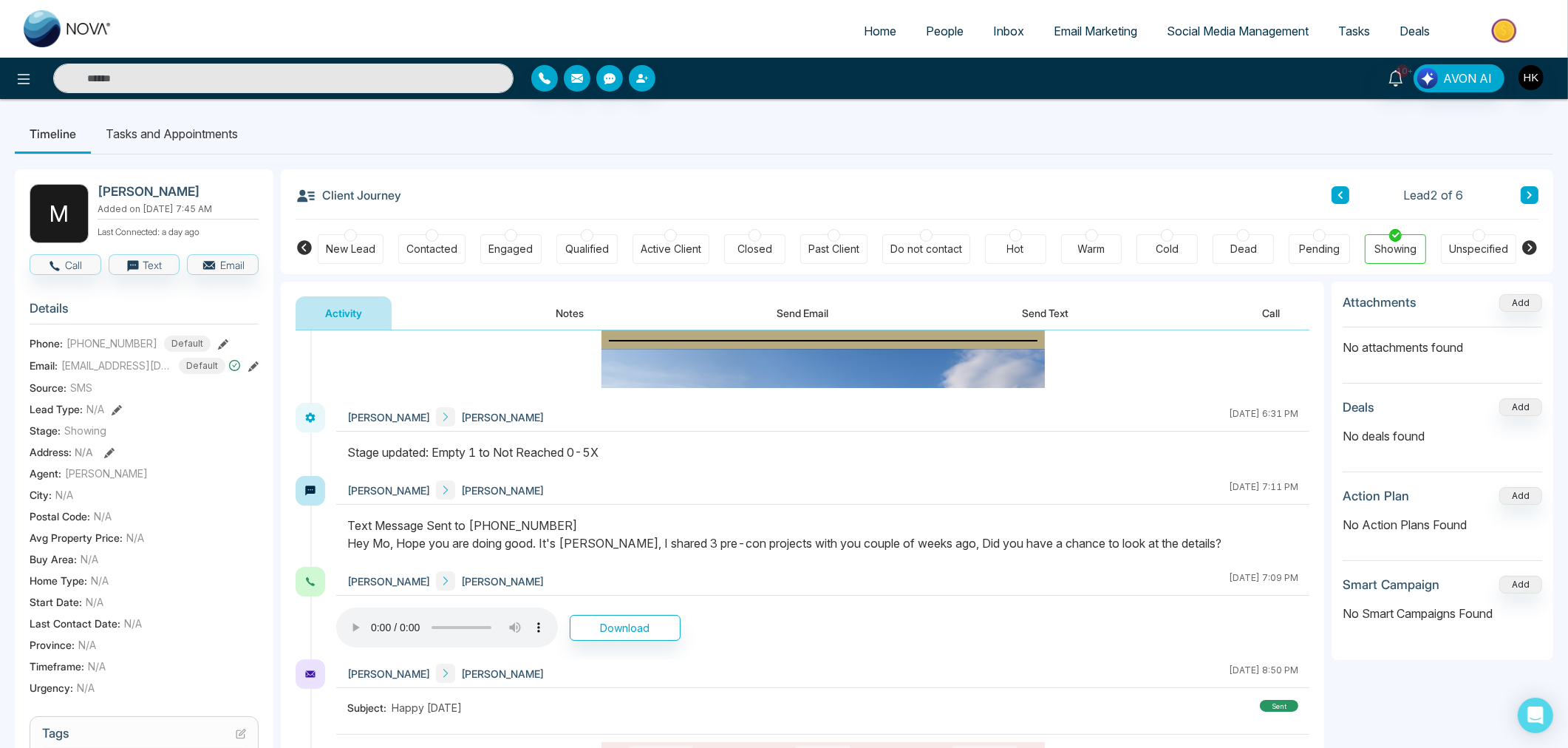
drag, startPoint x: 542, startPoint y: 548, endPoint x: 1040, endPoint y: 541, distance: 498.0
click at [1263, 541] on div "Text Message Sent to [PHONE_NUMBER] Hey Mo, Hope you are doing good. It's [PERS…" at bounding box center [822, 535] width 950 height 36
click at [1016, 541] on div "Text Message Sent to [PHONE_NUMBER] Hey Mo, Hope you are doing good. It's [PERS…" at bounding box center [822, 535] width 950 height 36
drag, startPoint x: 939, startPoint y: 547, endPoint x: 1250, endPoint y: 548, distance: 311.0
click at [1250, 548] on div "Text Message Sent to [PHONE_NUMBER] Hey Mo, Hope you are doing good. It's [PERS…" at bounding box center [822, 535] width 950 height 36
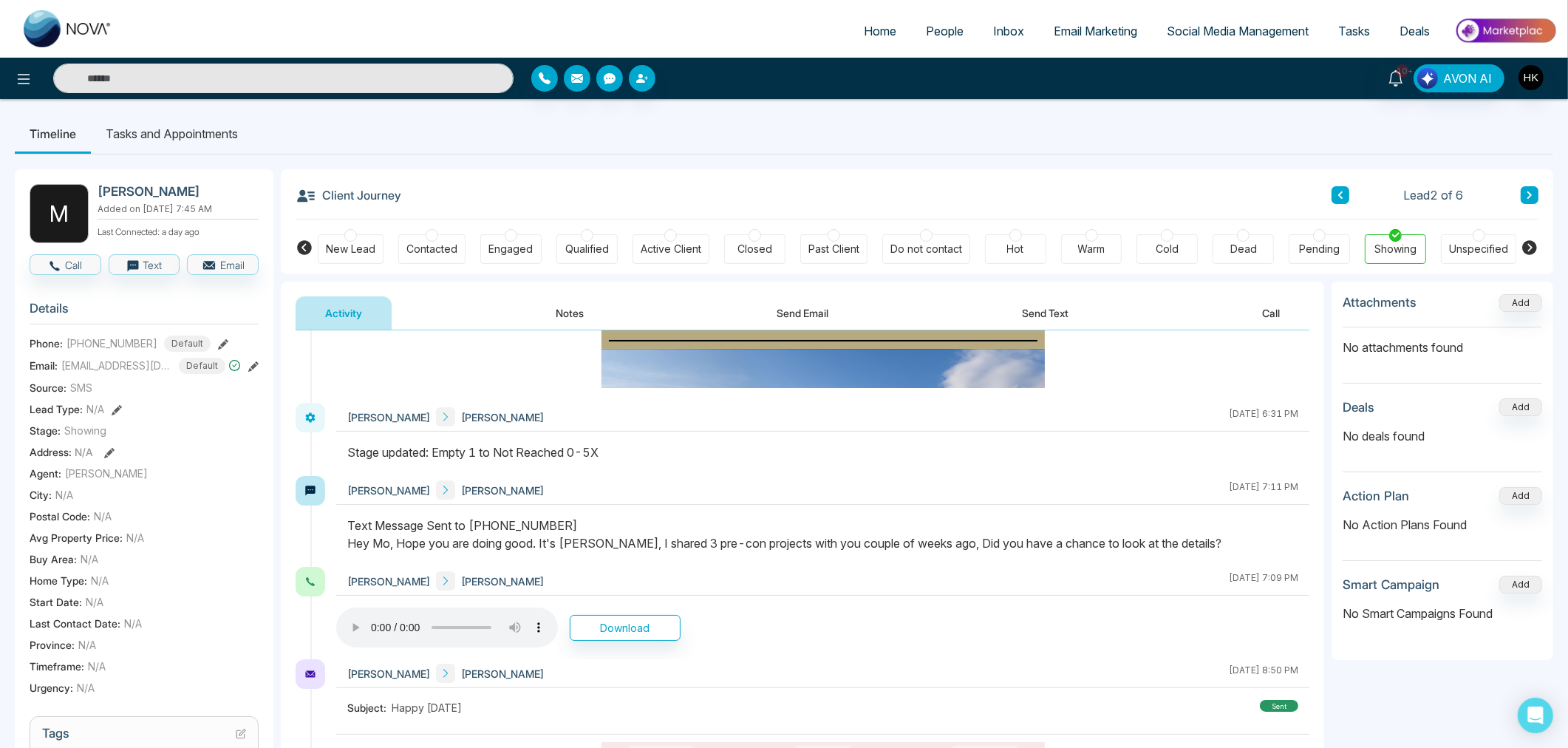
click at [1228, 543] on div "Text Message Sent to [PHONE_NUMBER] Hey Mo, Hope you are doing good. It's [PERS…" at bounding box center [822, 535] width 950 height 36
drag, startPoint x: 1217, startPoint y: 542, endPoint x: 343, endPoint y: 519, distance: 874.3
click at [343, 519] on div at bounding box center [822, 542] width 973 height 51
drag, startPoint x: 347, startPoint y: 544, endPoint x: 1192, endPoint y: 547, distance: 845.0
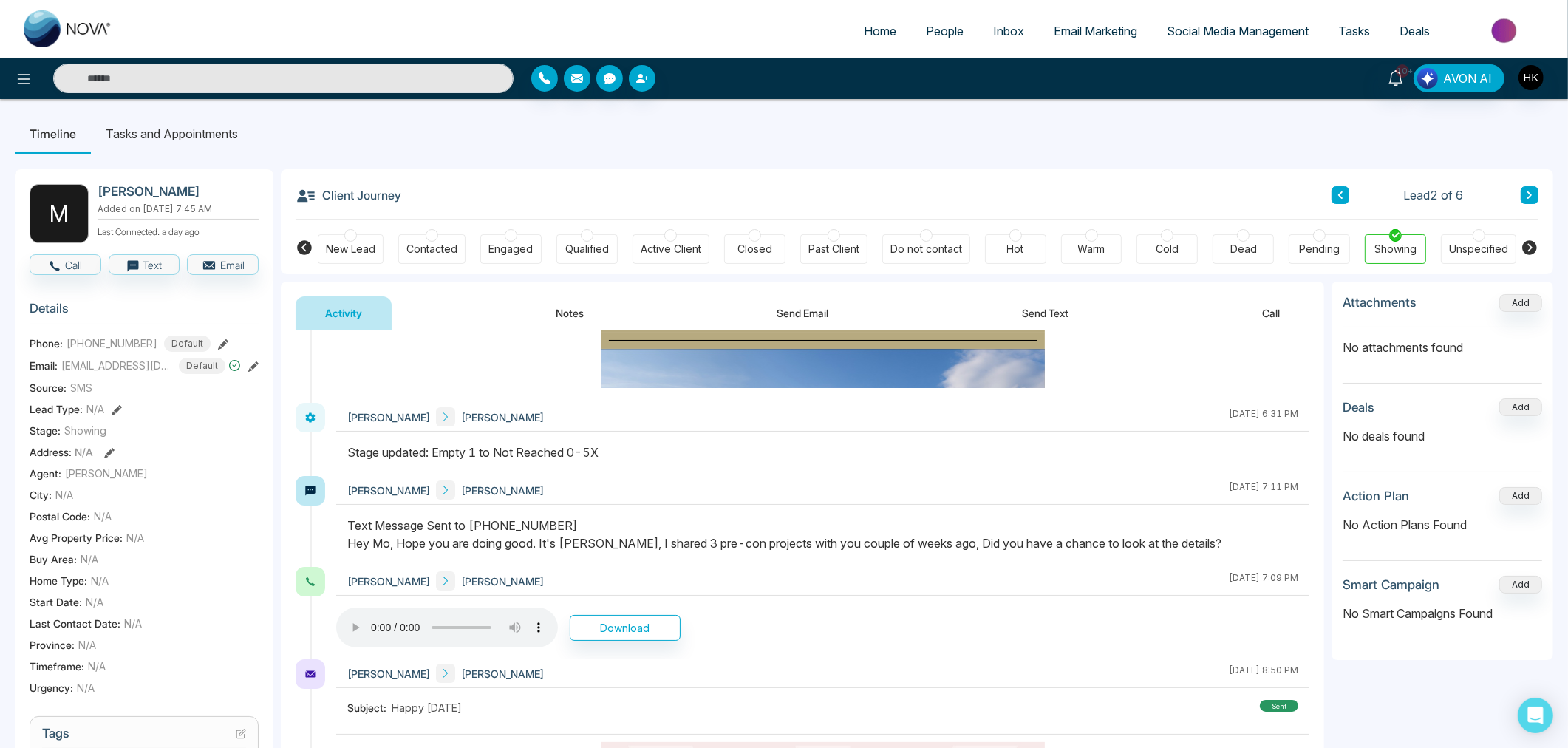
click at [1192, 547] on div "Text Message Sent to [PHONE_NUMBER] Hey Mo, Hope you are doing good. It's [PERS…" at bounding box center [822, 535] width 950 height 36
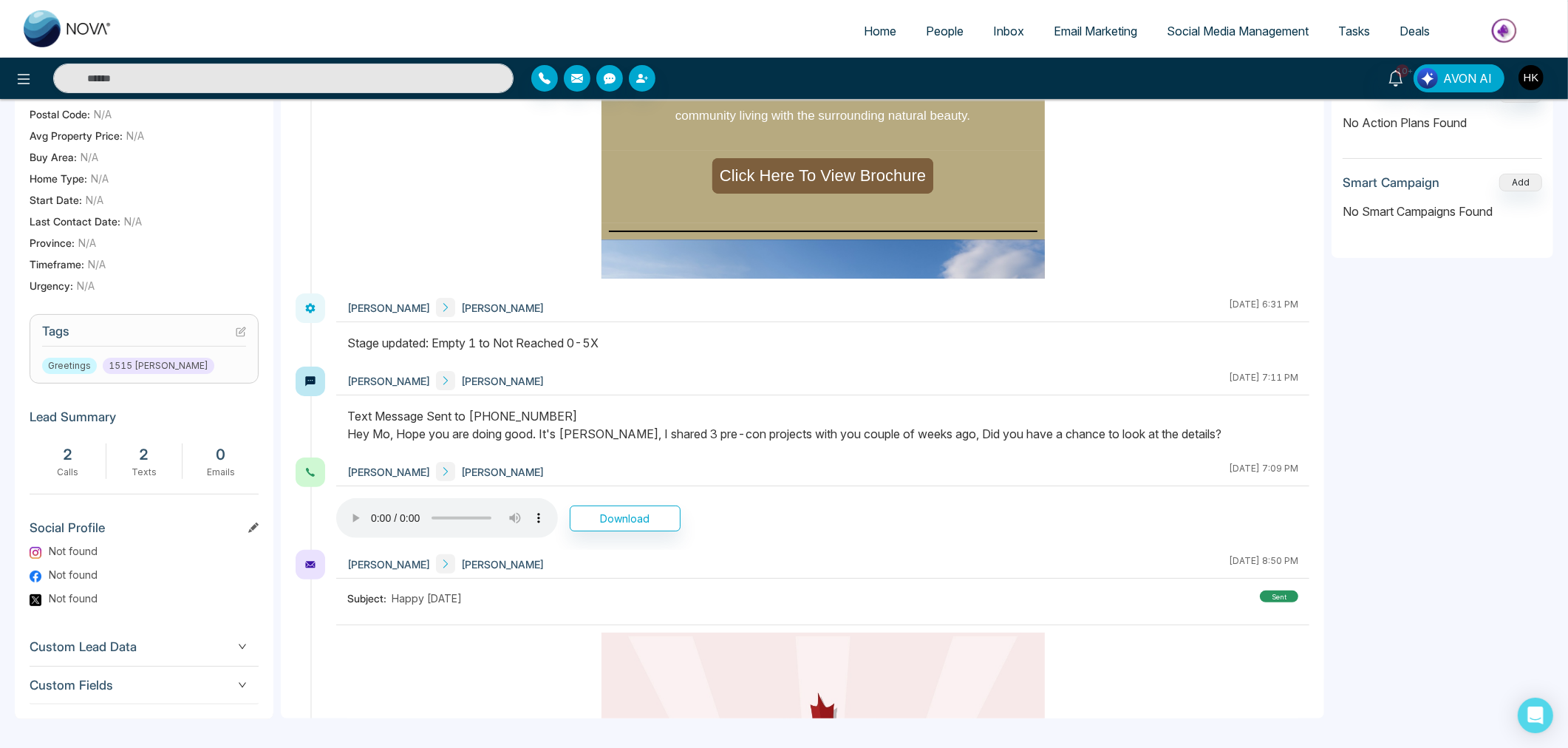
scroll to position [0, 0]
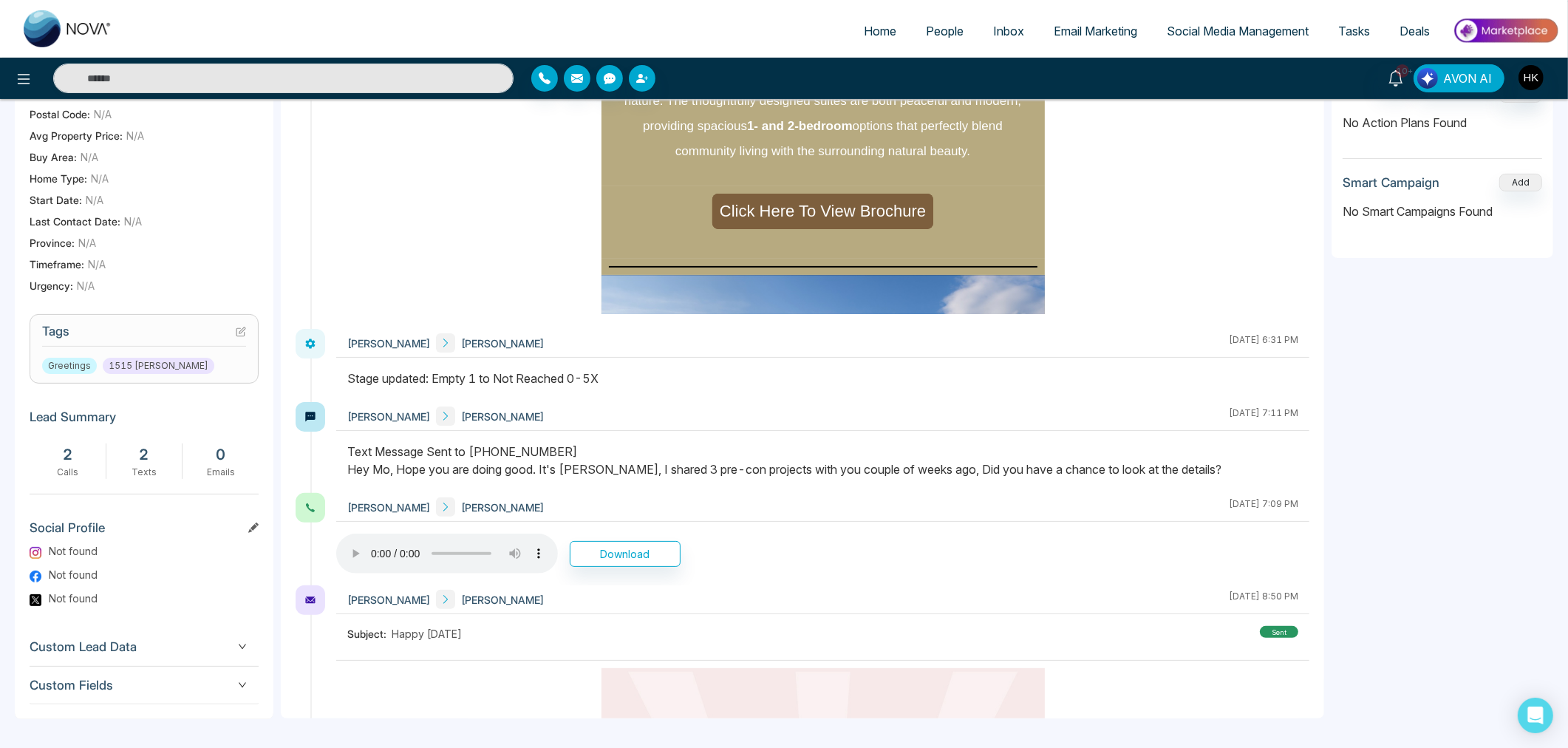
drag, startPoint x: 771, startPoint y: 527, endPoint x: 780, endPoint y: 538, distance: 14.2
click at [780, 538] on div "[PERSON_NAME] Mo [PERSON_NAME] [DATE] 7:09 PM Download" at bounding box center [822, 539] width 973 height 92
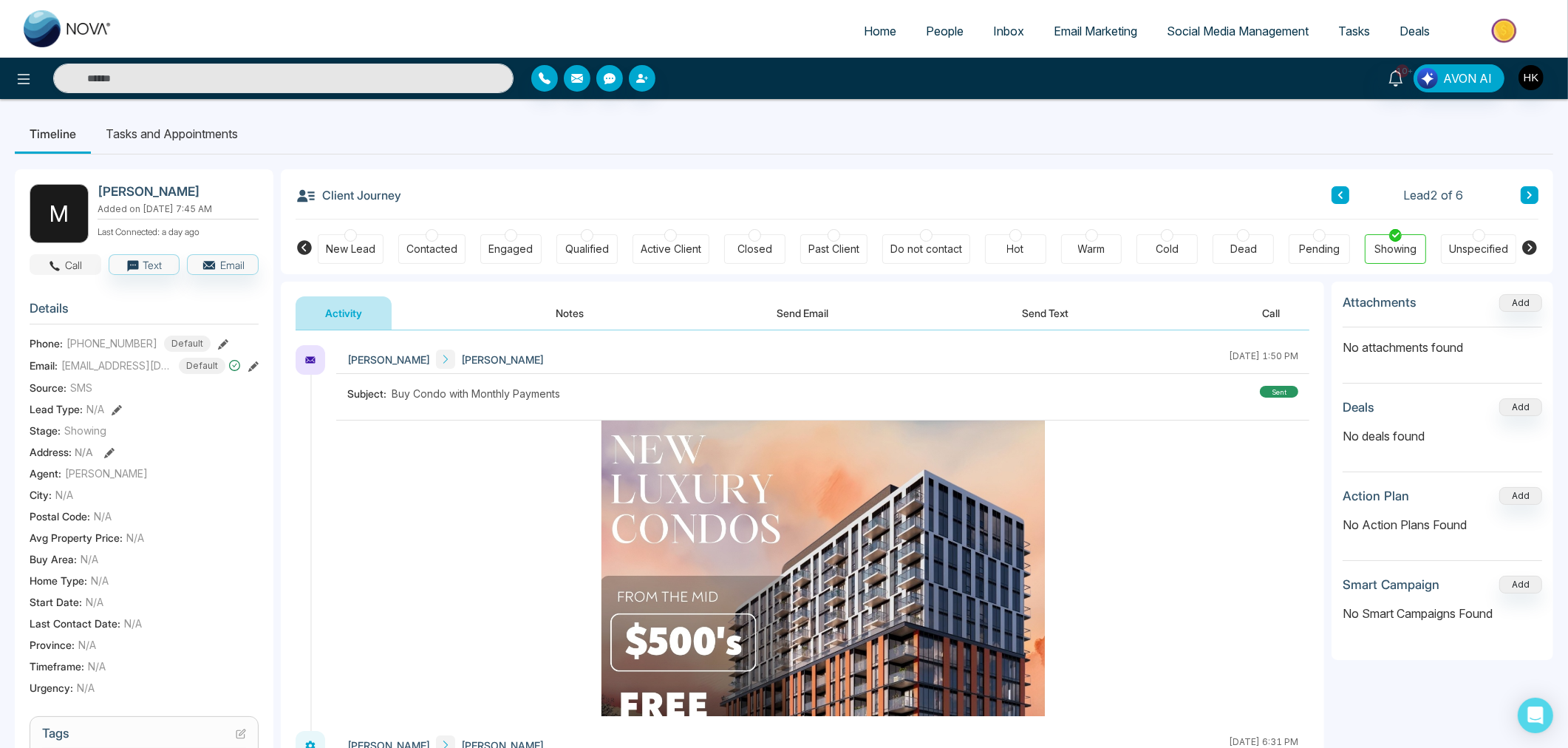
click at [49, 264] on icon "button" at bounding box center [55, 266] width 13 height 13
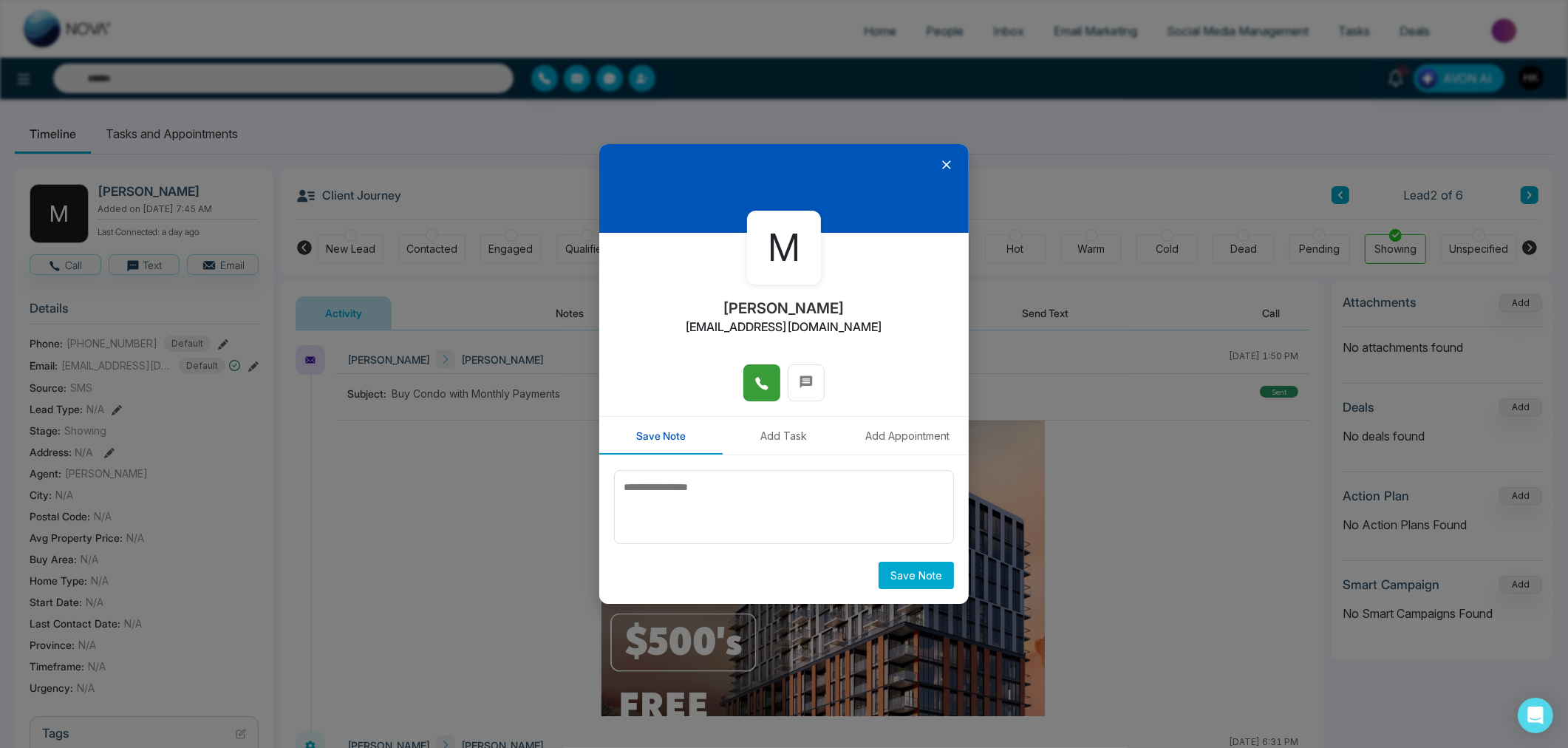
click at [763, 373] on span at bounding box center [762, 383] width 15 height 22
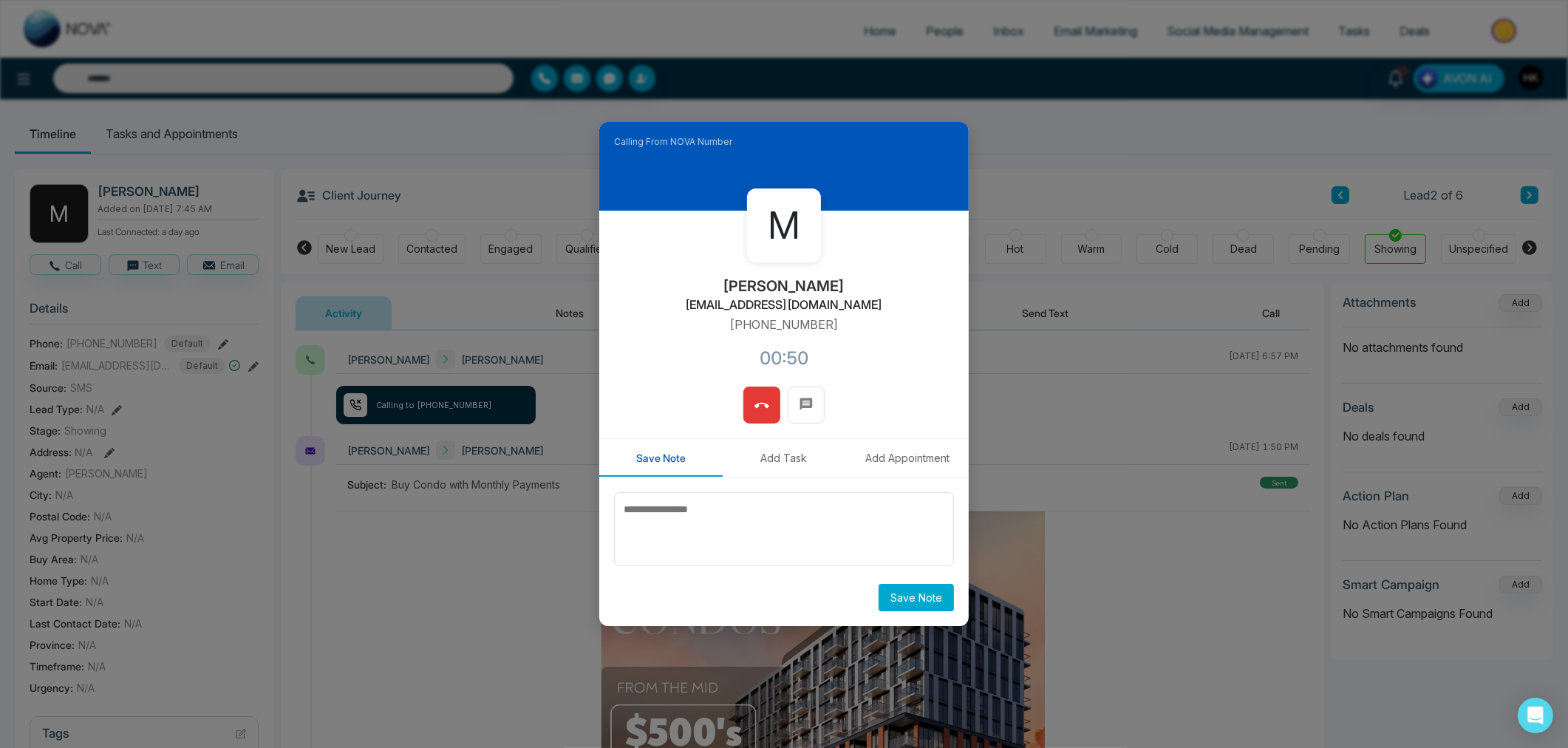
click at [762, 402] on icon at bounding box center [762, 406] width 15 height 15
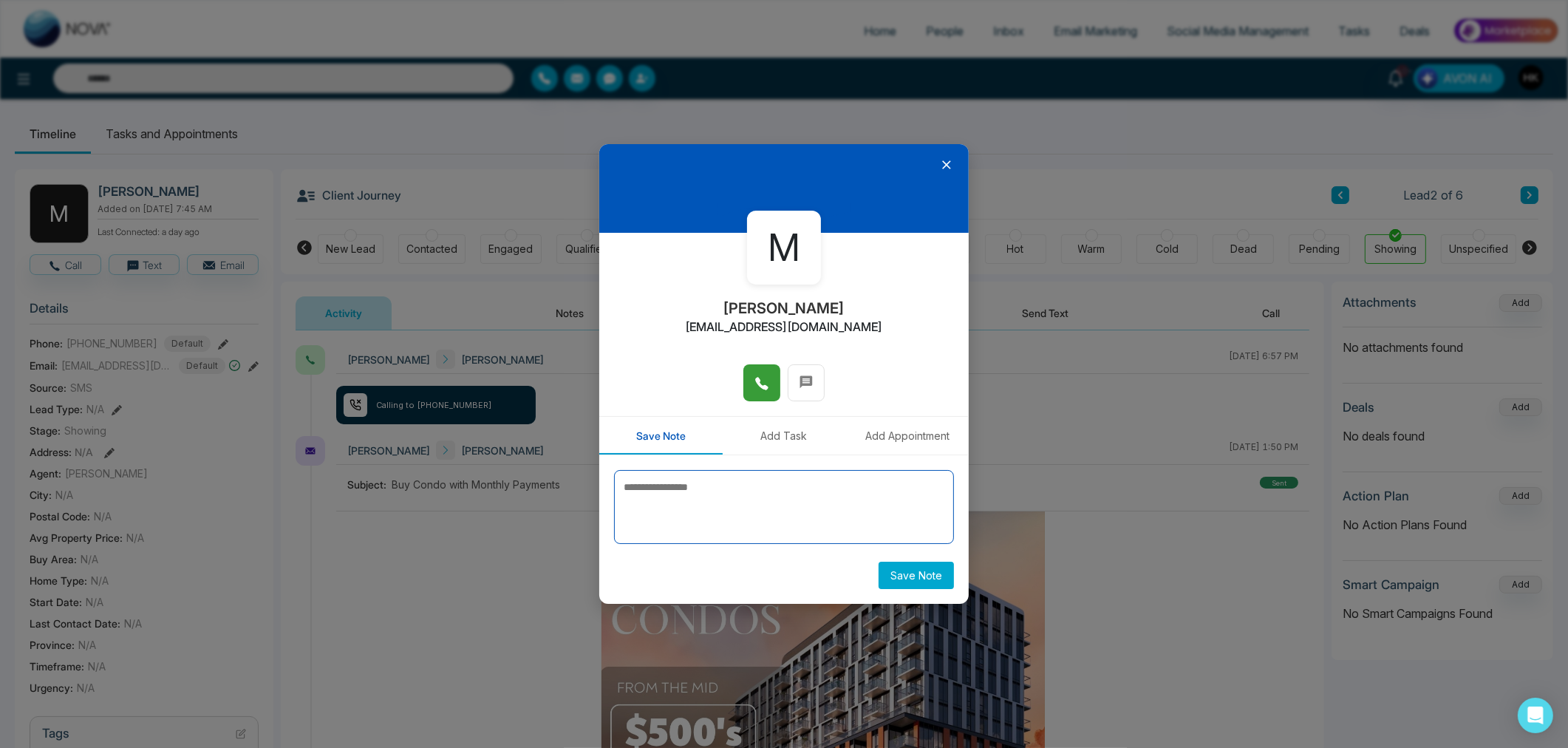
click at [697, 491] on textarea at bounding box center [783, 506] width 340 height 74
type textarea "**********"
click at [901, 572] on button "Save Note" at bounding box center [916, 575] width 75 height 28
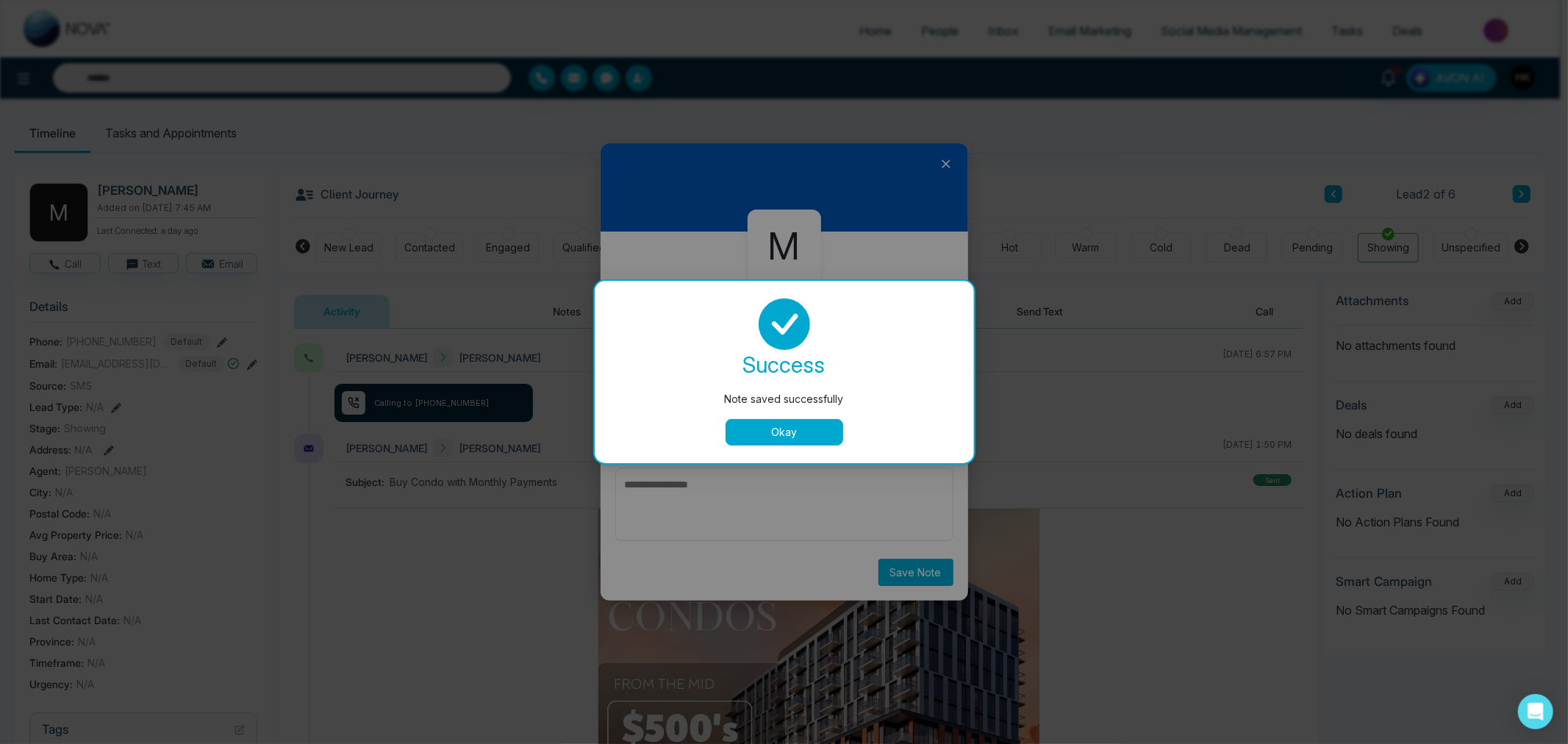
click at [795, 427] on button "Okay" at bounding box center [784, 433] width 118 height 27
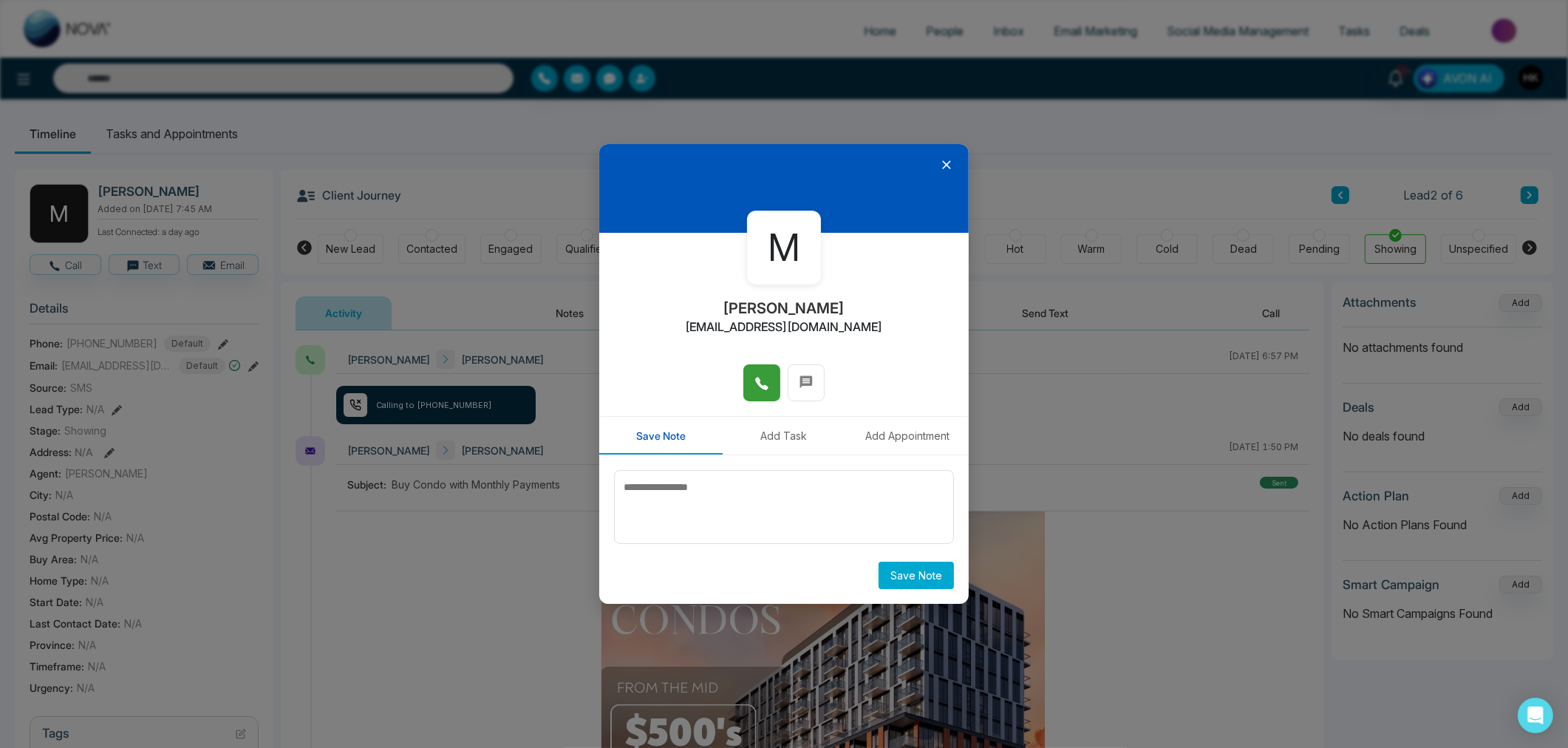
click at [948, 165] on icon at bounding box center [947, 165] width 15 height 15
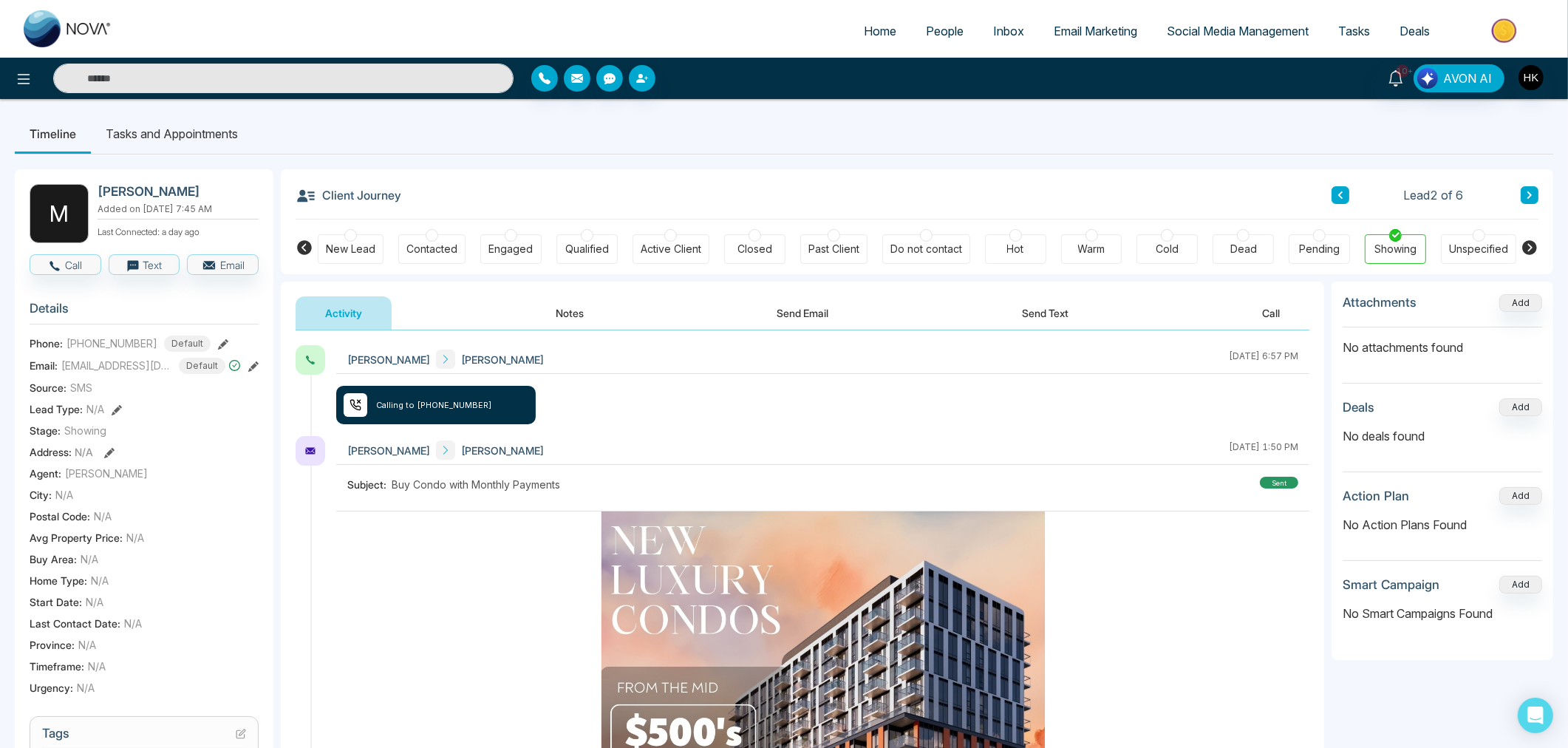
click at [1173, 236] on div at bounding box center [1167, 235] width 13 height 13
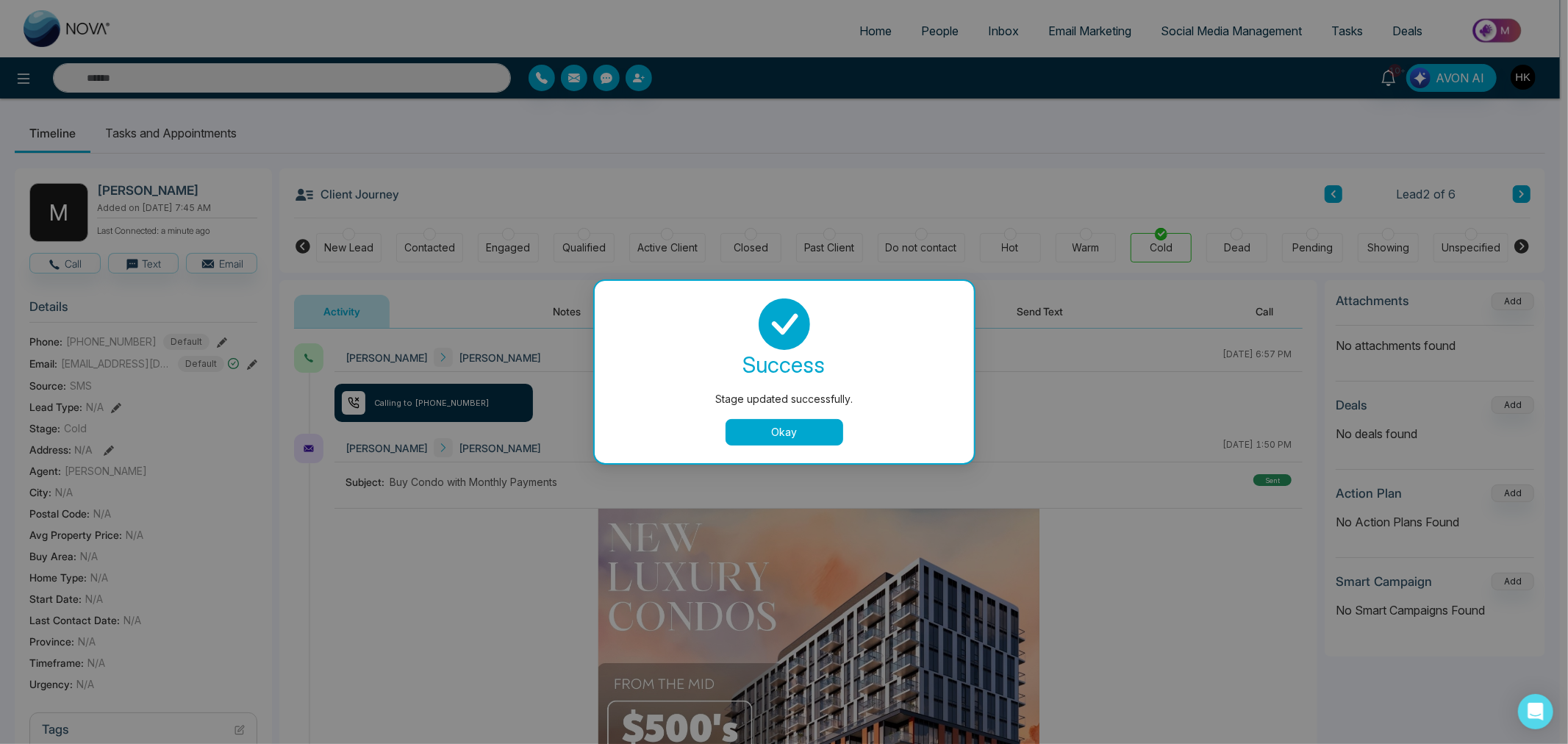
click at [784, 420] on button "Okay" at bounding box center [784, 433] width 118 height 27
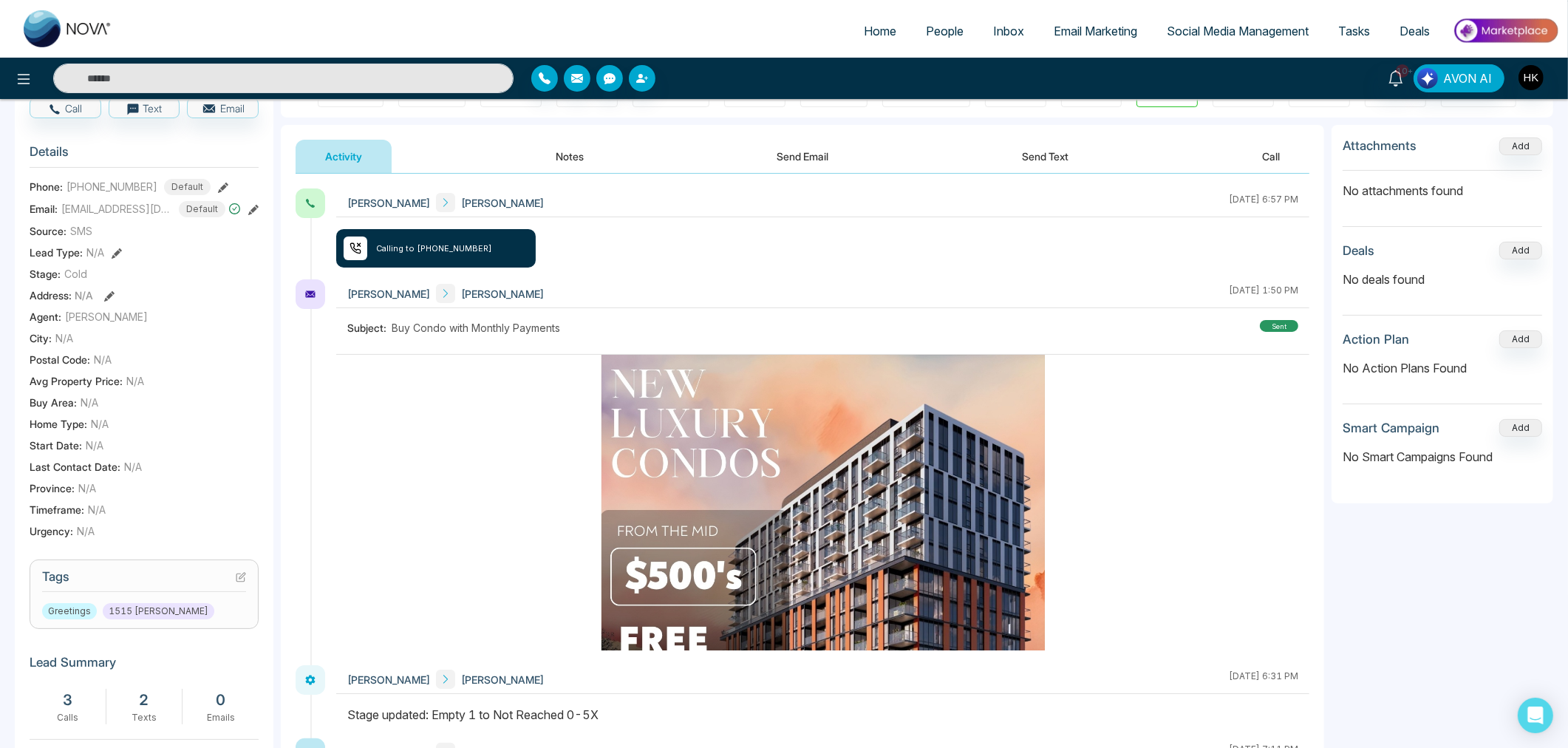
scroll to position [246, 0]
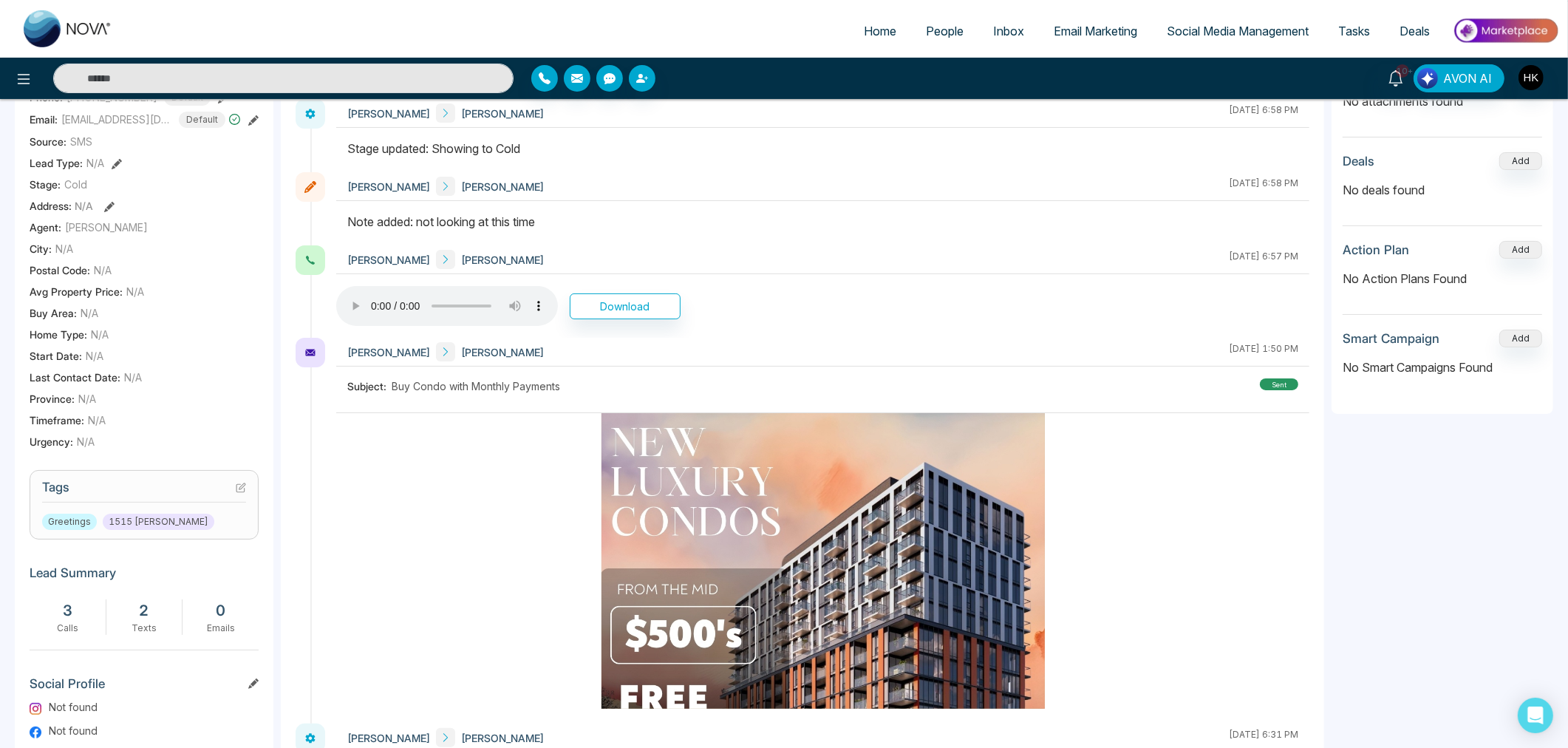
click at [239, 486] on icon at bounding box center [242, 486] width 6 height 6
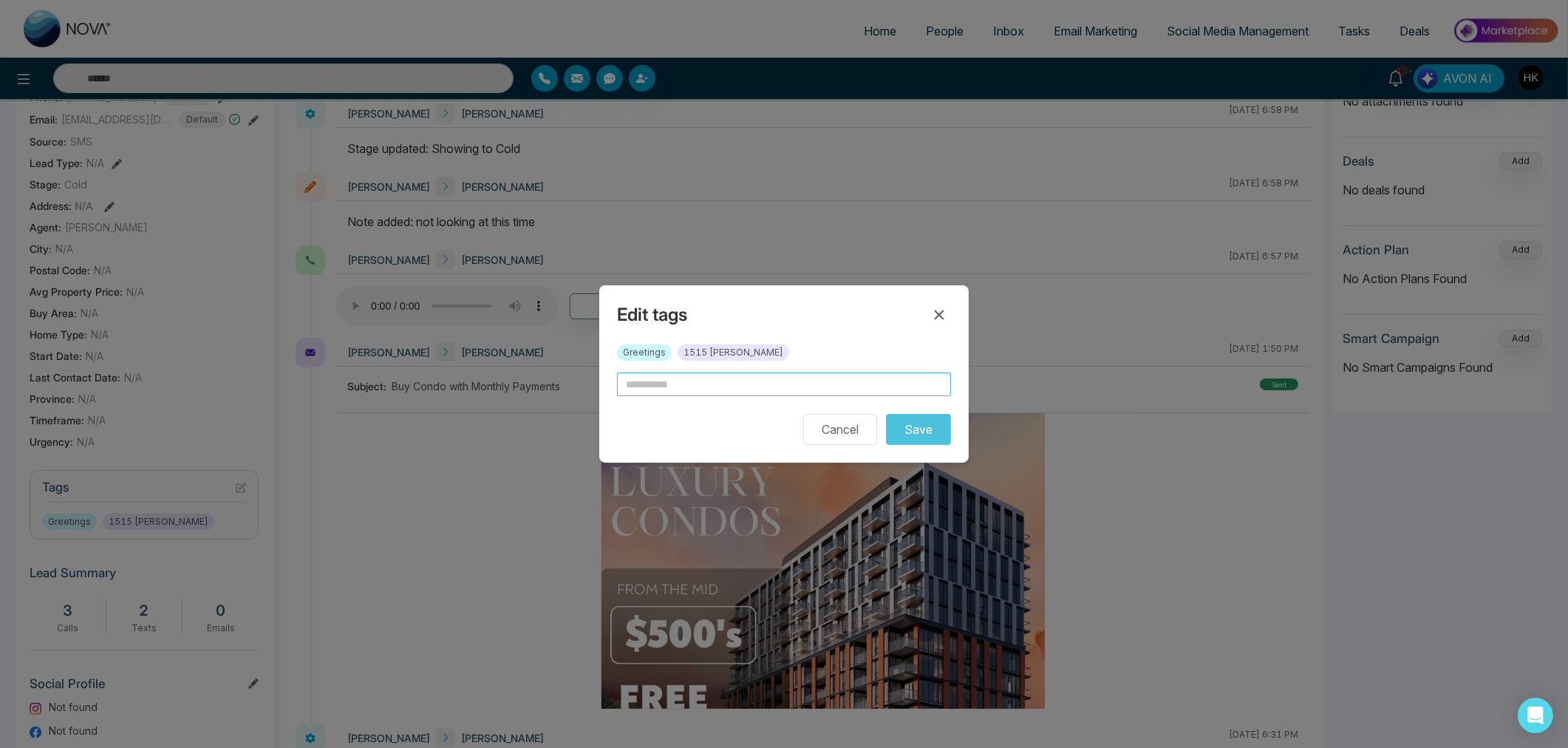
click at [721, 381] on input "text" at bounding box center [783, 384] width 334 height 24
type input "*"
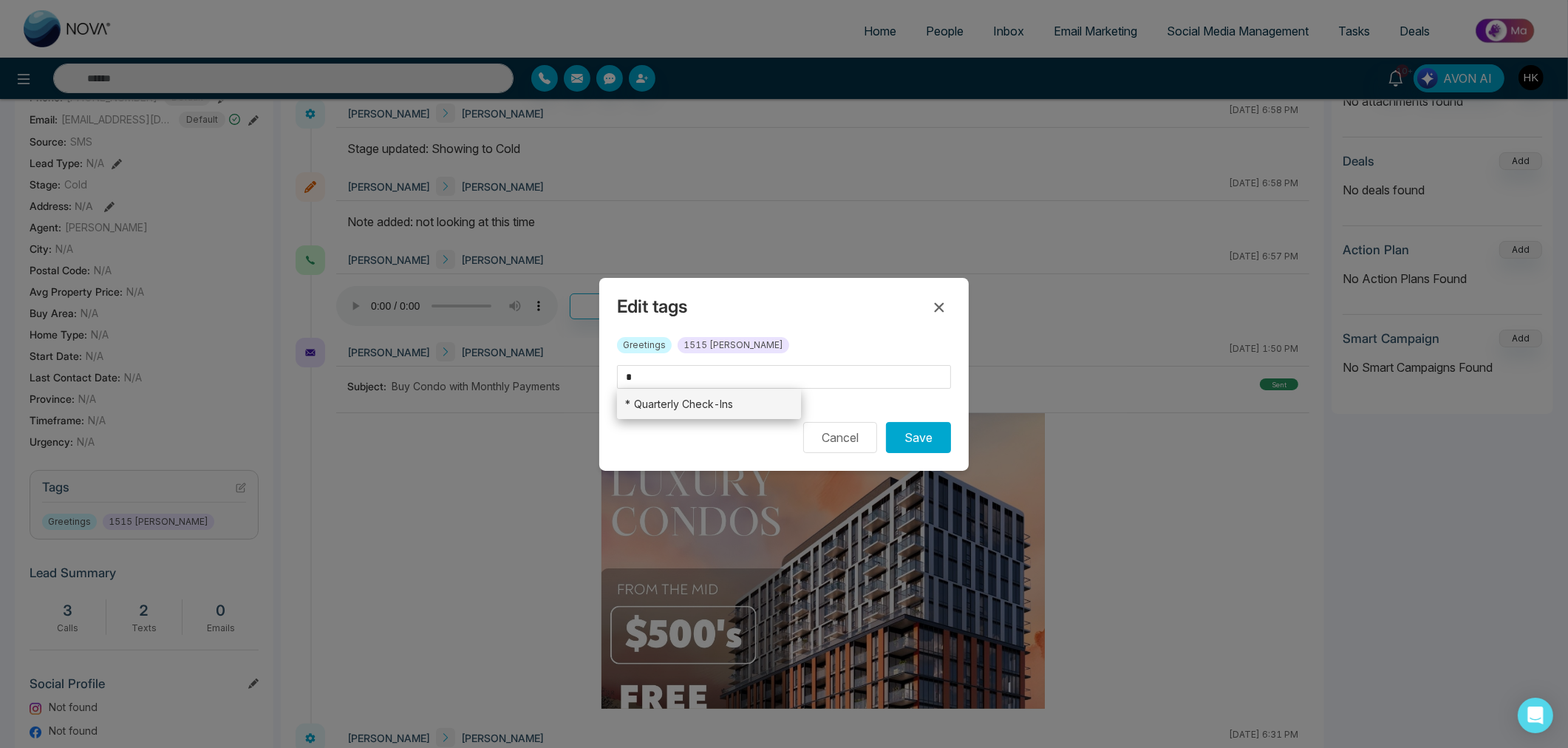
click at [719, 407] on li "* Quarterly Check-Ins" at bounding box center [709, 404] width 184 height 30
type input "**********"
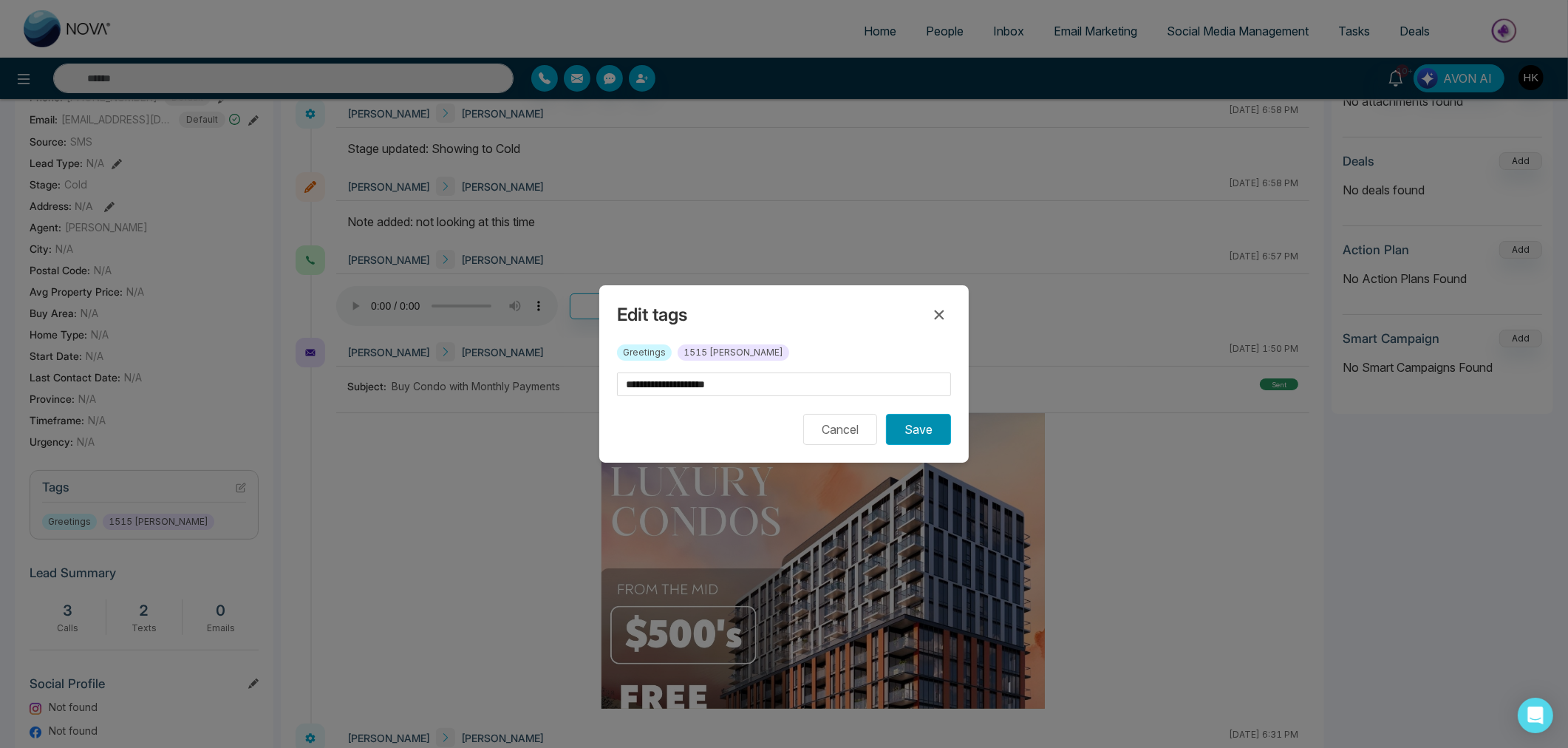
click at [925, 433] on button "Save" at bounding box center [918, 430] width 65 height 31
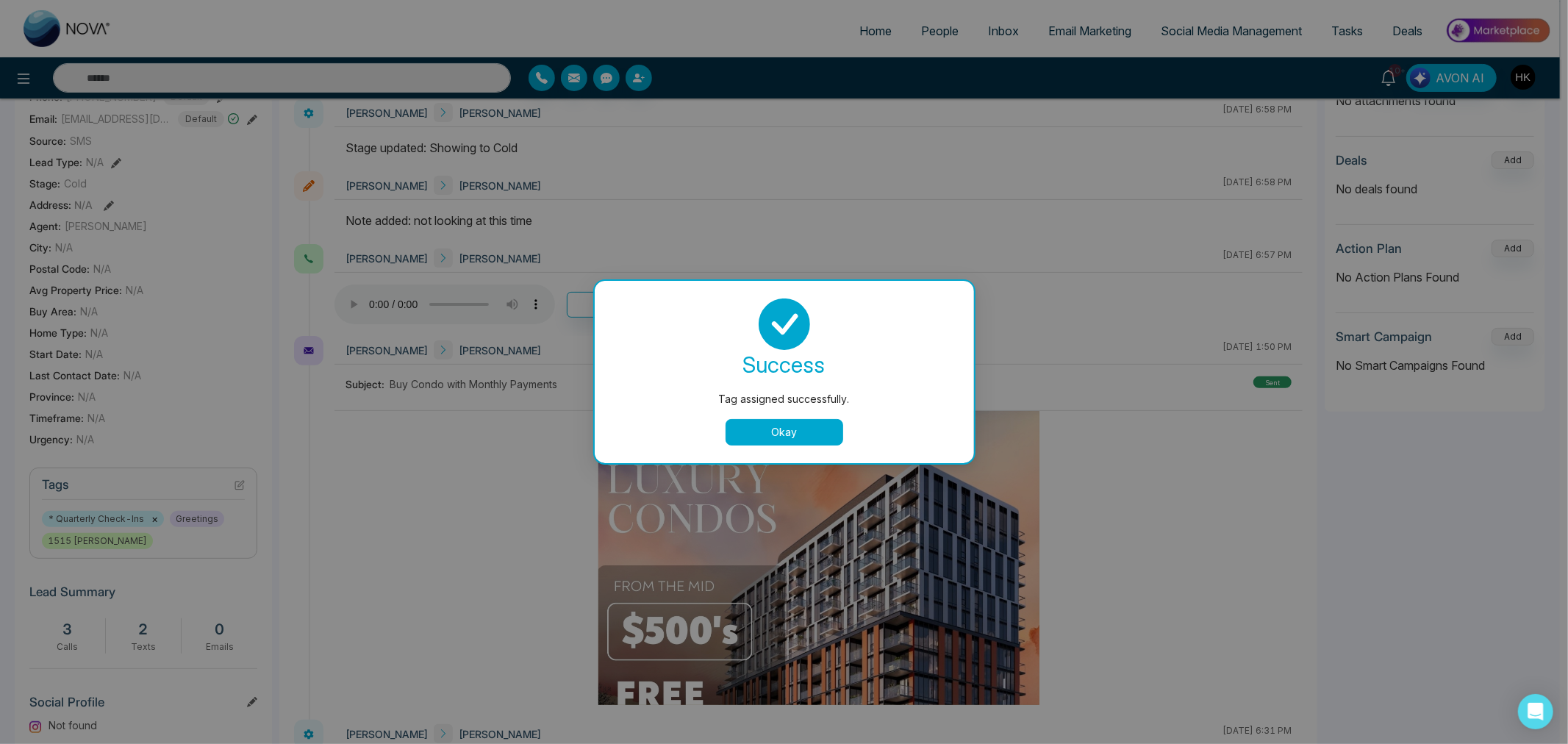
click at [788, 440] on button "Okay" at bounding box center [784, 433] width 118 height 27
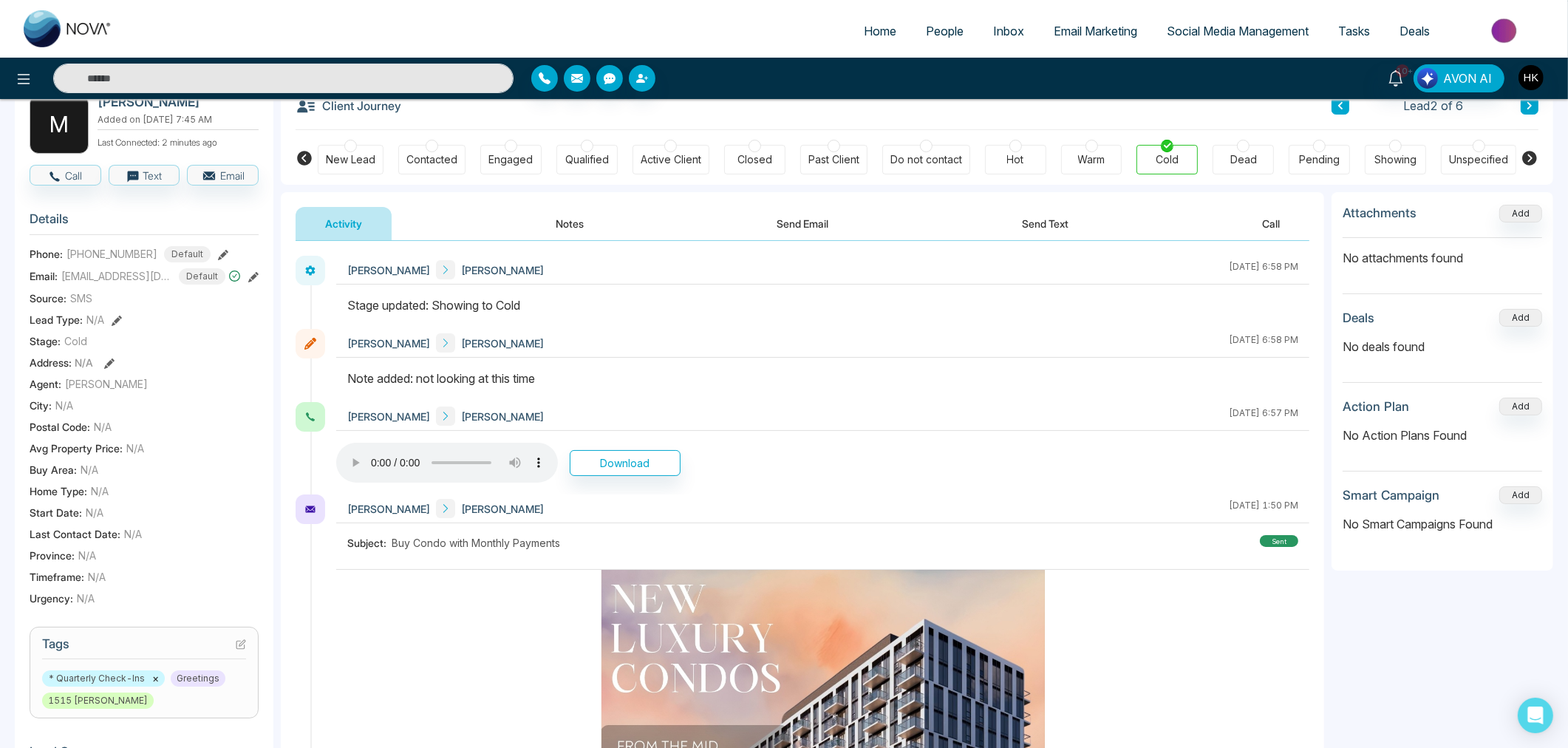
scroll to position [0, 0]
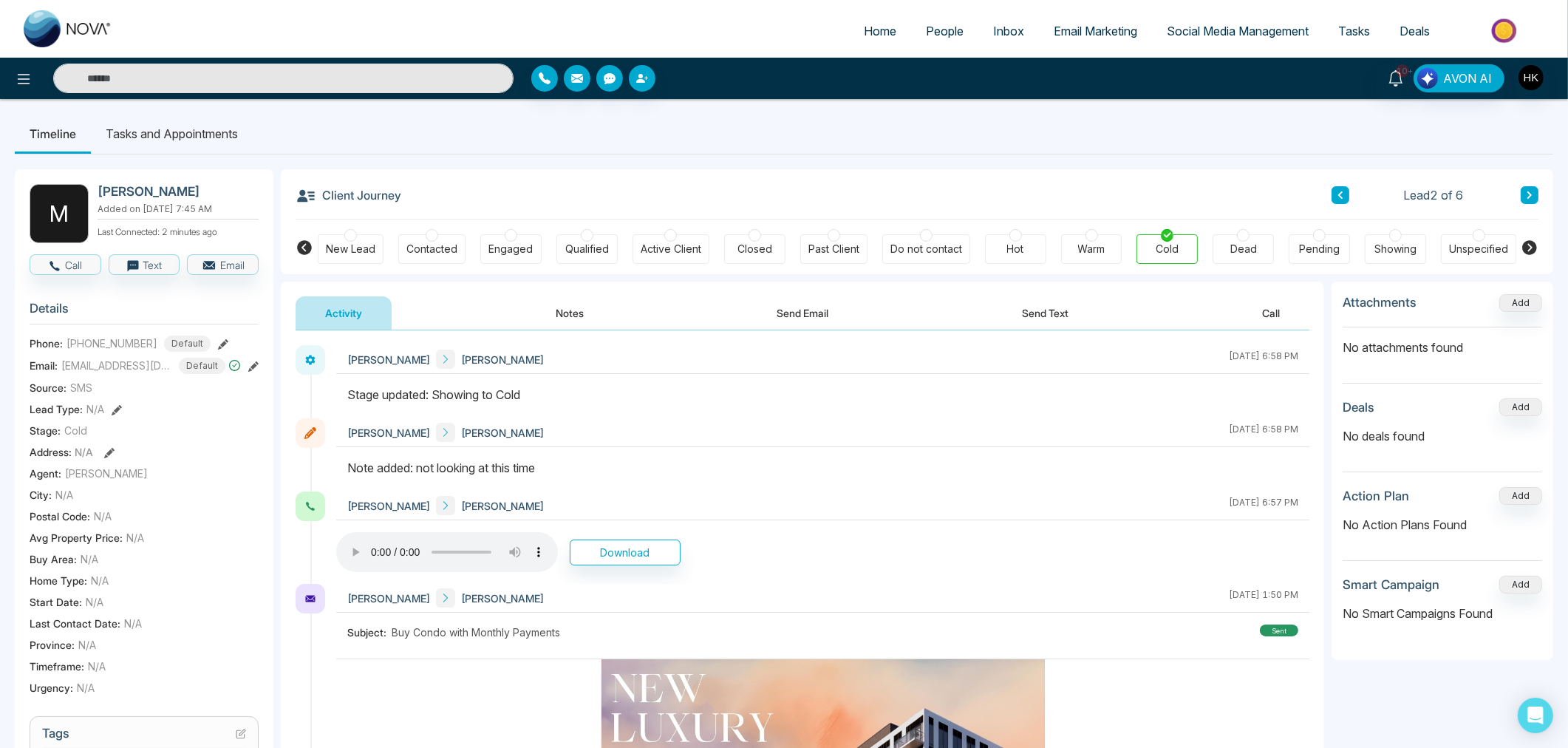
click at [1527, 196] on icon at bounding box center [1529, 195] width 7 height 9
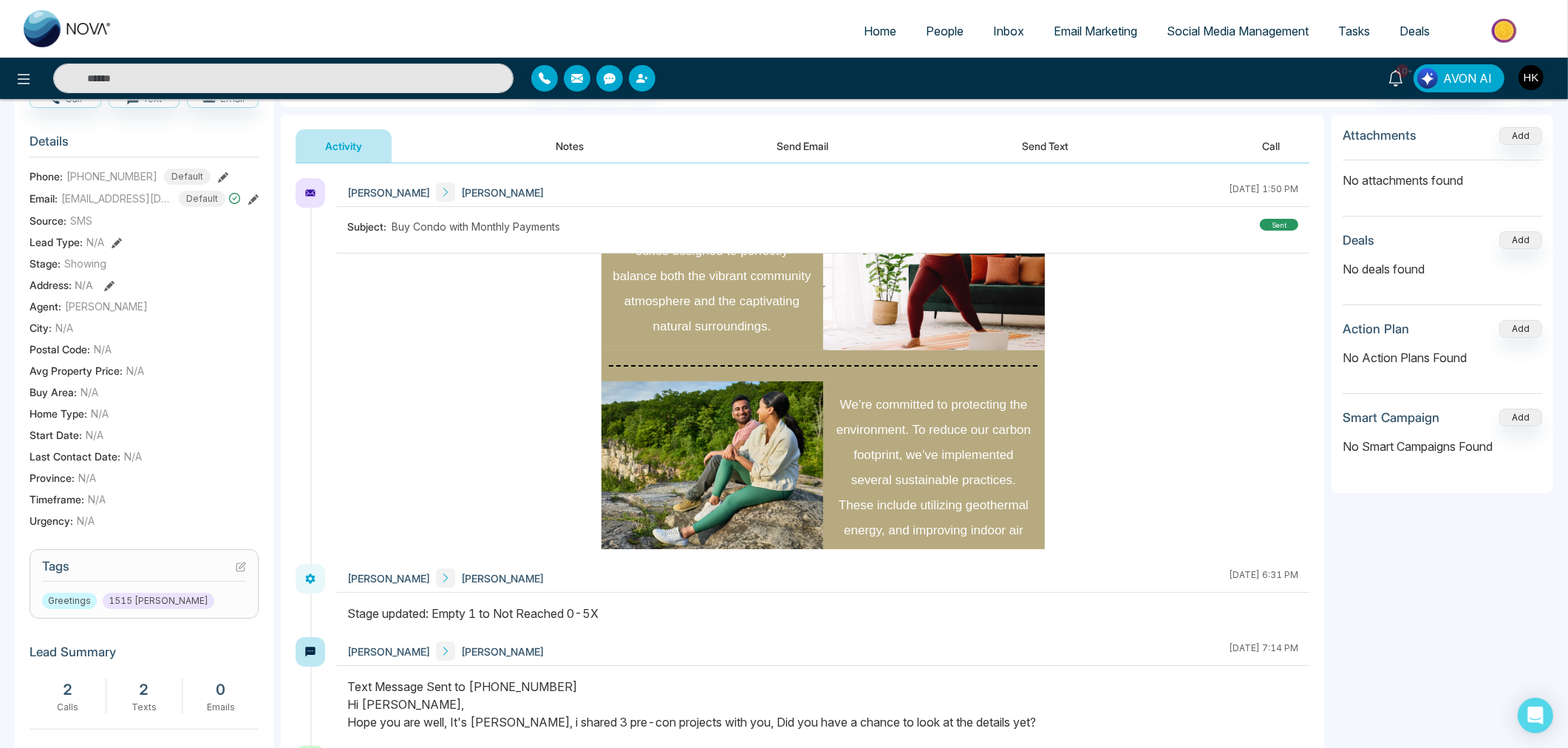
scroll to position [246, 0]
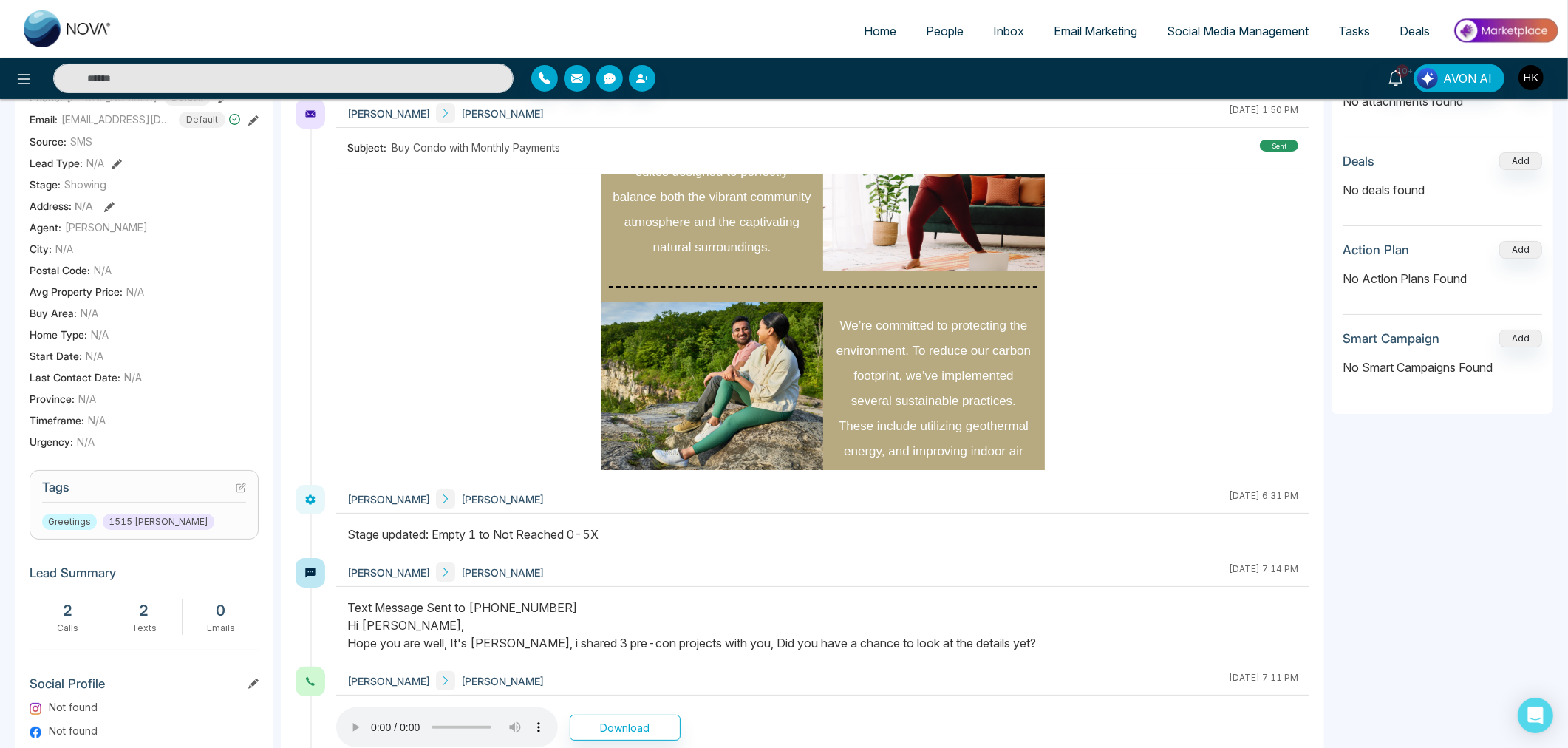
drag, startPoint x: 538, startPoint y: 538, endPoint x: 664, endPoint y: 536, distance: 126.0
click at [664, 536] on div "Stage updated: Empty 1 to Not Reached 0-5X" at bounding box center [822, 535] width 950 height 18
click at [665, 535] on div "Stage updated: Empty 1 to Not Reached 0-5X" at bounding box center [822, 535] width 950 height 18
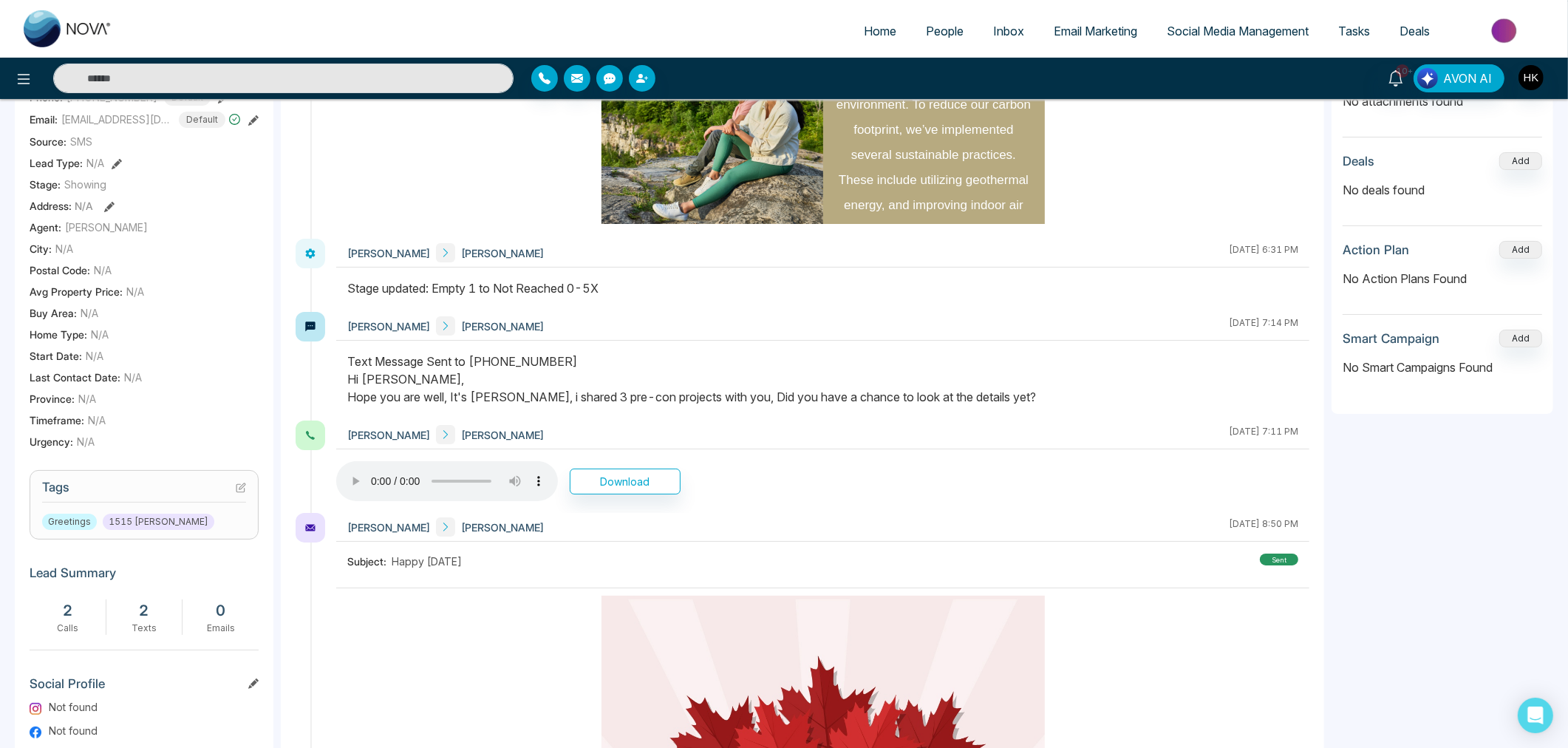
drag, startPoint x: 353, startPoint y: 396, endPoint x: 1116, endPoint y: 395, distance: 763.0
click at [1116, 395] on div "Text Message Sent to [PHONE_NUMBER] Hi [PERSON_NAME], Hope you are well, It's […" at bounding box center [822, 379] width 950 height 54
click at [1117, 393] on div "Text Message Sent to [PHONE_NUMBER] Hi [PERSON_NAME], Hope you are well, It's […" at bounding box center [822, 379] width 950 height 54
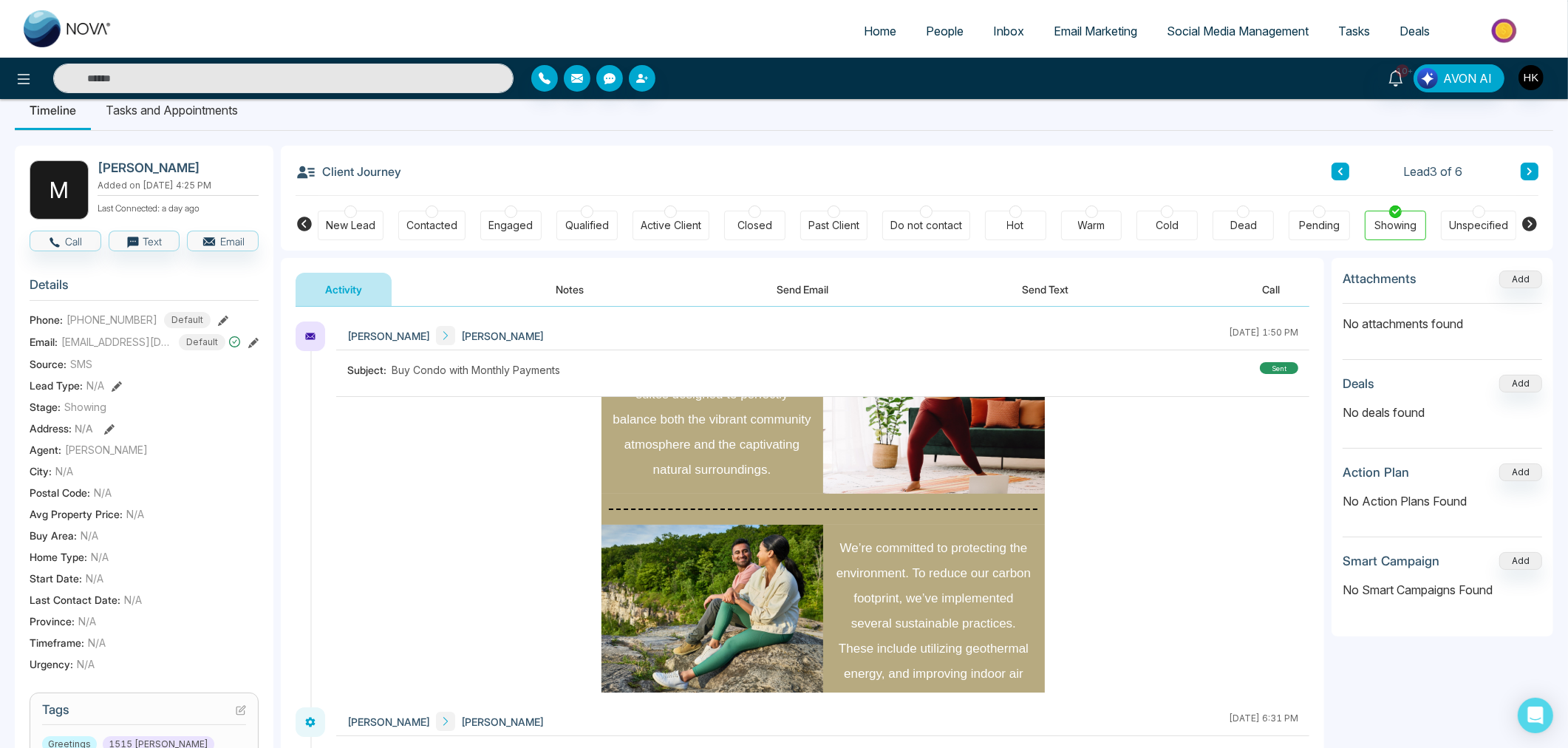
scroll to position [0, 0]
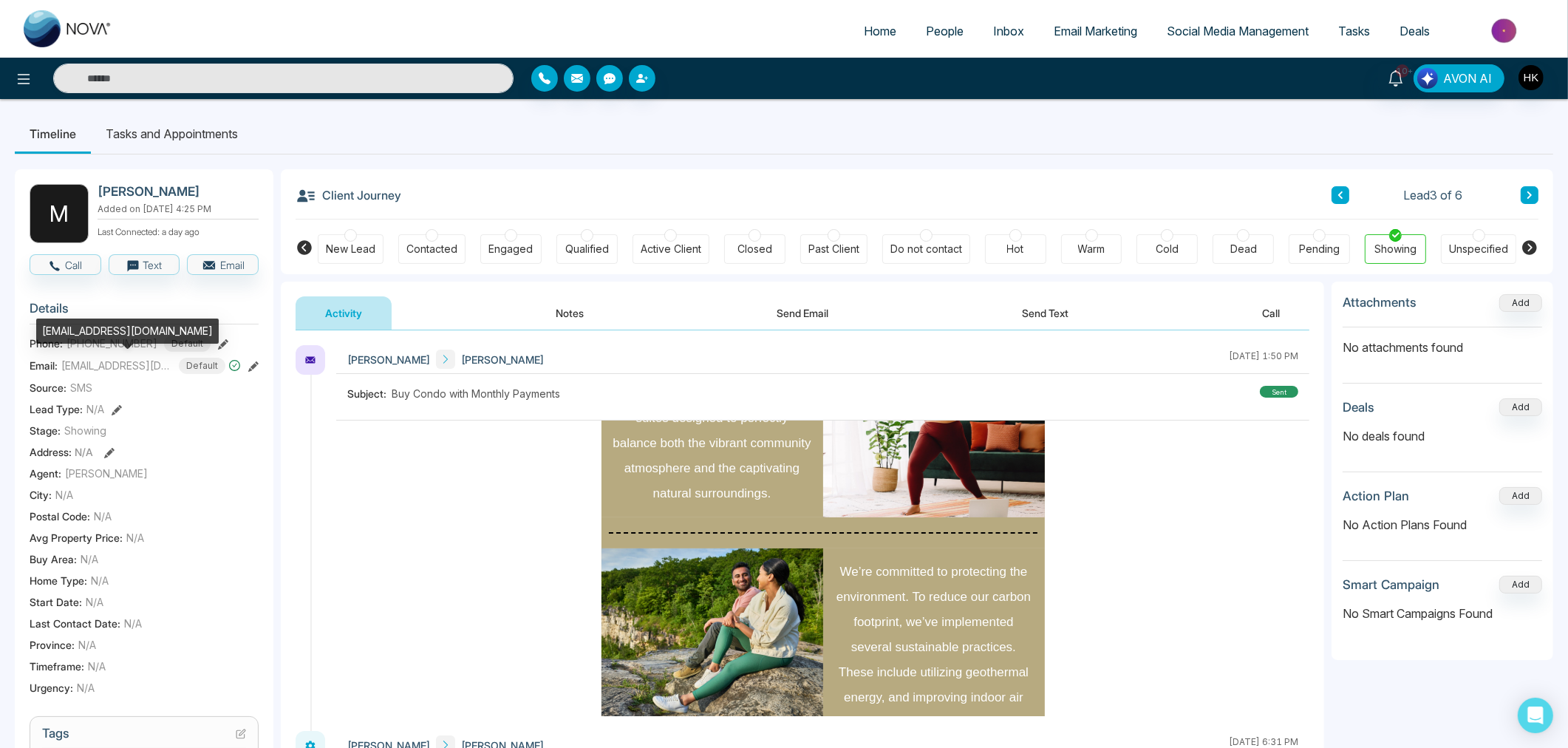
click at [100, 370] on span "[EMAIL_ADDRESS][DOMAIN_NAME]" at bounding box center [117, 365] width 111 height 16
click at [100, 368] on span "[EMAIL_ADDRESS][DOMAIN_NAME]" at bounding box center [117, 365] width 111 height 16
drag, startPoint x: 62, startPoint y: 364, endPoint x: 154, endPoint y: 367, distance: 92.0
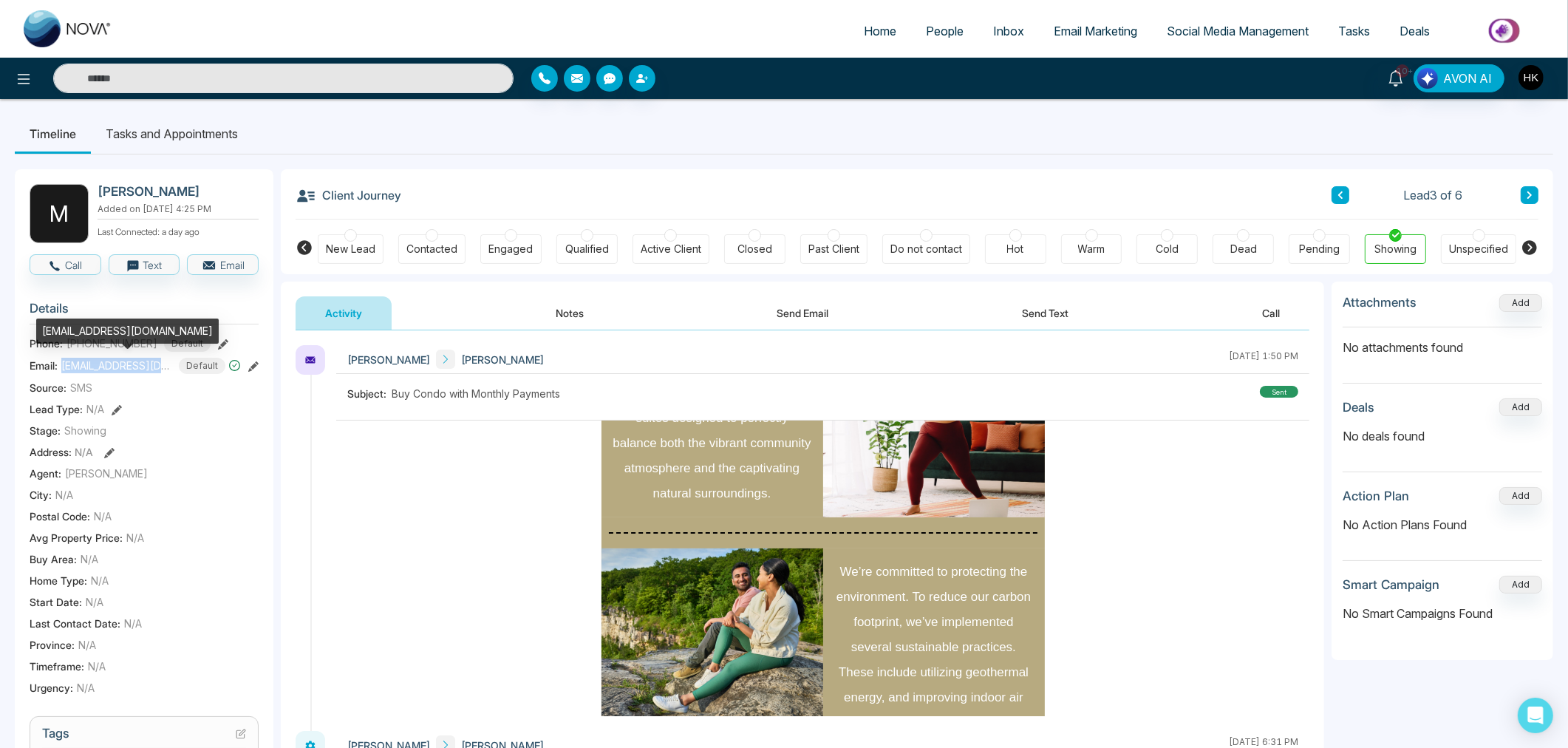
click at [154, 367] on span "[EMAIL_ADDRESS][DOMAIN_NAME]" at bounding box center [117, 365] width 111 height 16
copy span "mark.chrabalowski"
click at [82, 259] on button "Call" at bounding box center [65, 265] width 71 height 21
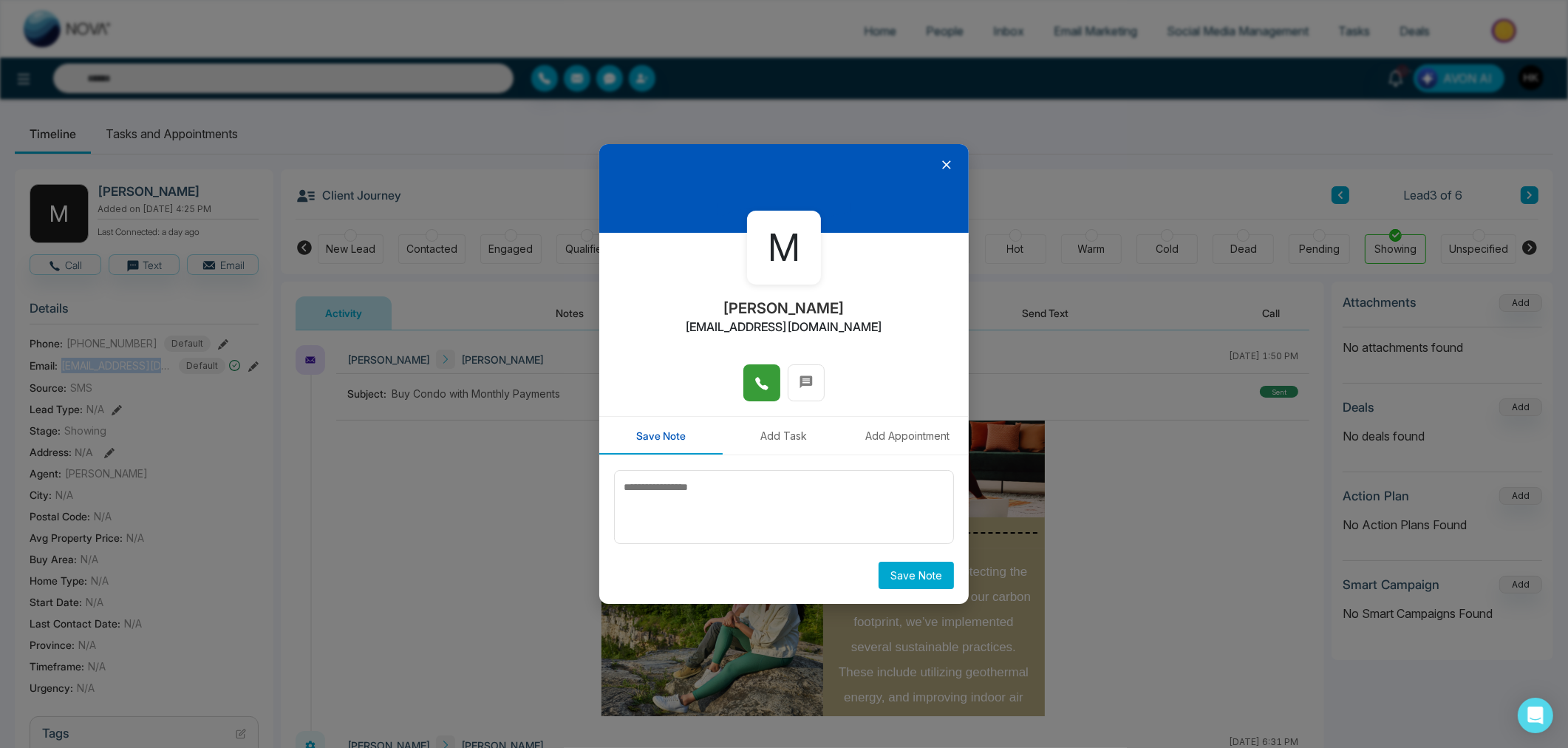
click at [767, 373] on span at bounding box center [762, 383] width 15 height 22
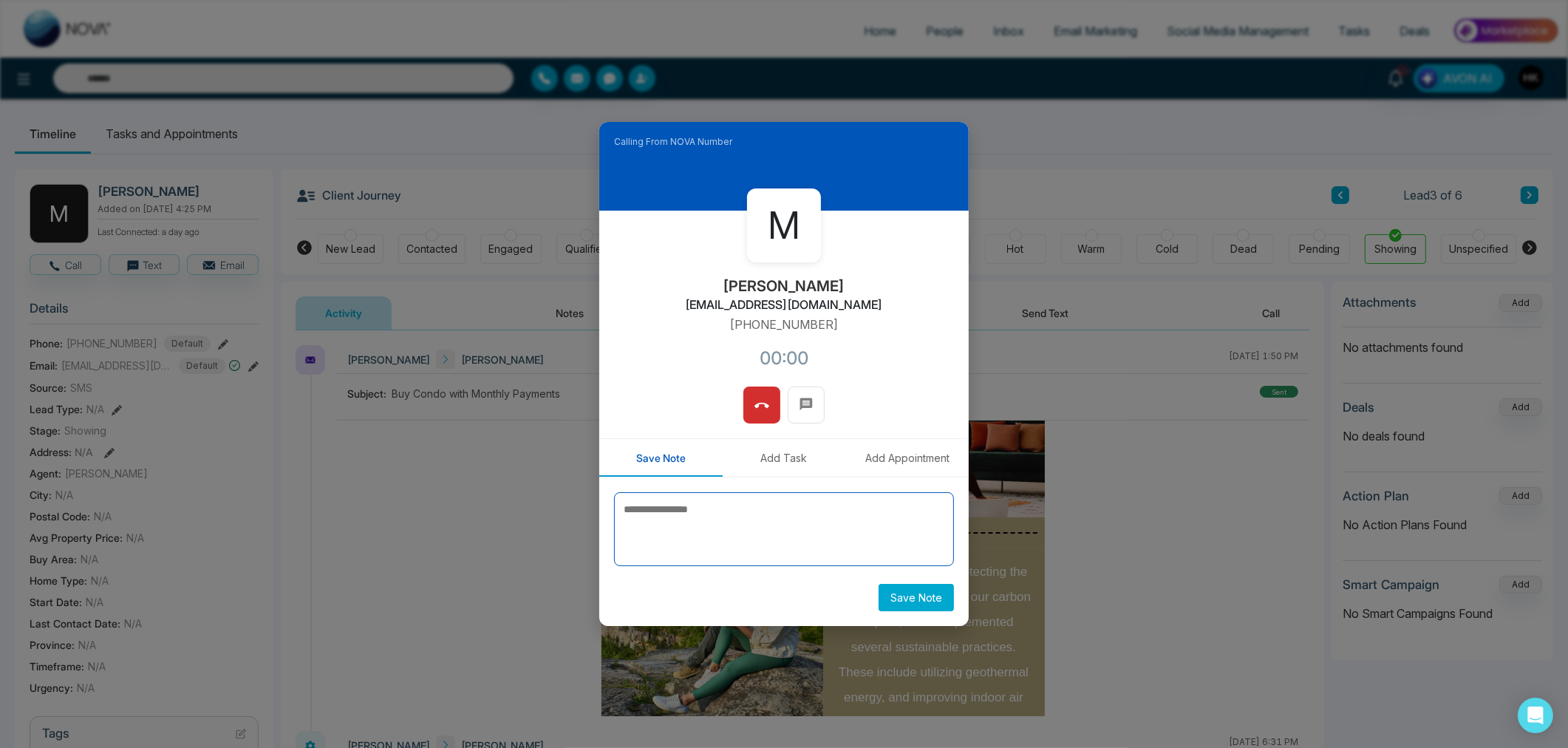
click at [763, 529] on textarea at bounding box center [783, 529] width 340 height 74
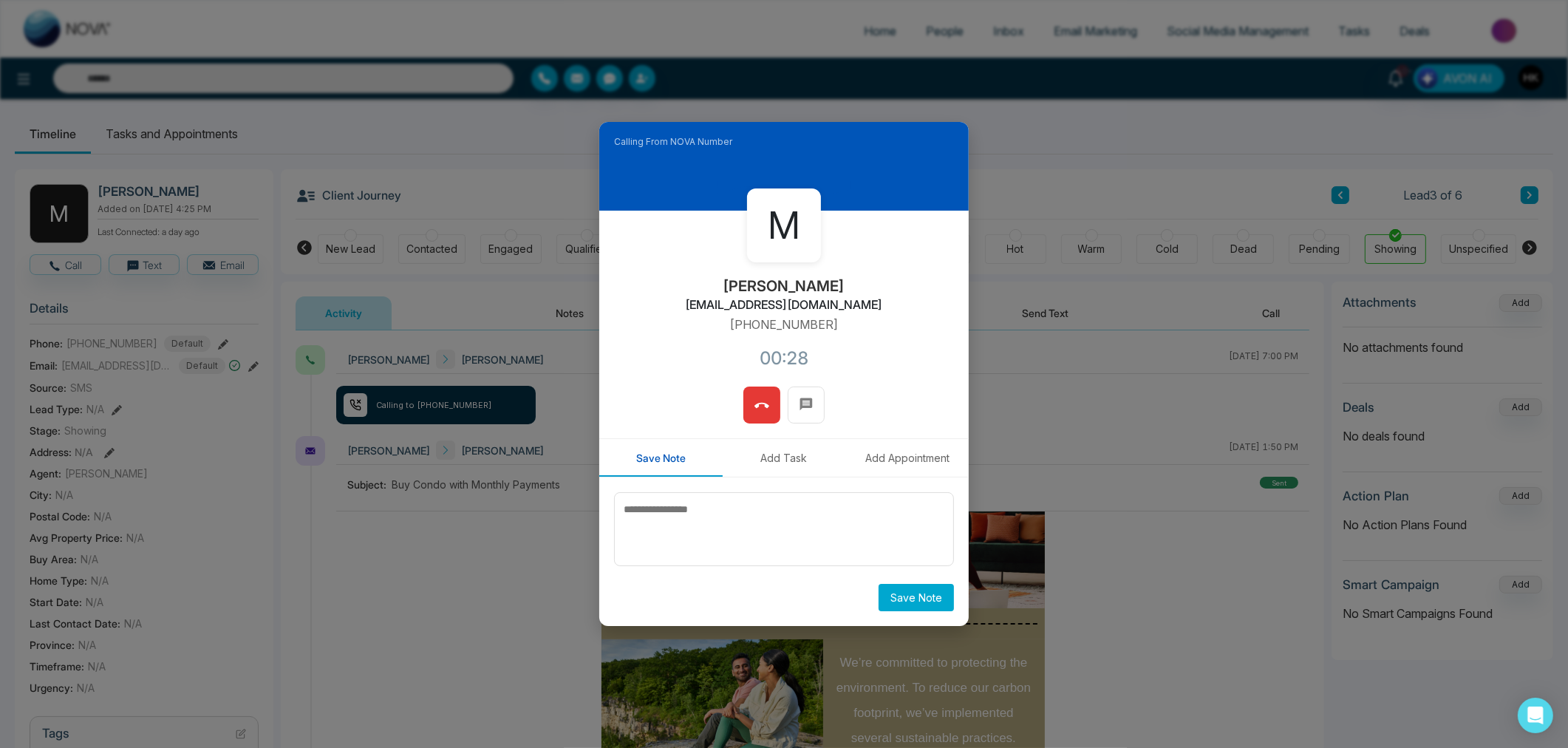
click at [761, 403] on icon at bounding box center [762, 405] width 15 height 5
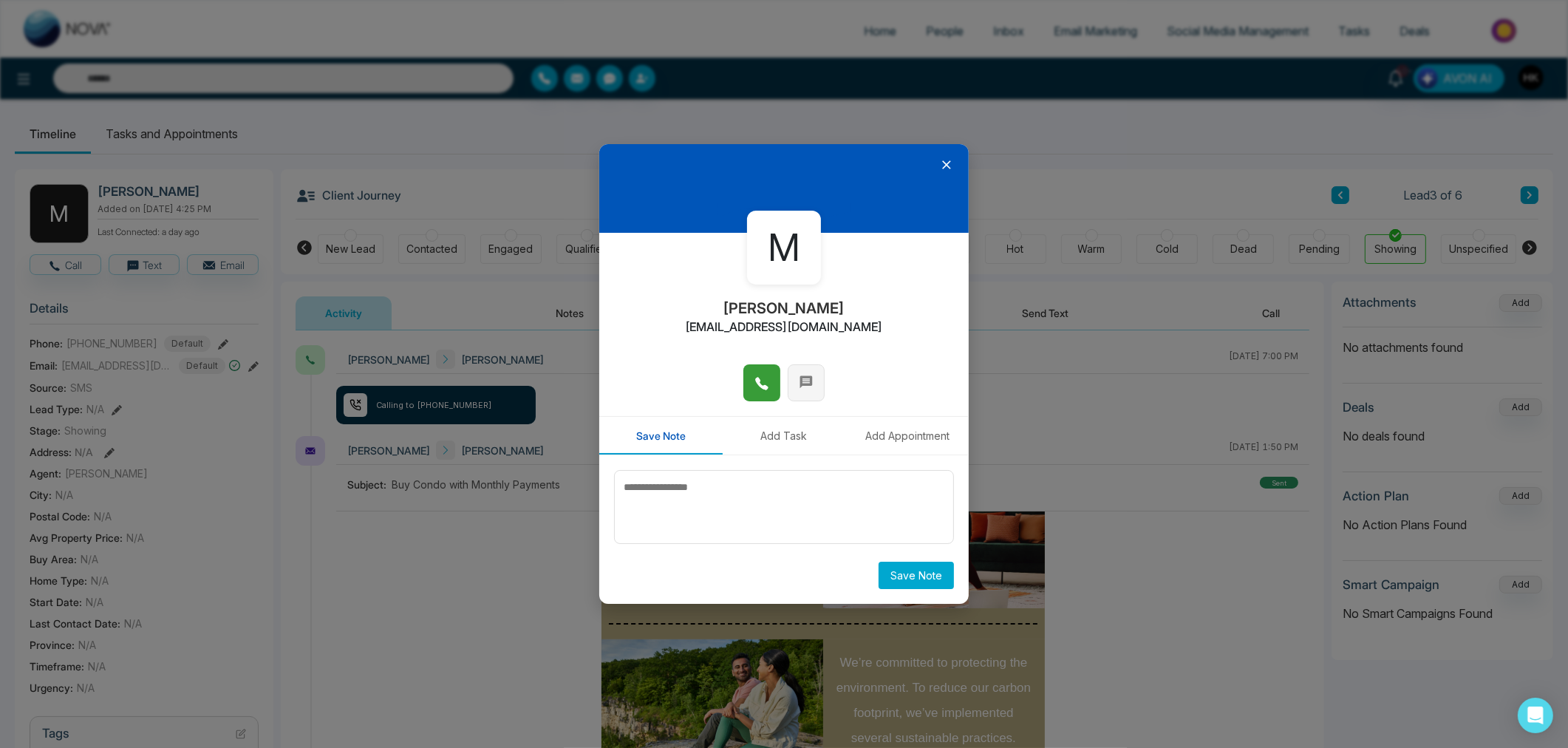
click at [800, 388] on icon at bounding box center [806, 382] width 15 height 15
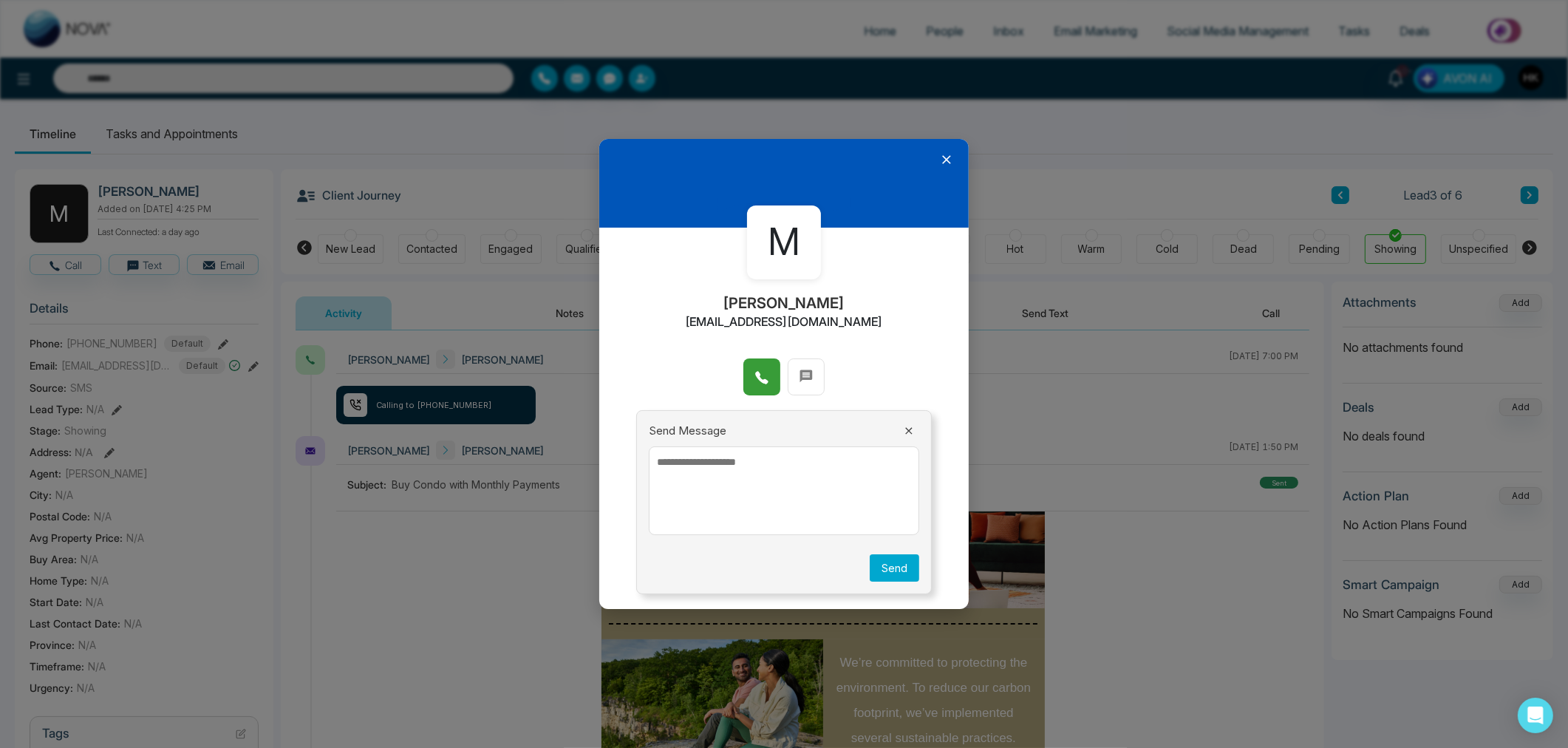
click at [950, 163] on icon at bounding box center [947, 160] width 9 height 9
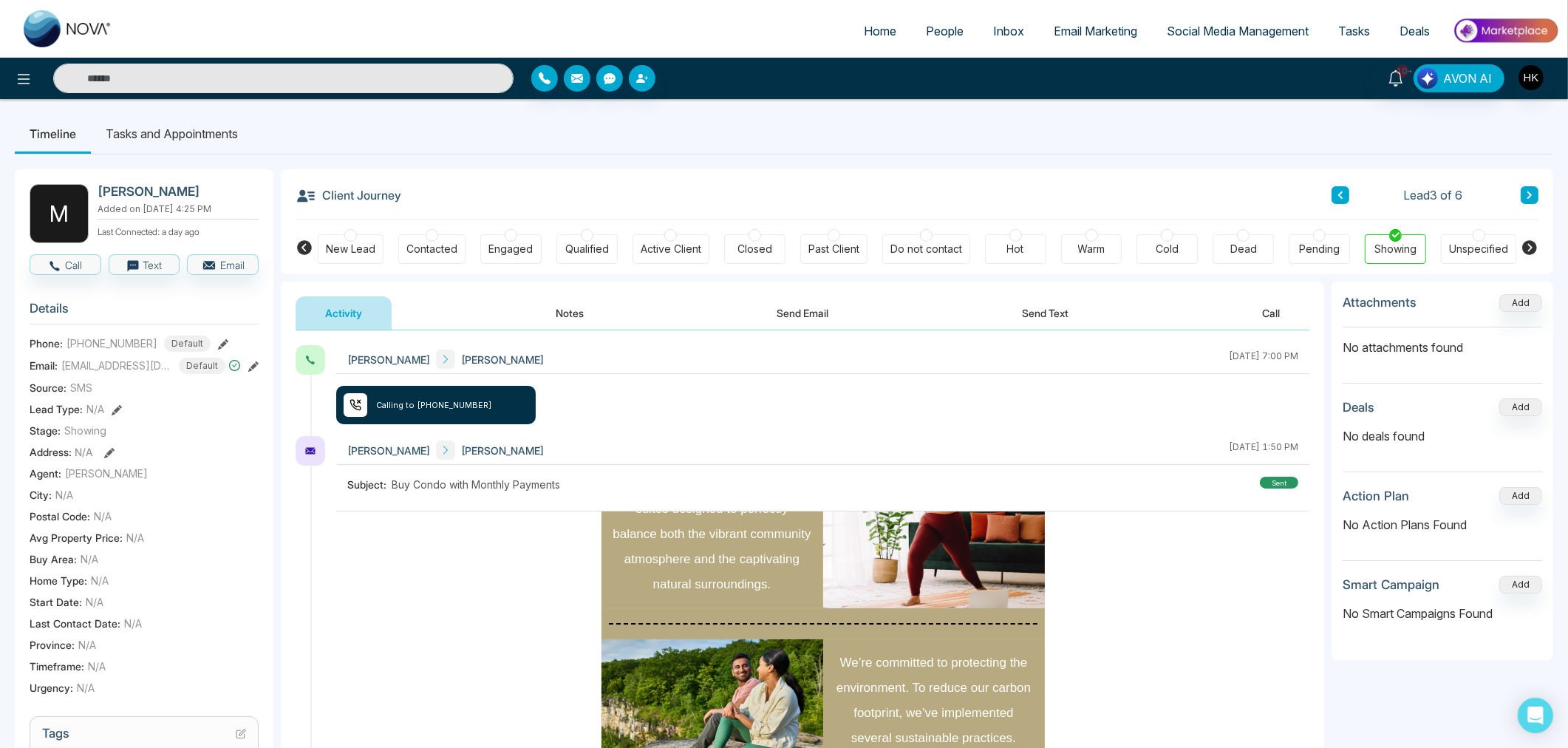
click at [1046, 309] on button "Send Text" at bounding box center [1045, 313] width 106 height 33
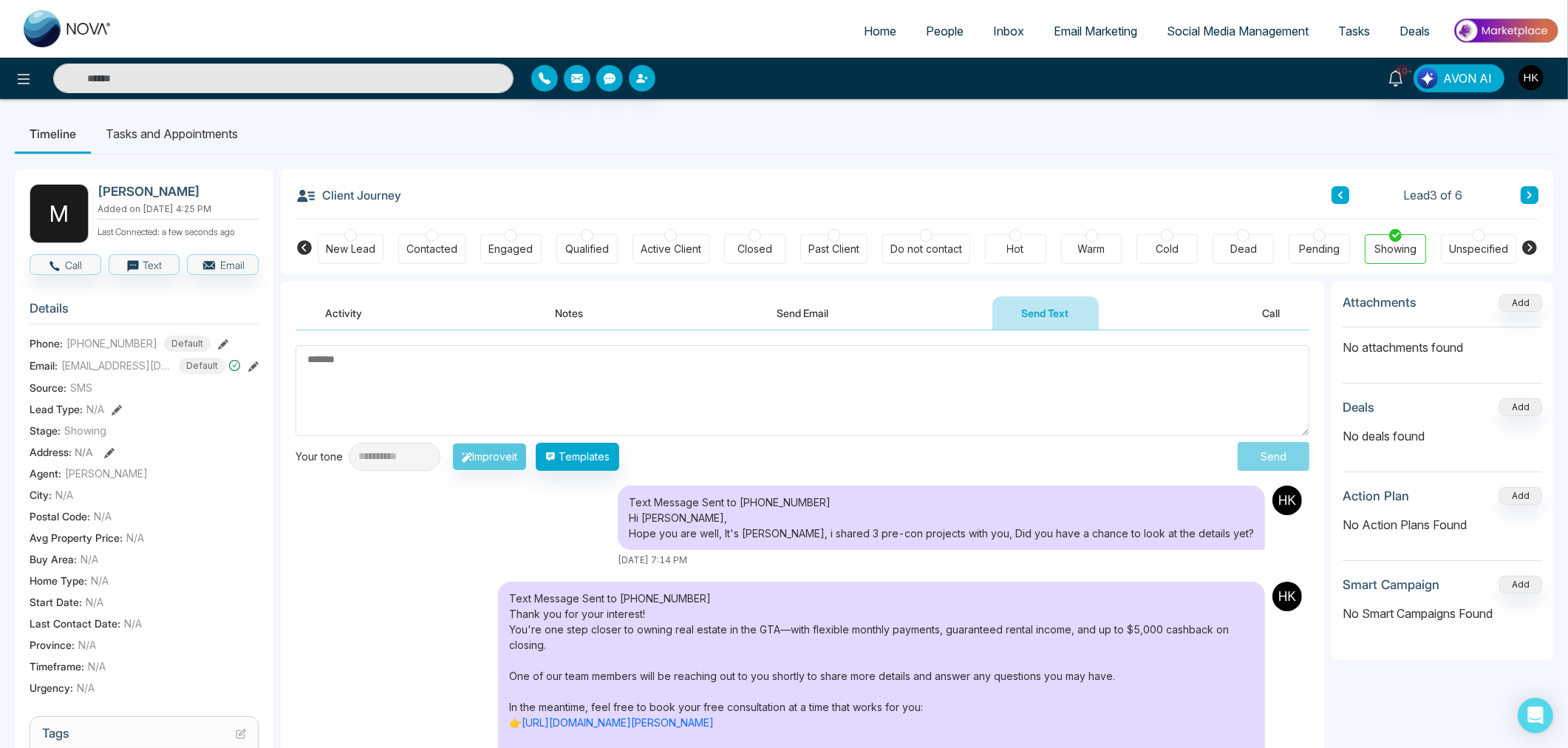
click at [712, 378] on textarea at bounding box center [803, 390] width 1014 height 91
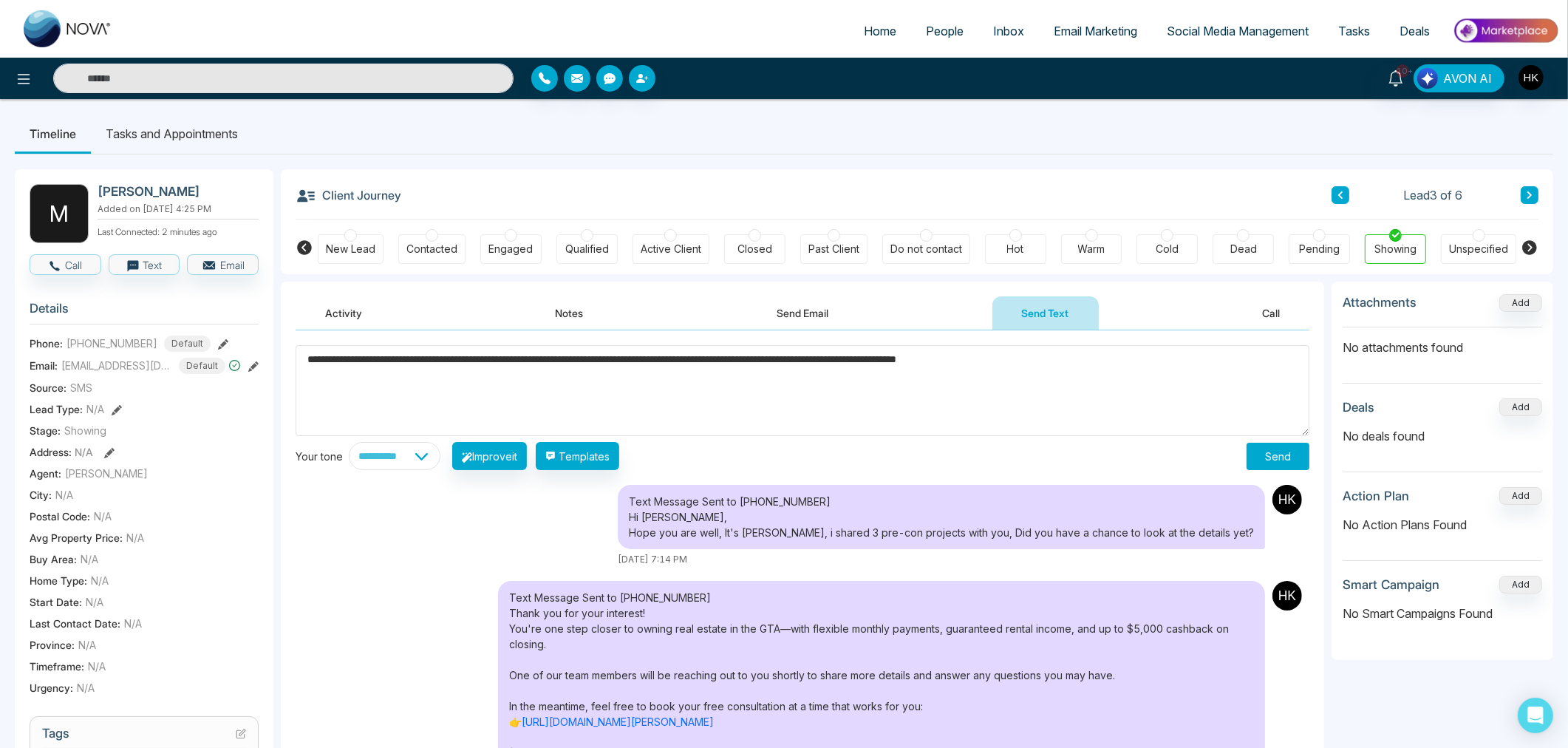
drag, startPoint x: 681, startPoint y: 359, endPoint x: 1098, endPoint y: 367, distance: 417.1
click at [1098, 367] on textarea "**********" at bounding box center [803, 390] width 1014 height 91
click at [1061, 358] on textarea "**********" at bounding box center [803, 390] width 1014 height 91
type textarea "**********"
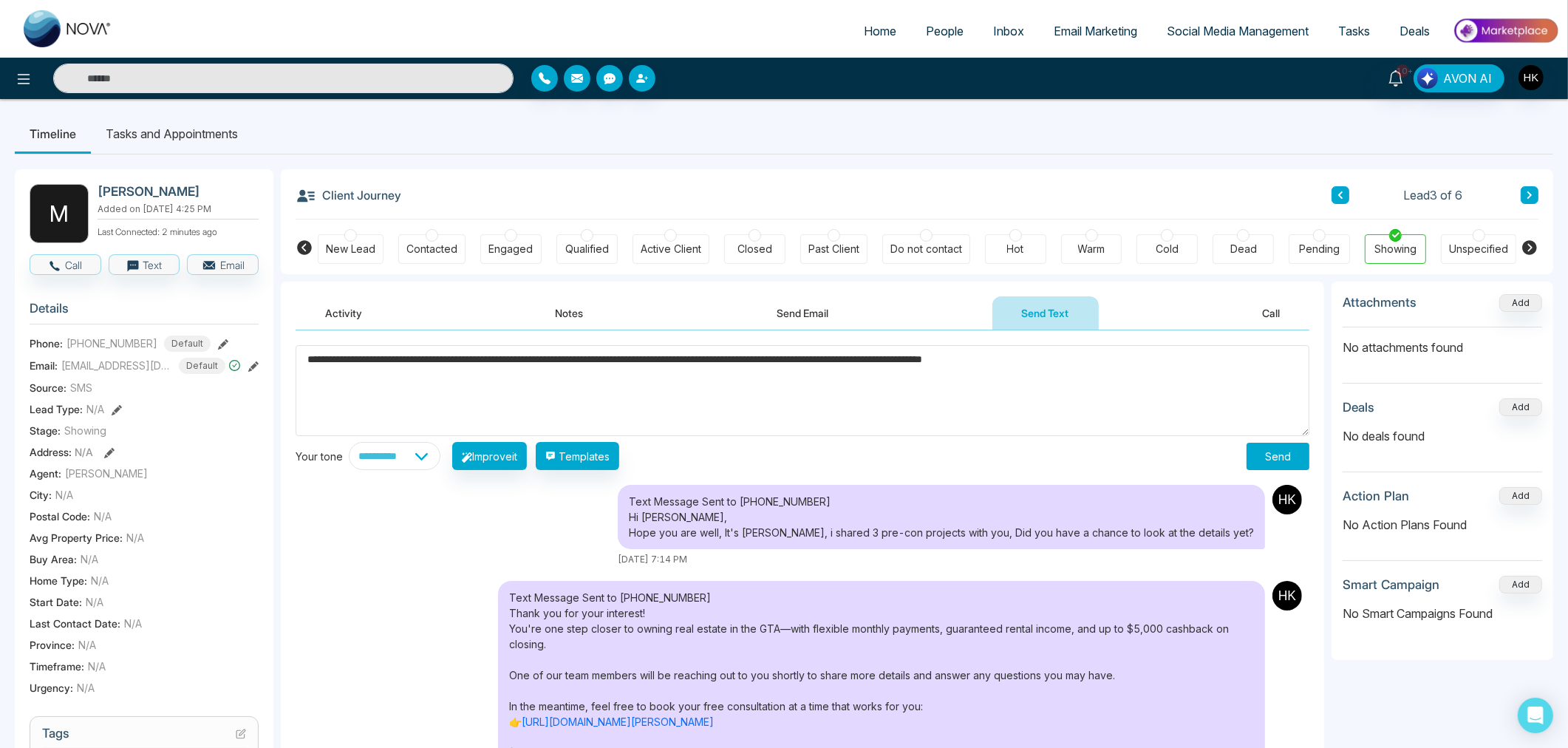
click at [1260, 459] on button "Send" at bounding box center [1277, 457] width 63 height 28
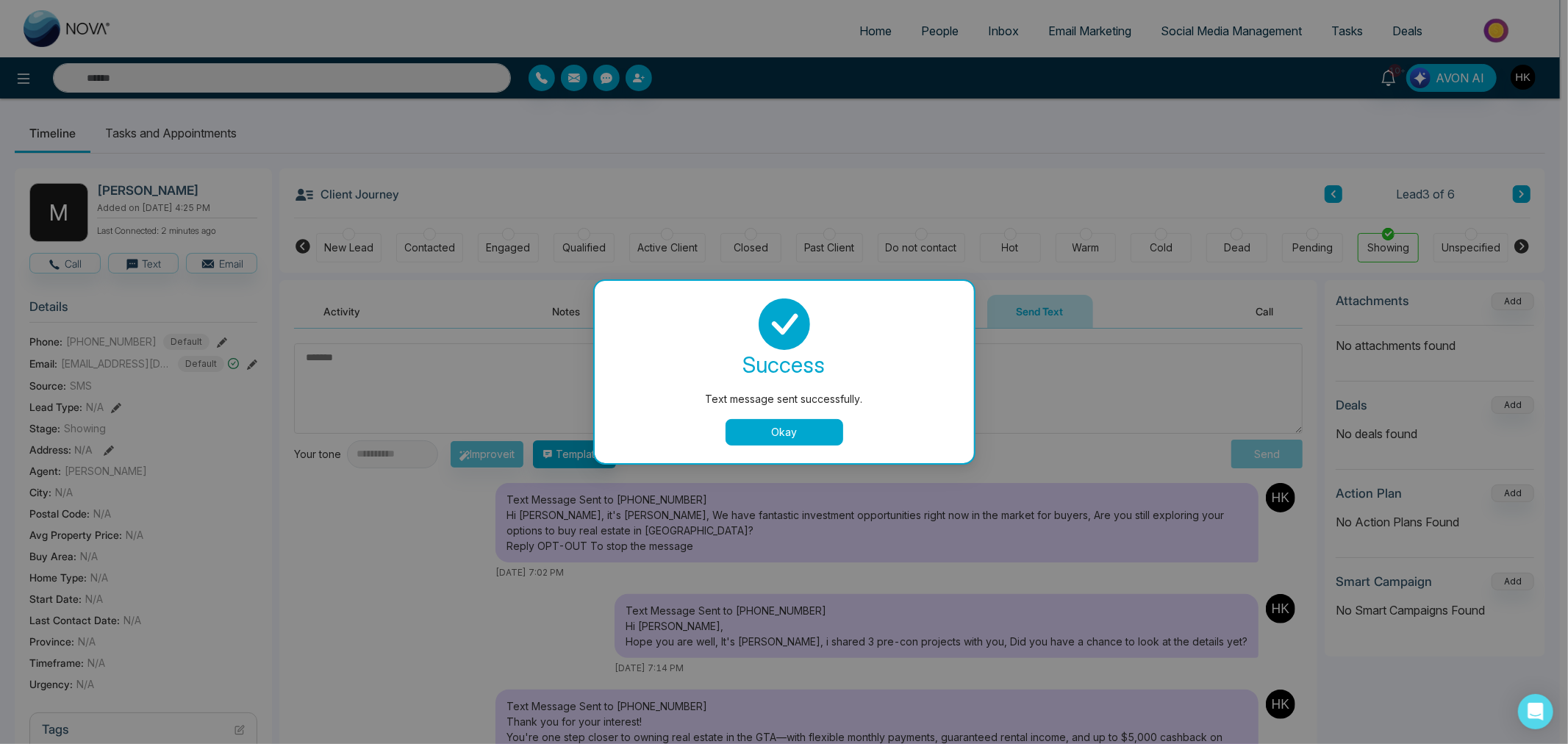
click at [813, 430] on button "Okay" at bounding box center [784, 433] width 118 height 27
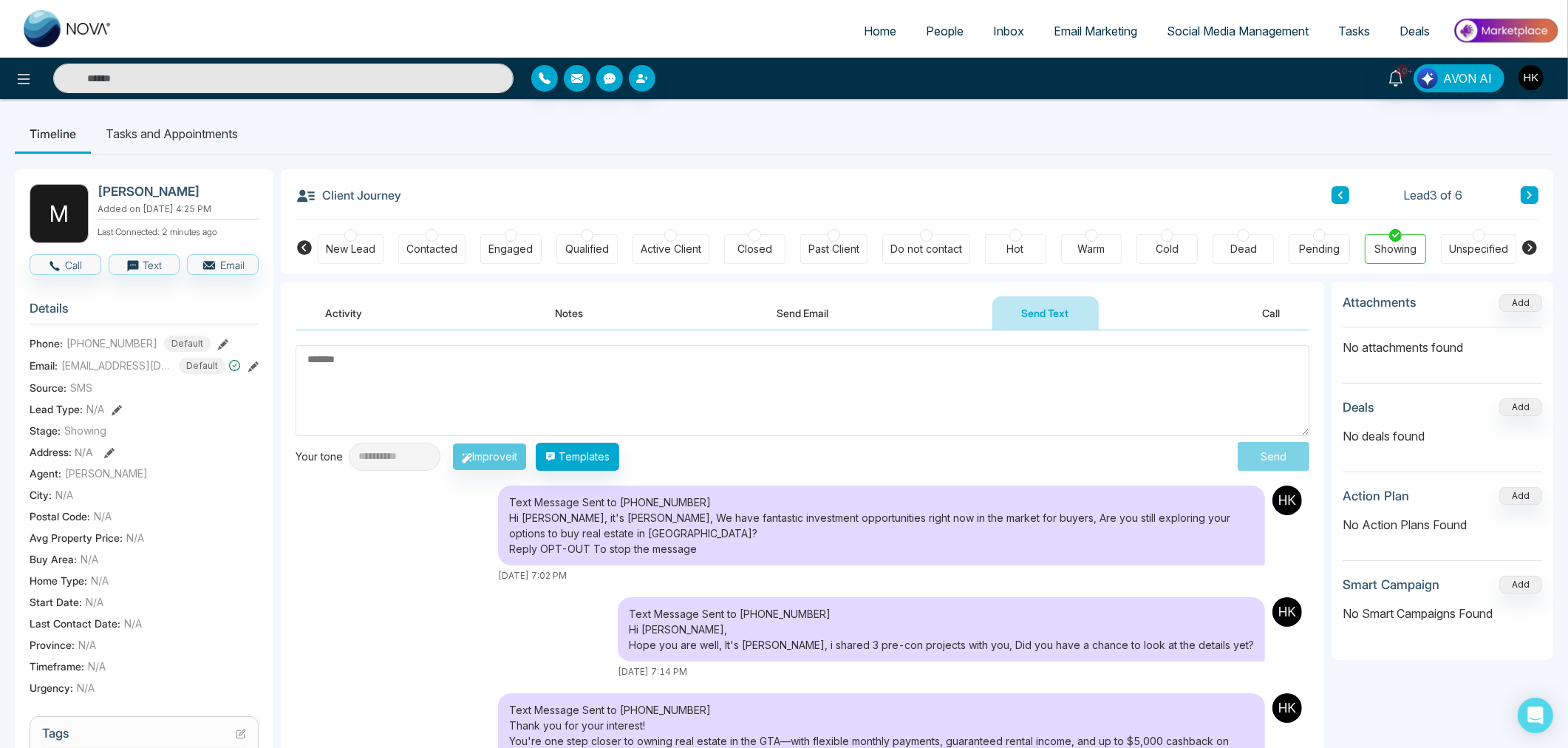
click at [514, 236] on div at bounding box center [511, 235] width 13 height 13
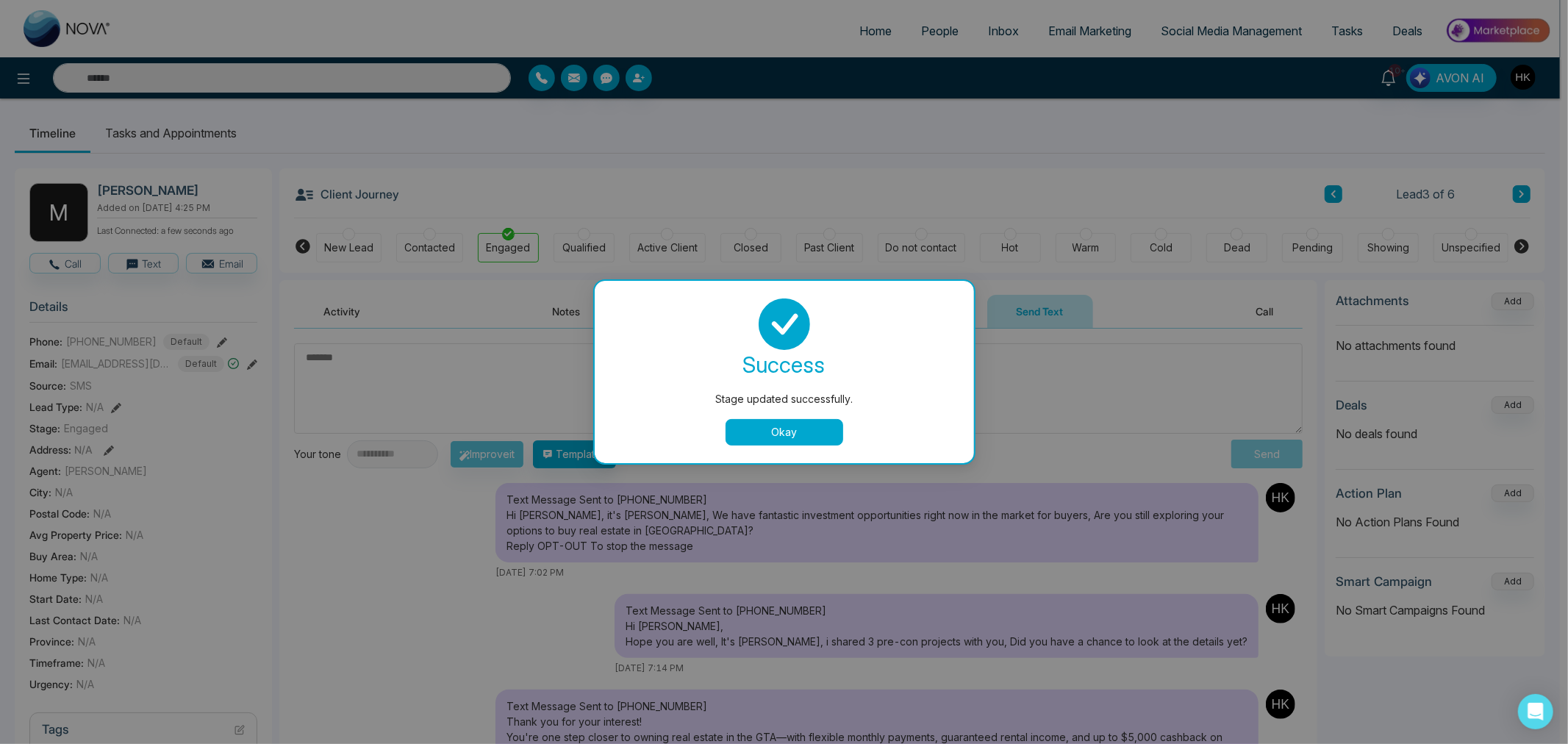
click at [812, 434] on button "Okay" at bounding box center [784, 433] width 118 height 27
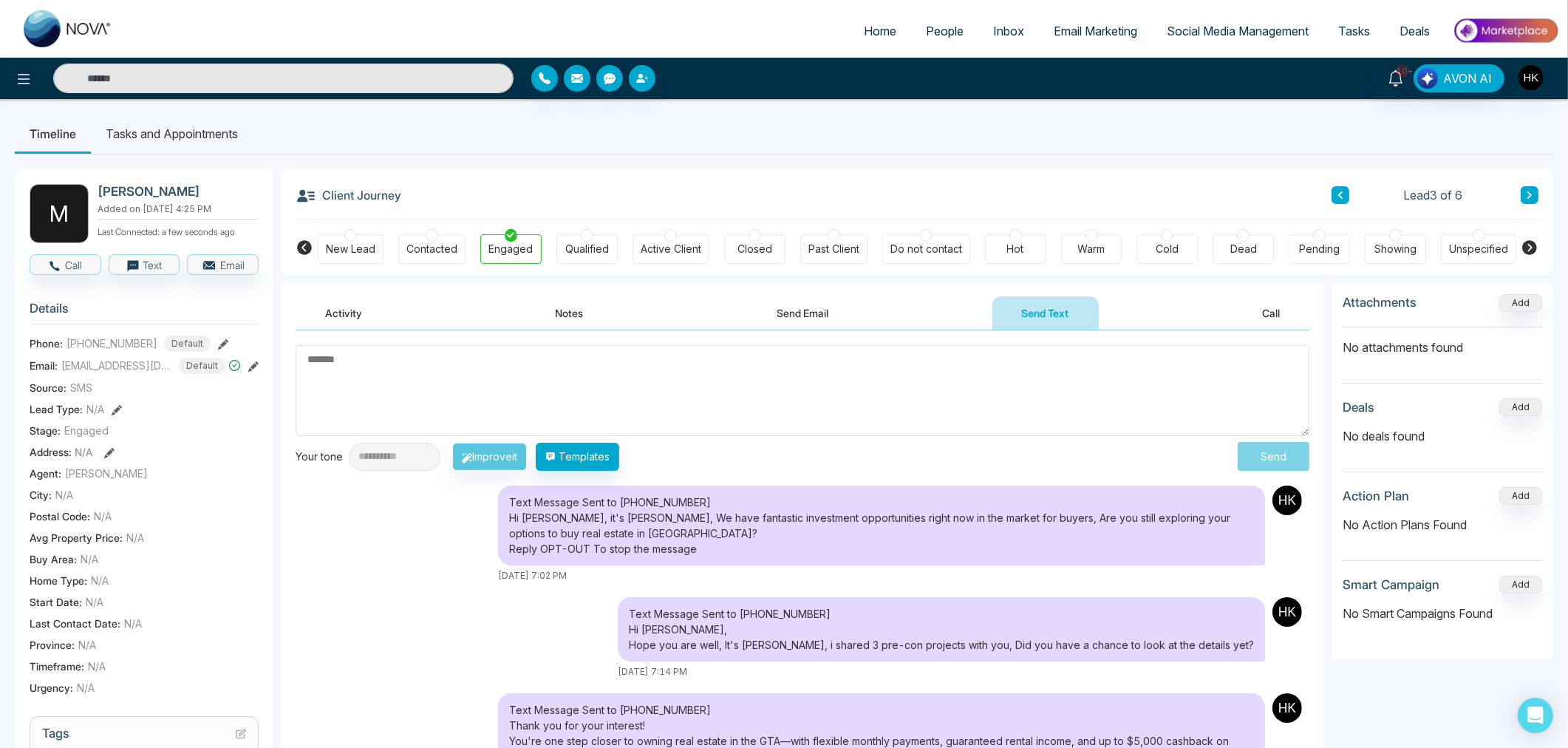
click at [1532, 193] on icon at bounding box center [1529, 195] width 7 height 9
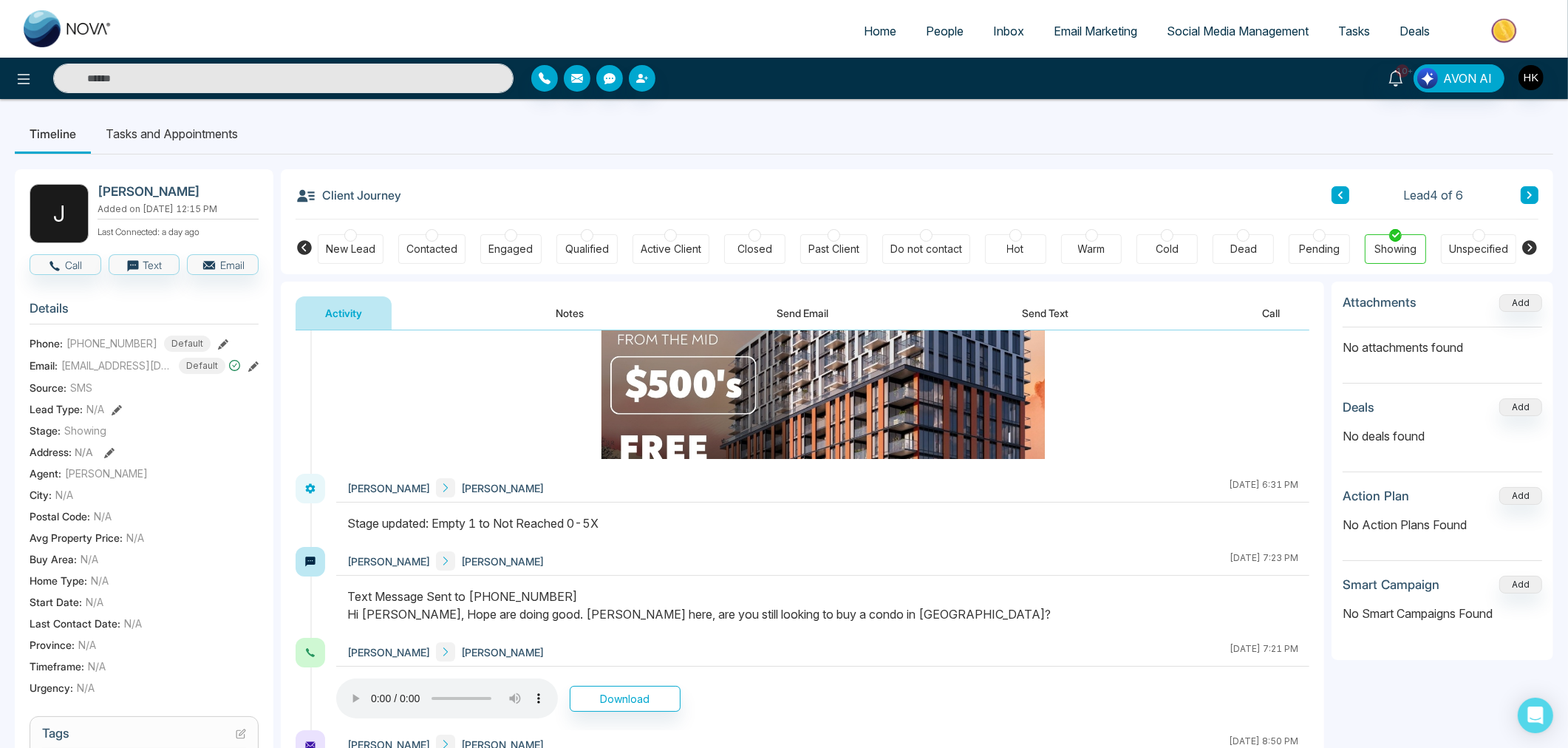
scroll to position [410, 0]
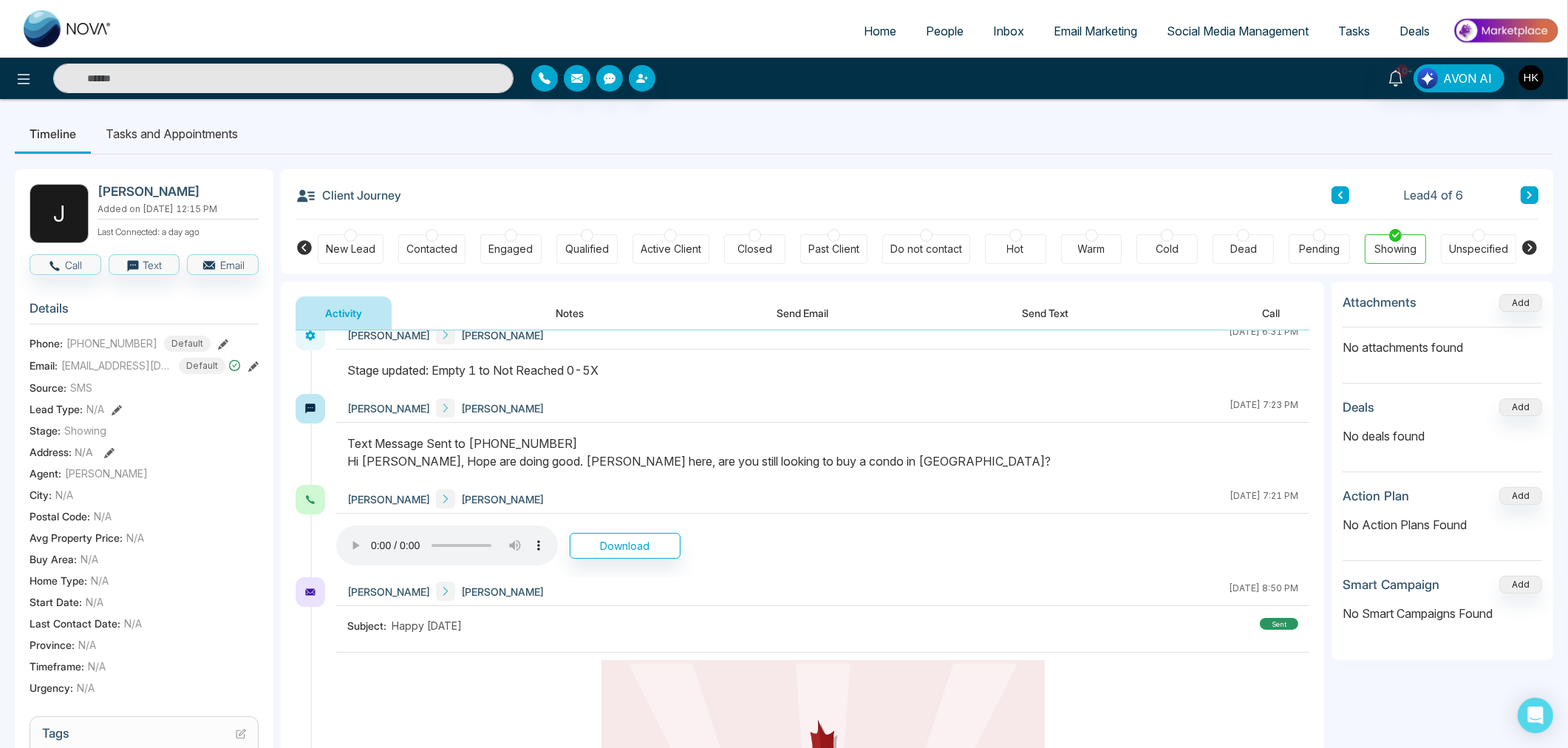
drag, startPoint x: 696, startPoint y: 465, endPoint x: 969, endPoint y: 455, distance: 273.2
click at [969, 455] on div "Text Message Sent to [PHONE_NUMBER] Hi [PERSON_NAME], Hope are doing good. [PER…" at bounding box center [822, 453] width 950 height 36
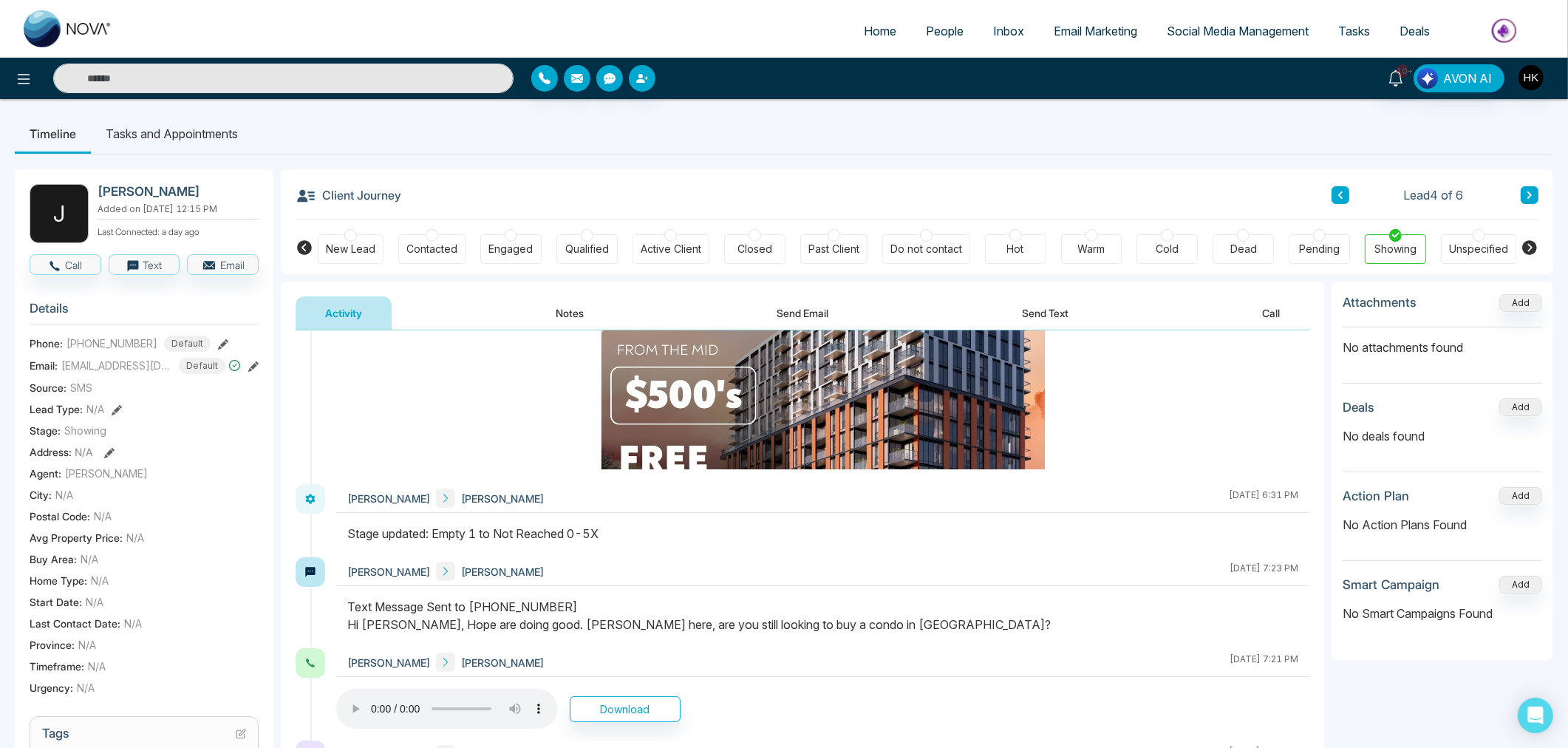
scroll to position [246, 0]
click at [315, 500] on icon at bounding box center [311, 500] width 12 height 12
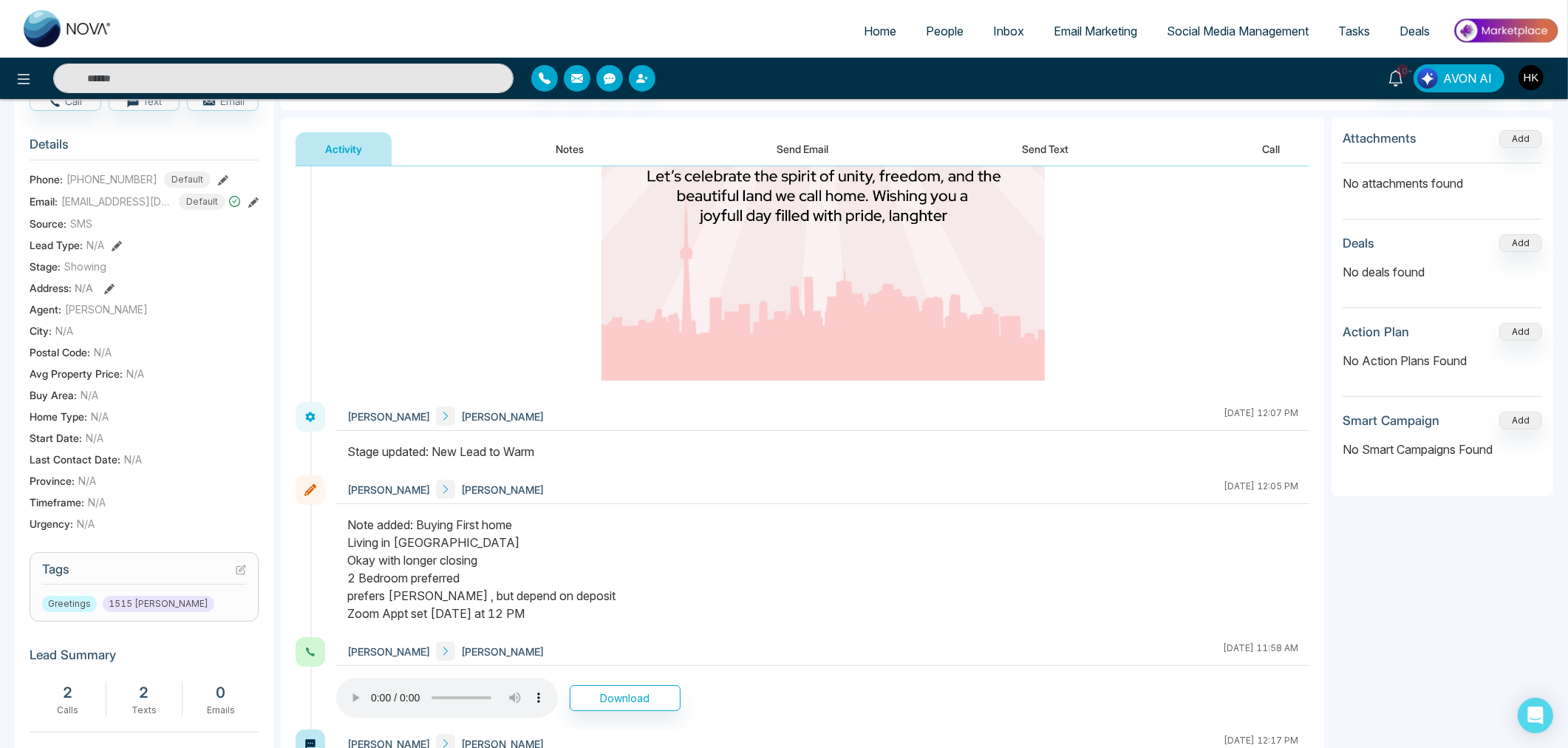
scroll to position [903, 0]
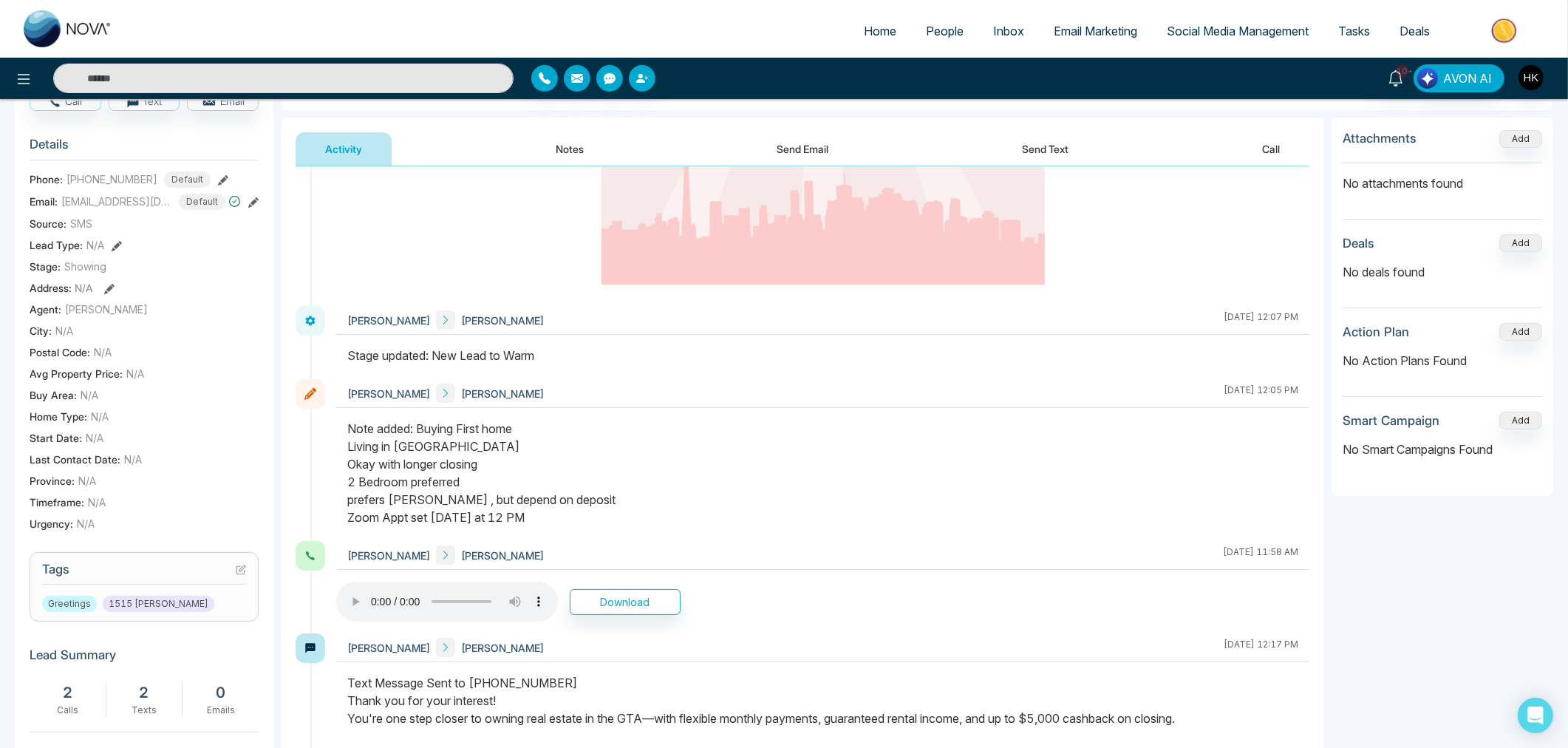
drag, startPoint x: 422, startPoint y: 461, endPoint x: 589, endPoint y: 519, distance: 176.8
click at [589, 519] on div "Note added: Buying First home Living in GTA Okay with longer closing 2 Bedroom …" at bounding box center [822, 473] width 950 height 106
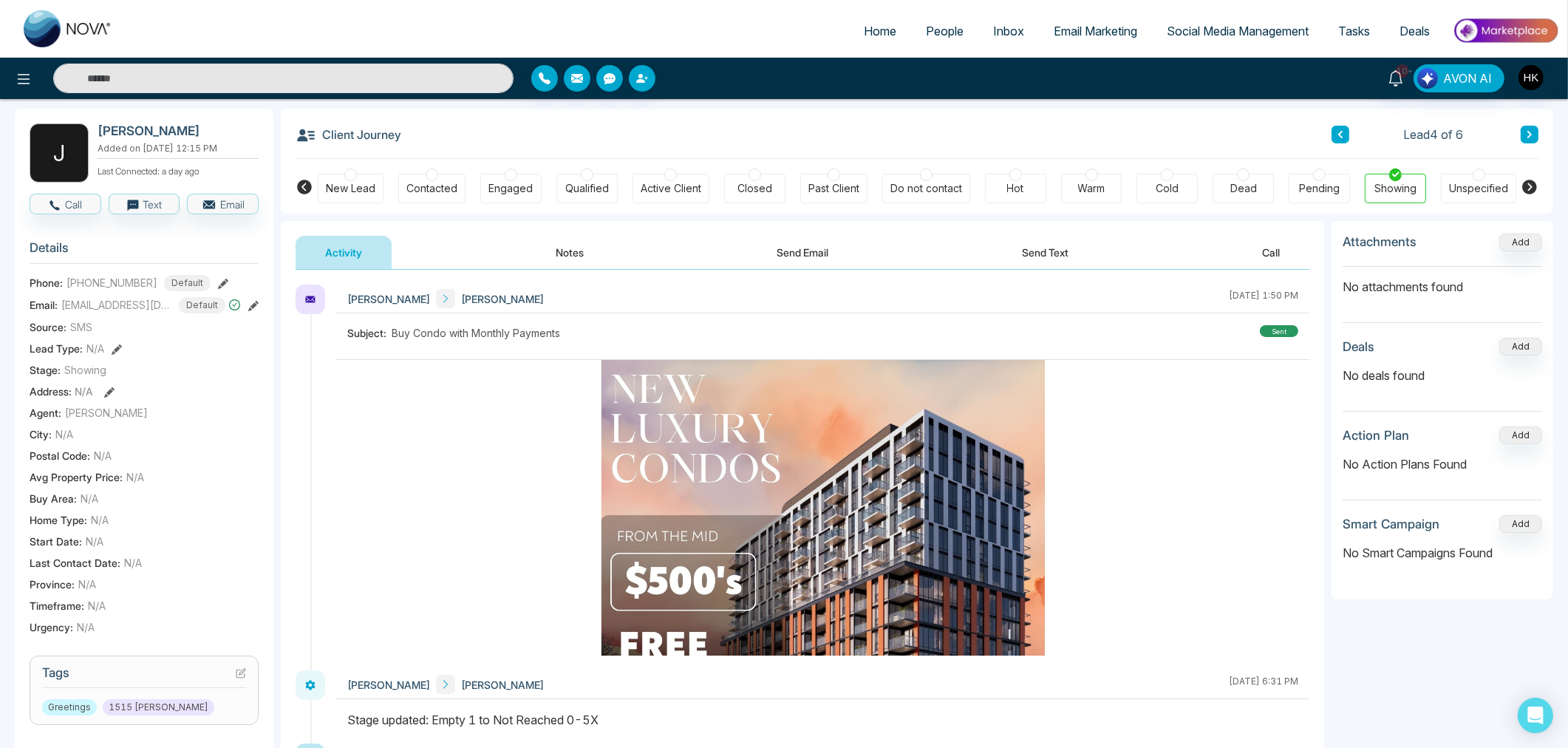
scroll to position [0, 0]
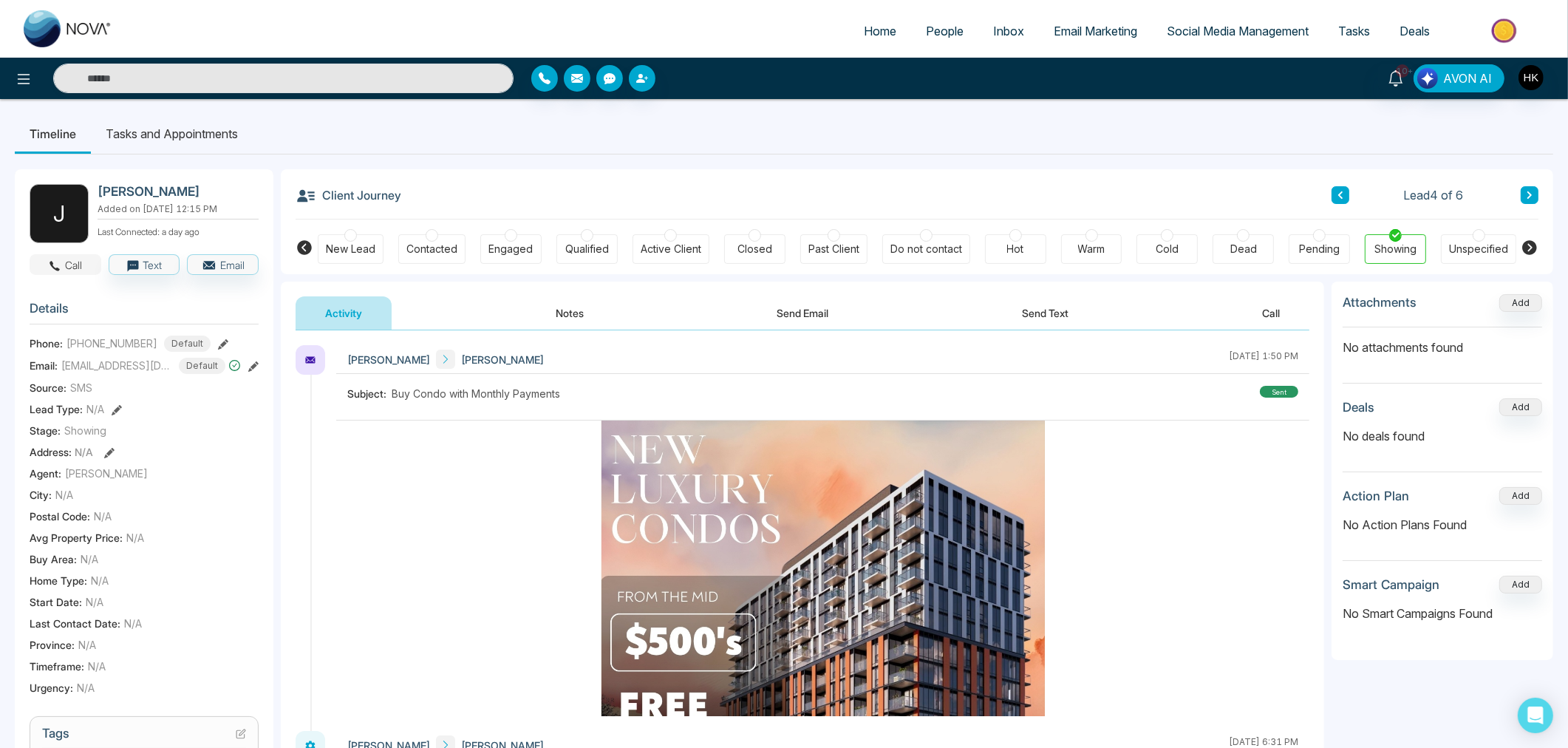
click at [77, 257] on button "Call" at bounding box center [65, 265] width 71 height 21
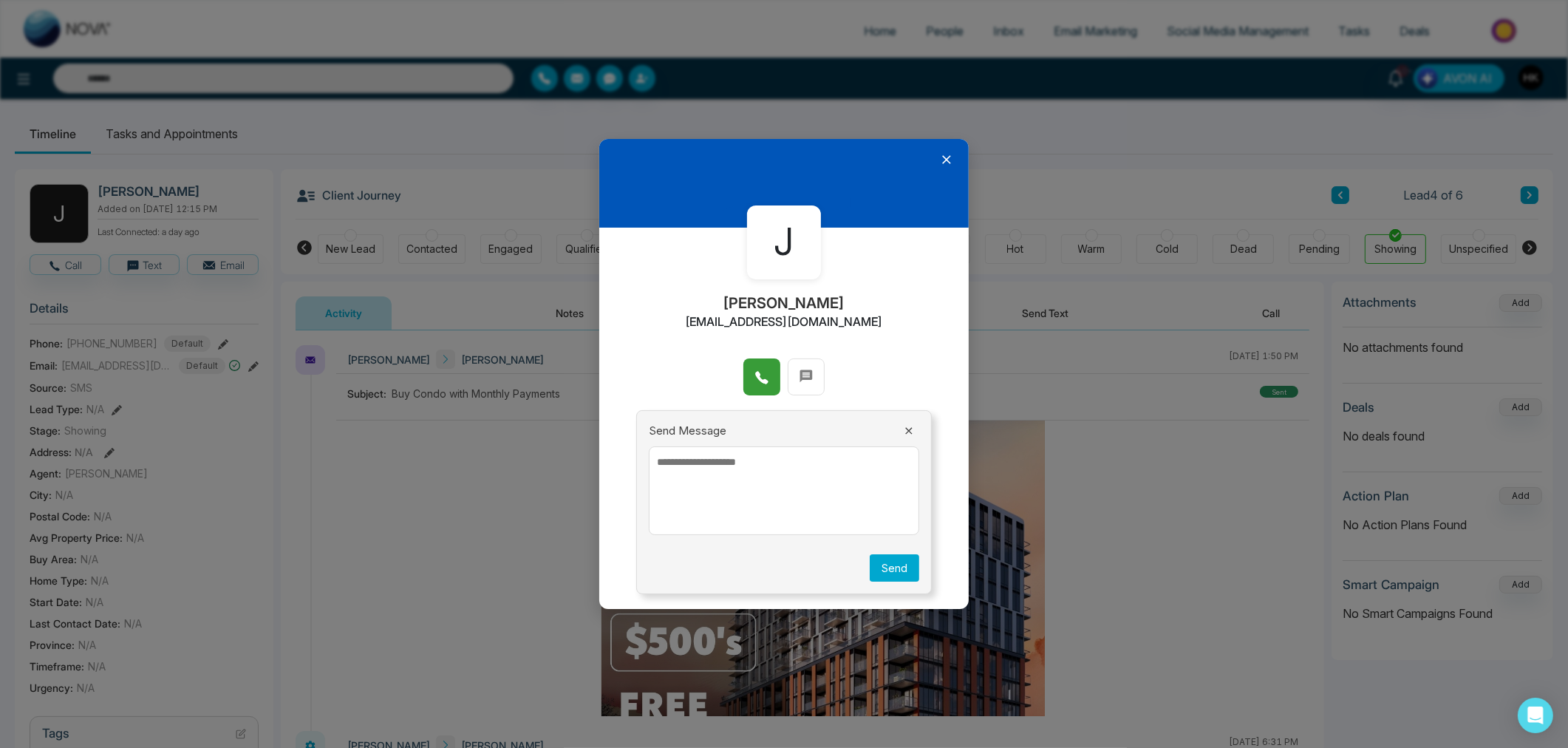
click at [779, 381] on button at bounding box center [762, 377] width 37 height 37
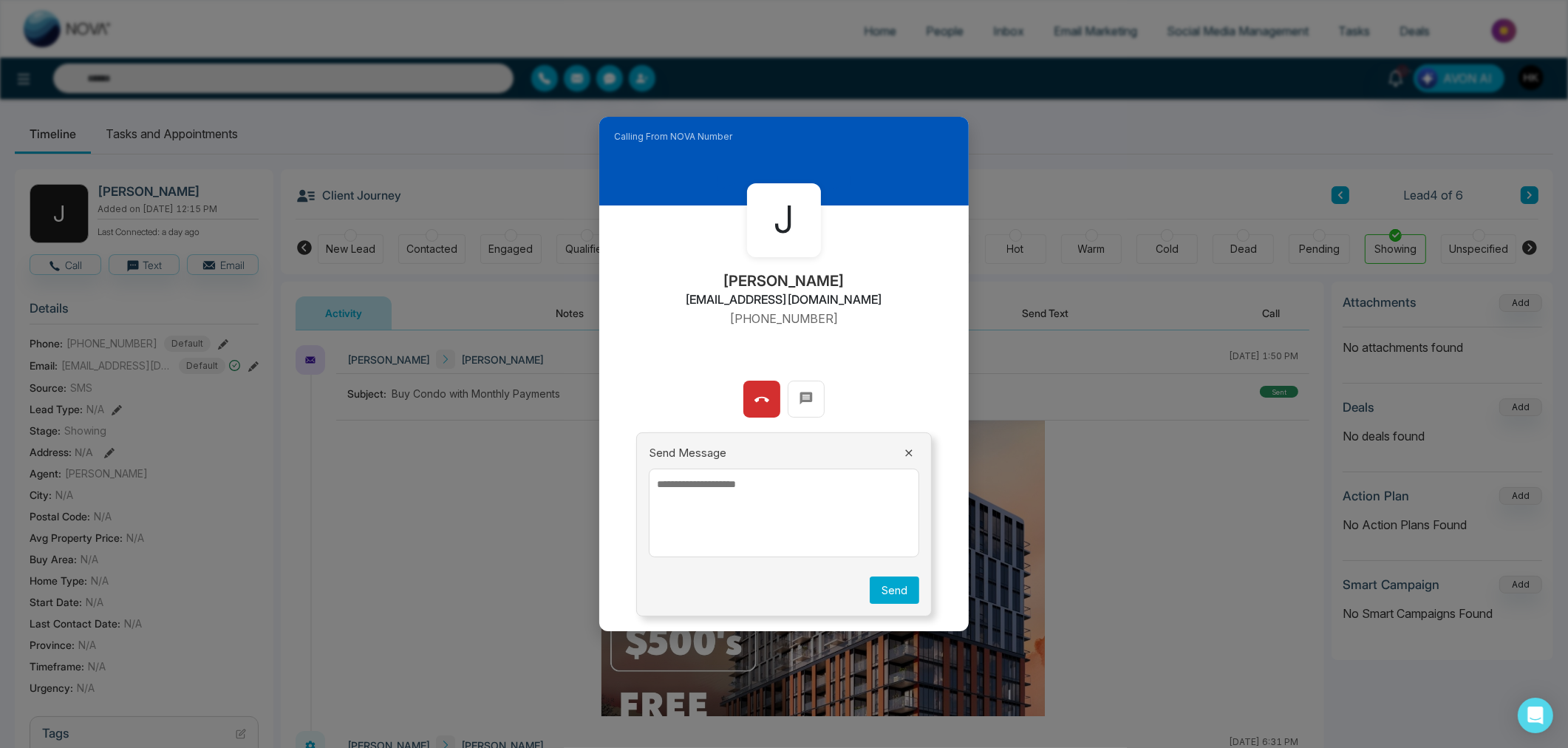
click at [800, 511] on textarea at bounding box center [784, 512] width 270 height 88
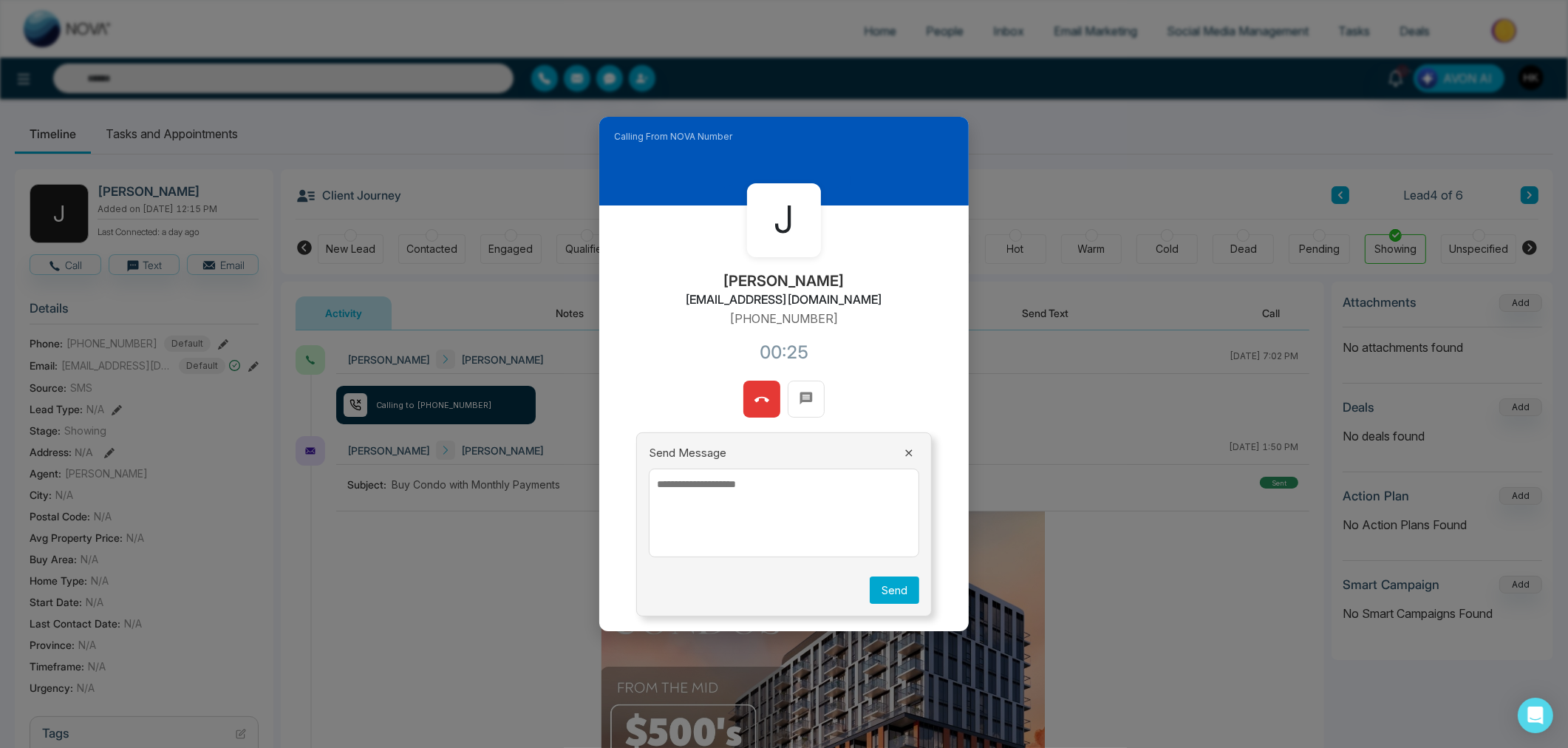
click at [771, 403] on button at bounding box center [762, 399] width 37 height 37
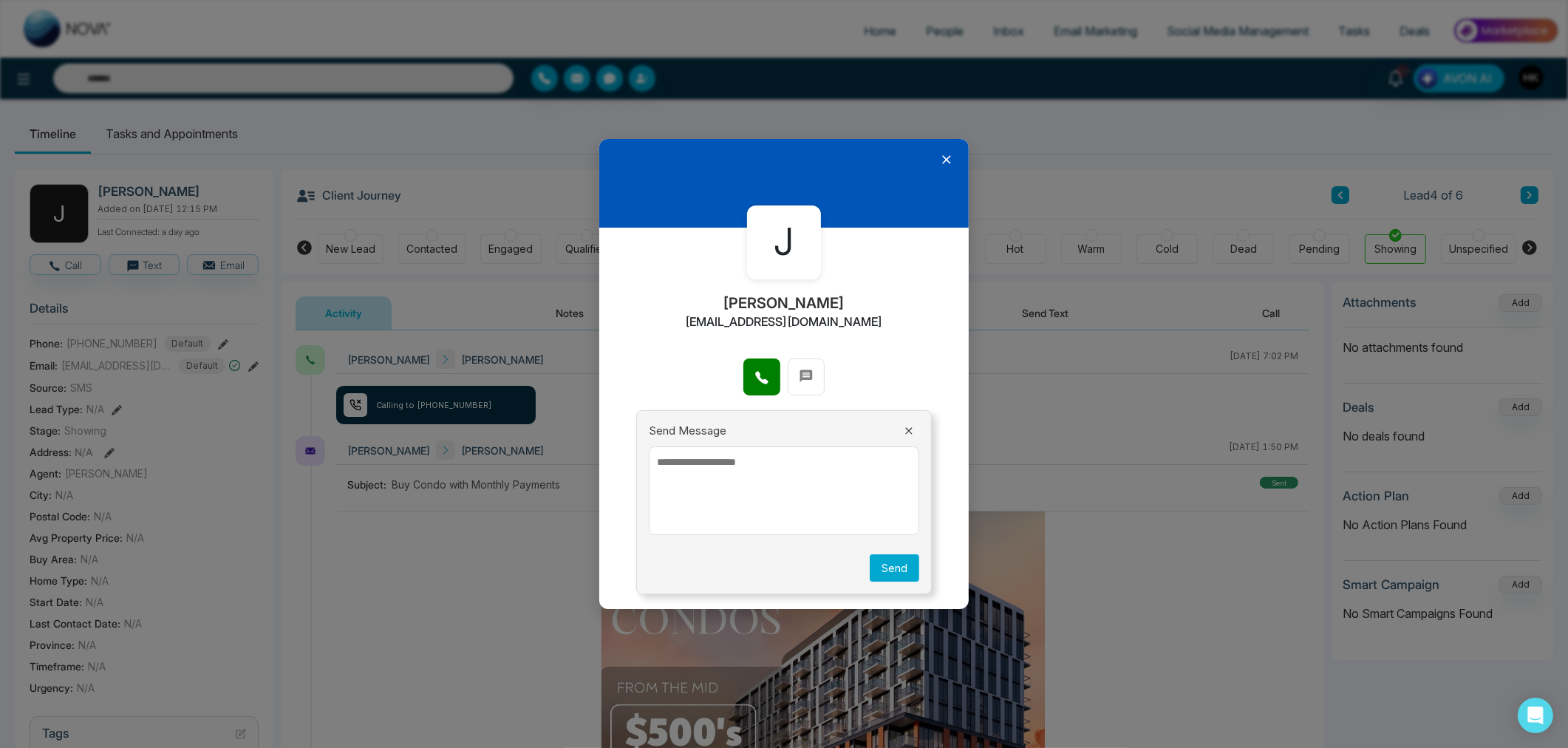
click at [947, 161] on icon at bounding box center [947, 160] width 9 height 9
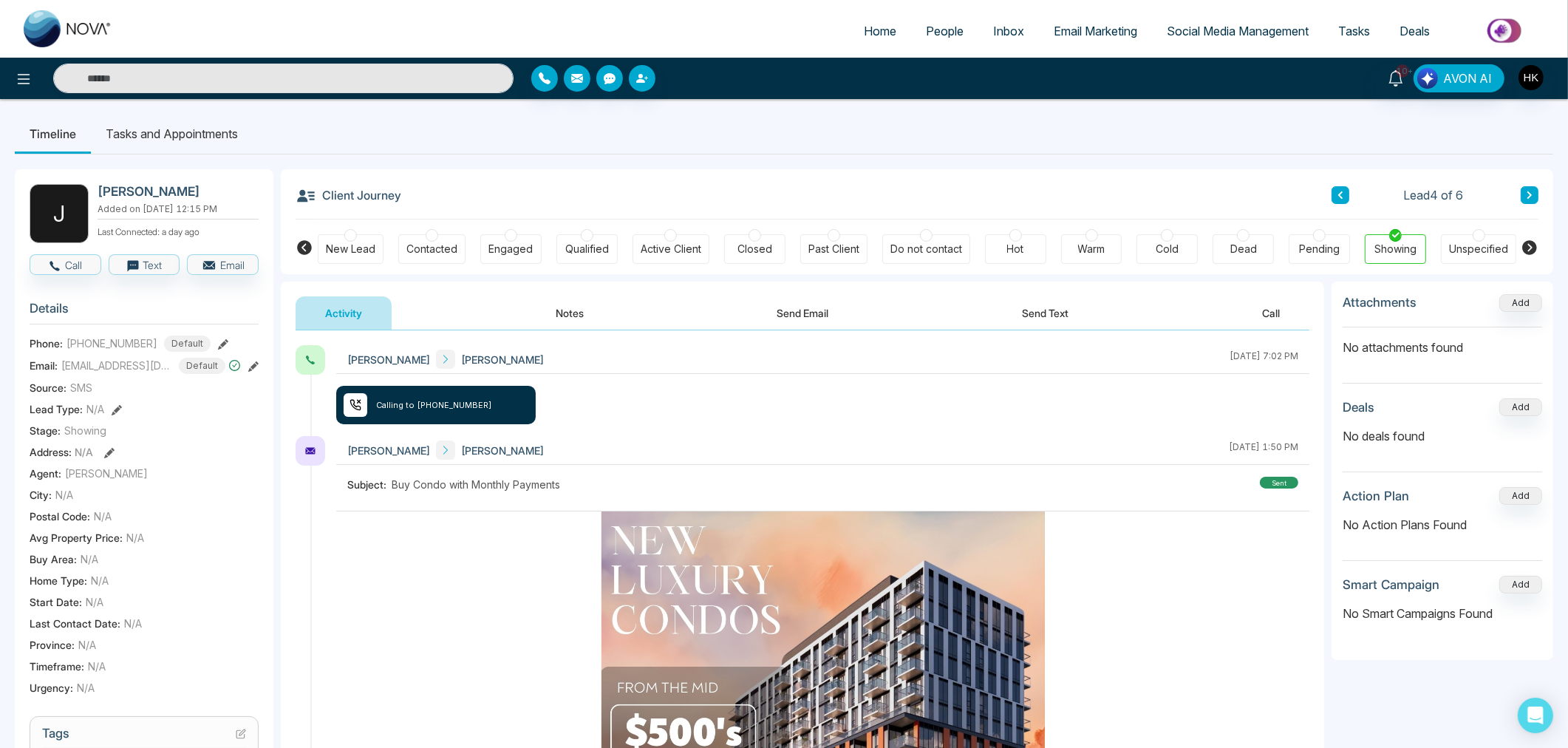
click at [817, 307] on button "Send Email" at bounding box center [803, 313] width 111 height 33
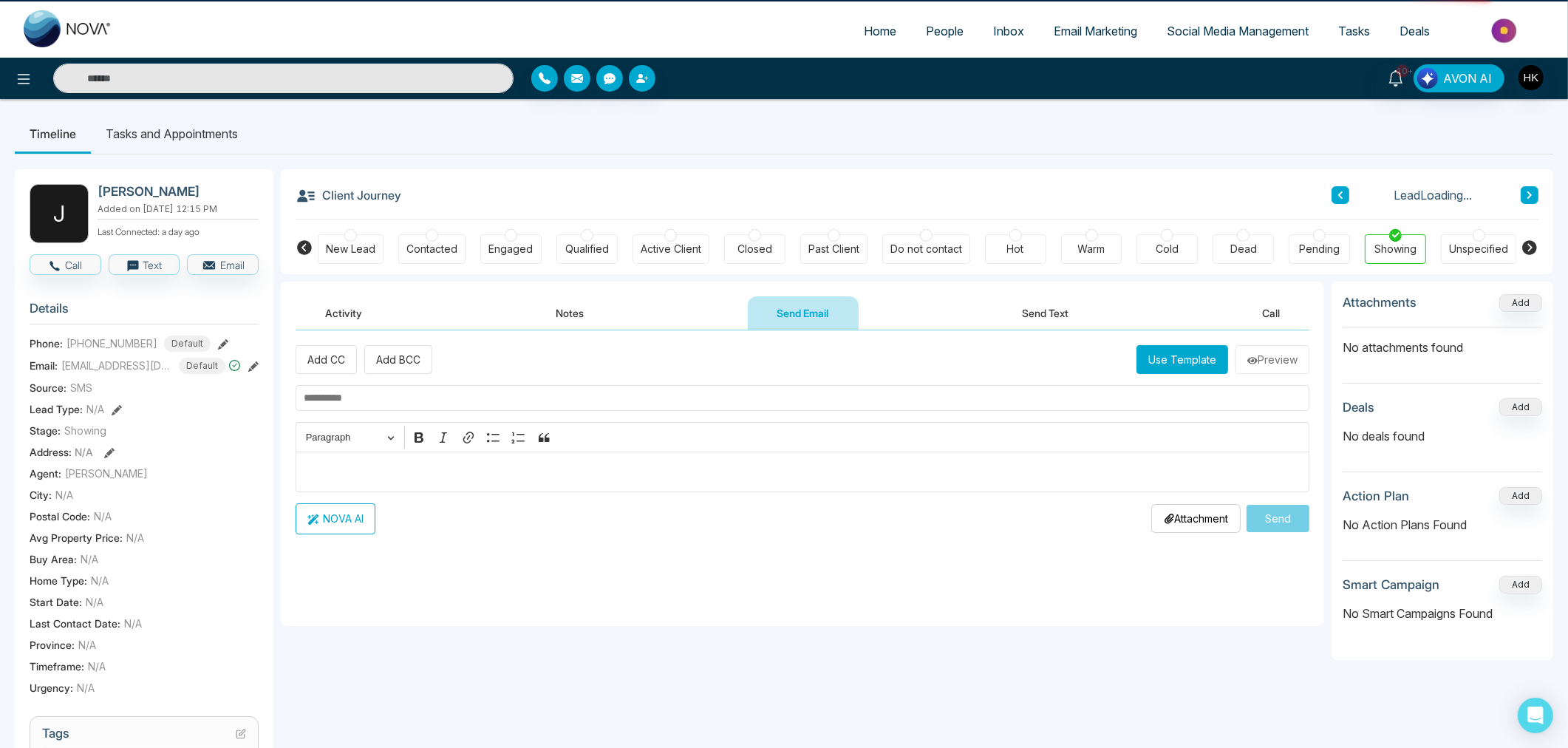
click at [1028, 318] on button "Send Text" at bounding box center [1045, 313] width 106 height 33
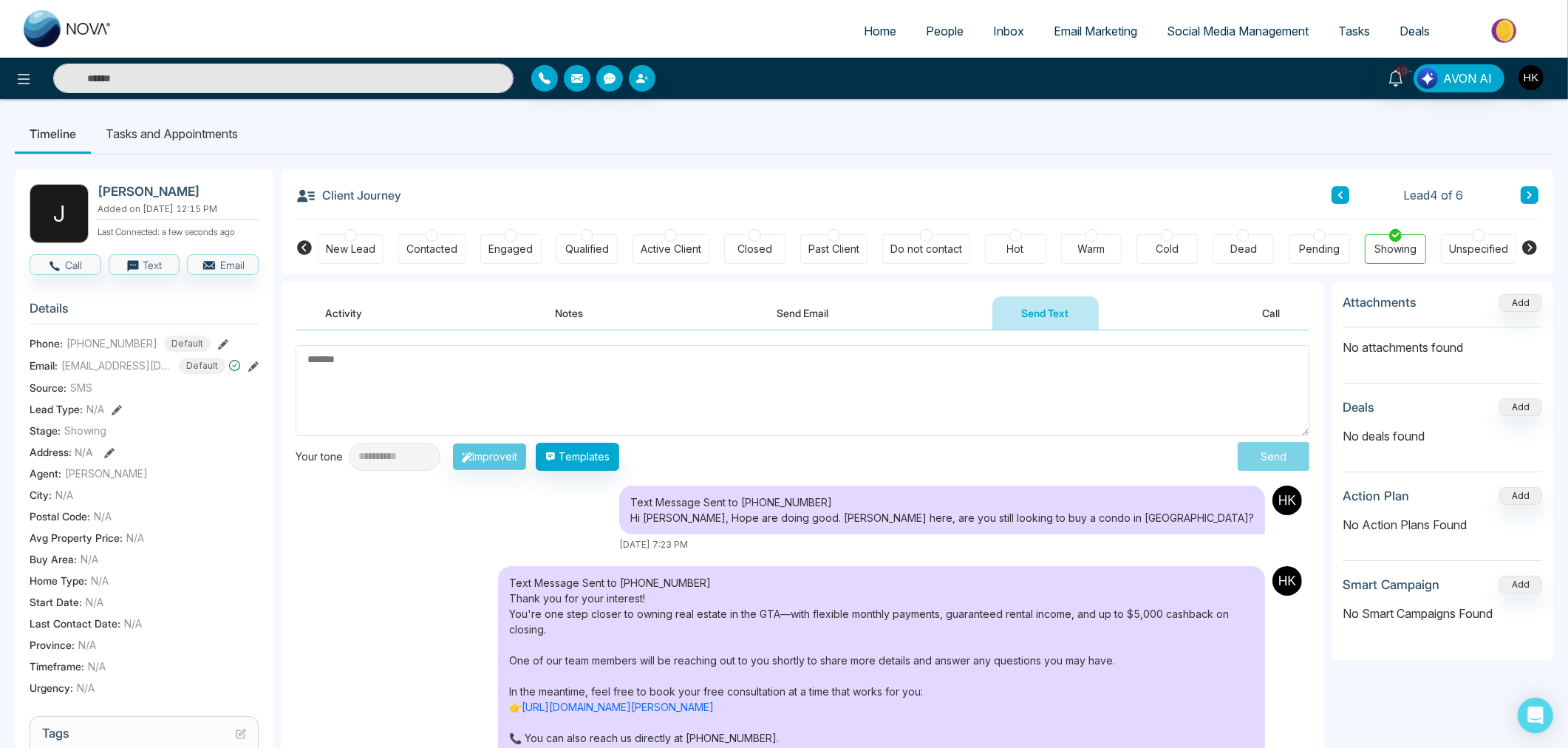
click at [804, 384] on textarea at bounding box center [803, 390] width 1014 height 91
click at [1345, 199] on button at bounding box center [1340, 196] width 18 height 18
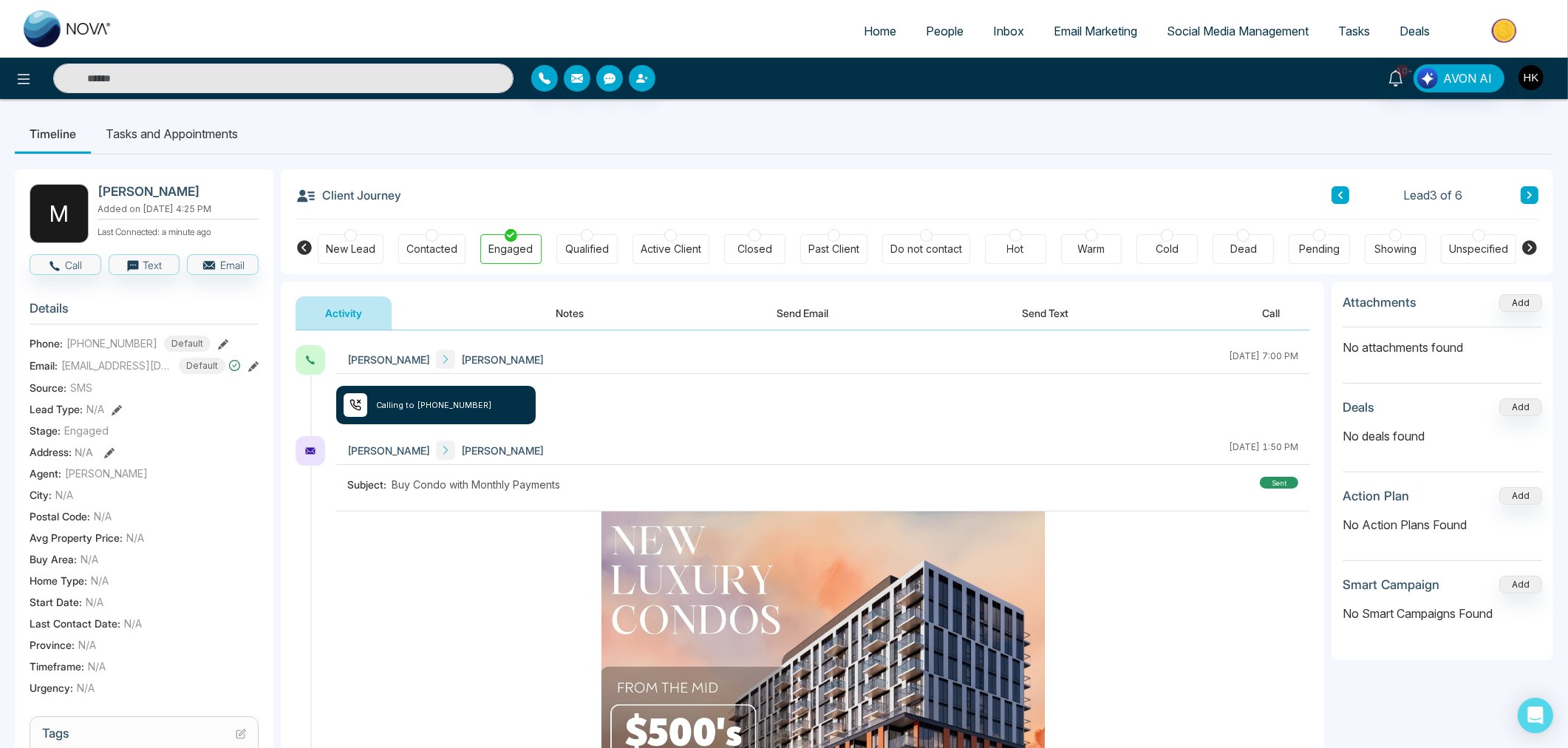
click at [1072, 312] on button "Send Text" at bounding box center [1045, 313] width 106 height 33
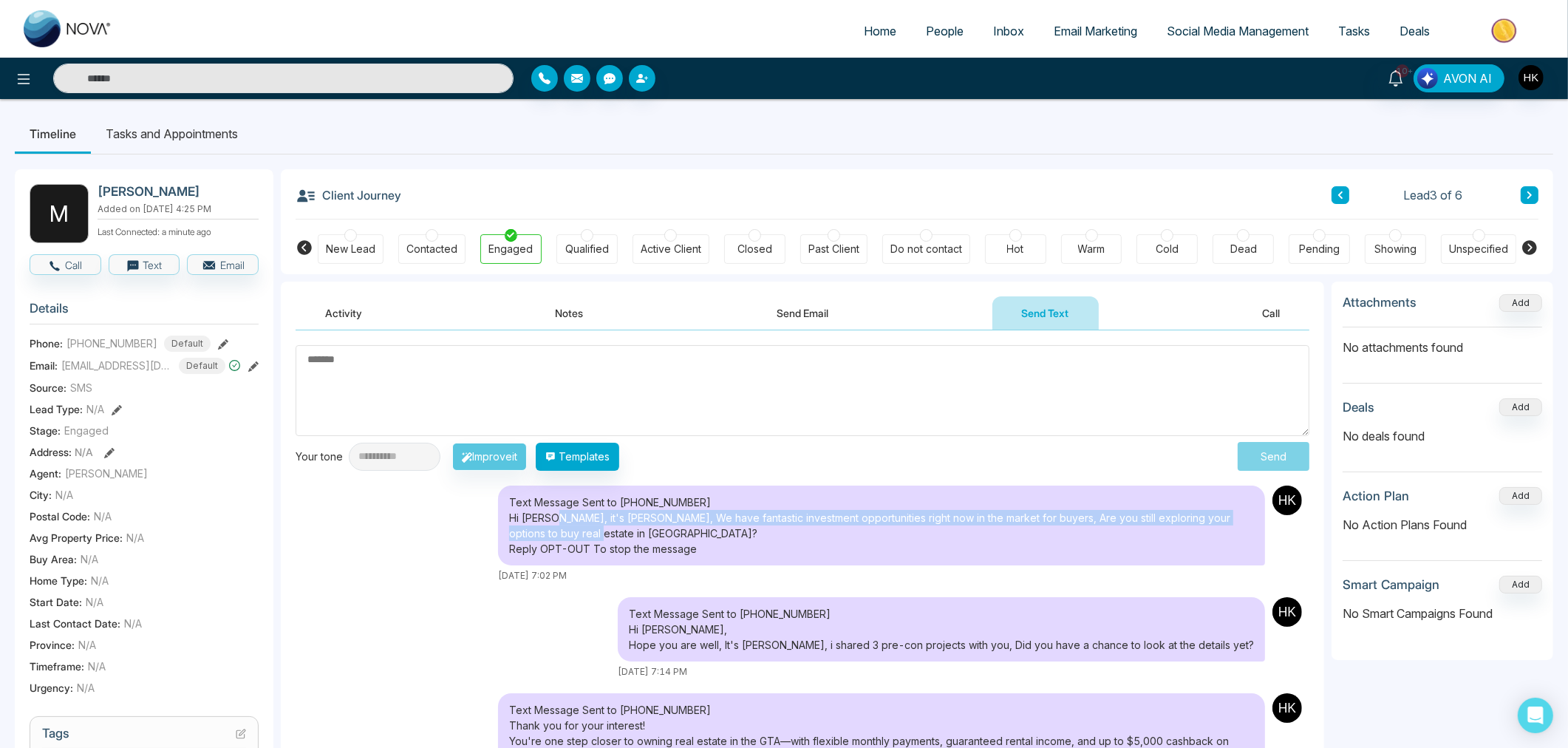
drag, startPoint x: 553, startPoint y: 518, endPoint x: 598, endPoint y: 533, distance: 47.4
click at [598, 533] on div "Text Message Sent to [PHONE_NUMBER] Hi [PERSON_NAME], it's [PERSON_NAME], We ha…" at bounding box center [881, 525] width 767 height 80
copy div "it's [PERSON_NAME], We have fantastic investment opportunities right now in the…"
click at [1530, 196] on icon at bounding box center [1529, 195] width 4 height 7
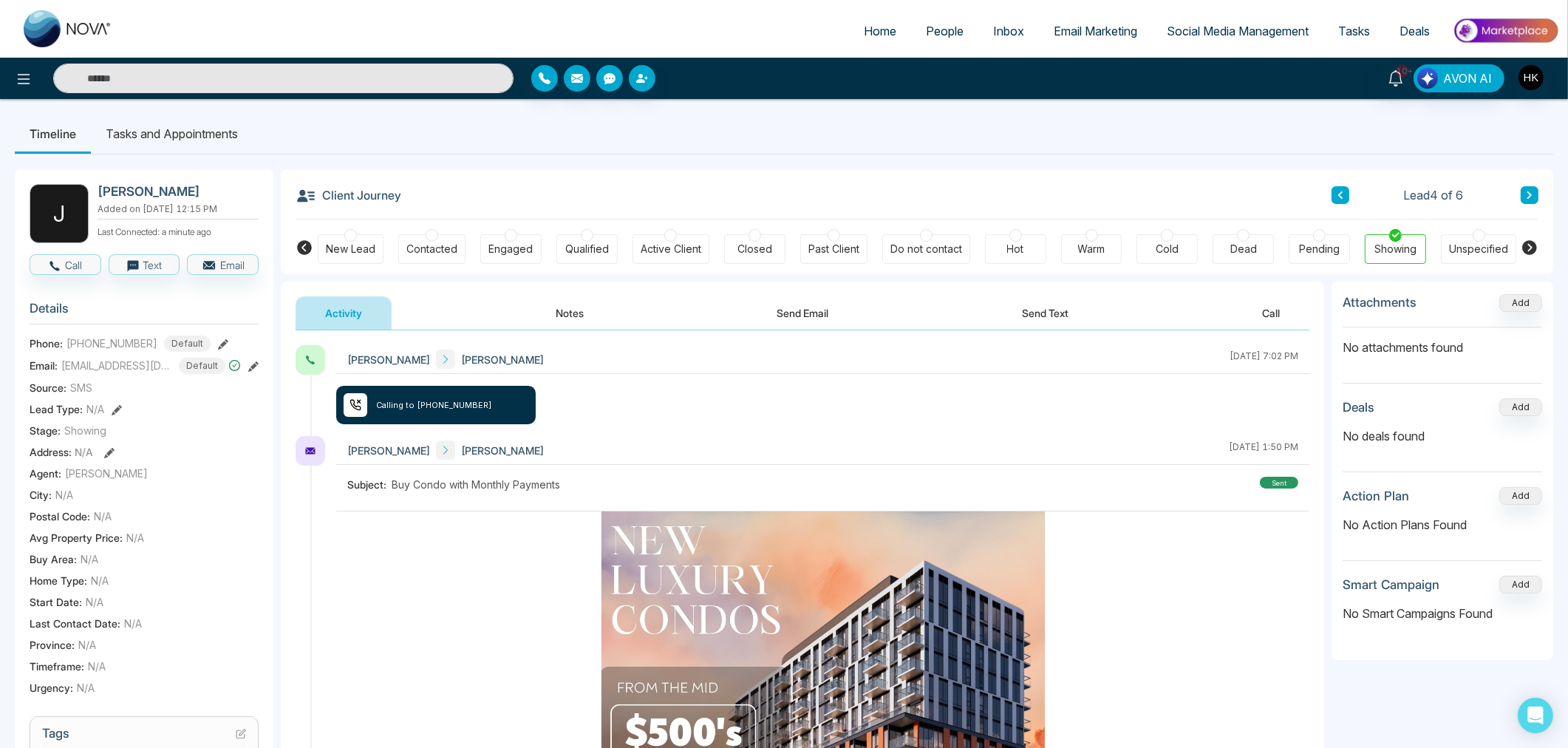
click at [1031, 314] on button "Send Text" at bounding box center [1045, 313] width 106 height 33
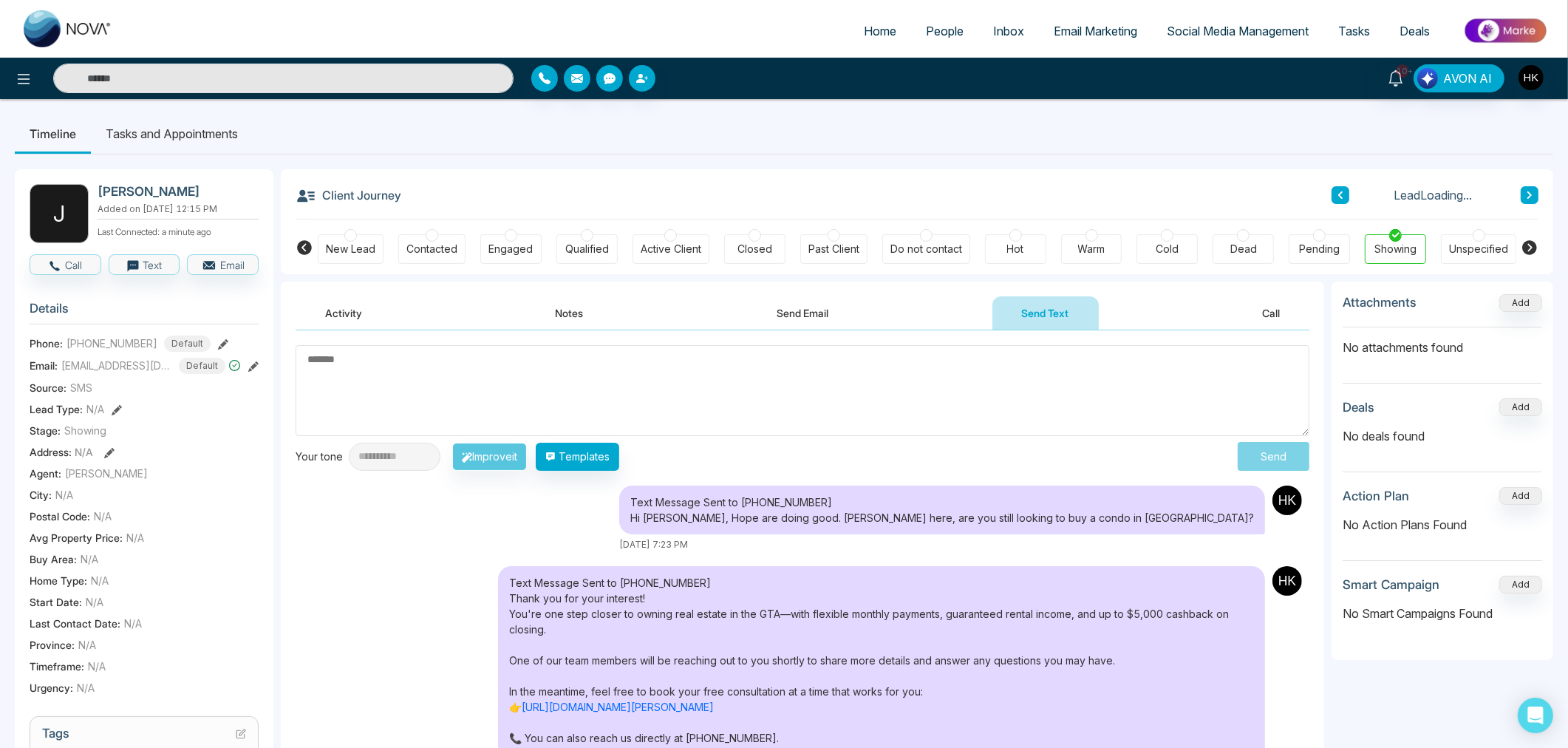
click at [597, 404] on textarea at bounding box center [803, 390] width 1014 height 91
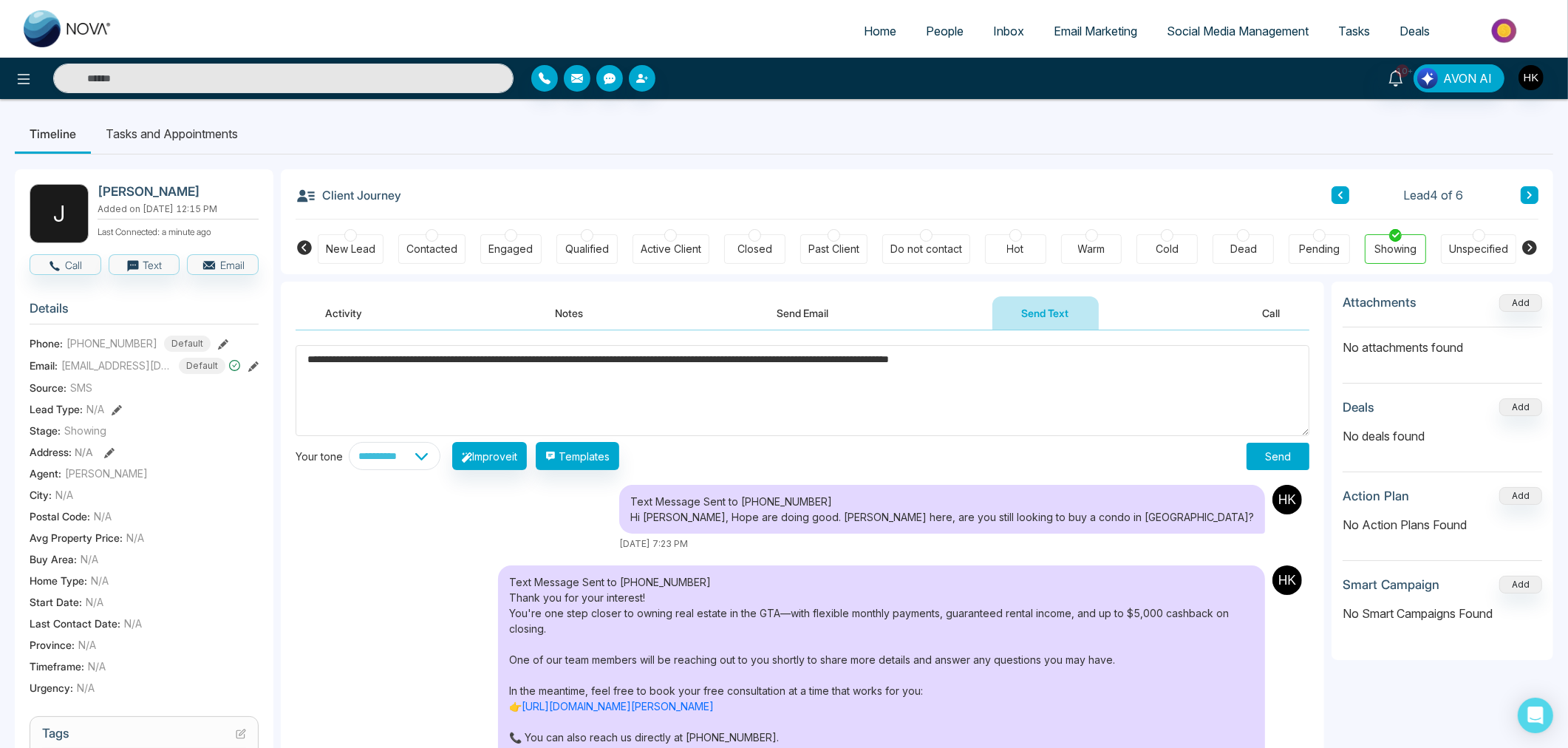
click at [307, 362] on textarea "**********" at bounding box center [803, 390] width 1014 height 91
drag, startPoint x: 573, startPoint y: 366, endPoint x: 1142, endPoint y: 370, distance: 569.0
click at [1142, 370] on textarea "**********" at bounding box center [803, 390] width 1014 height 91
type textarea "**********"
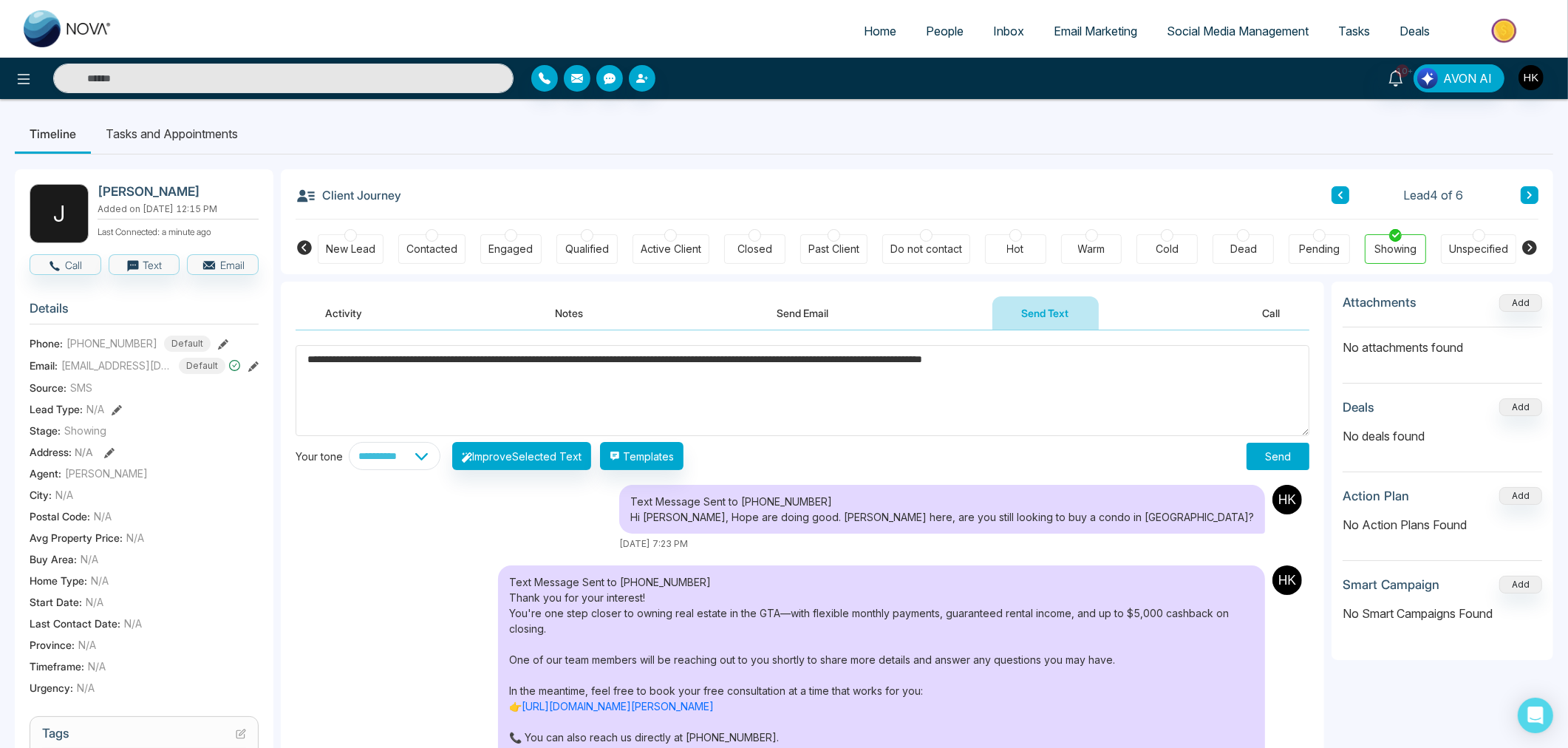
click at [1284, 456] on button "Send" at bounding box center [1277, 457] width 63 height 28
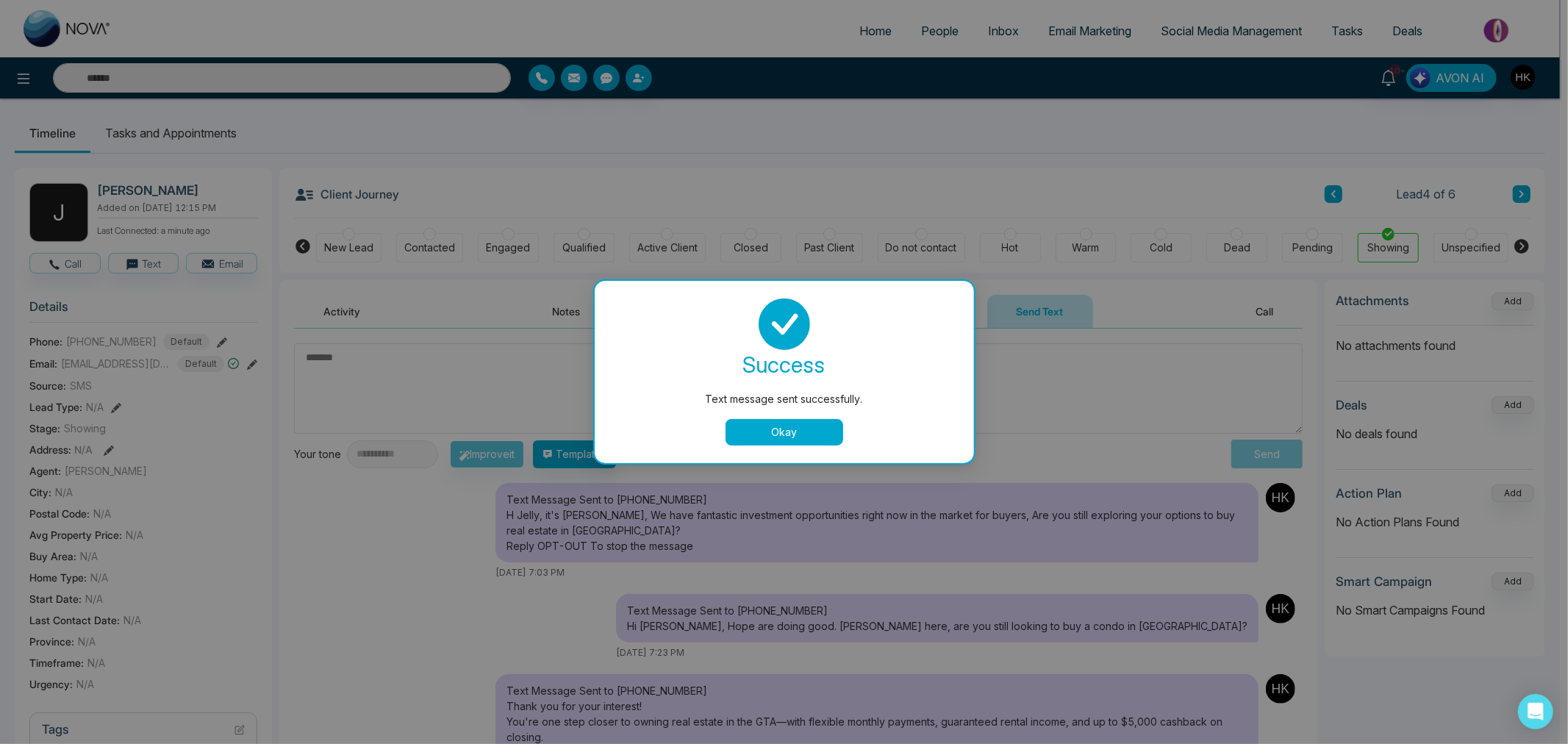
click at [780, 422] on button "Okay" at bounding box center [784, 433] width 118 height 27
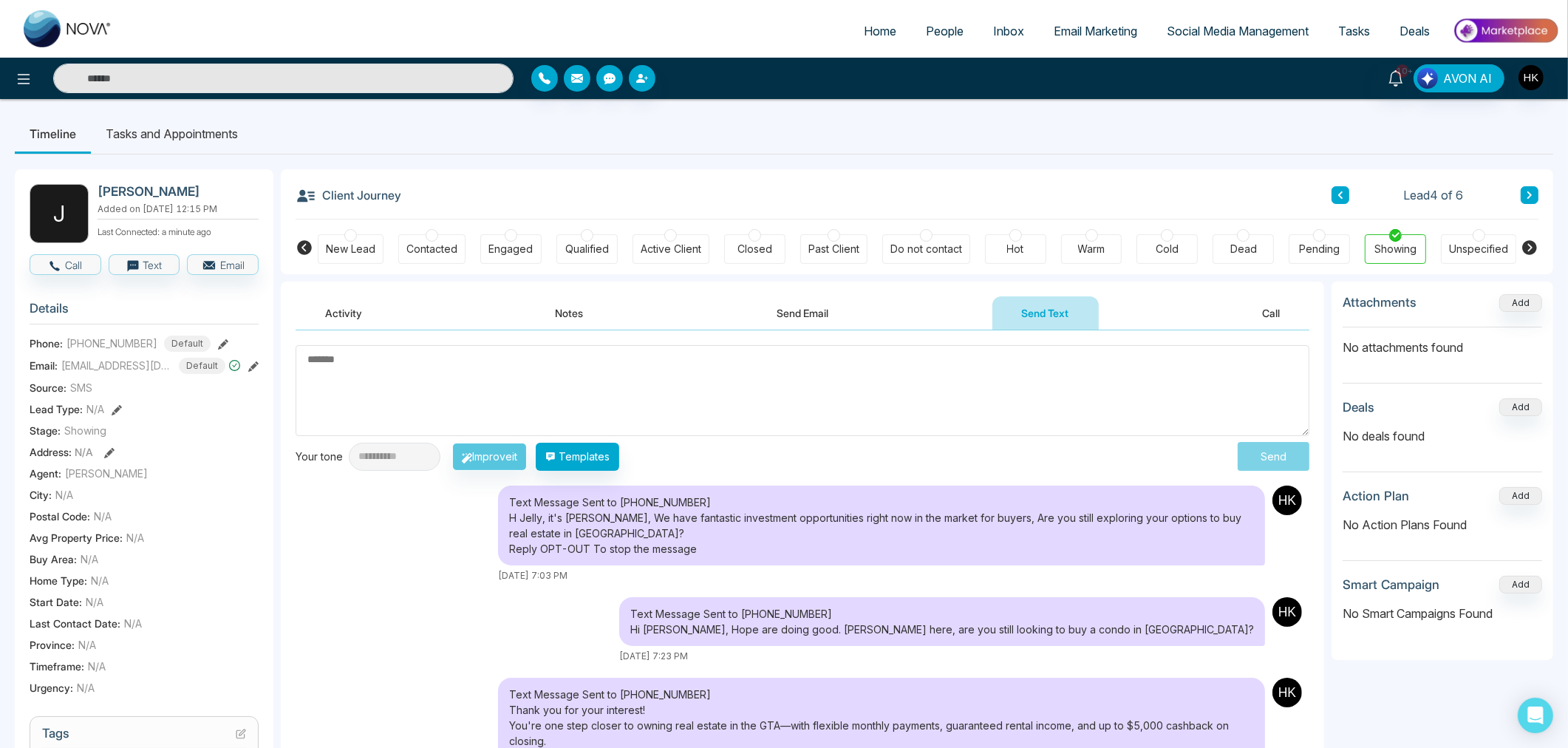
click at [500, 237] on div "Engaged" at bounding box center [511, 249] width 62 height 30
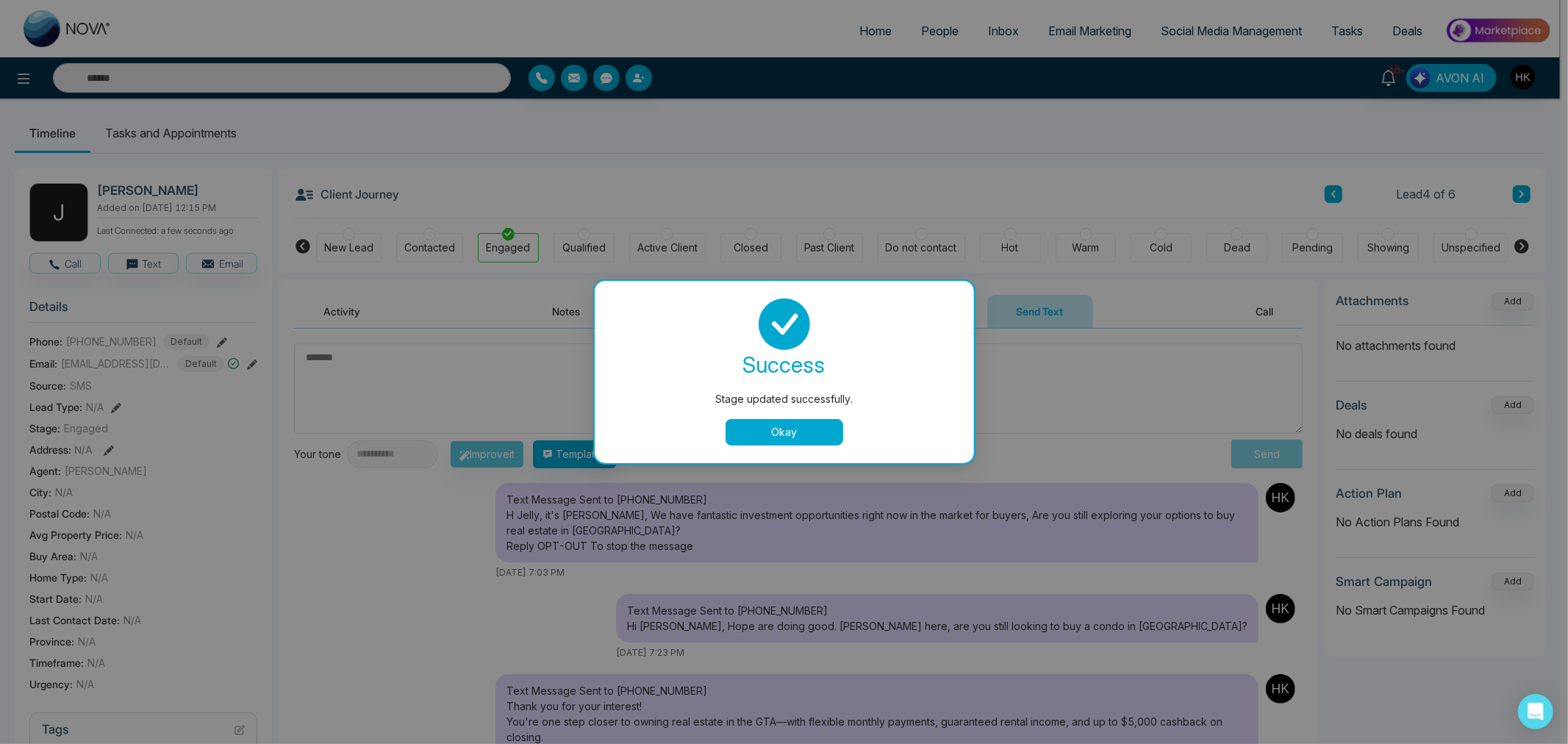
click at [780, 443] on div "success Stage updated successfully. Okay" at bounding box center [784, 372] width 379 height 183
click at [781, 433] on button "Okay" at bounding box center [784, 433] width 118 height 27
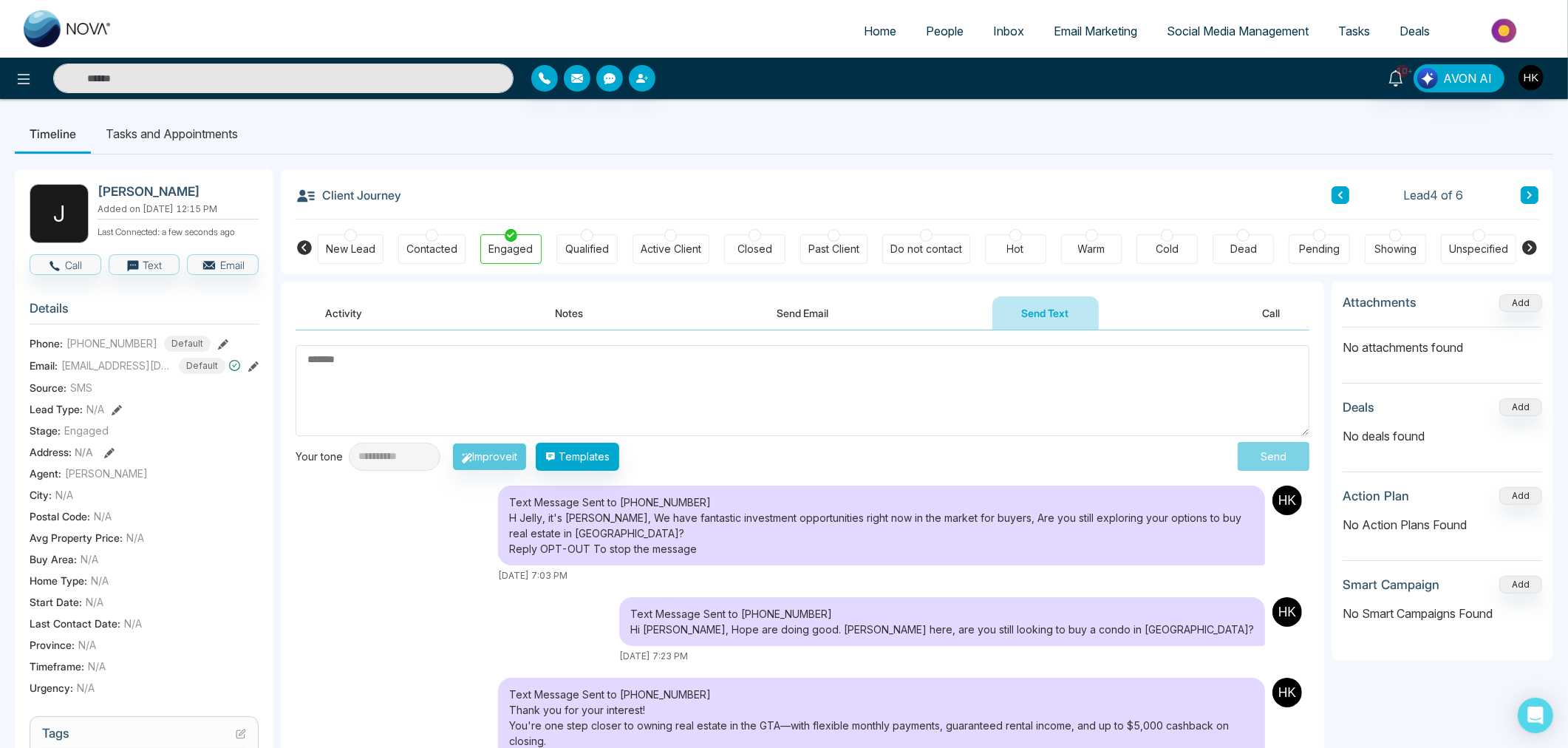
click at [1528, 193] on icon at bounding box center [1529, 195] width 4 height 7
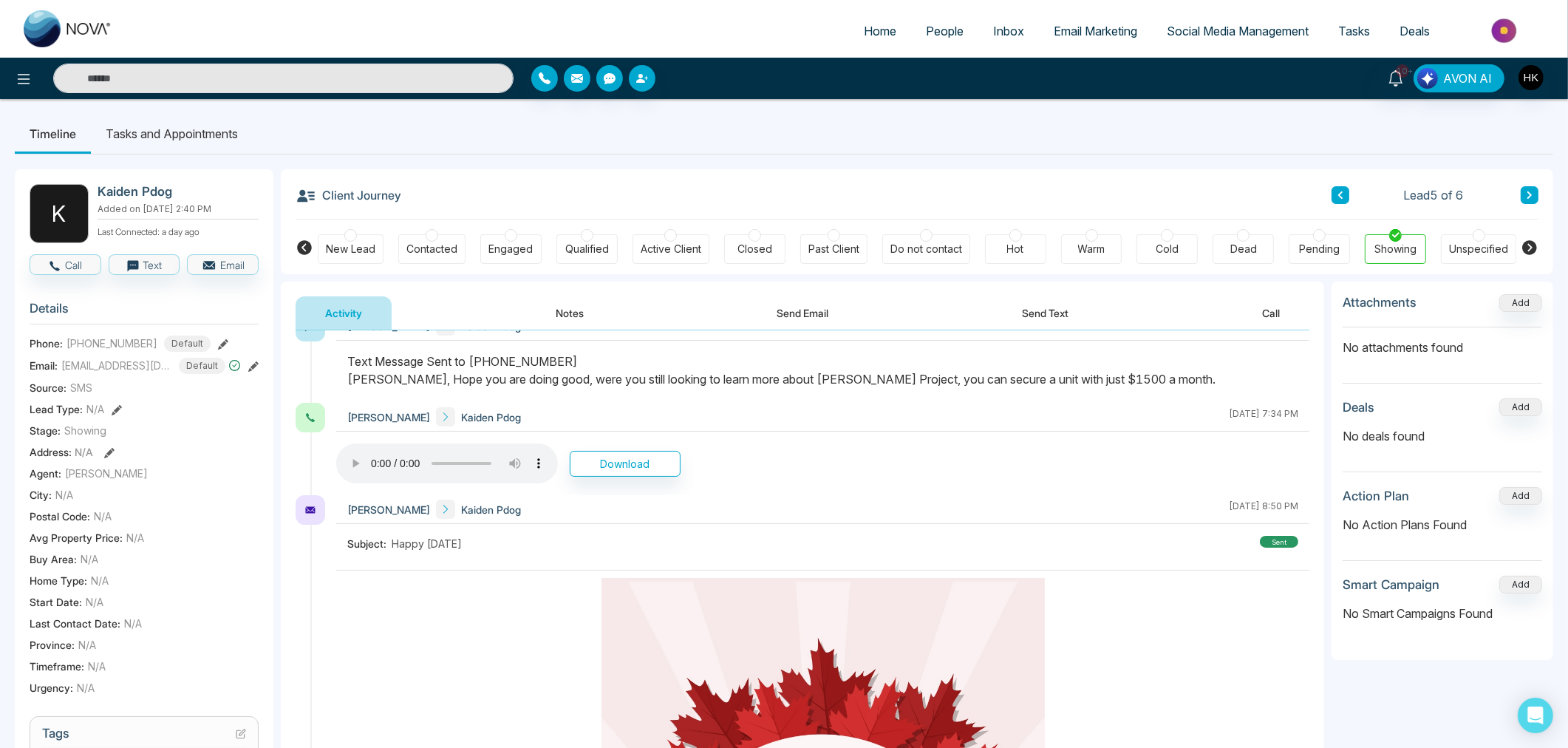
scroll to position [410, 0]
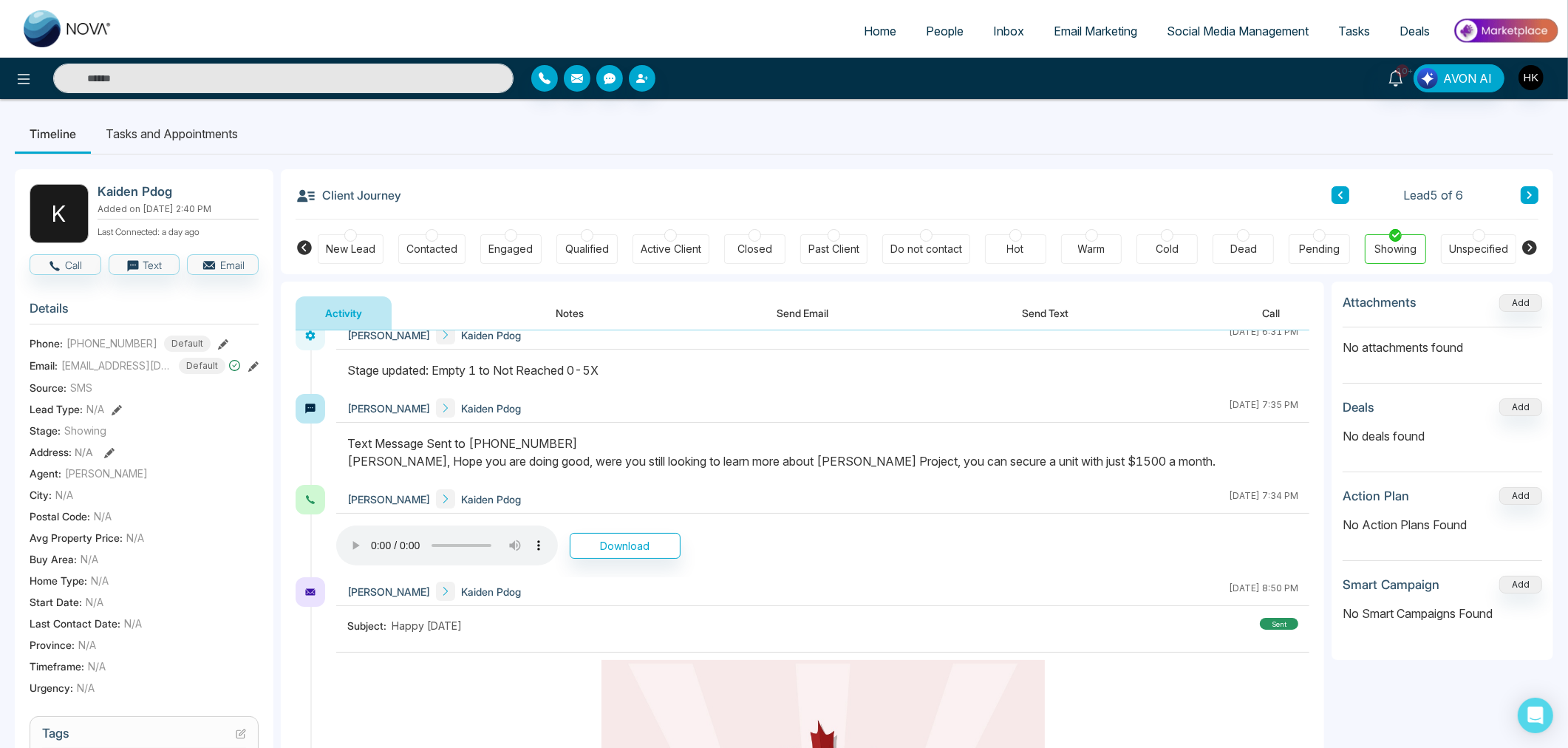
drag, startPoint x: 566, startPoint y: 462, endPoint x: 1241, endPoint y: 462, distance: 675.0
click at [1241, 462] on div "Text Message Sent to [PHONE_NUMBER] [PERSON_NAME], Hope you are doing good, wer…" at bounding box center [822, 453] width 950 height 36
click at [1092, 462] on div "Text Message Sent to [PHONE_NUMBER] [PERSON_NAME], Hope you are doing good, wer…" at bounding box center [822, 453] width 950 height 36
click at [69, 262] on button "Call" at bounding box center [65, 265] width 71 height 21
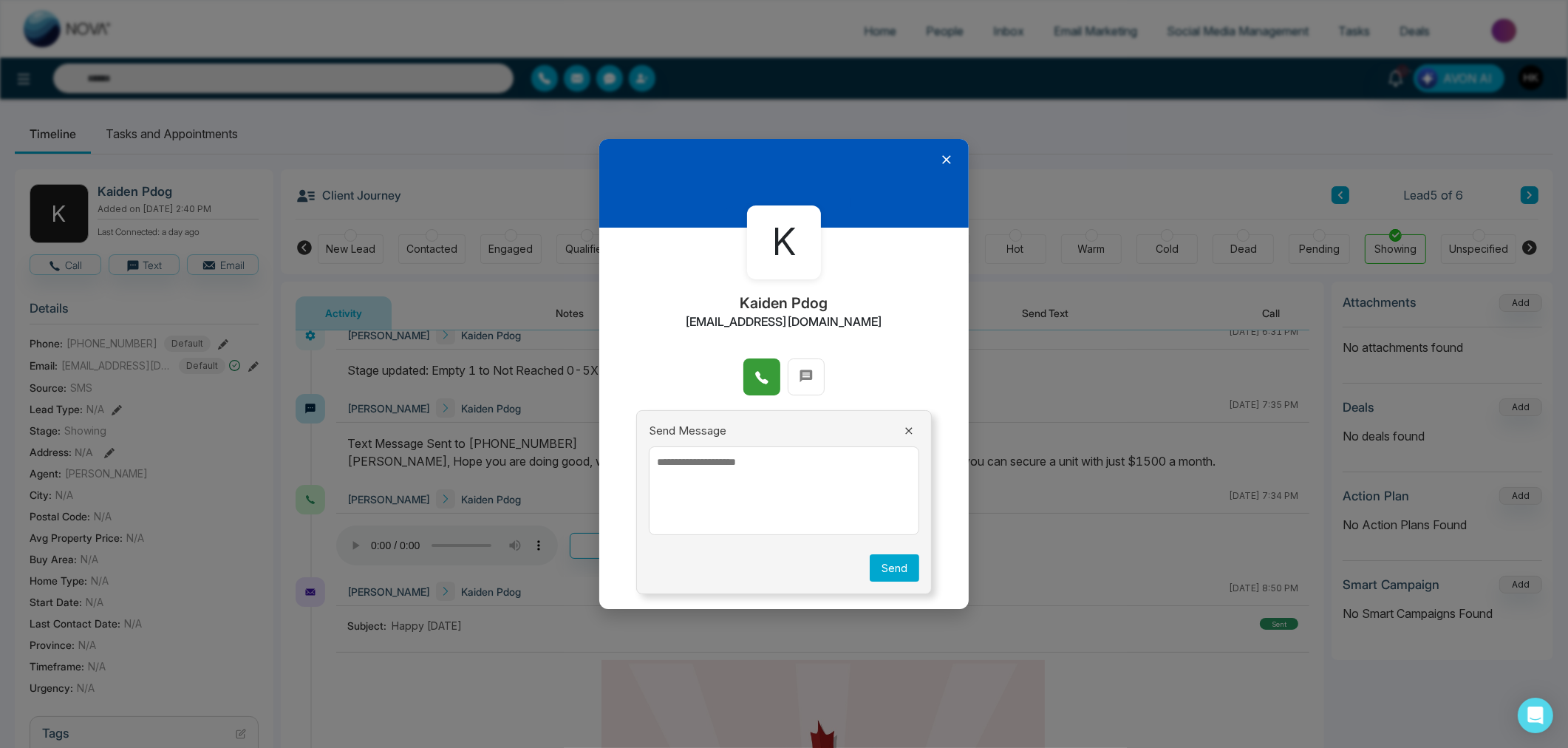
click at [759, 366] on span at bounding box center [762, 377] width 15 height 22
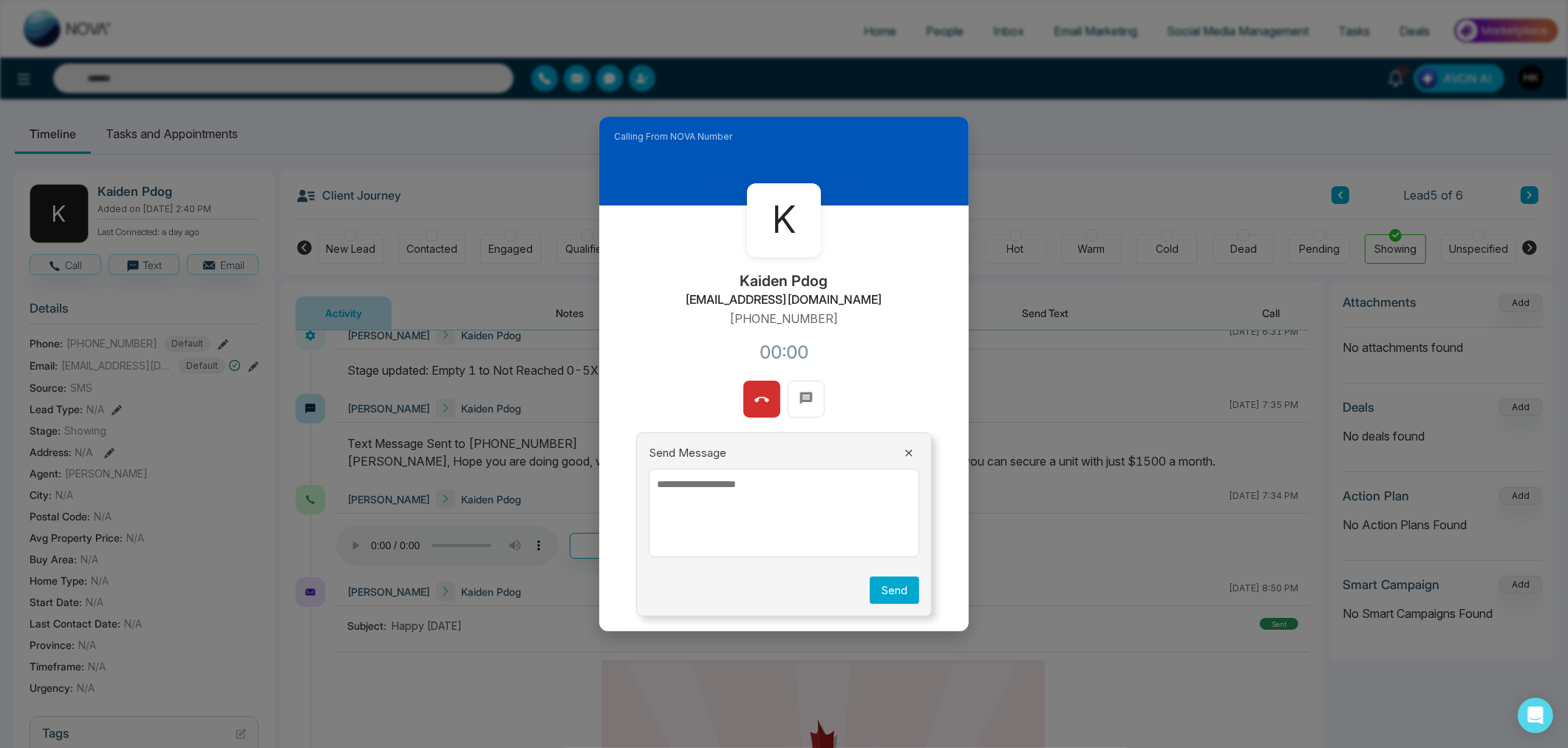
click at [1298, 544] on div "Calling From NOVA Number K [PERSON_NAME] Pdog [EMAIL_ADDRESS][DOMAIN_NAME] [PHO…" at bounding box center [784, 374] width 1568 height 748
drag, startPoint x: 1324, startPoint y: 490, endPoint x: 1337, endPoint y: 368, distance: 122.7
click at [1337, 368] on div "Calling From NOVA Number K Kaiden Pdog [EMAIL_ADDRESS][DOMAIN_NAME] [PHONE_NUMB…" at bounding box center [784, 374] width 1568 height 748
click at [907, 332] on div "K Kaiden Pdog [EMAIL_ADDRESS][DOMAIN_NAME] [PHONE_NUMBER]:03" at bounding box center [783, 293] width 369 height 175
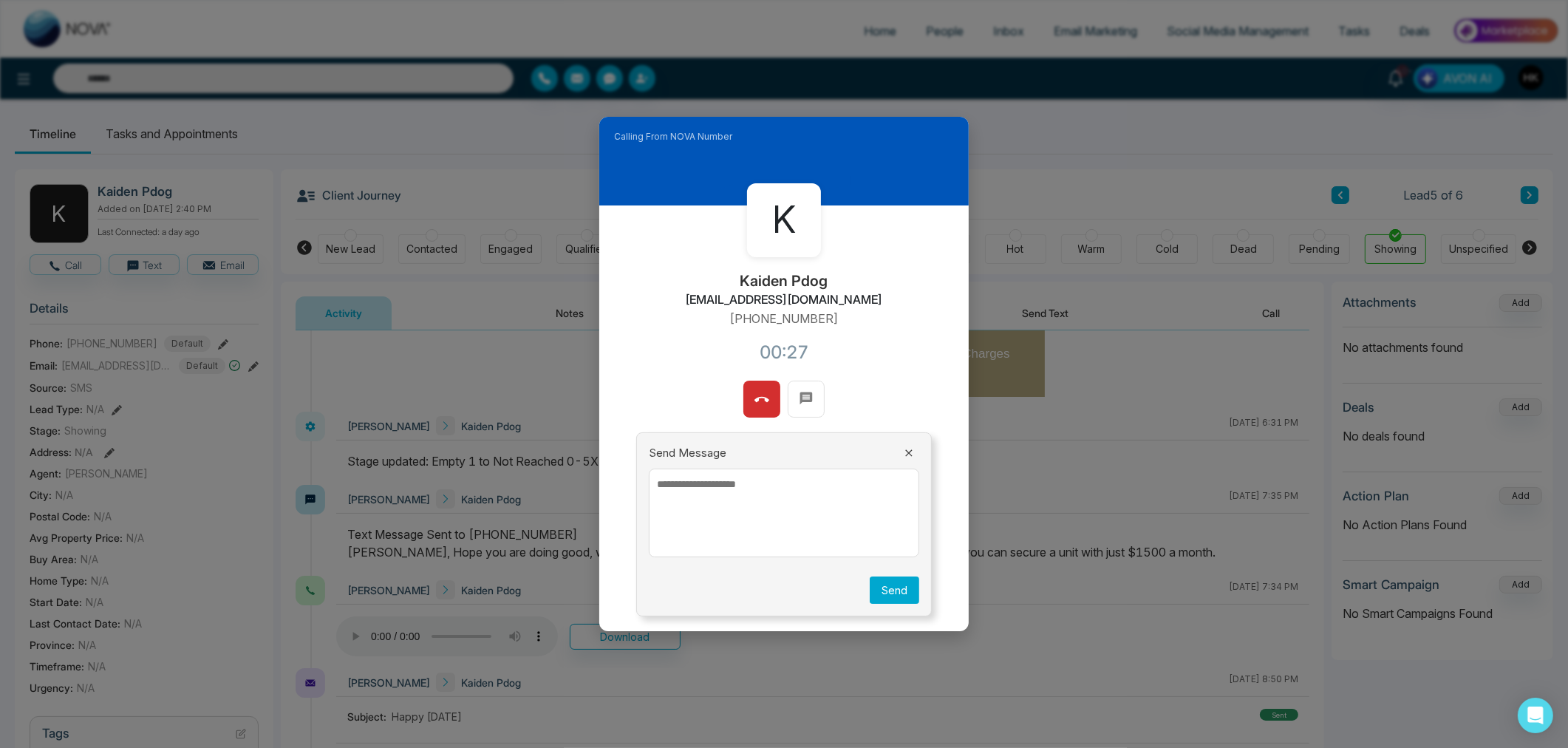
scroll to position [402, 0]
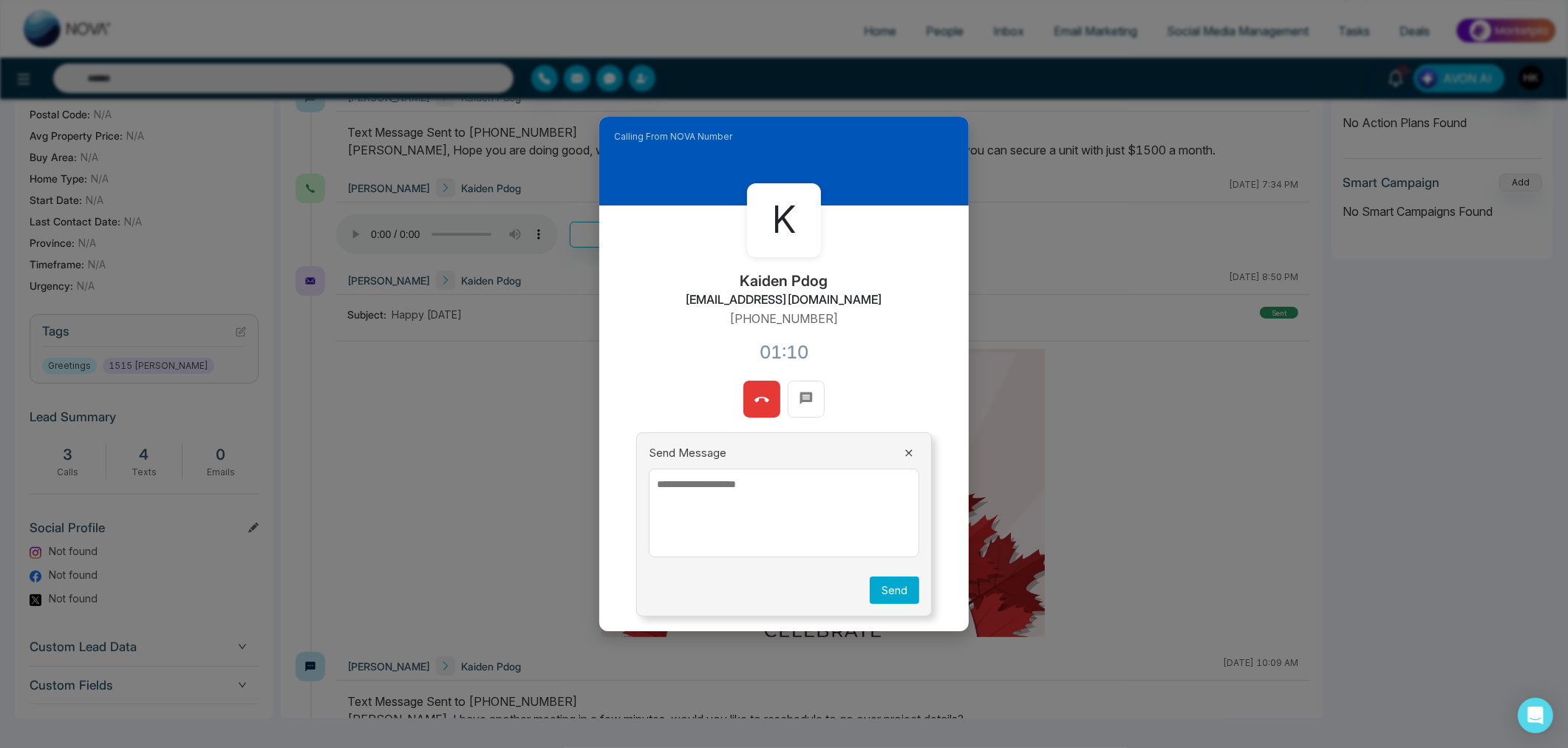
click at [758, 399] on icon at bounding box center [762, 399] width 15 height 5
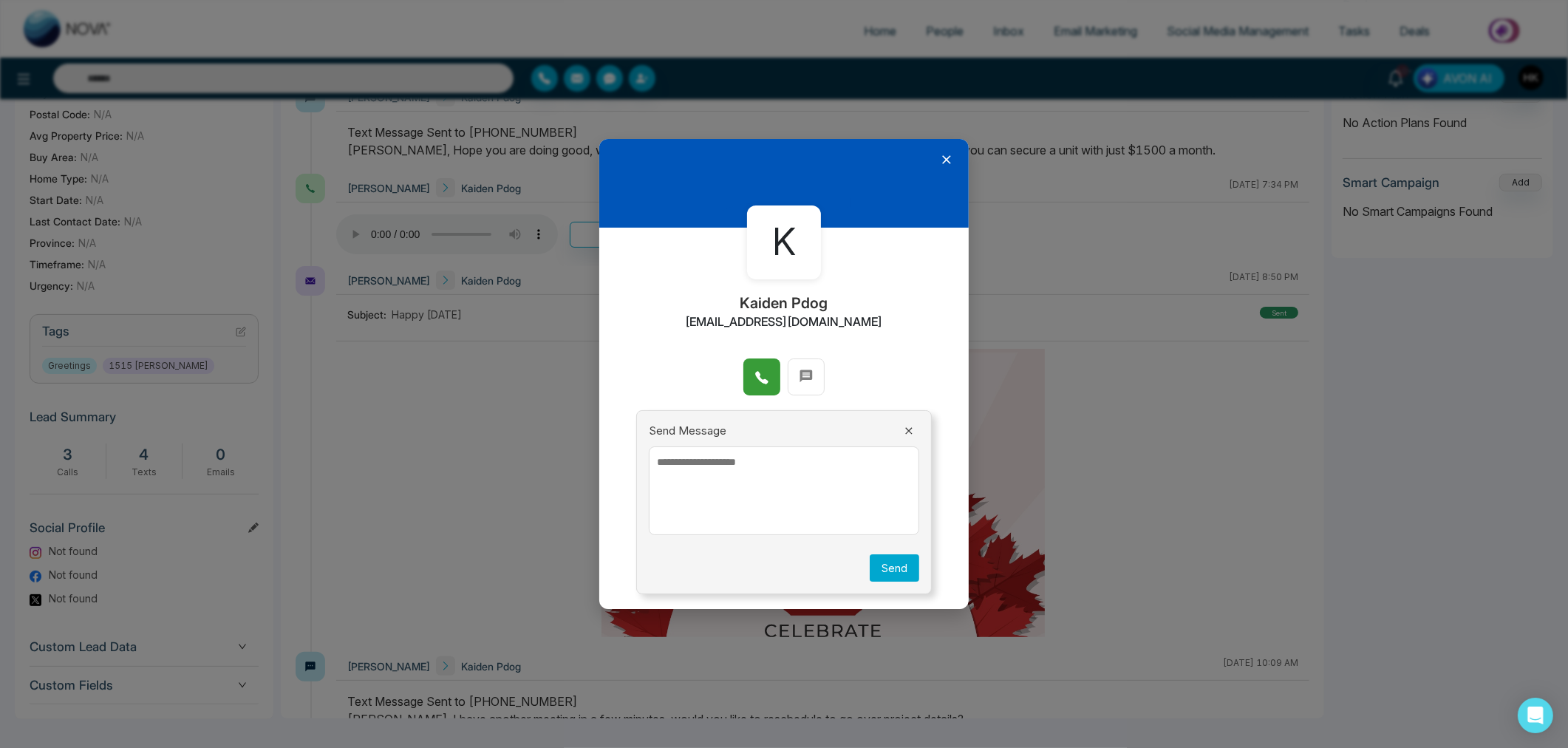
click at [905, 435] on icon at bounding box center [909, 431] width 12 height 12
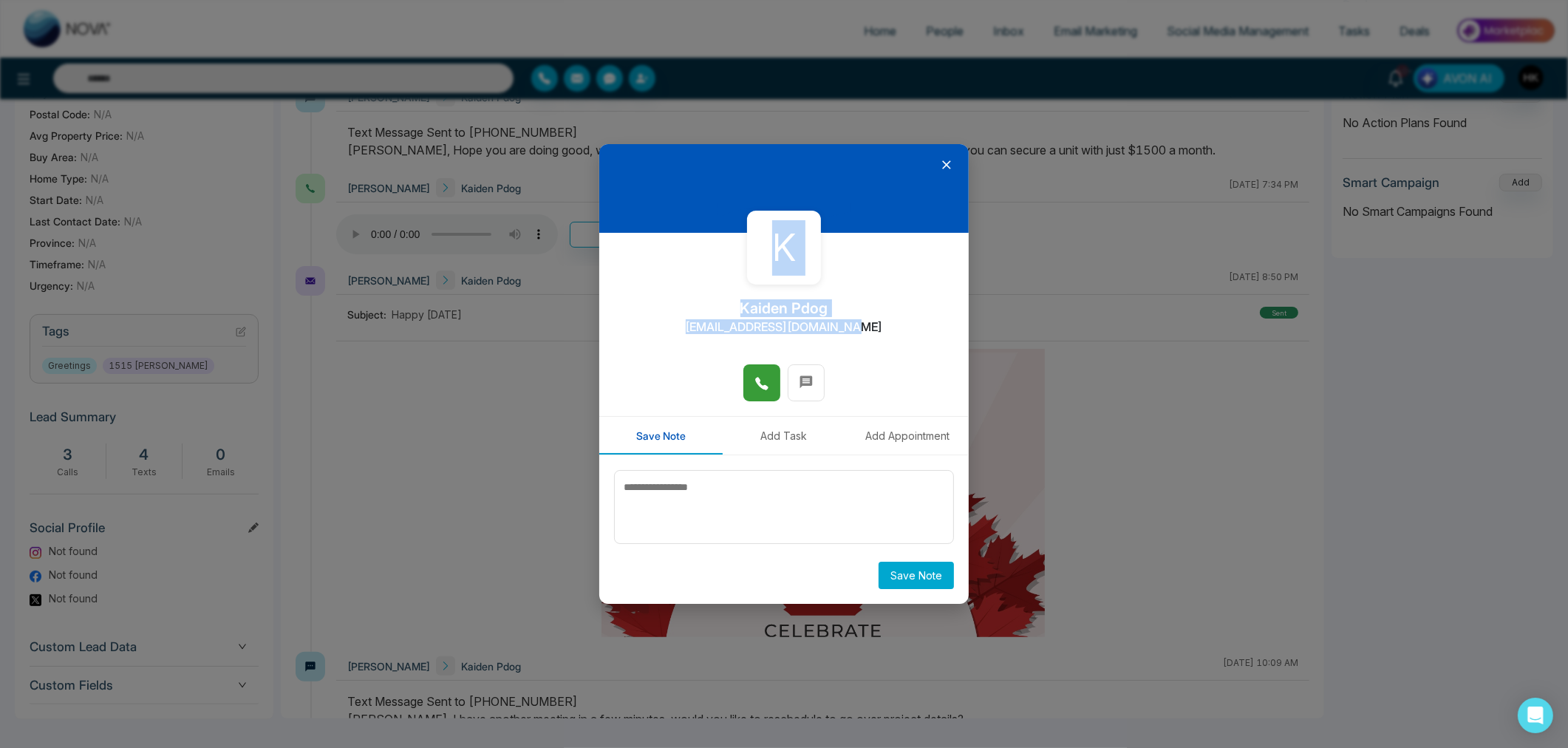
drag, startPoint x: 943, startPoint y: 163, endPoint x: 935, endPoint y: 277, distance: 114.3
click at [935, 277] on div "K Kaiden Pdog [EMAIL_ADDRESS][DOMAIN_NAME] Save Note Add Task Add Appointment S…" at bounding box center [783, 373] width 369 height 459
click at [918, 342] on div "K Kaiden Pdog [EMAIL_ADDRESS][DOMAIN_NAME]" at bounding box center [783, 298] width 369 height 131
click at [777, 520] on textarea at bounding box center [783, 506] width 340 height 74
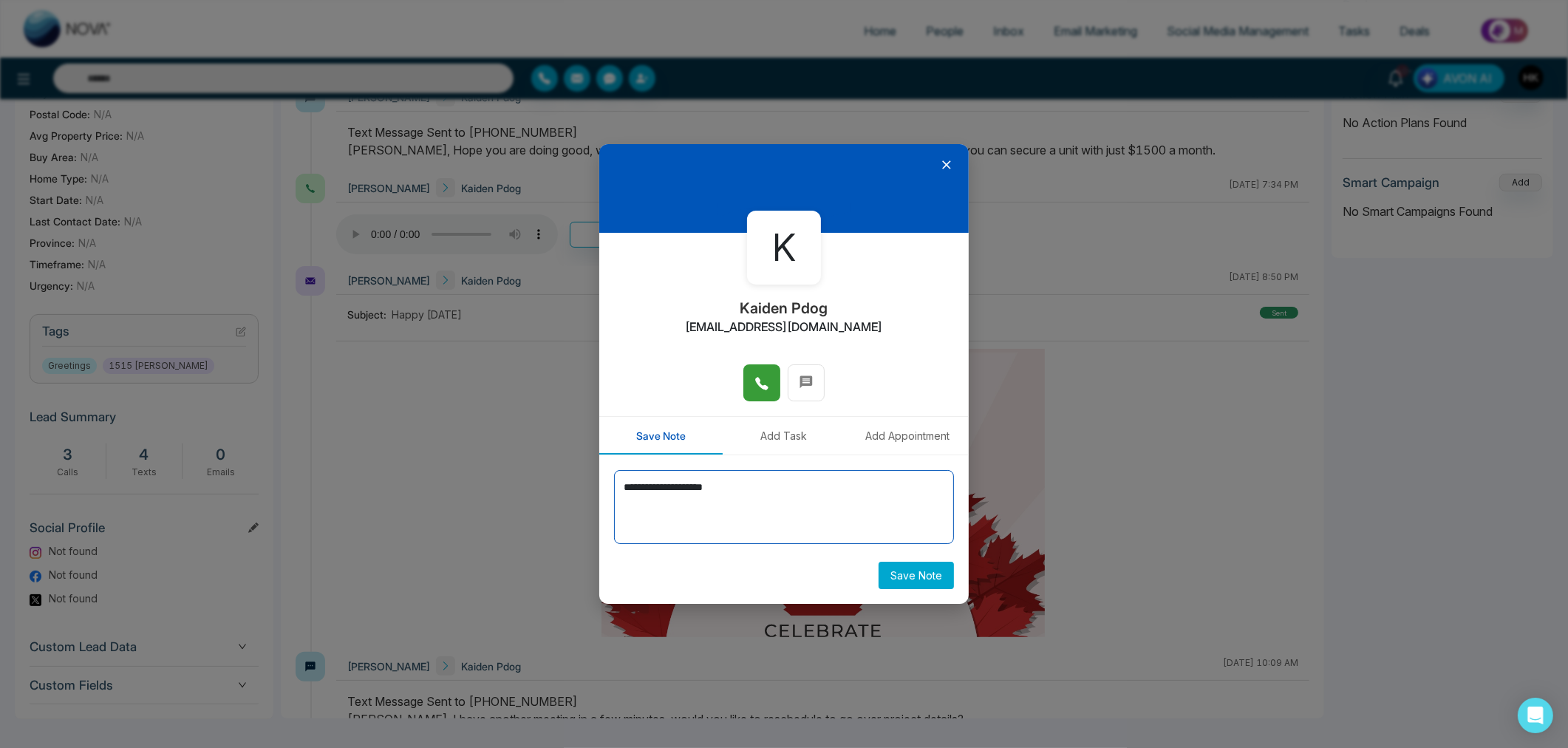
type textarea "**********"
click at [926, 570] on button "Save Note" at bounding box center [916, 575] width 75 height 28
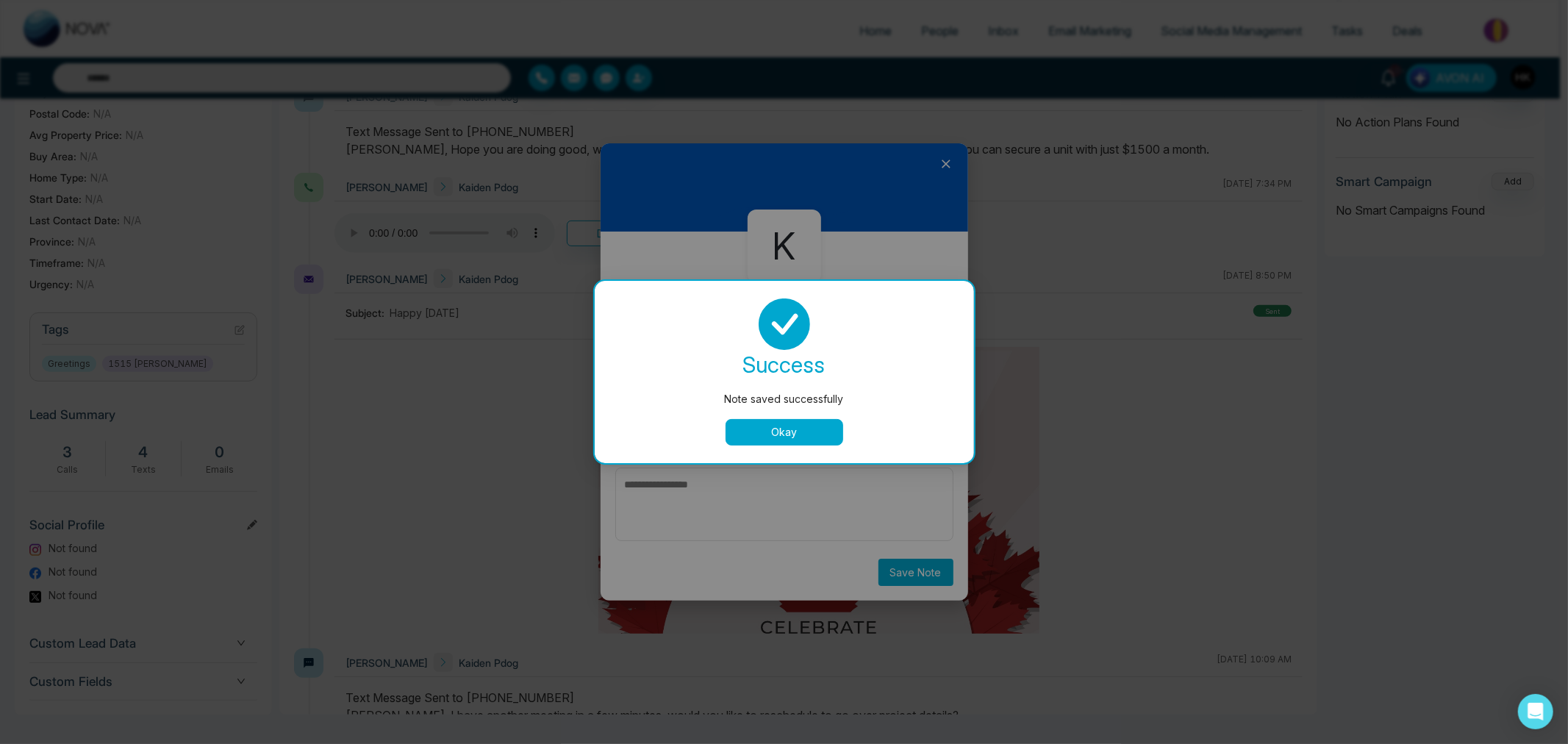
drag, startPoint x: 784, startPoint y: 435, endPoint x: 845, endPoint y: 324, distance: 126.7
click at [787, 432] on button "Okay" at bounding box center [784, 433] width 118 height 27
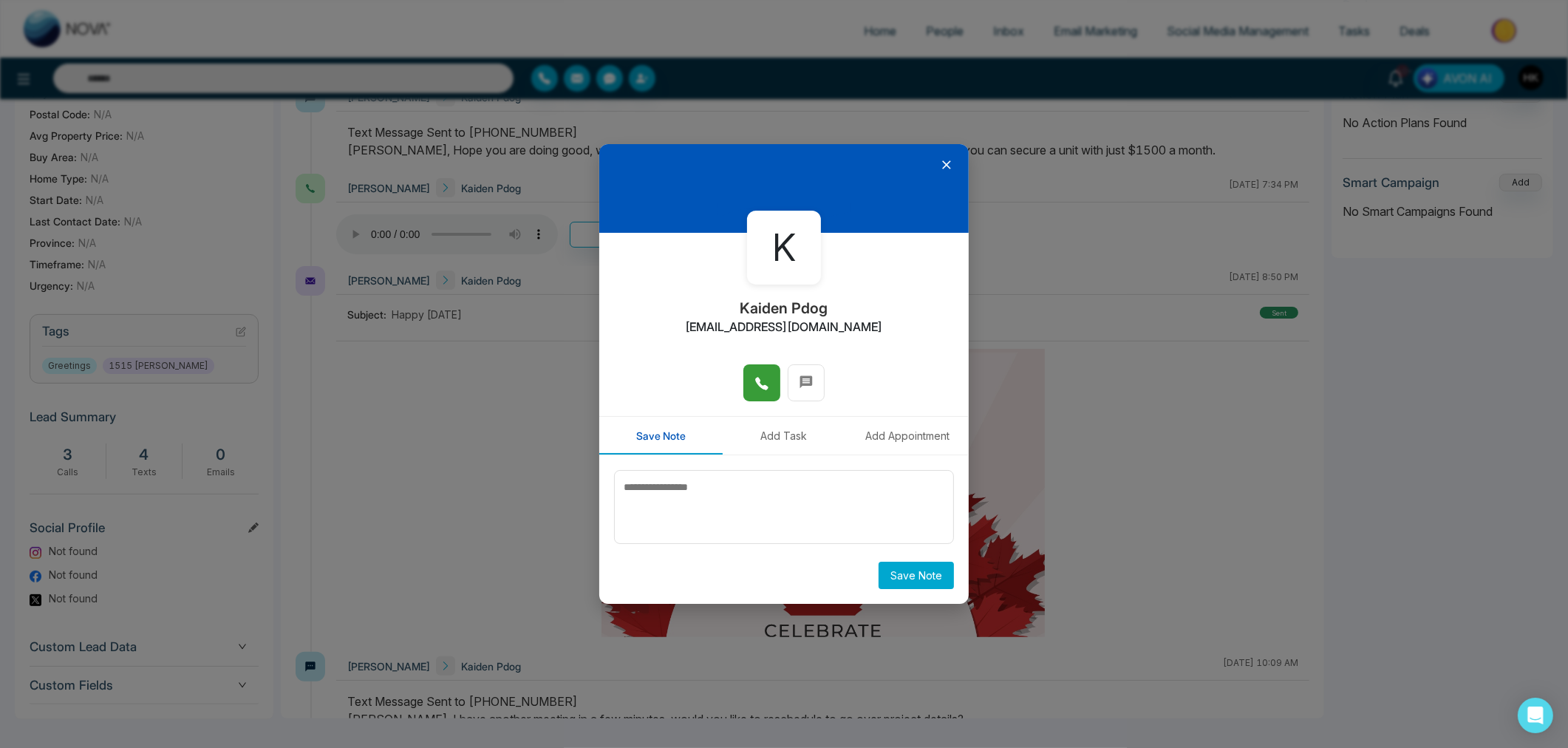
click at [950, 169] on icon at bounding box center [947, 166] width 9 height 9
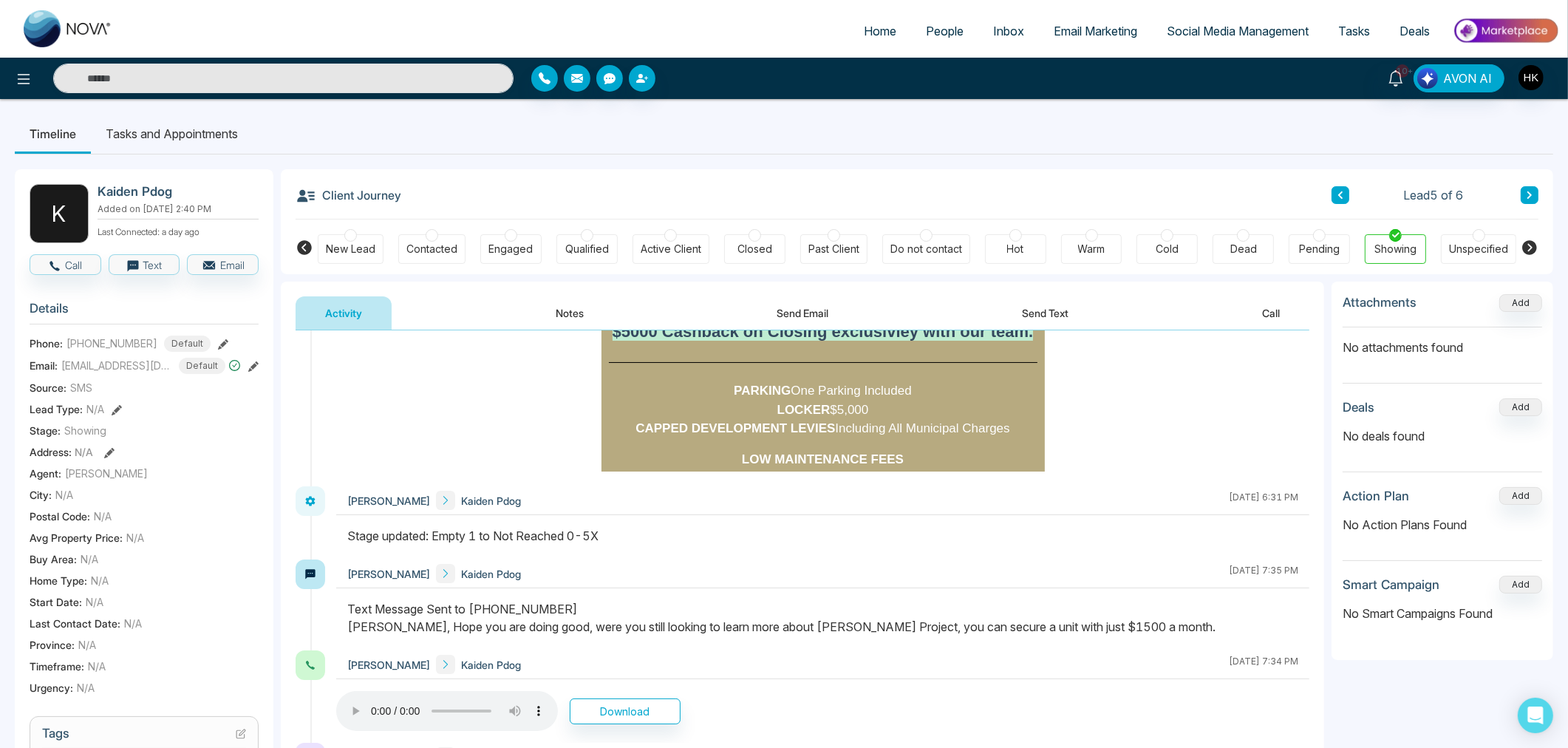
scroll to position [903, 0]
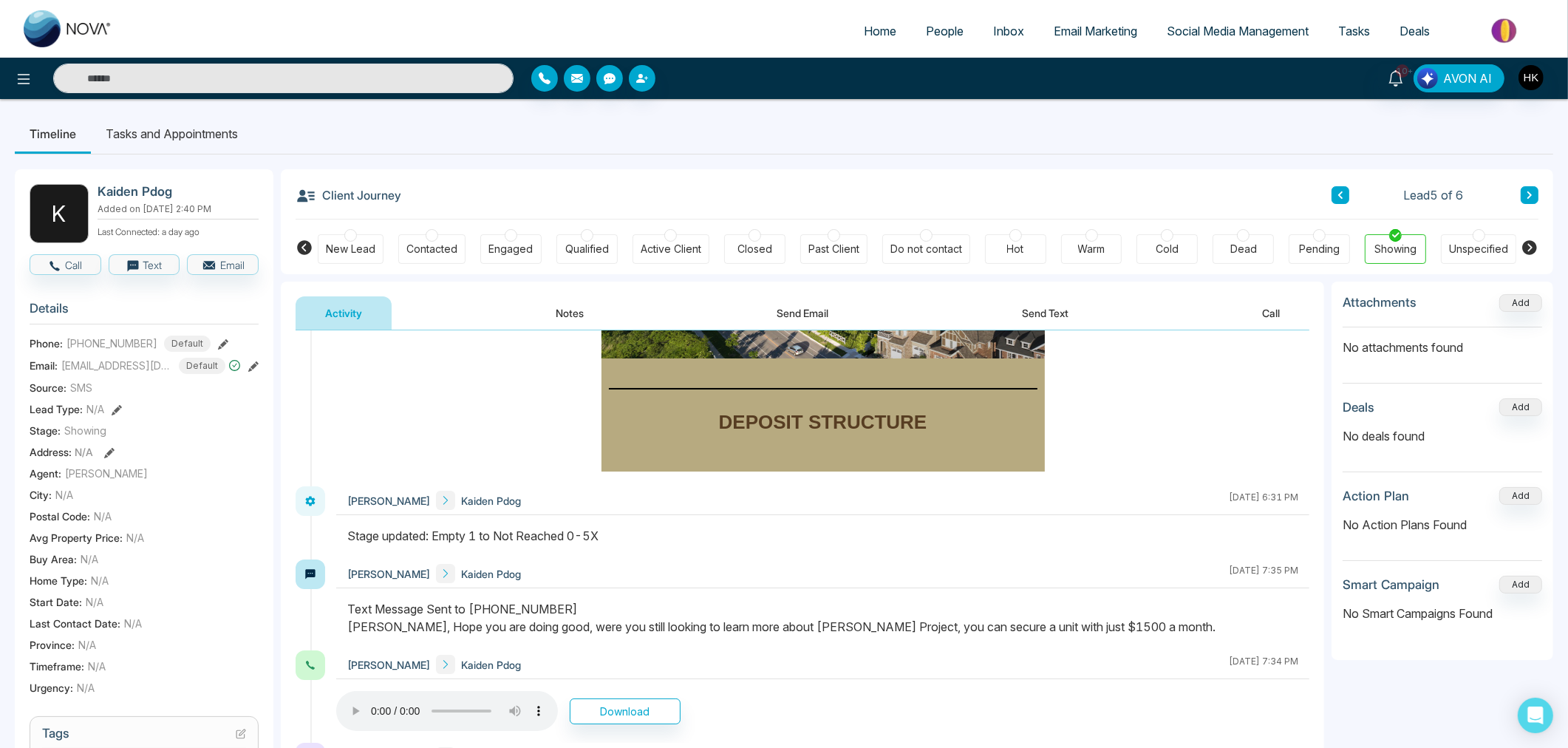
click at [1169, 239] on div at bounding box center [1167, 235] width 13 height 13
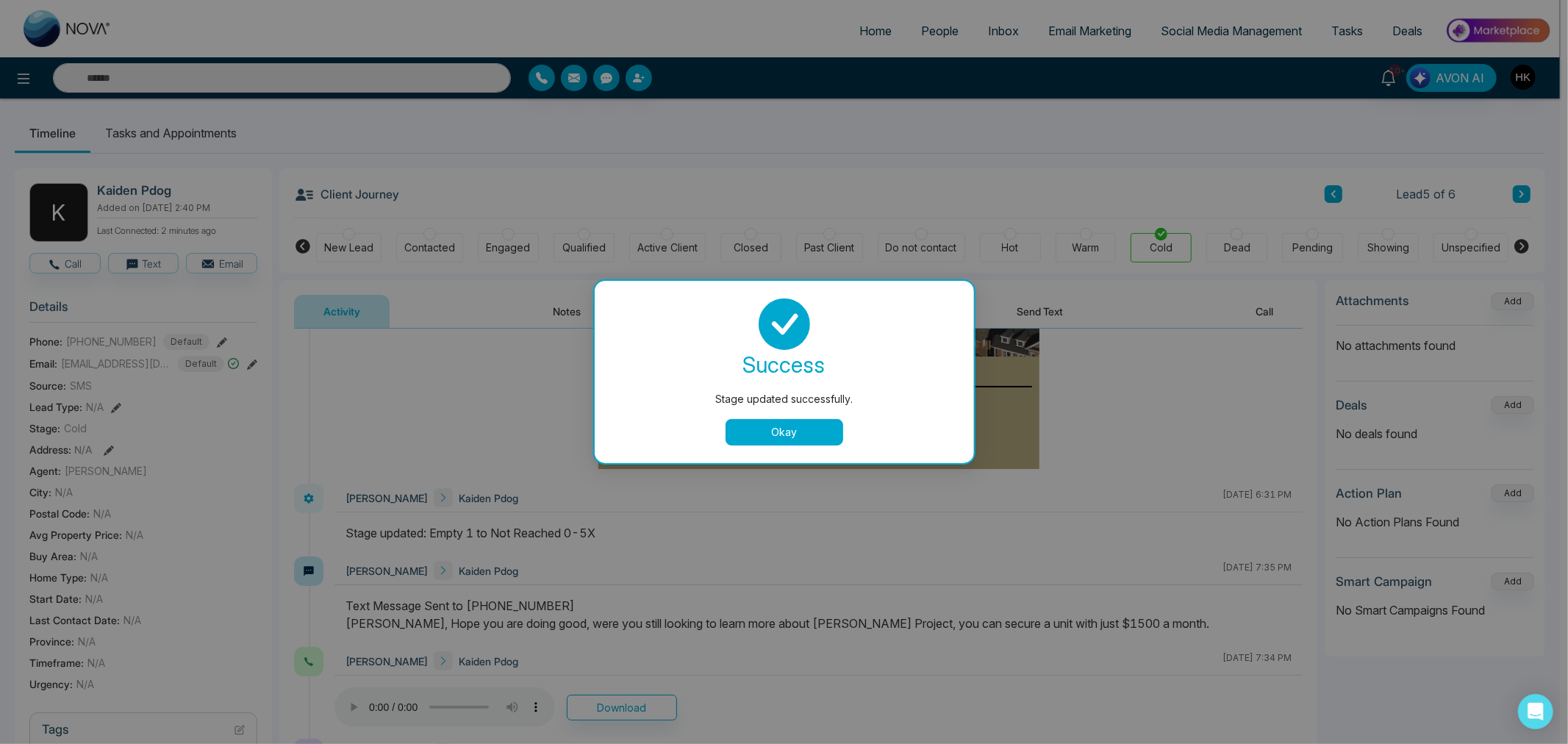
drag, startPoint x: 775, startPoint y: 442, endPoint x: 1070, endPoint y: 316, distance: 320.8
click at [777, 440] on button "Okay" at bounding box center [784, 433] width 118 height 27
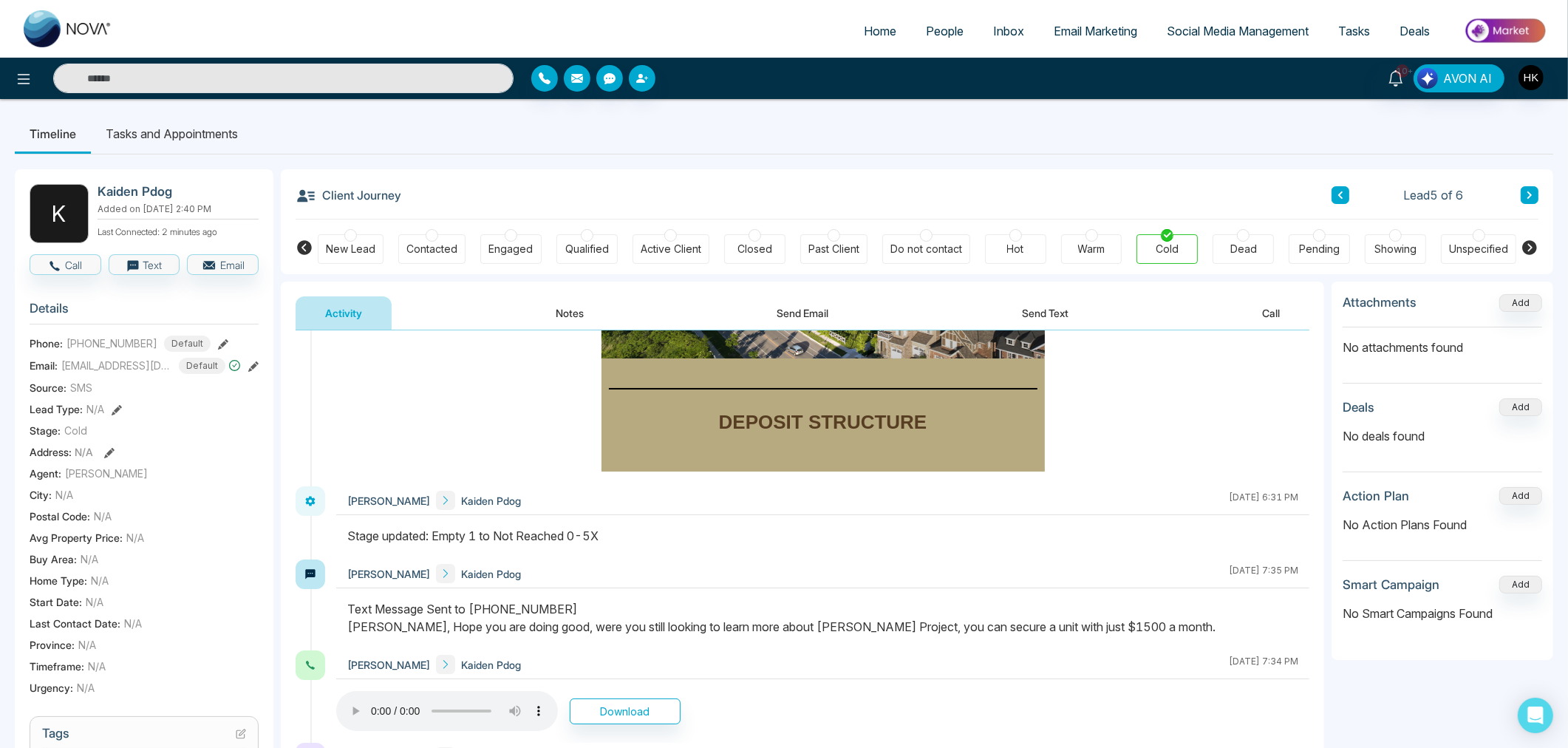
click at [1244, 234] on div at bounding box center [1243, 235] width 13 height 13
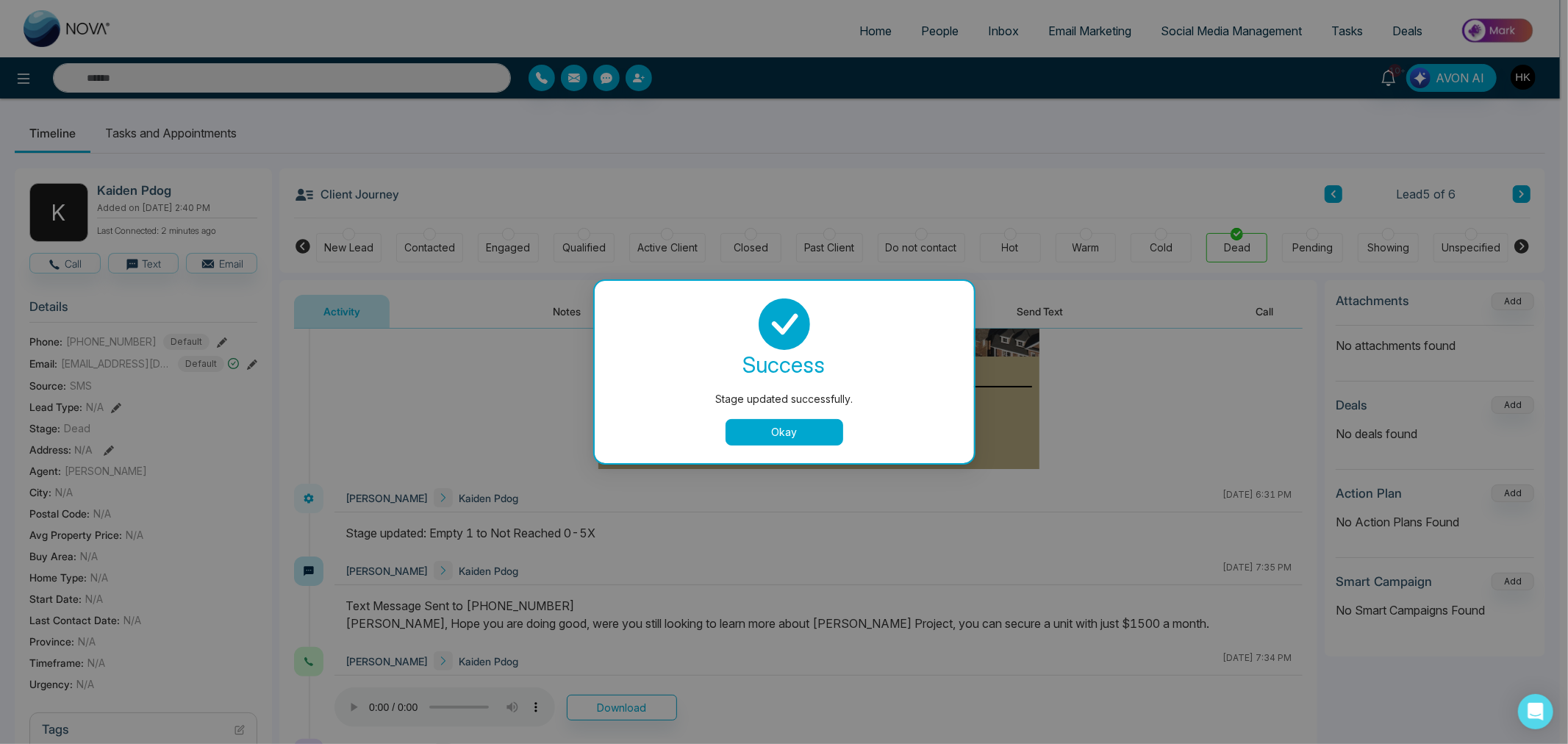
click at [798, 433] on button "Okay" at bounding box center [784, 433] width 118 height 27
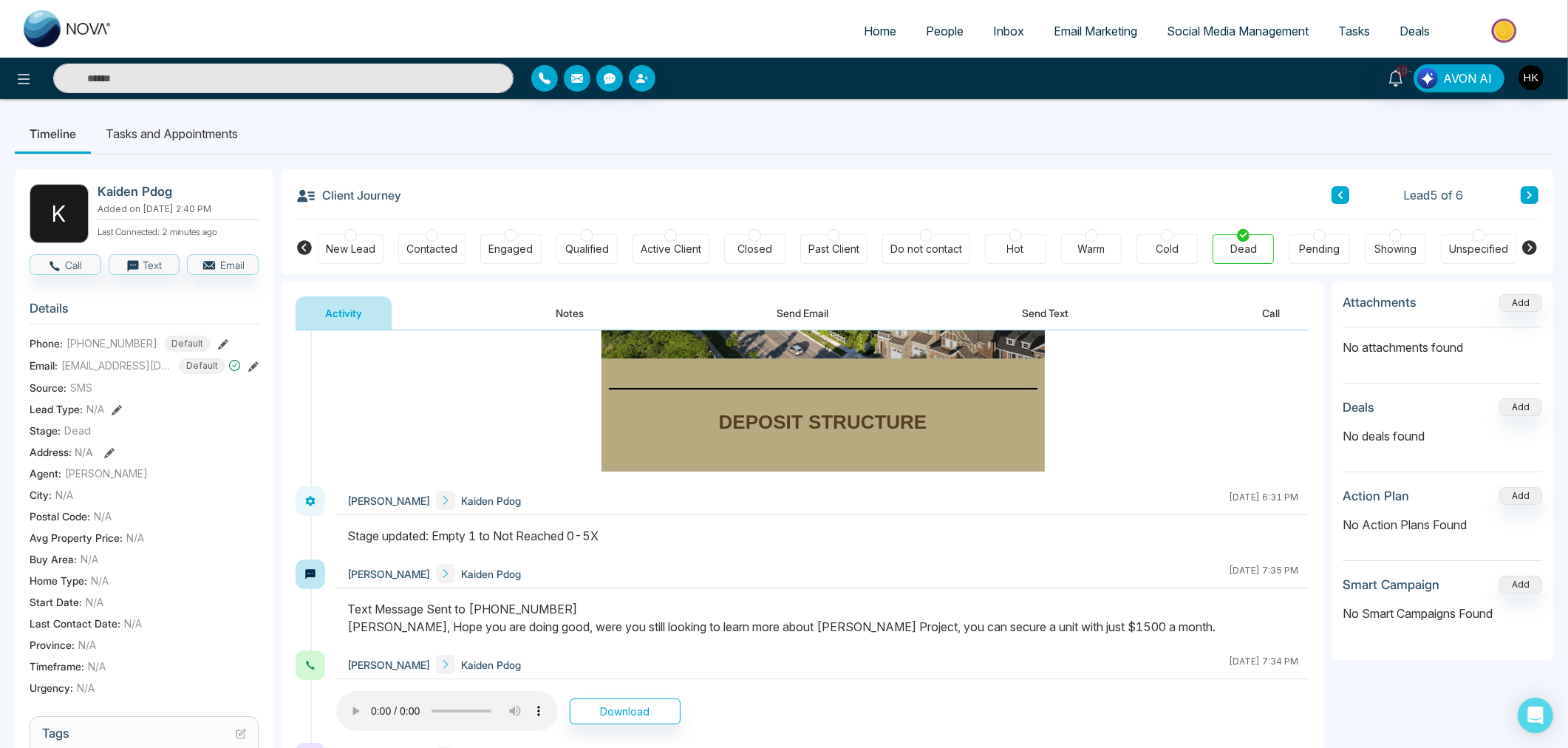
drag, startPoint x: 1315, startPoint y: 533, endPoint x: 1321, endPoint y: 515, distance: 19.0
click at [1321, 515] on div "[PERSON_NAME] Kaiden Pdog [DATE] 7:05 PM [PERSON_NAME] [PERSON_NAME] Pdog [DATE…" at bounding box center [803, 725] width 1043 height 790
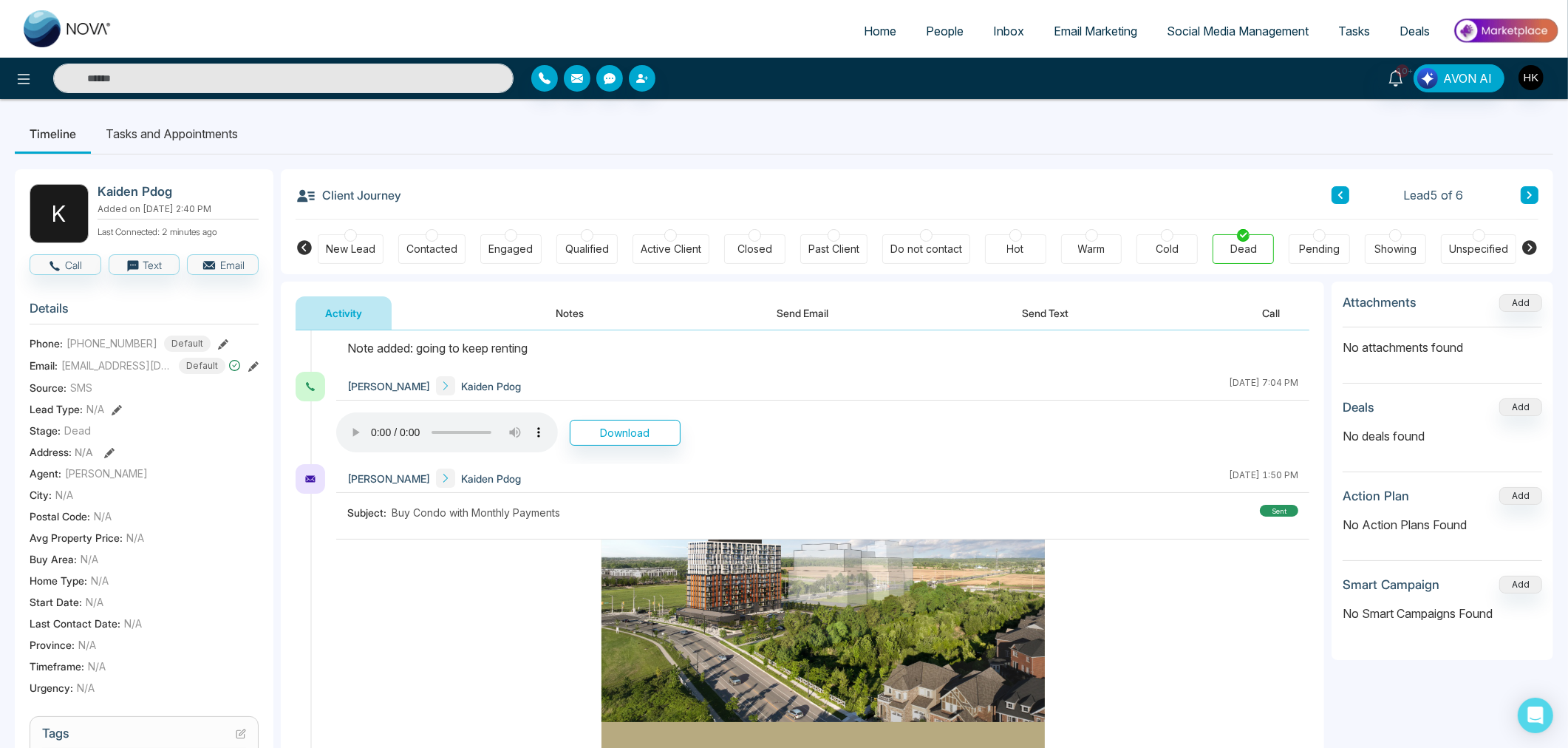
scroll to position [0, 0]
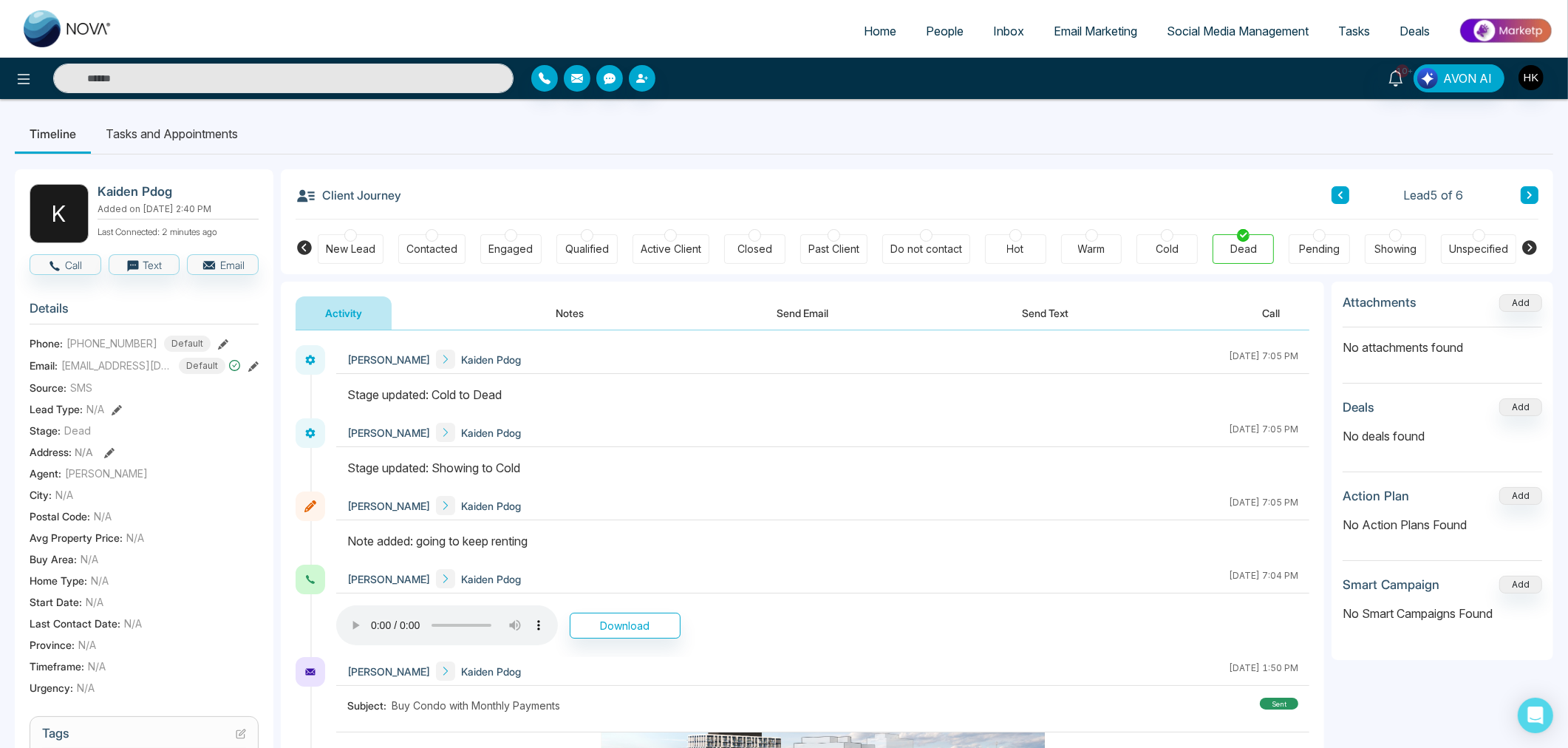
click at [1535, 194] on button at bounding box center [1529, 196] width 18 height 18
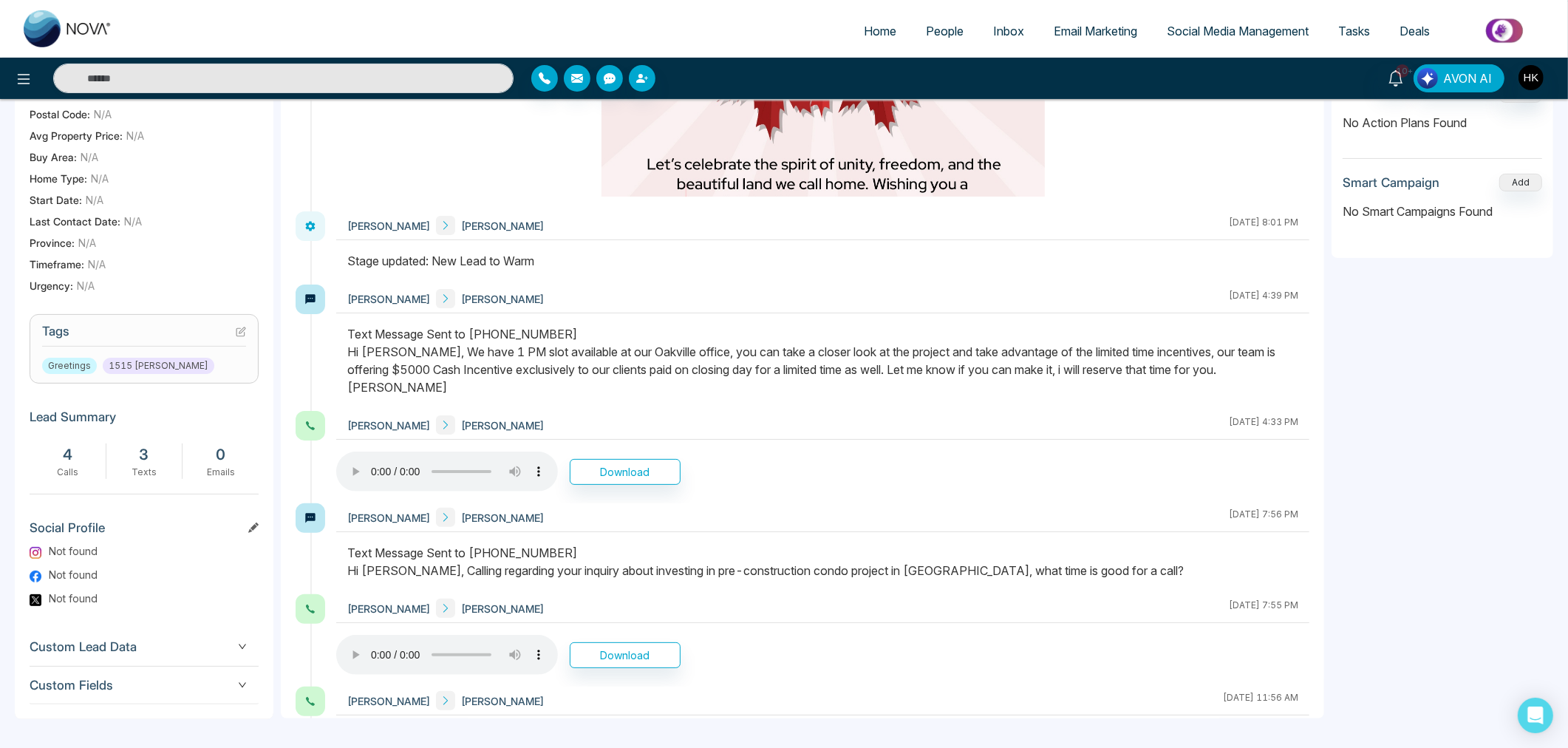
scroll to position [728, 0]
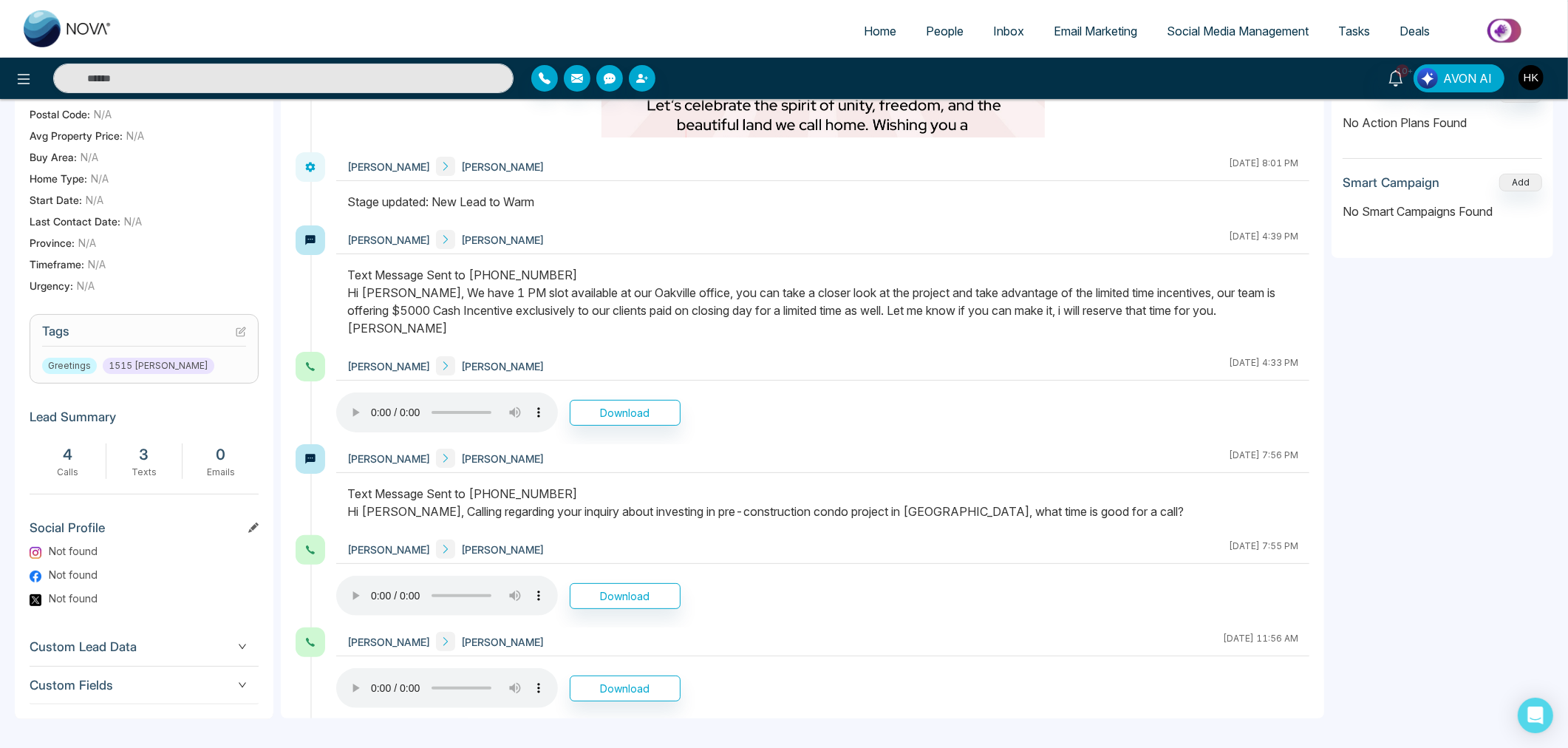
drag, startPoint x: 442, startPoint y: 299, endPoint x: 1105, endPoint y: 314, distance: 663.2
click at [1279, 315] on div "Text Message Sent to [PHONE_NUMBER] Hi [PERSON_NAME], We have 1 PM slot availab…" at bounding box center [822, 301] width 950 height 71
click at [1005, 314] on div "Text Message Sent to [PHONE_NUMBER] Hi [PERSON_NAME], We have 1 PM slot availab…" at bounding box center [822, 301] width 950 height 71
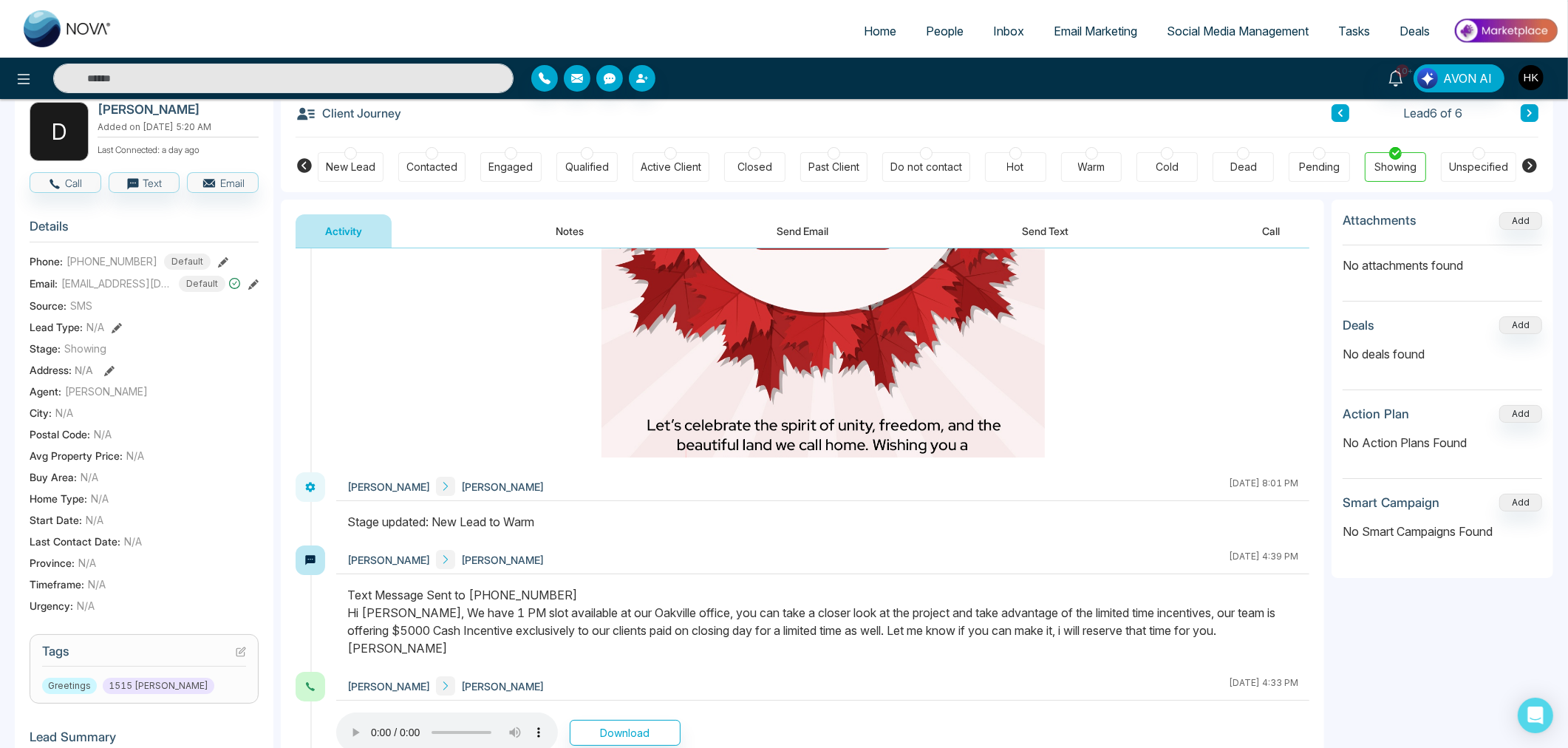
scroll to position [0, 0]
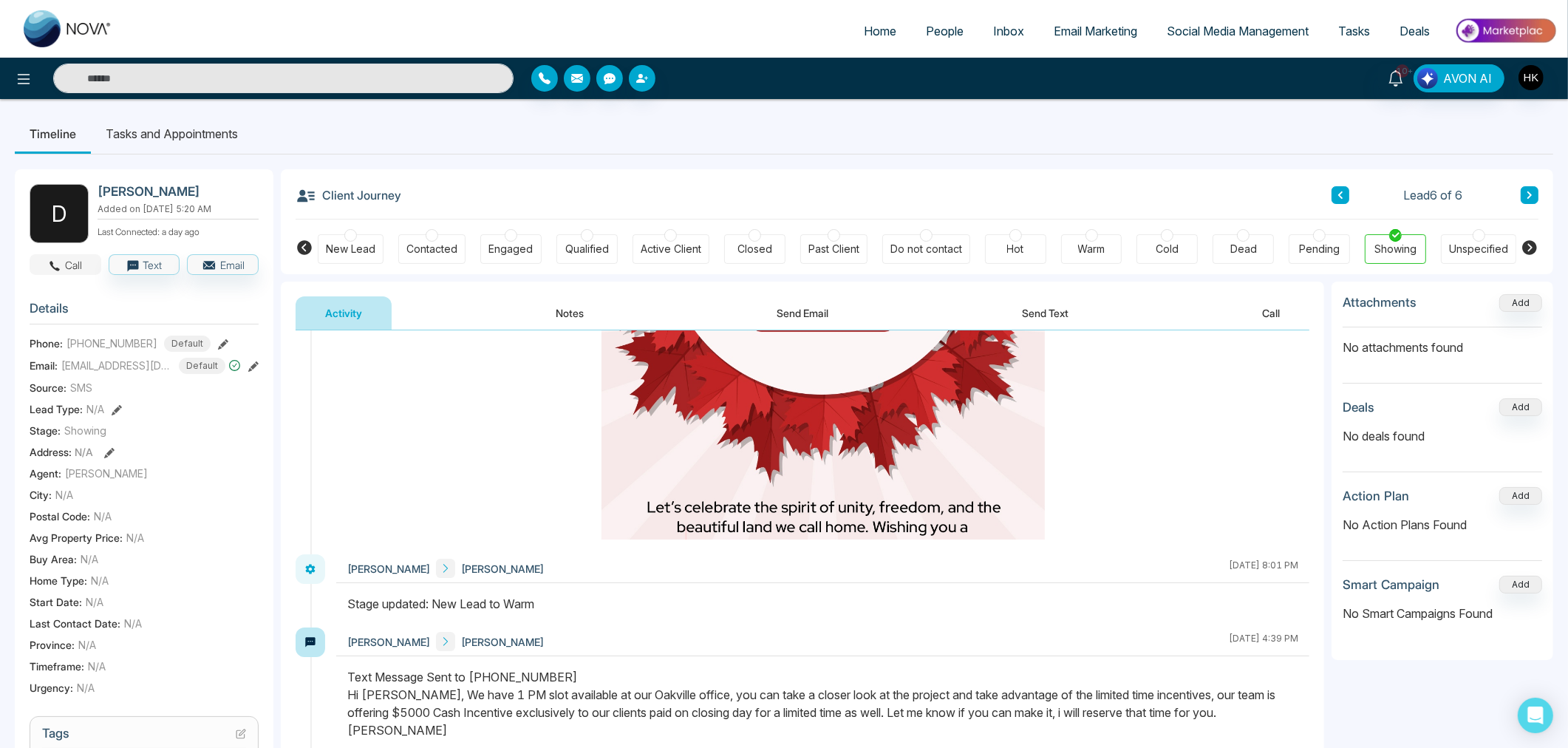
click at [83, 264] on button "Call" at bounding box center [65, 265] width 71 height 21
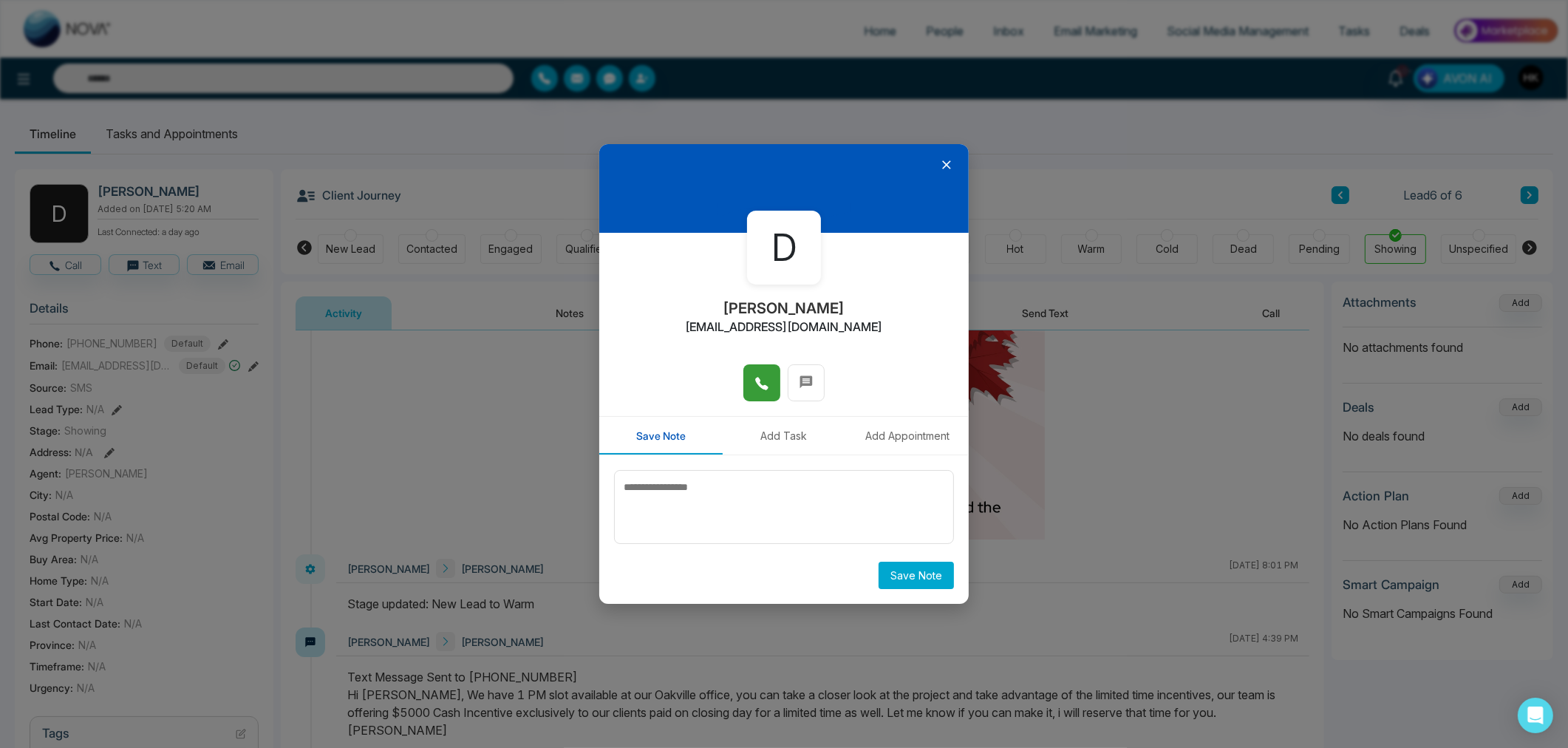
click at [765, 379] on icon at bounding box center [762, 384] width 15 height 15
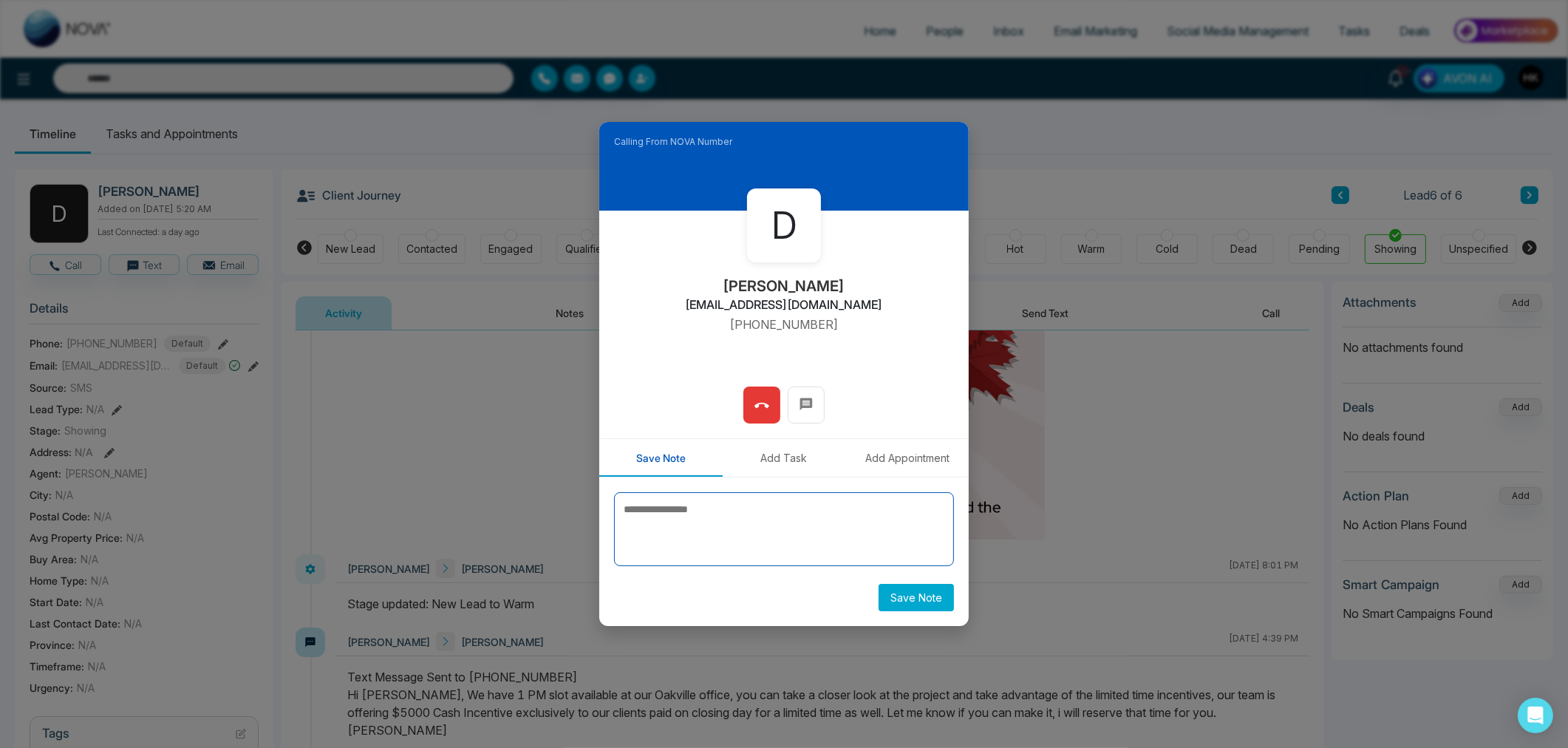
click at [773, 512] on textarea at bounding box center [783, 529] width 340 height 74
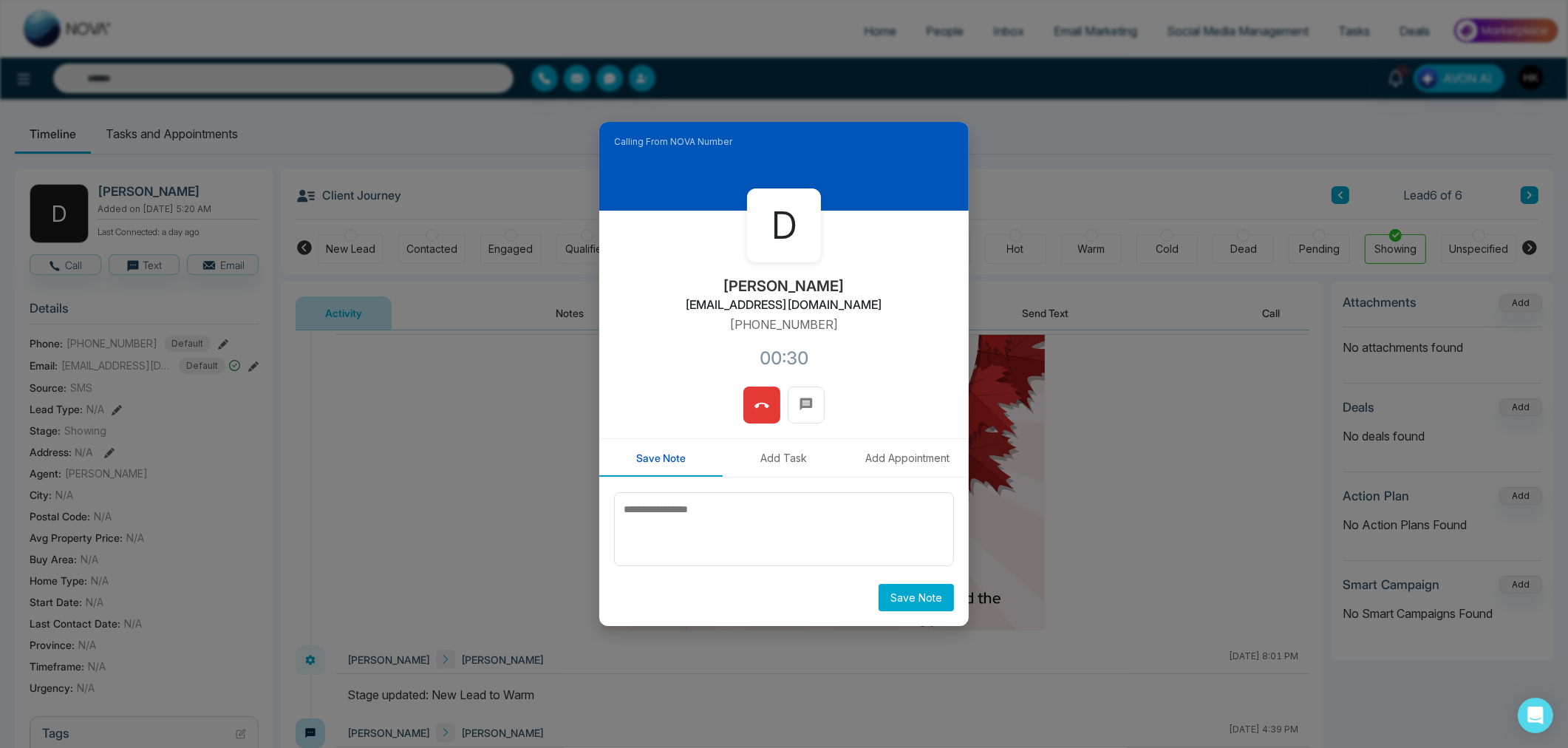
click at [763, 404] on icon at bounding box center [762, 406] width 15 height 15
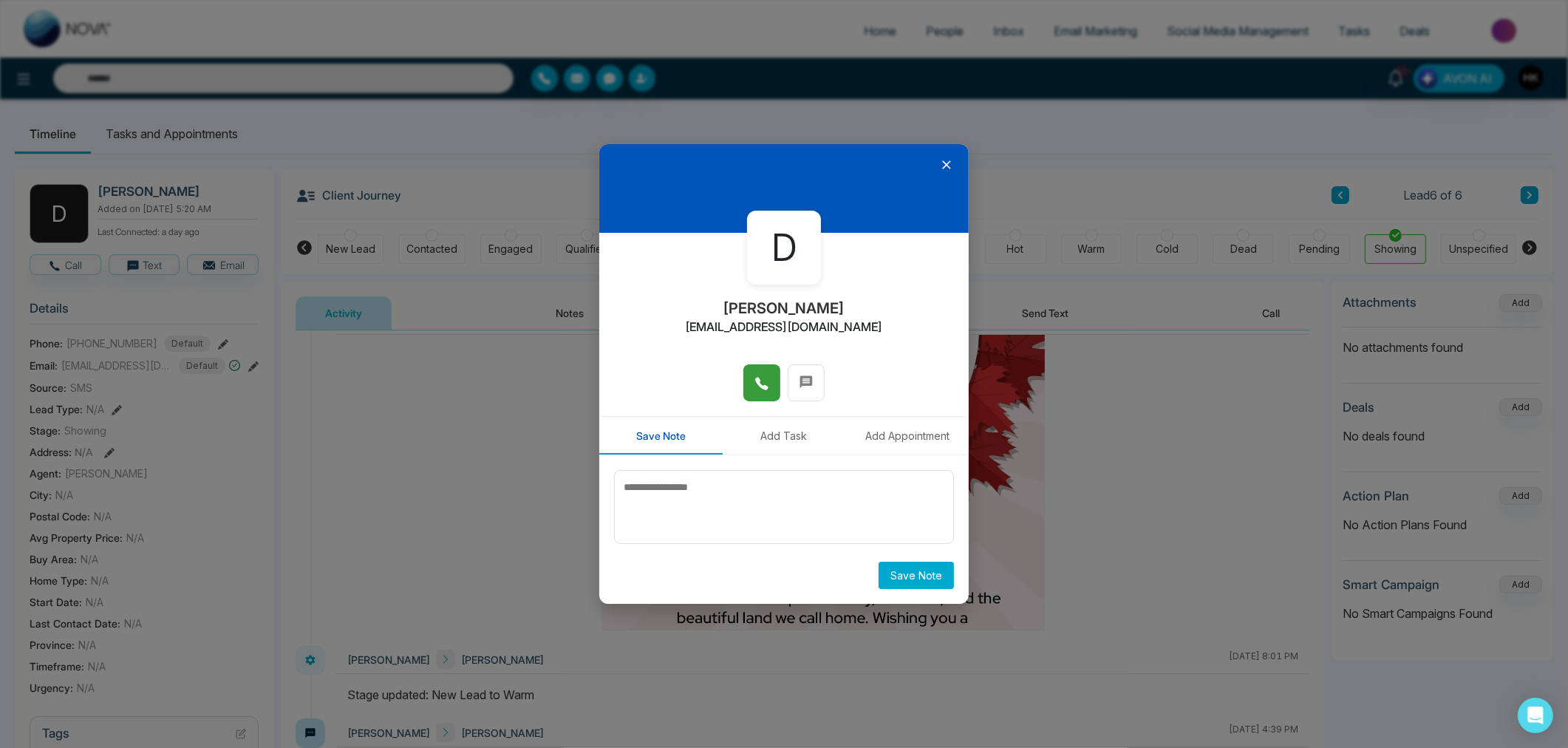
click at [942, 168] on icon at bounding box center [947, 165] width 15 height 15
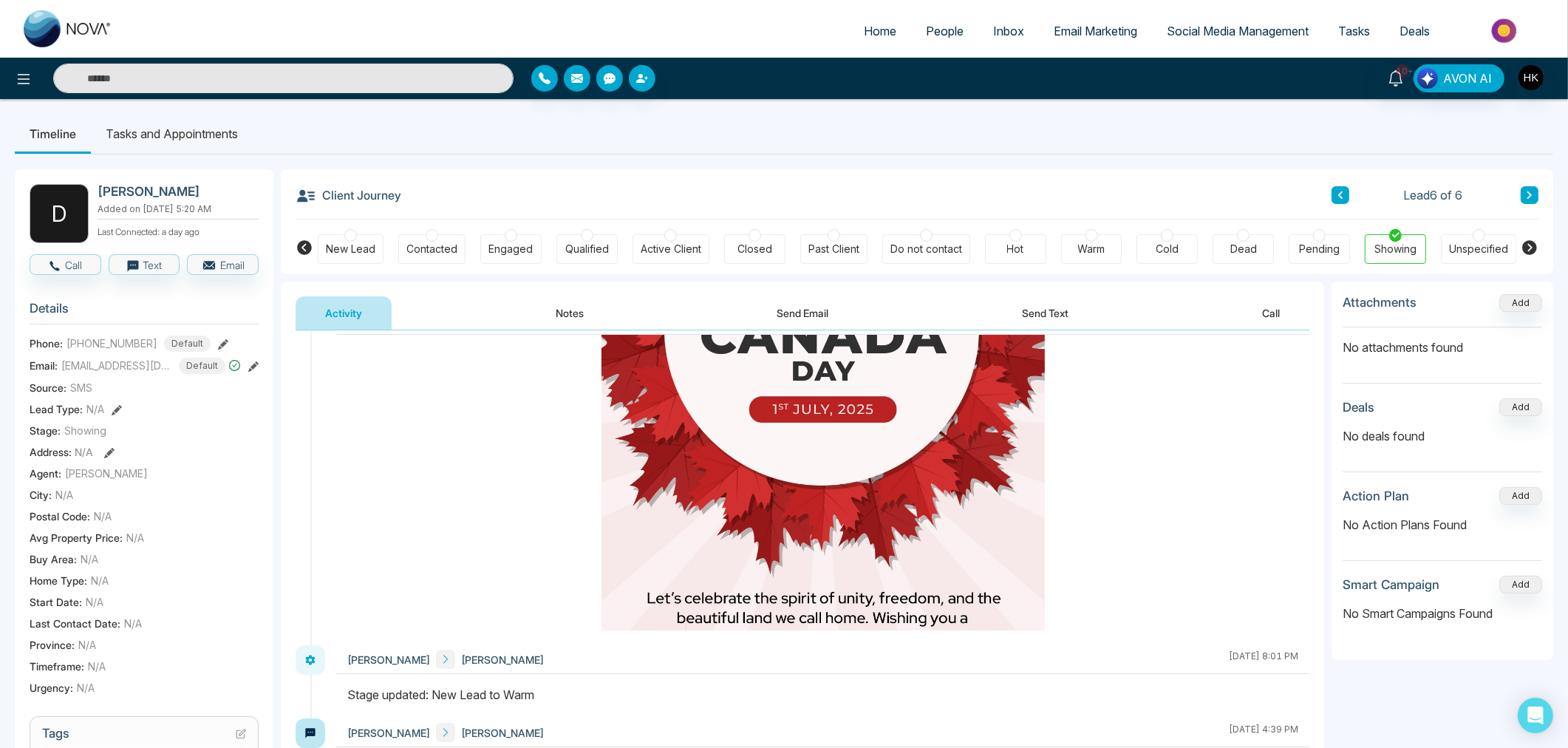
click at [1063, 315] on button "Send Text" at bounding box center [1045, 313] width 106 height 33
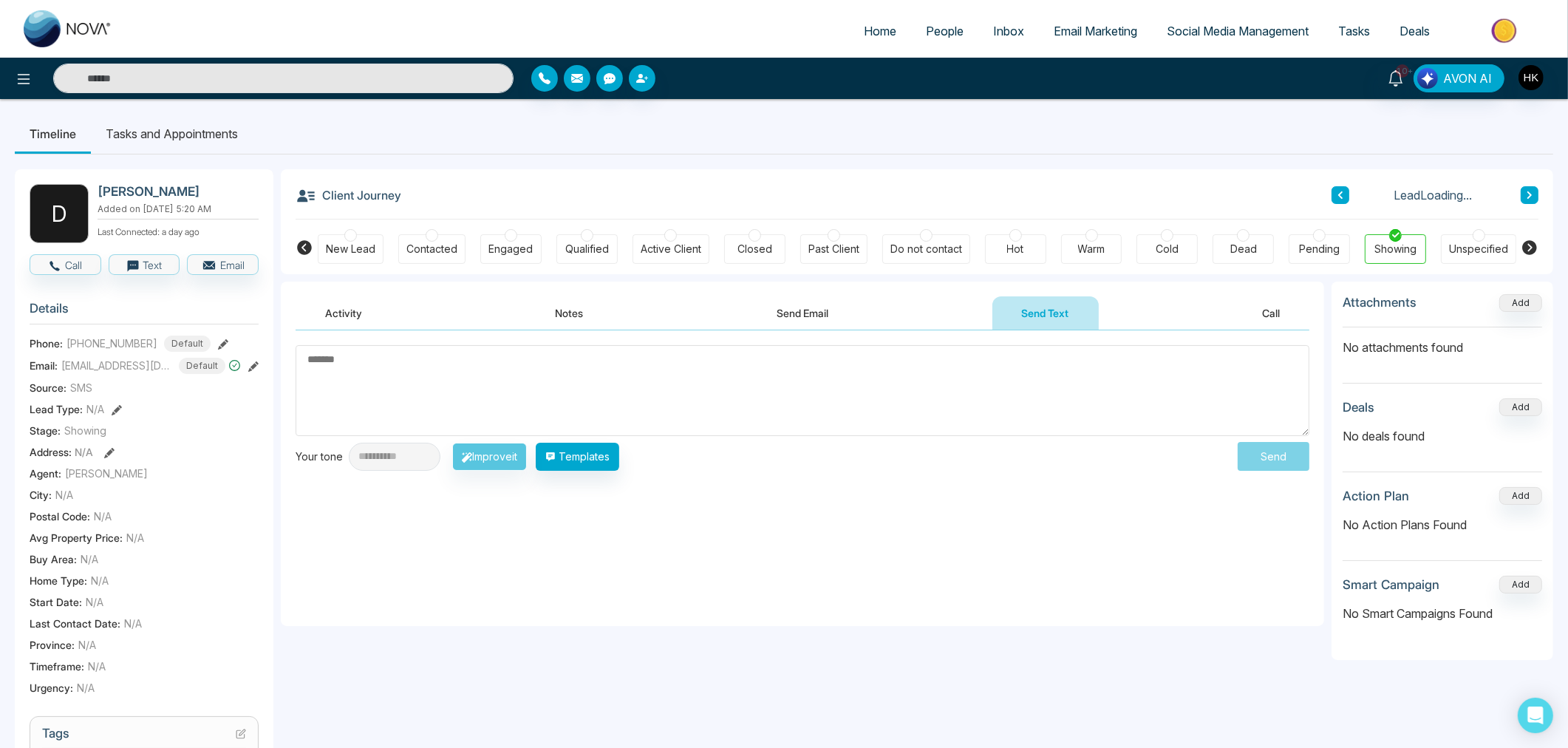
click at [591, 371] on textarea at bounding box center [803, 390] width 1014 height 91
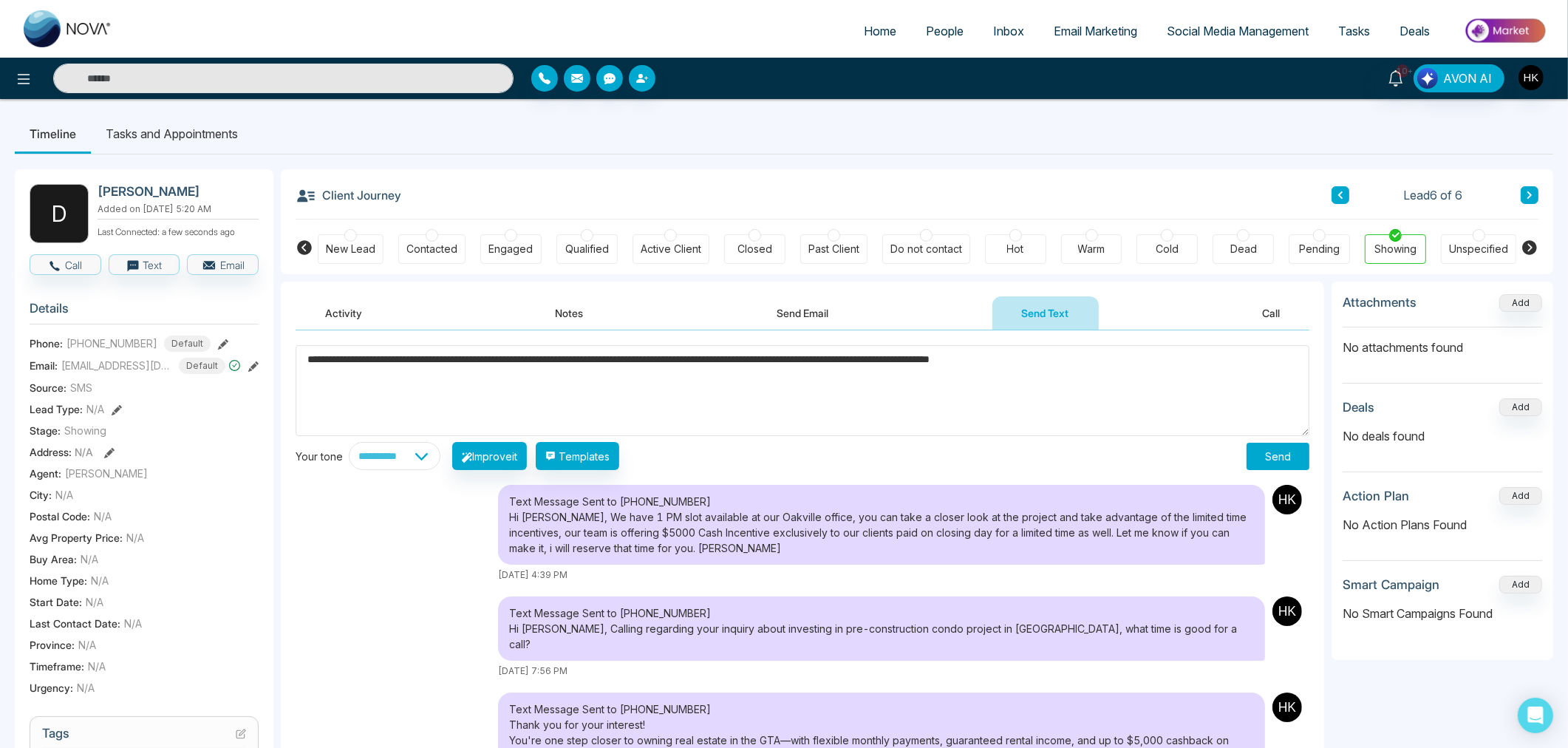
type textarea "**********"
click at [1286, 449] on button "Send" at bounding box center [1277, 457] width 63 height 28
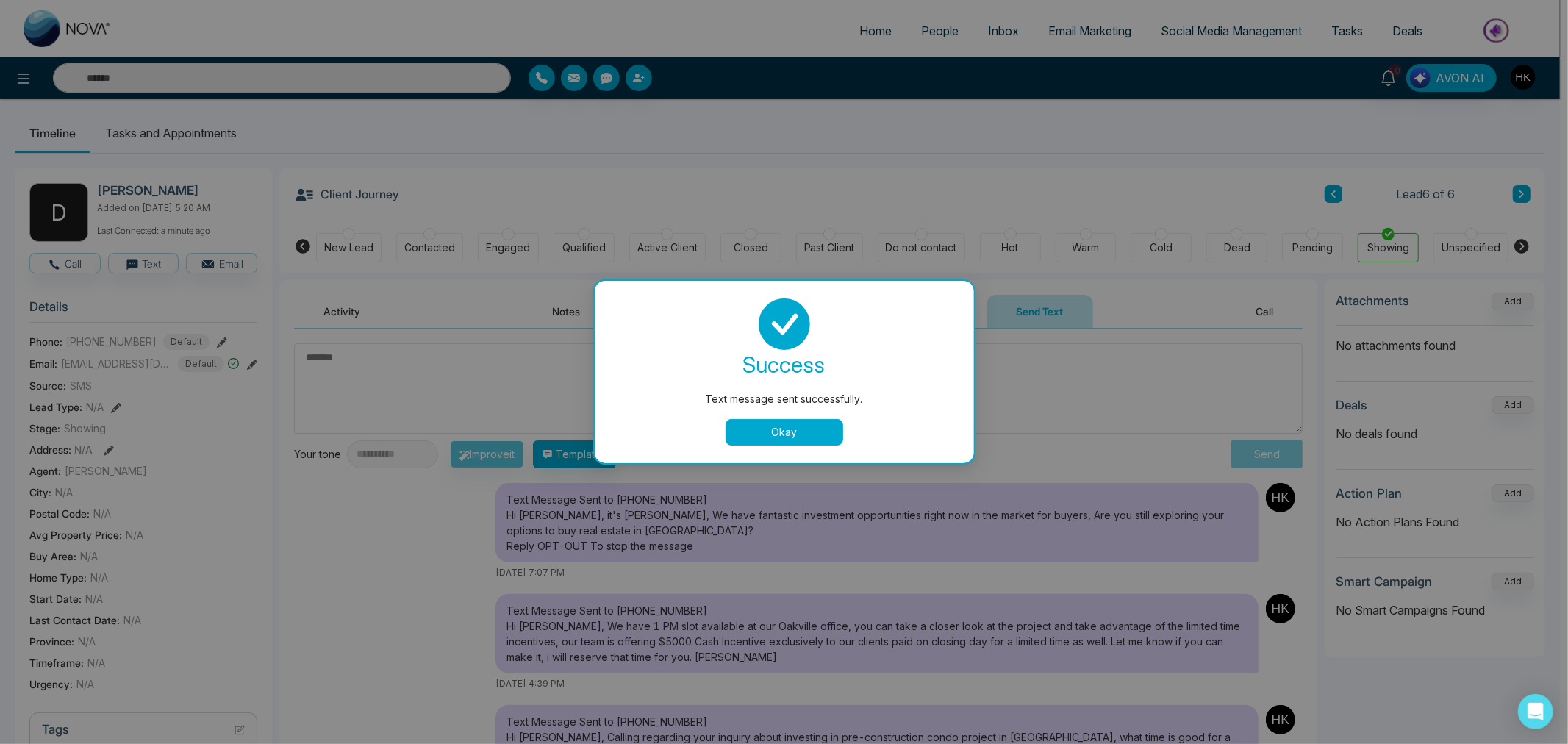
click at [806, 419] on button "Okay" at bounding box center [784, 433] width 118 height 27
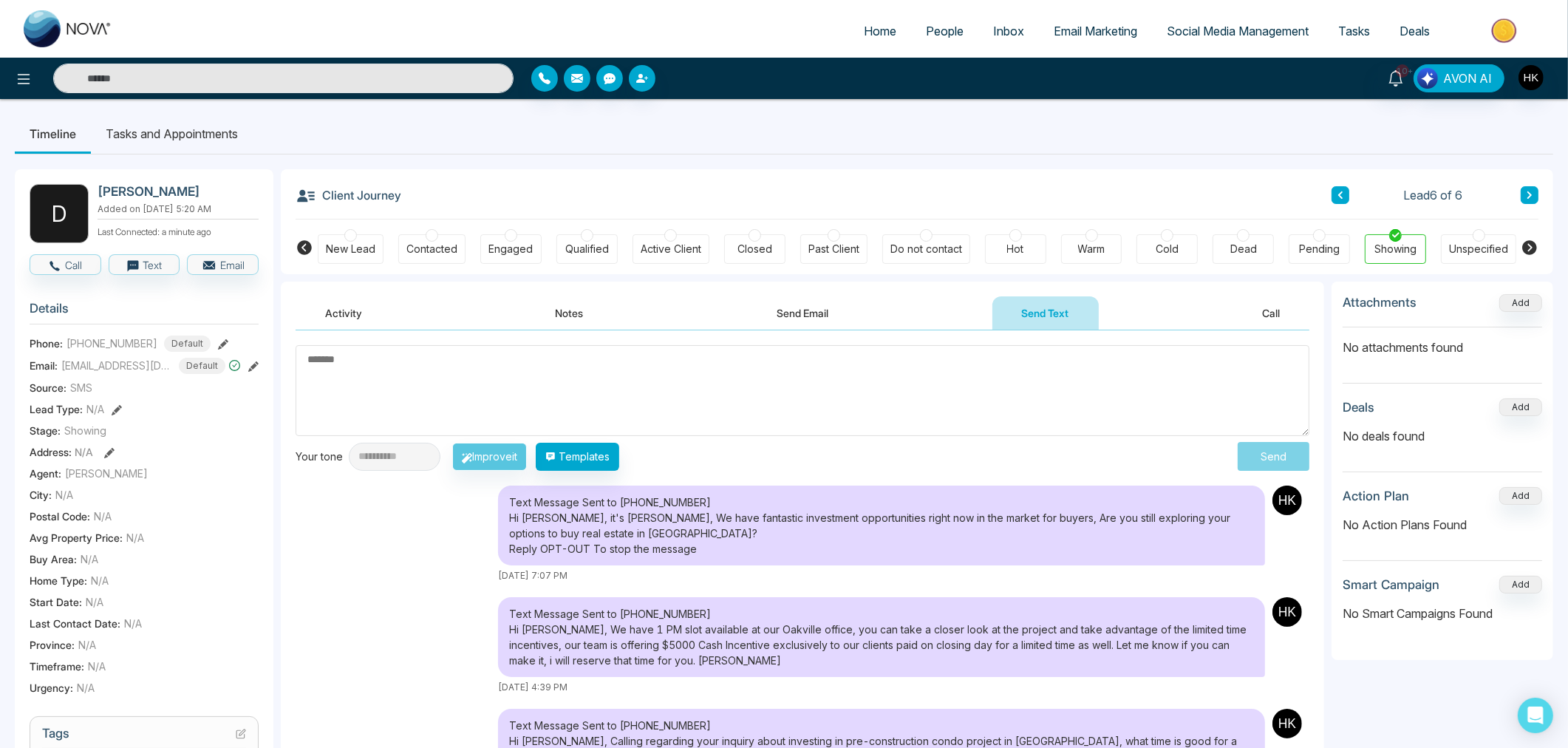
click at [512, 242] on div "Engaged" at bounding box center [511, 249] width 45 height 15
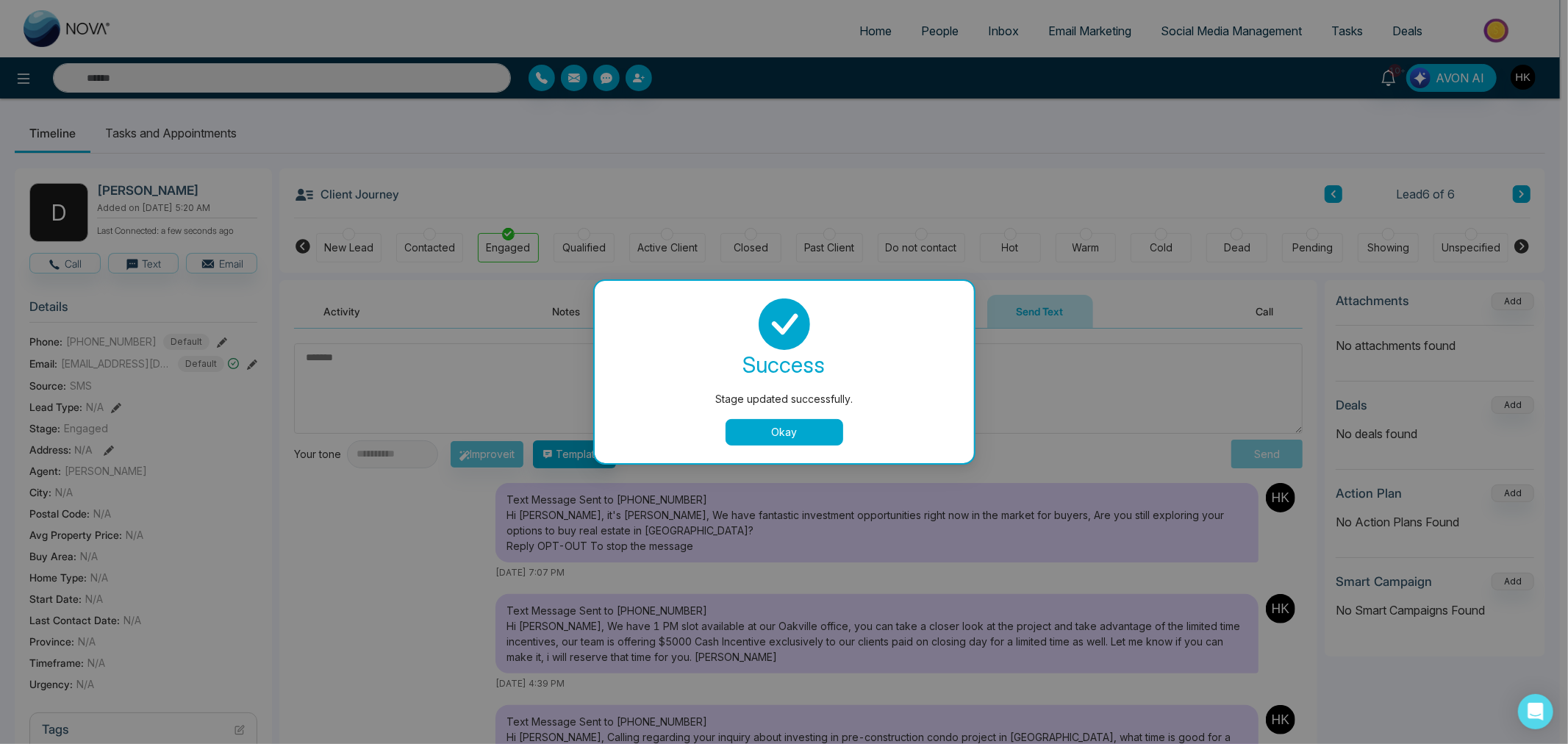
click at [747, 436] on button "Okay" at bounding box center [784, 433] width 118 height 27
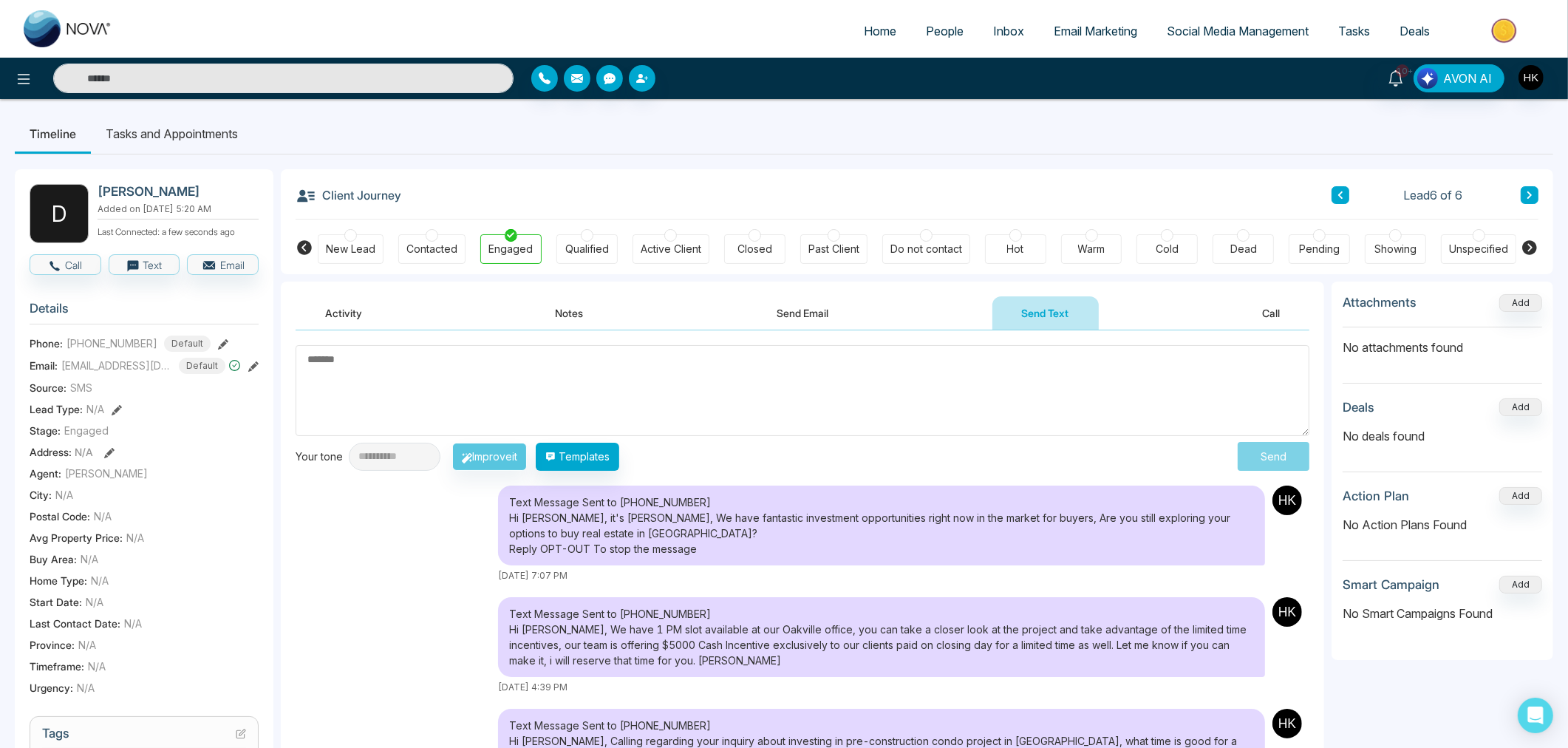
click at [935, 33] on span "People" at bounding box center [945, 31] width 38 height 15
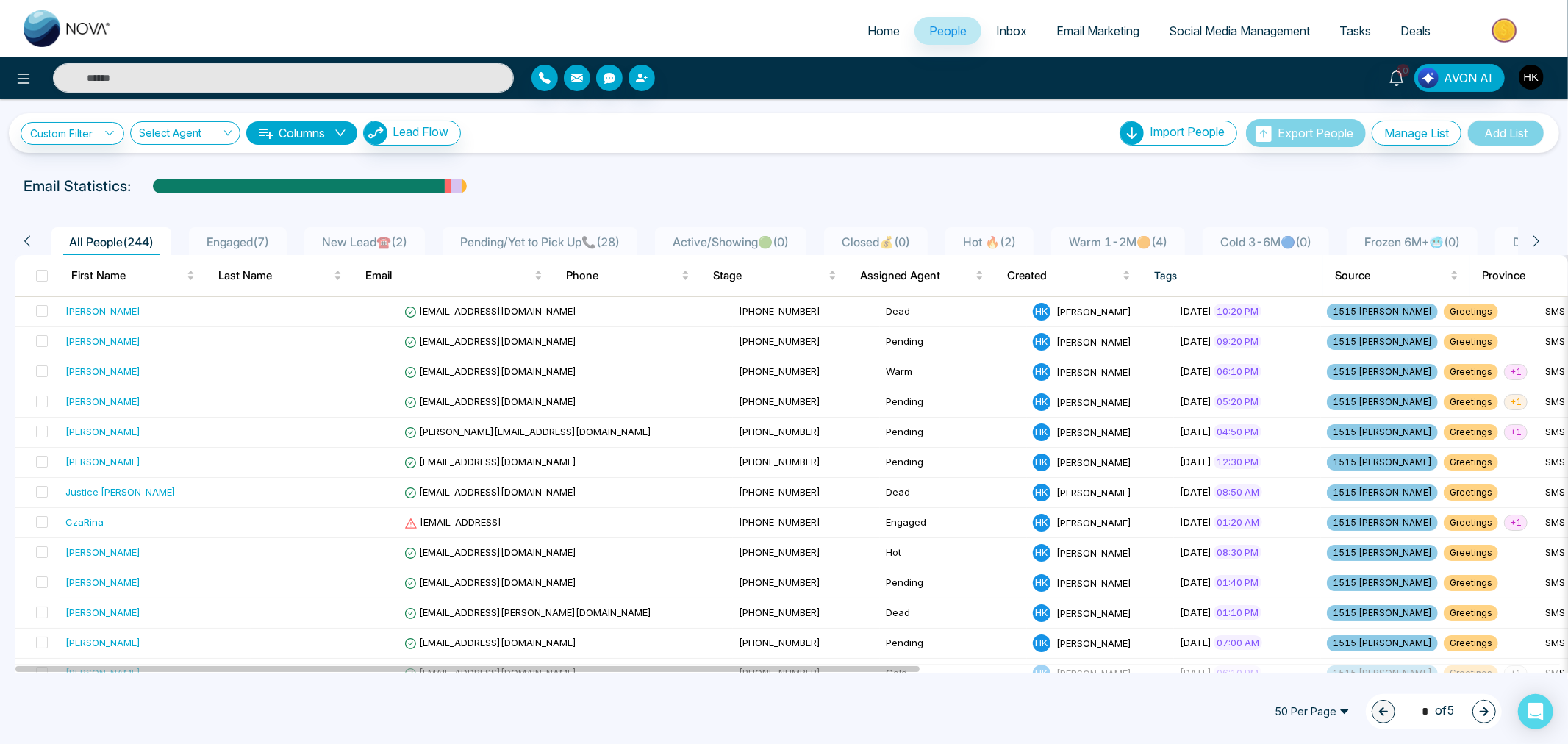
click at [364, 244] on span "New Lead☎️ ( 2 )" at bounding box center [364, 242] width 97 height 15
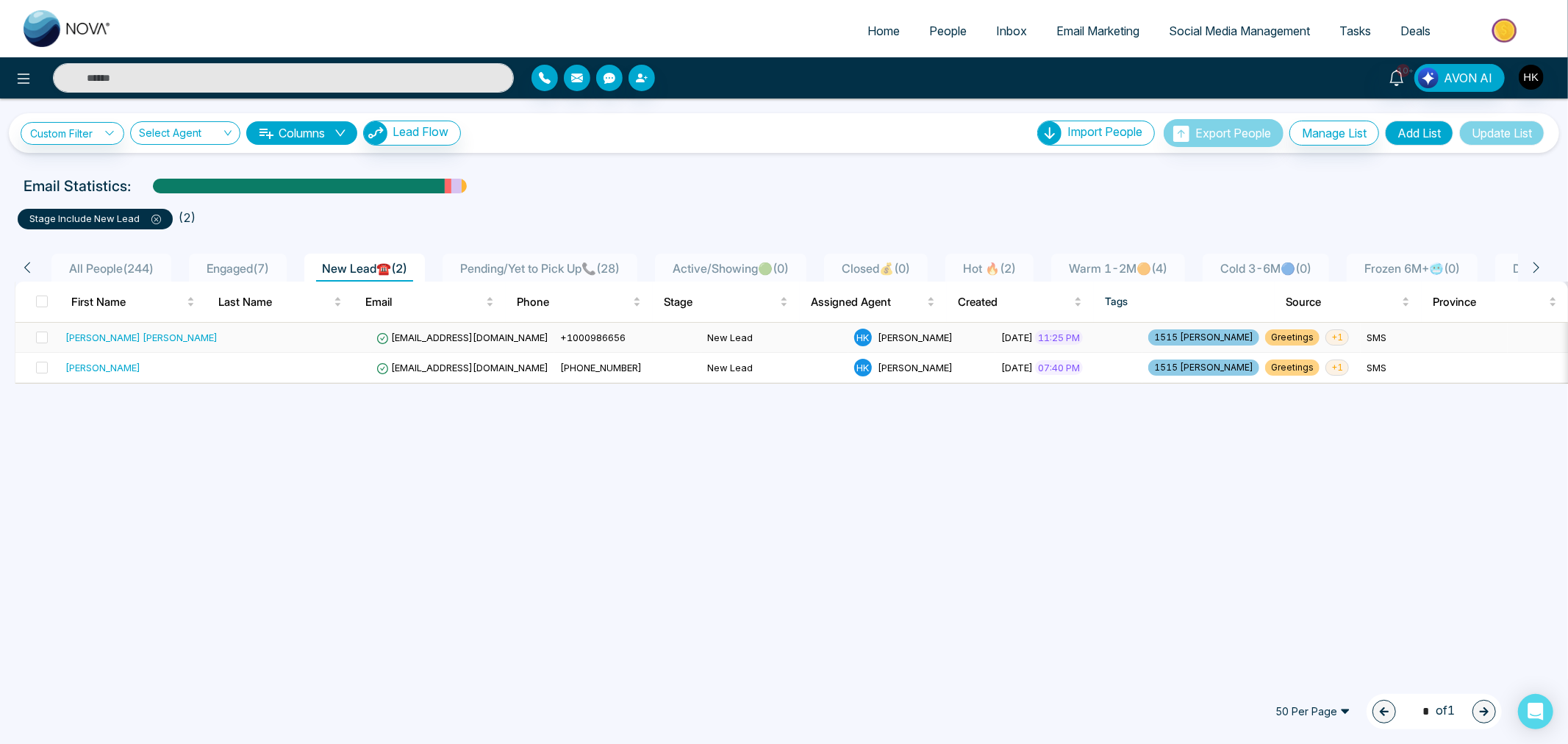
click at [100, 335] on div "[PERSON_NAME] [PERSON_NAME]" at bounding box center [141, 337] width 152 height 15
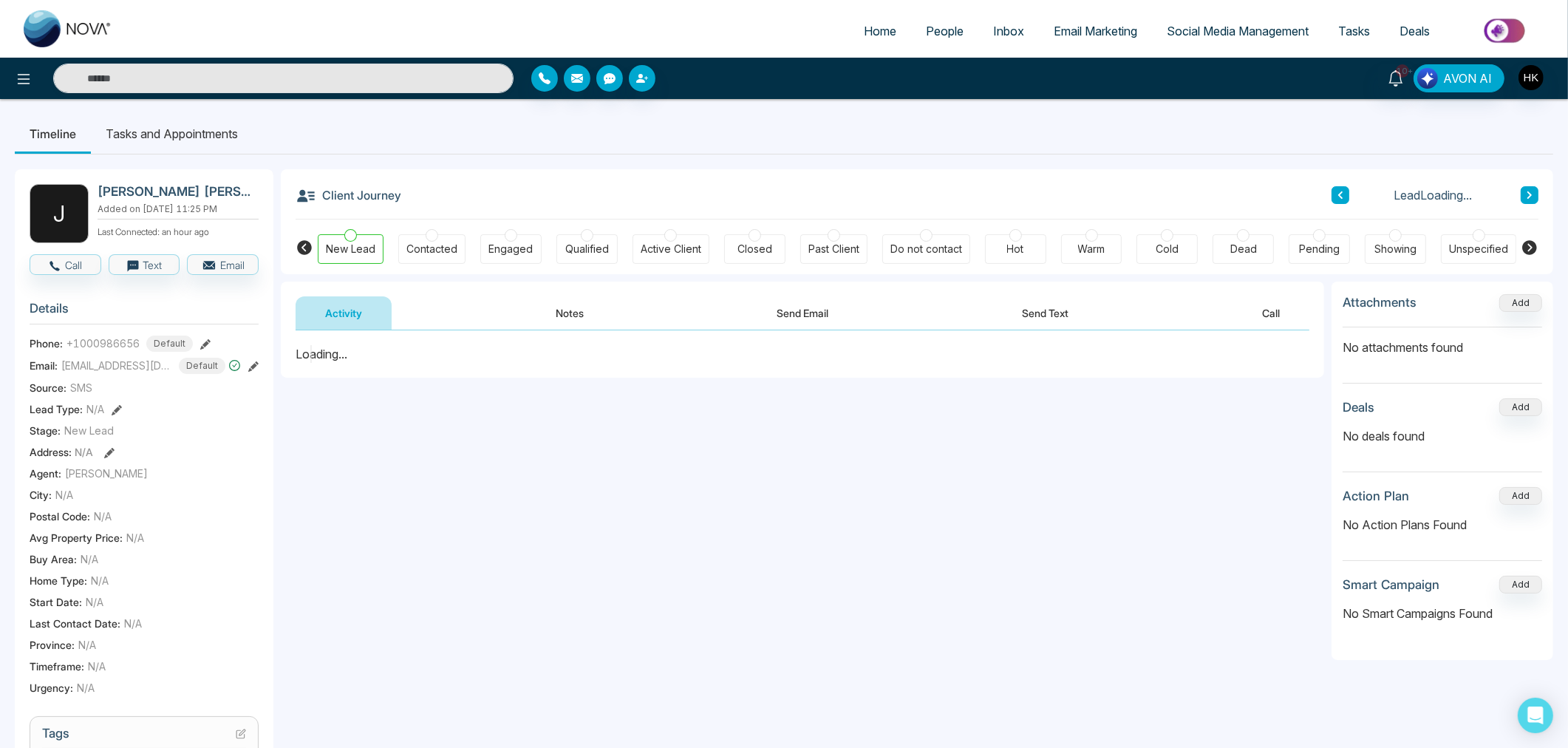
click at [1318, 236] on div at bounding box center [1319, 235] width 13 height 13
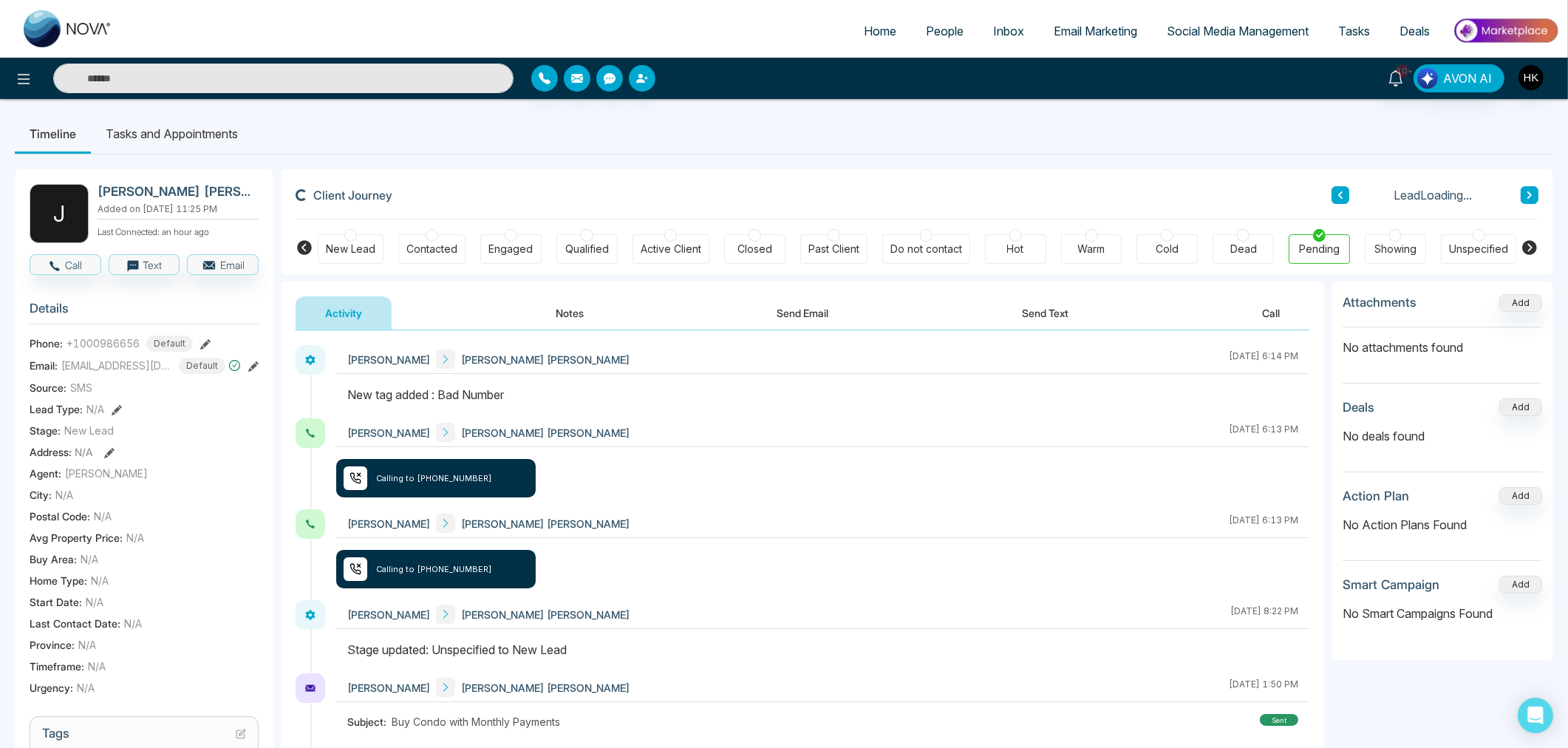
click at [1541, 195] on div "Client Journey Lead Loading... New Lead Contacted Engaged Qualified Active Clie…" at bounding box center [917, 222] width 1272 height 105
click at [1530, 190] on icon at bounding box center [1529, 195] width 7 height 9
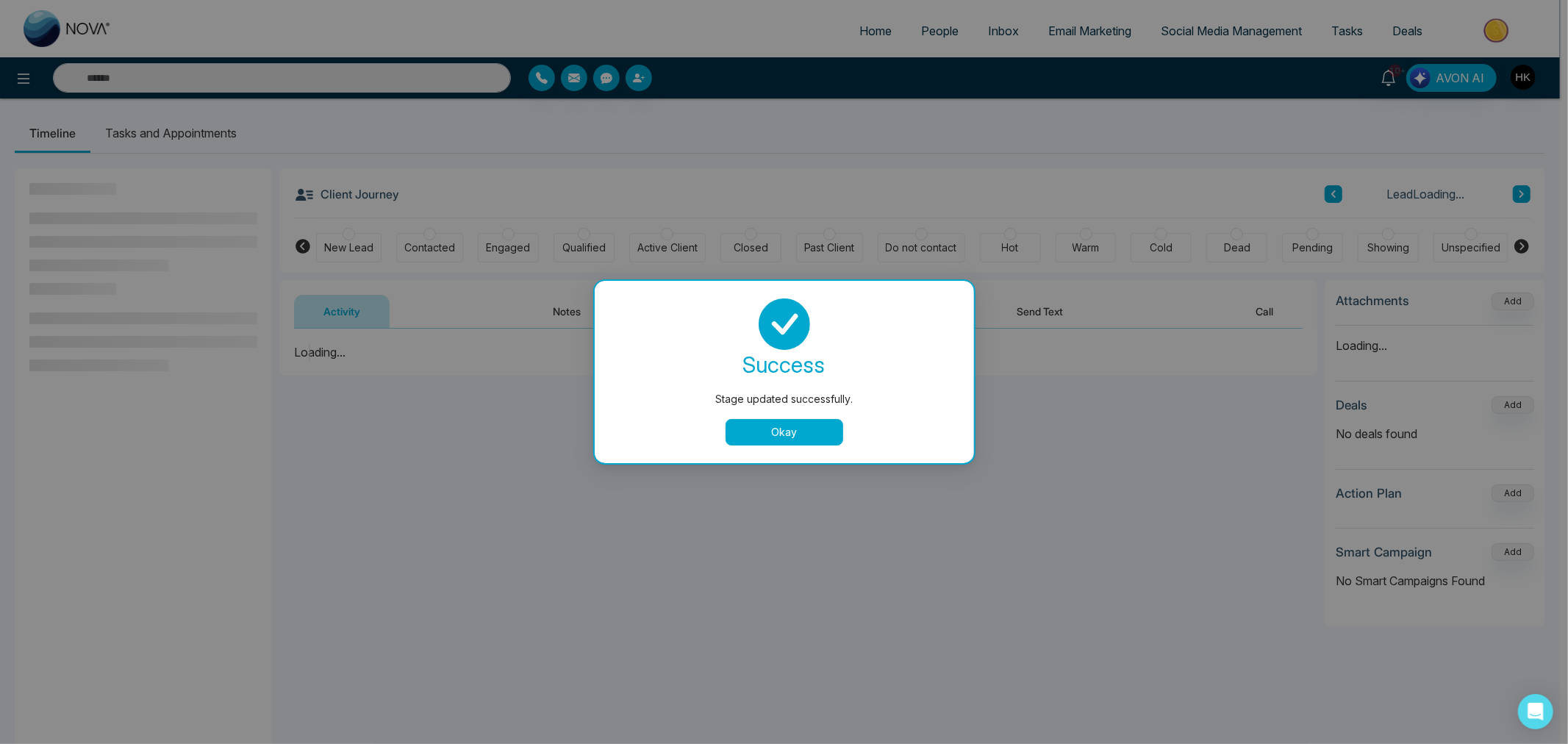
click at [779, 430] on button "Okay" at bounding box center [784, 433] width 118 height 27
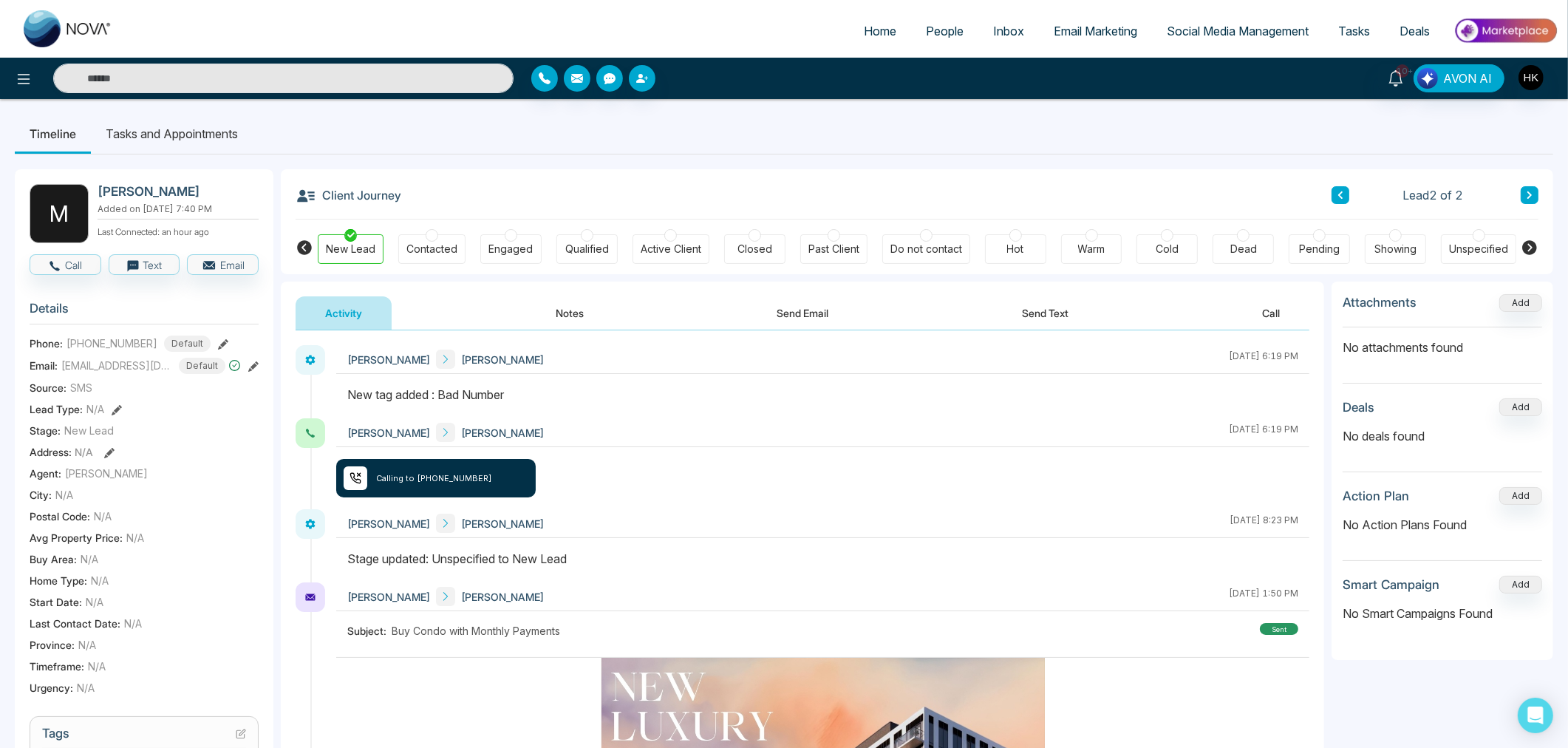
click at [1324, 239] on div at bounding box center [1319, 235] width 13 height 13
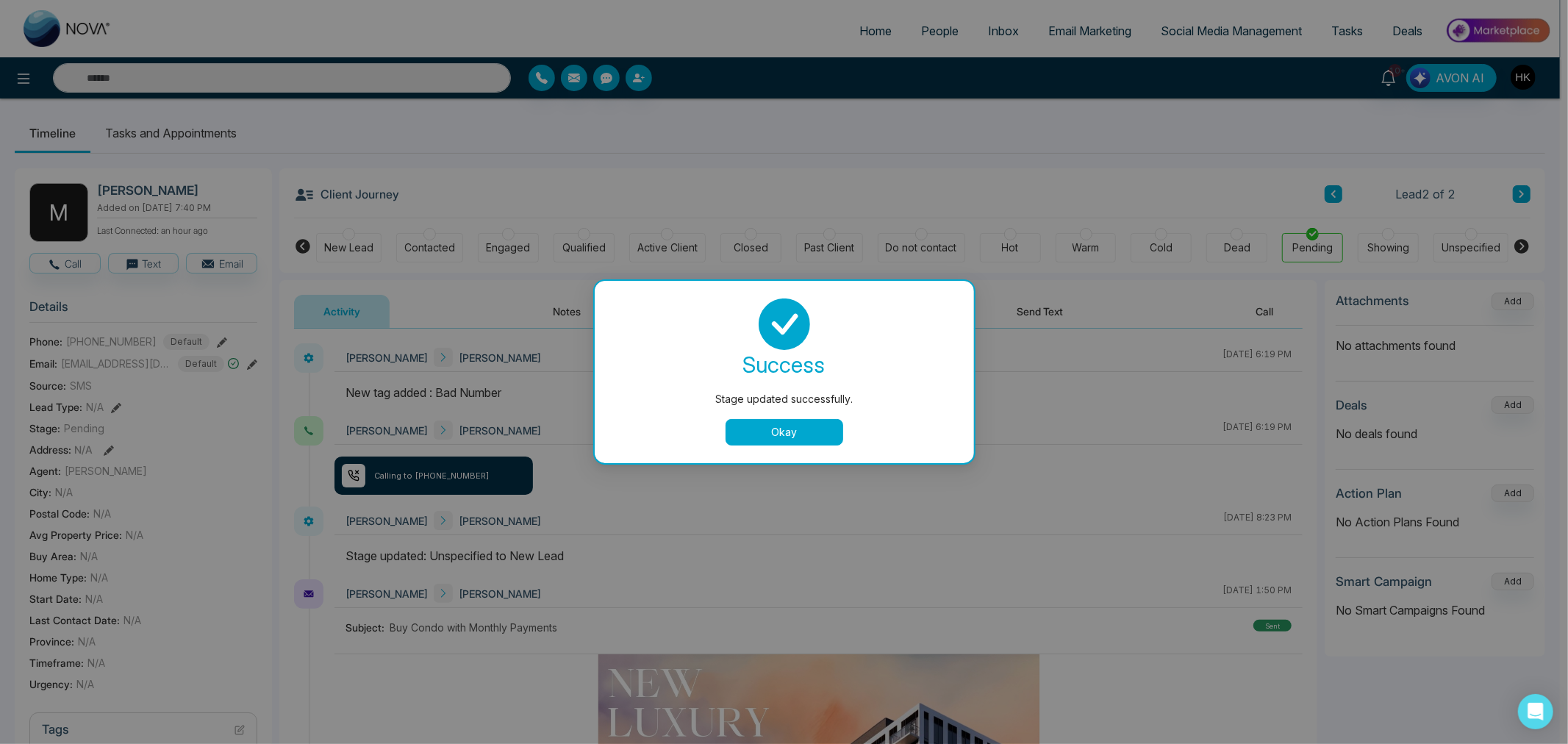
click at [792, 437] on button "Okay" at bounding box center [784, 433] width 118 height 27
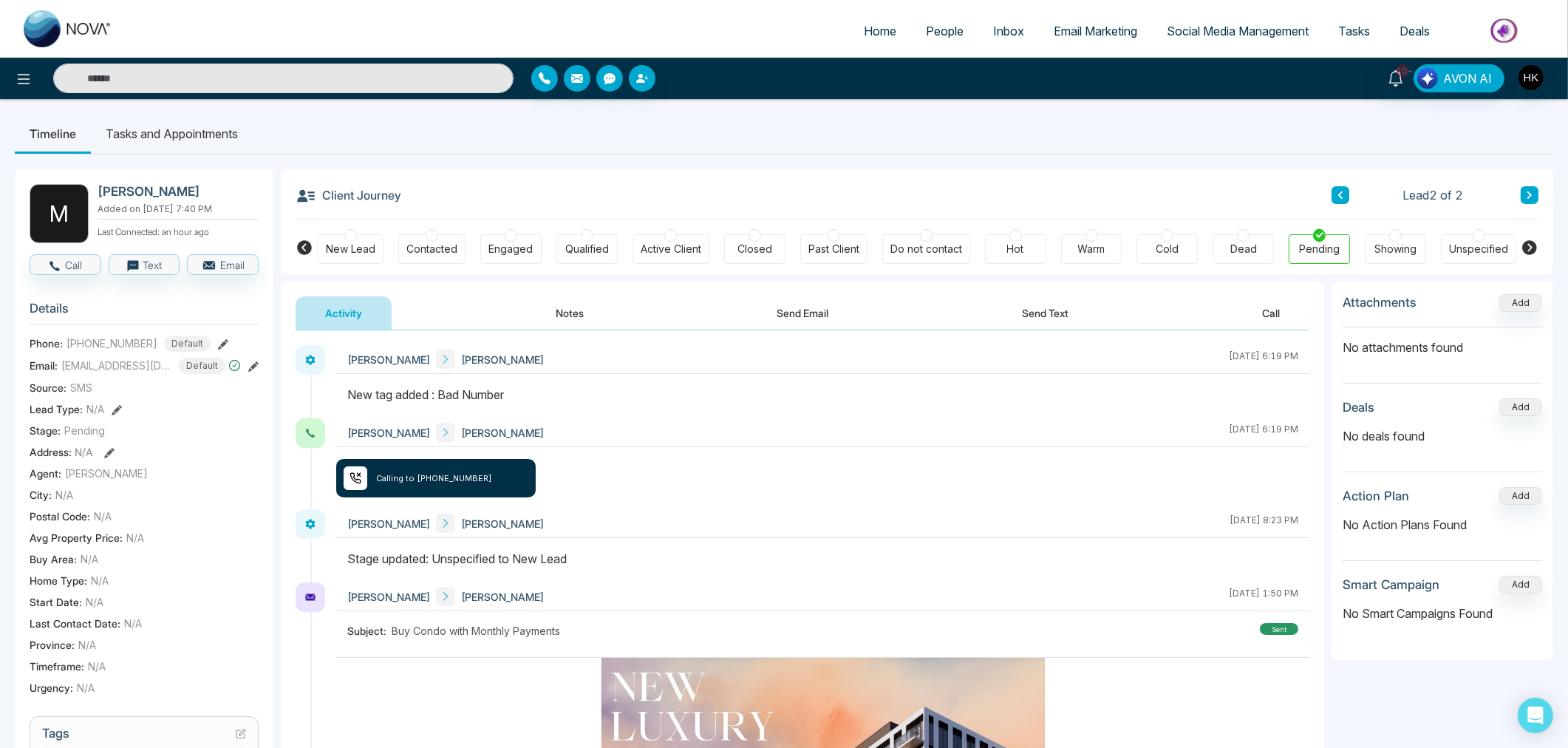
click at [944, 31] on span "People" at bounding box center [945, 31] width 38 height 15
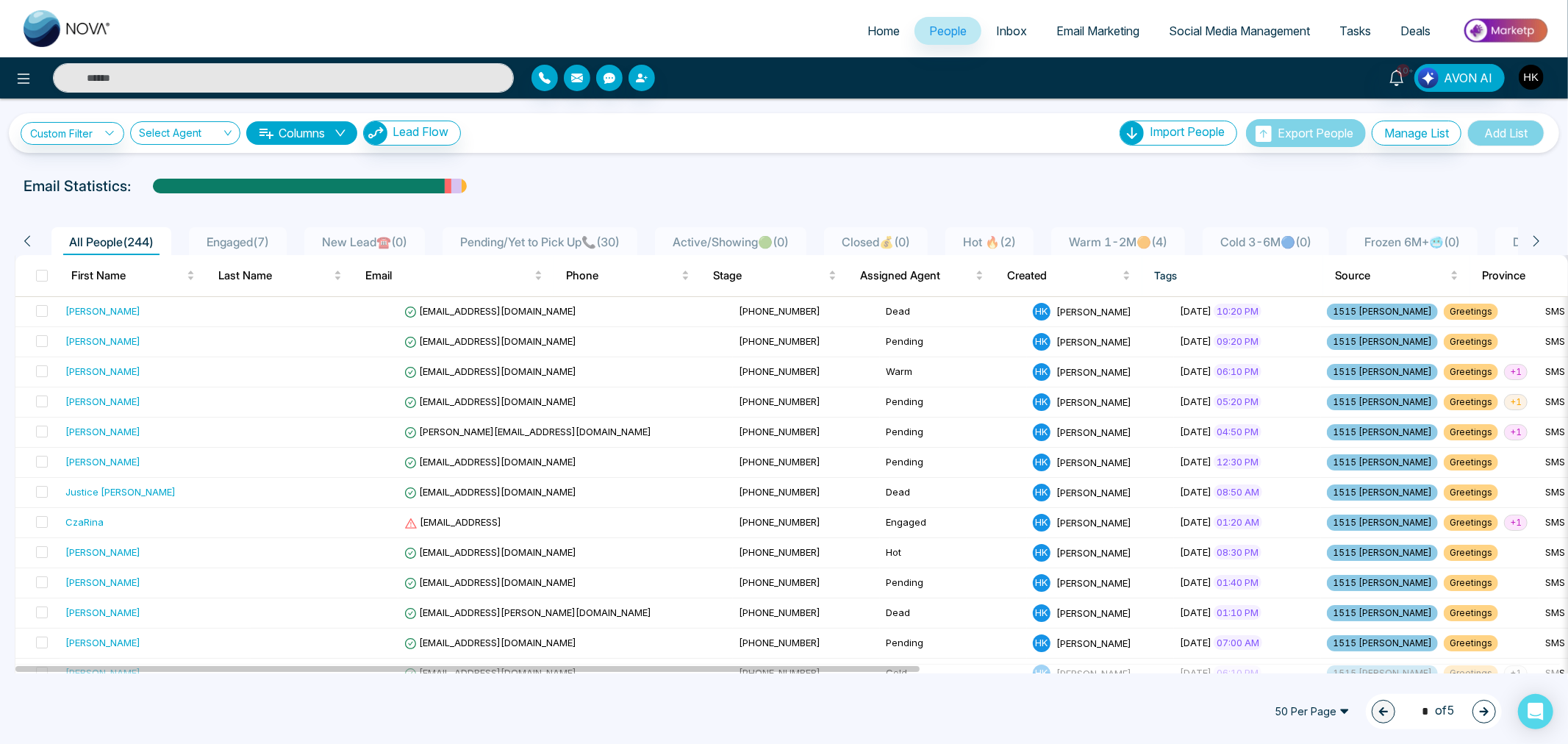
click at [554, 241] on span "Pending/Yet to Pick Up📞 ( 30 )" at bounding box center [540, 242] width 172 height 15
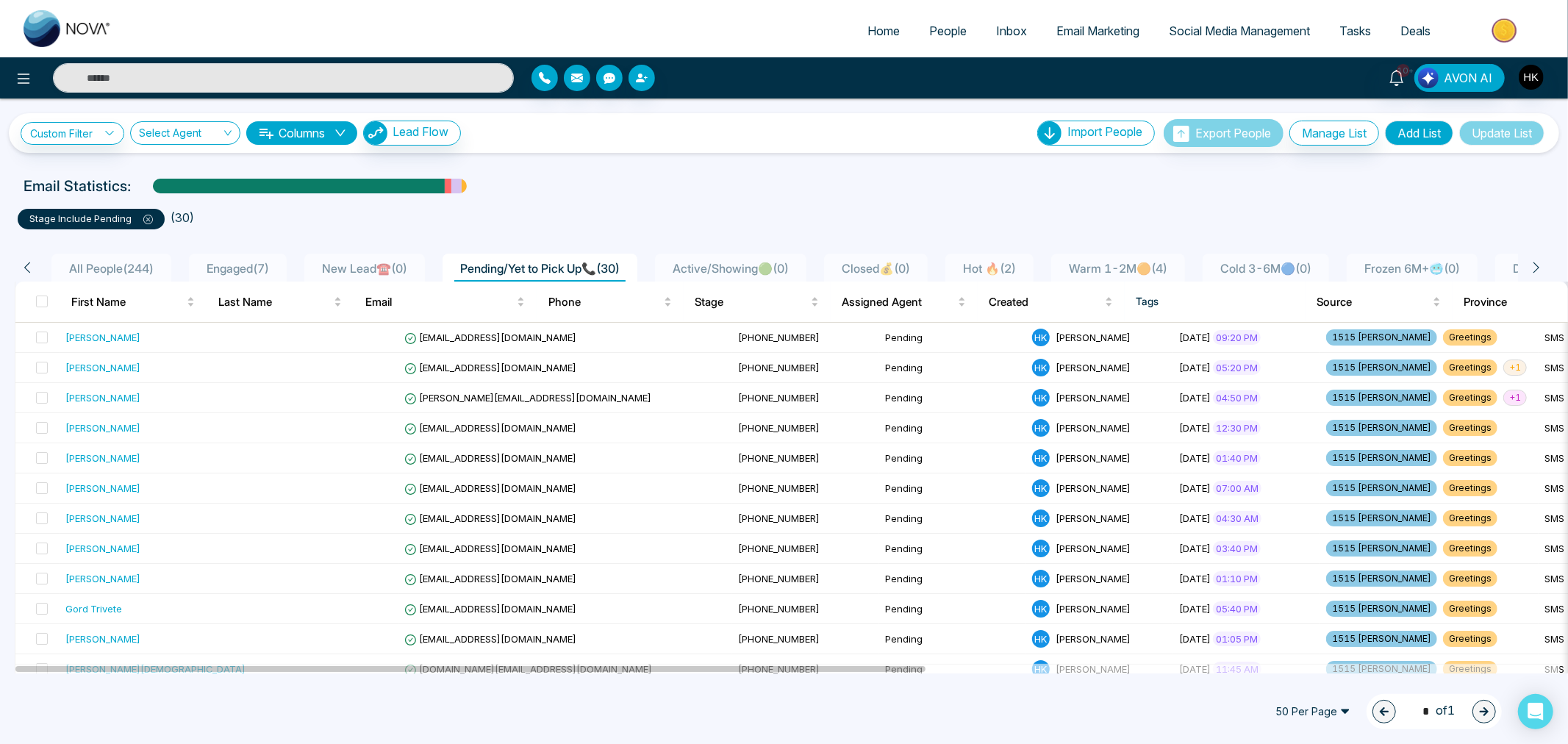
click at [230, 269] on span "Engaged ( 7 )" at bounding box center [237, 268] width 74 height 15
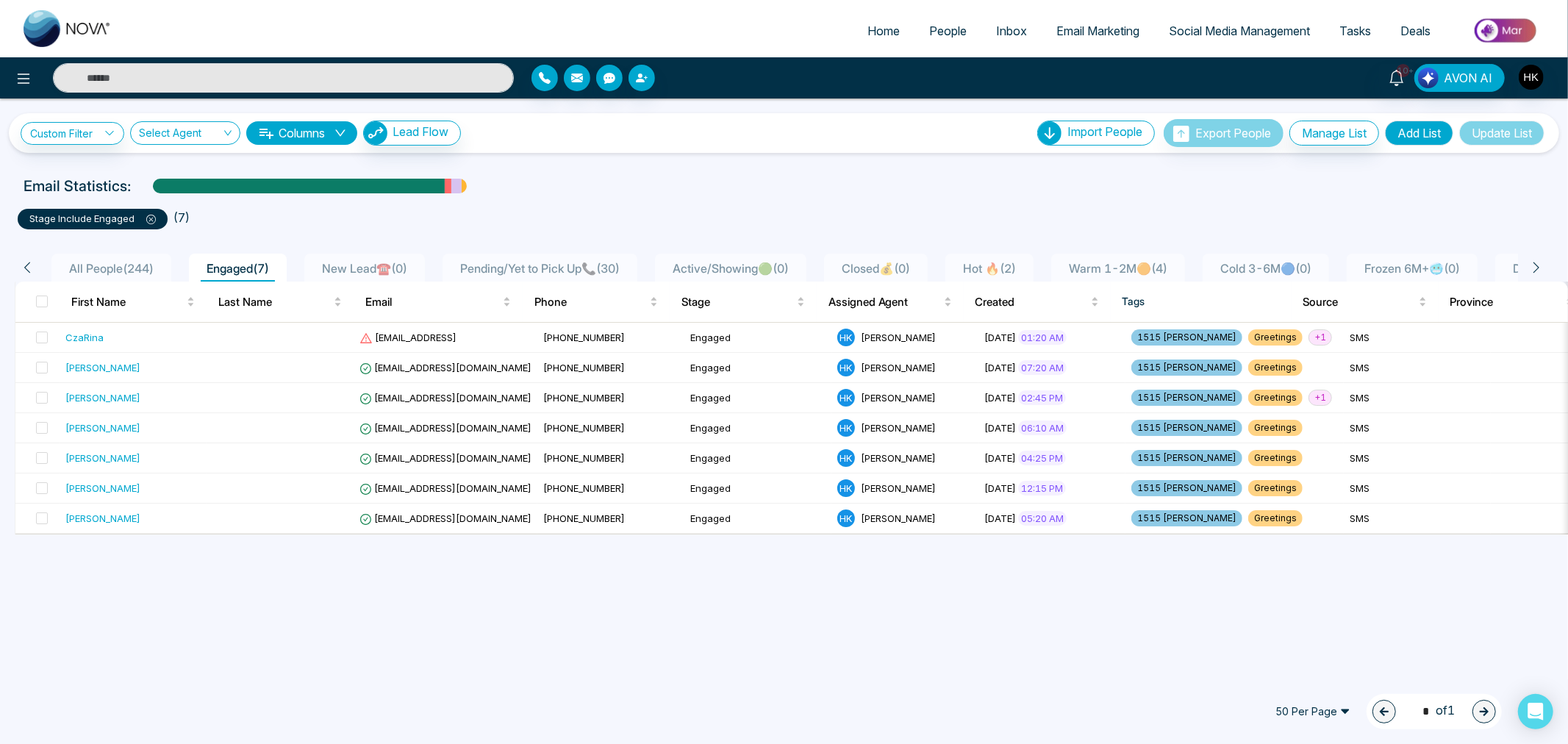
click at [1022, 263] on span "Hot 🔥 ( 2 )" at bounding box center [988, 268] width 64 height 15
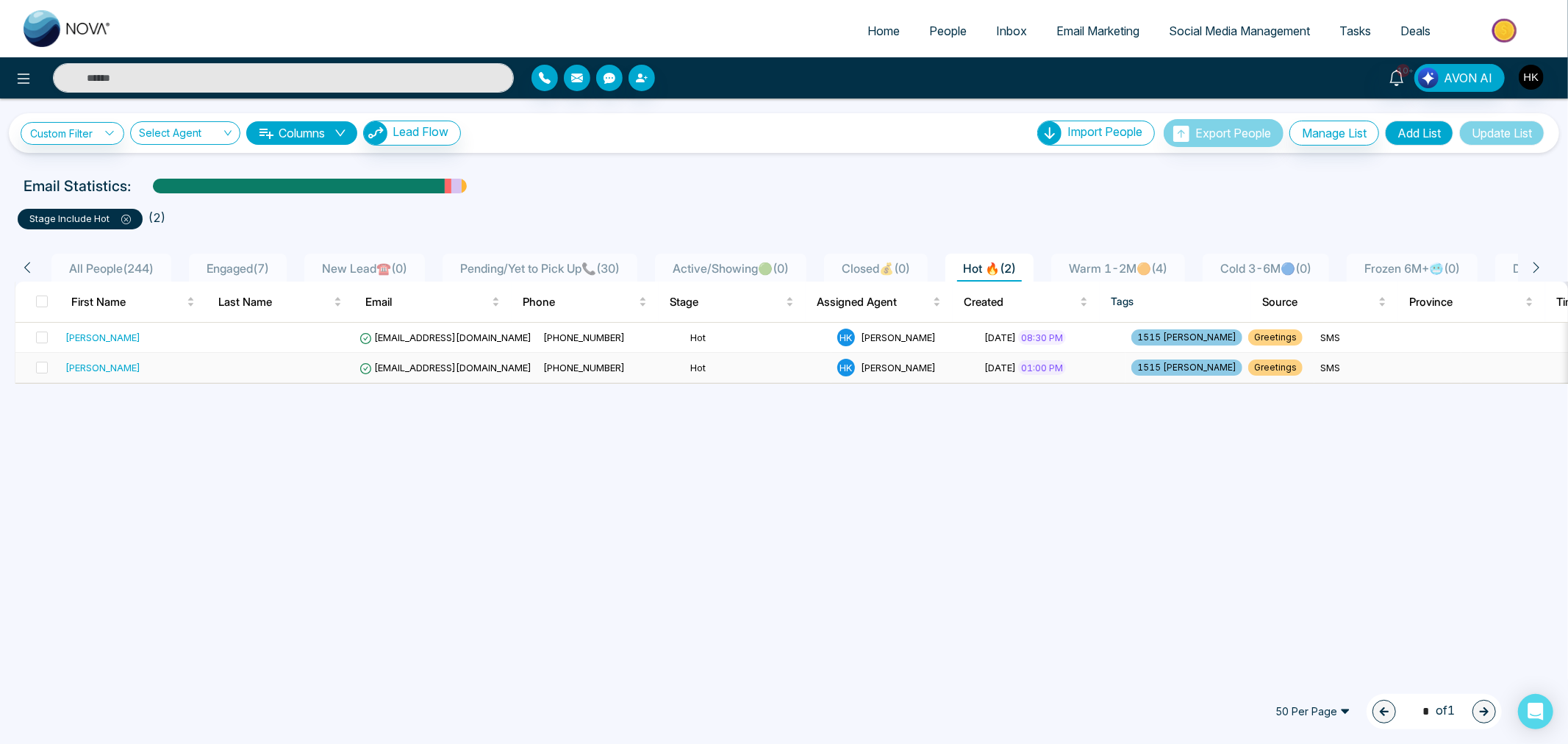
click at [78, 368] on div "[PERSON_NAME]" at bounding box center [102, 368] width 75 height 15
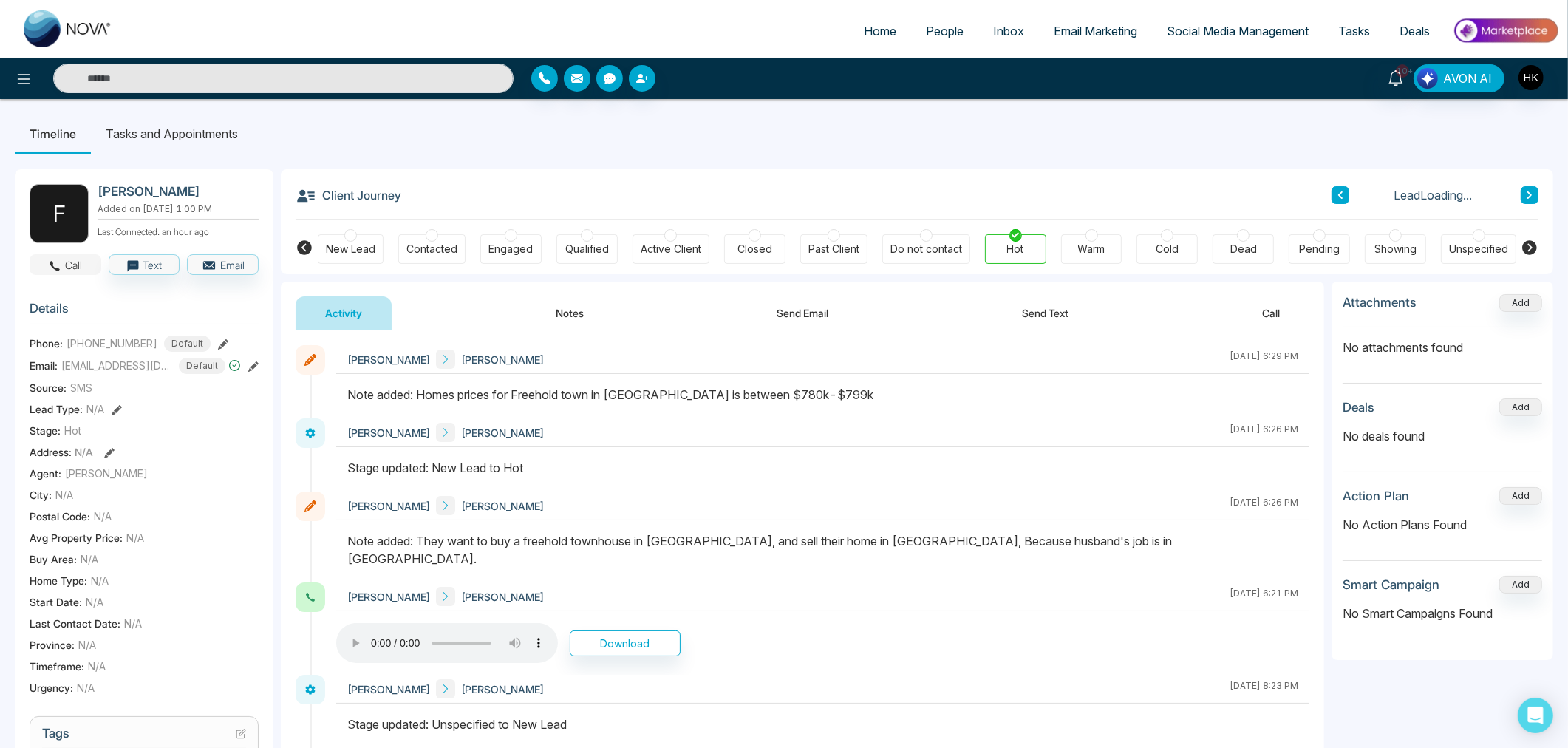
click at [83, 259] on button "Call" at bounding box center [65, 265] width 71 height 21
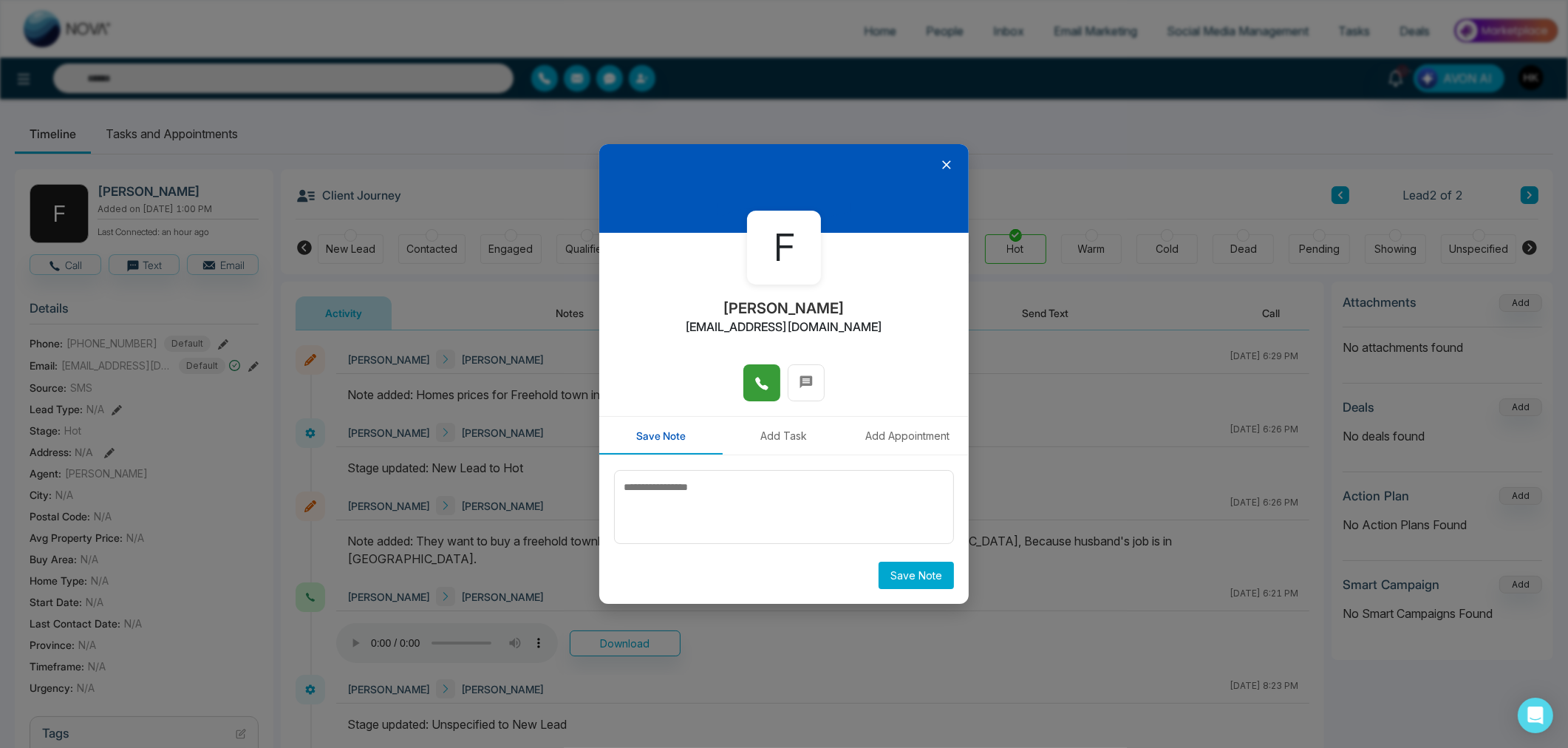
click at [759, 381] on icon at bounding box center [761, 383] width 13 height 13
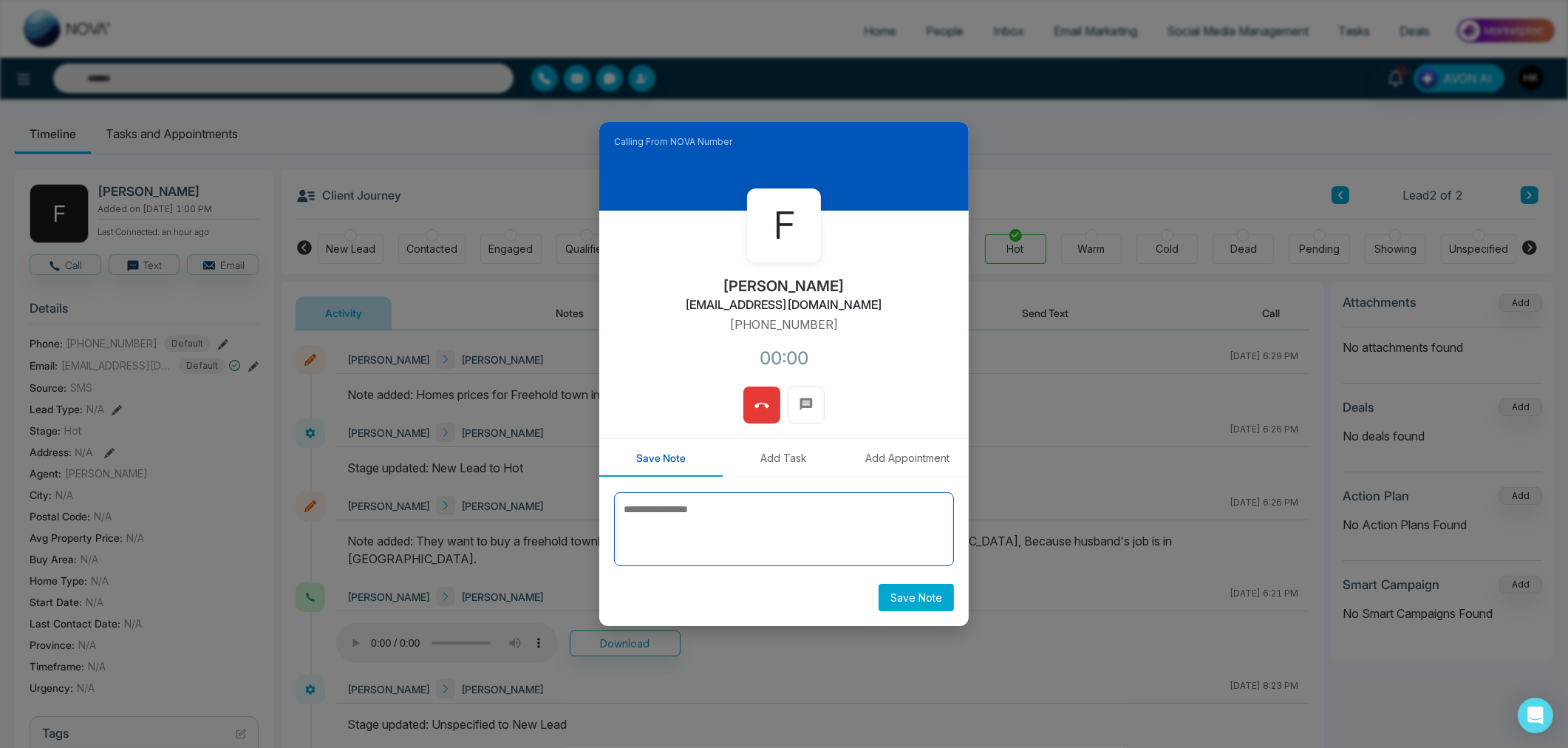
click at [749, 531] on textarea at bounding box center [783, 529] width 340 height 74
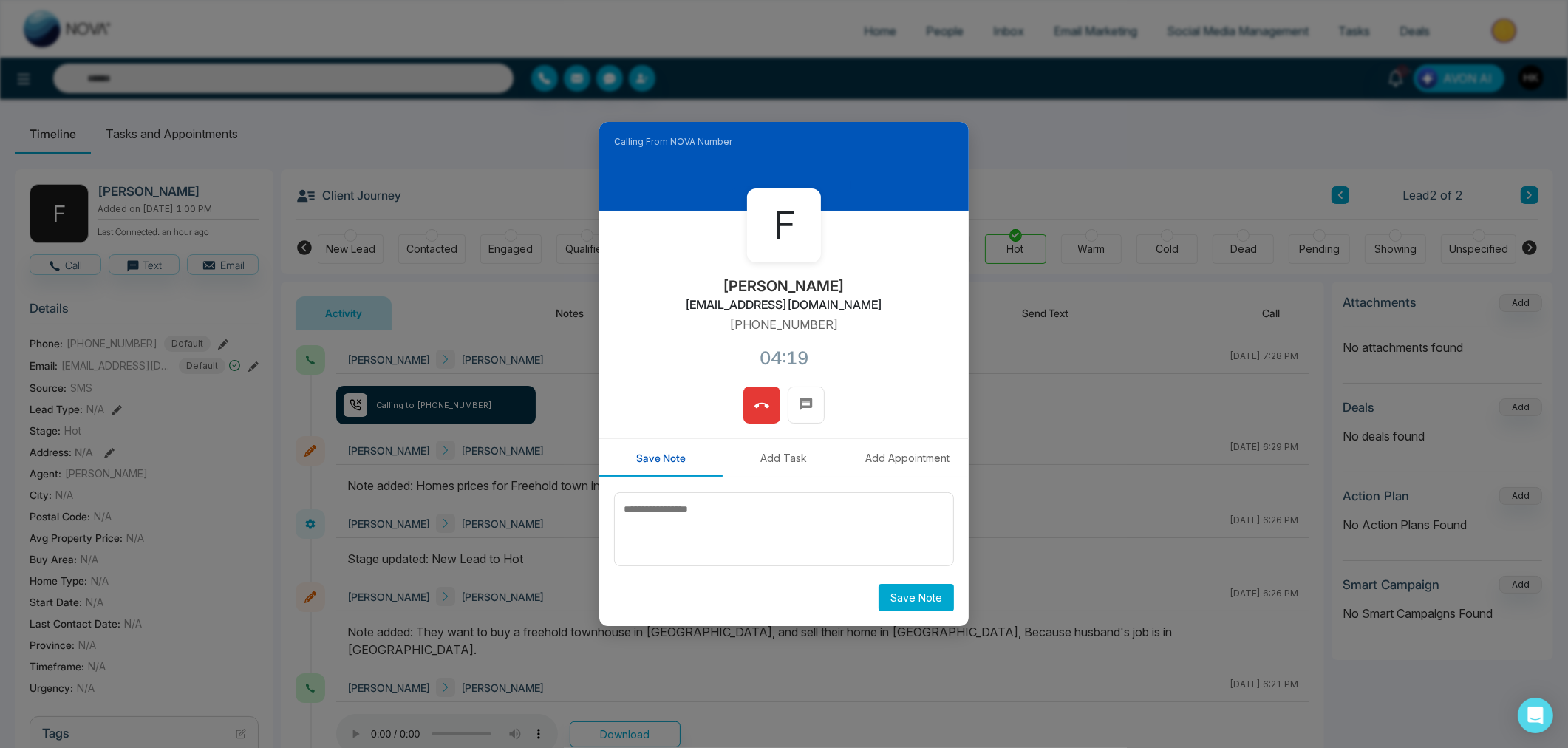
click at [754, 408] on icon at bounding box center [762, 406] width 15 height 15
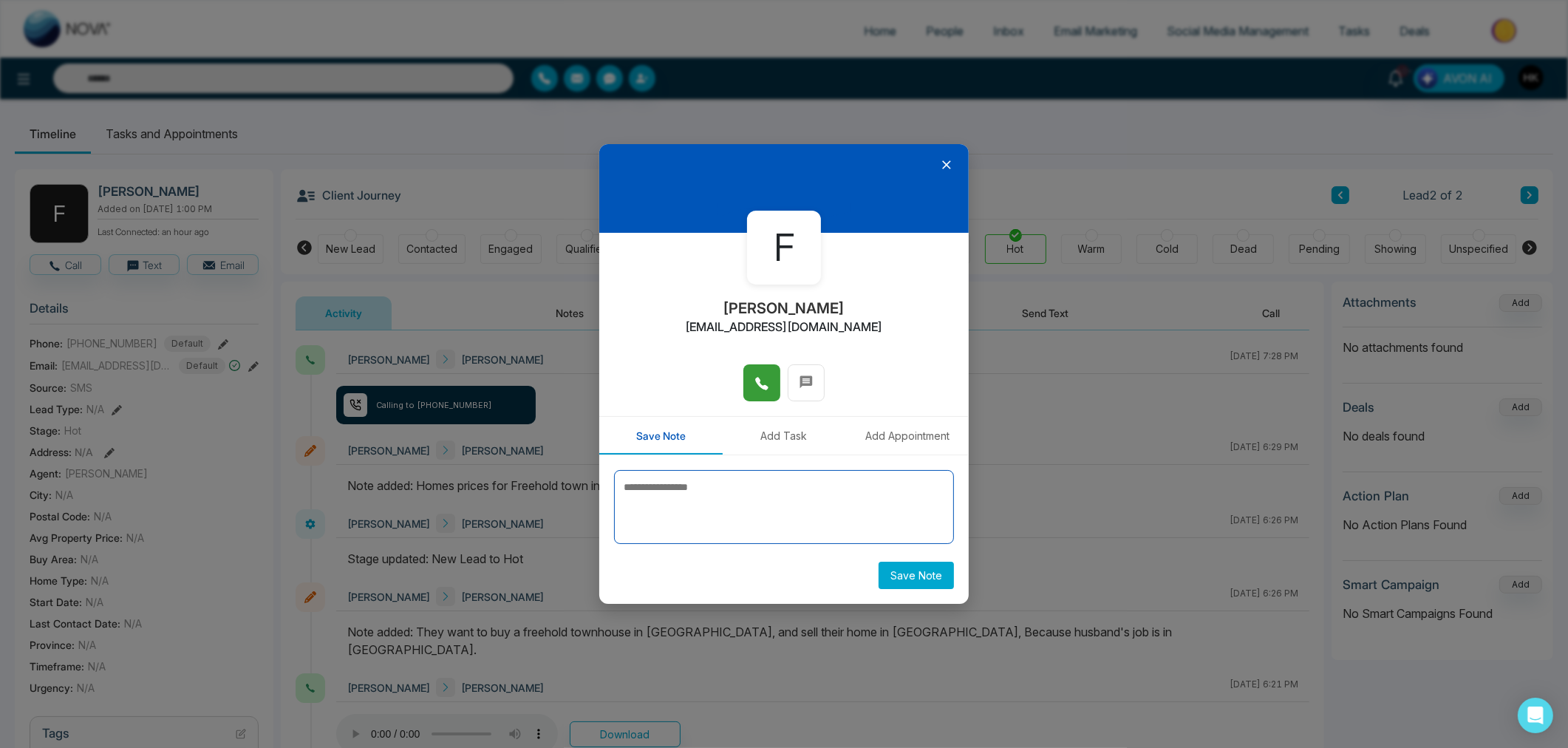
click at [763, 498] on textarea at bounding box center [783, 506] width 340 height 74
